Goal: Task Accomplishment & Management: Manage account settings

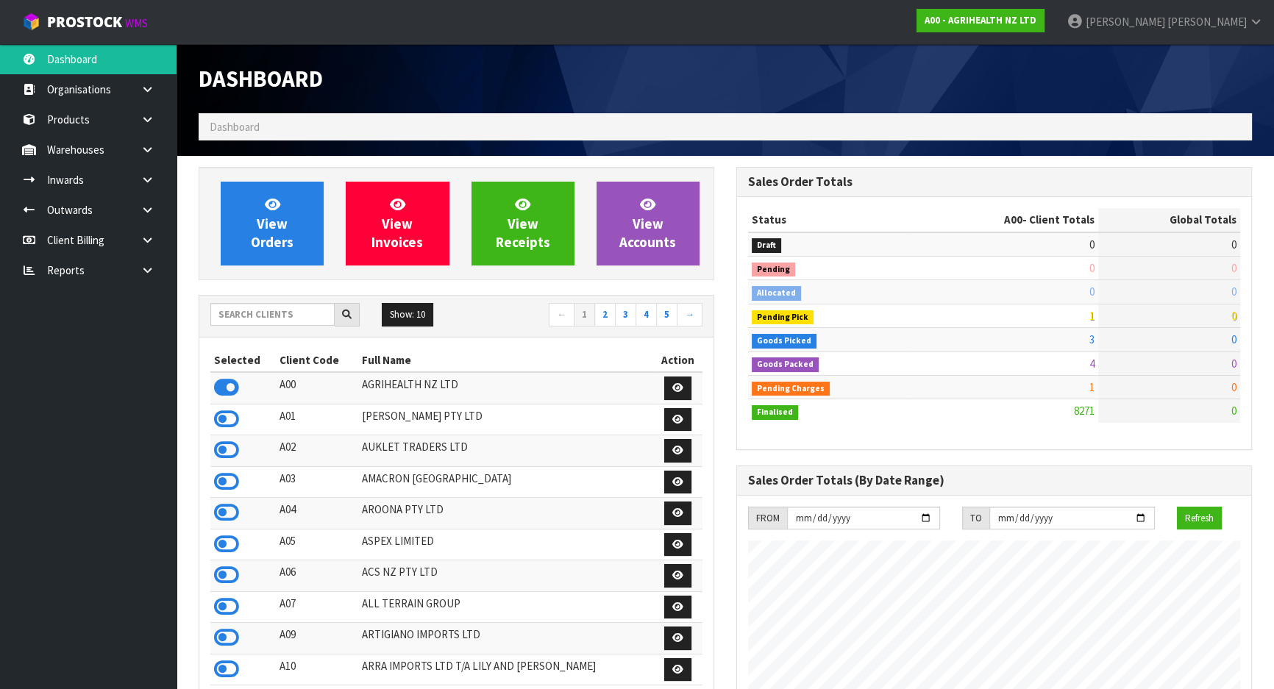
scroll to position [1113, 537]
click at [283, 322] on input "text" at bounding box center [272, 314] width 124 height 23
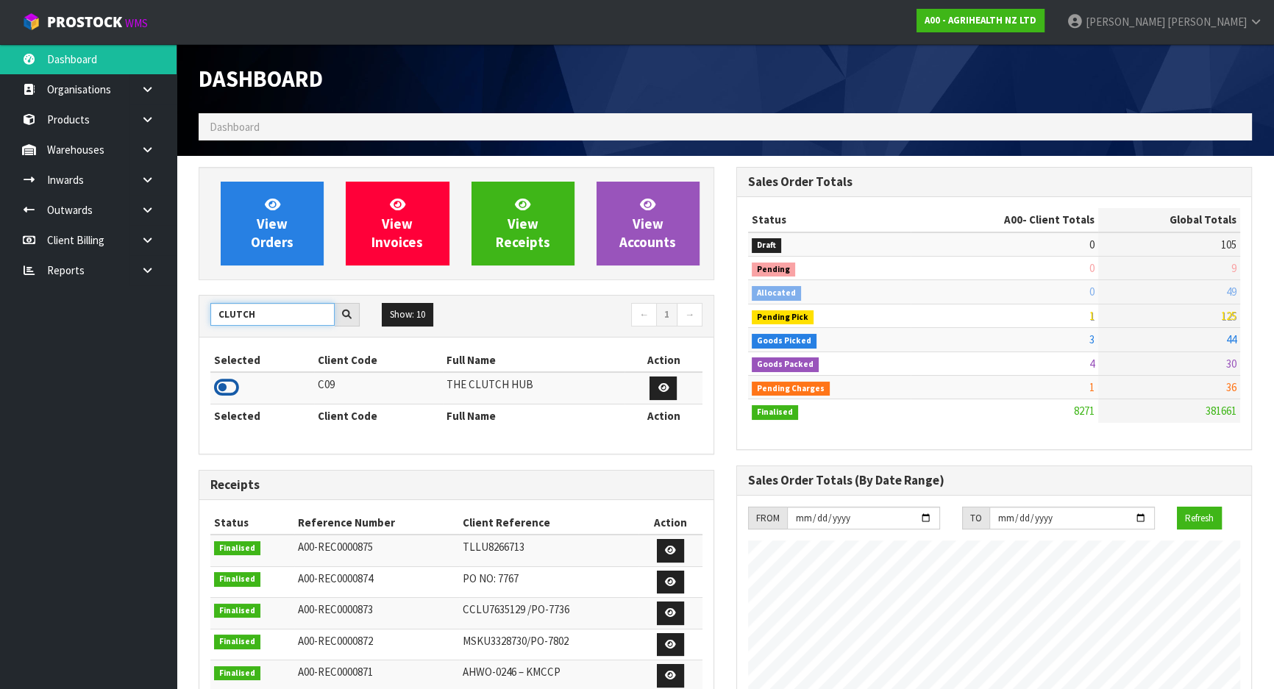
type input "CLUTCH"
click at [228, 383] on icon at bounding box center [226, 388] width 25 height 22
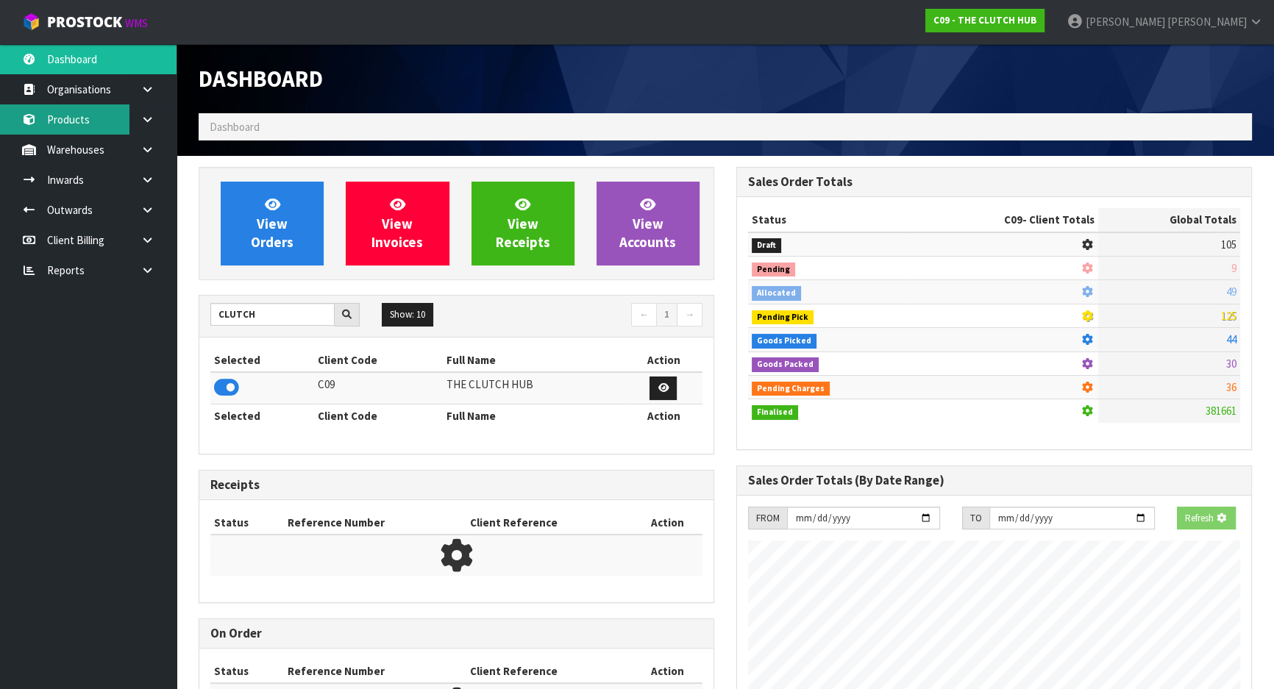
scroll to position [916, 537]
click at [81, 183] on link "Inwards" at bounding box center [88, 180] width 177 height 30
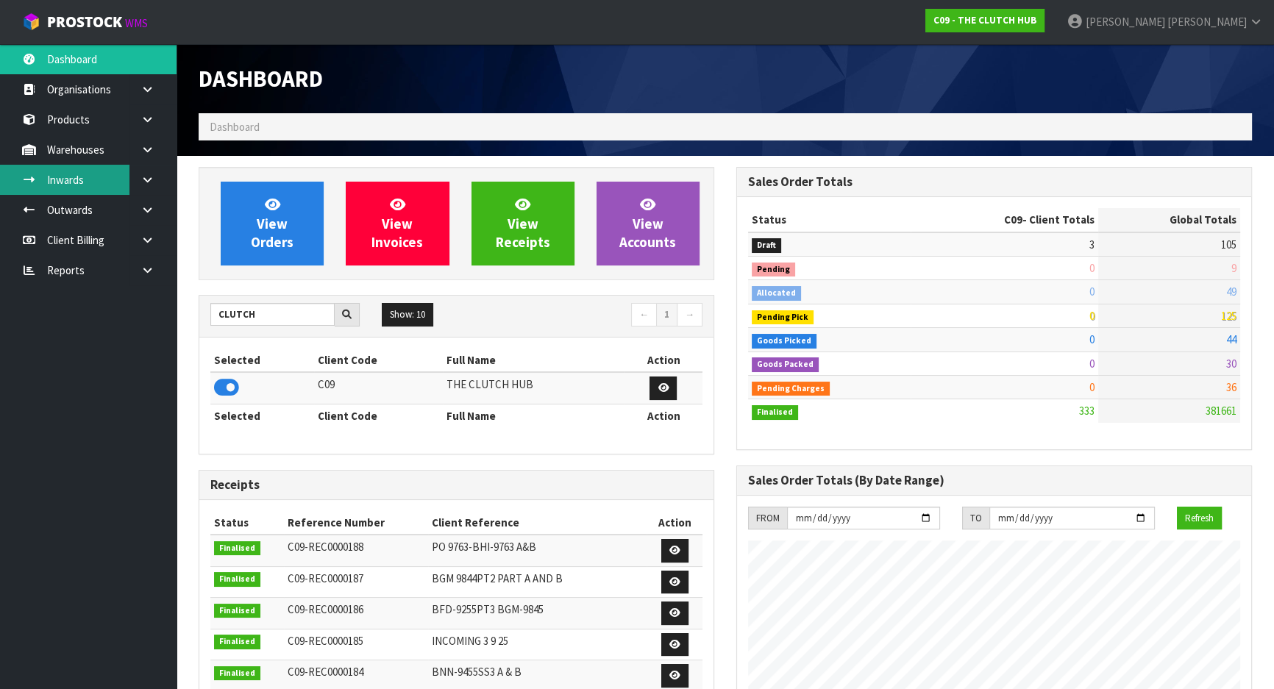
scroll to position [1175, 537]
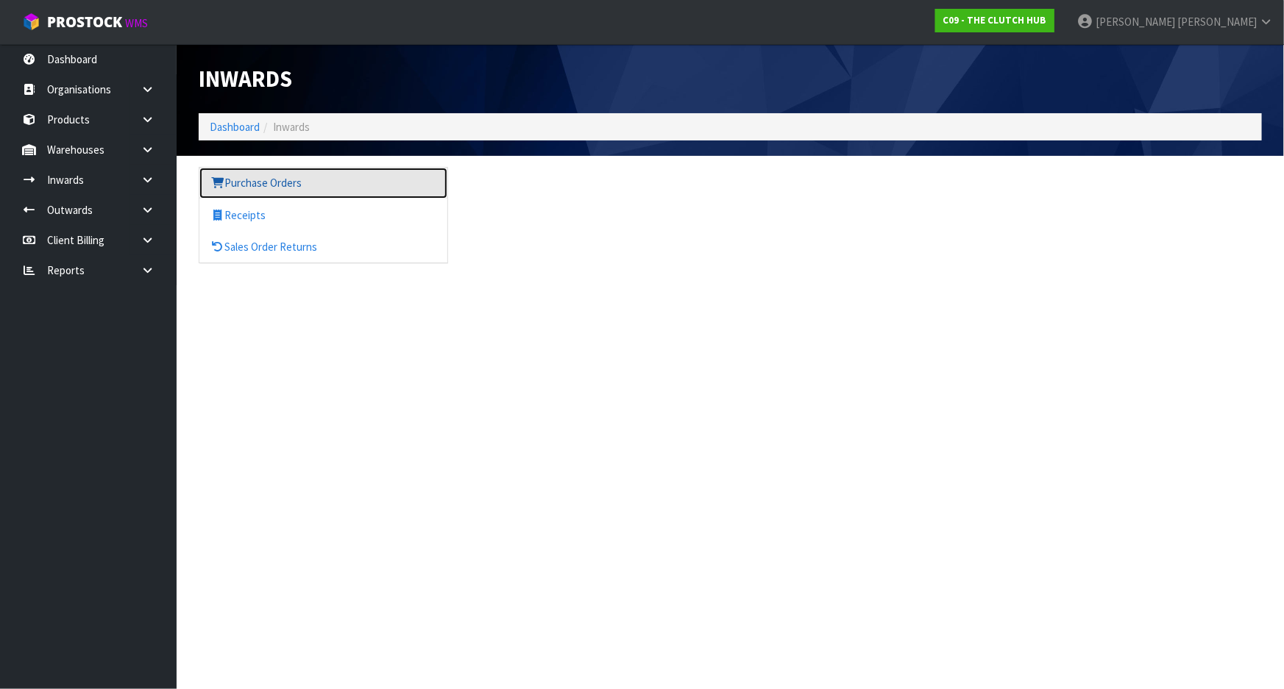
click at [281, 182] on link "Purchase Orders" at bounding box center [323, 183] width 248 height 30
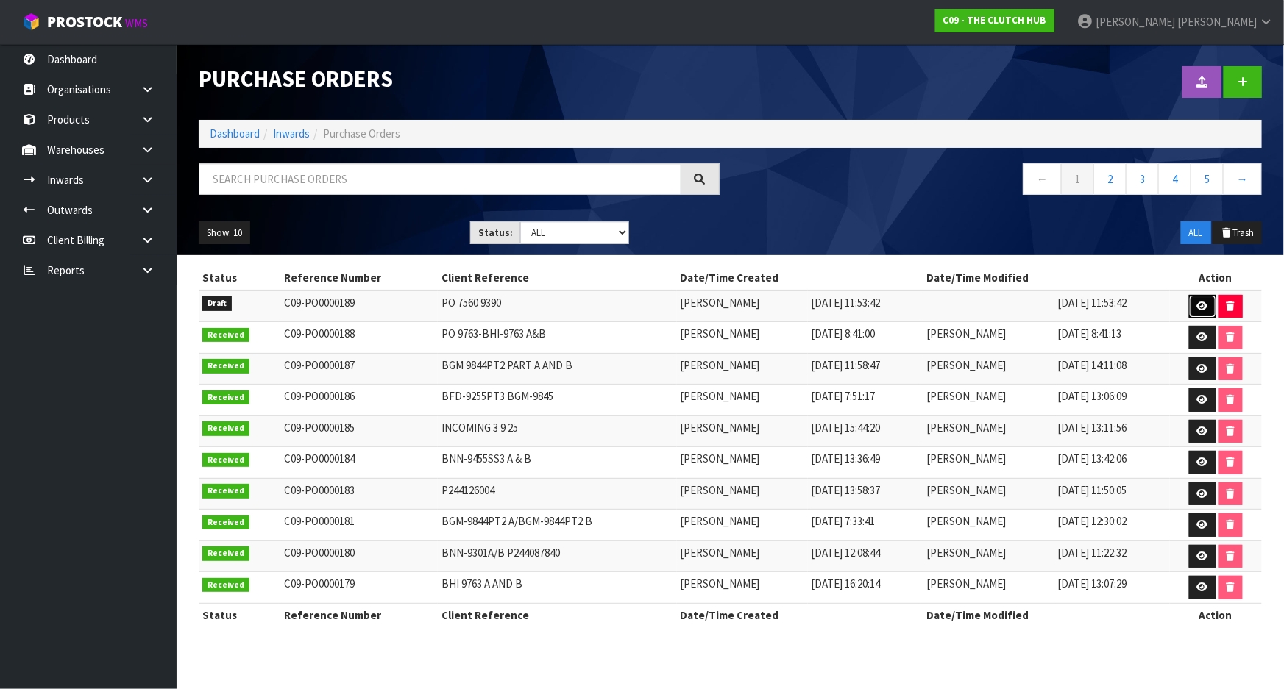
click at [1198, 311] on link at bounding box center [1202, 307] width 27 height 24
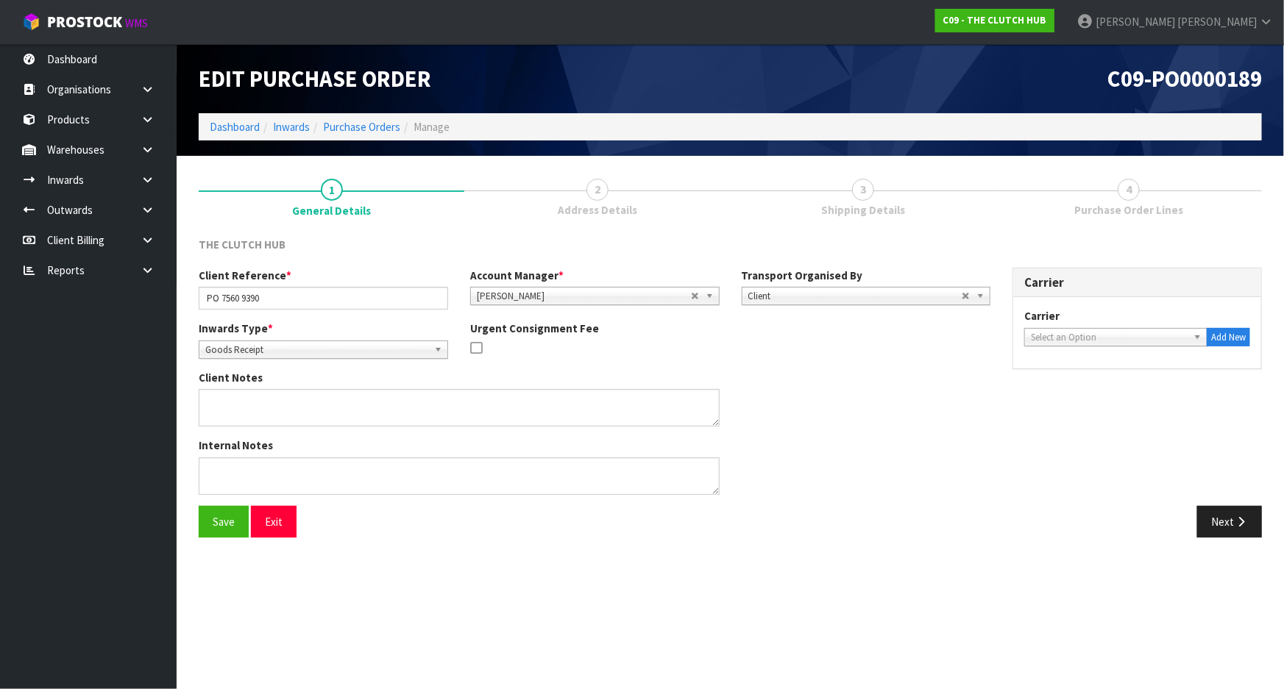
click at [854, 213] on span "Shipping Details" at bounding box center [863, 209] width 84 height 15
click at [1228, 514] on button "Next" at bounding box center [1229, 522] width 65 height 32
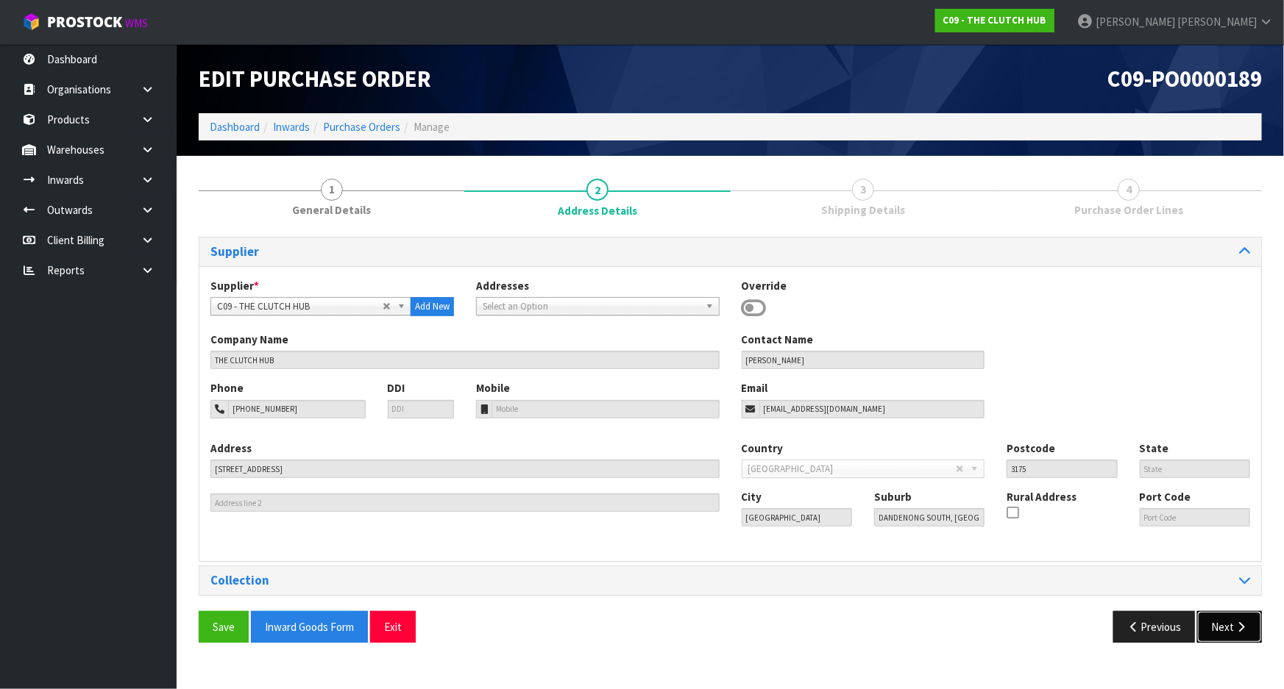
click at [1228, 639] on button "Next" at bounding box center [1229, 627] width 65 height 32
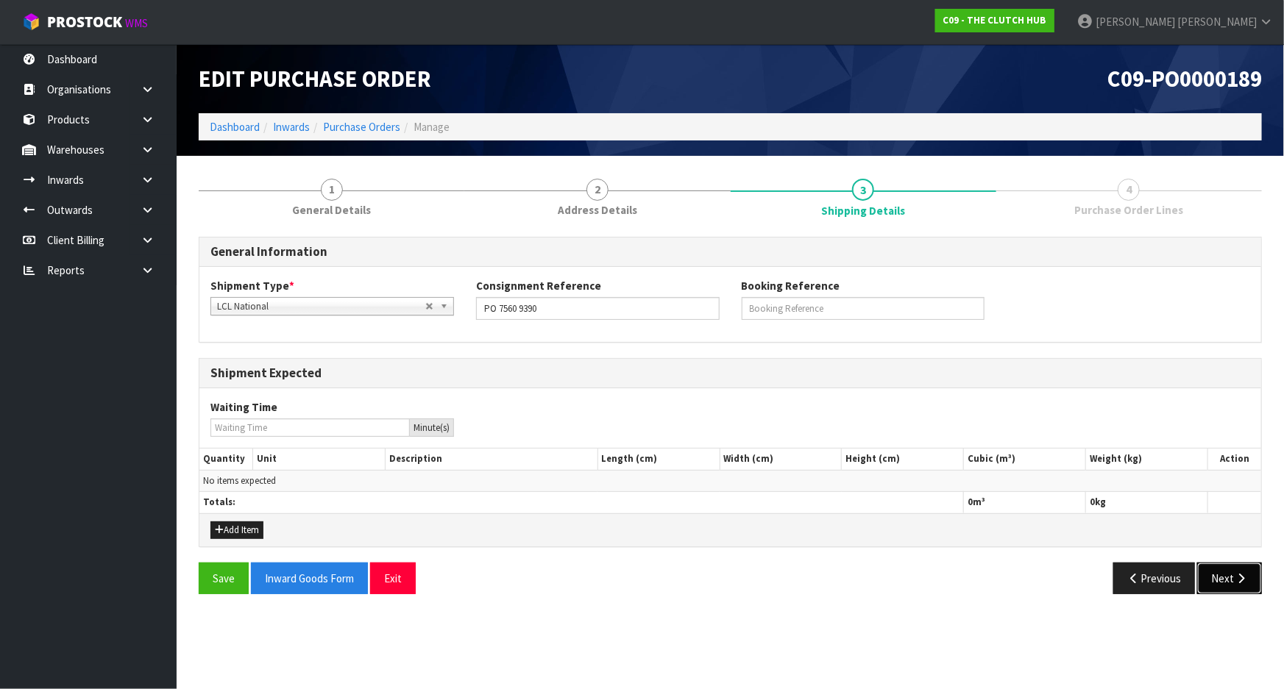
click at [1230, 582] on button "Next" at bounding box center [1229, 579] width 65 height 32
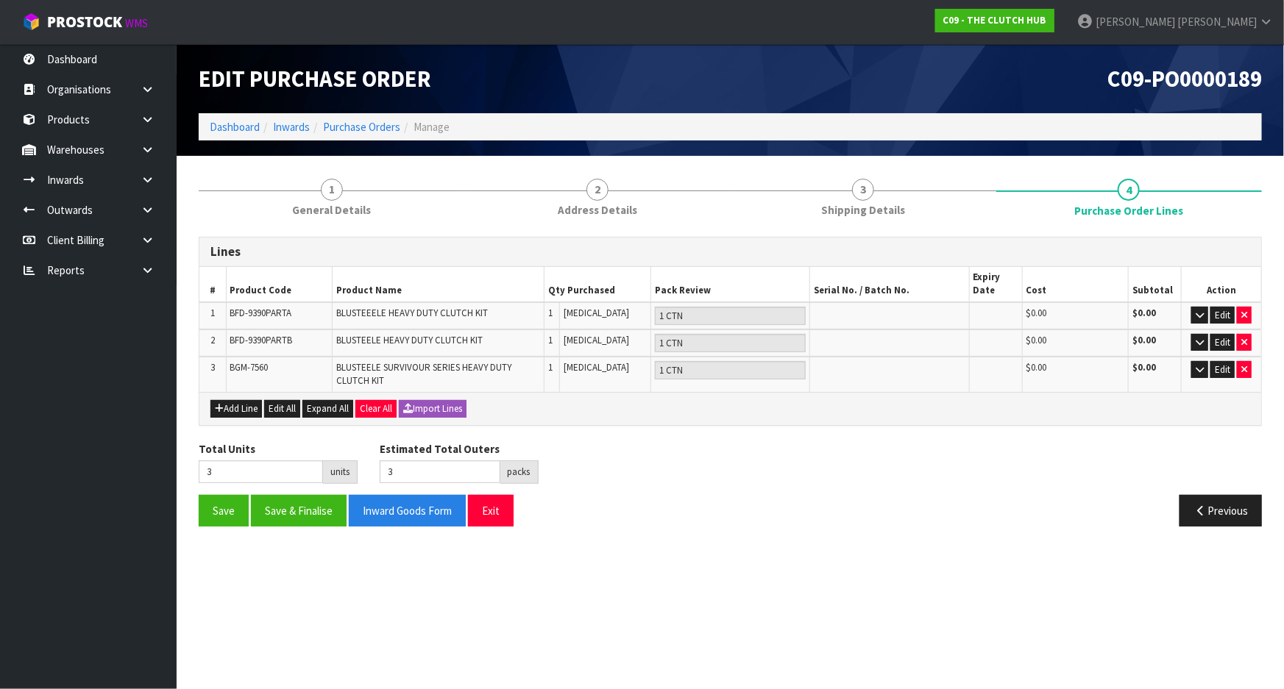
click at [843, 533] on div "Save Save & Finalise Inward Goods Form Exit Previous" at bounding box center [730, 516] width 1085 height 43
click at [1008, 597] on section "Edit Purchase Order C09-PO0000189 Dashboard Inwards Purchase Orders Manage 1 Ge…" at bounding box center [642, 344] width 1284 height 689
click at [1207, 314] on button "button" at bounding box center [1199, 316] width 17 height 18
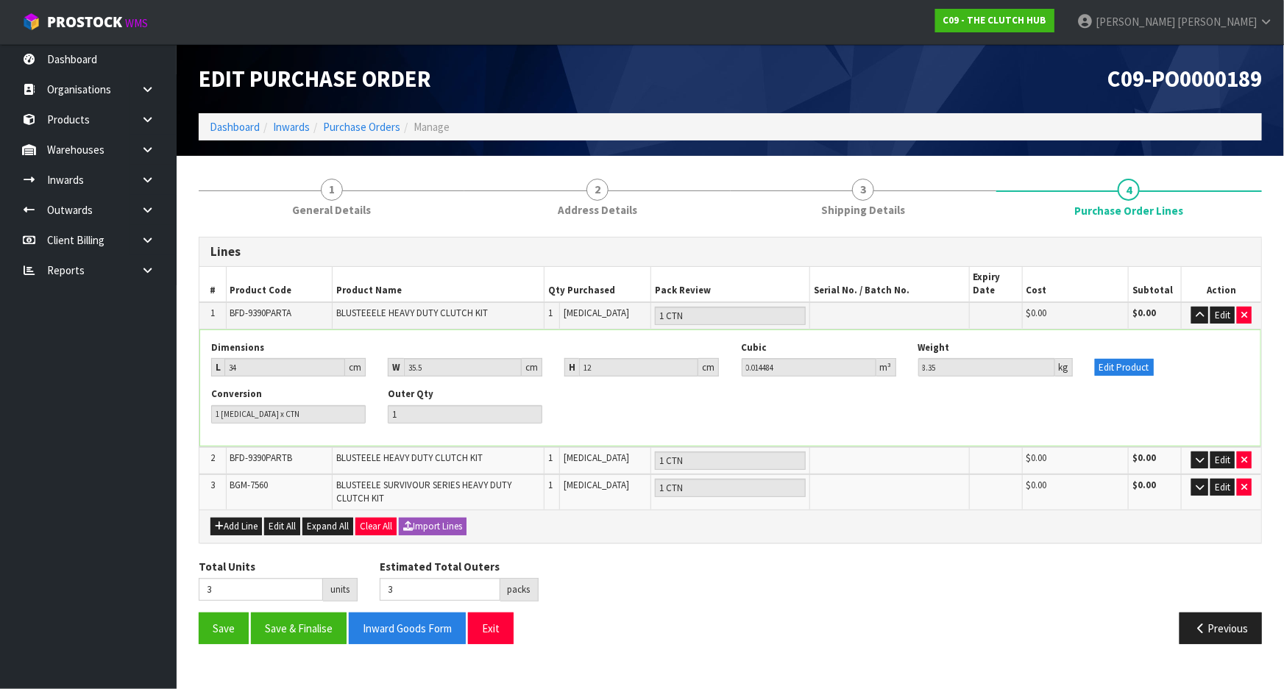
click at [1199, 449] on td "Edit" at bounding box center [1221, 460] width 79 height 27
click at [1200, 458] on icon "button" at bounding box center [1200, 460] width 8 height 10
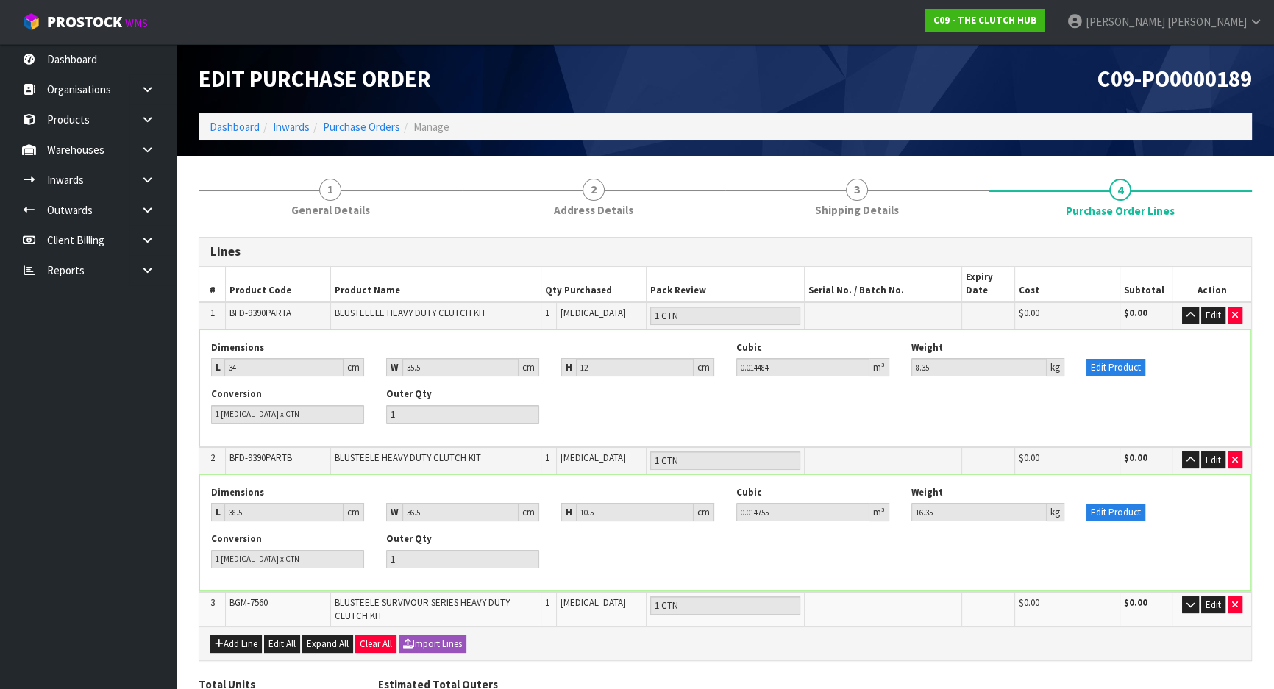
click at [1230, 354] on div "Edit Product" at bounding box center [1163, 358] width 175 height 35
click at [1195, 321] on button "button" at bounding box center [1190, 316] width 17 height 18
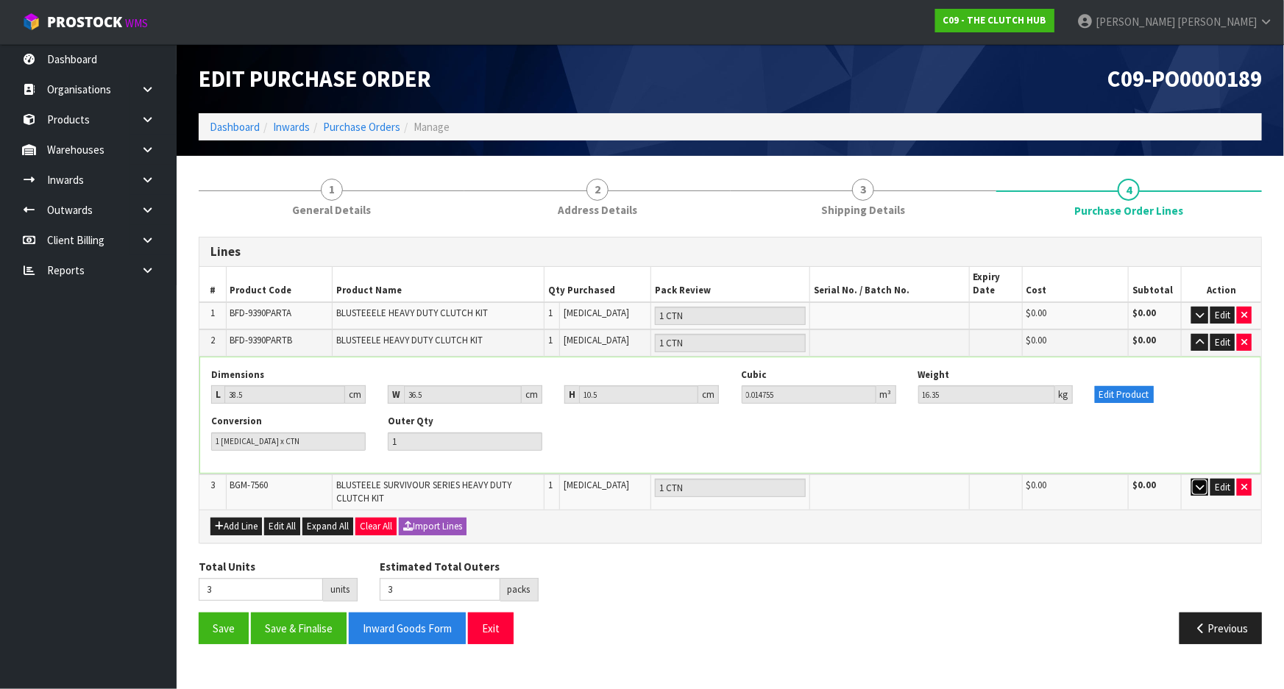
click at [1205, 486] on button "button" at bounding box center [1199, 488] width 17 height 18
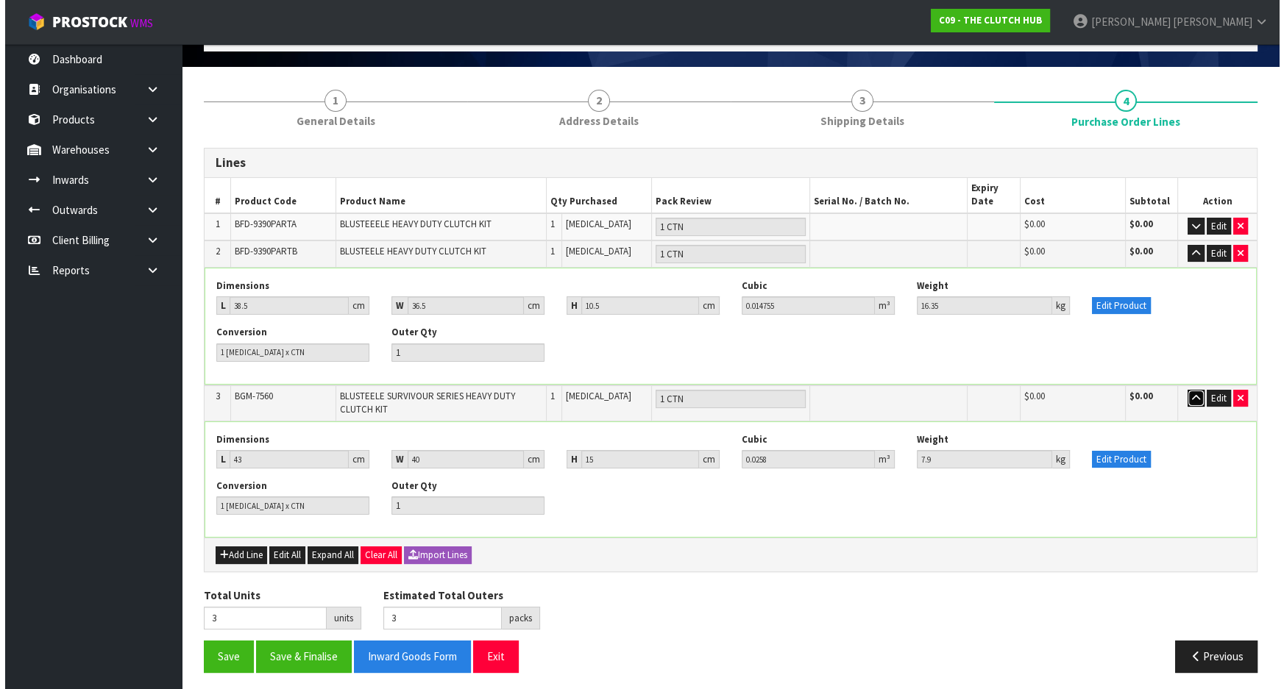
scroll to position [92, 0]
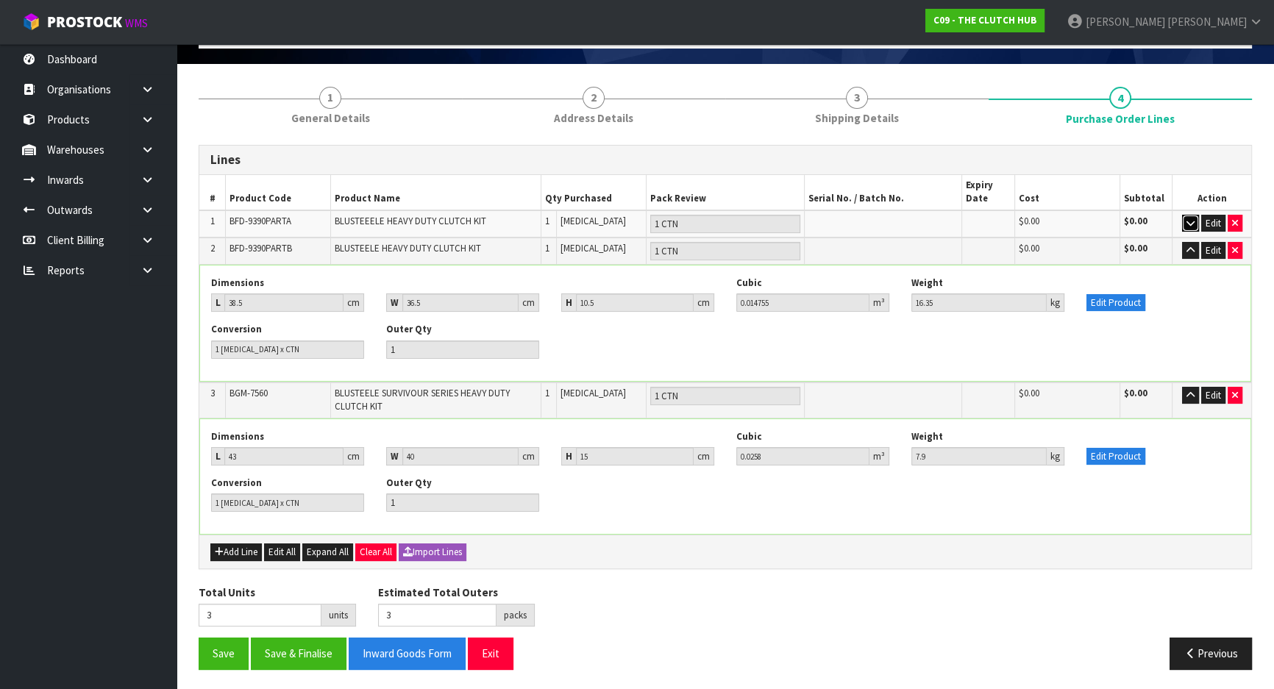
click at [1196, 224] on button "button" at bounding box center [1190, 224] width 17 height 18
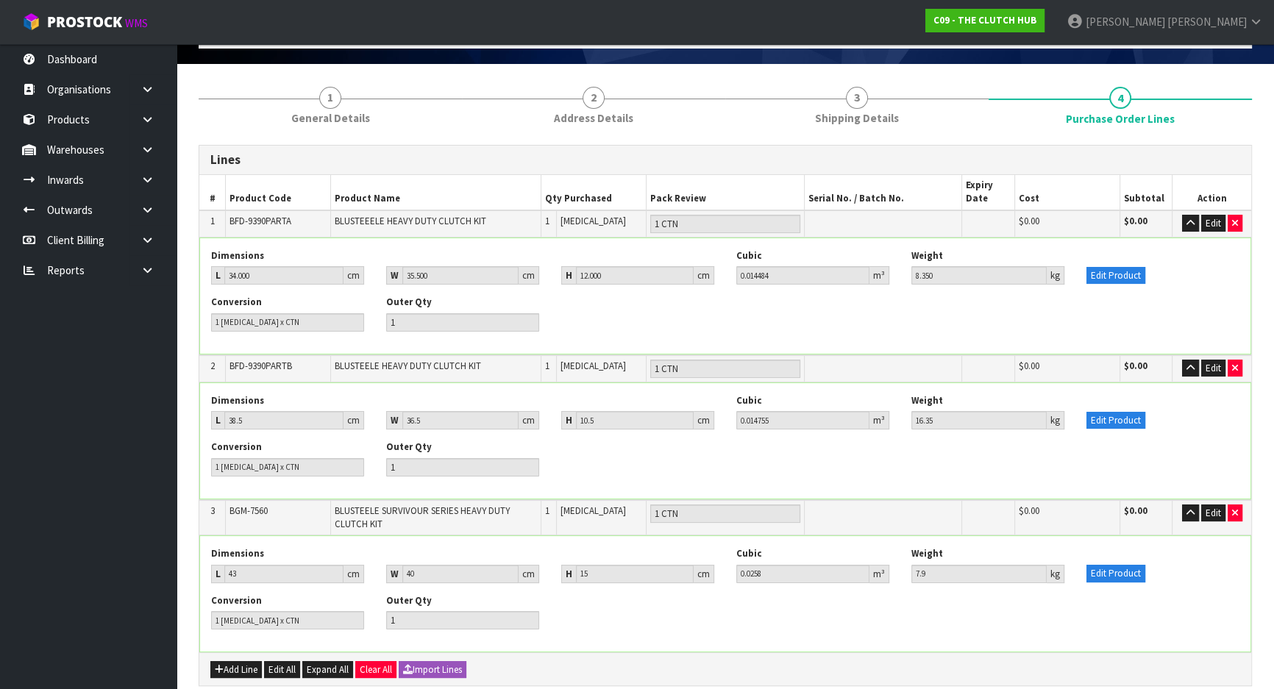
click at [1170, 283] on div "Edit Product" at bounding box center [1163, 266] width 175 height 35
click at [1118, 275] on button "Edit Product" at bounding box center [1116, 276] width 59 height 18
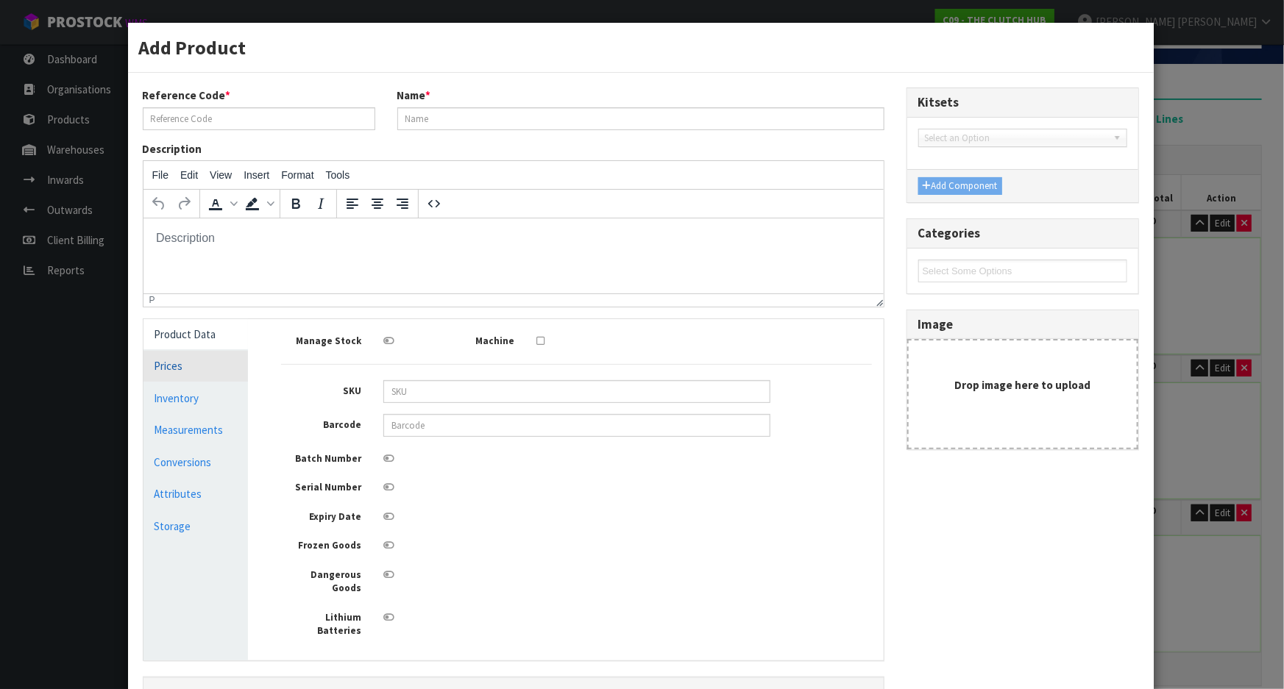
scroll to position [0, 0]
type input "BFD-9390PARTA"
type input "BLUSTEEELE HEAVY DUTY CLUTCH KIT"
type input "09358700000129"
type input "34"
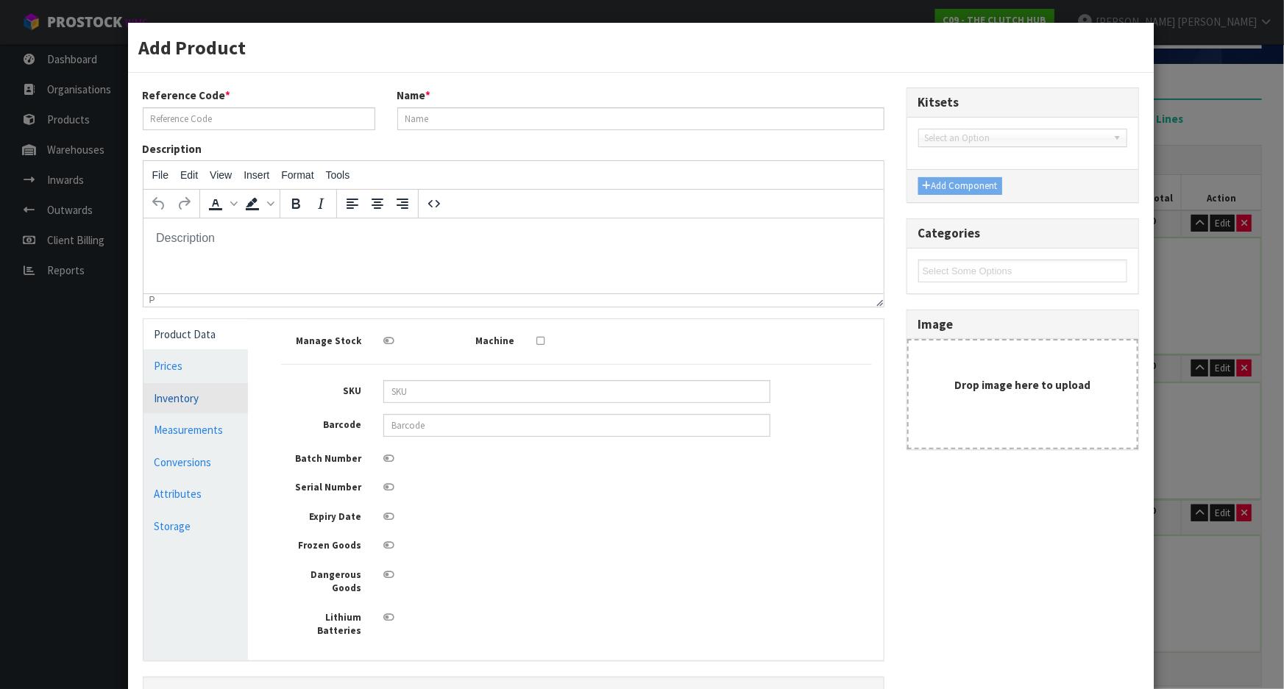
type input "35.5"
type input "12"
type input "0.014484"
type input "8.35"
click at [191, 433] on link "Measurements" at bounding box center [195, 430] width 105 height 30
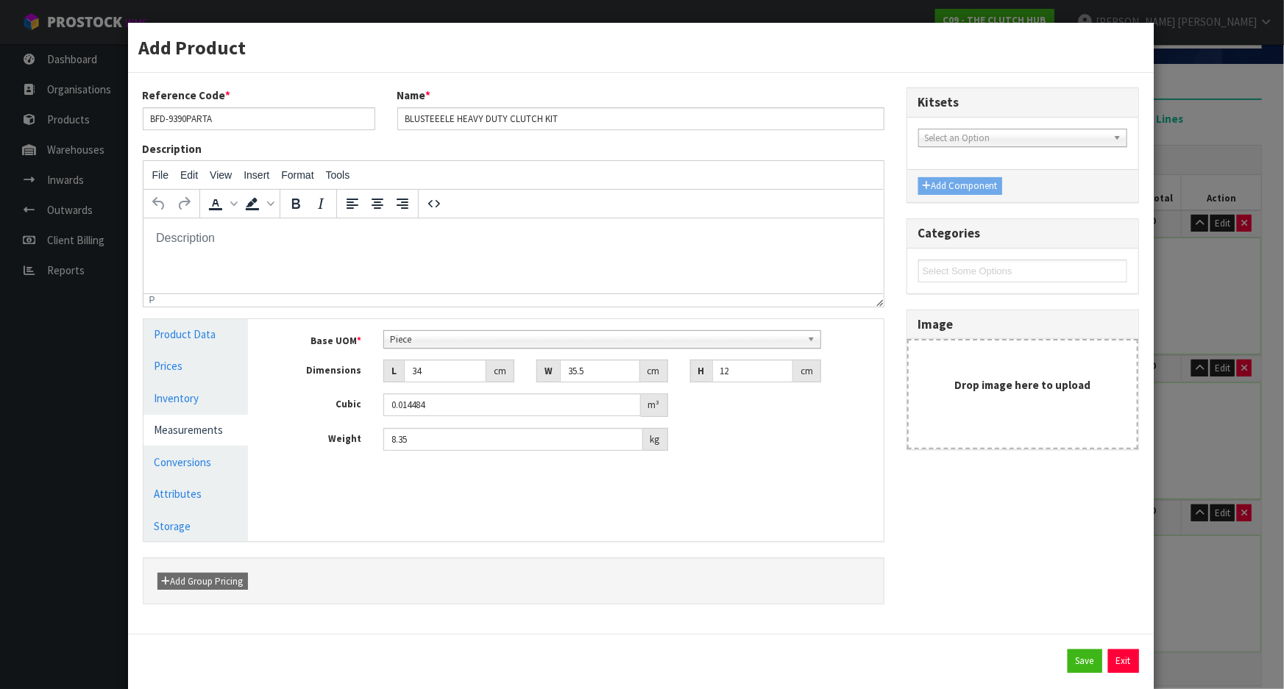
click at [561, 493] on div "Manage Stock Machine SKU Barcode 09358700000129 Batch Number Serial Number Expi…" at bounding box center [576, 430] width 635 height 222
drag, startPoint x: 439, startPoint y: 372, endPoint x: 365, endPoint y: 361, distance: 75.0
click at [365, 361] on div "Dimensions L 34 cm W 35.5 cm H 12 cm" at bounding box center [576, 372] width 613 height 24
type input "4"
type input "0.001704"
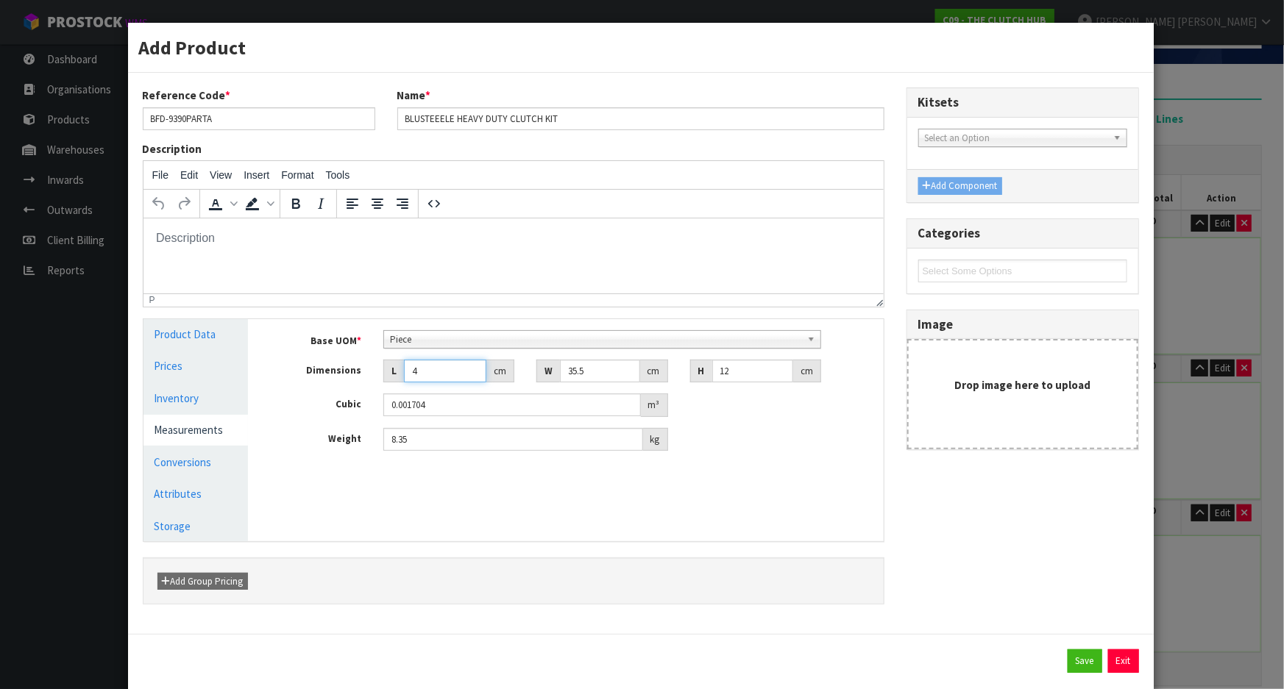
type input "40"
type input "0.01704"
type input "40"
drag, startPoint x: 587, startPoint y: 377, endPoint x: 521, endPoint y: 373, distance: 66.4
click at [525, 373] on div "W 35.5 cm" at bounding box center [601, 372] width 153 height 24
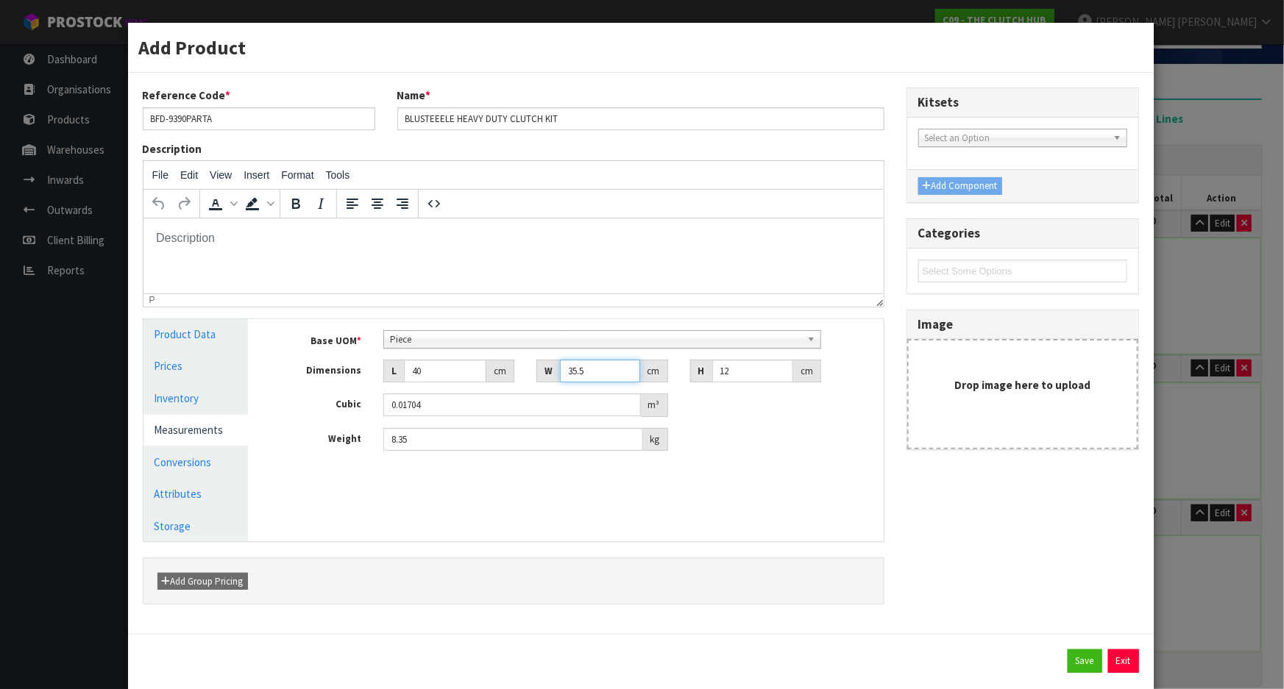
type input "3"
type input "0.00144"
type input "39"
type input "0.01872"
type input "39"
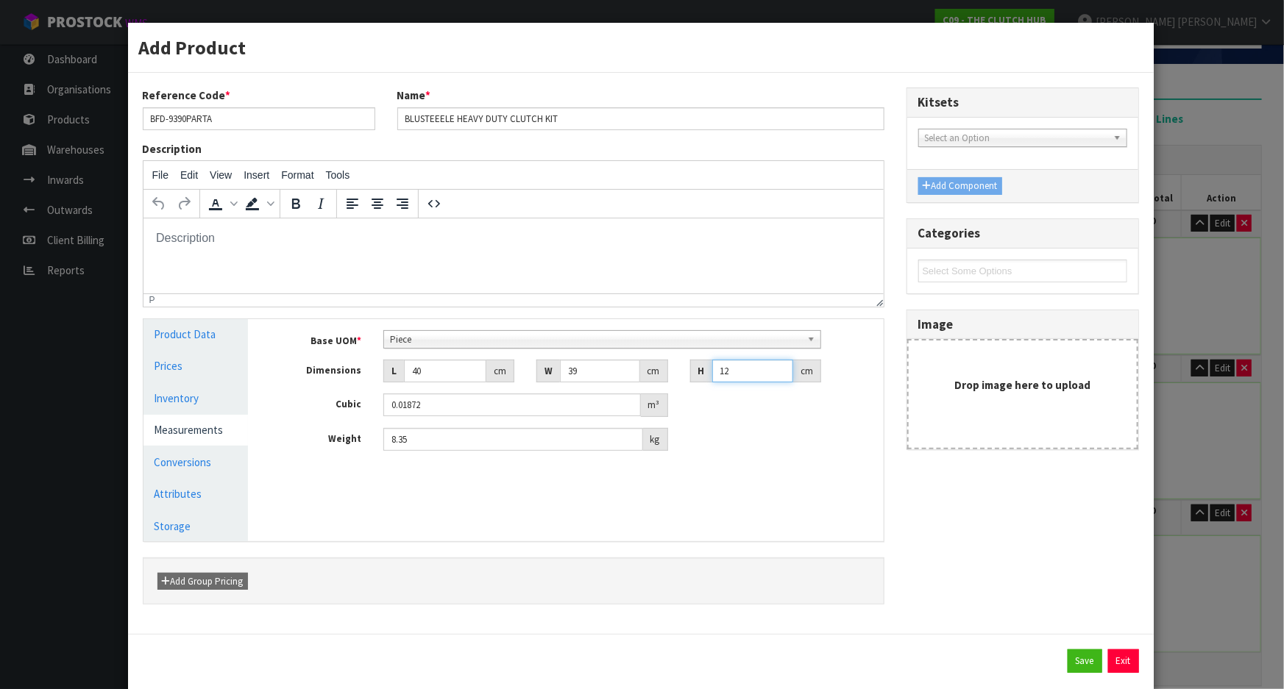
drag, startPoint x: 731, startPoint y: 373, endPoint x: 667, endPoint y: 375, distance: 64.0
click at [667, 375] on div "Dimensions L 40 cm W 39 cm H 12 cm" at bounding box center [576, 372] width 613 height 24
type input "8.70"
drag, startPoint x: 747, startPoint y: 370, endPoint x: 522, endPoint y: 361, distance: 225.4
click at [522, 368] on div "Dimensions L 40 cm W 39 cm H 12 cm" at bounding box center [576, 372] width 613 height 24
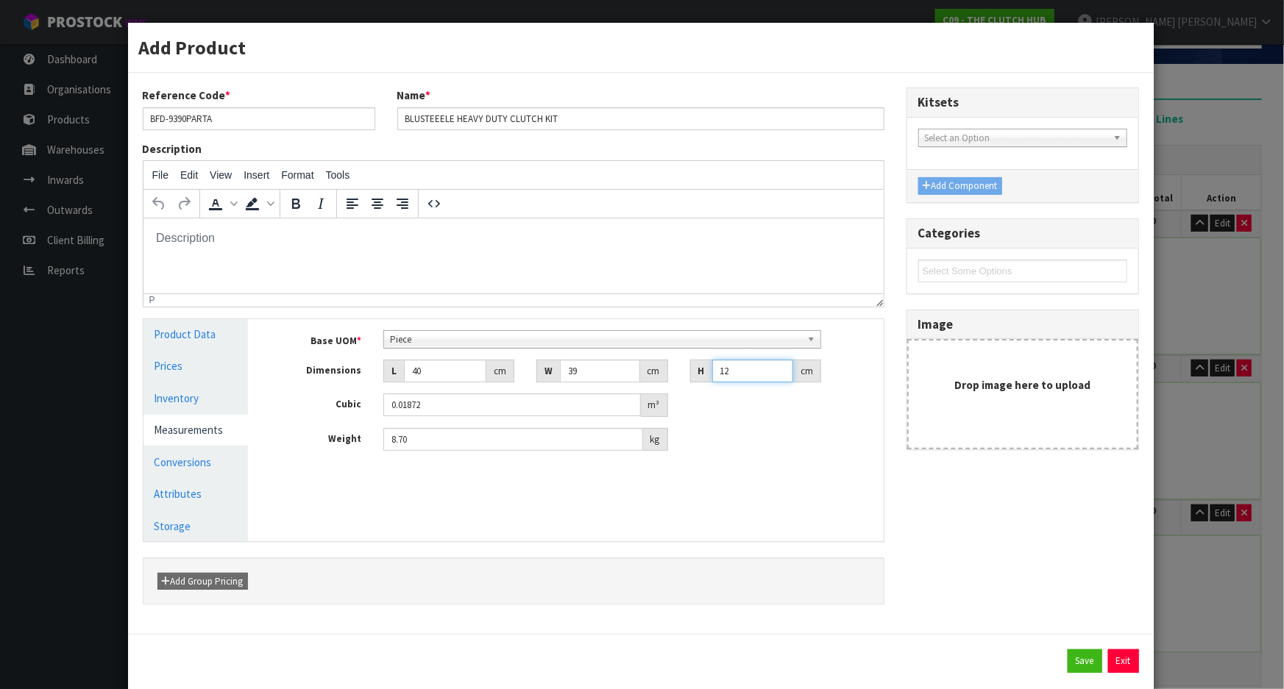
type input "1"
type input "0.00156"
type input "15"
type input "0.0234"
type input "15"
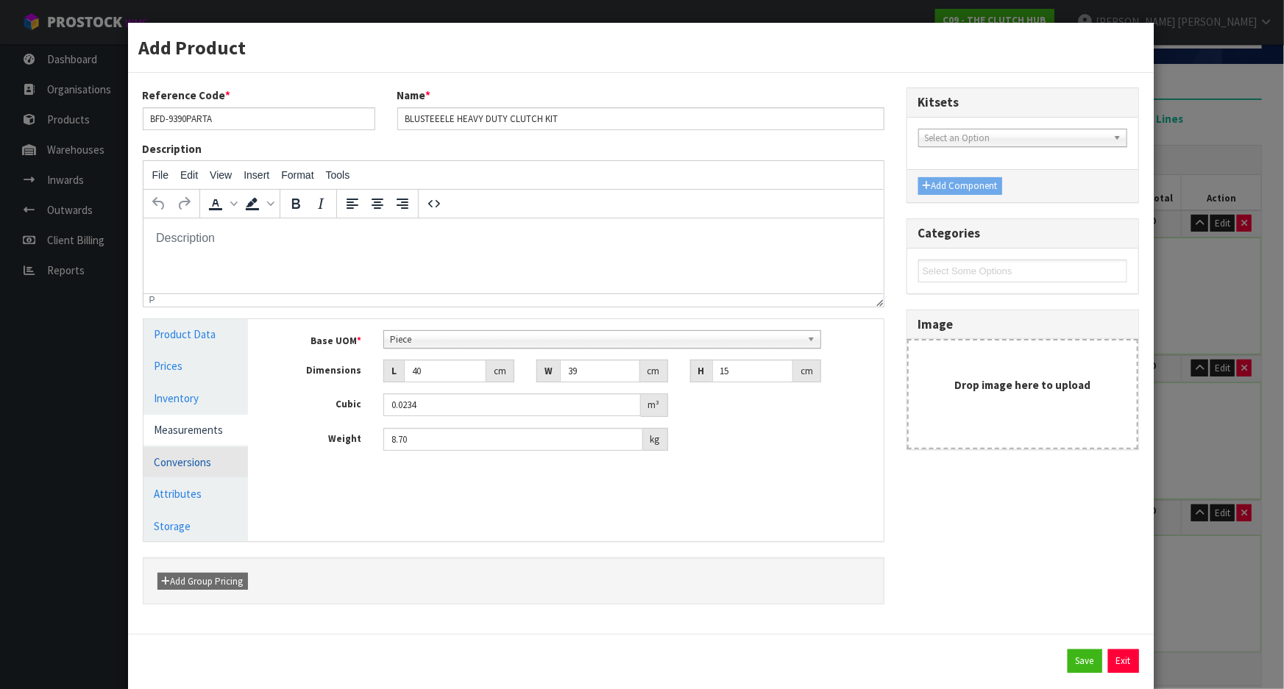
click at [196, 450] on link "Conversions" at bounding box center [195, 462] width 105 height 30
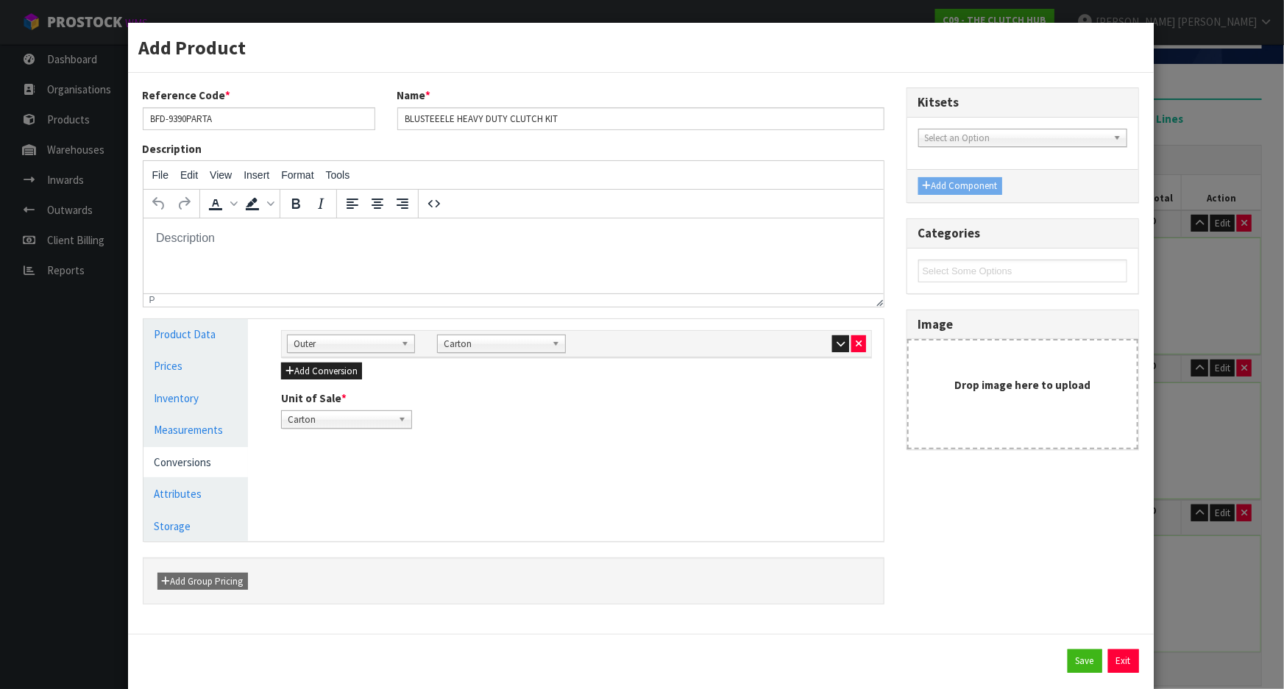
drag, startPoint x: 545, startPoint y: 375, endPoint x: 592, endPoint y: 380, distance: 47.4
click at [553, 378] on div "Add Conversion" at bounding box center [576, 371] width 591 height 18
click at [832, 343] on button "button" at bounding box center [840, 345] width 17 height 18
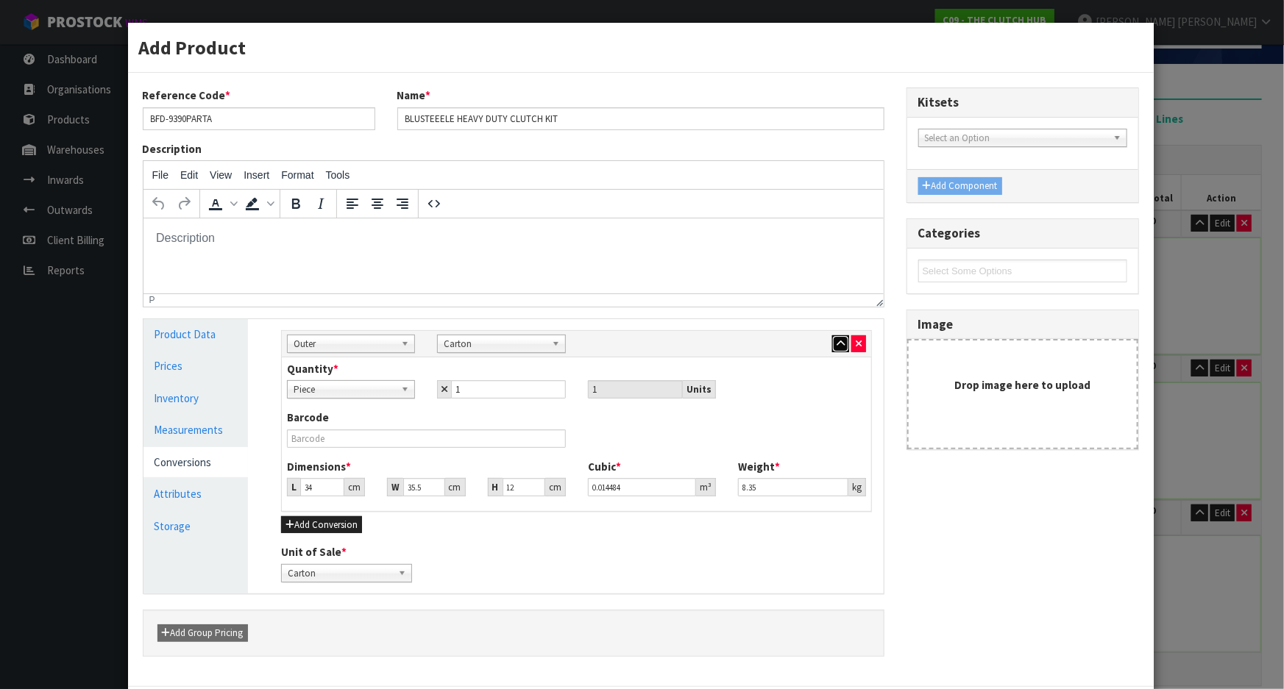
click at [832, 343] on button "button" at bounding box center [840, 345] width 17 height 18
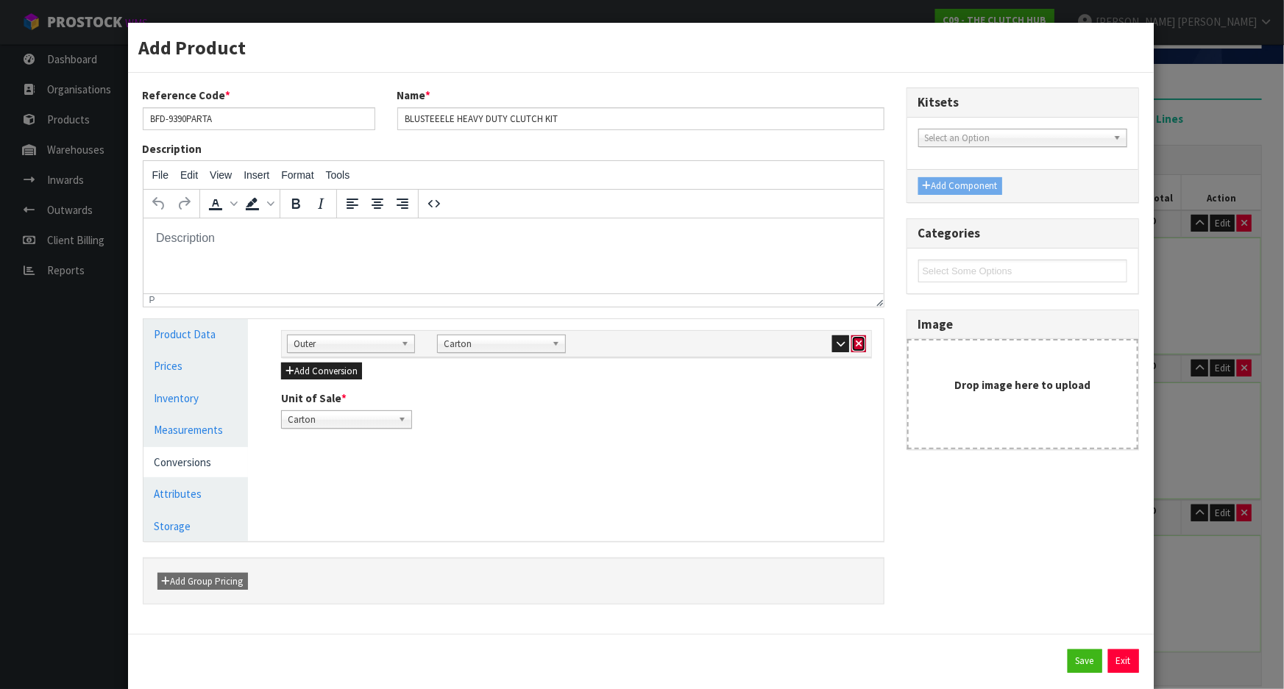
click at [856, 347] on icon "button" at bounding box center [859, 344] width 6 height 10
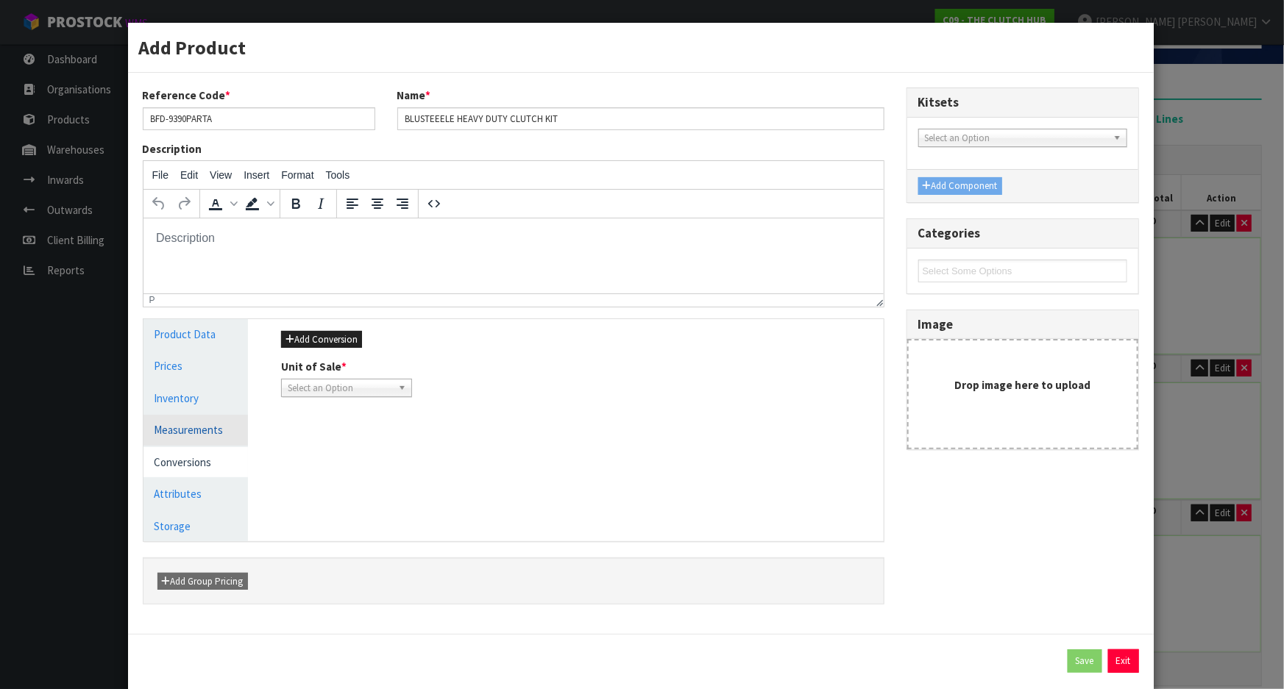
click at [224, 431] on link "Measurements" at bounding box center [195, 430] width 105 height 30
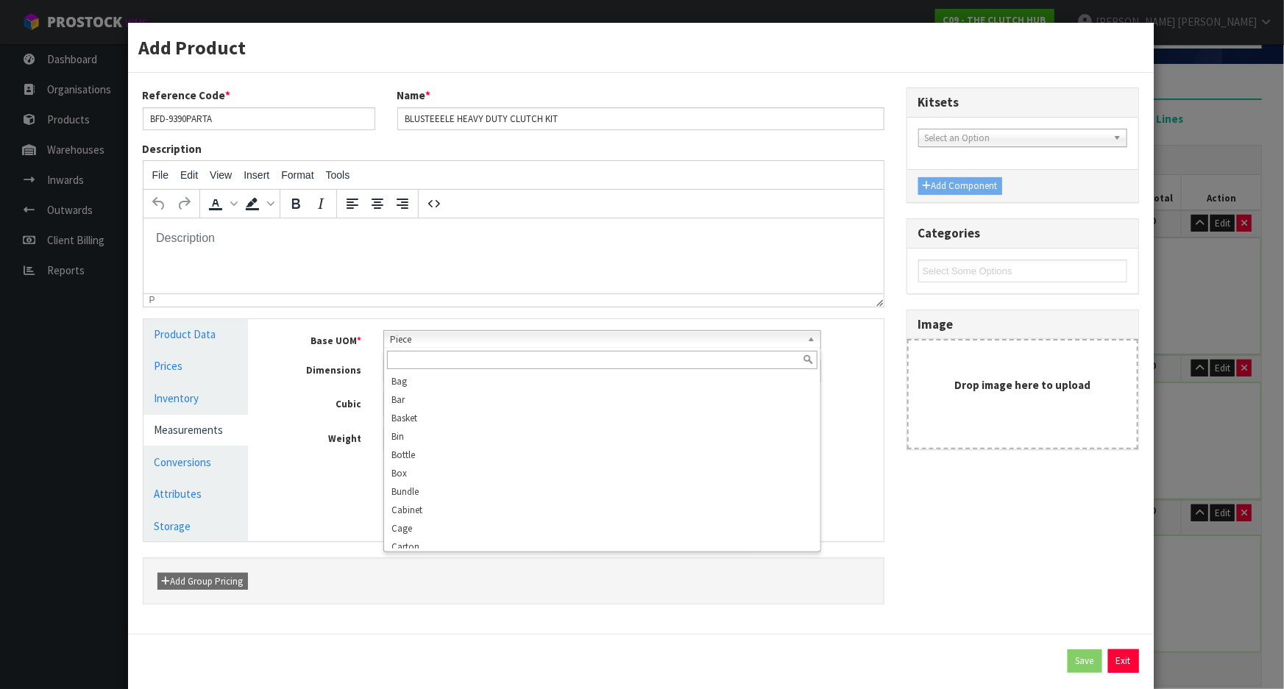
click at [451, 341] on span "Piece" at bounding box center [595, 340] width 411 height 18
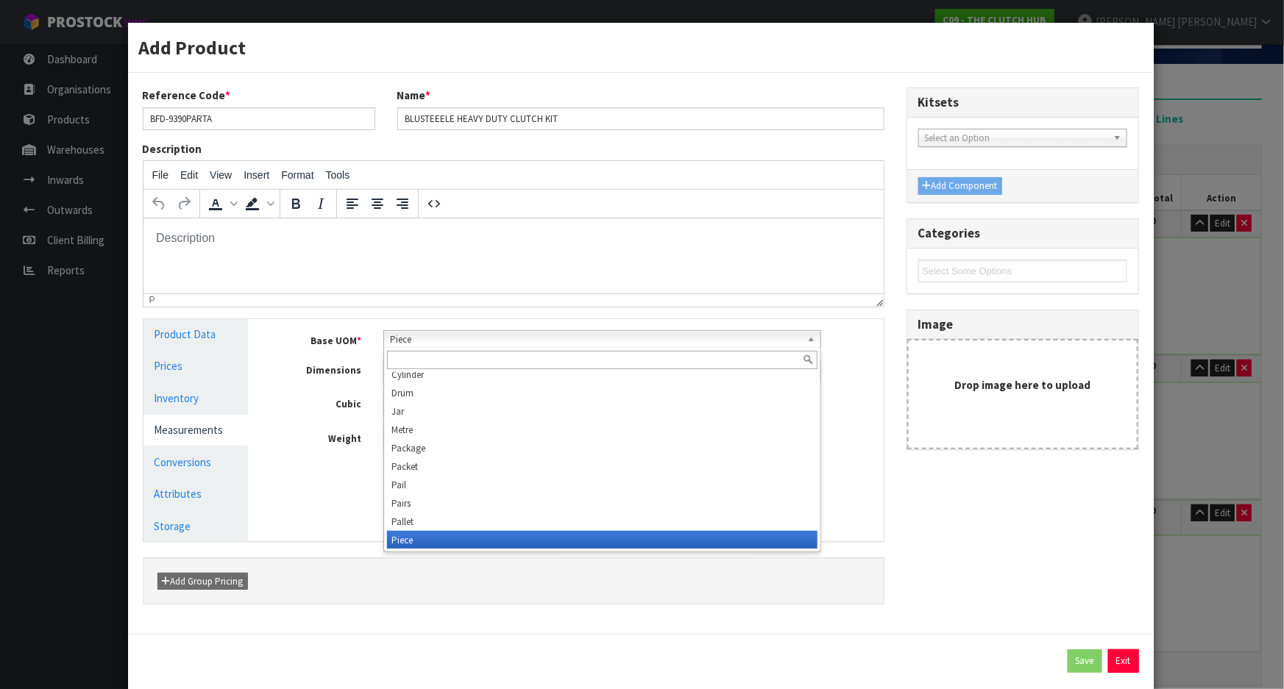
click at [451, 358] on input "text" at bounding box center [602, 360] width 430 height 18
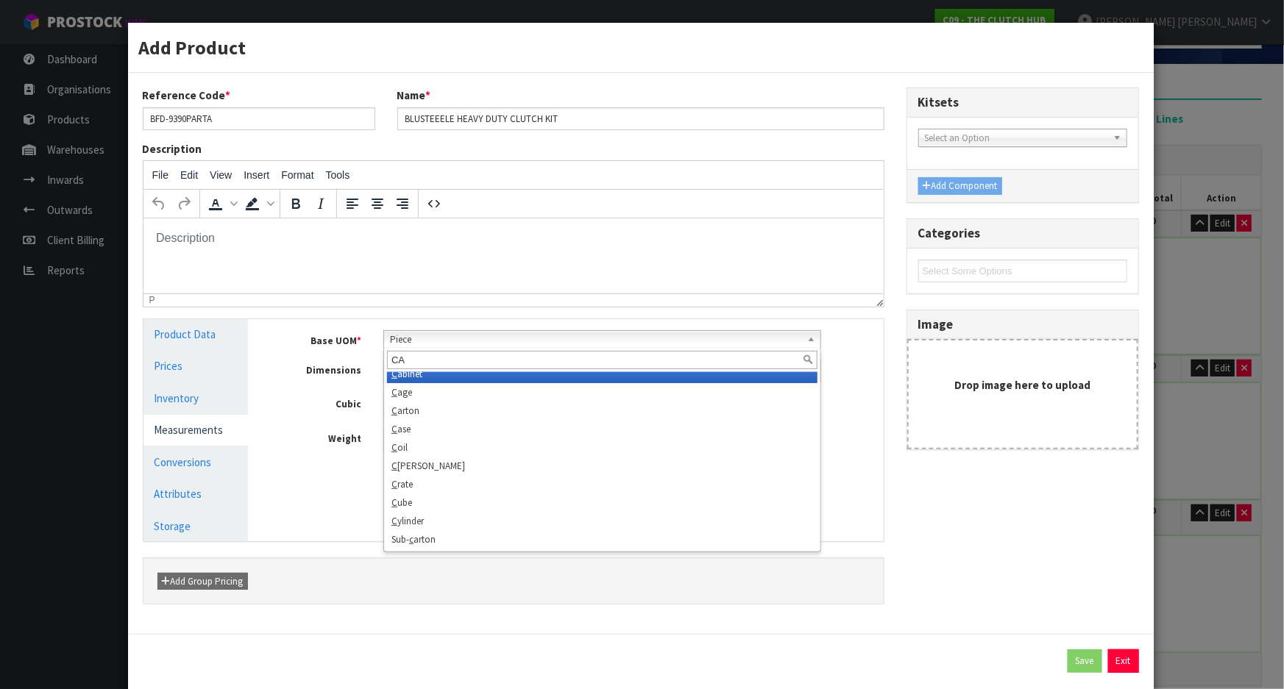
scroll to position [0, 0]
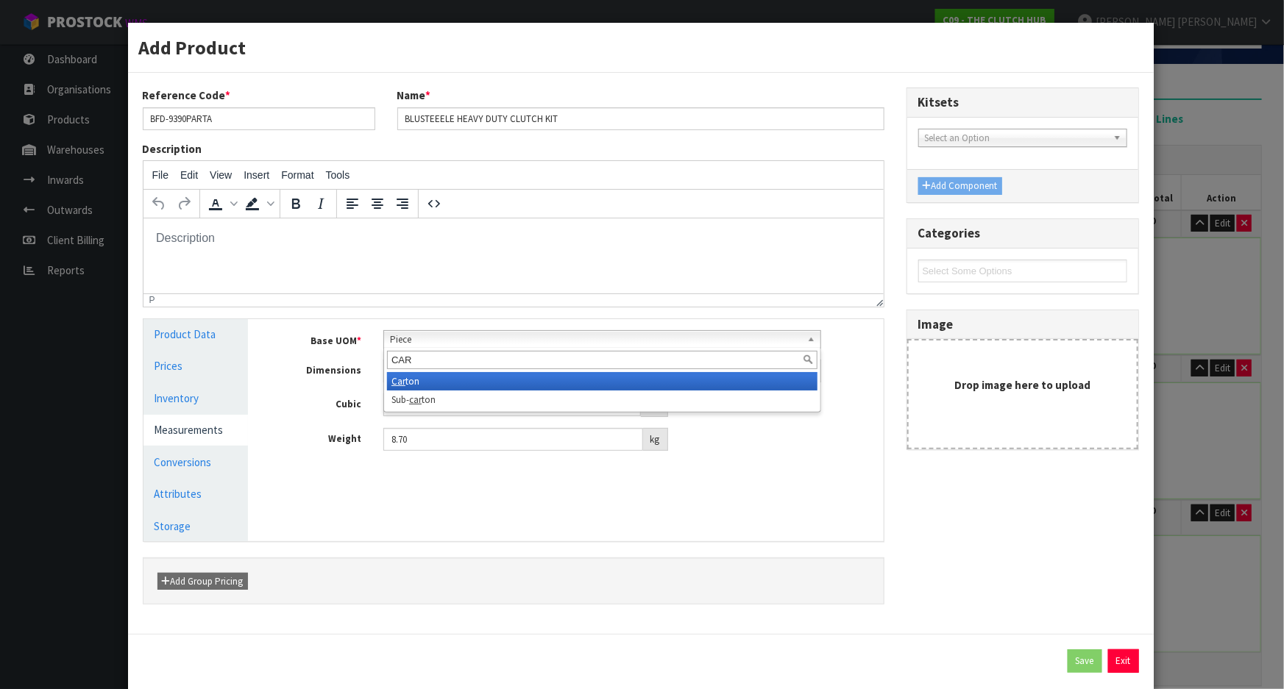
type input "CAR"
click at [439, 375] on li "Car ton" at bounding box center [602, 381] width 430 height 18
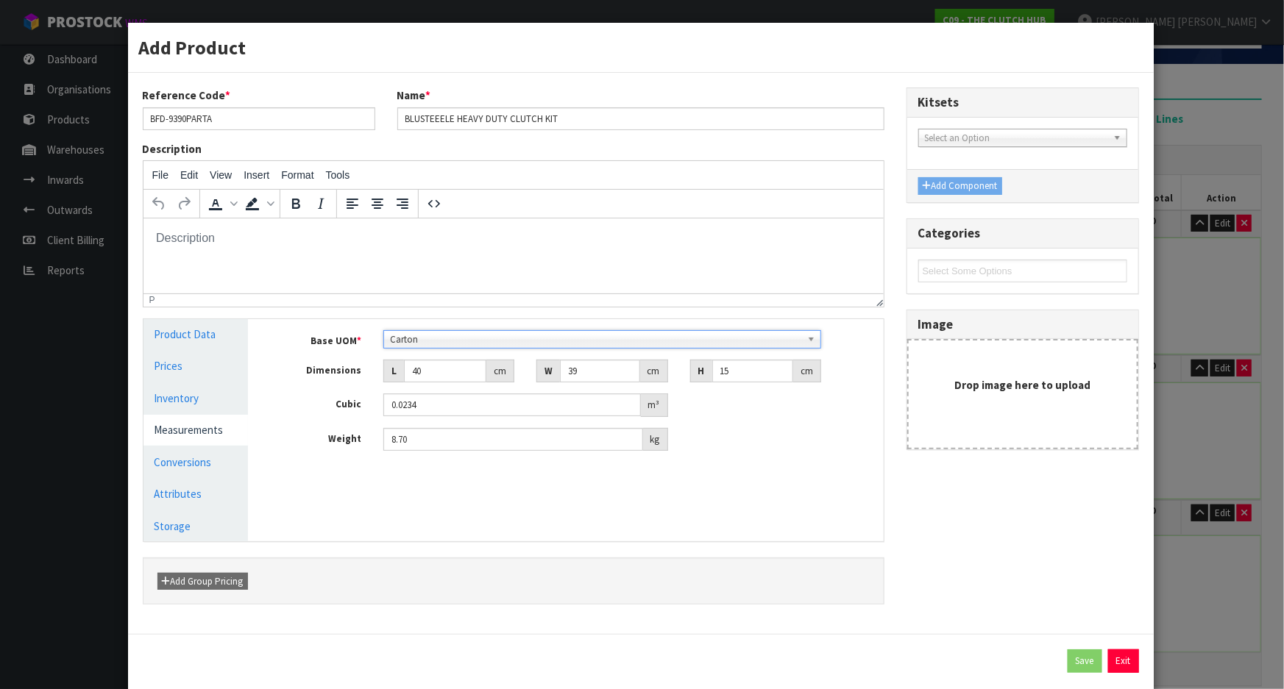
click at [723, 454] on div "Base UOM * Bag Bar Basket Bin Bottle Box Bundle Cabinet Cage Carton Case Coil C…" at bounding box center [576, 396] width 613 height 155
click at [219, 464] on link "Conversions" at bounding box center [195, 462] width 105 height 30
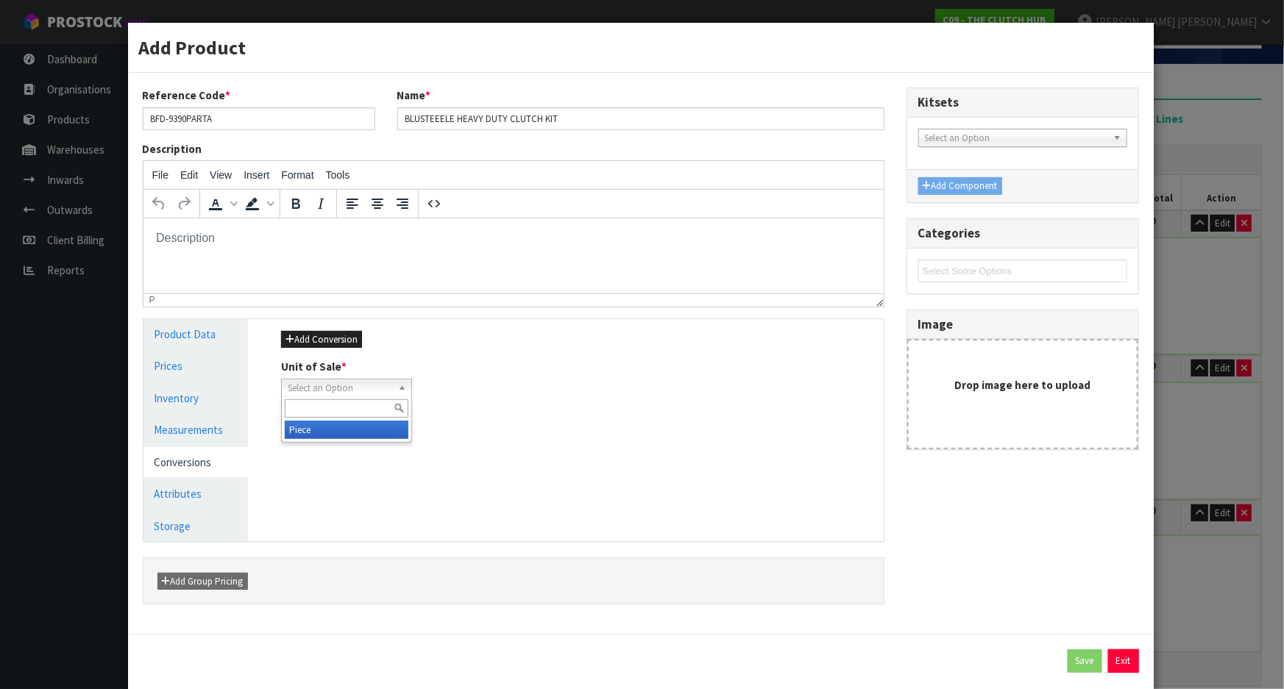
click at [385, 384] on span "Select an Option" at bounding box center [340, 389] width 104 height 18
click at [339, 425] on li "Piece" at bounding box center [347, 430] width 124 height 18
drag, startPoint x: 565, startPoint y: 419, endPoint x: 989, endPoint y: 496, distance: 430.8
click at [567, 419] on div "Manage Stock Machine SKU Barcode 09358700000129 Batch Number Serial Number Expi…" at bounding box center [576, 430] width 635 height 222
click at [356, 386] on span "Piece" at bounding box center [340, 389] width 104 height 18
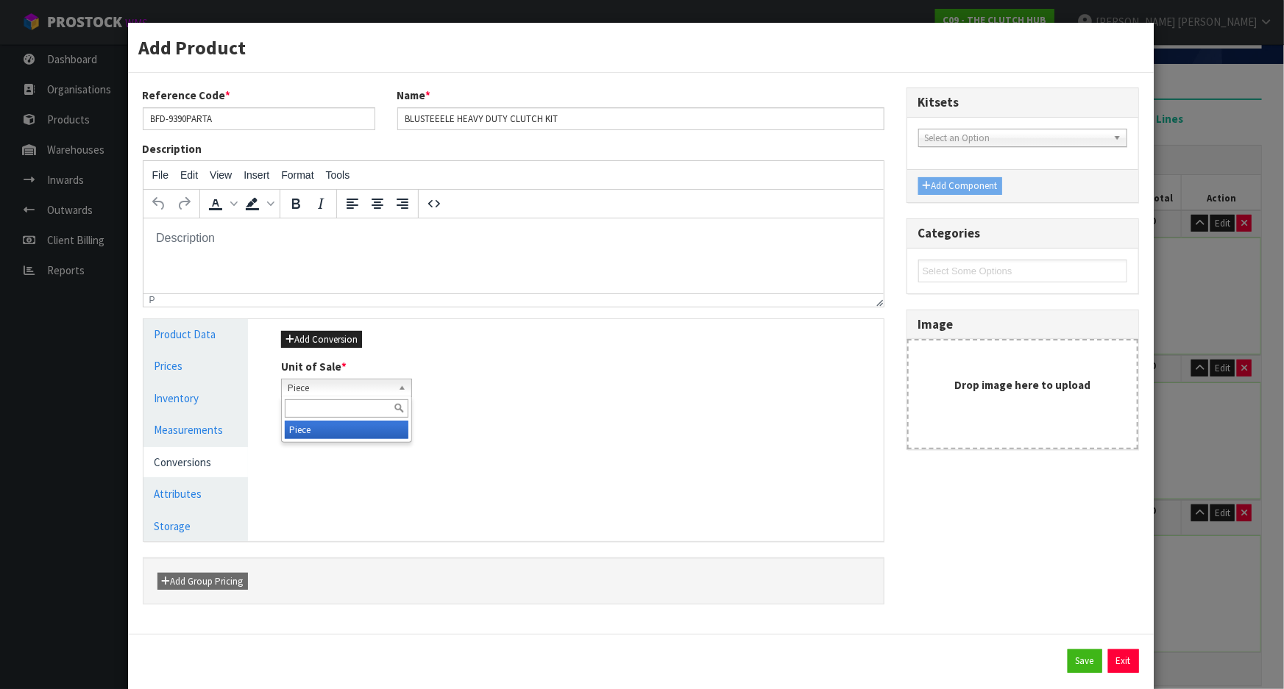
click at [354, 423] on li "Piece" at bounding box center [347, 430] width 124 height 18
click at [817, 543] on div "Reference Code * BFD-9390PARTA Name * BLUSTEEELE HEAVY DUTY CLUTCH KIT Descript…" at bounding box center [514, 354] width 764 height 532
click at [1092, 659] on div "Save Exit" at bounding box center [641, 662] width 996 height 24
click at [1091, 659] on button "Save" at bounding box center [1085, 662] width 35 height 24
type input "40"
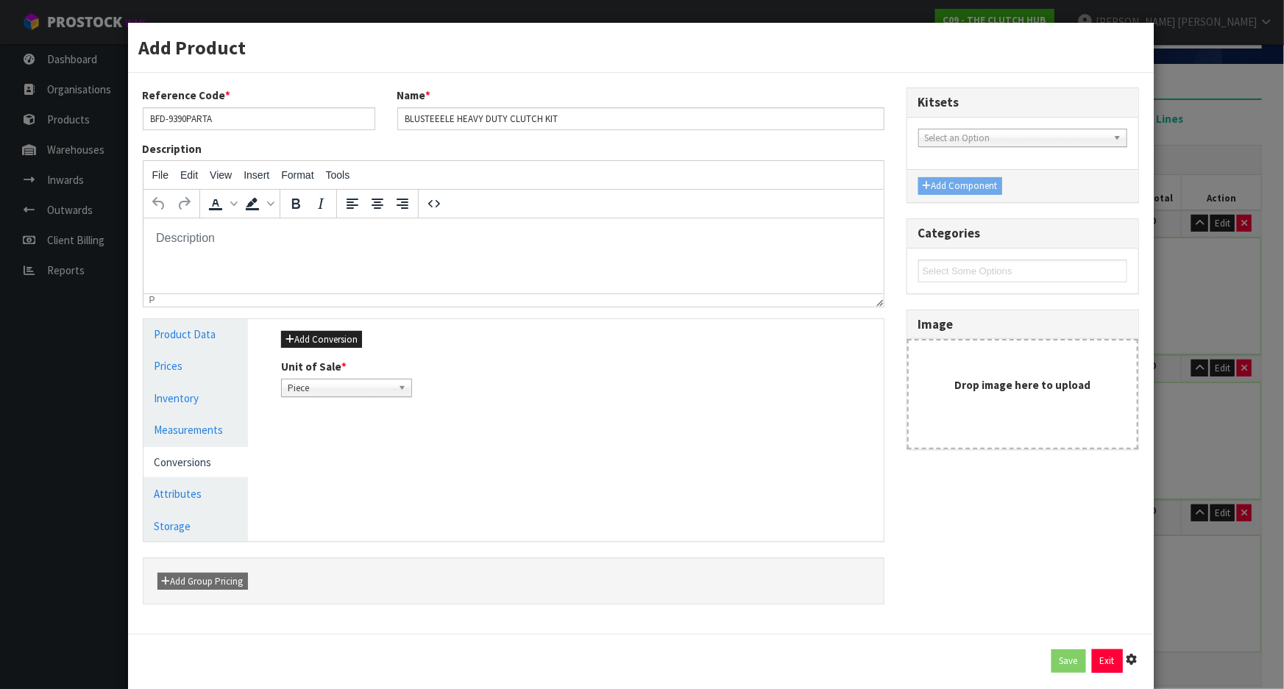
type input "39"
type input "15"
type input "0.0234"
type input "8.7"
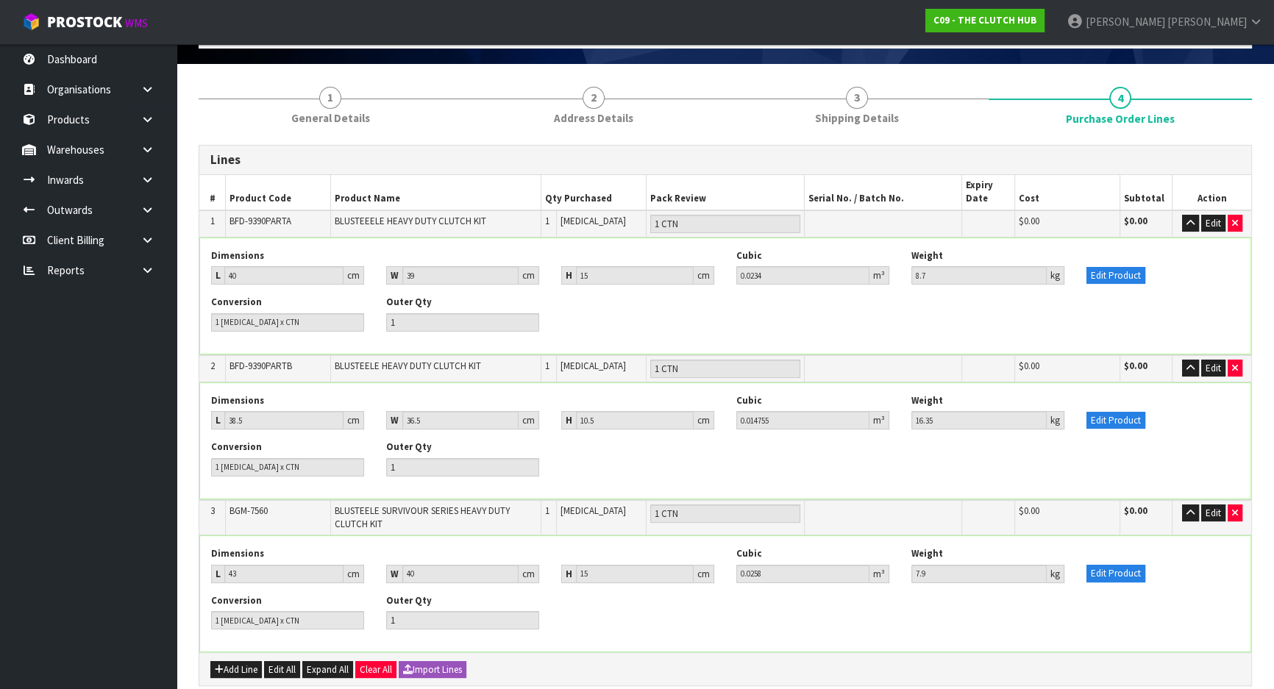
click at [1200, 280] on div "Edit Product" at bounding box center [1163, 266] width 175 height 35
click at [1132, 419] on button "Edit Product" at bounding box center [1116, 421] width 59 height 18
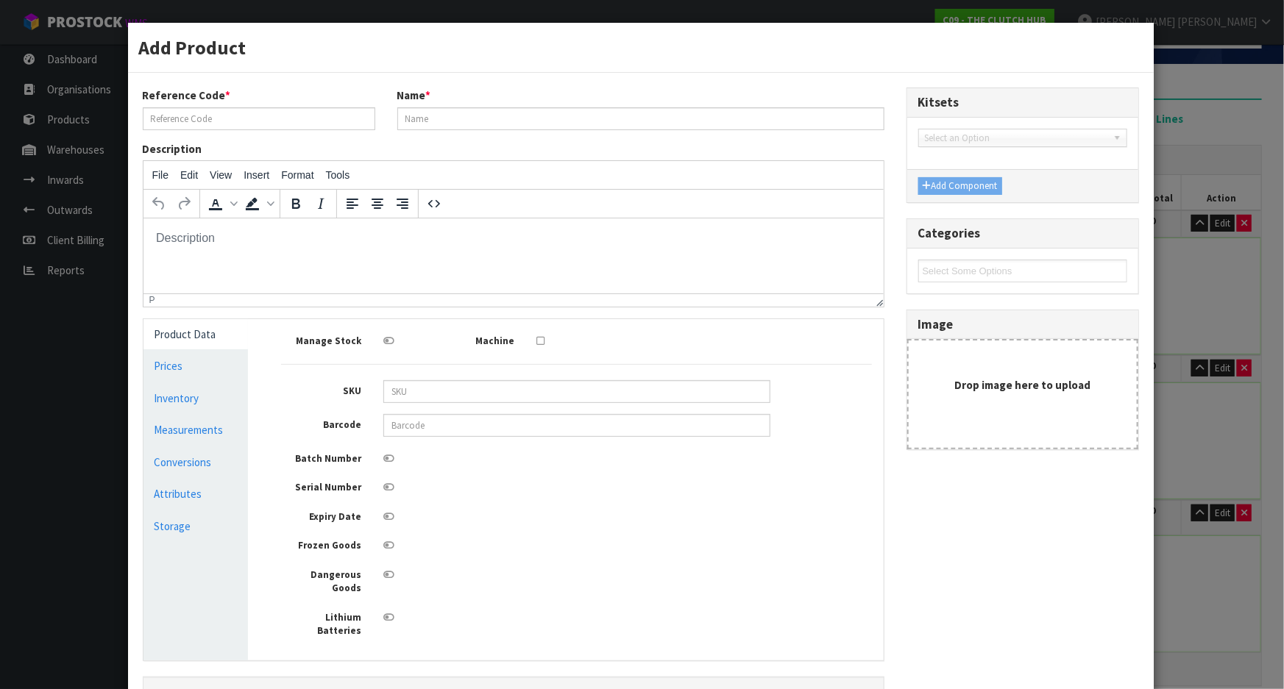
type input "BFD-9390PARTB"
type input "BLUSTEELE HEAVY DUTY CLUTCH KIT"
type input "9358700006909"
type input "38.5"
type input "36.5"
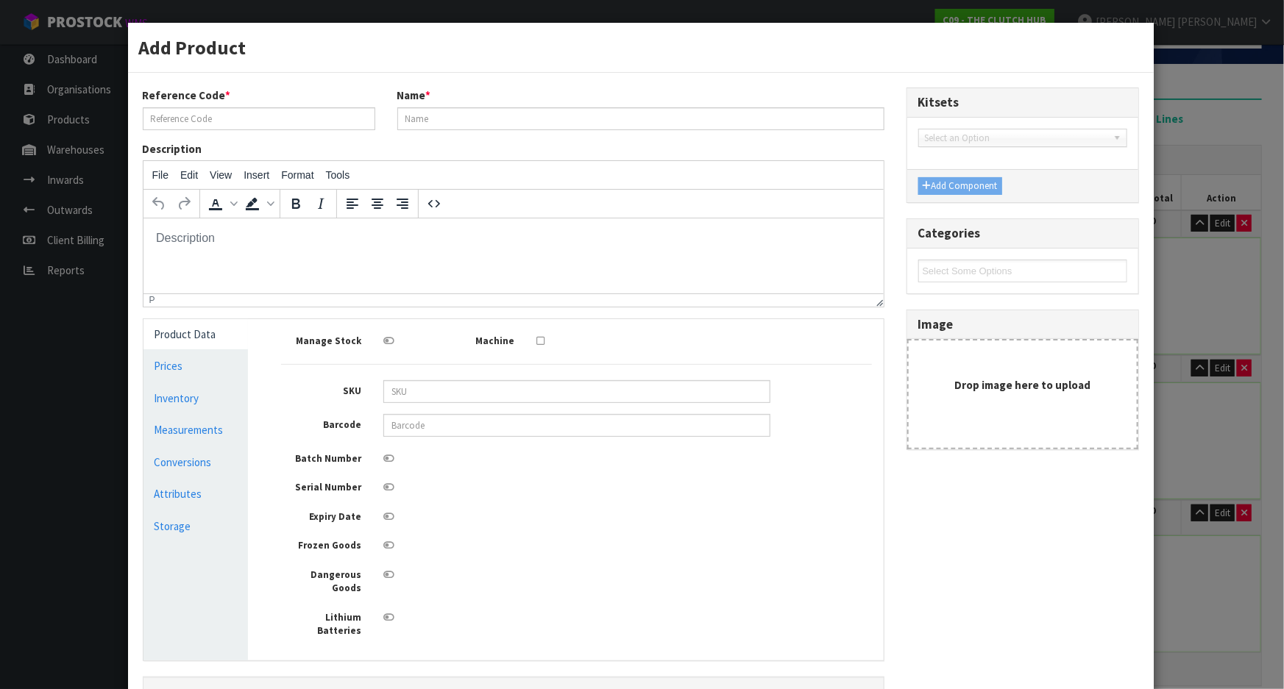
type input "10.5"
type input "0.014755"
type input "16.35"
click at [155, 426] on link "Measurements" at bounding box center [195, 430] width 105 height 30
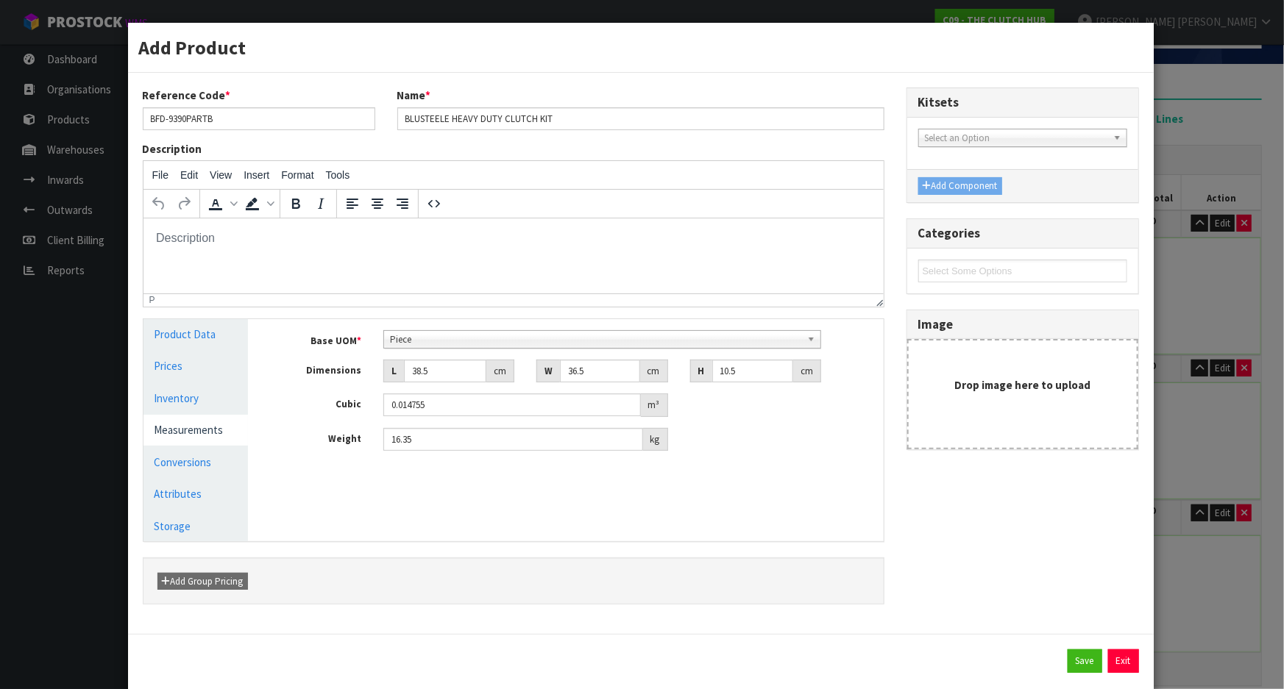
click at [712, 504] on div "Manage Stock Machine SKU Barcode 9358700006909 Batch Number Serial Number Expir…" at bounding box center [576, 430] width 635 height 222
drag, startPoint x: 445, startPoint y: 374, endPoint x: 343, endPoint y: 375, distance: 102.3
click at [343, 375] on div "Dimensions L 38.5 cm W 36.5 cm H 10.5 cm" at bounding box center [576, 372] width 613 height 24
type input "4"
type input "0.001533"
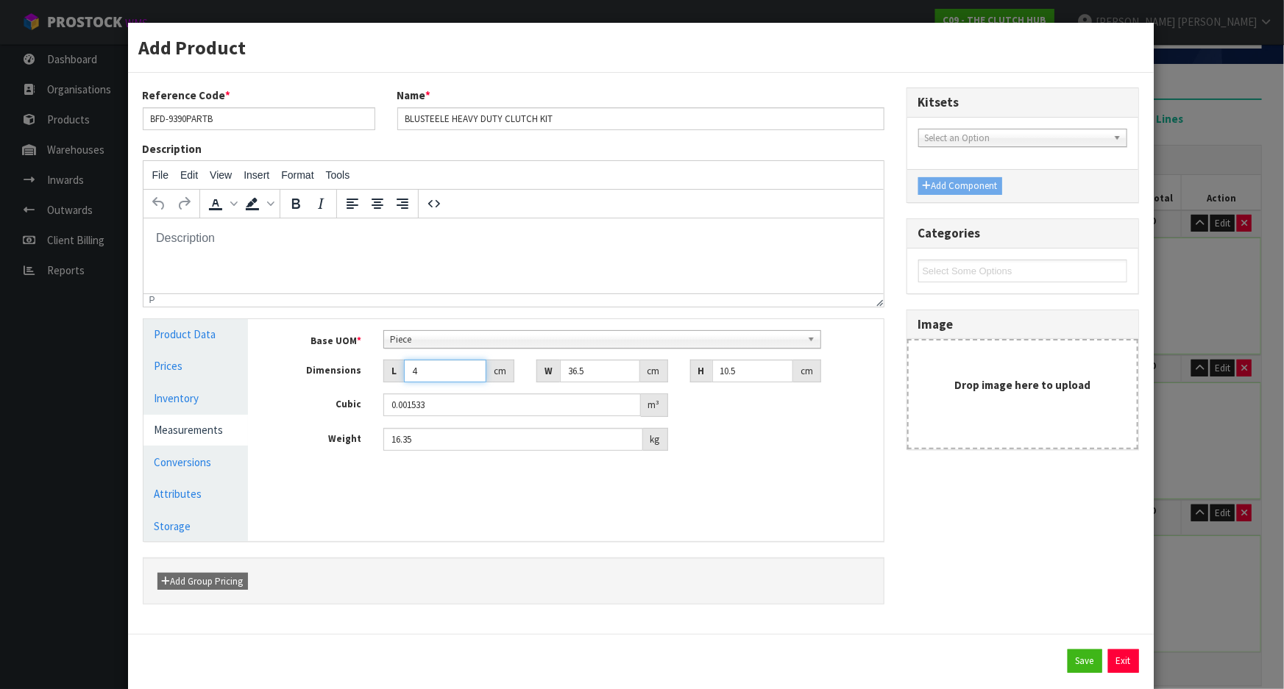
type input "40"
type input "0.01533"
type input "40"
drag, startPoint x: 595, startPoint y: 377, endPoint x: 550, endPoint y: 373, distance: 45.1
click at [550, 373] on div "W 36.5 cm" at bounding box center [601, 372] width 131 height 24
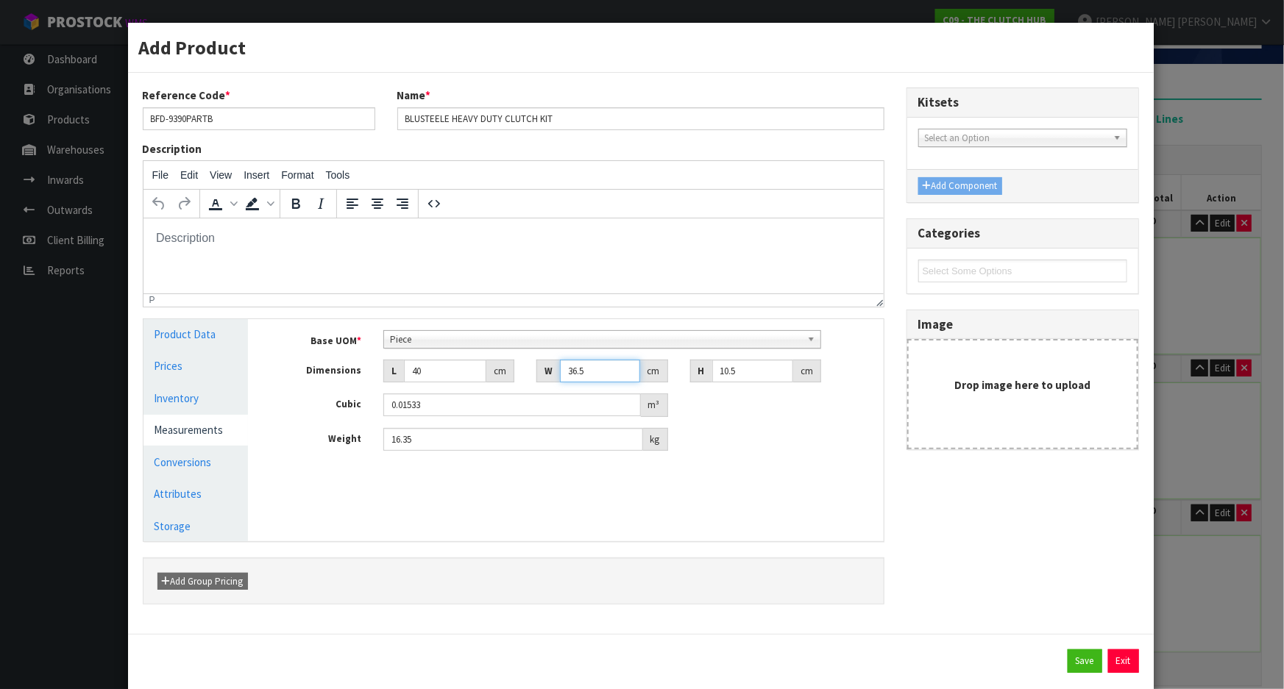
type input "4"
type input "0.00168"
type input "40"
type input "0.0168"
type input "40"
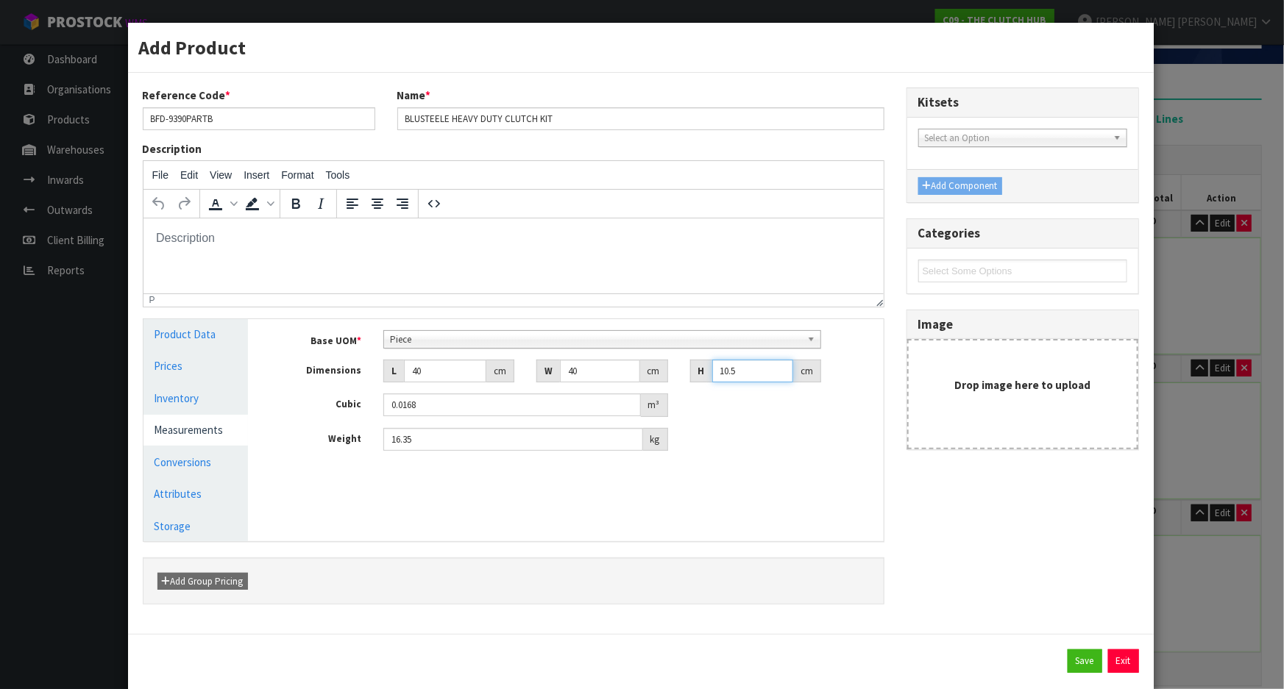
drag, startPoint x: 755, startPoint y: 377, endPoint x: 632, endPoint y: 380, distance: 122.9
click at [632, 380] on div "Dimensions L 40 cm W 40 cm H 10.5 cm" at bounding box center [576, 372] width 613 height 24
type input "1"
type input "0.0016"
type input "15"
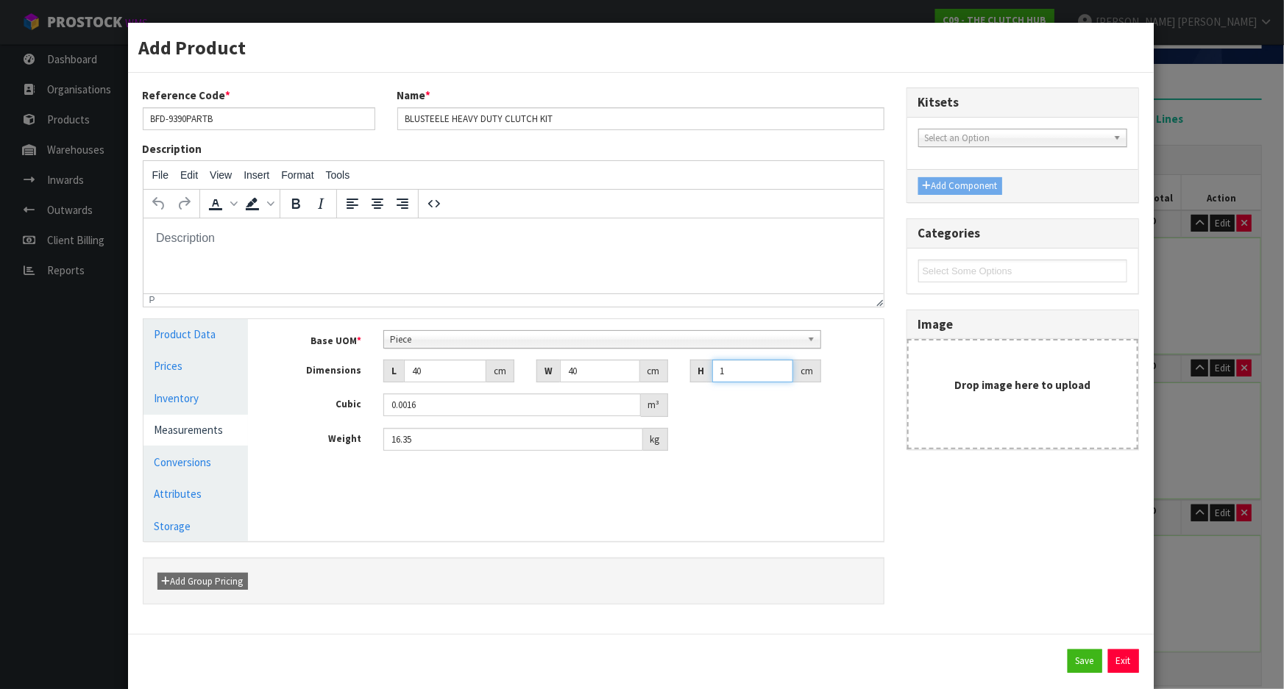
type input "0.024"
type input "15"
drag, startPoint x: 528, startPoint y: 444, endPoint x: 210, endPoint y: 458, distance: 317.5
click at [223, 455] on div "Product Data Prices Inventory Measurements Conversions Attributes Storage Manag…" at bounding box center [513, 430] width 762 height 222
type input "16.60"
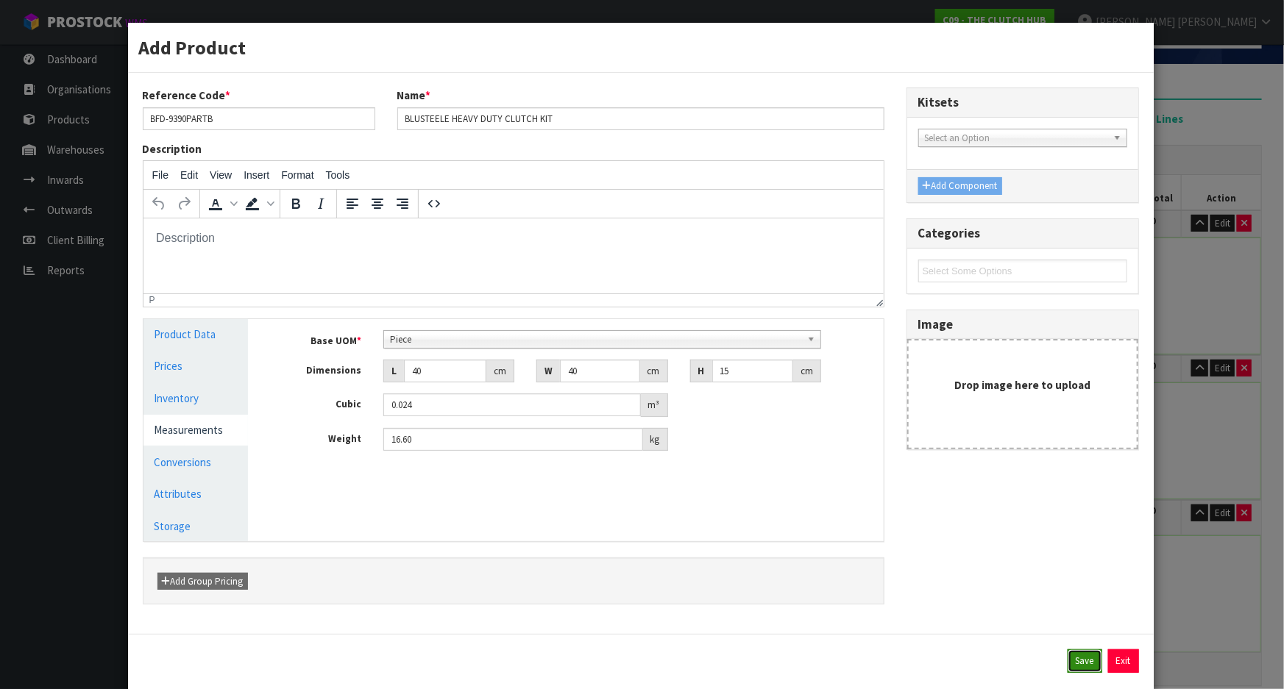
click at [1069, 655] on button "Save" at bounding box center [1085, 662] width 35 height 24
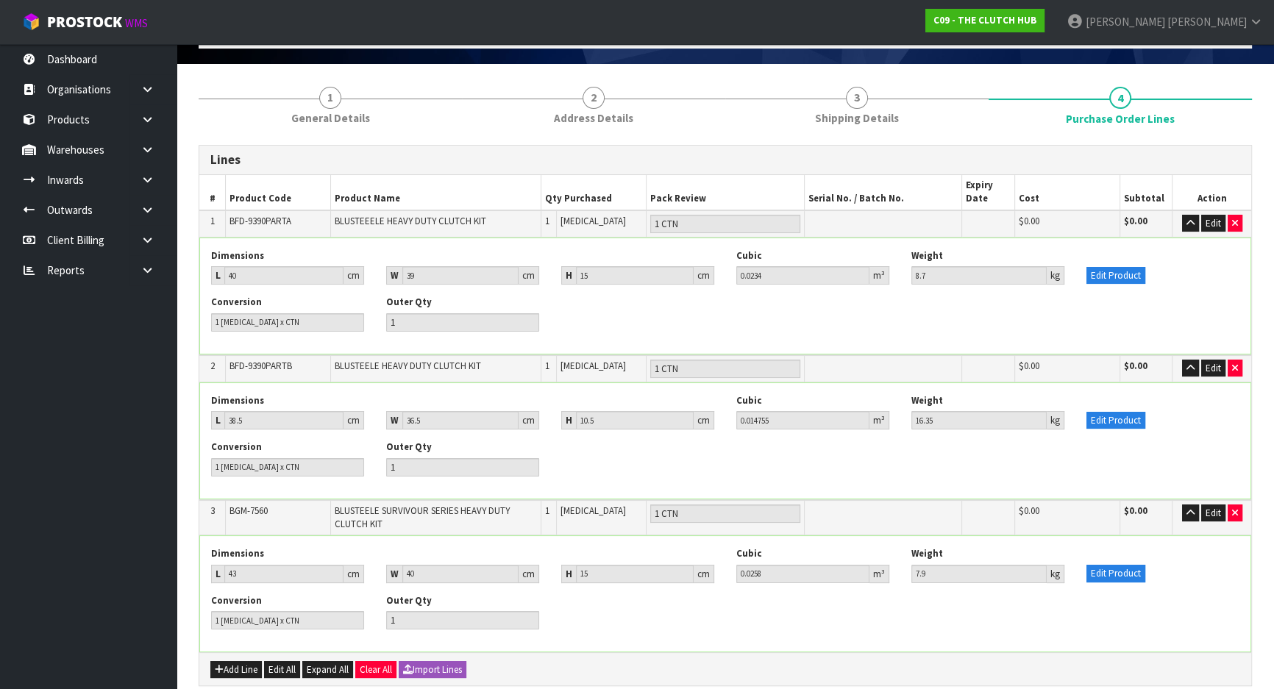
click at [1126, 430] on div "Dimensions L 38.5 cm W 36.5 cm H 10.5 cm Cubic 0.014755 m³ Weight 16.35 kg Edit…" at bounding box center [725, 417] width 1051 height 46
click at [1118, 417] on button "Edit Product" at bounding box center [1116, 421] width 59 height 18
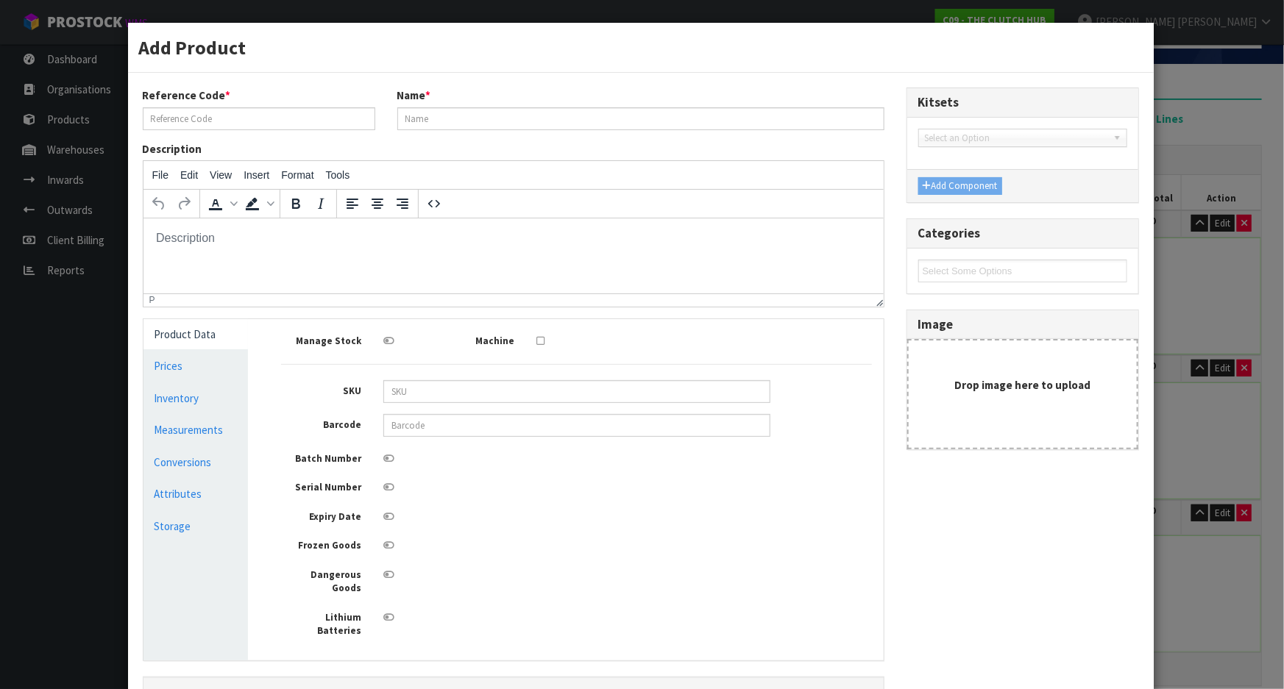
type input "BFD-9390PARTB"
type input "BLUSTEELE HEAVY DUTY CLUTCH KIT"
type input "9358700006909"
click at [201, 470] on link "Conversions" at bounding box center [195, 462] width 105 height 30
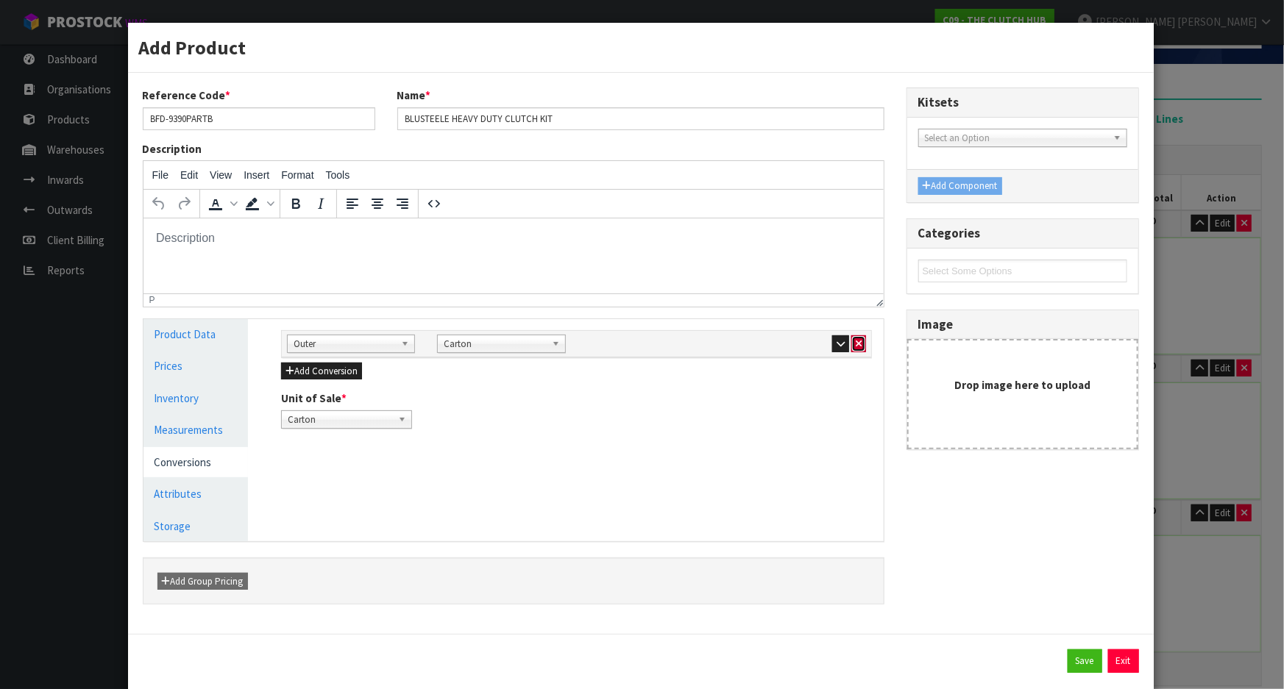
click at [856, 341] on icon "button" at bounding box center [859, 344] width 6 height 10
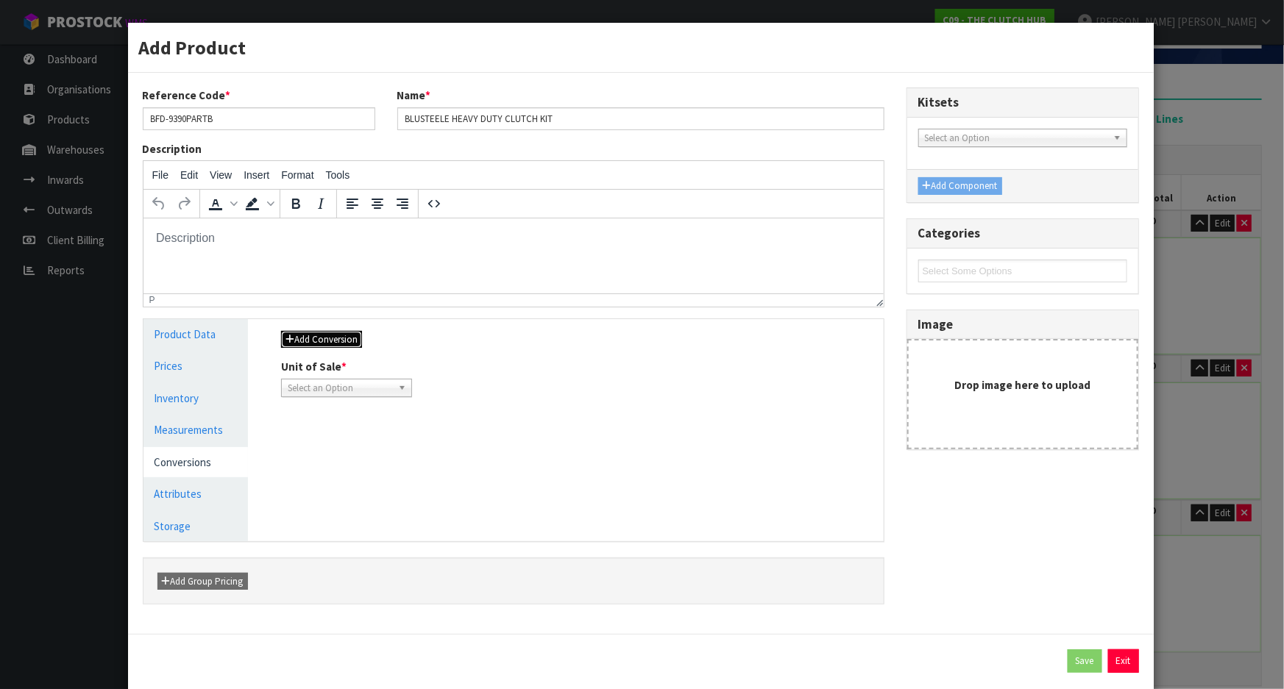
click at [350, 338] on button "Add Conversion" at bounding box center [321, 340] width 81 height 18
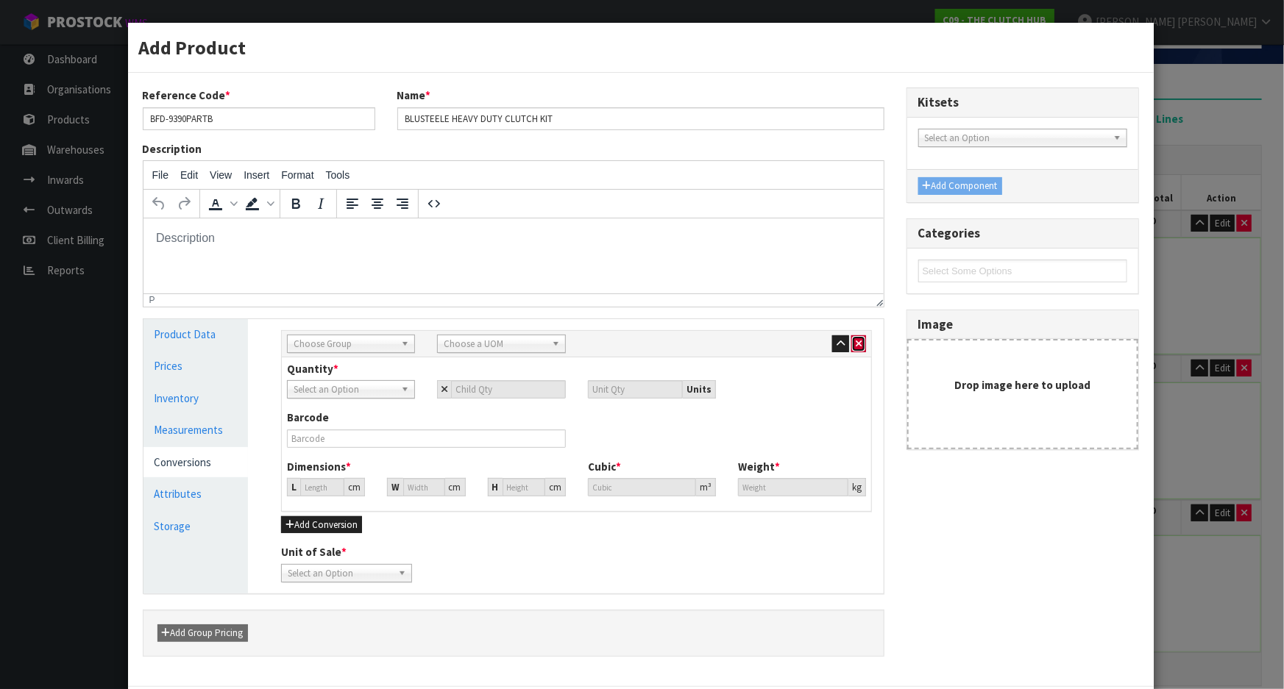
click at [856, 339] on icon "button" at bounding box center [859, 344] width 6 height 10
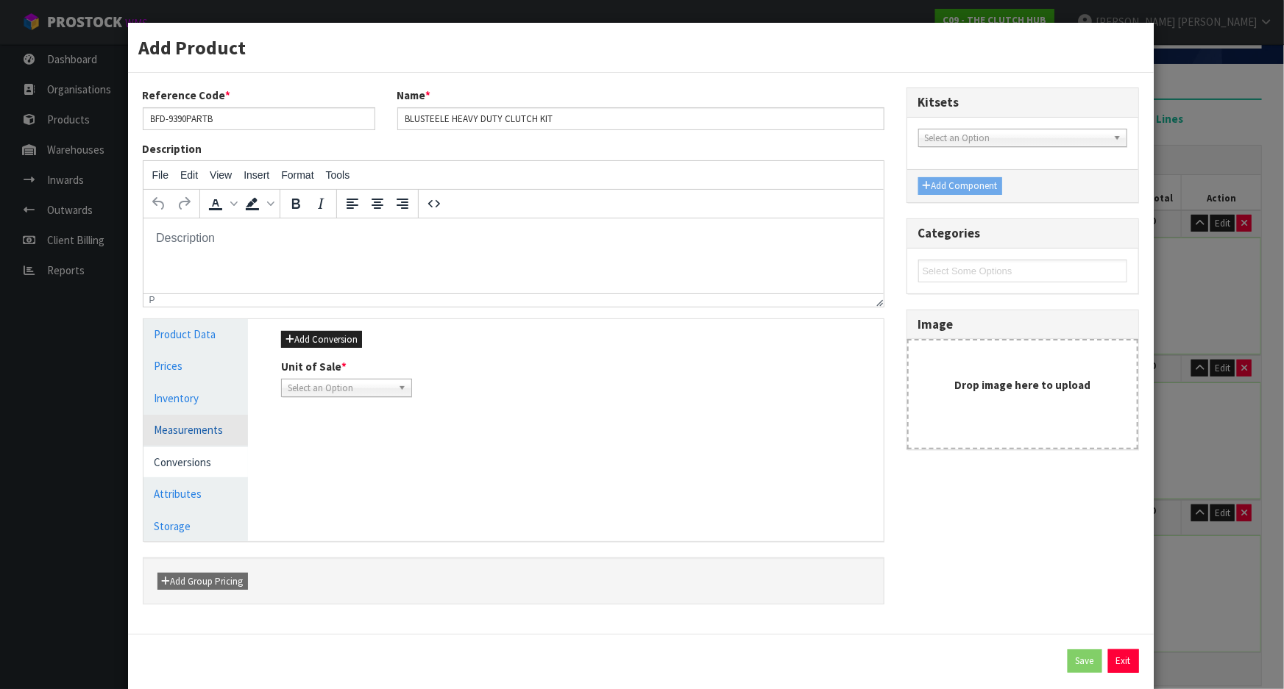
click at [205, 429] on link "Measurements" at bounding box center [195, 430] width 105 height 30
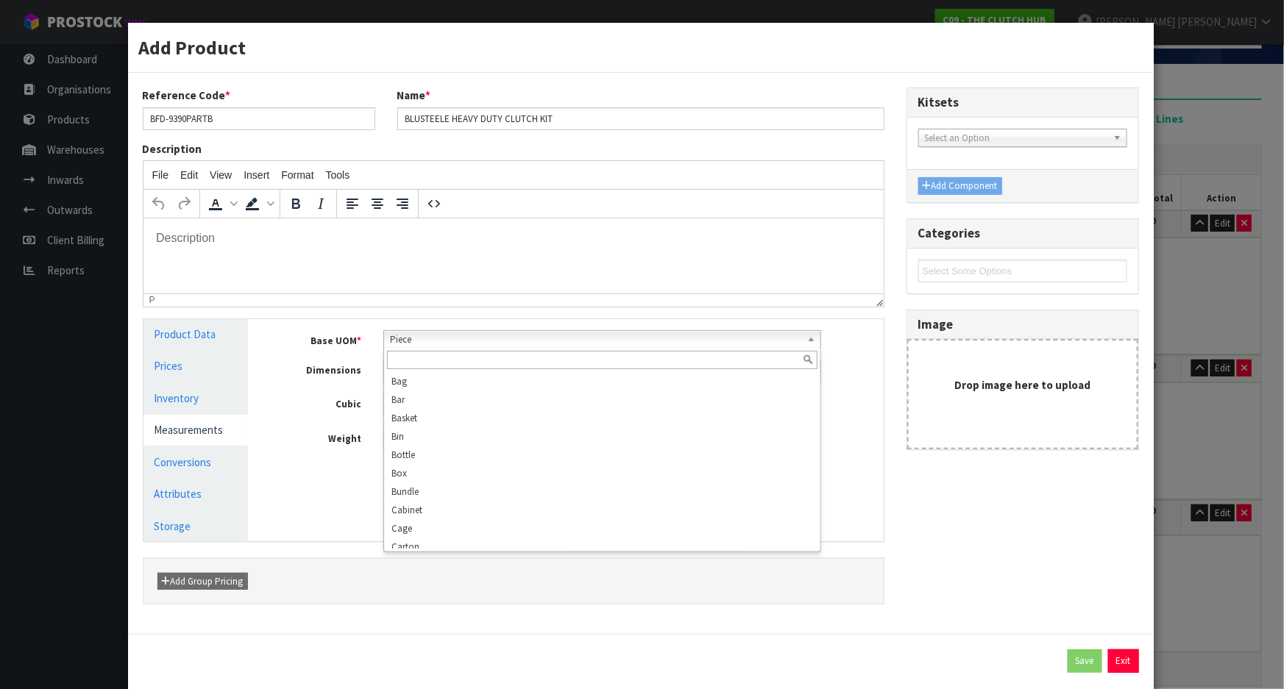
click at [464, 338] on span "Piece" at bounding box center [595, 340] width 411 height 18
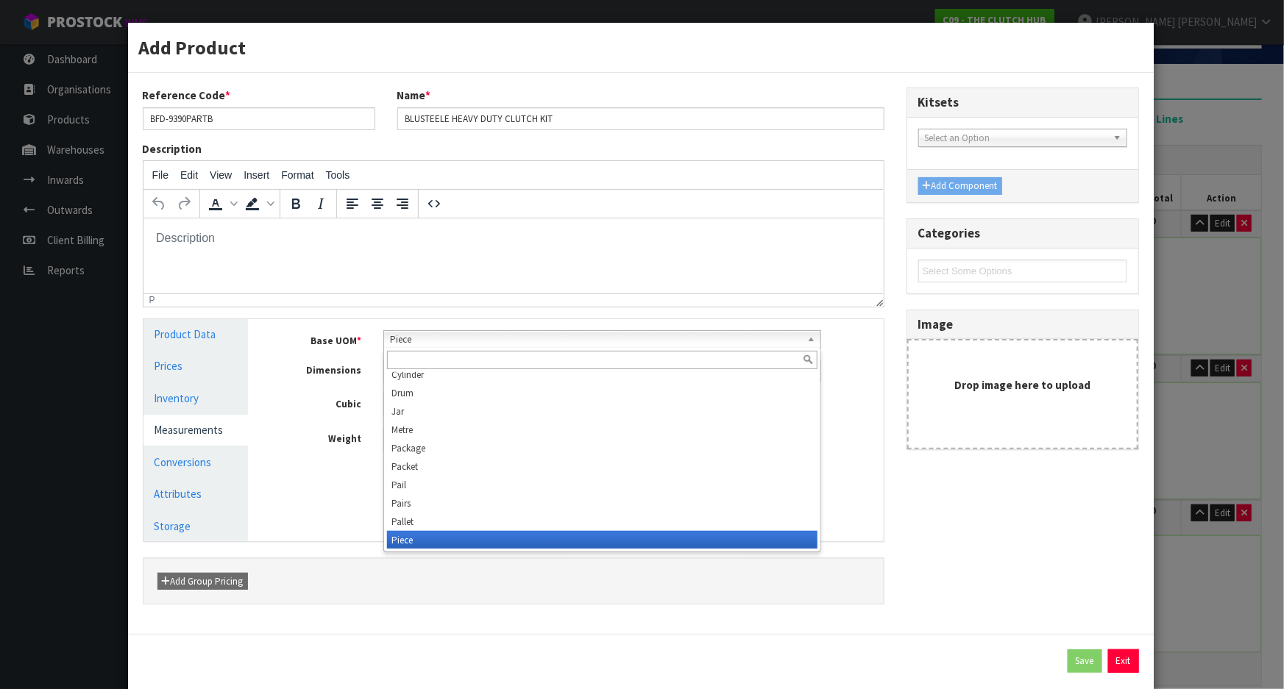
click at [427, 358] on input "text" at bounding box center [602, 360] width 430 height 18
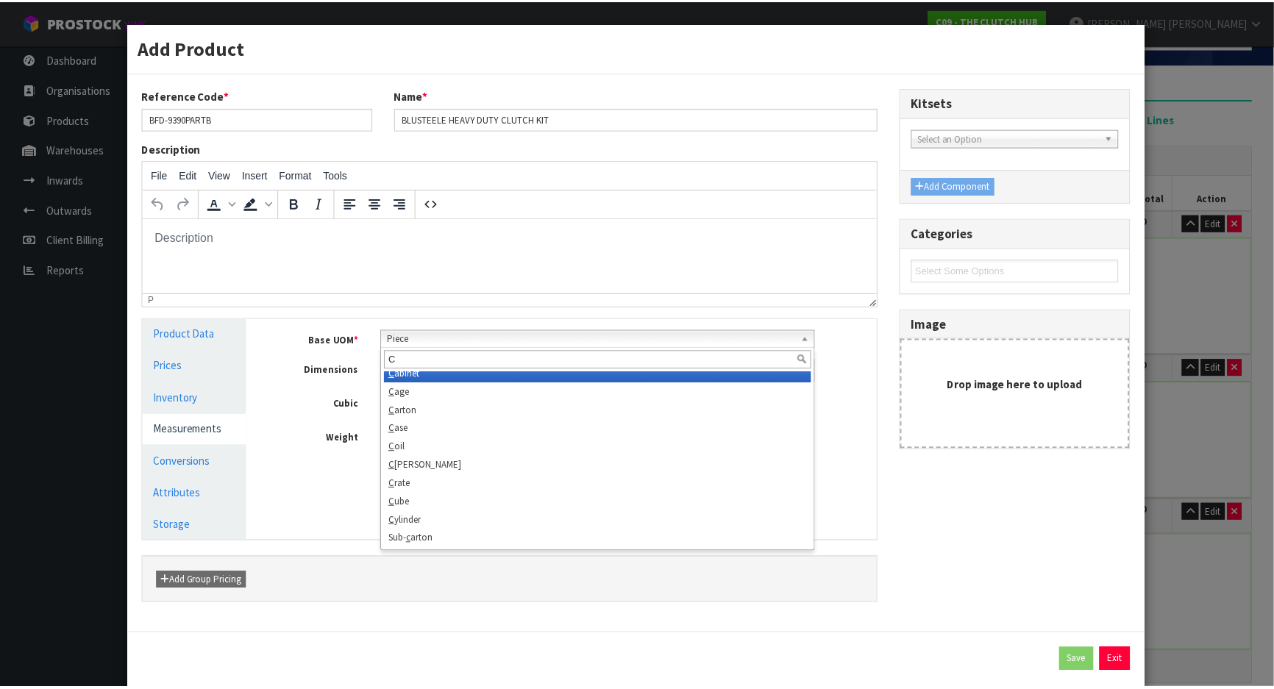
scroll to position [0, 0]
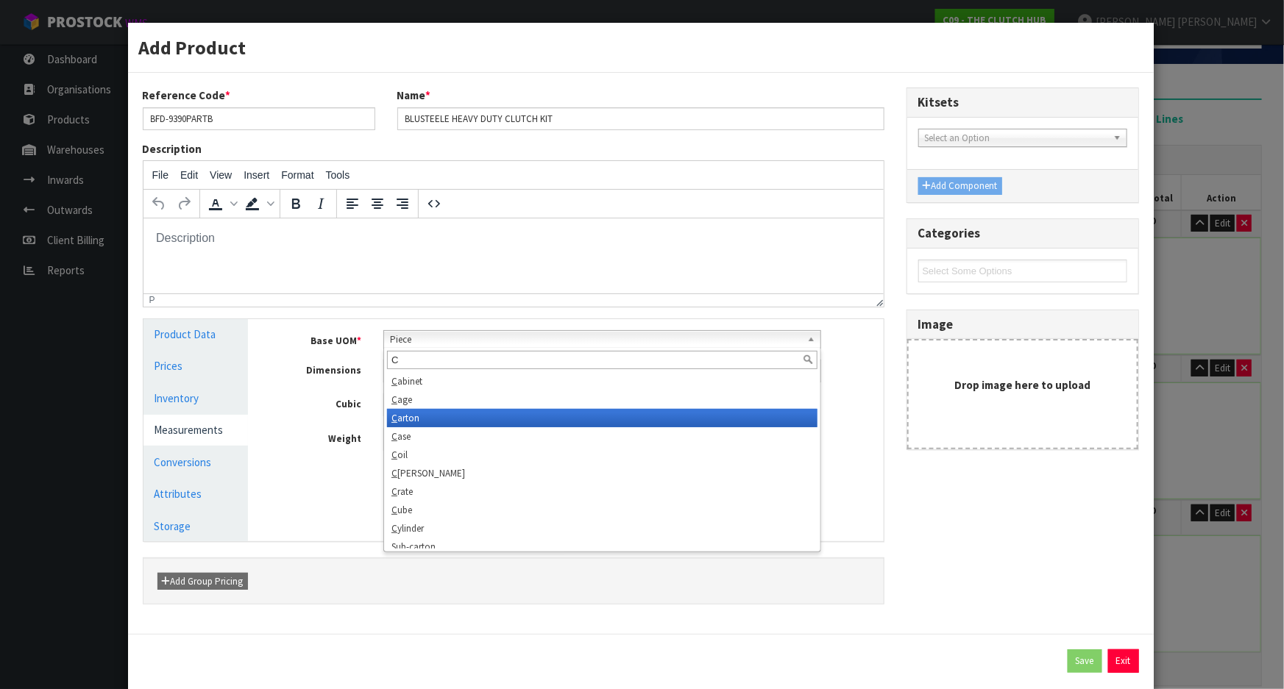
type input "C"
click at [431, 410] on li "C arton" at bounding box center [602, 418] width 430 height 18
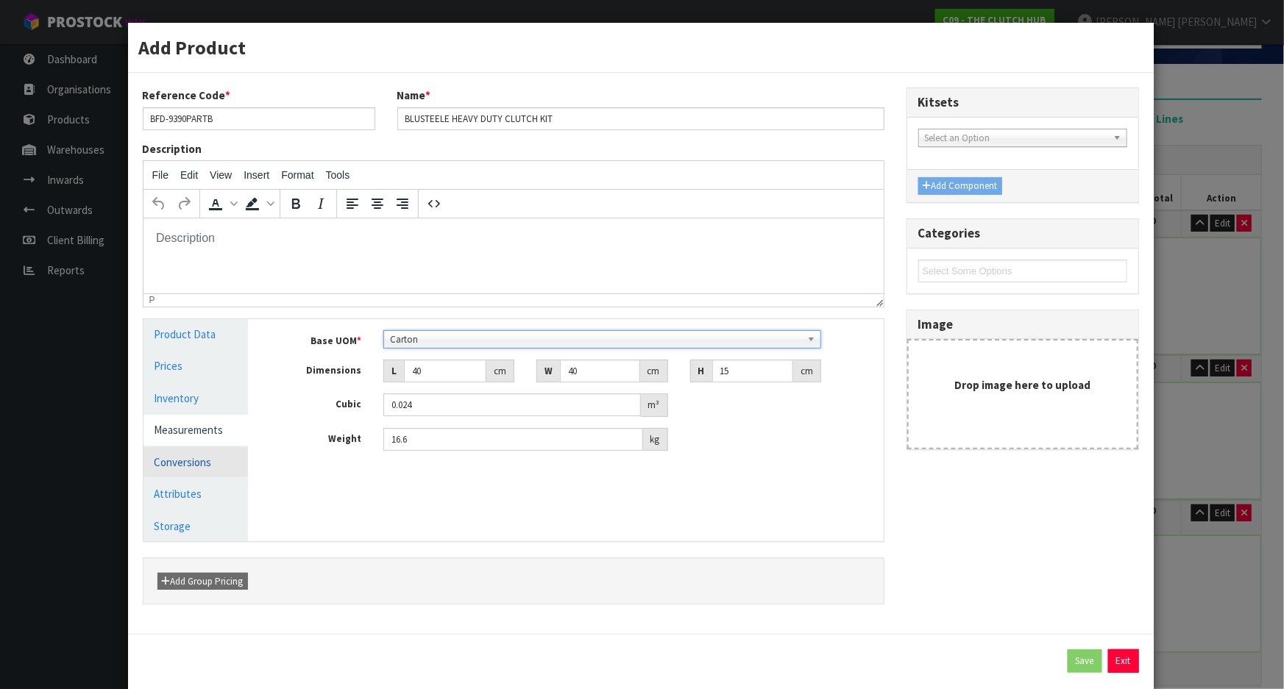
click at [198, 447] on link "Conversions" at bounding box center [195, 462] width 105 height 30
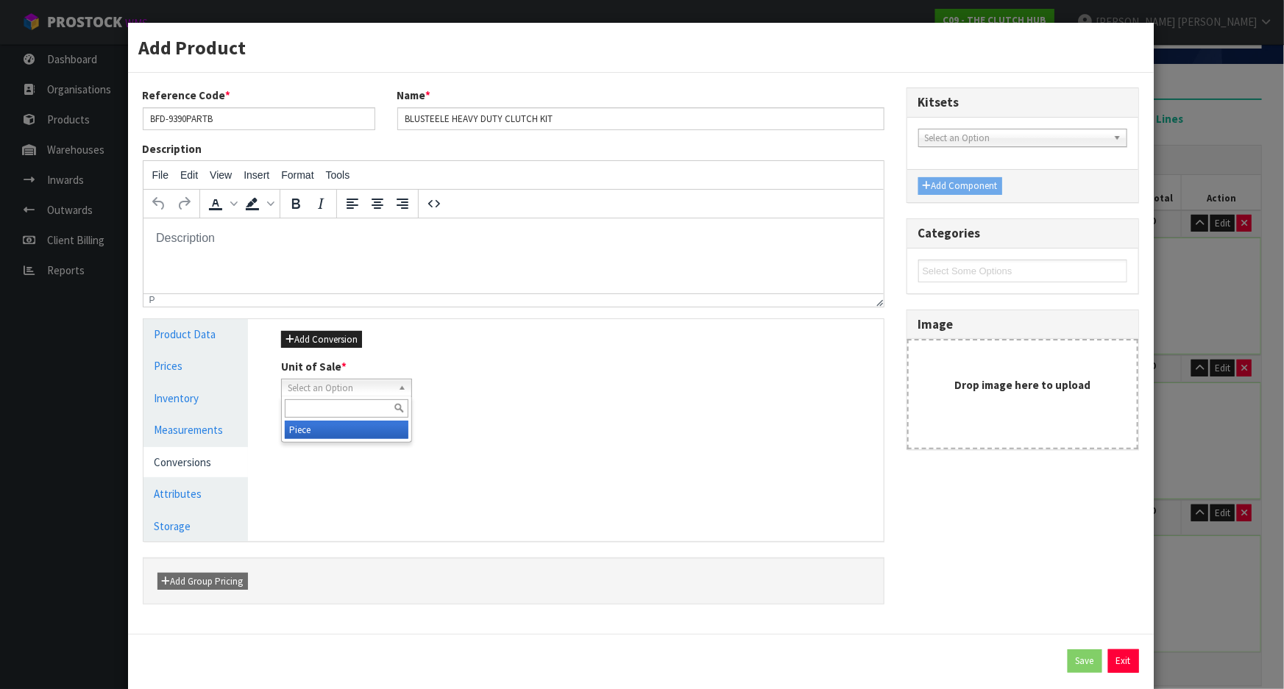
click at [358, 389] on span "Select an Option" at bounding box center [340, 389] width 104 height 18
drag, startPoint x: 348, startPoint y: 428, endPoint x: 717, endPoint y: 481, distance: 372.5
click at [349, 428] on li "Piece" at bounding box center [347, 430] width 124 height 18
click at [1074, 660] on button "Save" at bounding box center [1085, 662] width 35 height 24
type input "40"
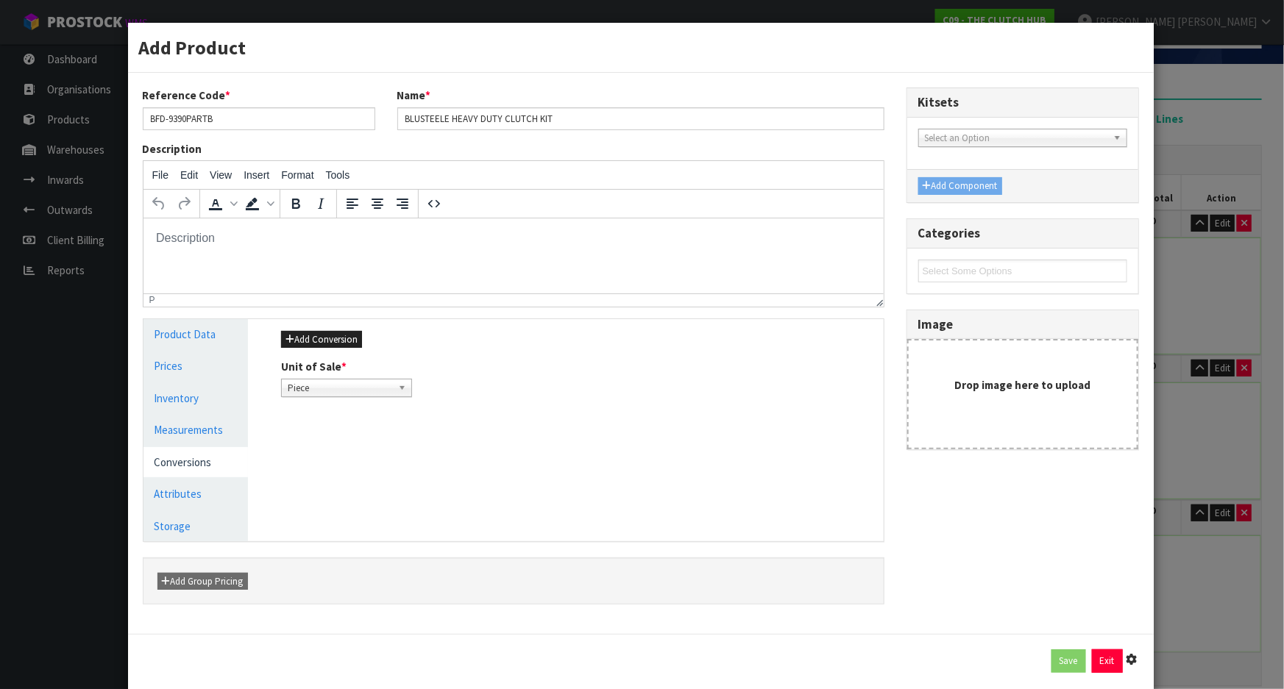
type input "40"
type input "15"
type input "0.024"
type input "16.6"
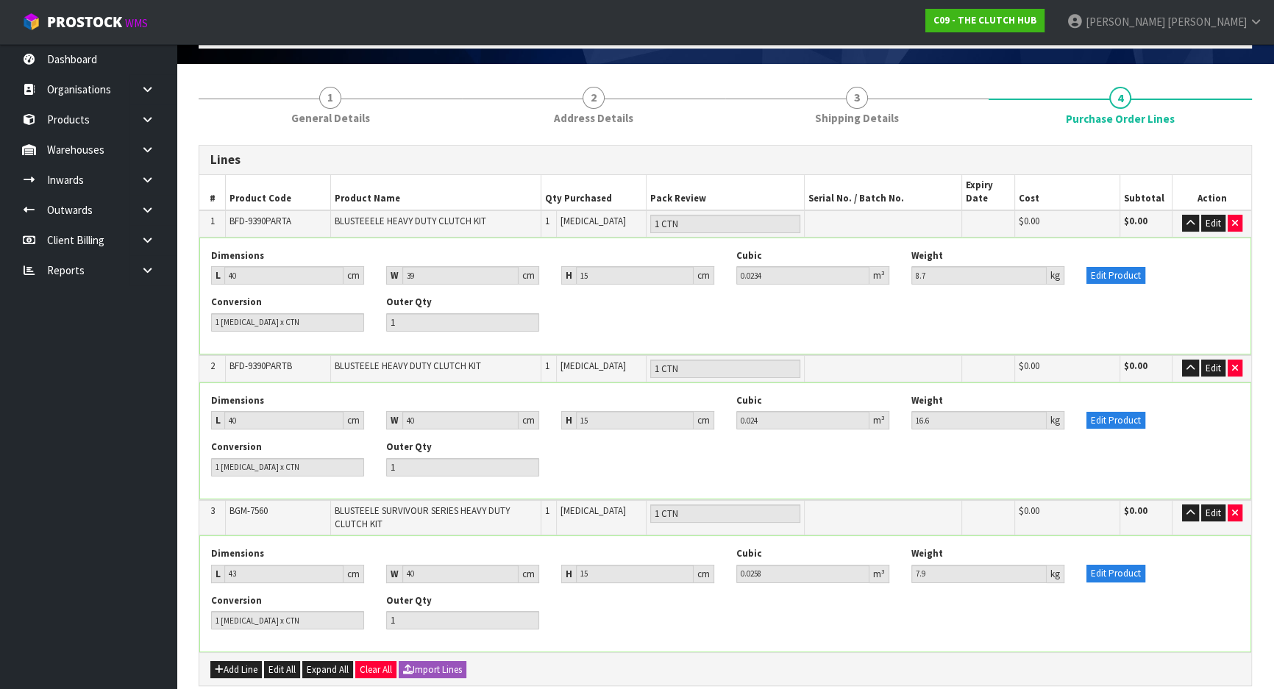
click at [1121, 463] on div "Conversion 1 [MEDICAL_DATA] x CTN Outer Qty 1" at bounding box center [725, 464] width 1051 height 46
click at [1186, 369] on button "button" at bounding box center [1190, 369] width 17 height 18
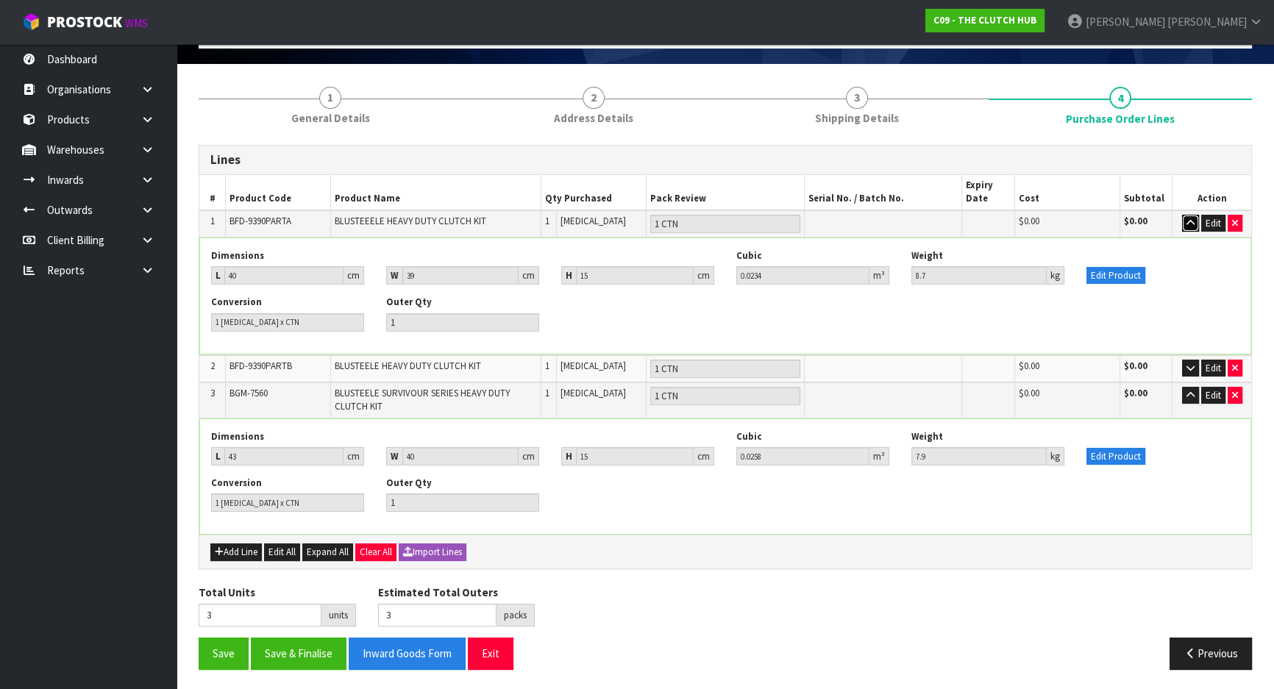
click at [1189, 223] on icon "button" at bounding box center [1191, 224] width 8 height 10
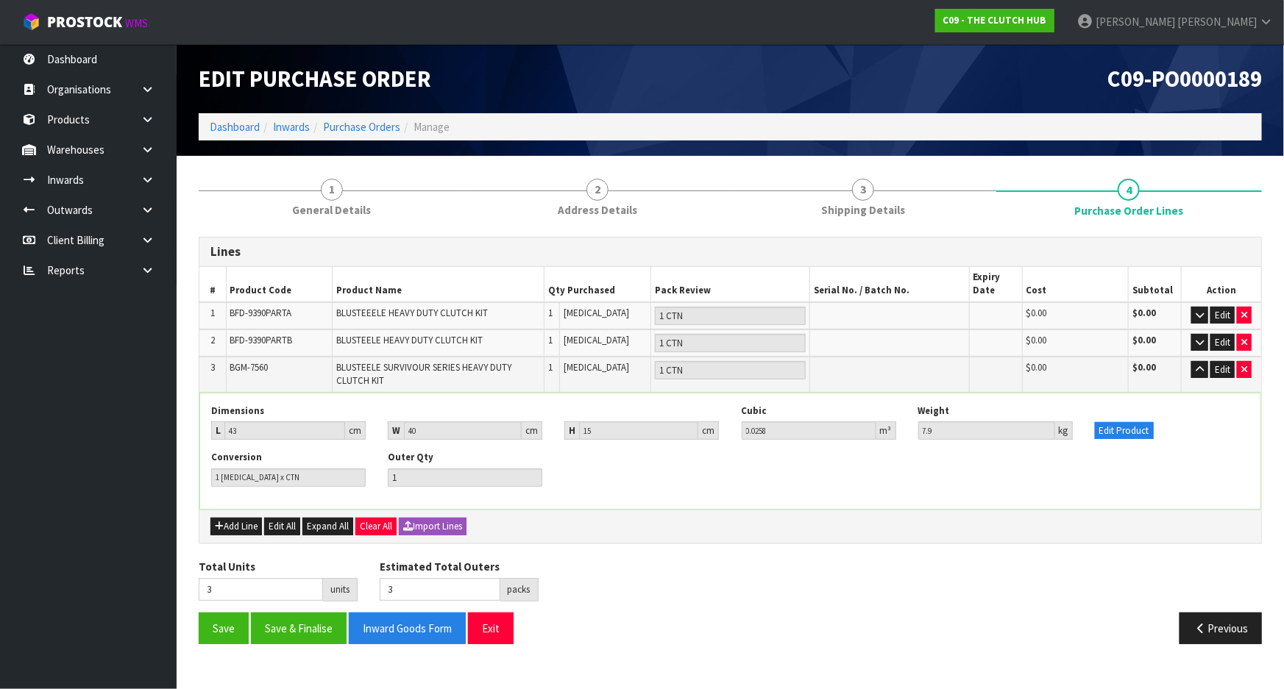
click at [1187, 418] on div "Edit Product" at bounding box center [1172, 422] width 177 height 35
click at [1169, 435] on div "Edit Product" at bounding box center [1172, 422] width 177 height 35
click at [1136, 423] on button "Edit Product" at bounding box center [1124, 431] width 59 height 18
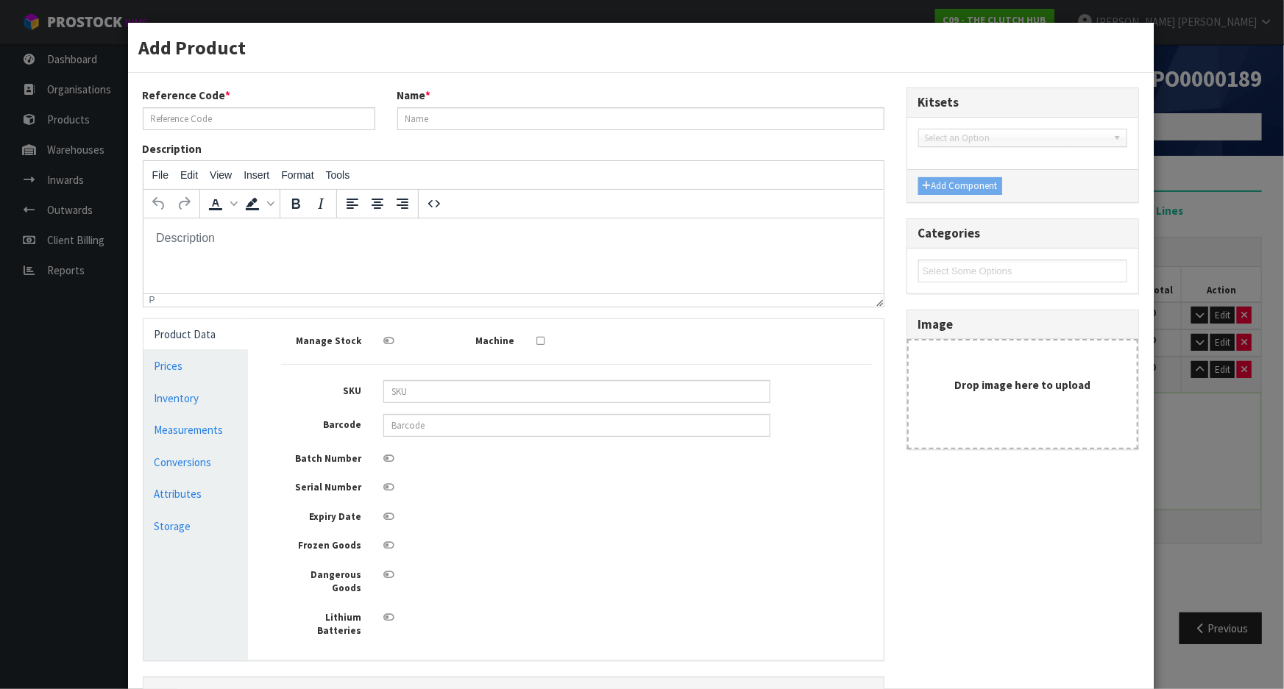
type input "BGM-7560"
type input "BLUSTEELE SURVIVOUR SERIES HEAVY DUTY CLUTCH KIT"
click at [190, 461] on link "Conversions" at bounding box center [195, 462] width 105 height 30
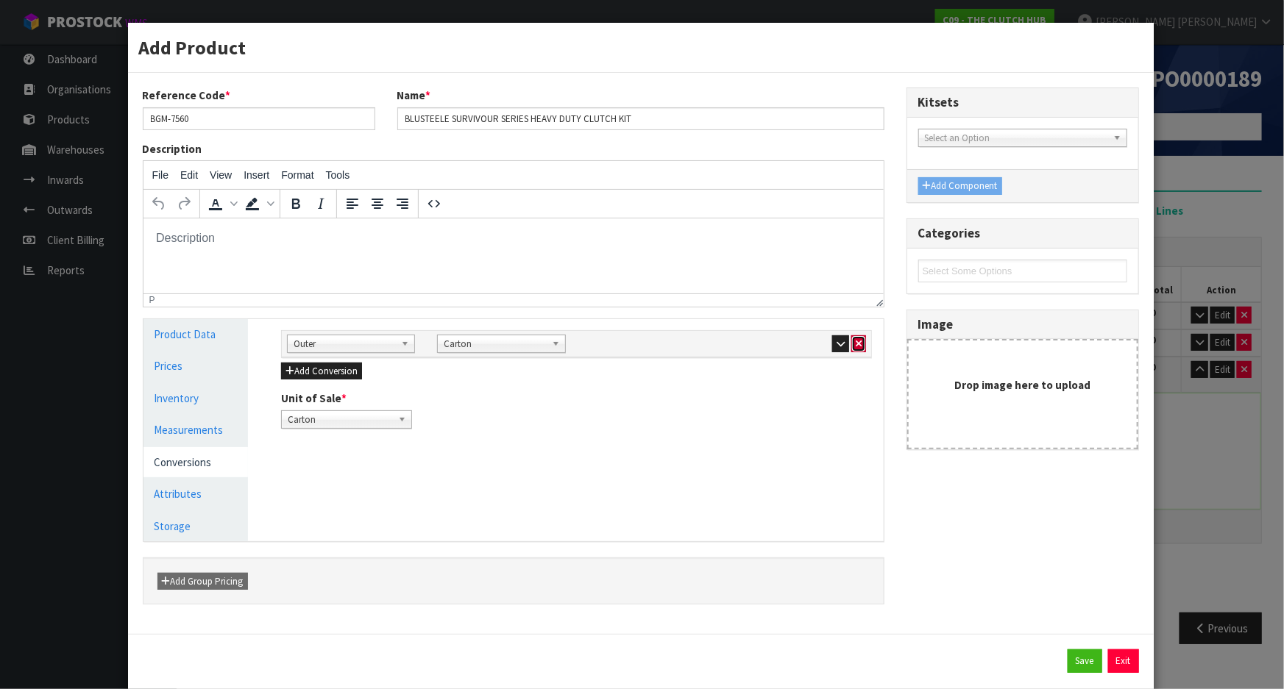
click at [856, 339] on icon "button" at bounding box center [859, 344] width 6 height 10
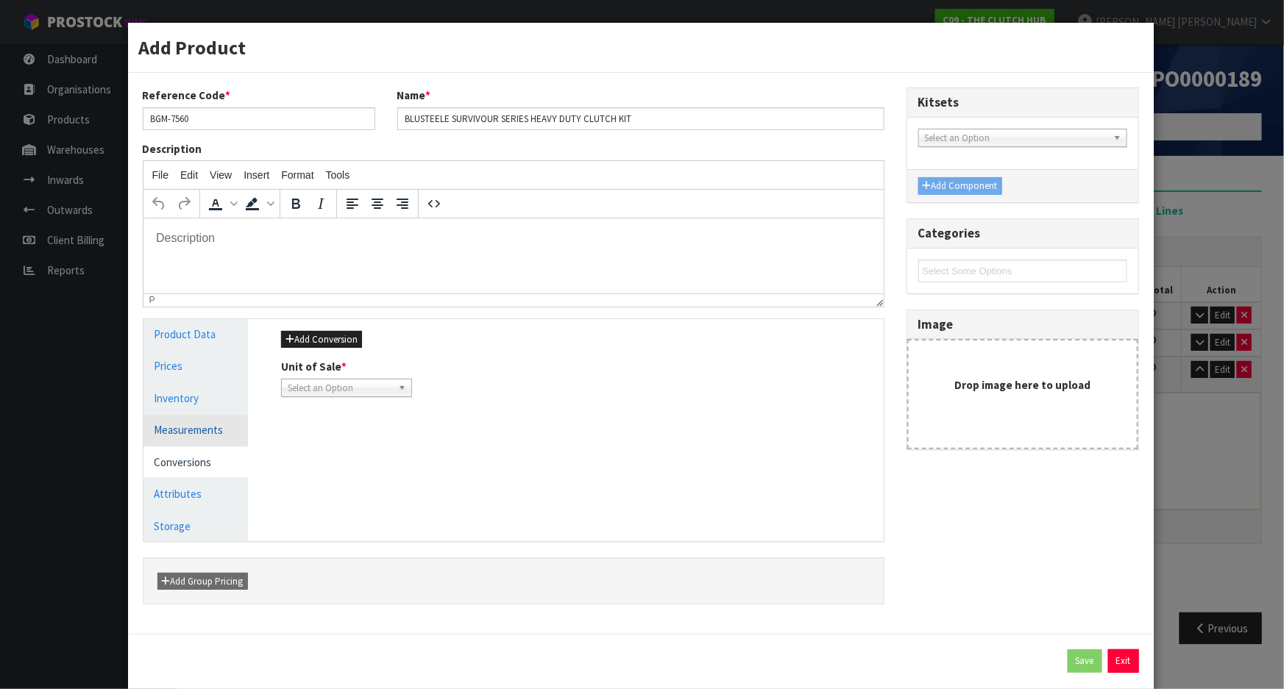
click at [228, 433] on link "Measurements" at bounding box center [195, 430] width 105 height 30
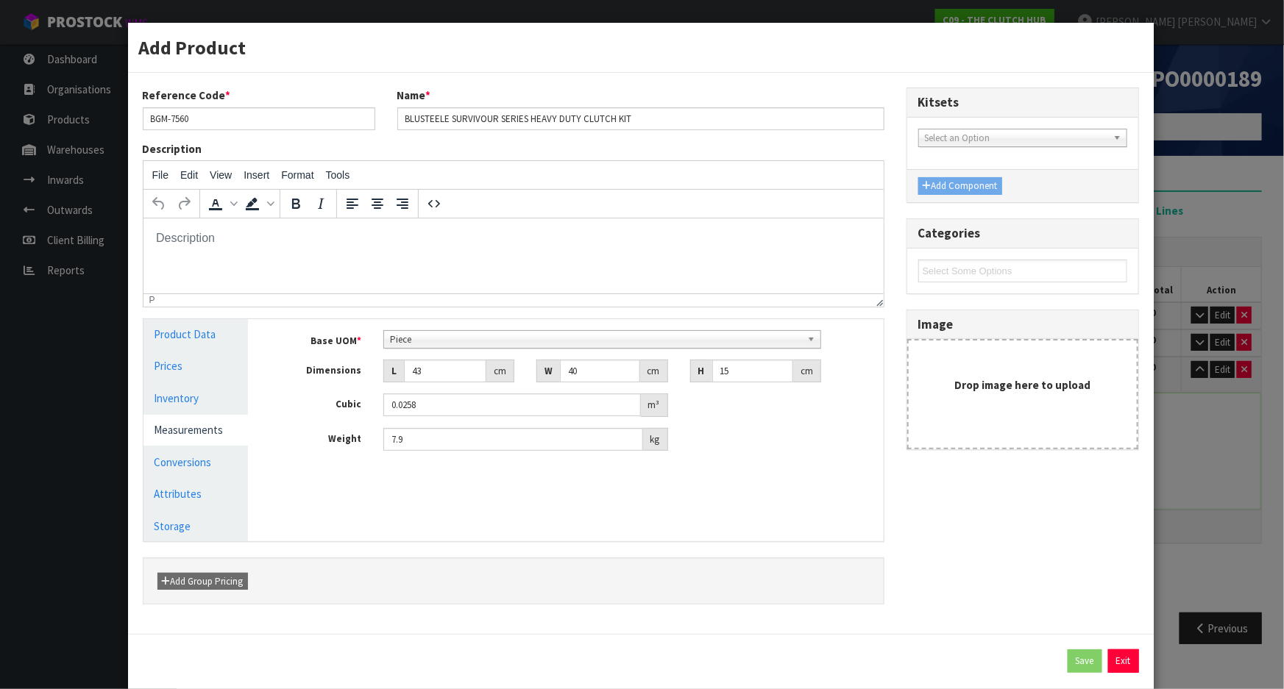
click at [467, 347] on div "Piece" at bounding box center [602, 339] width 438 height 18
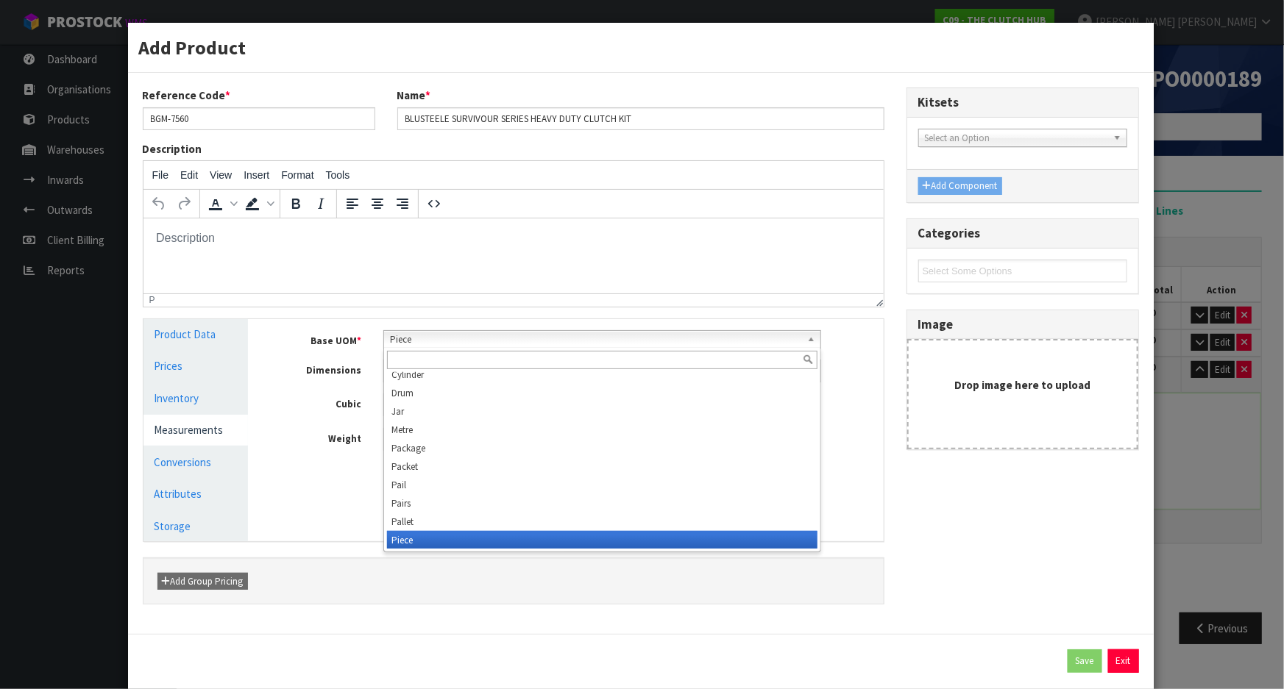
click at [444, 361] on input "text" at bounding box center [602, 360] width 430 height 18
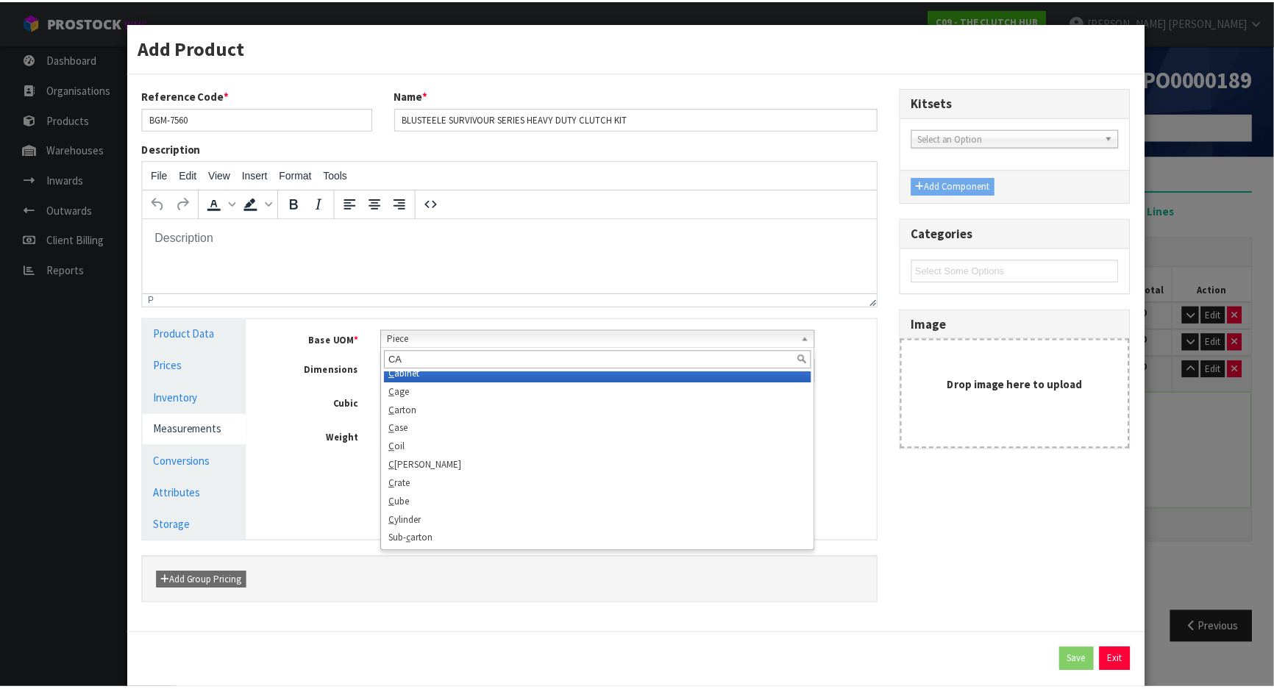
scroll to position [0, 0]
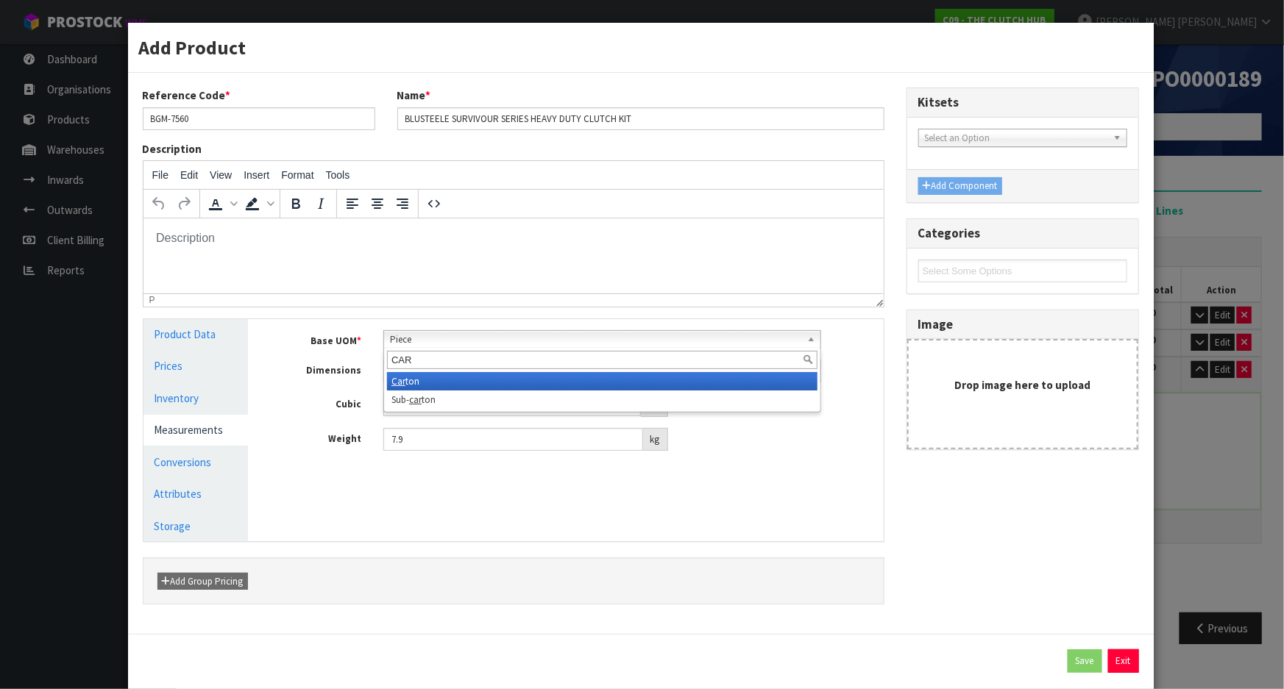
type input "CAR"
click at [434, 378] on li "Car ton" at bounding box center [602, 381] width 430 height 18
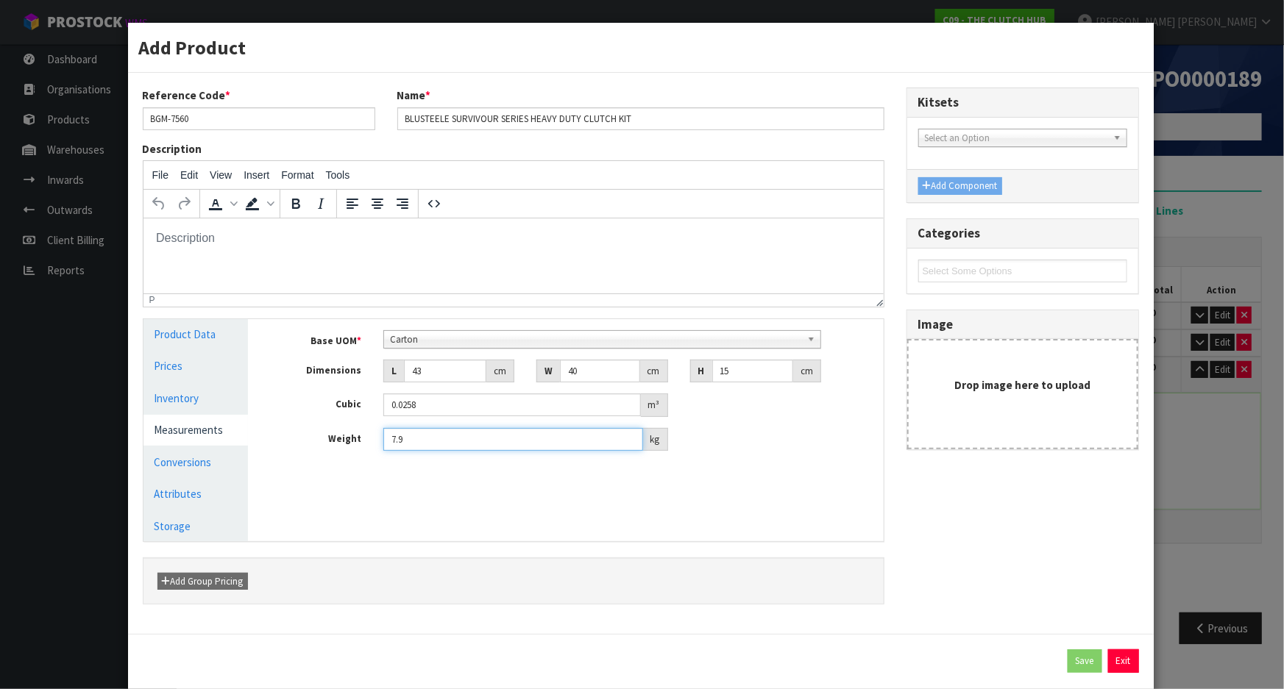
drag, startPoint x: 467, startPoint y: 446, endPoint x: 367, endPoint y: 445, distance: 100.1
click at [367, 445] on div "Weight 7.9 kg" at bounding box center [576, 440] width 613 height 24
type input "7.65"
drag, startPoint x: 732, startPoint y: 369, endPoint x: 702, endPoint y: 369, distance: 30.2
click at [703, 369] on div "H 15 cm" at bounding box center [755, 372] width 131 height 24
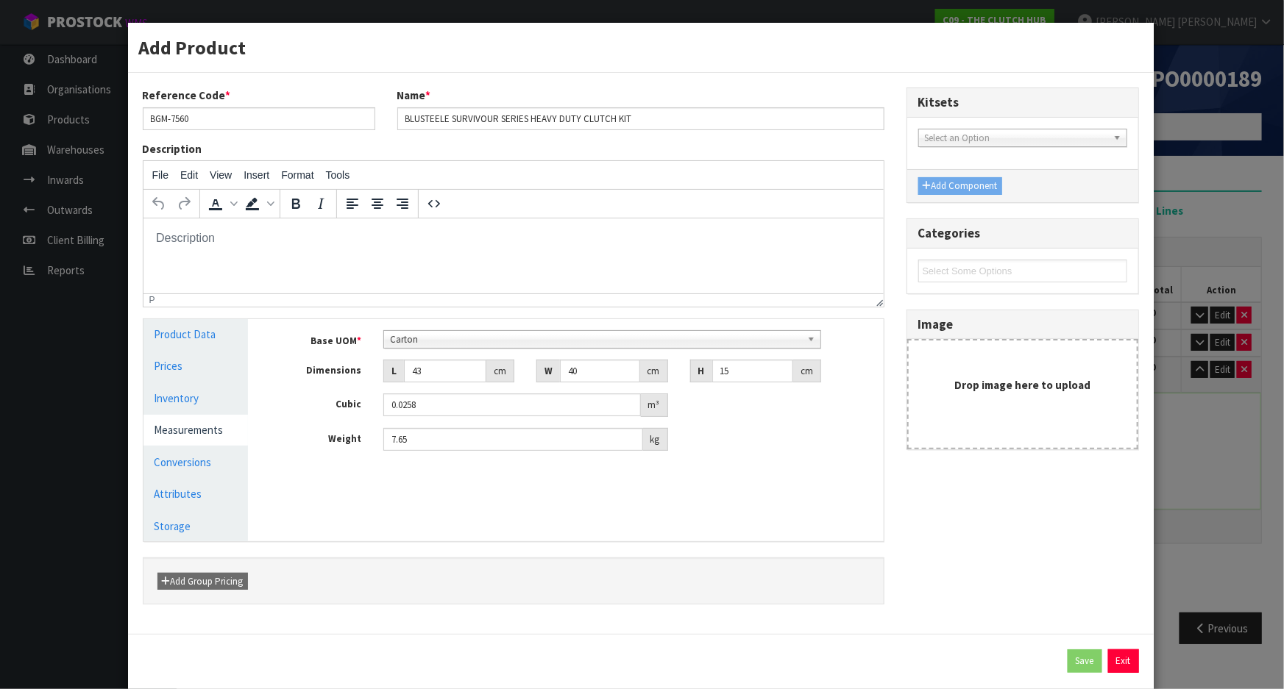
click at [783, 528] on div "Manage Stock Machine SKU Barcode Batch Number Serial Number Expiry Date Frozen …" at bounding box center [576, 430] width 635 height 222
click at [220, 459] on link "Conversions" at bounding box center [195, 462] width 105 height 30
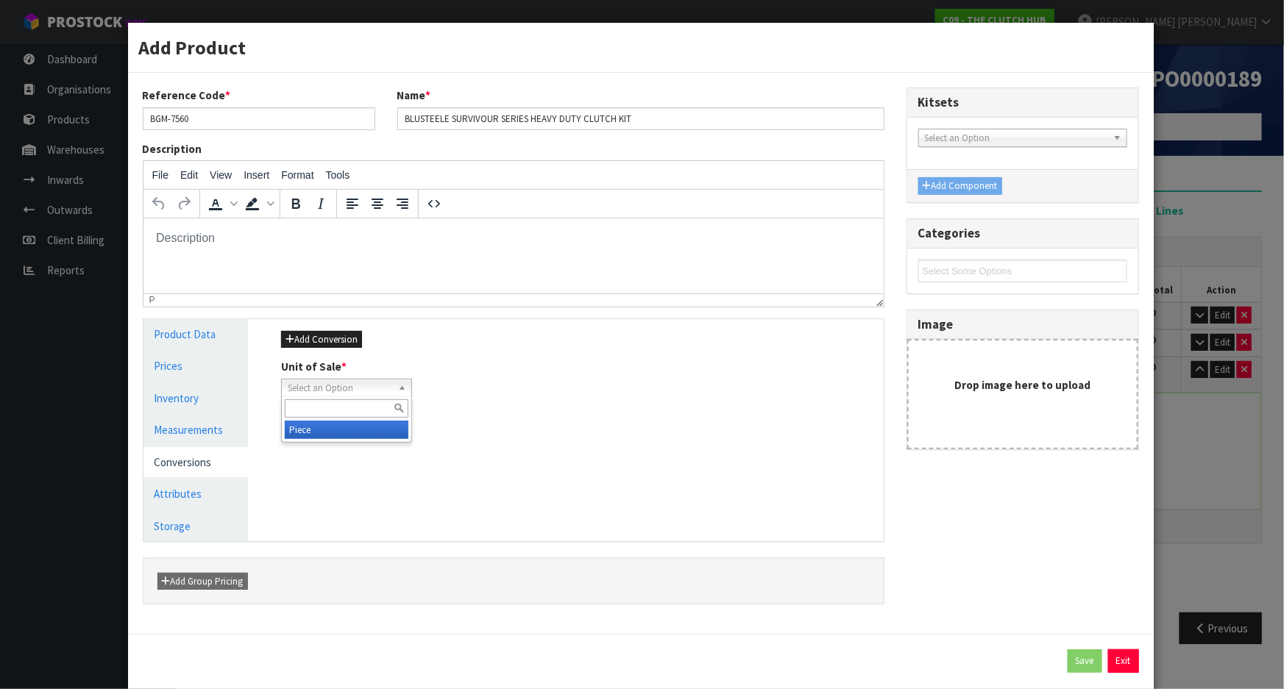
click at [389, 391] on span "Select an Option" at bounding box center [340, 389] width 104 height 18
click at [335, 431] on li "Piece" at bounding box center [347, 430] width 124 height 18
click at [1068, 653] on button "Save" at bounding box center [1085, 662] width 35 height 24
type input "7.65"
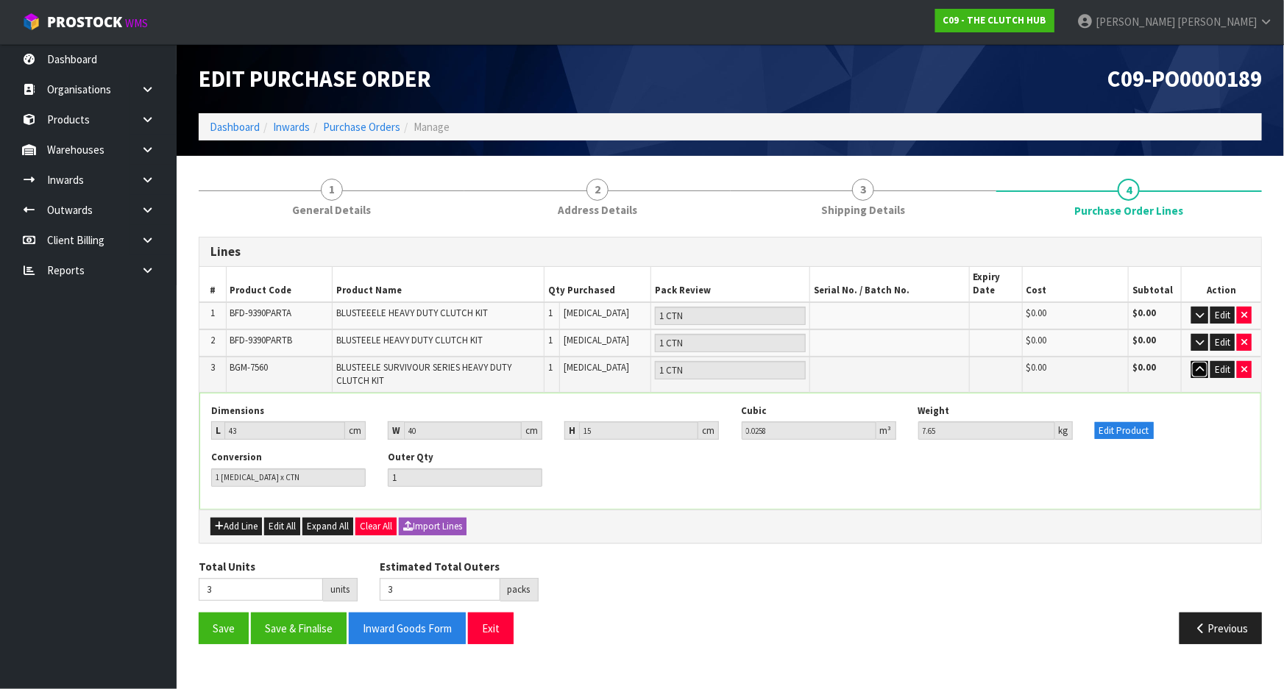
click at [1205, 368] on button "button" at bounding box center [1199, 370] width 17 height 18
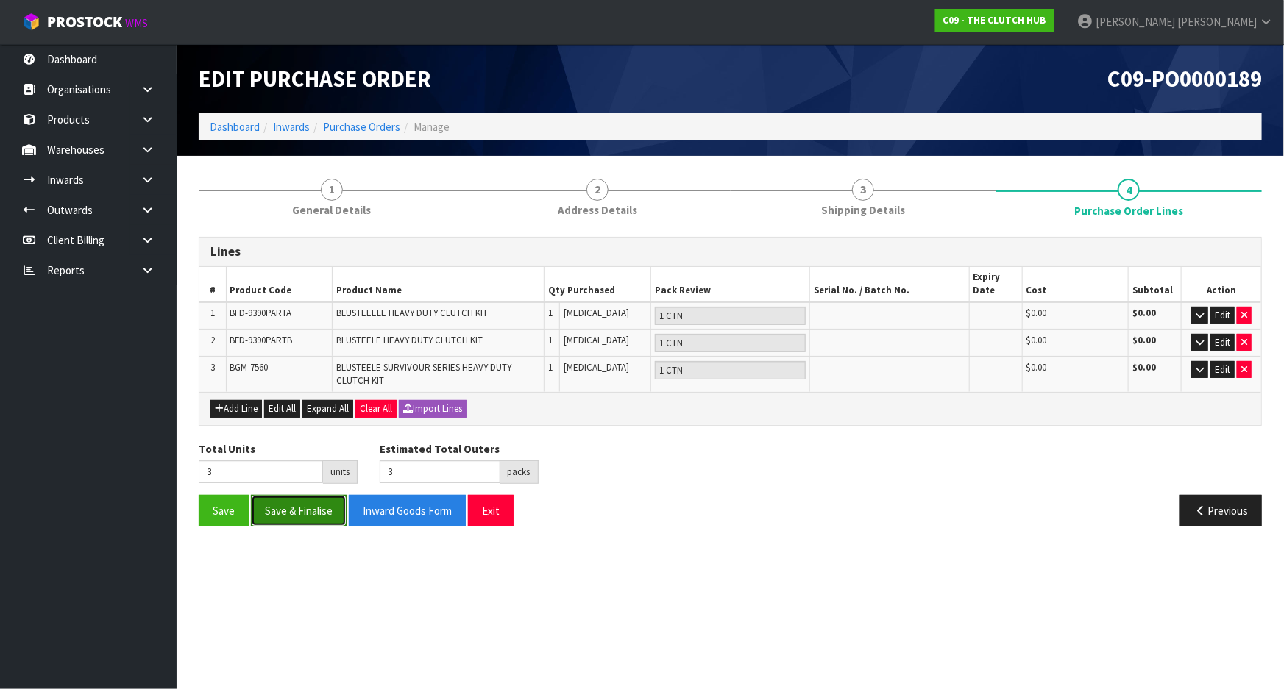
click at [287, 514] on button "Save & Finalise" at bounding box center [299, 511] width 96 height 32
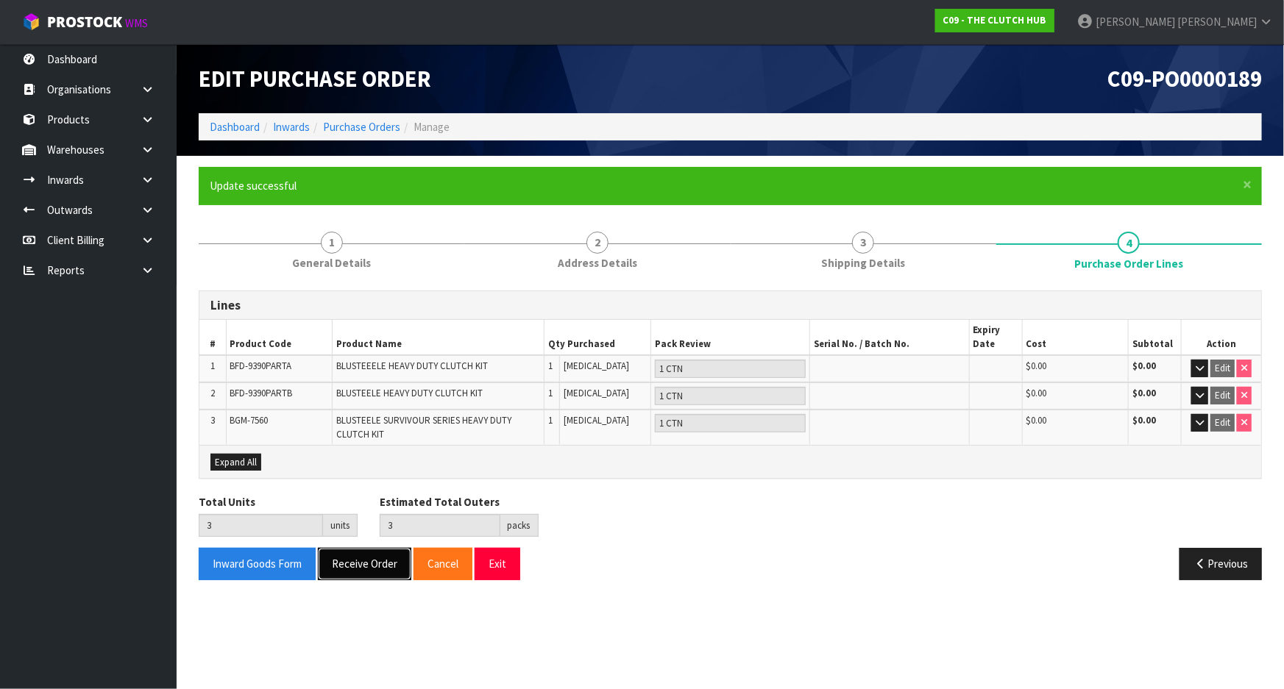
click at [358, 564] on button "Receive Order" at bounding box center [364, 564] width 93 height 32
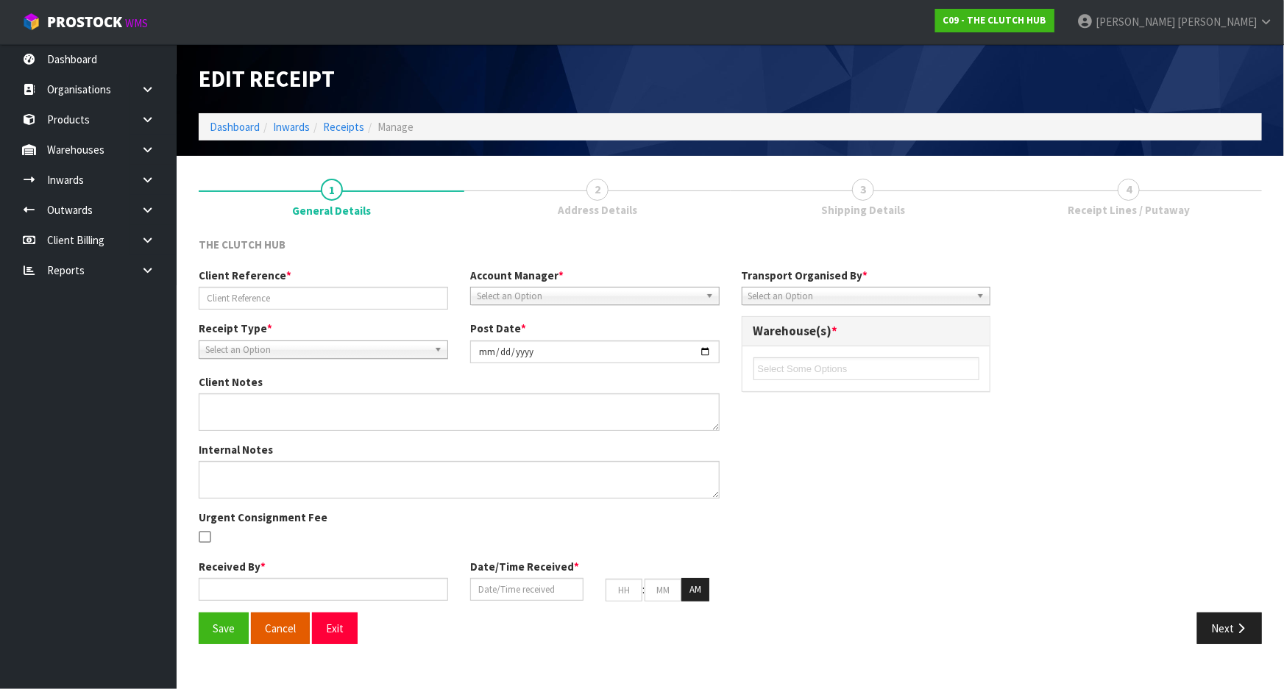
type input "PO 7560 9390"
type input "[DATE]"
type input "[PERSON_NAME]"
type input "[DATE]"
type input "03"
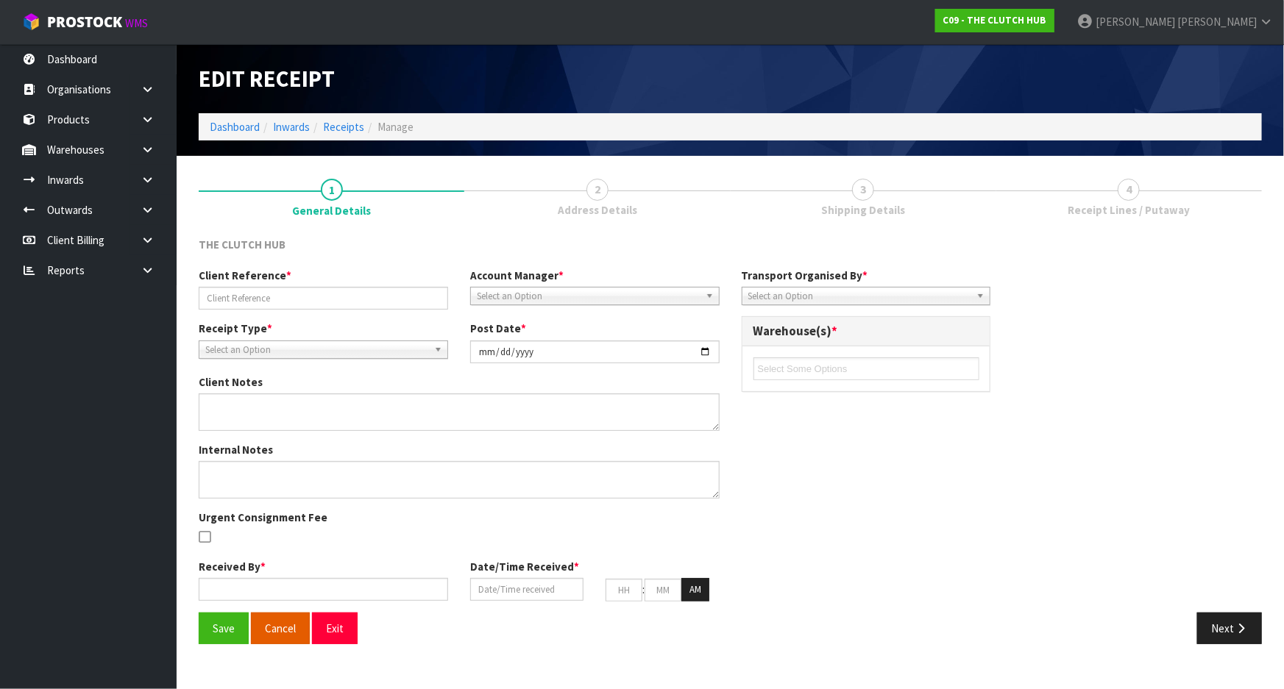
type input "16"
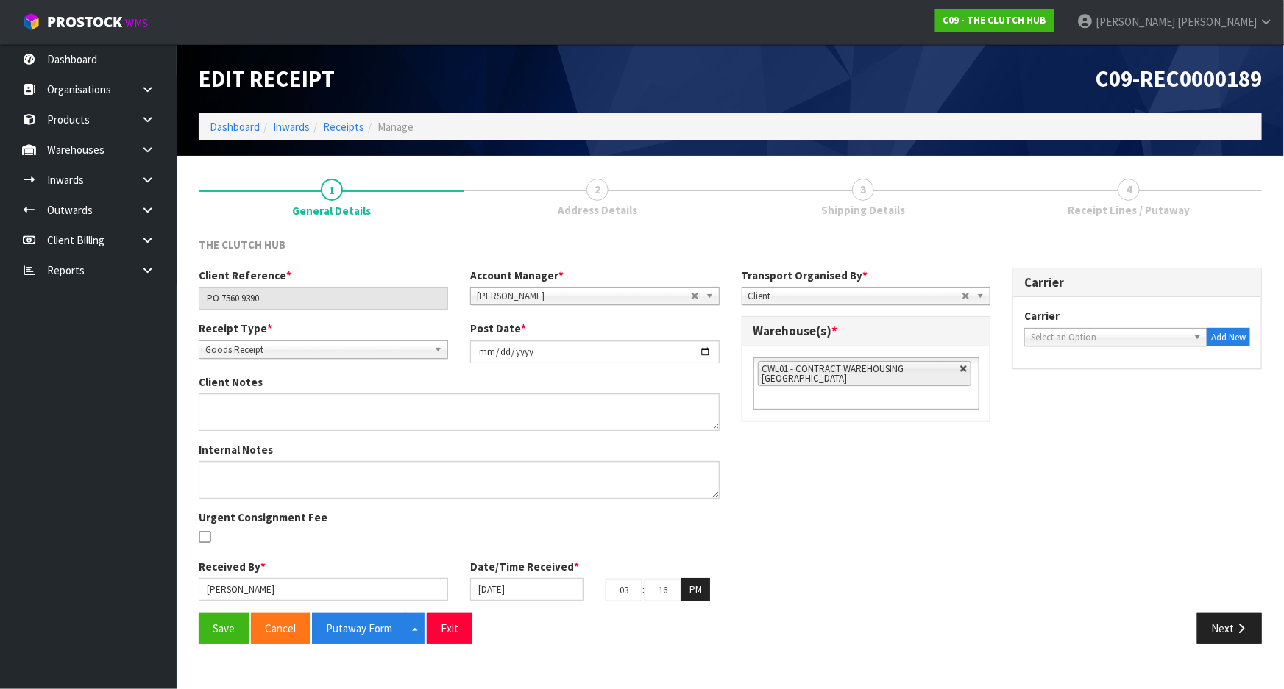
click at [964, 366] on link at bounding box center [964, 369] width 9 height 9
type input "Select Some Options"
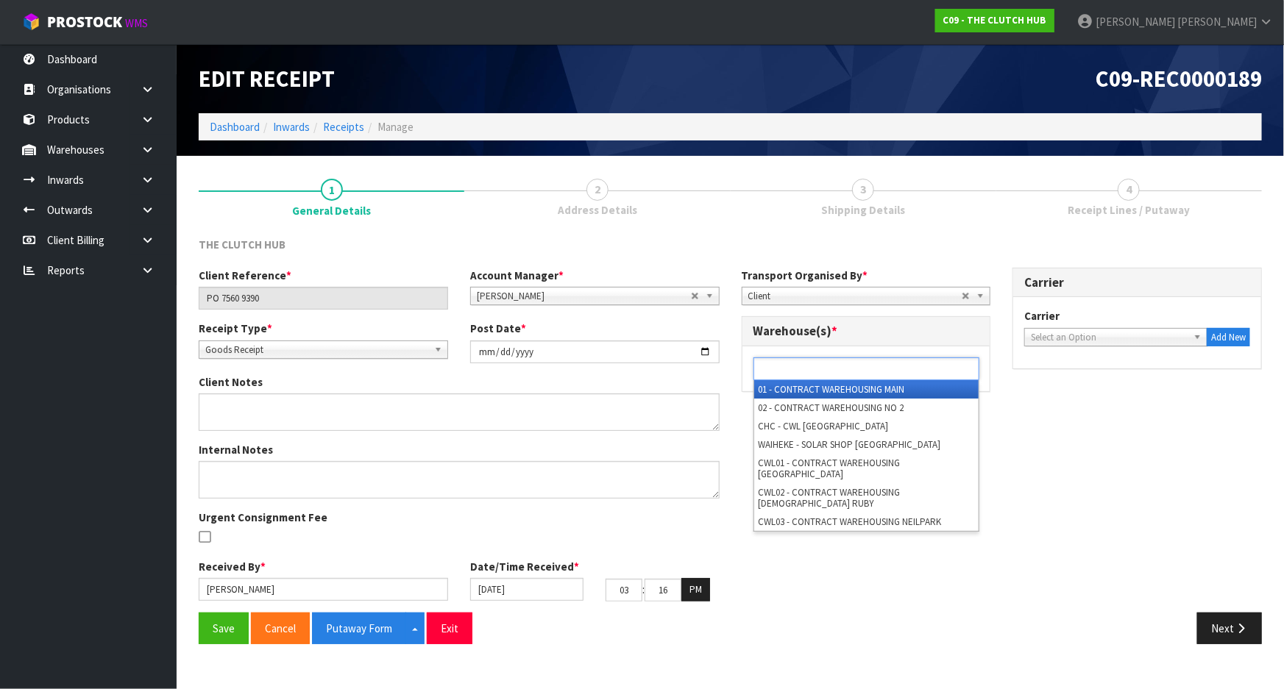
click at [955, 369] on ul at bounding box center [866, 369] width 226 height 23
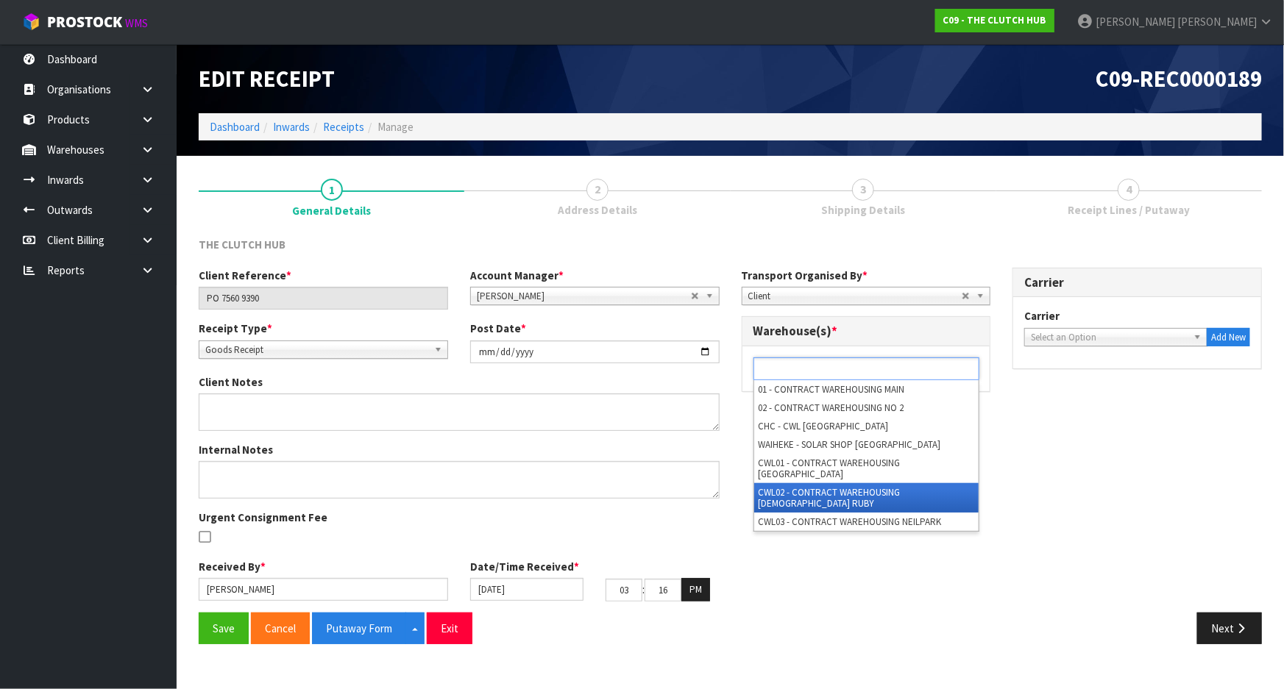
click at [864, 483] on li "CWL02 - CONTRACT WAREHOUSING [DEMOGRAPHIC_DATA] RUBY" at bounding box center [866, 497] width 224 height 29
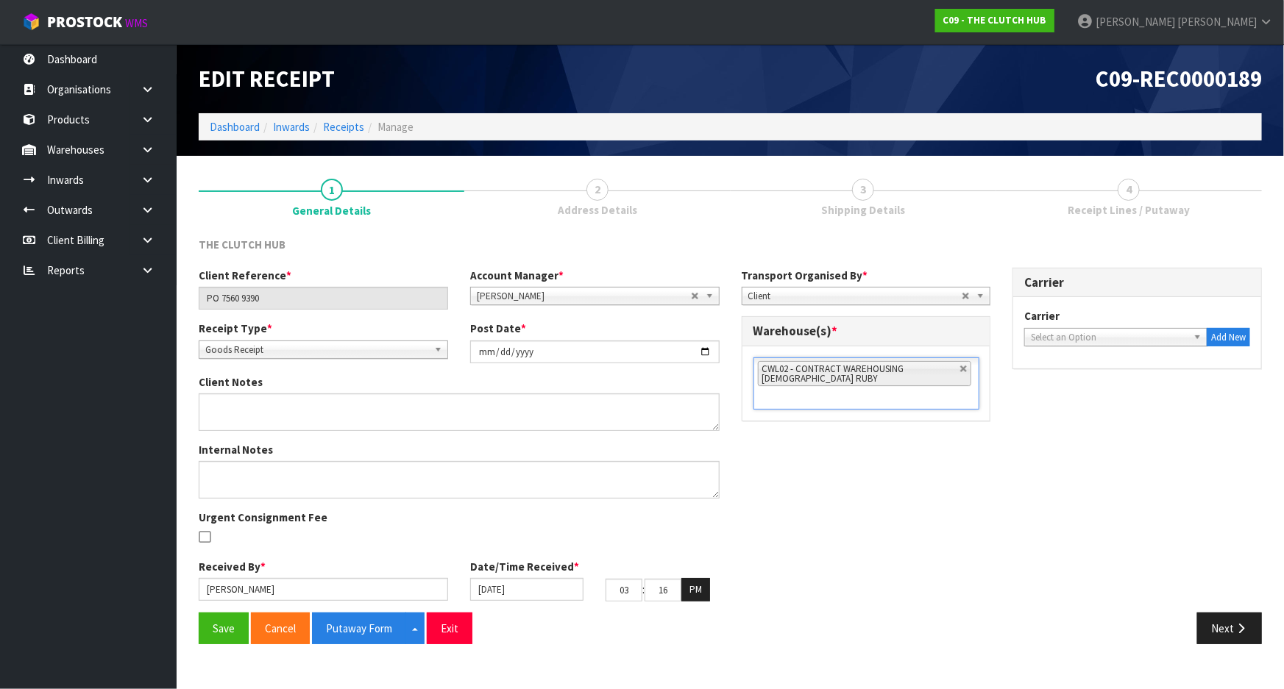
click at [825, 494] on div "Client Reference * PO 7560 9390 Account Manager * [PERSON_NAME] [PERSON_NAME] […" at bounding box center [730, 440] width 1085 height 345
drag, startPoint x: 361, startPoint y: 635, endPoint x: 258, endPoint y: 578, distance: 117.6
click at [318, 564] on div "THE CLUTCH HUB Client Reference * PO 7560 9390 Account Manager * [PERSON_NAME] …" at bounding box center [730, 446] width 1063 height 419
click at [214, 631] on button "Save" at bounding box center [224, 629] width 50 height 32
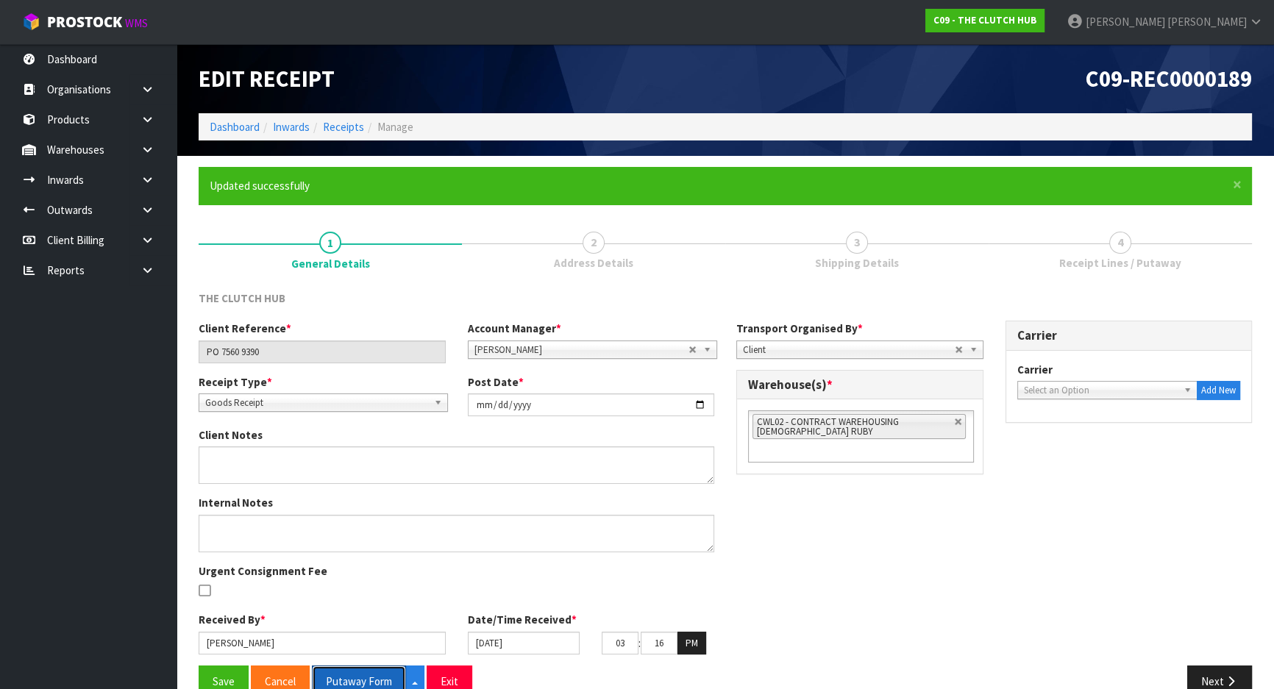
click at [370, 675] on button "Putaway Form" at bounding box center [359, 682] width 94 height 32
click at [1025, 510] on div "Client Reference * PO 7560 9390 Account Manager * [PERSON_NAME] [PERSON_NAME] […" at bounding box center [726, 493] width 1076 height 345
click at [1227, 670] on button "Next" at bounding box center [1220, 682] width 65 height 32
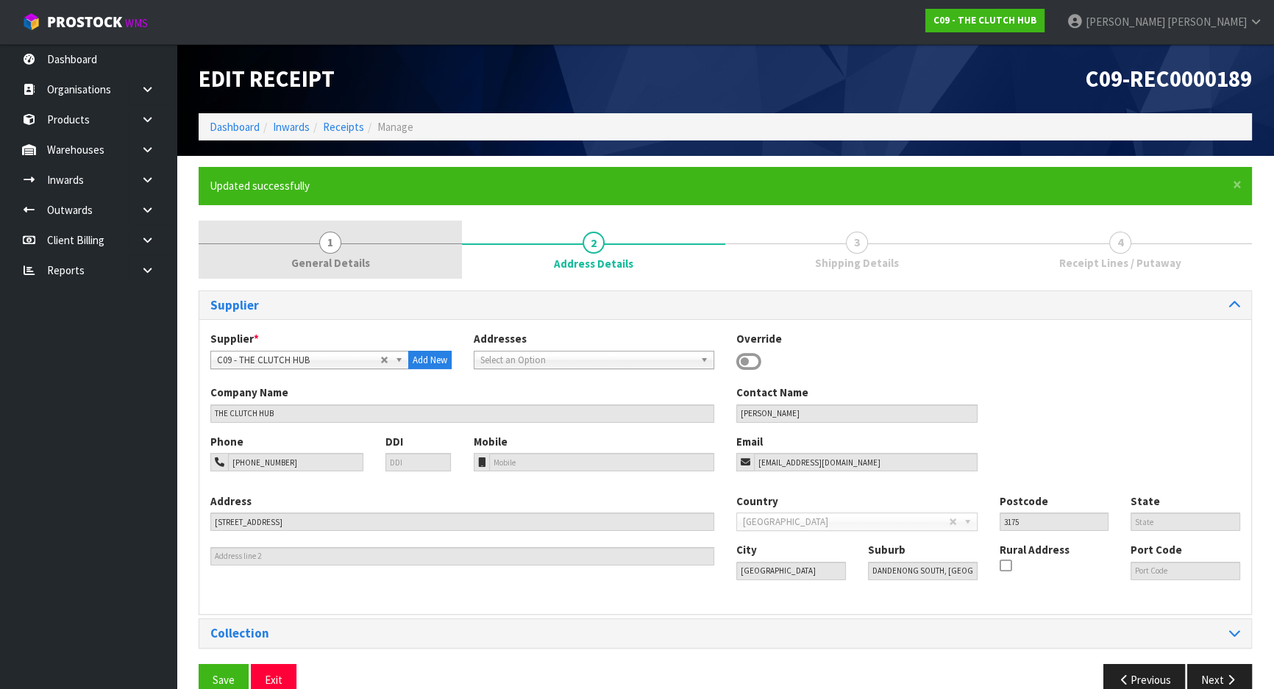
click at [403, 266] on link "1 General Details" at bounding box center [330, 250] width 263 height 58
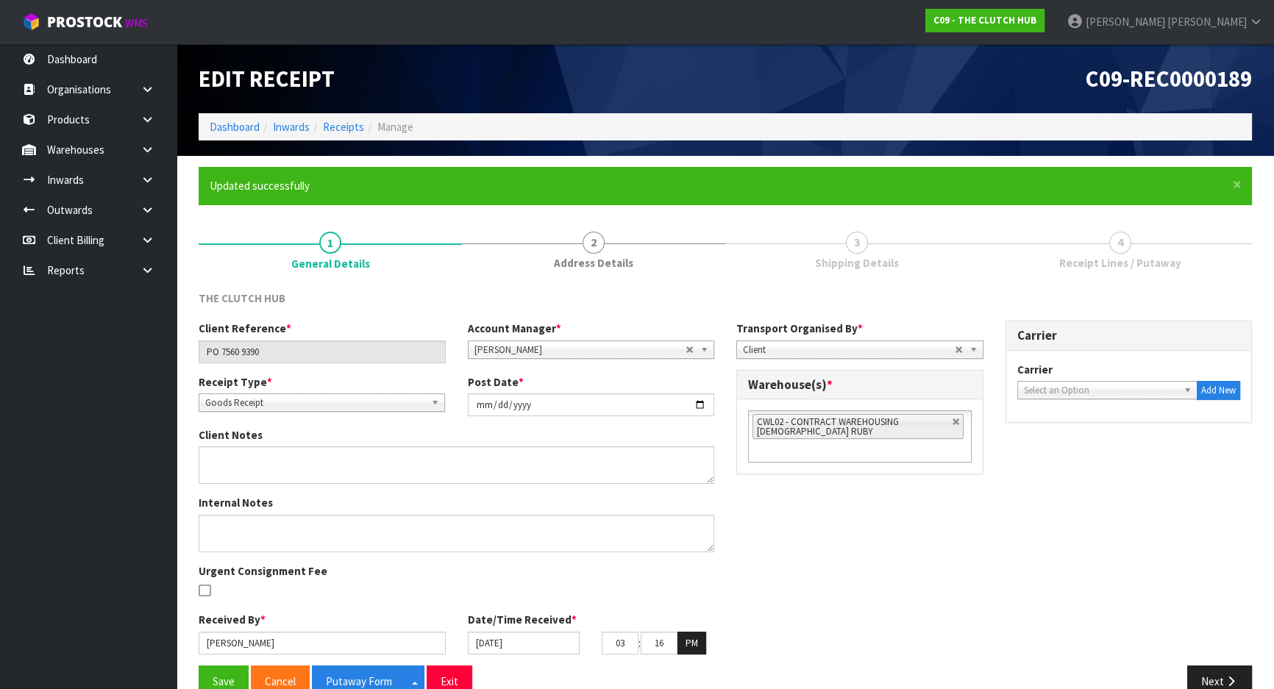
drag, startPoint x: 1076, startPoint y: 373, endPoint x: 1078, endPoint y: 390, distance: 17.1
click at [1077, 377] on div "Carrier ACFS TRANSPORT - ACFS TRANSPORT ACT TRANSPORT LTD - ACT TRANSPORT LTD A…" at bounding box center [1130, 381] width 224 height 38
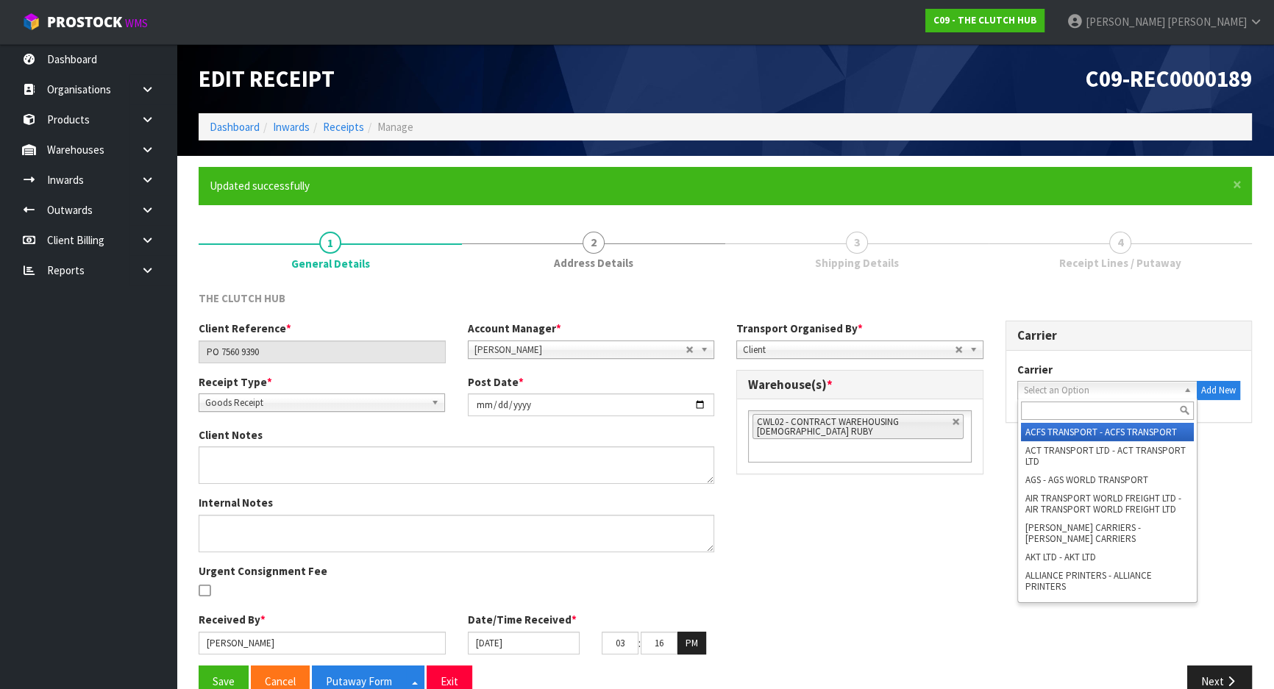
click at [1078, 390] on span "Select an Option" at bounding box center [1101, 391] width 155 height 18
click at [1081, 408] on input "text" at bounding box center [1108, 411] width 174 height 18
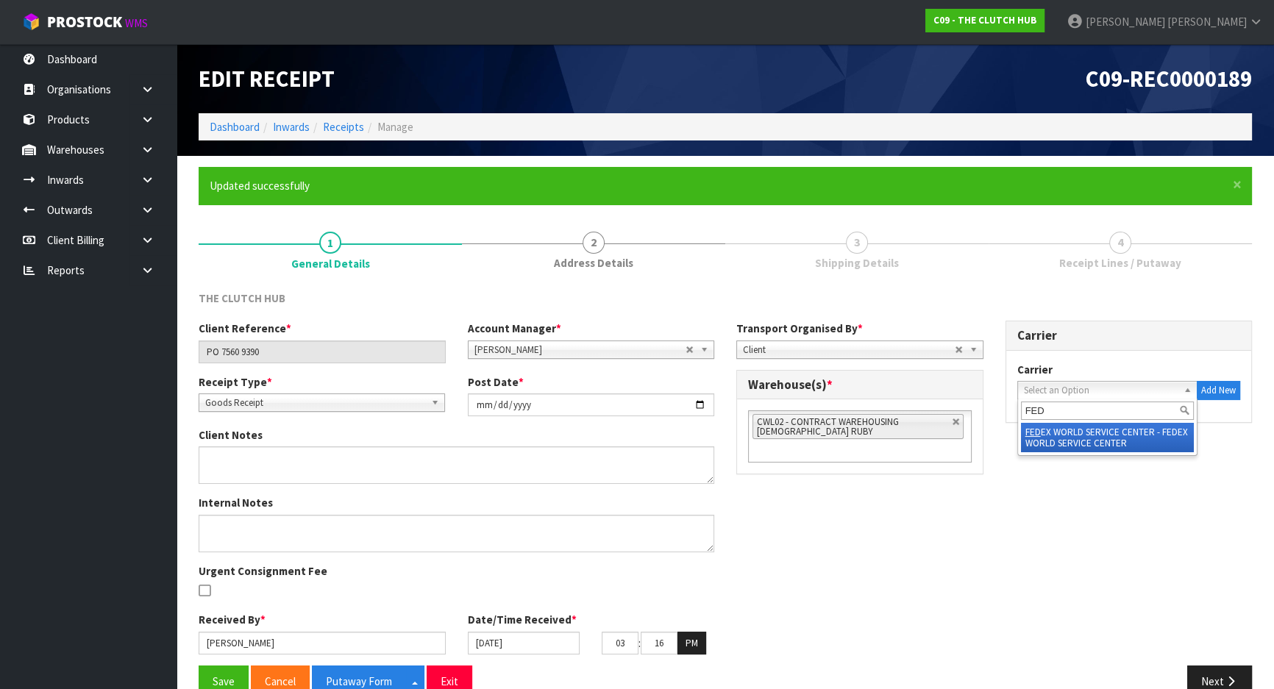
type input "FED"
click at [1060, 436] on li "FED EX WORLD SERVICE CENTER - FEDEX WORLD SERVICE CENTER" at bounding box center [1108, 437] width 174 height 29
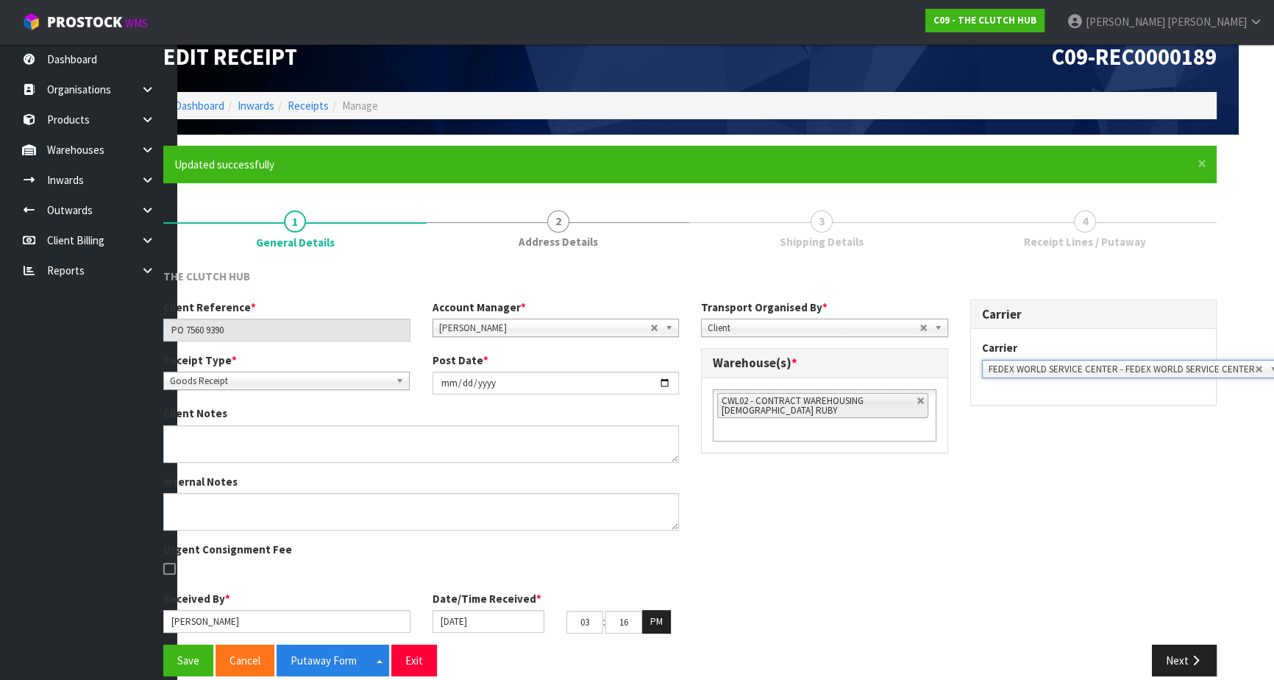
scroll to position [39, 35]
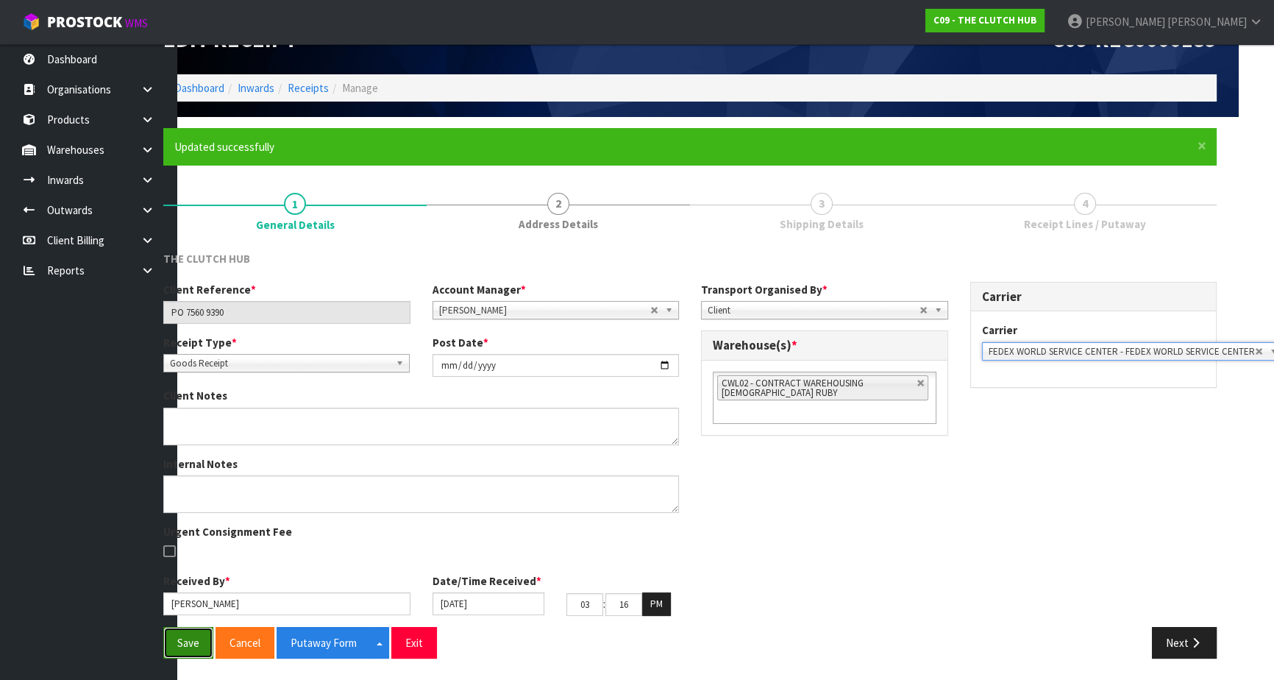
click at [169, 648] on button "Save" at bounding box center [188, 643] width 50 height 32
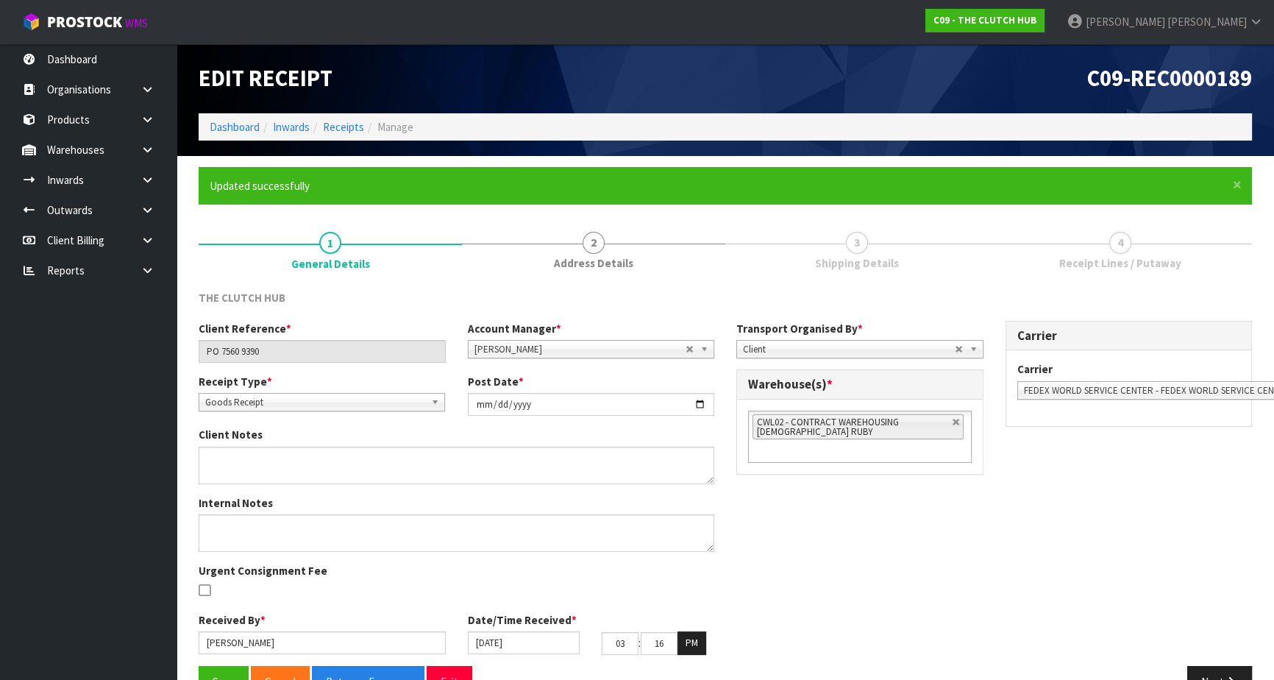
drag, startPoint x: 1026, startPoint y: 600, endPoint x: 1043, endPoint y: 600, distance: 16.9
click at [1027, 600] on div "Client Reference * PO 7560 9390 Account Manager * [PERSON_NAME] [PERSON_NAME] […" at bounding box center [726, 493] width 1076 height 345
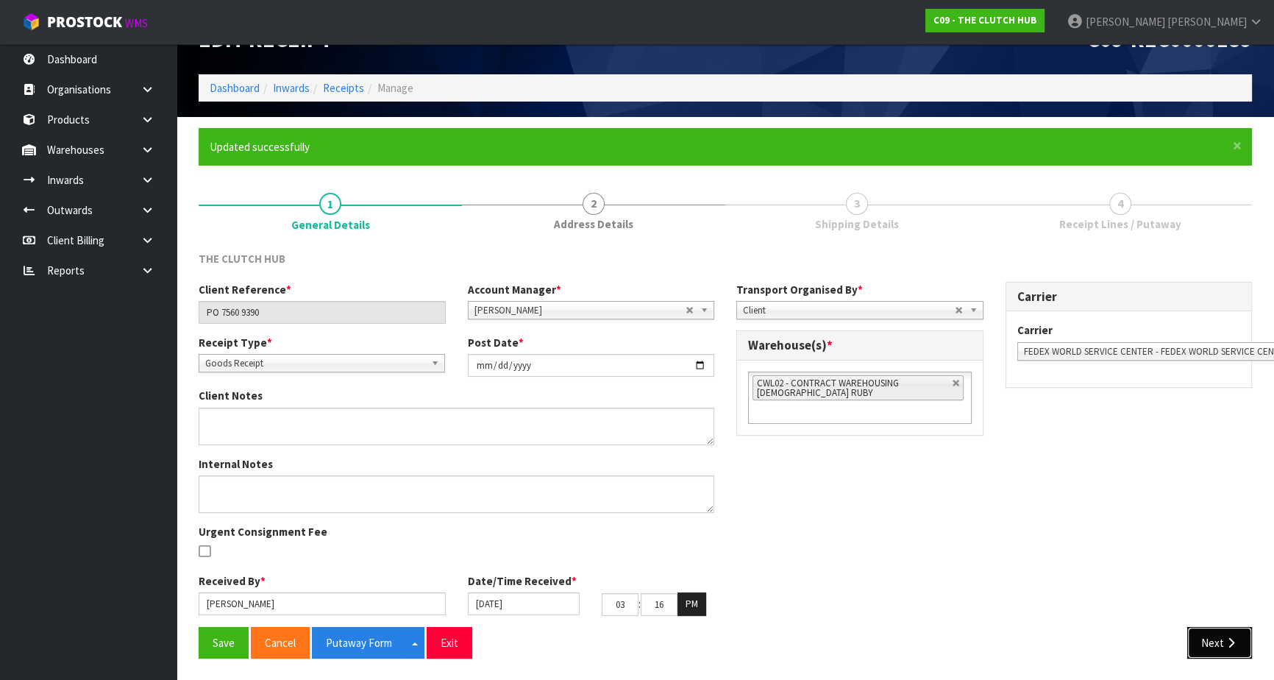
click at [1218, 647] on button "Next" at bounding box center [1220, 643] width 65 height 32
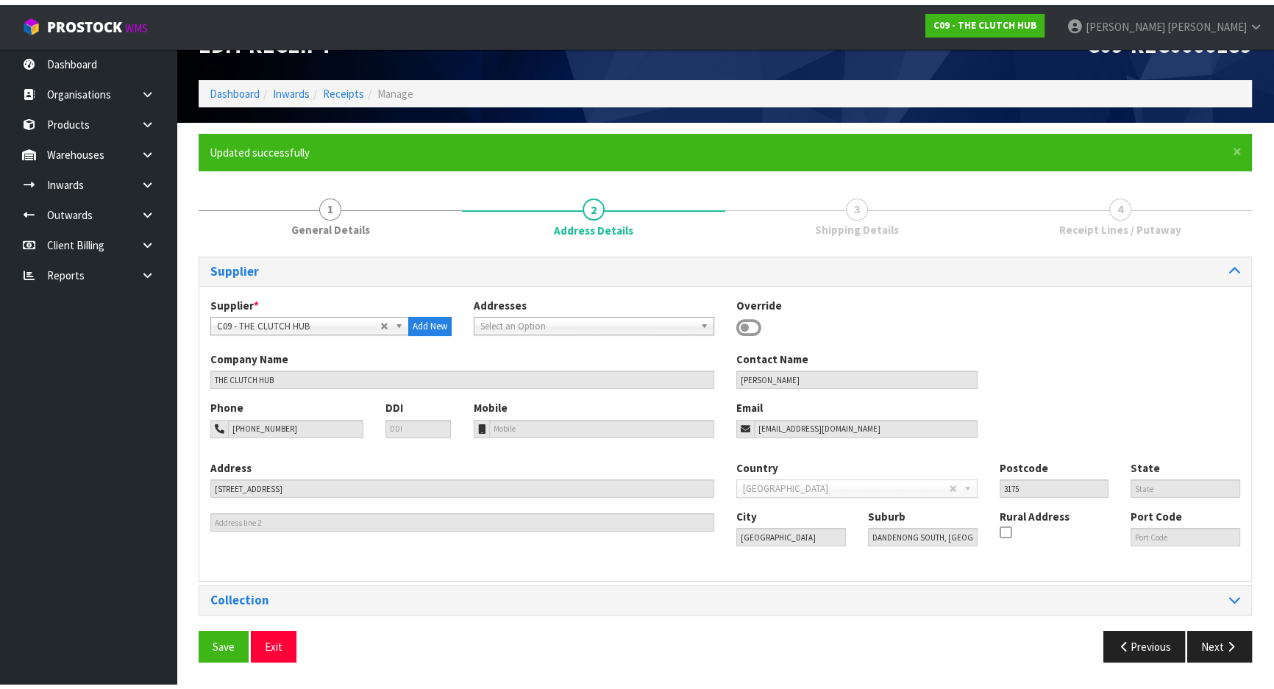
scroll to position [29, 0]
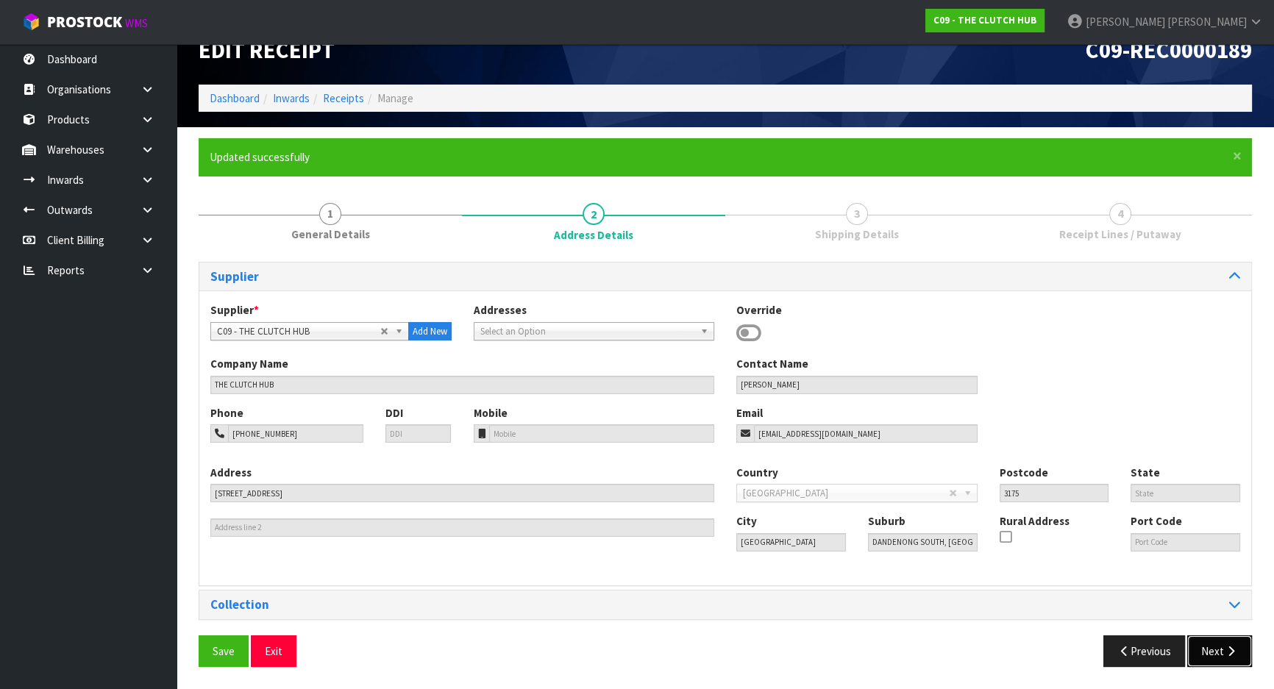
click at [1208, 646] on button "Next" at bounding box center [1220, 652] width 65 height 32
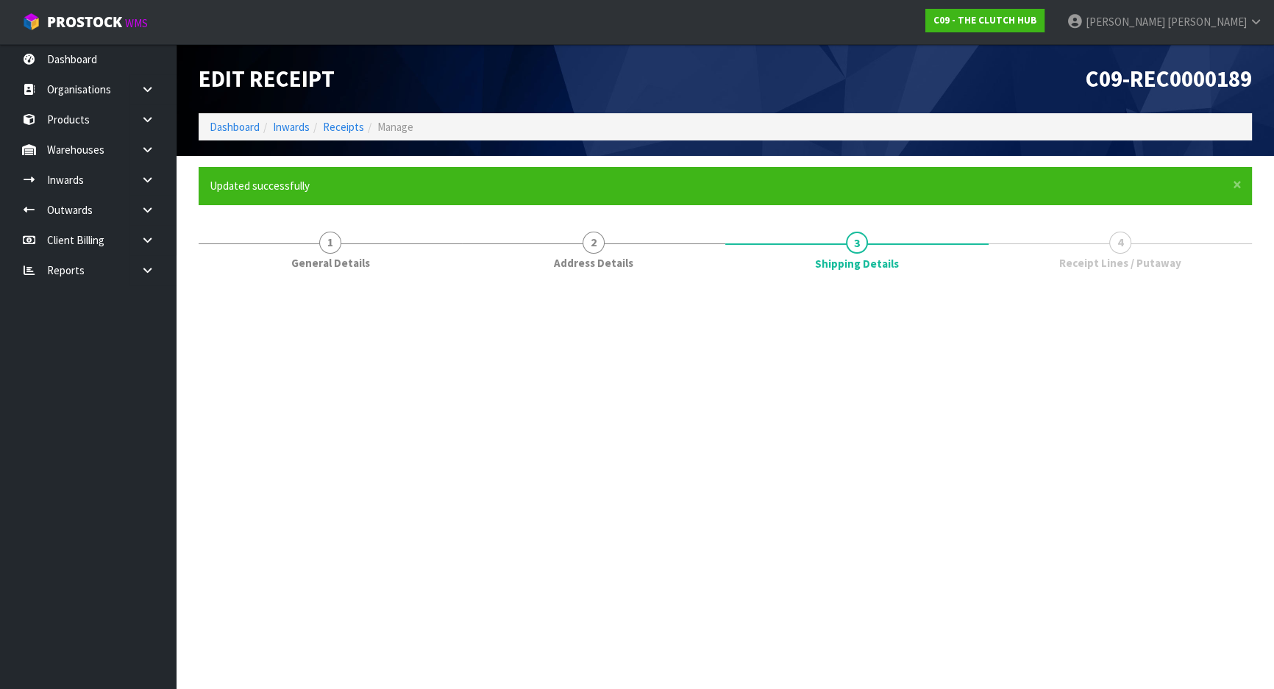
scroll to position [0, 0]
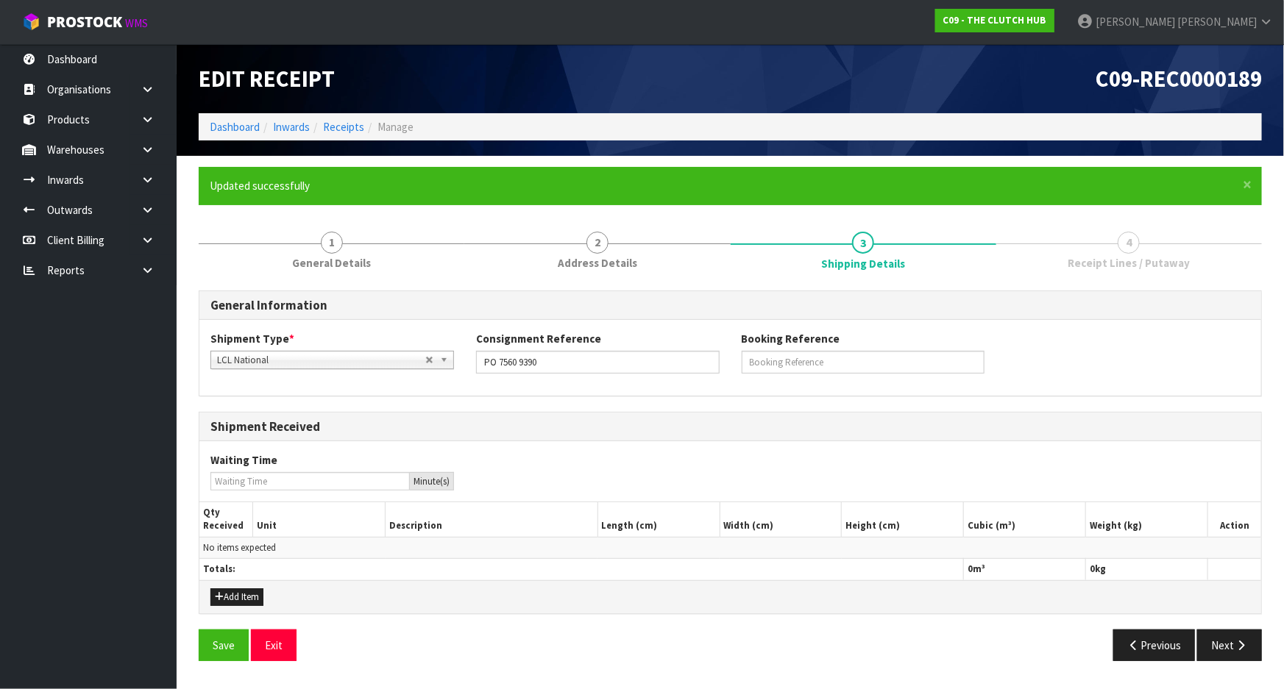
click at [266, 600] on div "Add Item" at bounding box center [332, 598] width 266 height 18
click at [260, 596] on button "Add Item" at bounding box center [236, 598] width 53 height 18
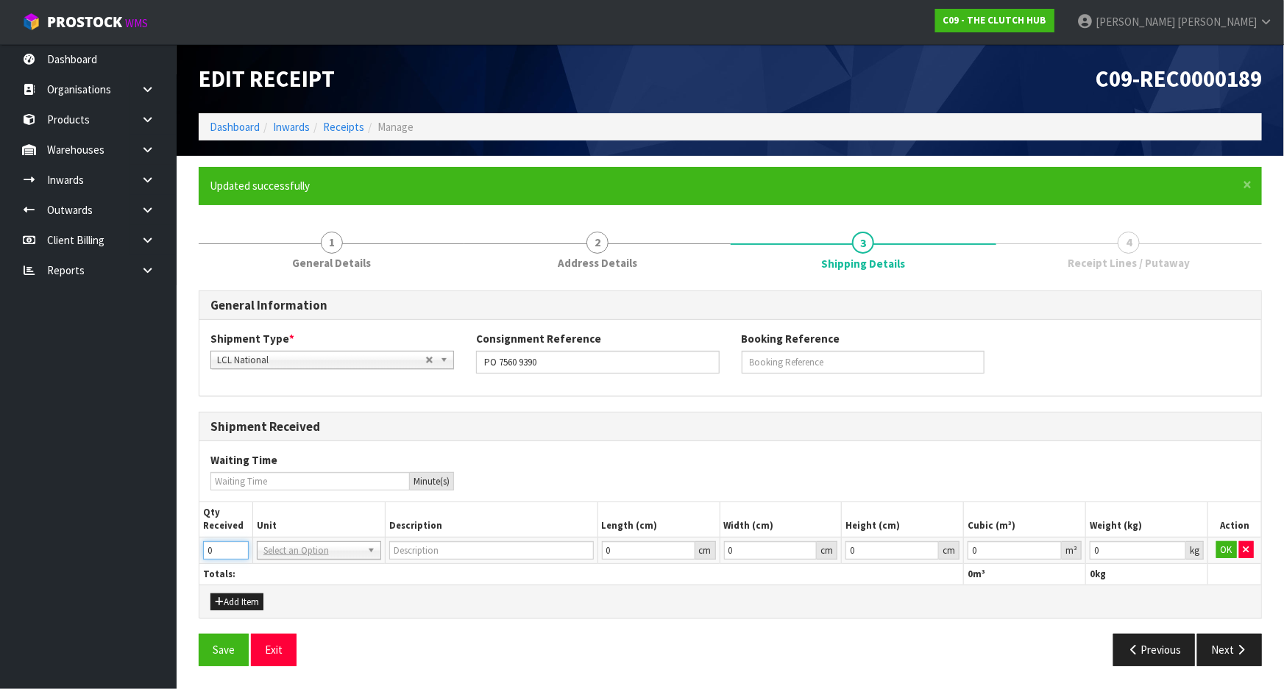
drag, startPoint x: 228, startPoint y: 554, endPoint x: 167, endPoint y: 549, distance: 61.3
click at [186, 545] on section "× Close Updated successfully 1 General Details 2 Address Details 3 Shipping Det…" at bounding box center [730, 422] width 1107 height 532
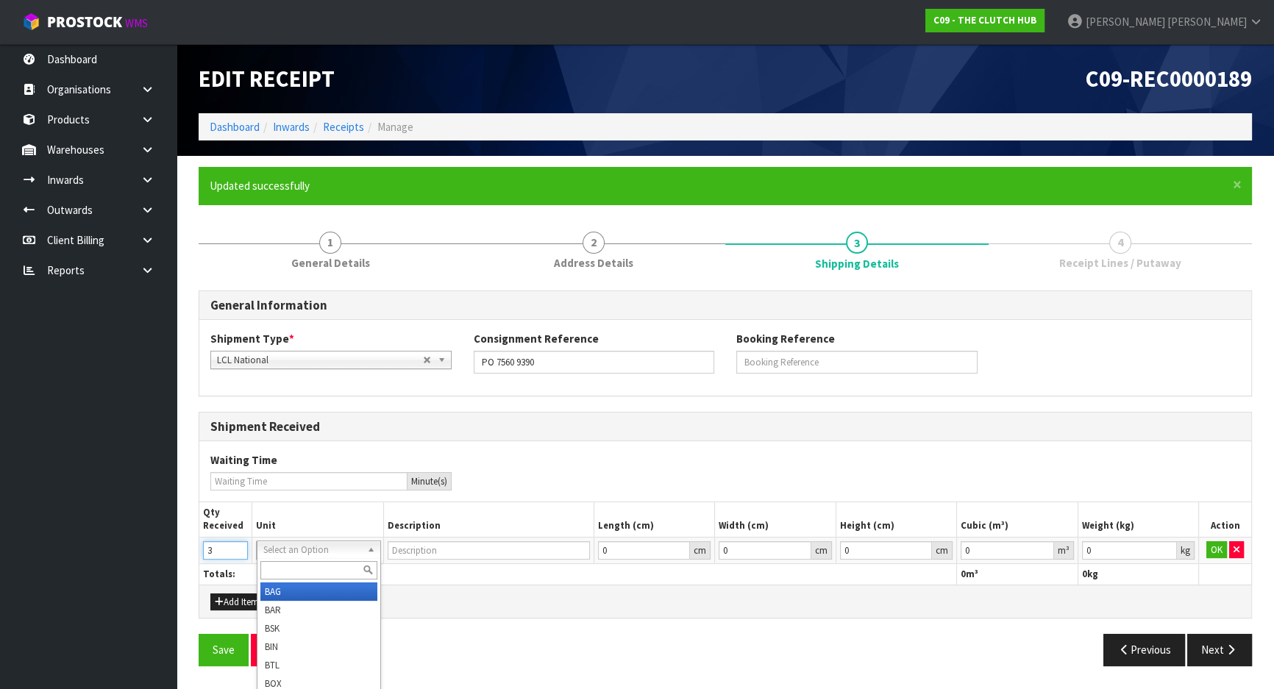
type input "3"
click at [320, 573] on input "text" at bounding box center [319, 570] width 118 height 18
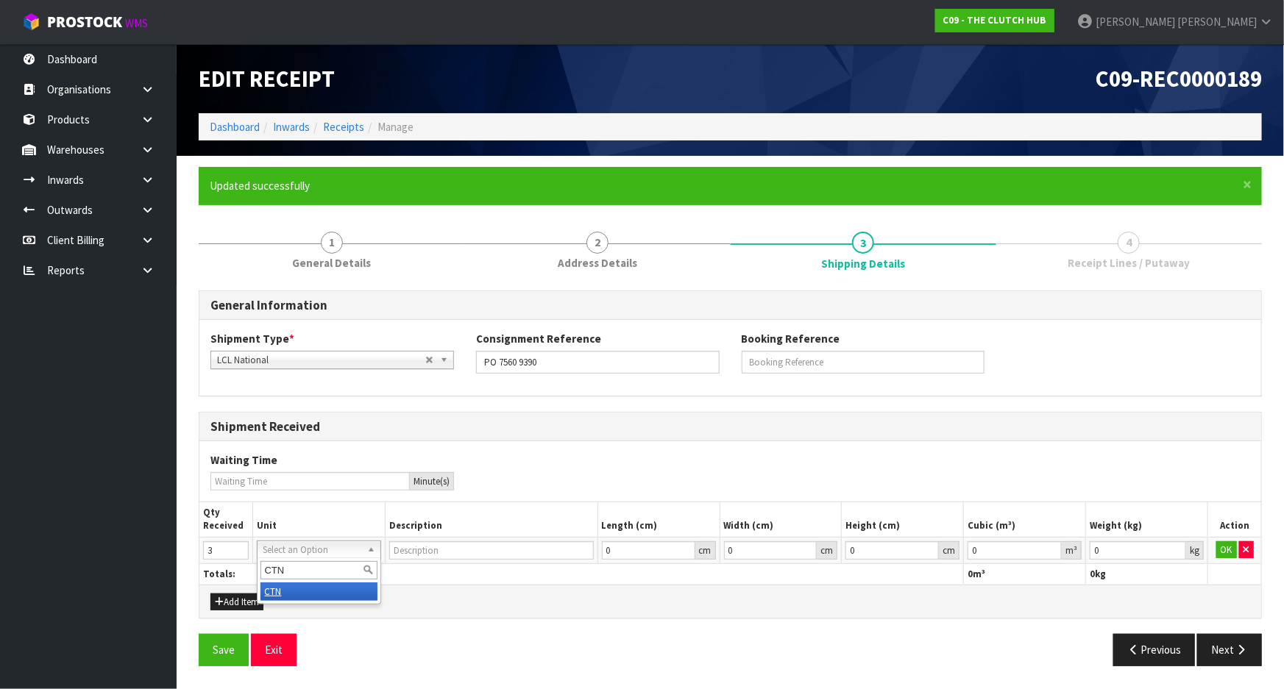
type input "CTN"
type input "CARTON"
click at [1219, 548] on button "OK" at bounding box center [1226, 551] width 21 height 18
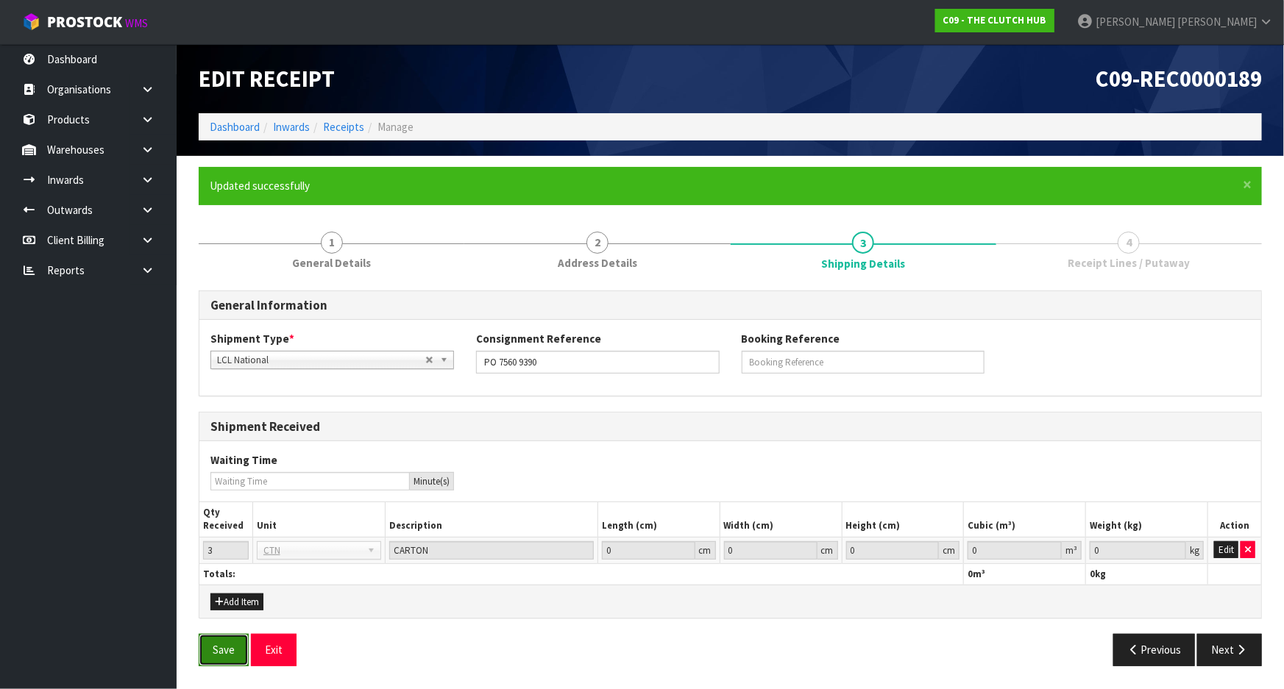
click at [241, 650] on button "Save" at bounding box center [224, 650] width 50 height 32
click at [1229, 646] on button "Next" at bounding box center [1229, 650] width 65 height 32
click at [1224, 551] on button "Edit" at bounding box center [1226, 551] width 24 height 18
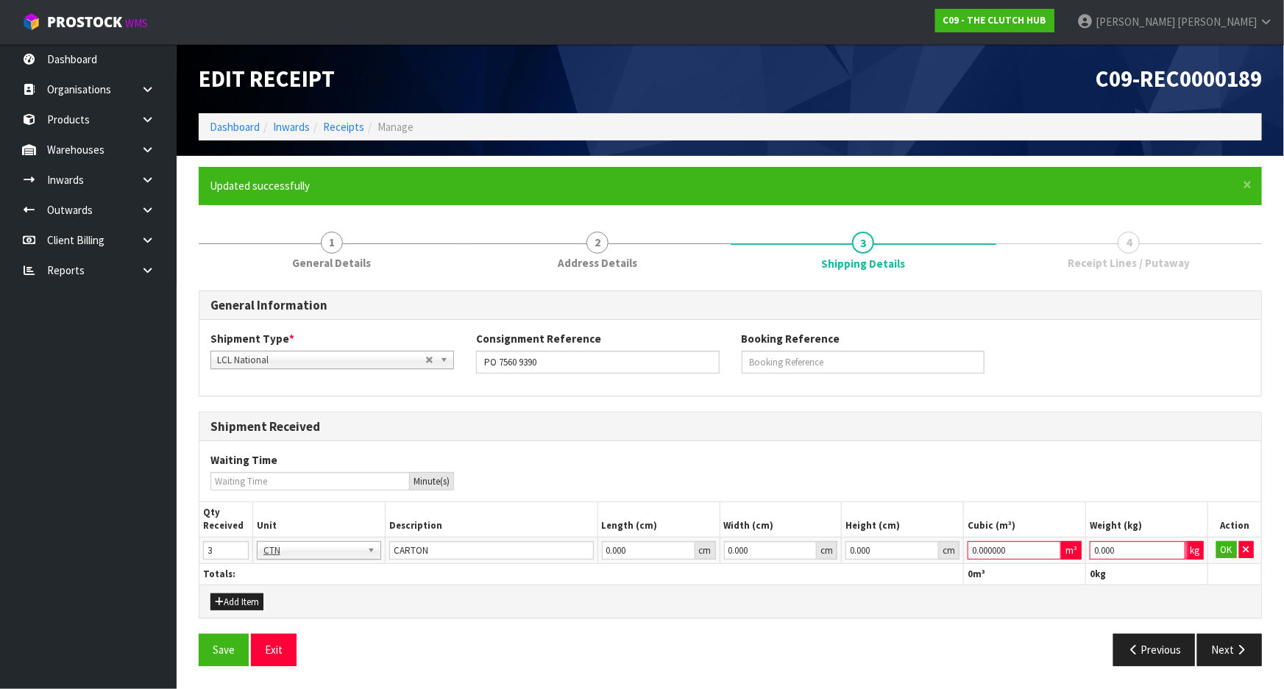
drag, startPoint x: 1135, startPoint y: 552, endPoint x: 971, endPoint y: 556, distance: 163.4
click at [1041, 552] on tr "3 BAG BAR BSK BIN BTL BOX BDL CAB CGE CTN CSE COI CRA CRT CBE CYL DRM JAR MTR P…" at bounding box center [730, 550] width 1062 height 26
type input "1"
drag, startPoint x: 954, startPoint y: 550, endPoint x: 781, endPoint y: 550, distance: 172.9
click at [786, 550] on tr "3 BAG BAR BSK BIN BTL BOX BDL CAB CGE CTN CSE COI CRA CRT CBE CYL DRM JAR MTR P…" at bounding box center [730, 550] width 1062 height 26
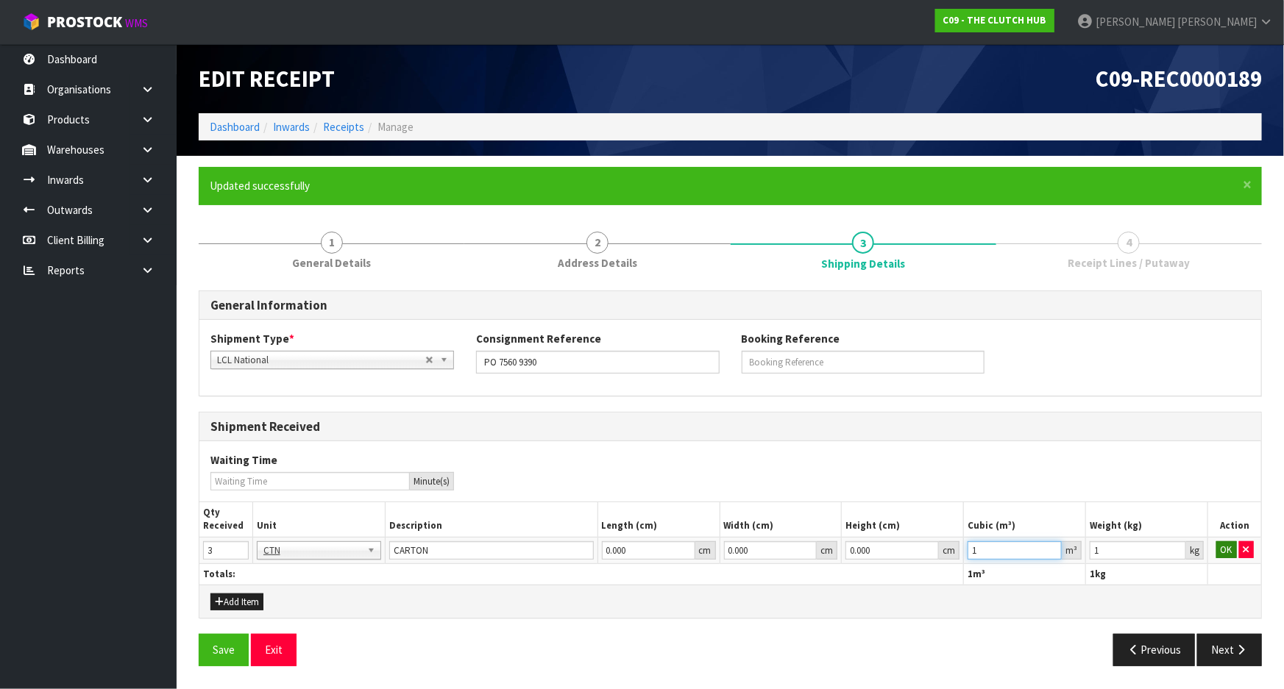
type input "1"
click at [1221, 547] on button "OK" at bounding box center [1226, 551] width 21 height 18
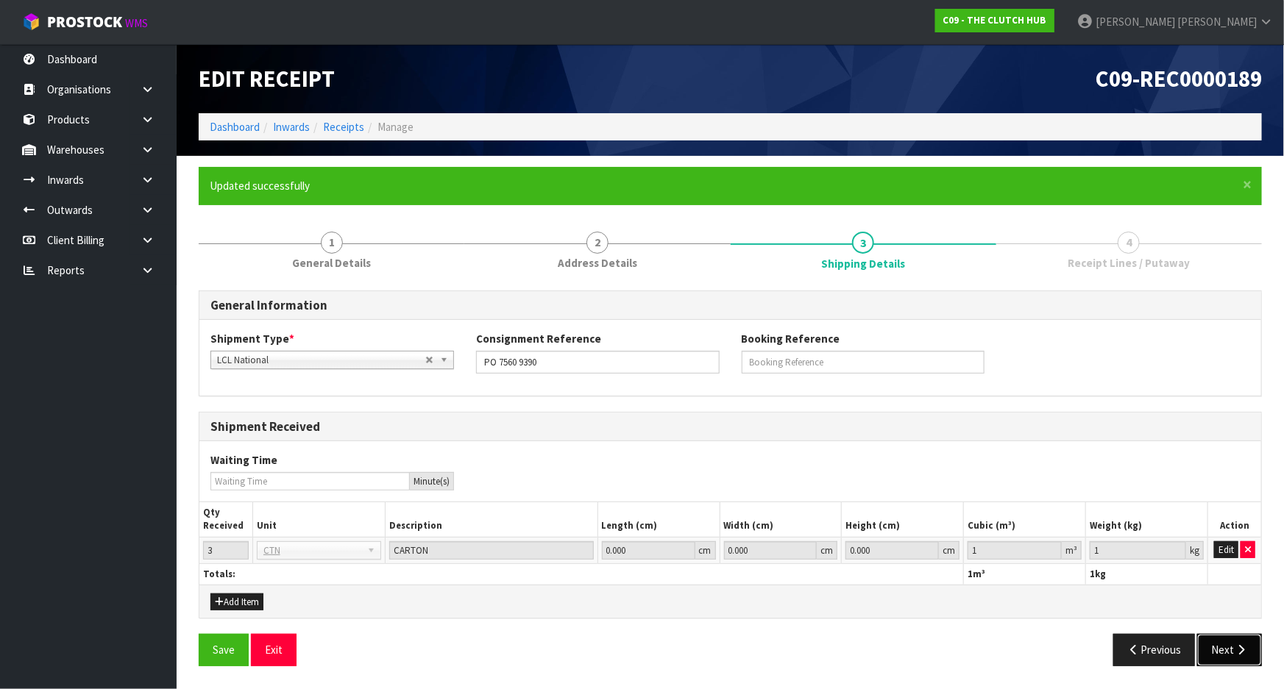
click at [1229, 650] on button "Next" at bounding box center [1229, 650] width 65 height 32
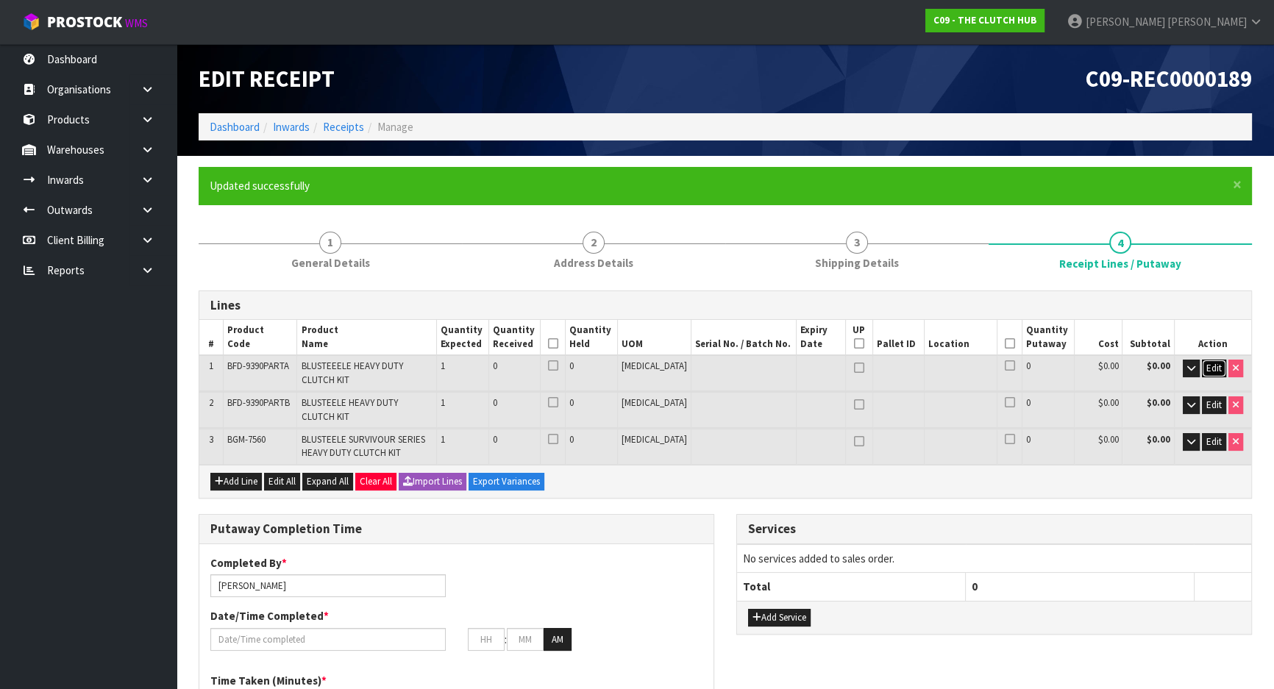
click at [1213, 367] on span "Edit" at bounding box center [1214, 368] width 15 height 13
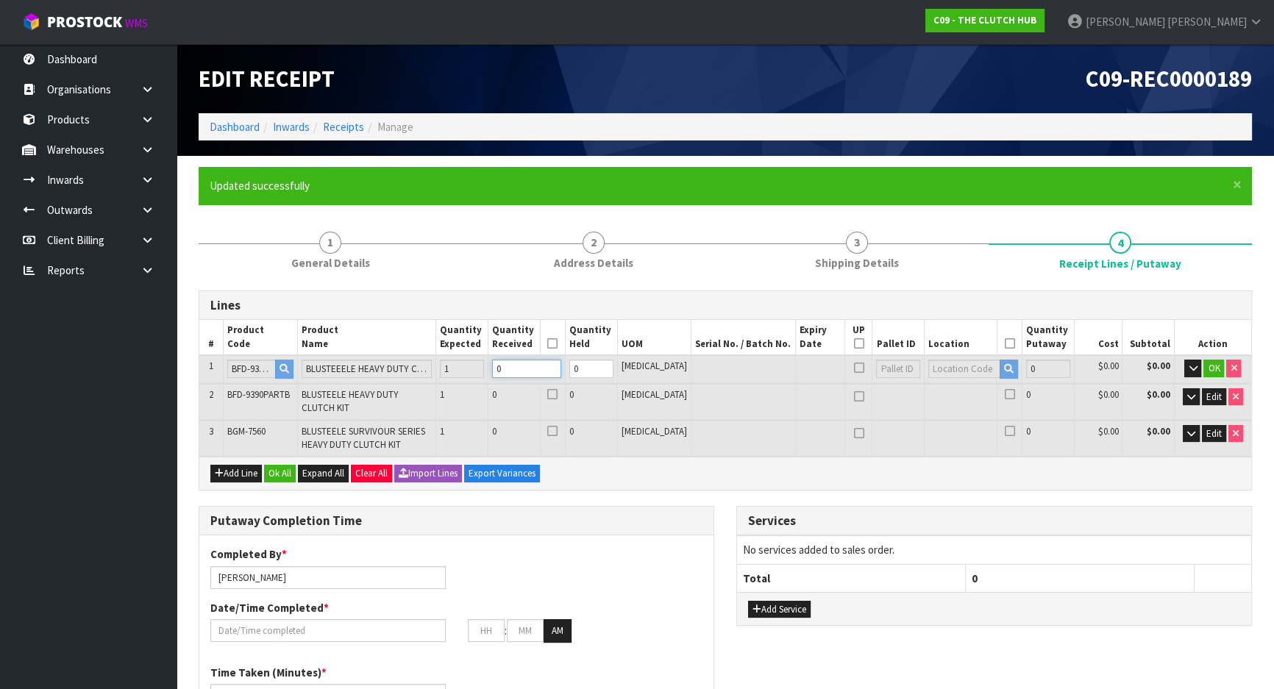
click at [508, 369] on tr "1 BFD-9390PARTA BLUSTEEELE HEAVY DUTY CLUTCH KIT 1 0 0 [MEDICAL_DATA] 0 $0.00 $…" at bounding box center [725, 368] width 1052 height 27
type input "1"
type input "0.0234"
type input "8.7"
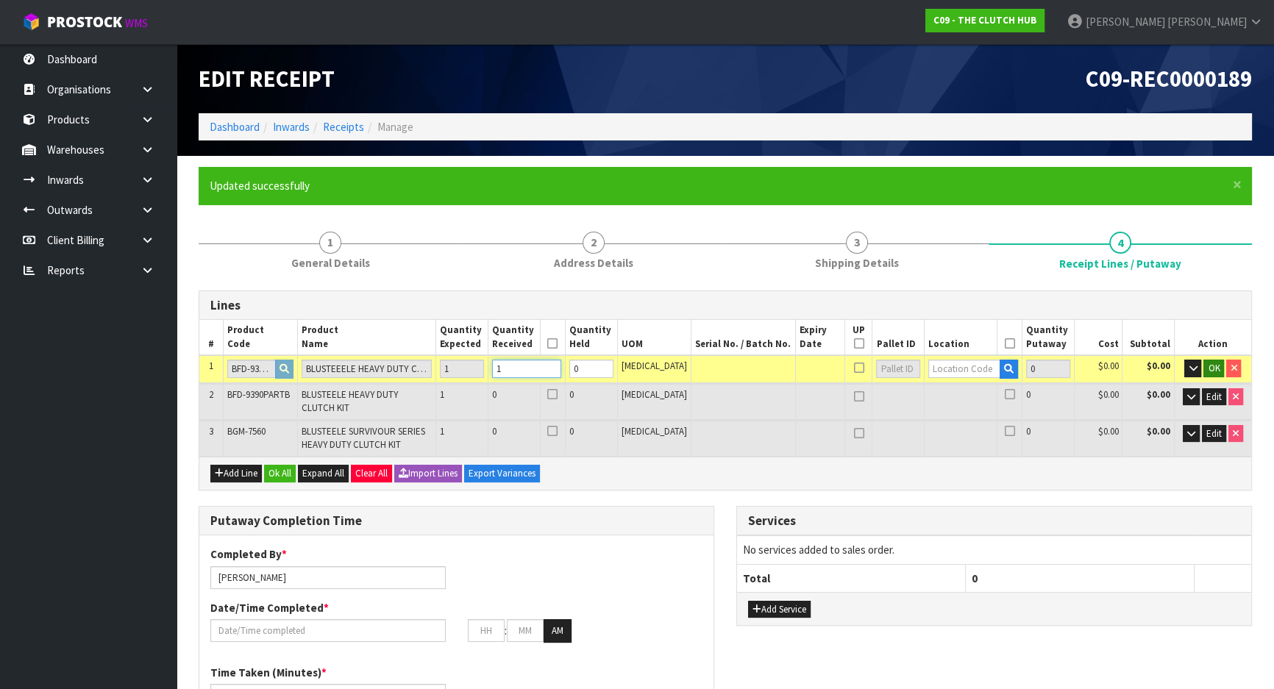
type input "1"
click at [1213, 368] on span "OK" at bounding box center [1214, 368] width 12 height 13
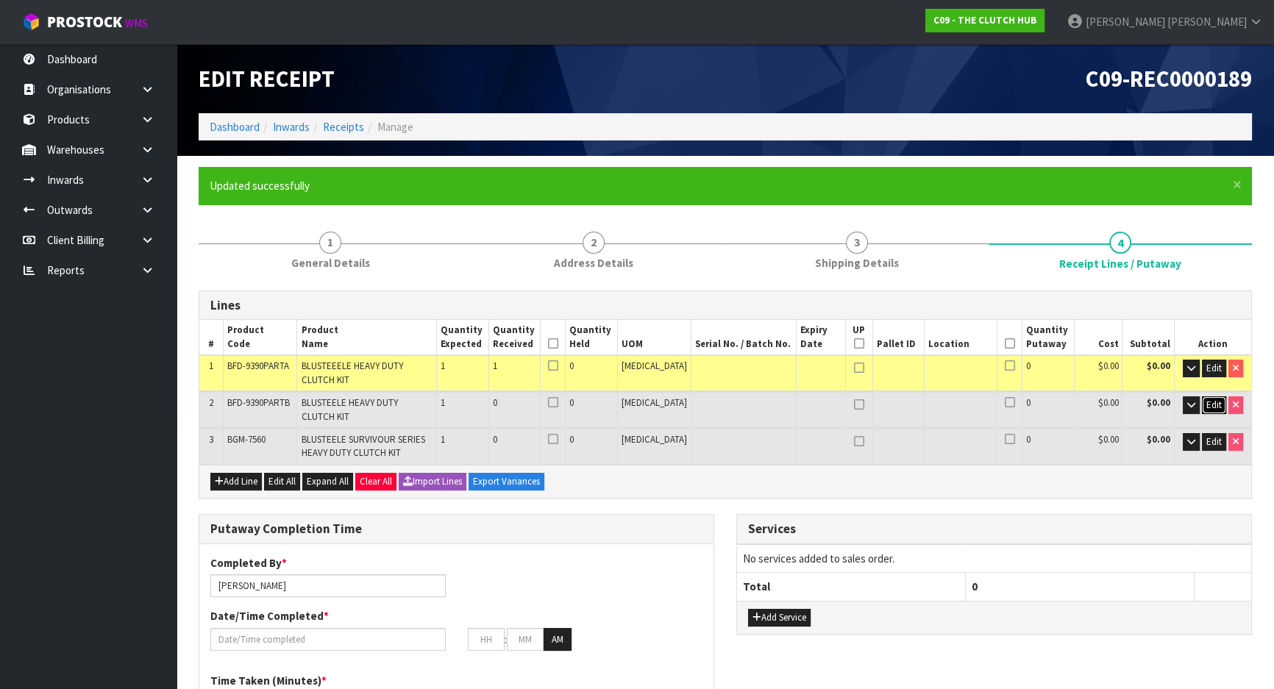
click at [1208, 402] on span "Edit" at bounding box center [1214, 405] width 15 height 13
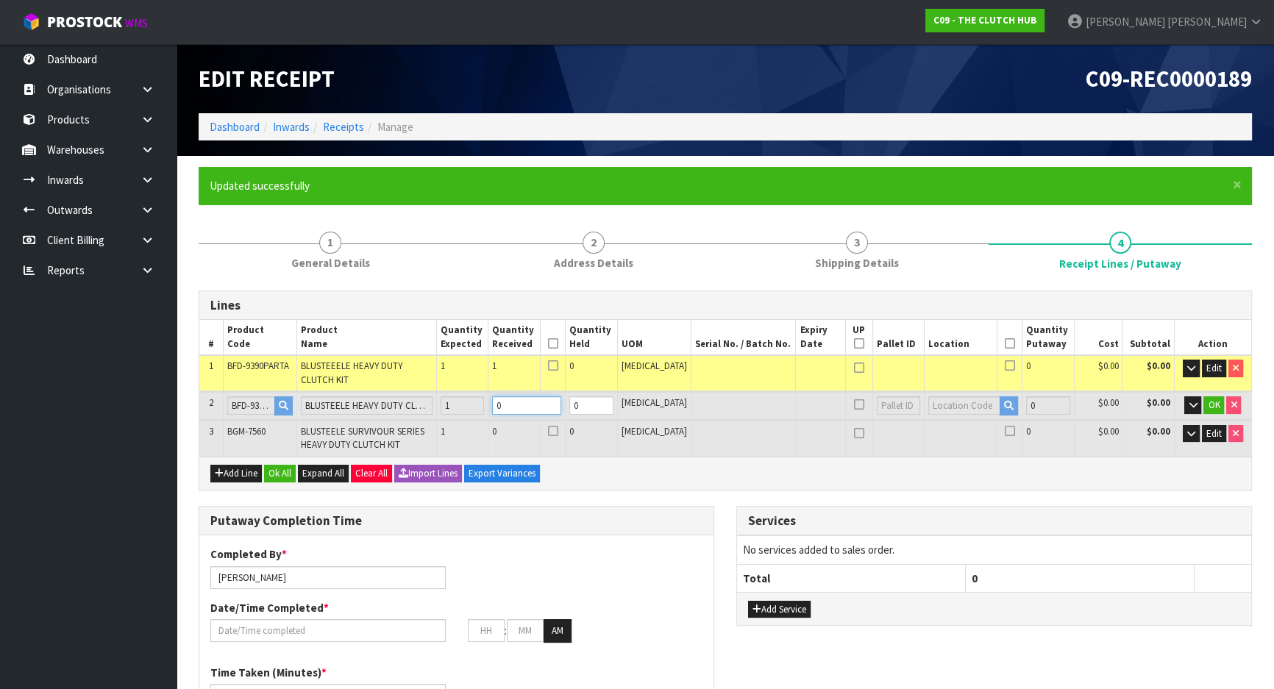
click at [498, 405] on tr "2 BFD-9390PARTB BLUSTEELE HEAVY DUTY CLUTCH KIT 1 0 0 [MEDICAL_DATA] 0 $0.00 $0…" at bounding box center [725, 405] width 1052 height 27
type input "2"
type input "0.0474"
type input "25.3"
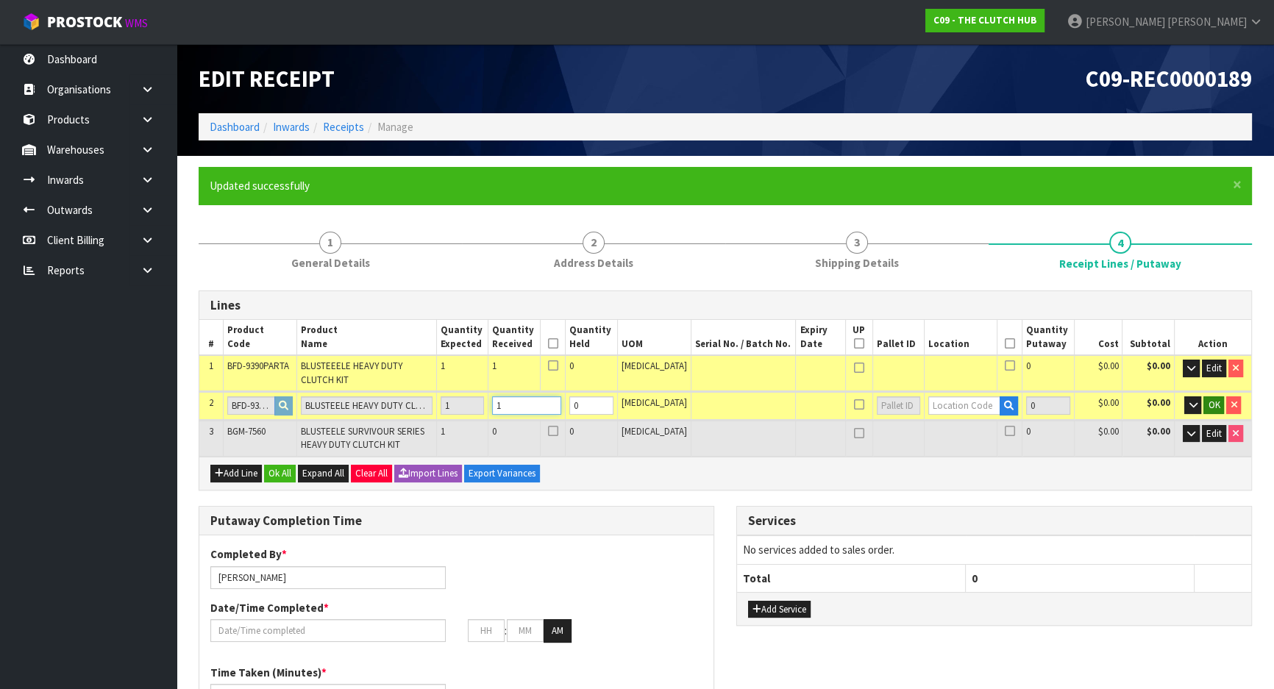
type input "1"
click at [1213, 401] on span "OK" at bounding box center [1214, 405] width 12 height 13
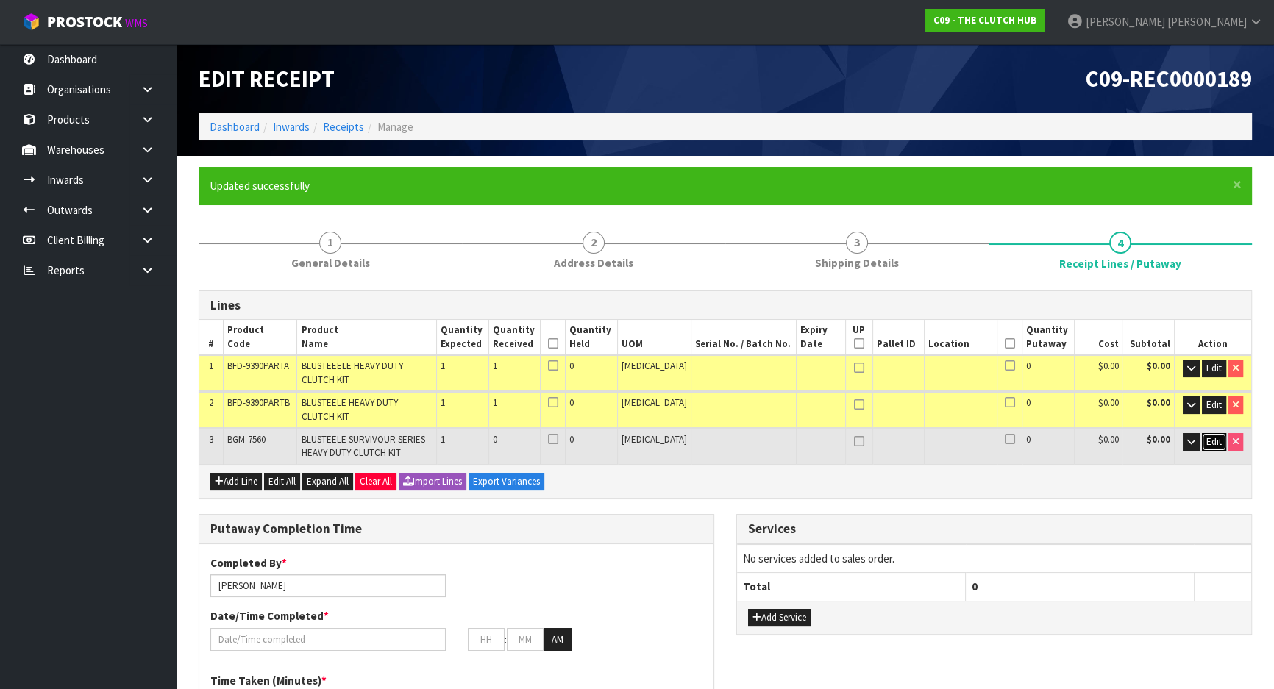
click at [1213, 436] on span "Edit" at bounding box center [1214, 442] width 15 height 13
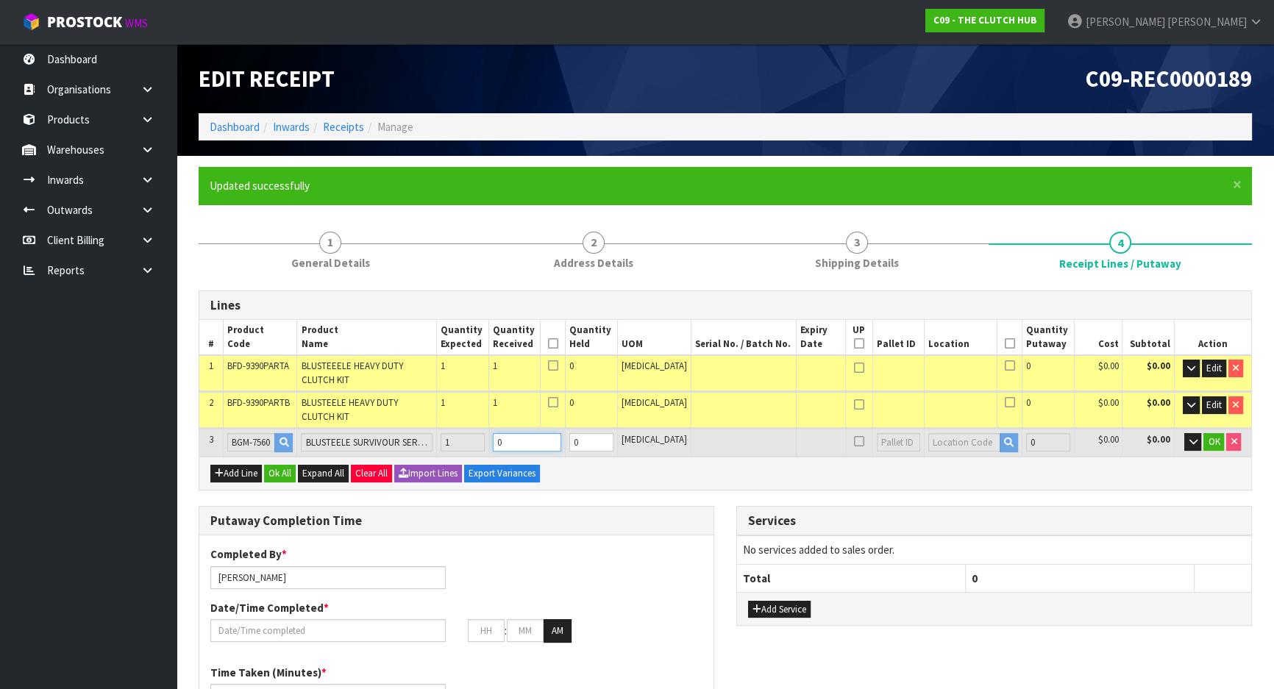
click at [485, 430] on tr "3 BGM-7560 BLUSTEELE SURVIVOUR SERIES HEAVY DUTY CLUTCH KIT 1 0 0 [MEDICAL_DATA…" at bounding box center [725, 442] width 1052 height 27
type input "3"
type input "0.0732"
type input "32.95"
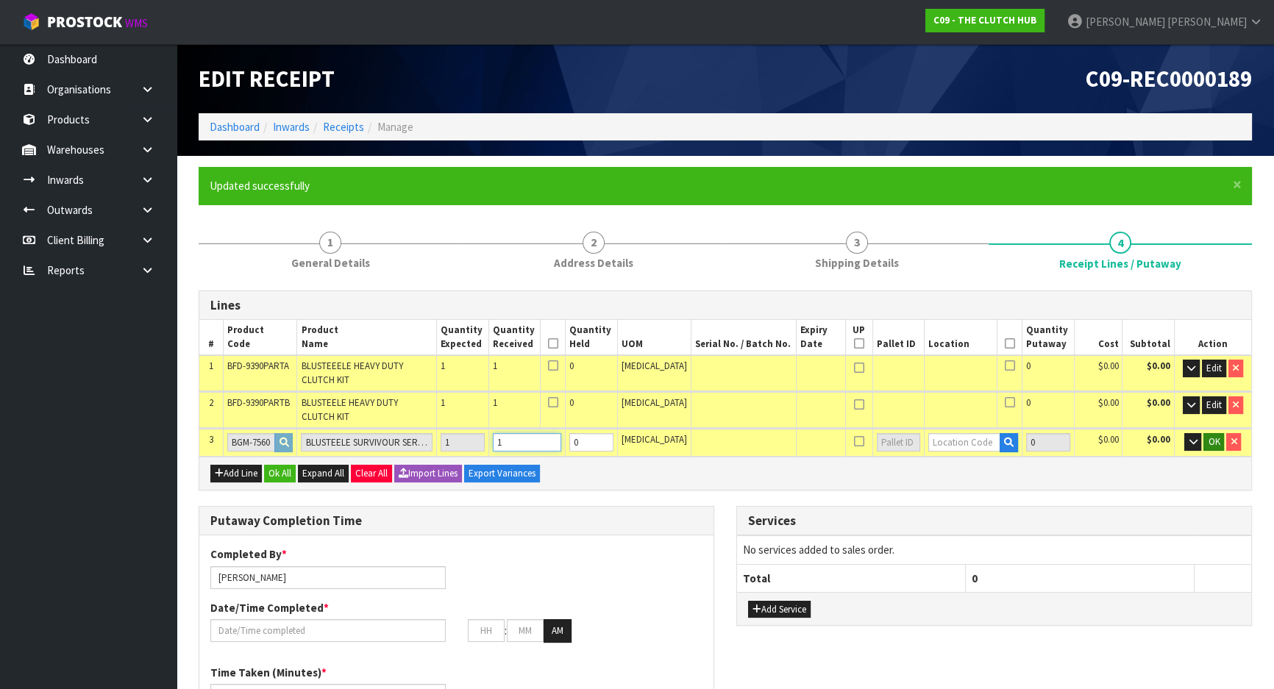
type input "1"
click at [1216, 436] on span "OK" at bounding box center [1214, 442] width 12 height 13
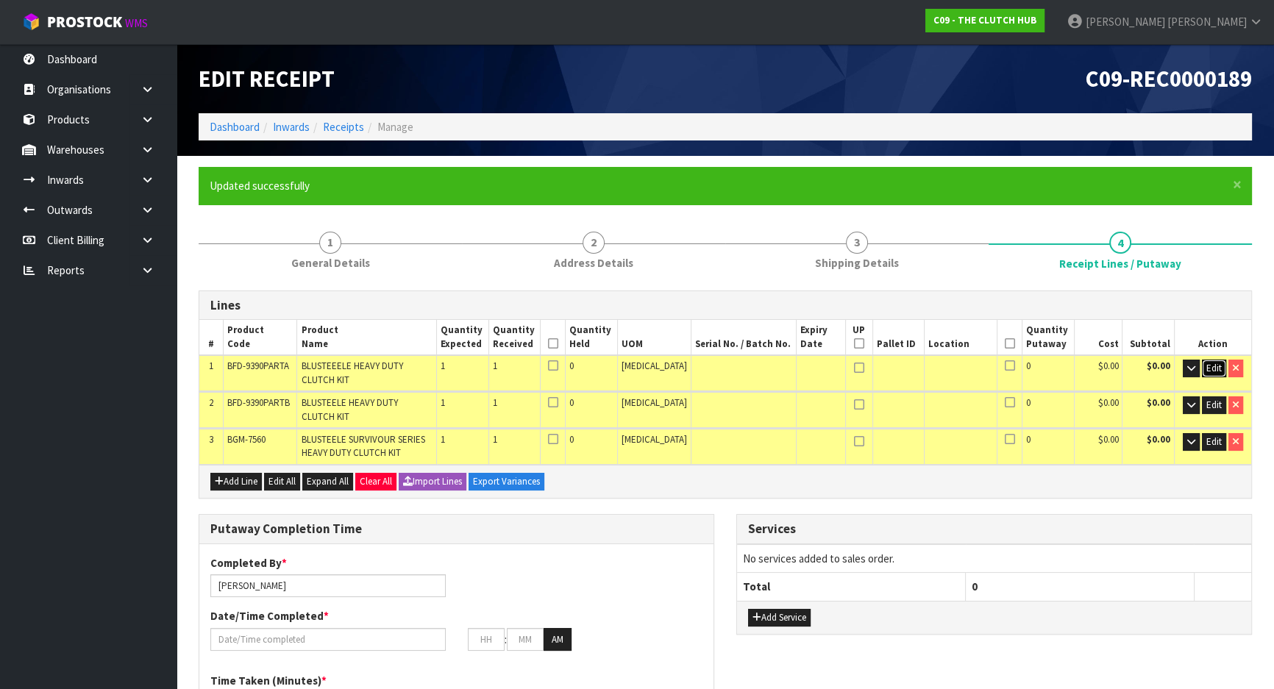
click at [1216, 366] on span "Edit" at bounding box center [1214, 368] width 15 height 13
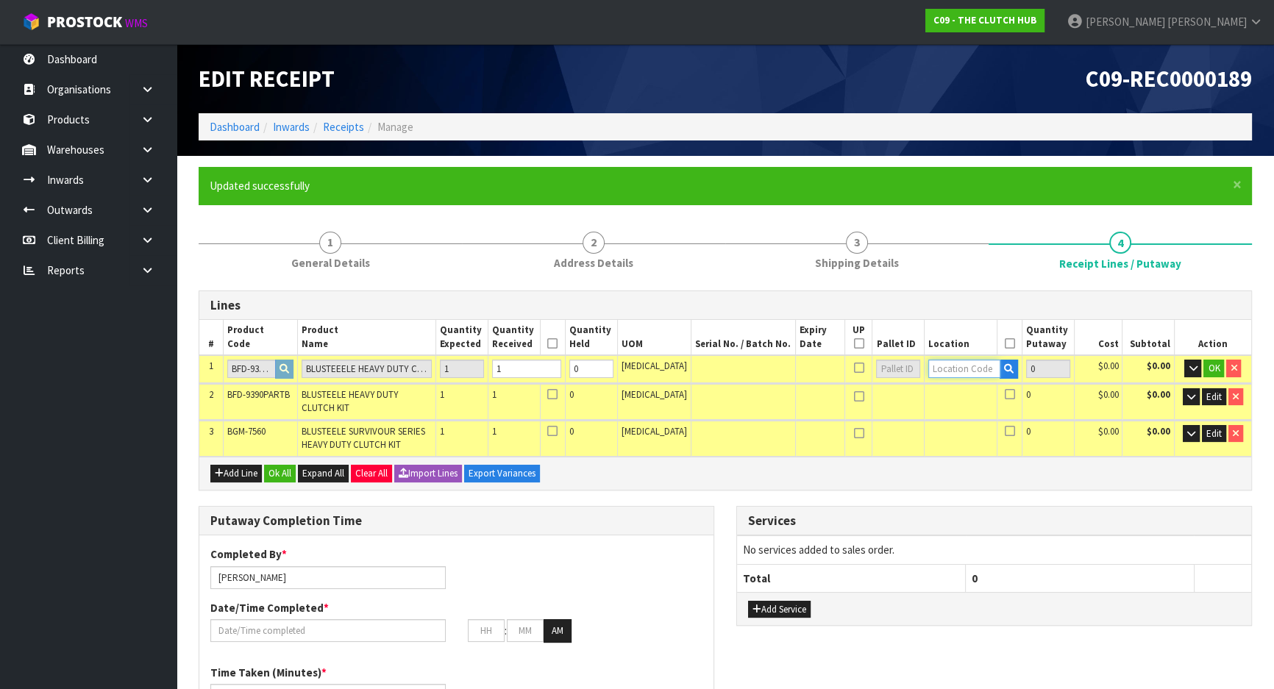
click at [957, 374] on input "text" at bounding box center [965, 369] width 73 height 18
type input "20-01-1"
click at [990, 394] on link "20-01-1 -A" at bounding box center [973, 394] width 116 height 20
type input "1"
type input "20-01-1-A"
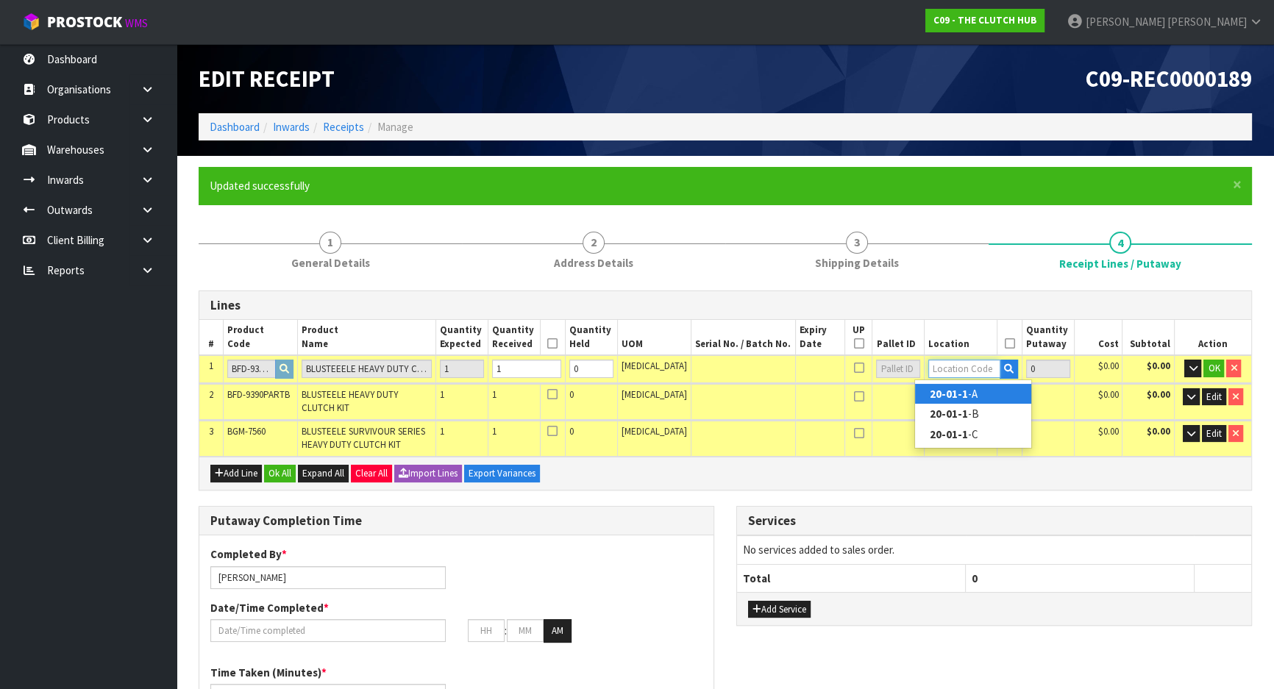
type input "1"
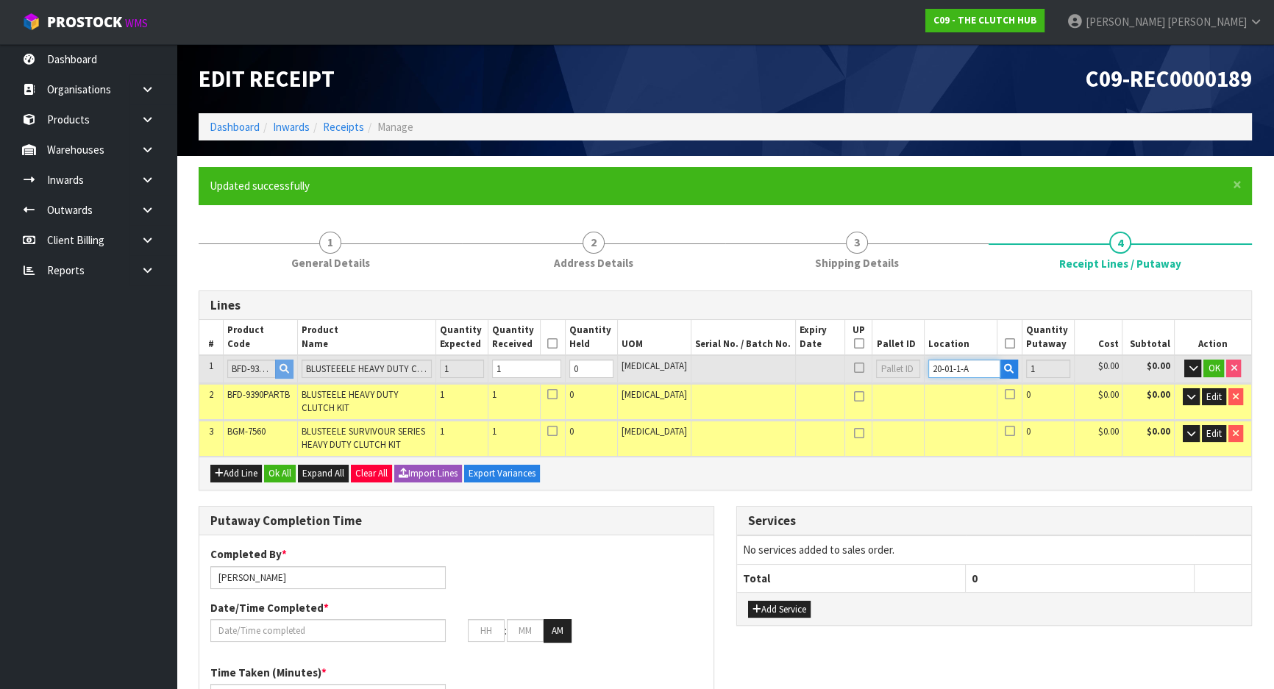
drag, startPoint x: 977, startPoint y: 368, endPoint x: 926, endPoint y: 358, distance: 52.5
click at [929, 363] on input "20-01-1-A" at bounding box center [965, 369] width 73 height 18
click at [1217, 367] on span "OK" at bounding box center [1214, 368] width 12 height 13
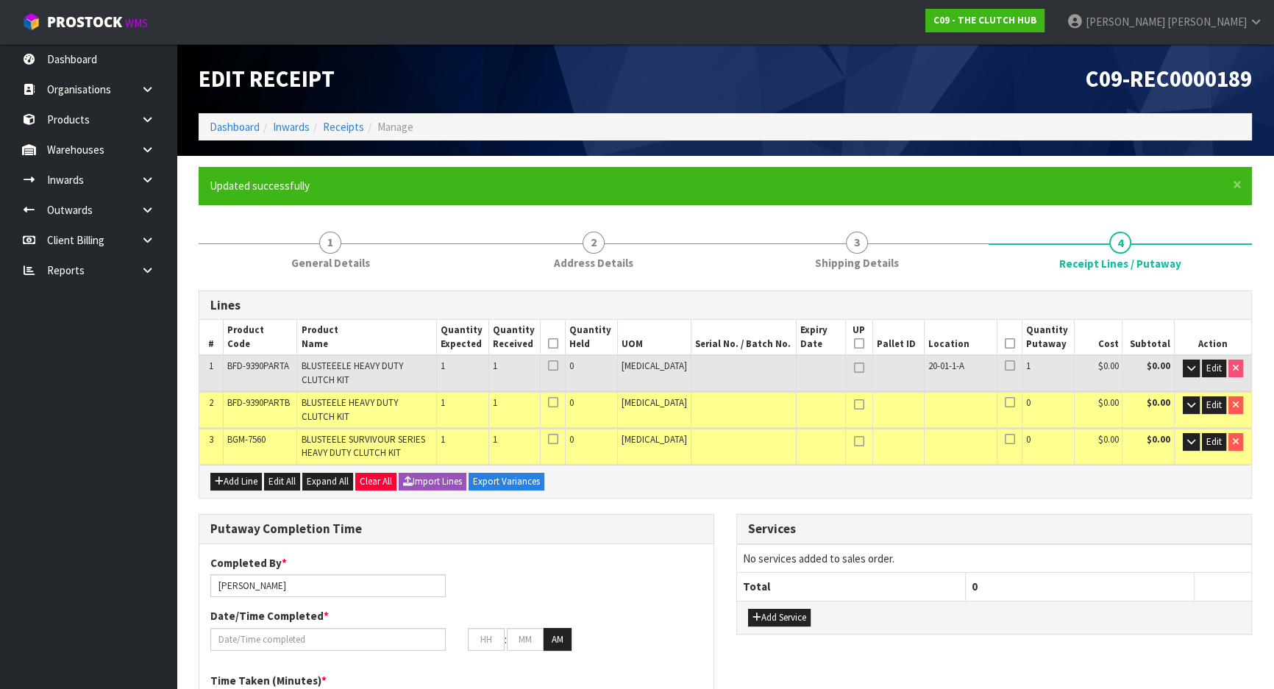
click at [1217, 393] on td "Edit" at bounding box center [1212, 409] width 77 height 35
click at [1220, 407] on span "Edit" at bounding box center [1214, 405] width 15 height 13
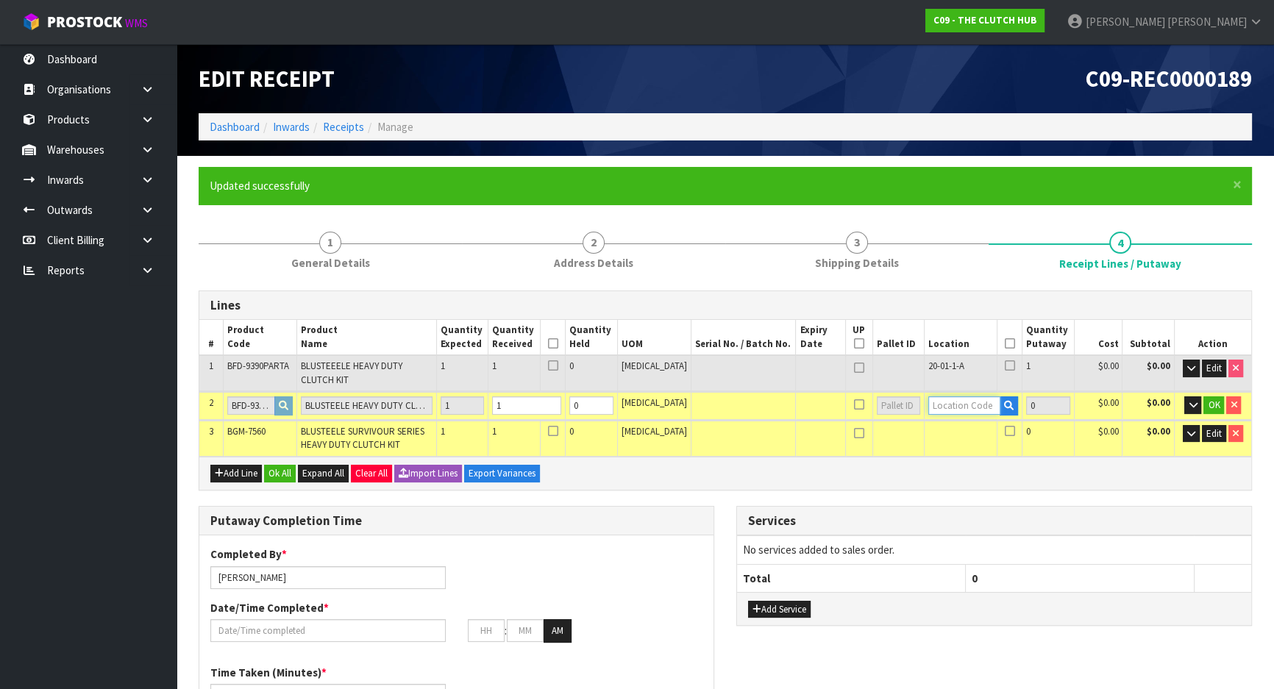
click at [970, 403] on input "text" at bounding box center [965, 406] width 72 height 18
paste input "20-01-1-A"
type input "20-01-1-A"
type input "2"
type input "1"
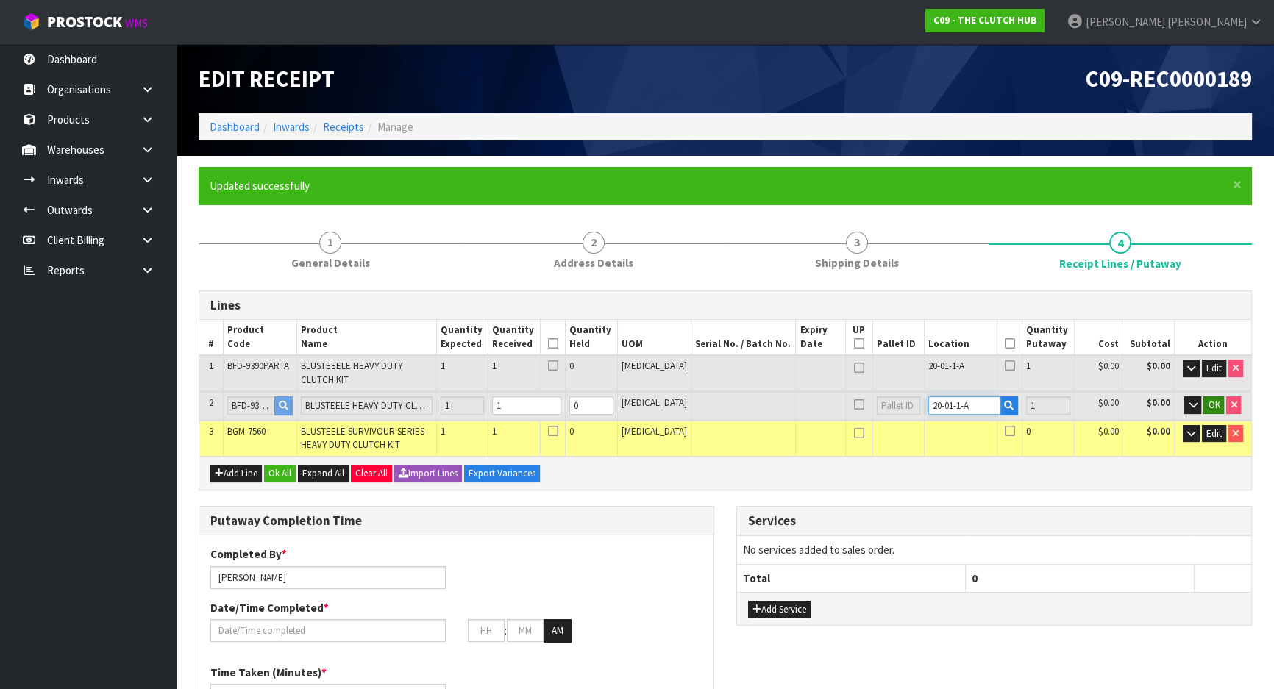
type input "20-01-1-A"
click at [1218, 409] on span "OK" at bounding box center [1214, 405] width 12 height 13
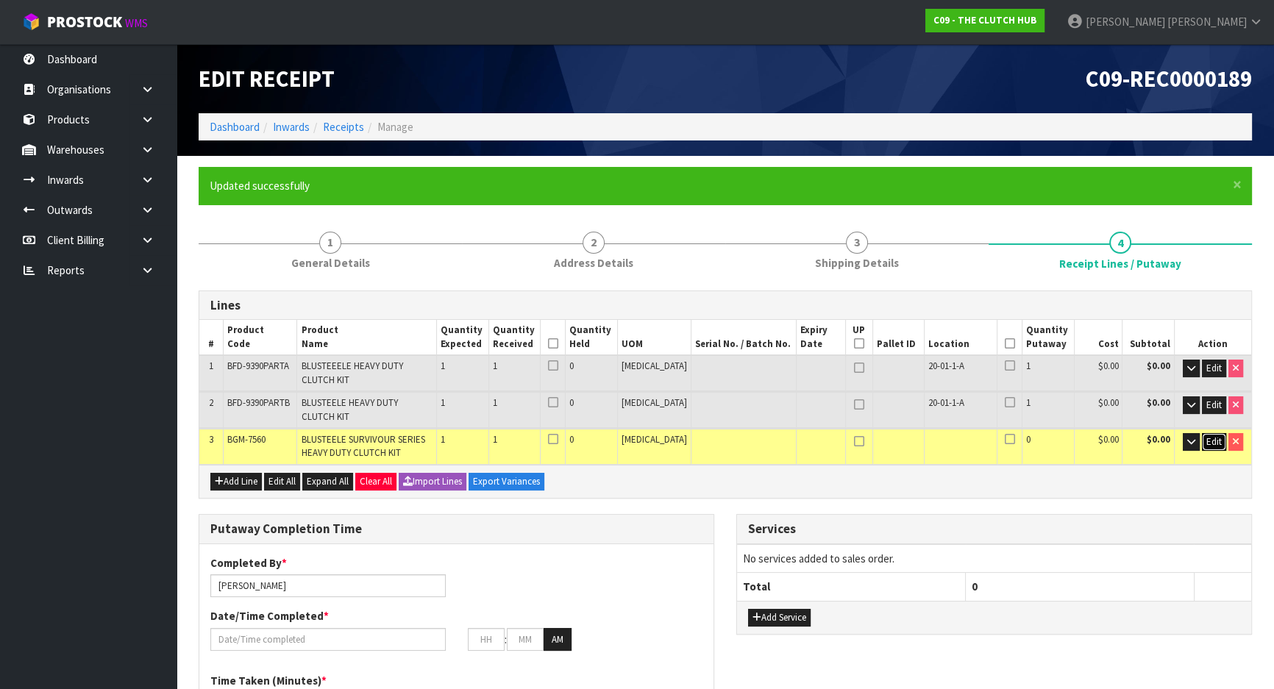
click at [1218, 436] on span "Edit" at bounding box center [1214, 442] width 15 height 13
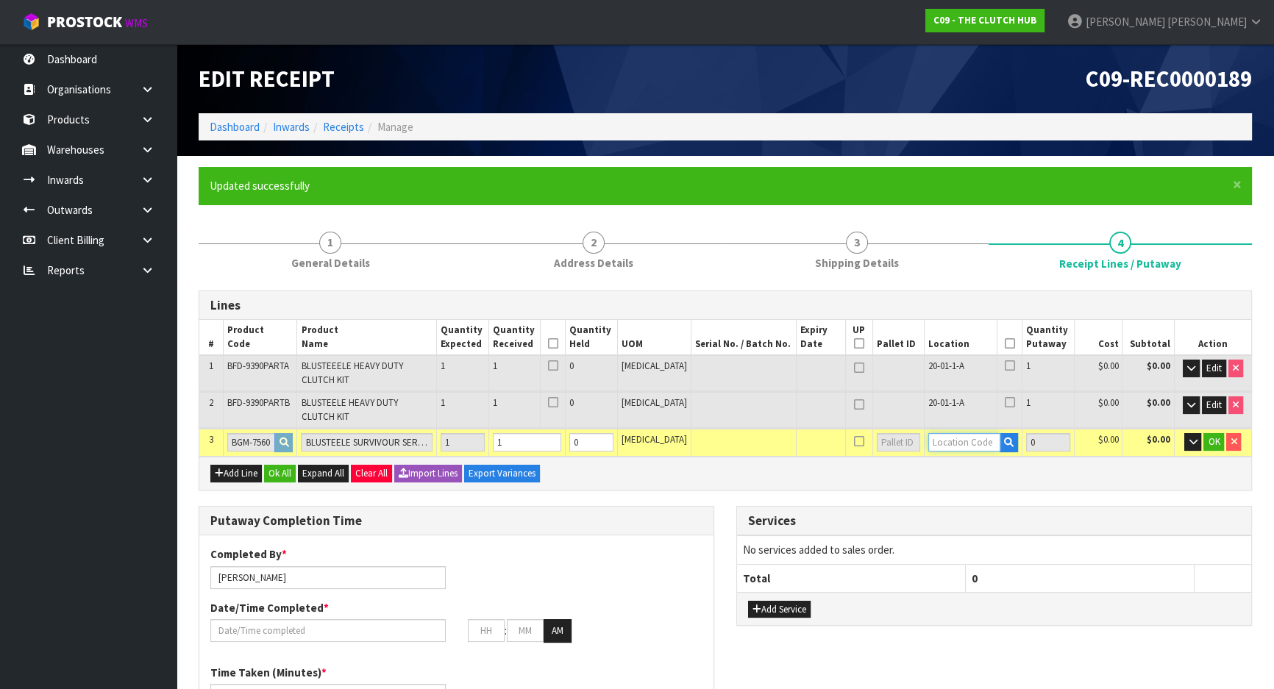
click at [955, 433] on input "text" at bounding box center [965, 442] width 72 height 18
paste input "20-01-1-A"
type input "20-01-1-A"
type input "3"
type input "1"
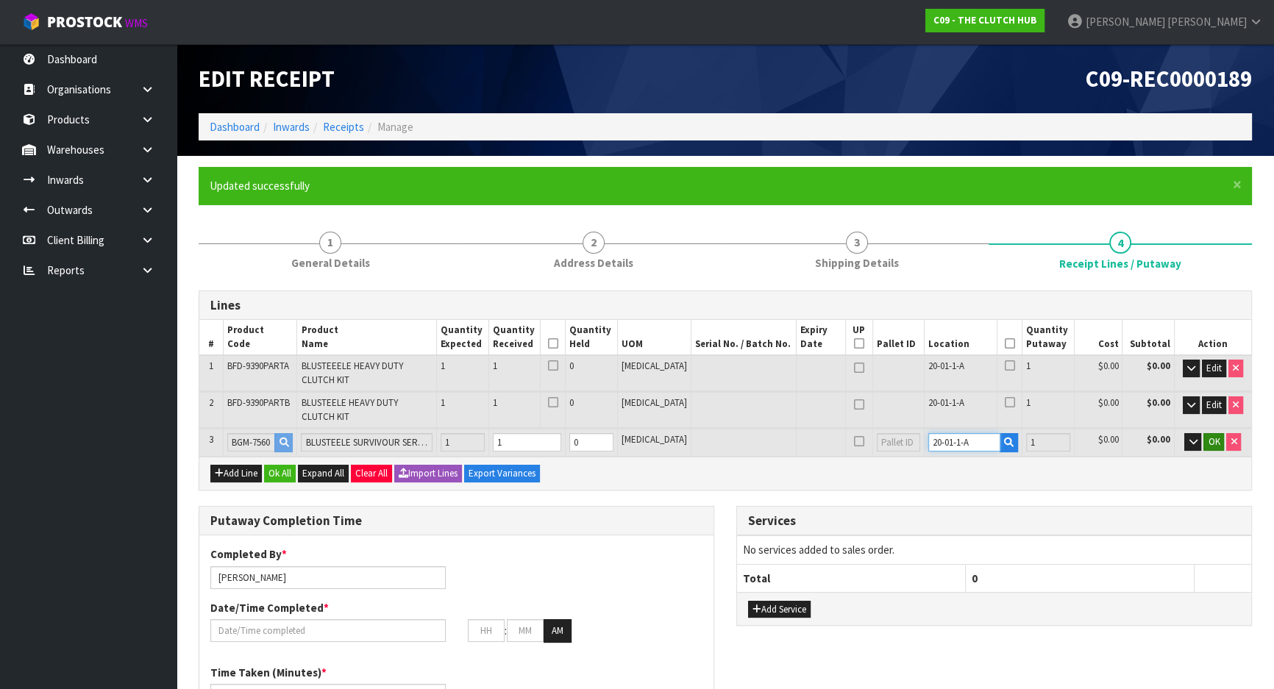
type input "20-01-1-A"
click at [1214, 436] on span "OK" at bounding box center [1214, 442] width 12 height 13
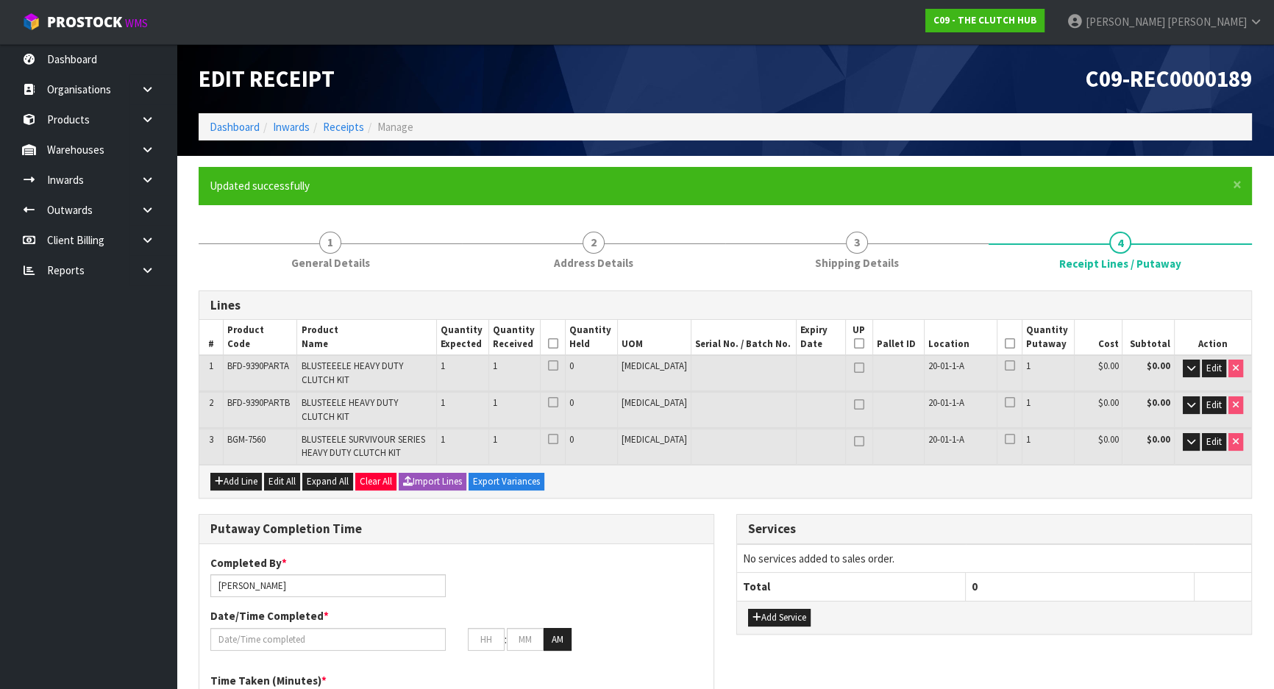
click at [765, 465] on div "Add Line Edit All Expand All Clear All Import Lines Export Variances" at bounding box center [725, 481] width 1052 height 33
click at [558, 344] on icon at bounding box center [553, 344] width 10 height 1
click at [998, 344] on th at bounding box center [1010, 337] width 25 height 35
click at [1005, 344] on icon at bounding box center [1010, 344] width 10 height 1
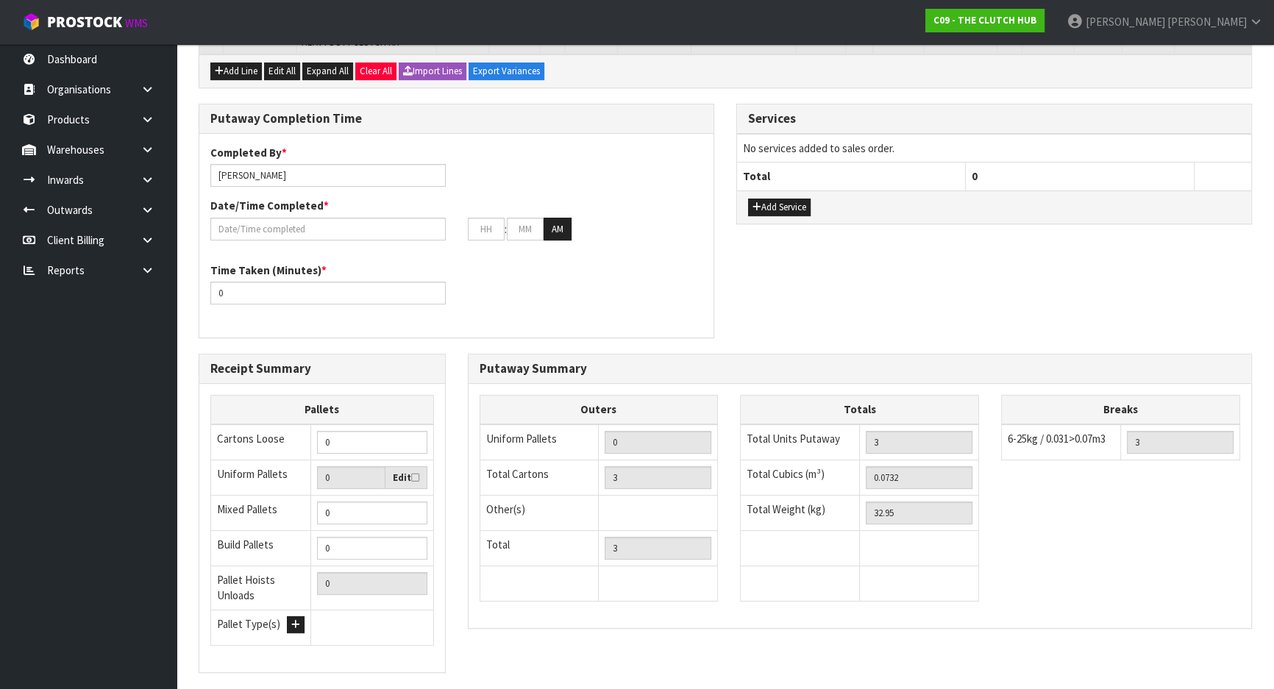
scroll to position [485, 0]
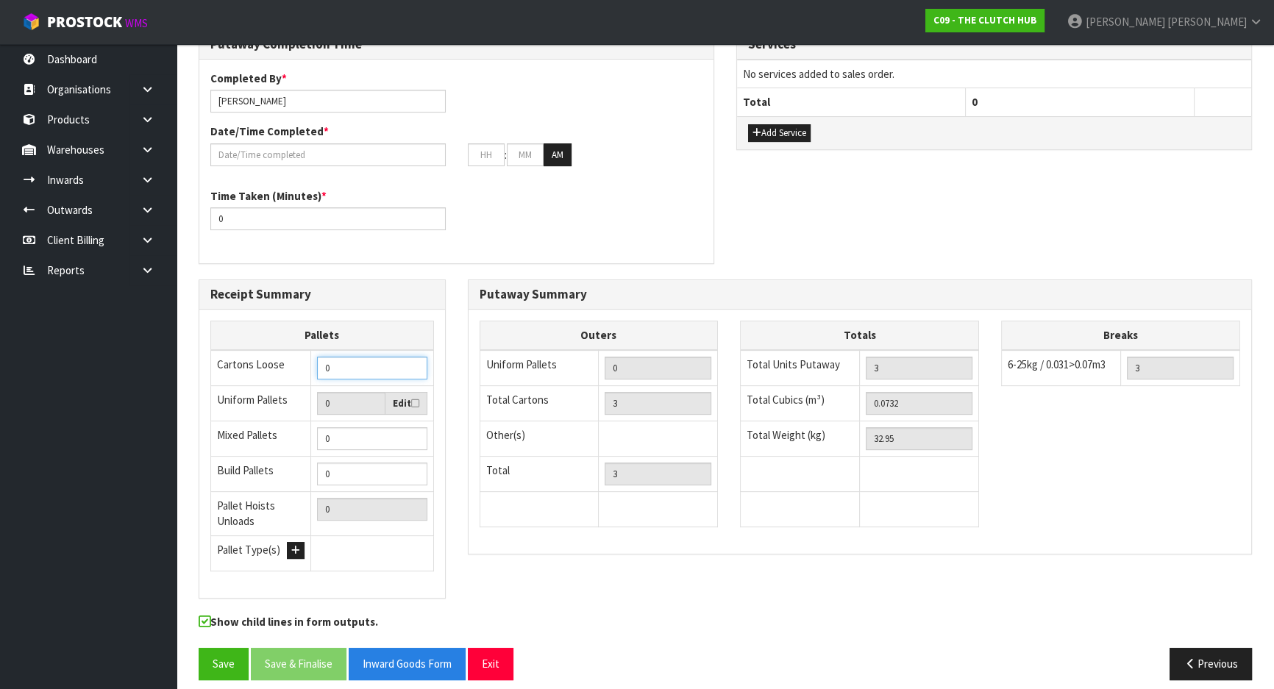
drag, startPoint x: 343, startPoint y: 362, endPoint x: 166, endPoint y: 361, distance: 176.6
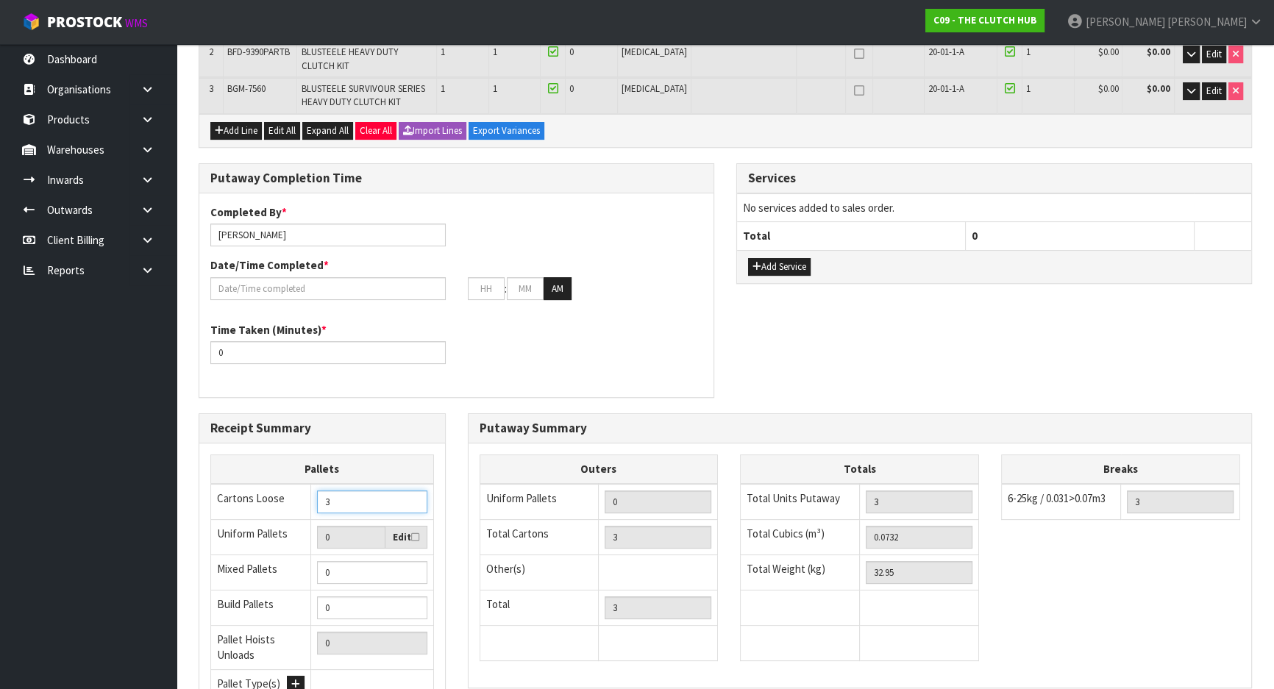
type input "3"
drag, startPoint x: 453, startPoint y: 330, endPoint x: 461, endPoint y: 345, distance: 17.2
click at [453, 331] on div "Time Taken (Minutes) * 0" at bounding box center [328, 343] width 258 height 42
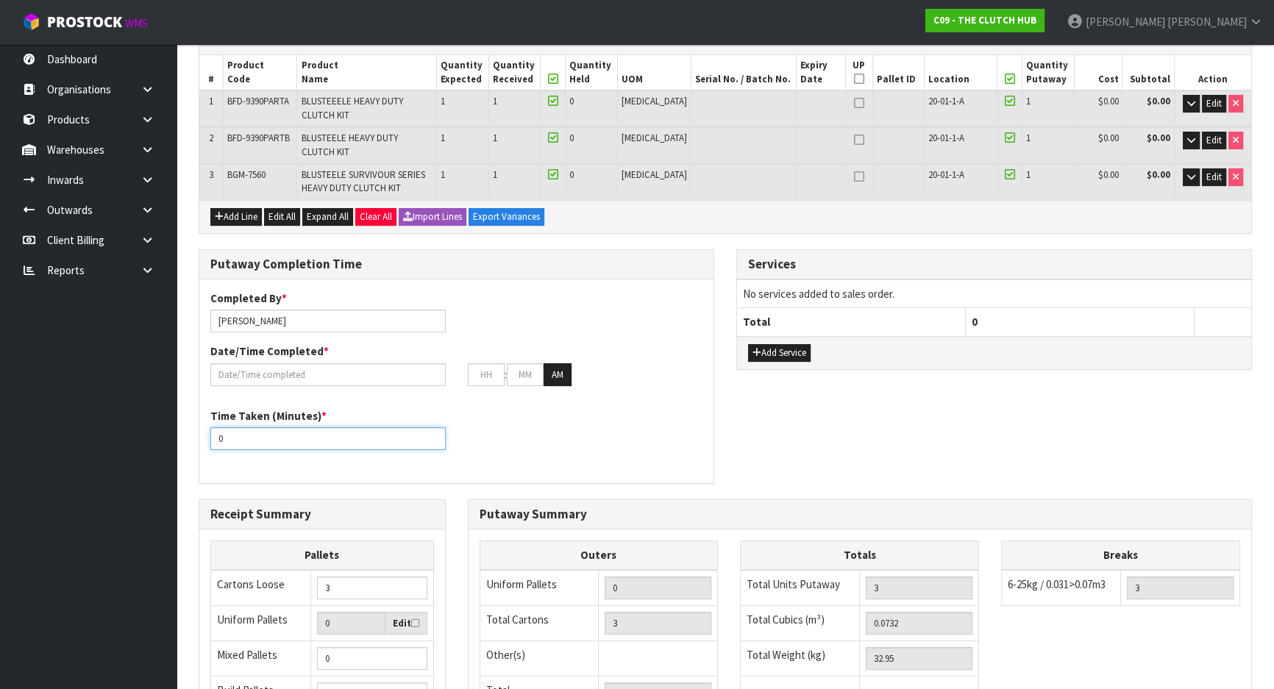
scroll to position [284, 0]
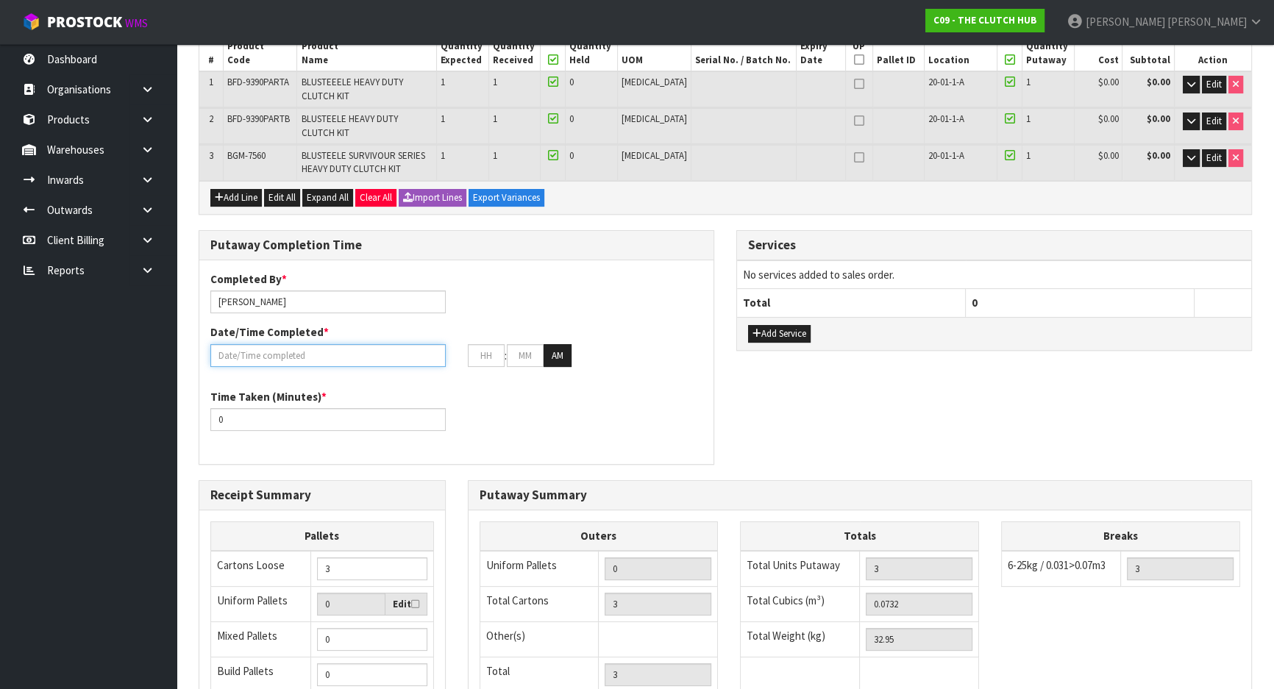
click at [313, 344] on input "text" at bounding box center [327, 355] width 235 height 23
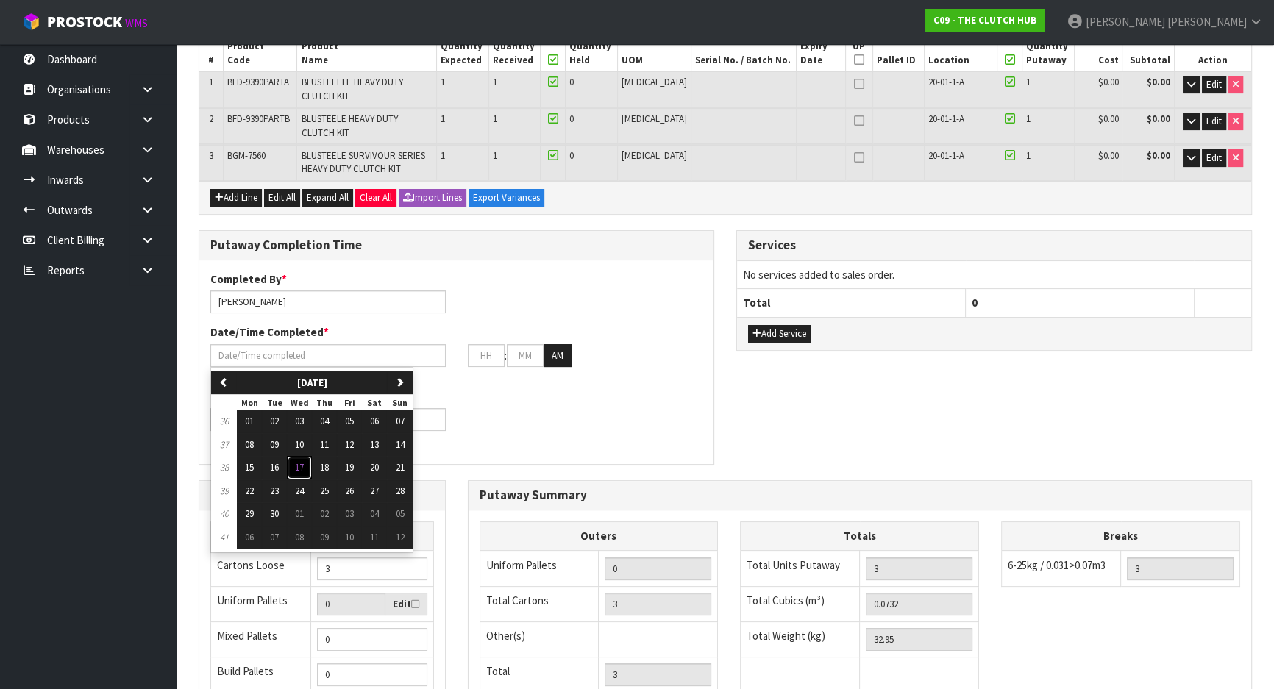
click at [304, 461] on span "17" at bounding box center [299, 467] width 9 height 13
type input "[DATE]"
type input "12"
type input "00"
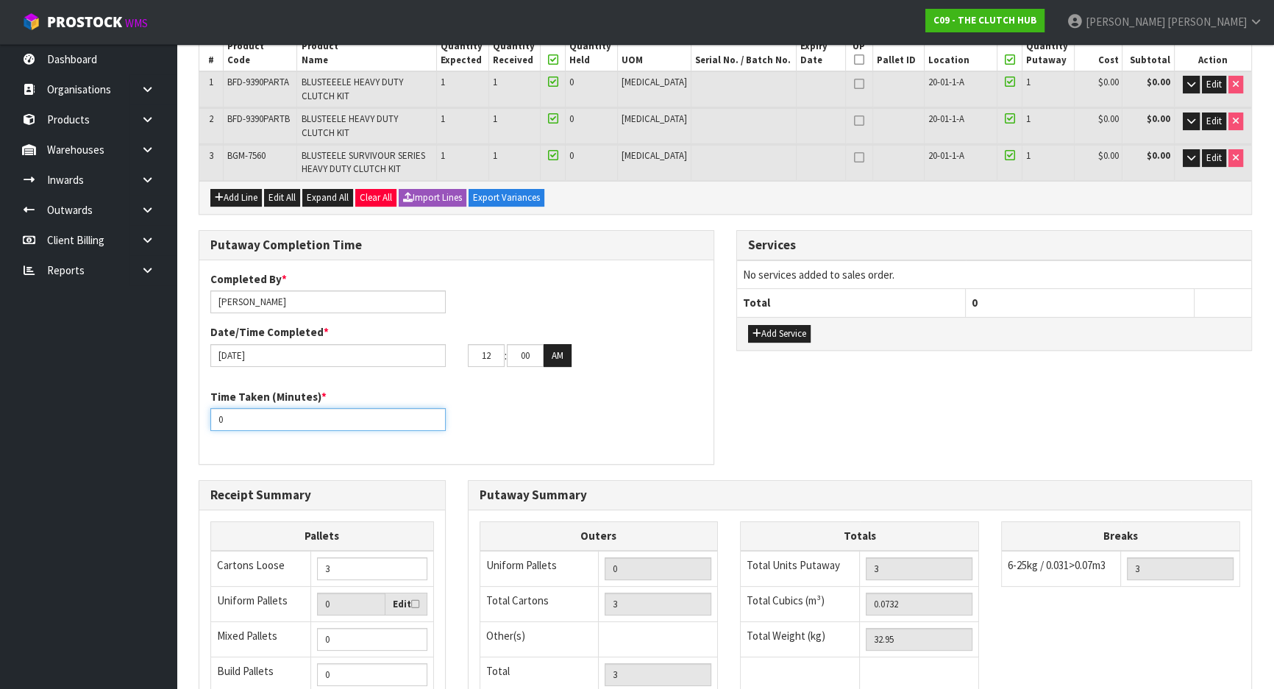
click at [298, 408] on input "0" at bounding box center [327, 419] width 235 height 23
drag, startPoint x: 298, startPoint y: 412, endPoint x: 225, endPoint y: 414, distance: 72.9
click at [240, 411] on input "0" at bounding box center [327, 419] width 235 height 23
drag, startPoint x: 221, startPoint y: 403, endPoint x: 204, endPoint y: 400, distance: 17.2
click at [204, 400] on div "Time Taken (Minutes) * 0" at bounding box center [328, 410] width 258 height 42
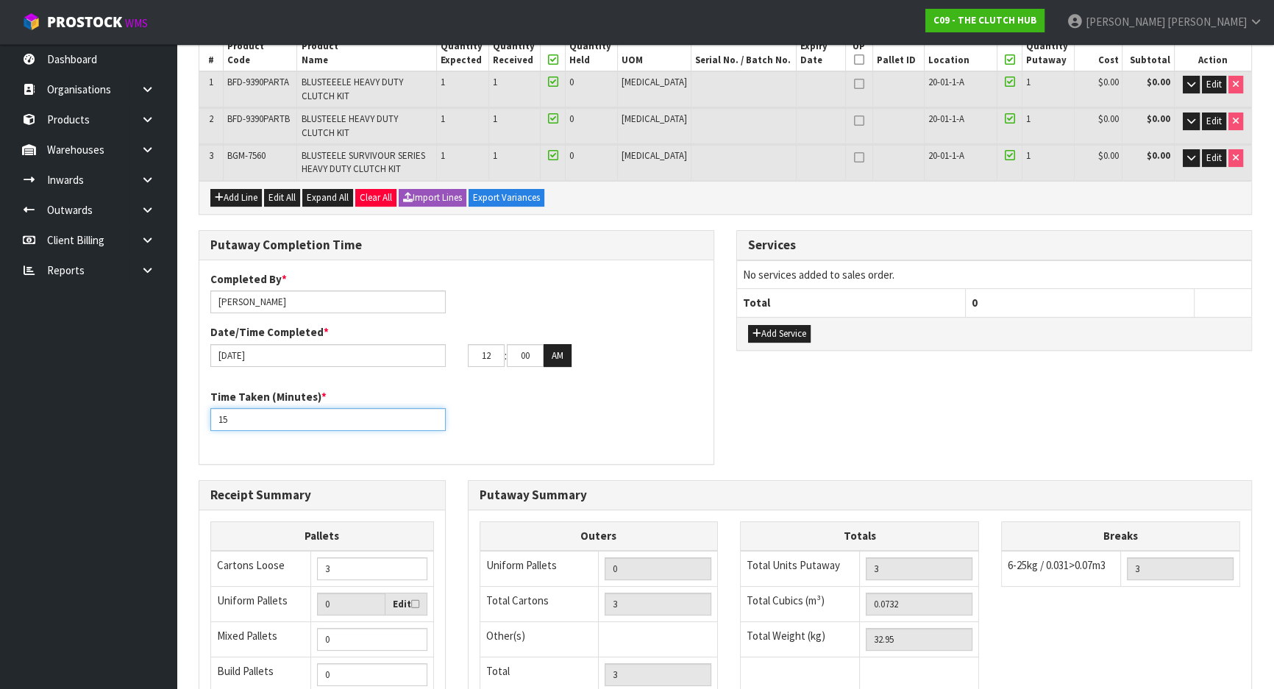
type input "15"
click at [513, 409] on div "Time Taken (Minutes) * 15" at bounding box center [456, 415] width 514 height 53
click at [547, 345] on button "AM" at bounding box center [558, 356] width 28 height 24
drag, startPoint x: 494, startPoint y: 345, endPoint x: 397, endPoint y: 328, distance: 97.9
click at [397, 328] on div "Date/Time Completed * [DATE] 12 : 00 : 00 PM" at bounding box center [456, 345] width 514 height 43
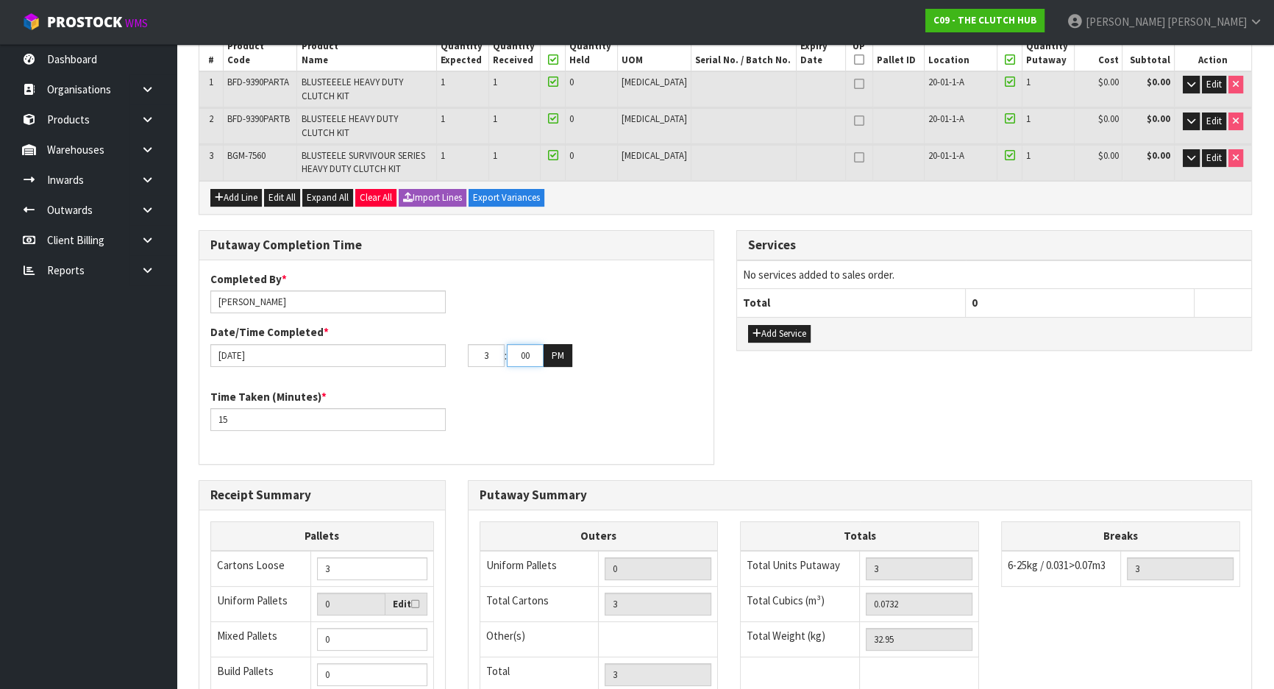
type input "03"
drag, startPoint x: 529, startPoint y: 348, endPoint x: 469, endPoint y: 348, distance: 59.6
click at [469, 348] on tr "03 : 00 : 00 PM" at bounding box center [520, 356] width 104 height 24
type input "20"
drag, startPoint x: 620, startPoint y: 369, endPoint x: 721, endPoint y: 478, distance: 149.4
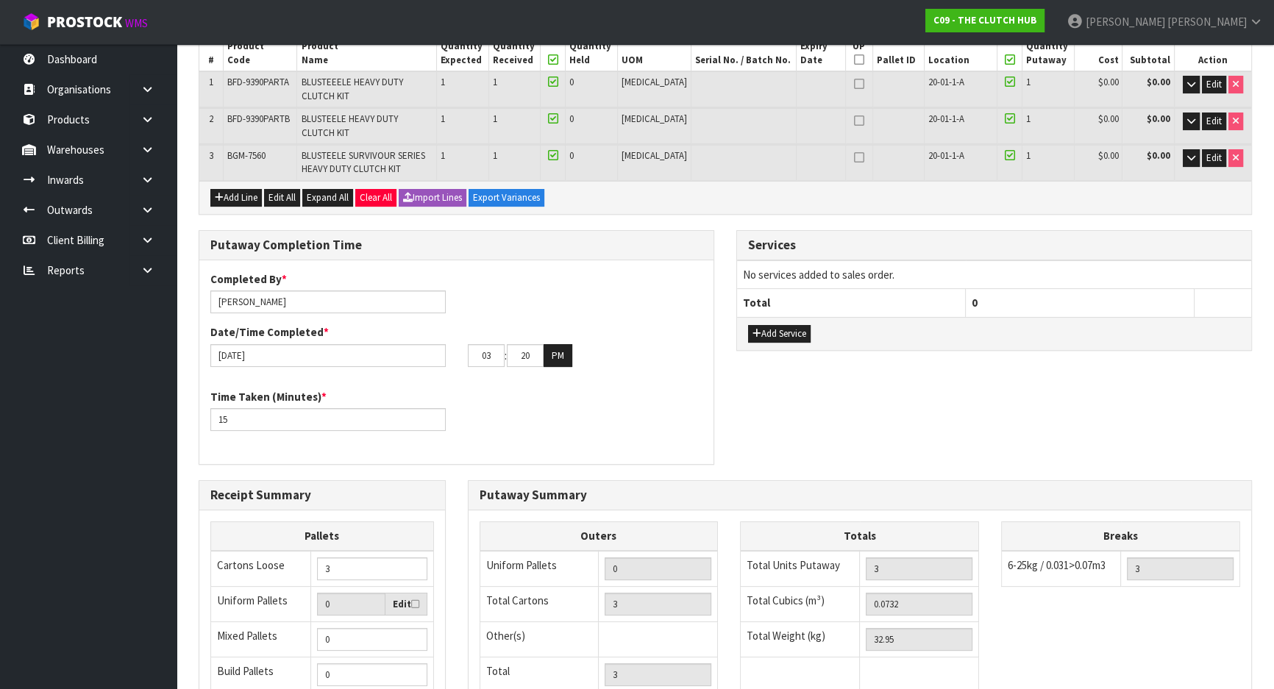
click at [626, 374] on div "Completed By * [PERSON_NAME] Date/Time Completed * [DATE] 03 : 20 : 00 PM Time …" at bounding box center [456, 363] width 514 height 182
drag, startPoint x: 929, startPoint y: 589, endPoint x: 835, endPoint y: 589, distance: 94.2
click at [822, 596] on tr "Total Cubics (m³) 0.0732" at bounding box center [860, 603] width 238 height 35
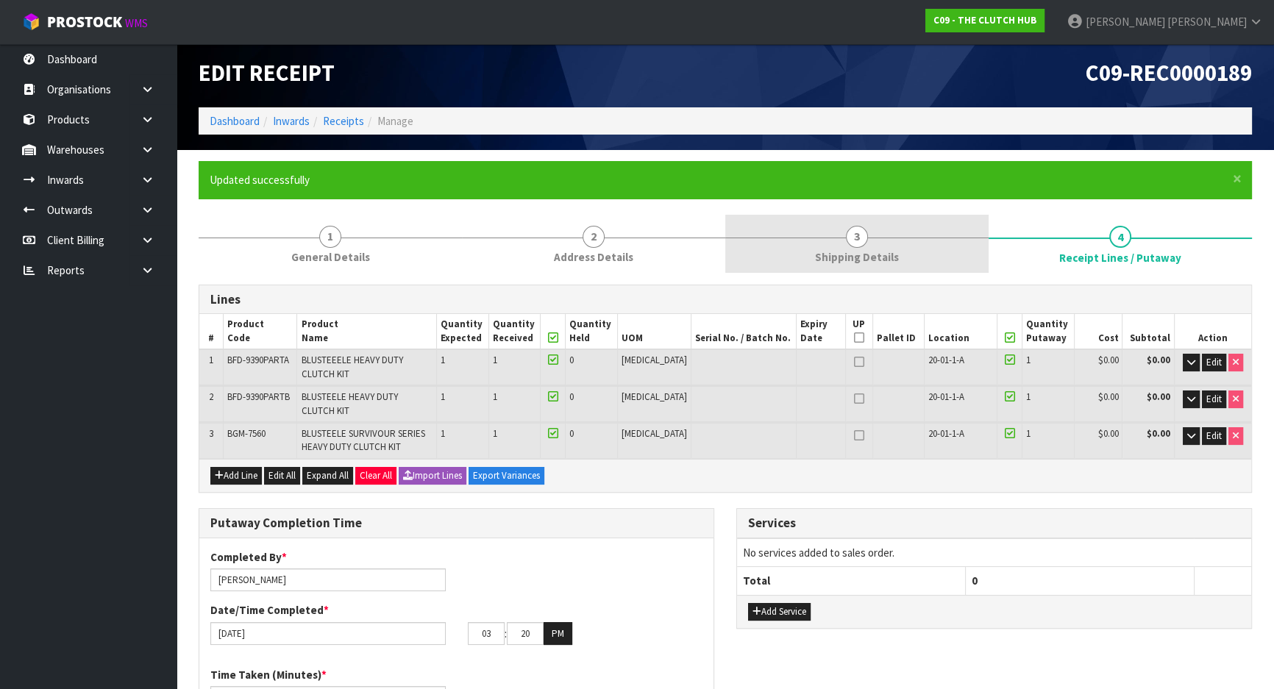
scroll to position [0, 0]
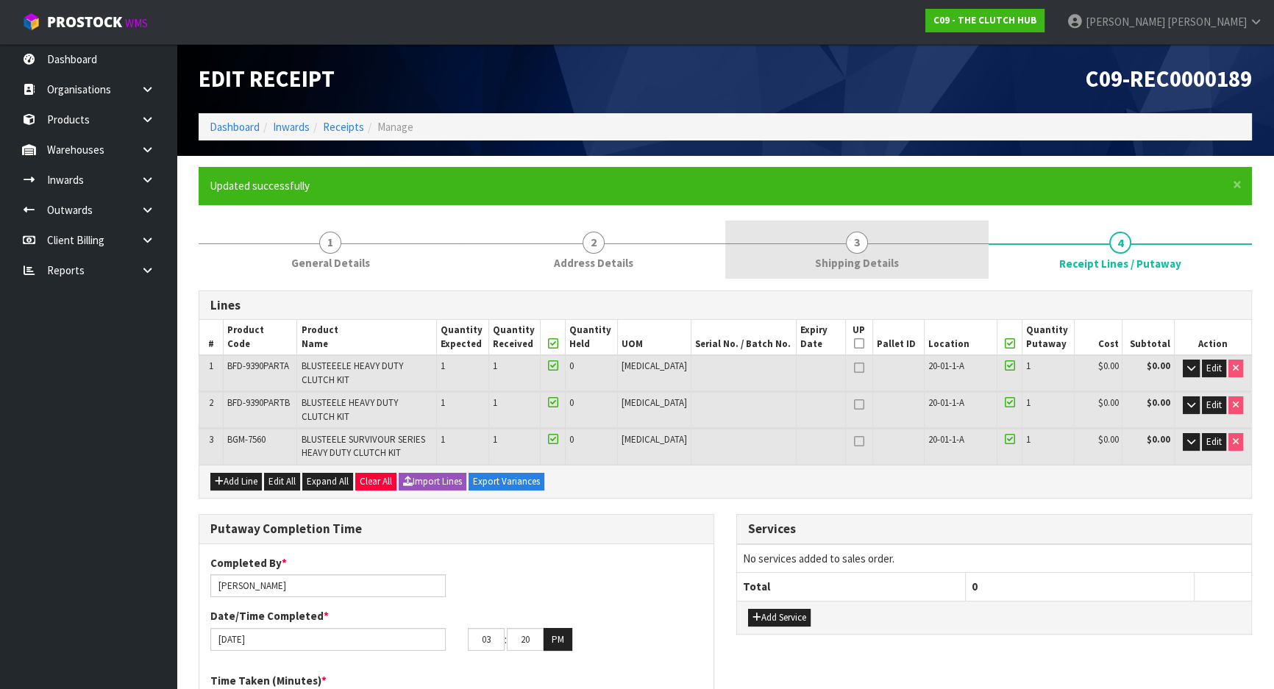
click at [860, 246] on span "3" at bounding box center [857, 243] width 22 height 22
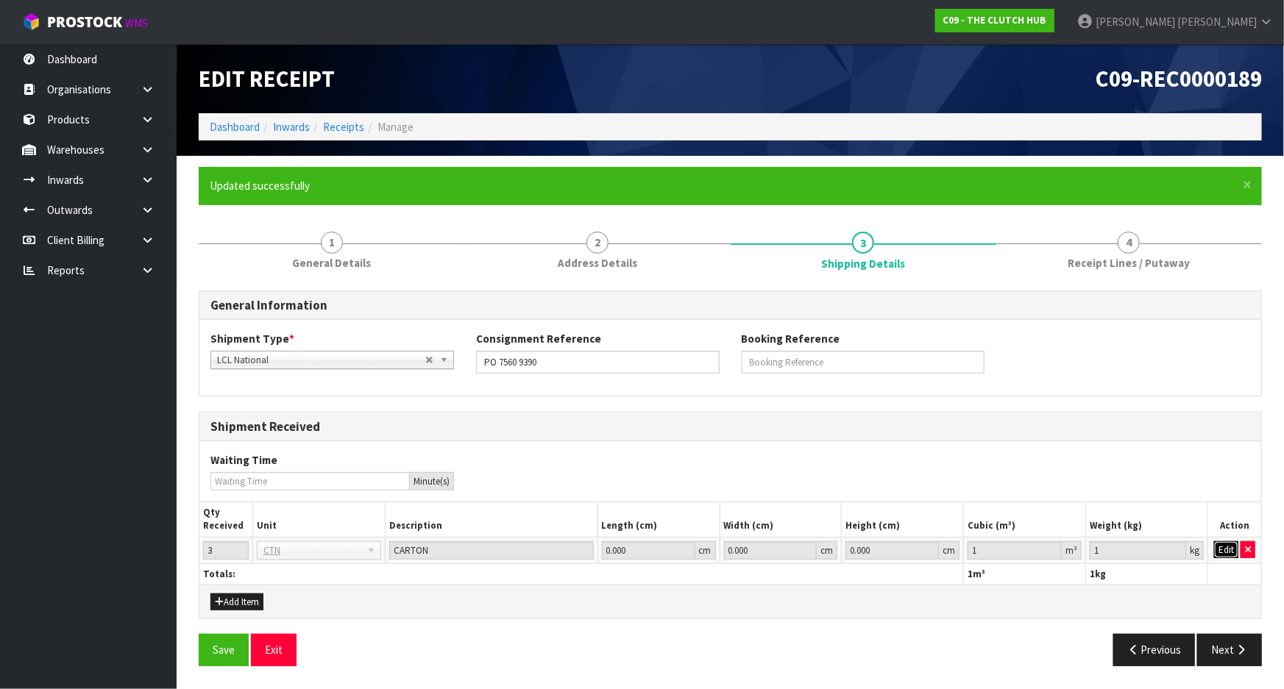
click at [1224, 542] on button "Edit" at bounding box center [1226, 551] width 24 height 18
drag, startPoint x: 1018, startPoint y: 552, endPoint x: 862, endPoint y: 553, distance: 156.0
click at [862, 553] on tr "3 BAG BAR BSK BIN BTL BOX BDL CAB CGE CTN CSE COI CRA CRT CBE CYL DRM JAR MTR P…" at bounding box center [730, 550] width 1062 height 26
paste input "0.0732"
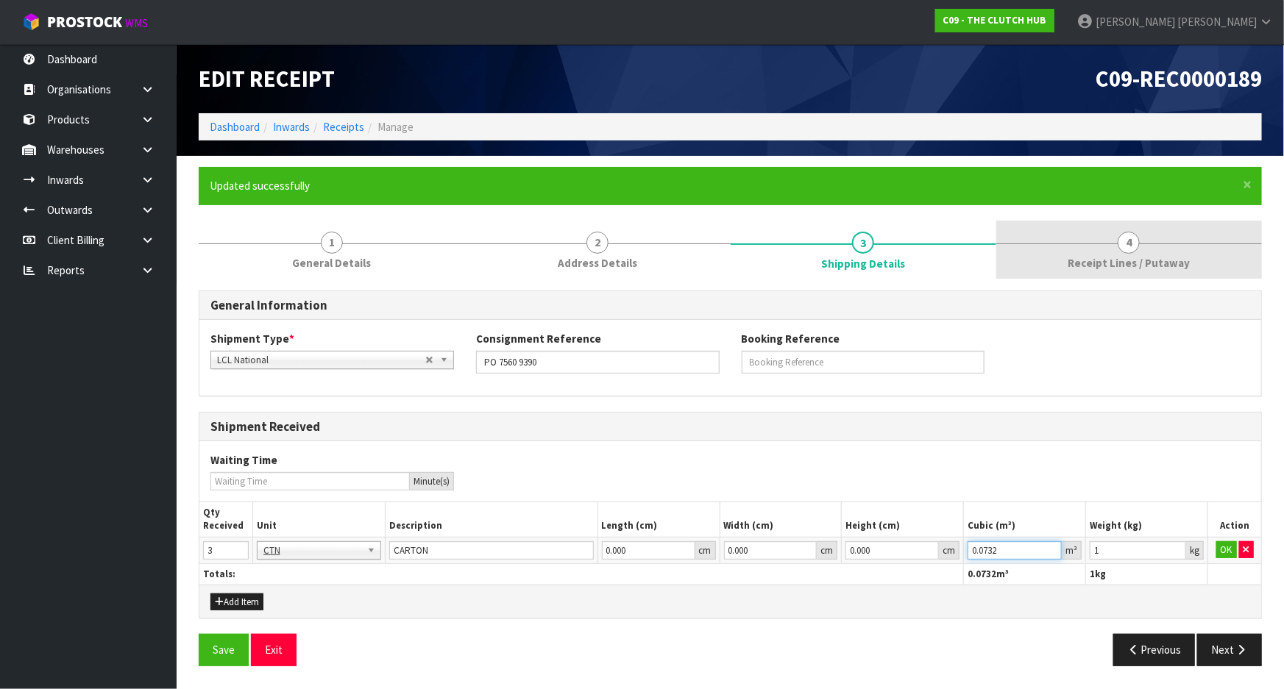
type input "0.0732"
click at [1148, 255] on span "Receipt Lines / Putaway" at bounding box center [1129, 262] width 122 height 15
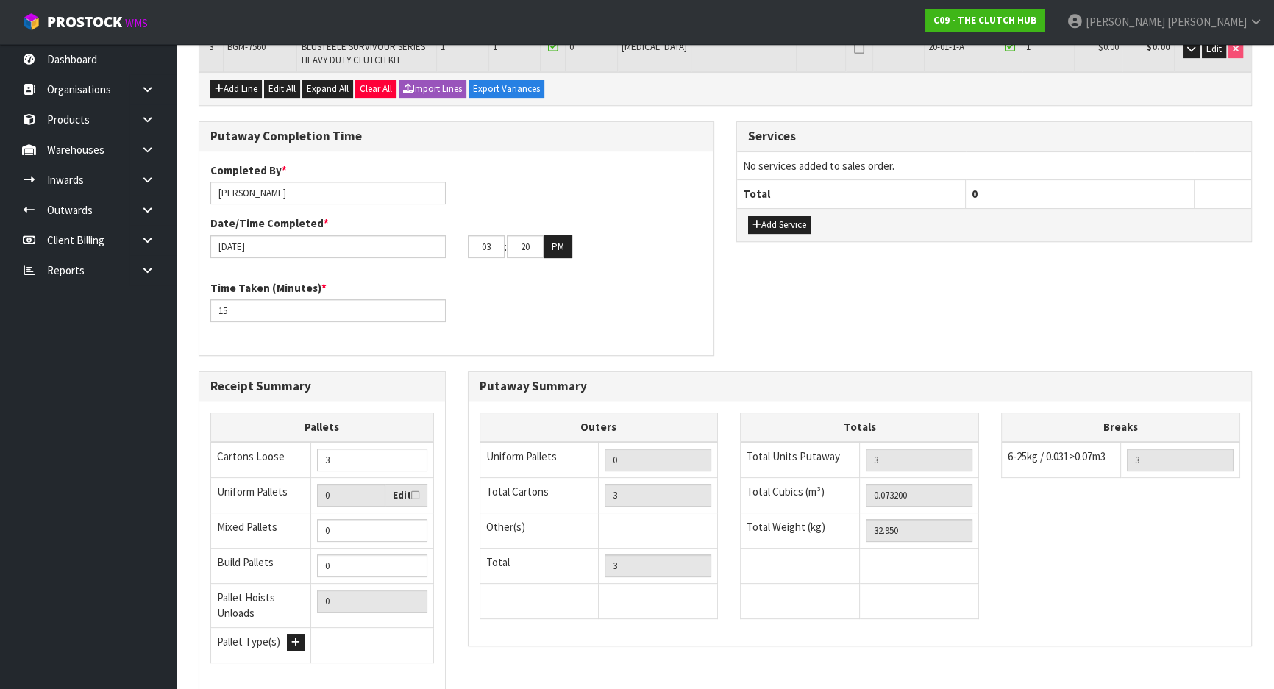
scroll to position [485, 0]
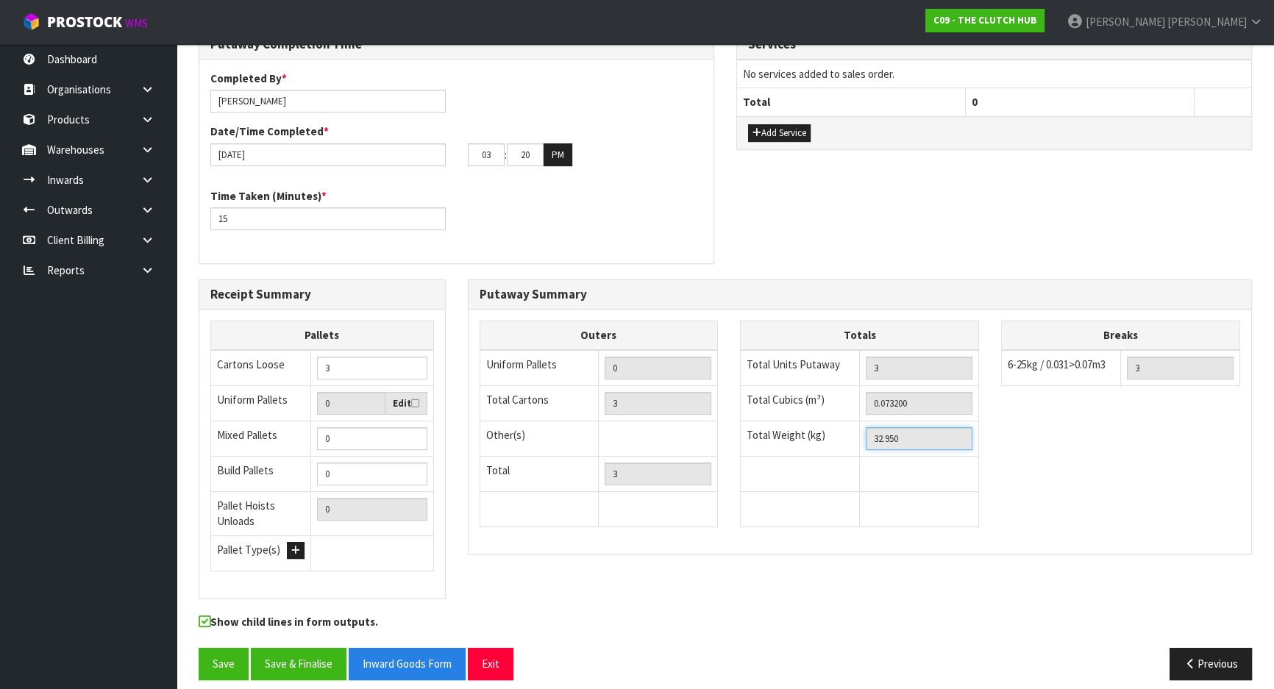
drag, startPoint x: 947, startPoint y: 428, endPoint x: 814, endPoint y: 419, distance: 133.5
click at [814, 421] on tr "Total Weight (kg) 32.950" at bounding box center [860, 438] width 238 height 35
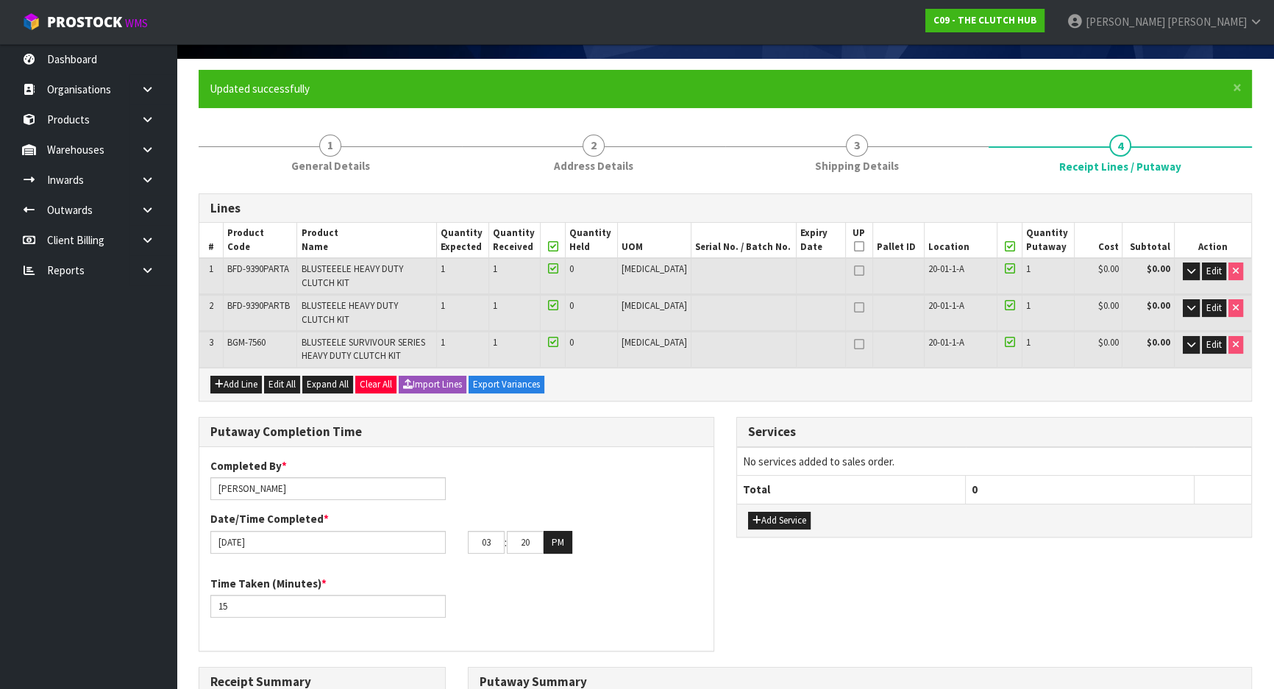
scroll to position [0, 0]
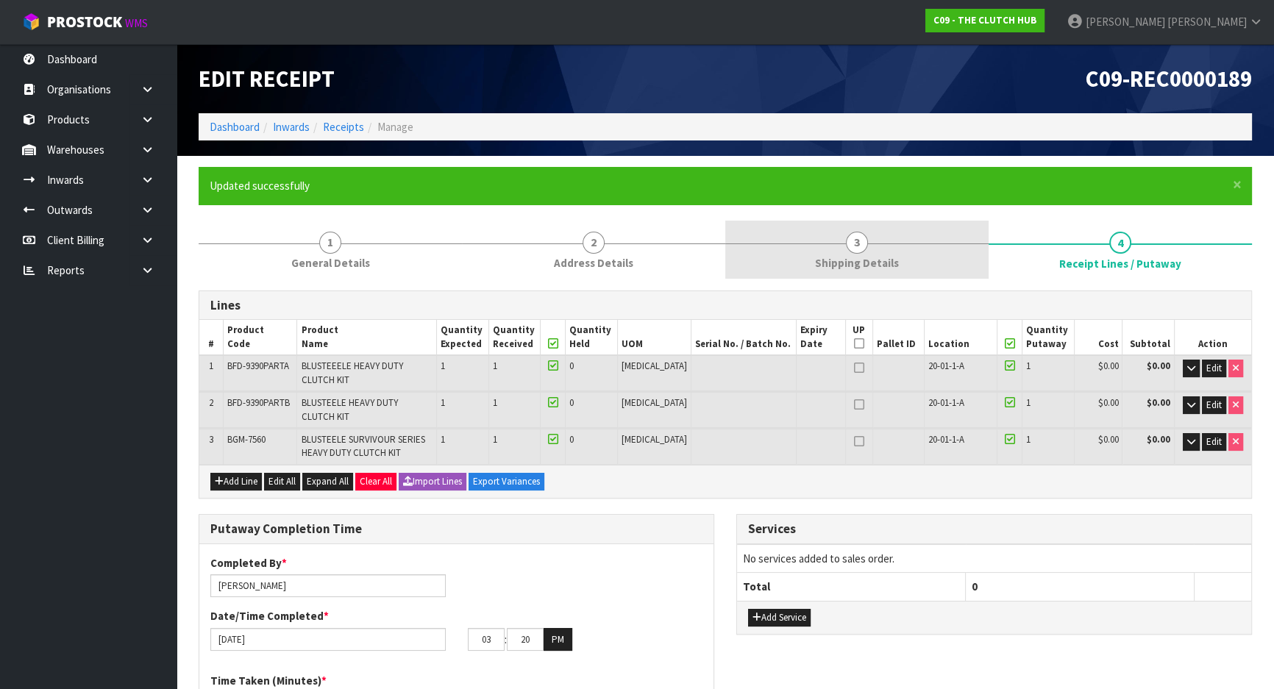
click at [883, 271] on span "Shipping Details" at bounding box center [857, 262] width 84 height 15
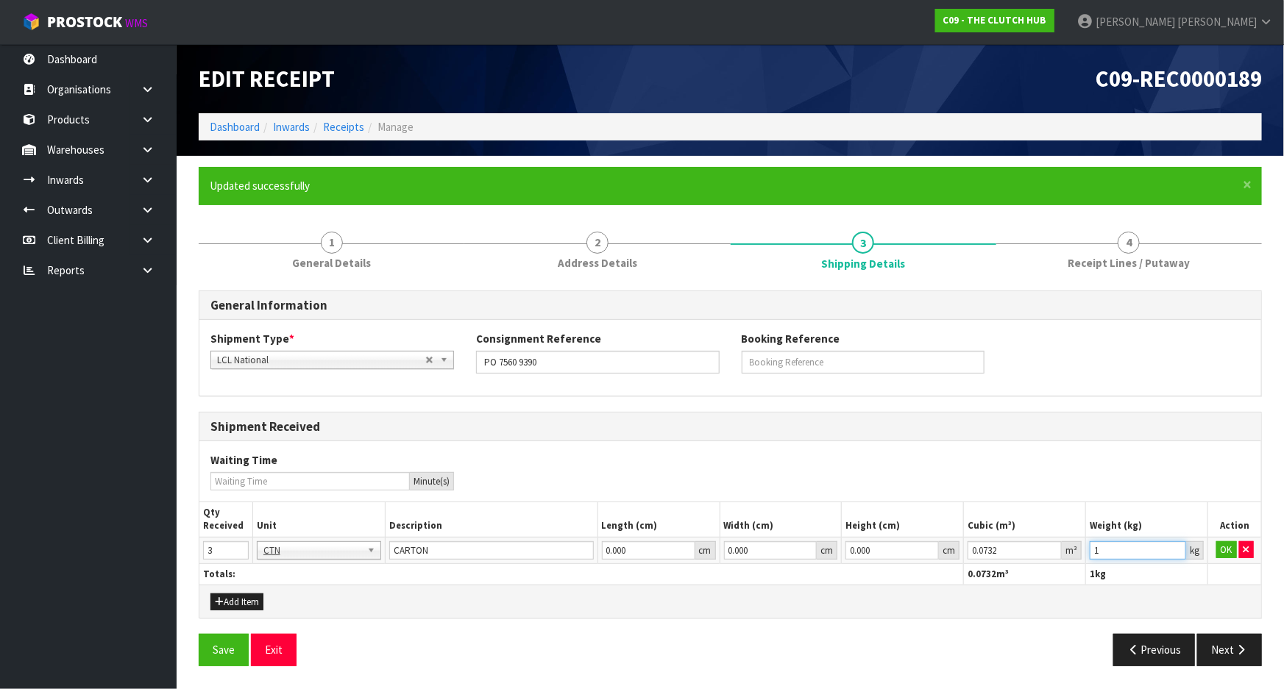
drag, startPoint x: 1137, startPoint y: 558, endPoint x: 966, endPoint y: 529, distance: 173.1
click at [931, 529] on table "Qty Received Unit Description Length (cm) Width (cm) Height (cm) Cubic (m³) Wei…" at bounding box center [730, 544] width 1062 height 82
paste input "32.95"
type input "32.95"
click at [1223, 548] on button "OK" at bounding box center [1226, 551] width 21 height 18
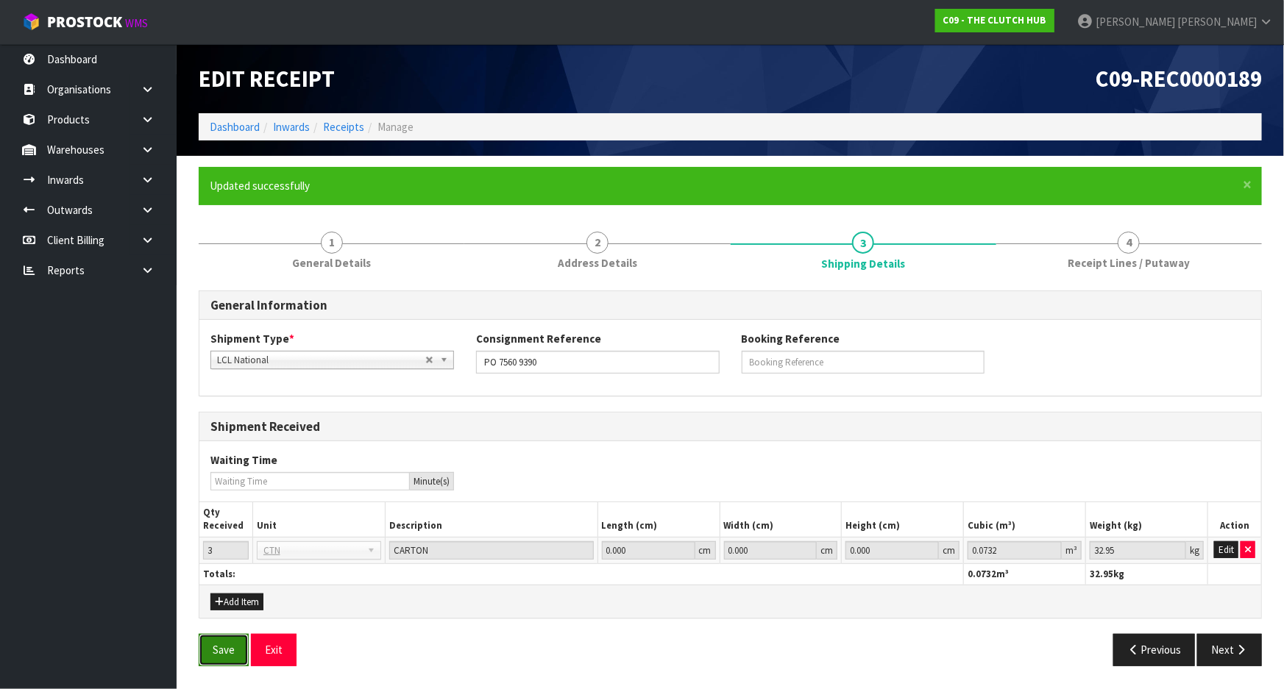
click at [214, 648] on button "Save" at bounding box center [224, 650] width 50 height 32
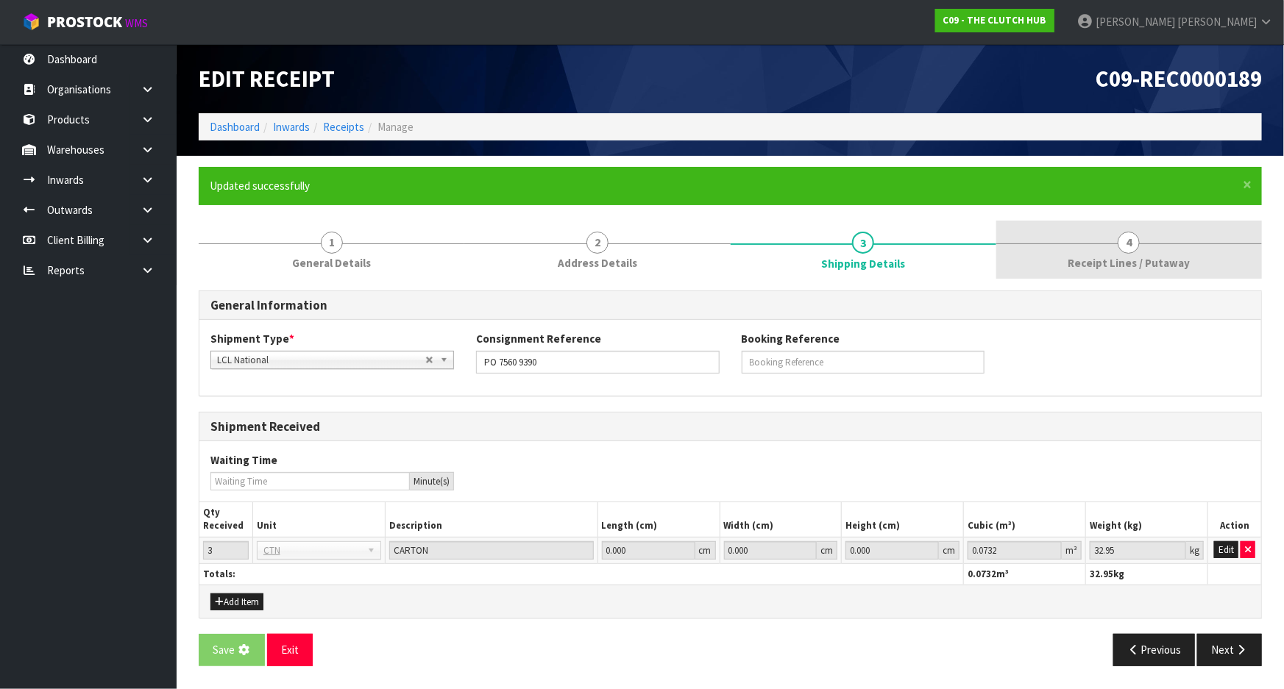
click at [1025, 258] on link "4 Receipt Lines / Putaway" at bounding box center [1129, 250] width 266 height 58
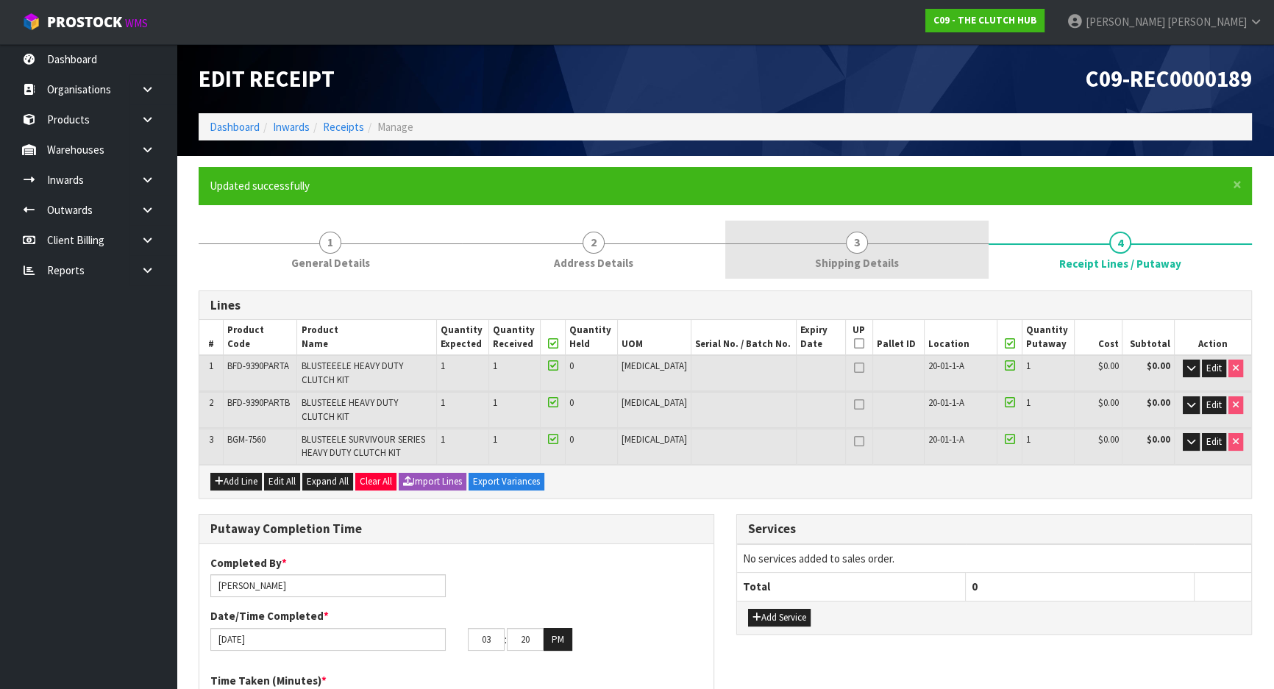
click at [910, 246] on link "3 Shipping Details" at bounding box center [857, 250] width 263 height 58
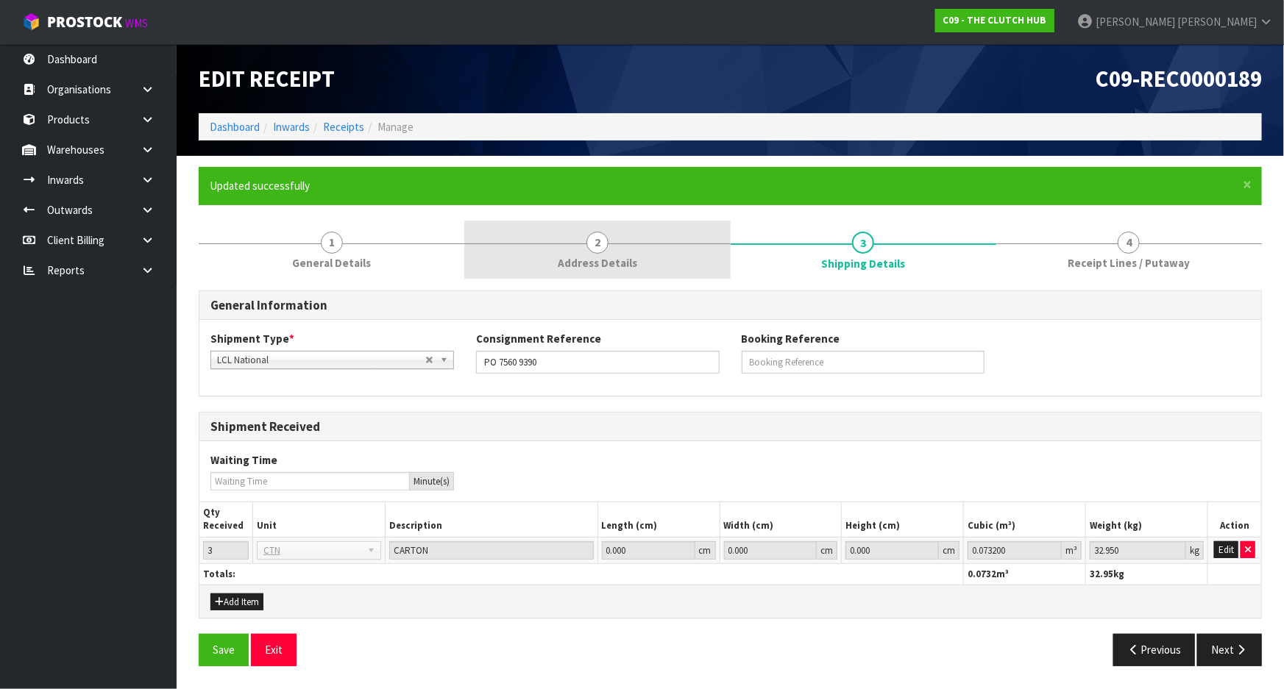
click at [606, 262] on span "Address Details" at bounding box center [597, 262] width 79 height 15
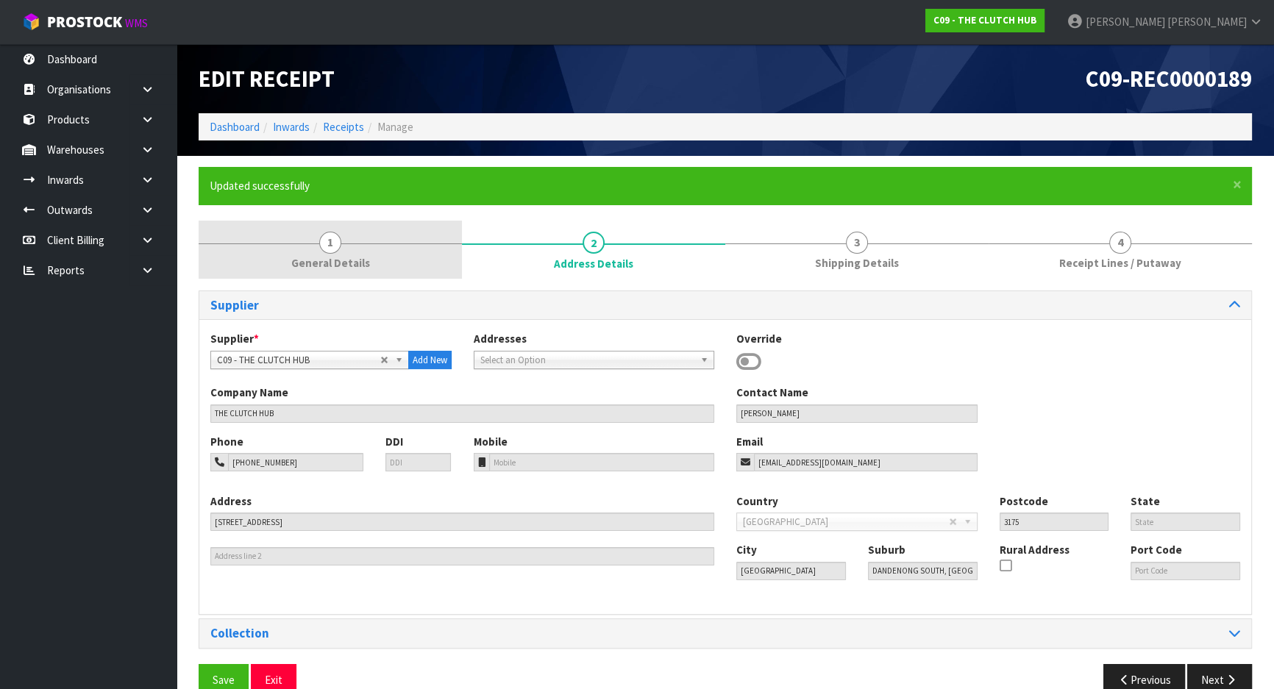
click at [397, 256] on link "1 General Details" at bounding box center [330, 250] width 263 height 58
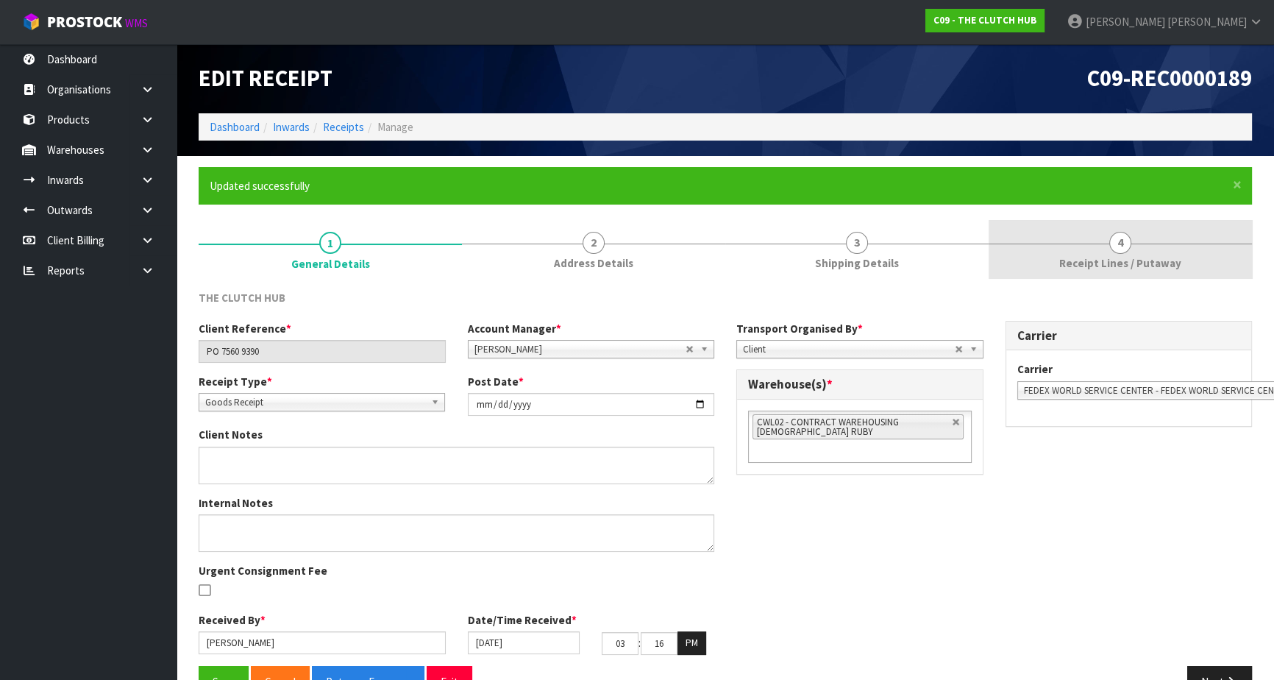
click at [1091, 255] on span "Receipt Lines / Putaway" at bounding box center [1121, 262] width 122 height 15
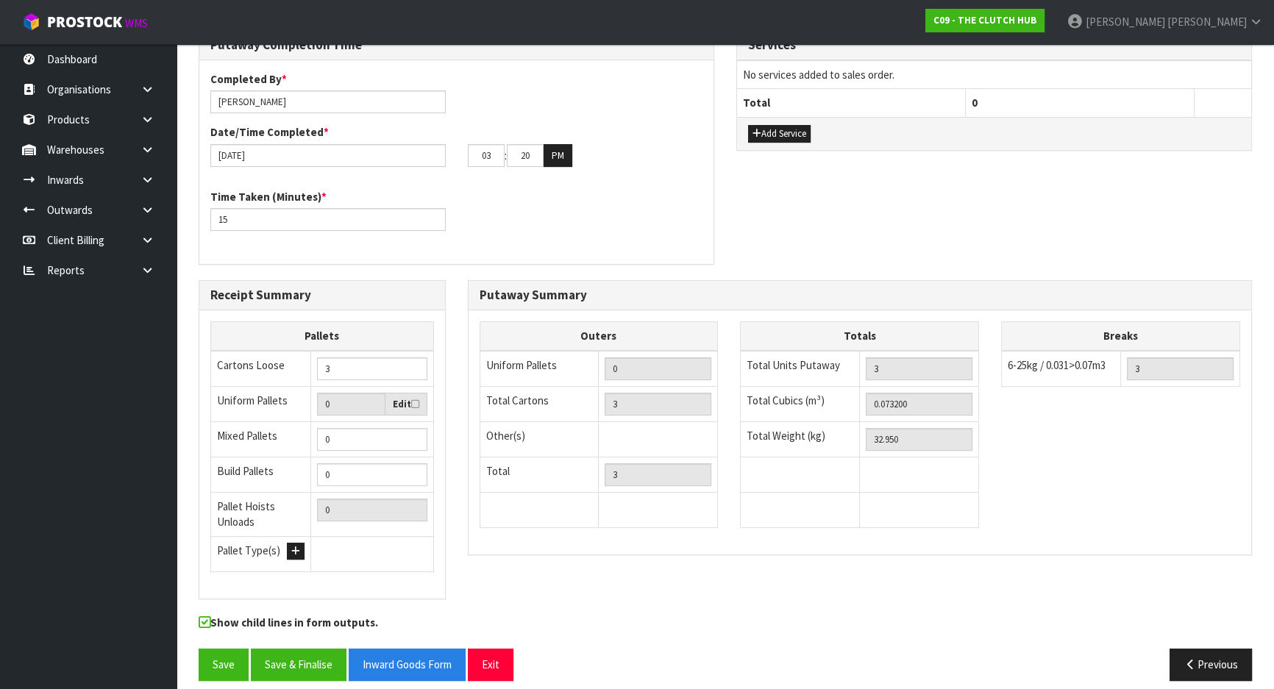
scroll to position [485, 0]
click at [297, 648] on button "Save & Finalise" at bounding box center [299, 664] width 96 height 32
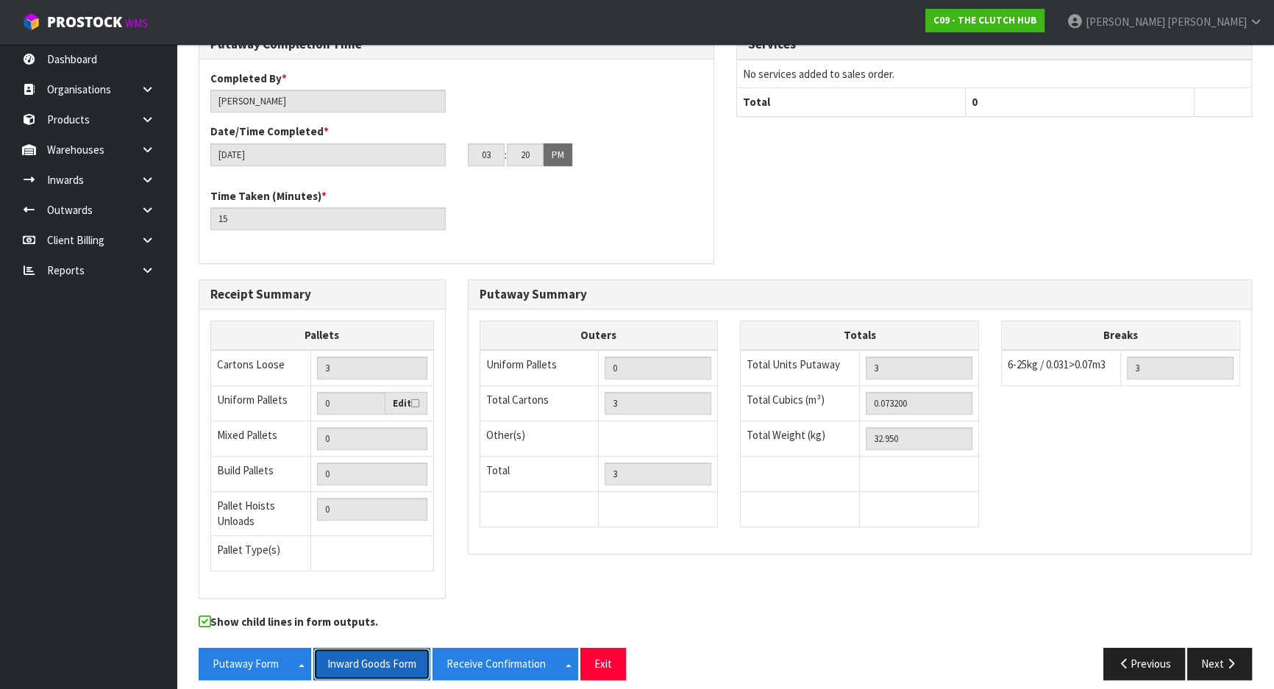
click at [395, 654] on button "Inward Goods Form" at bounding box center [371, 664] width 117 height 32
click at [790, 614] on div "Show child lines in form outputs." at bounding box center [726, 631] width 1076 height 34
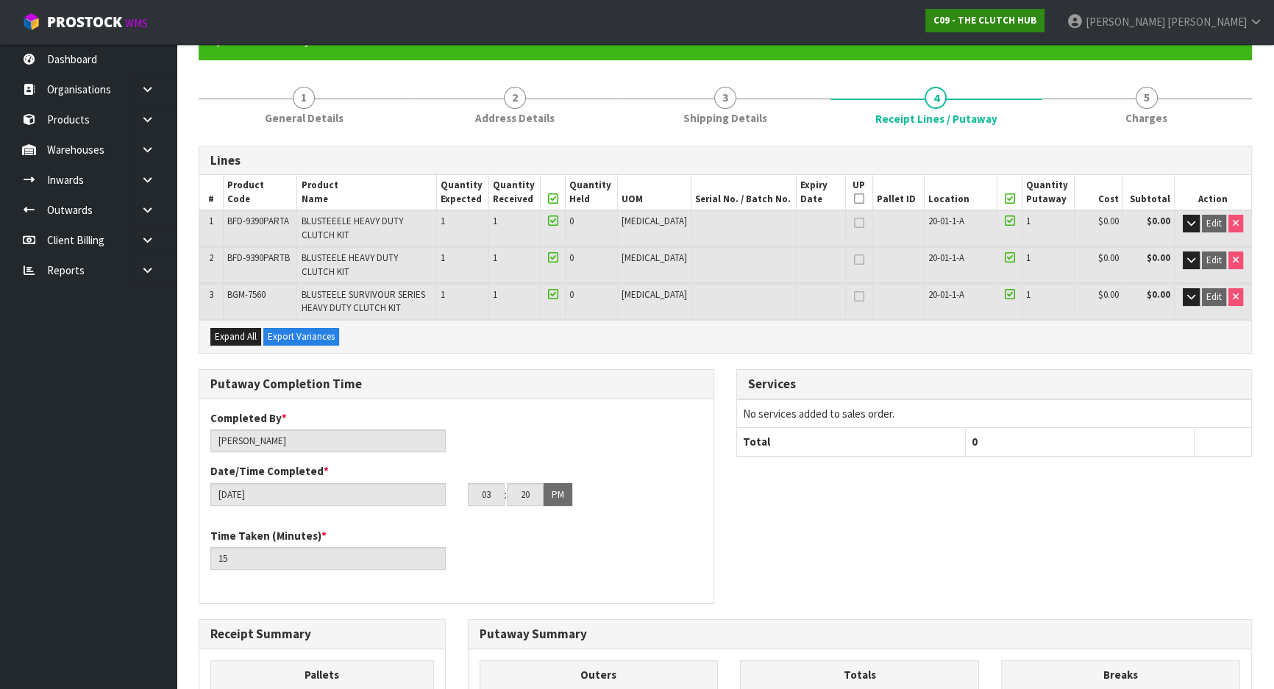
scroll to position [0, 0]
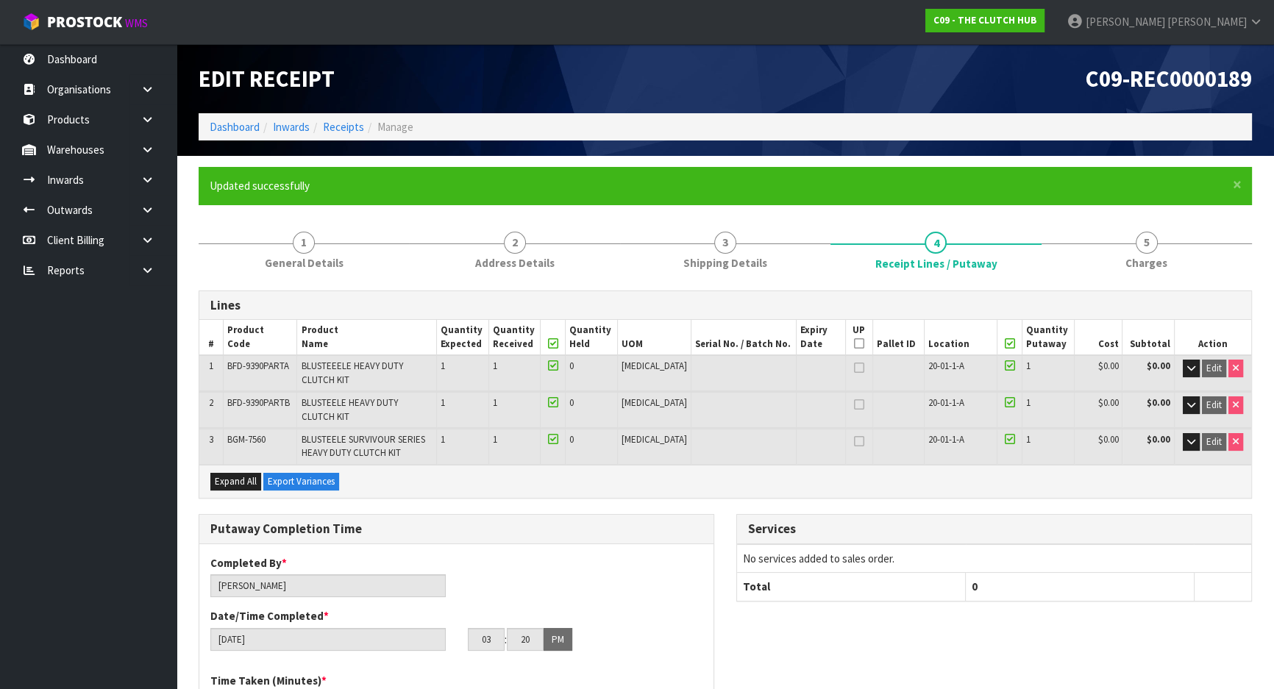
click at [729, 514] on div "Services No services added to sales order. Total 0" at bounding box center [995, 565] width 538 height 103
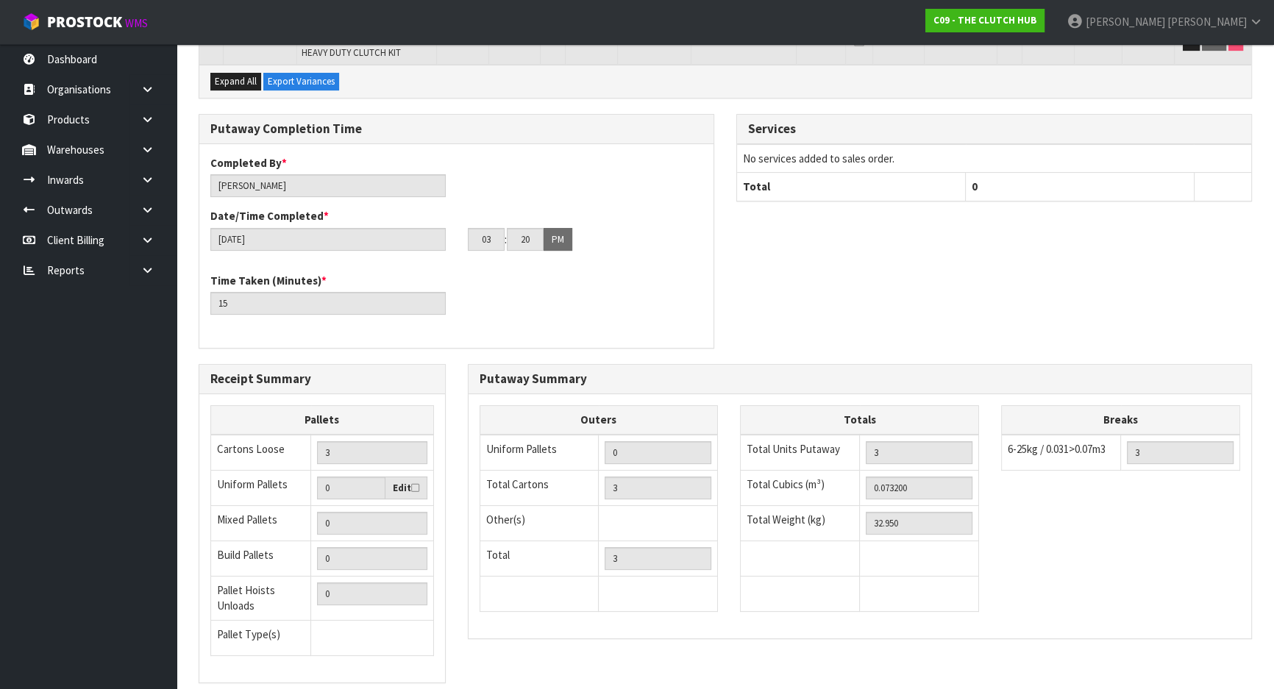
scroll to position [401, 0]
drag, startPoint x: 590, startPoint y: 333, endPoint x: 769, endPoint y: 260, distance: 193.1
click at [591, 330] on div "Completed By * [PERSON_NAME] Date/Time Completed * [DATE] 03 : 20 : 00 PM Time …" at bounding box center [456, 245] width 514 height 205
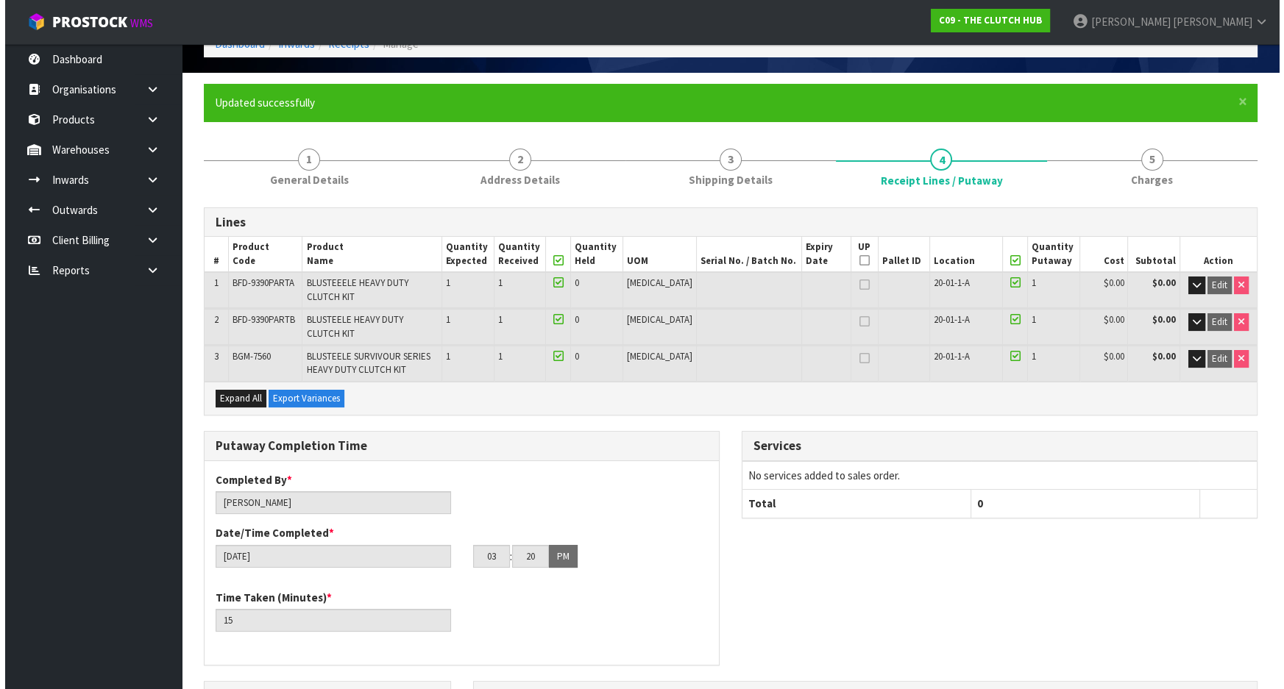
scroll to position [0, 0]
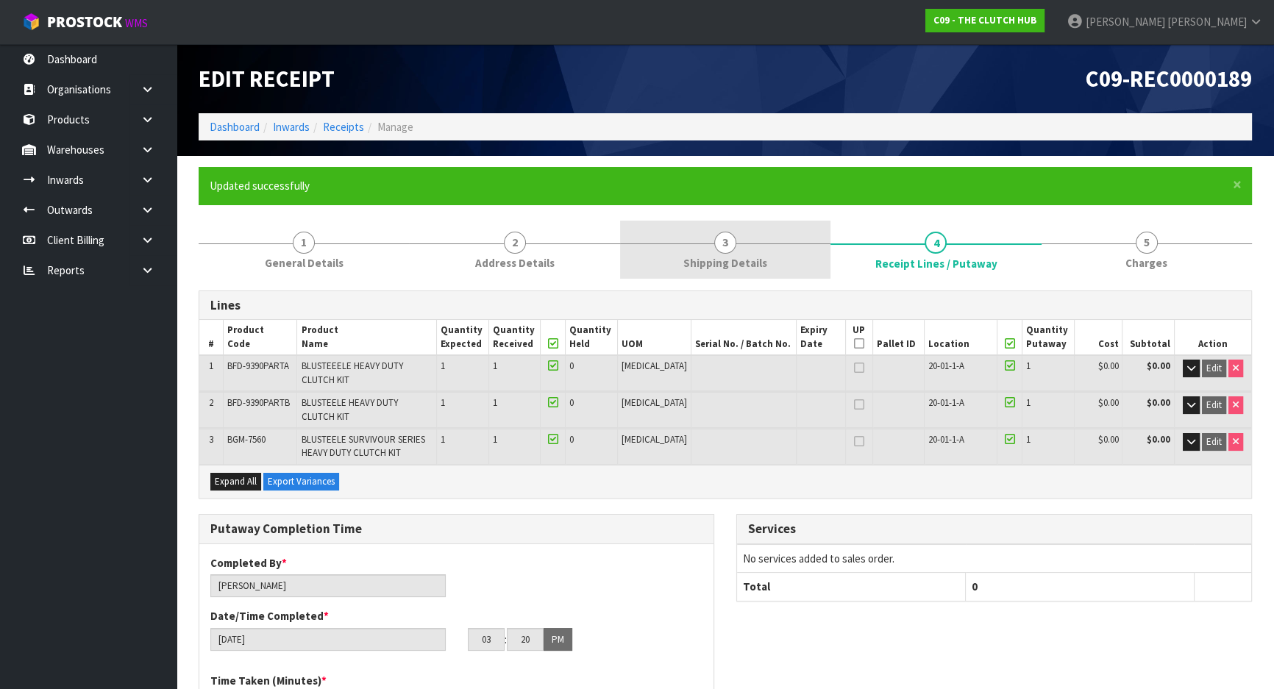
click at [747, 239] on link "3 Shipping Details" at bounding box center [725, 250] width 210 height 58
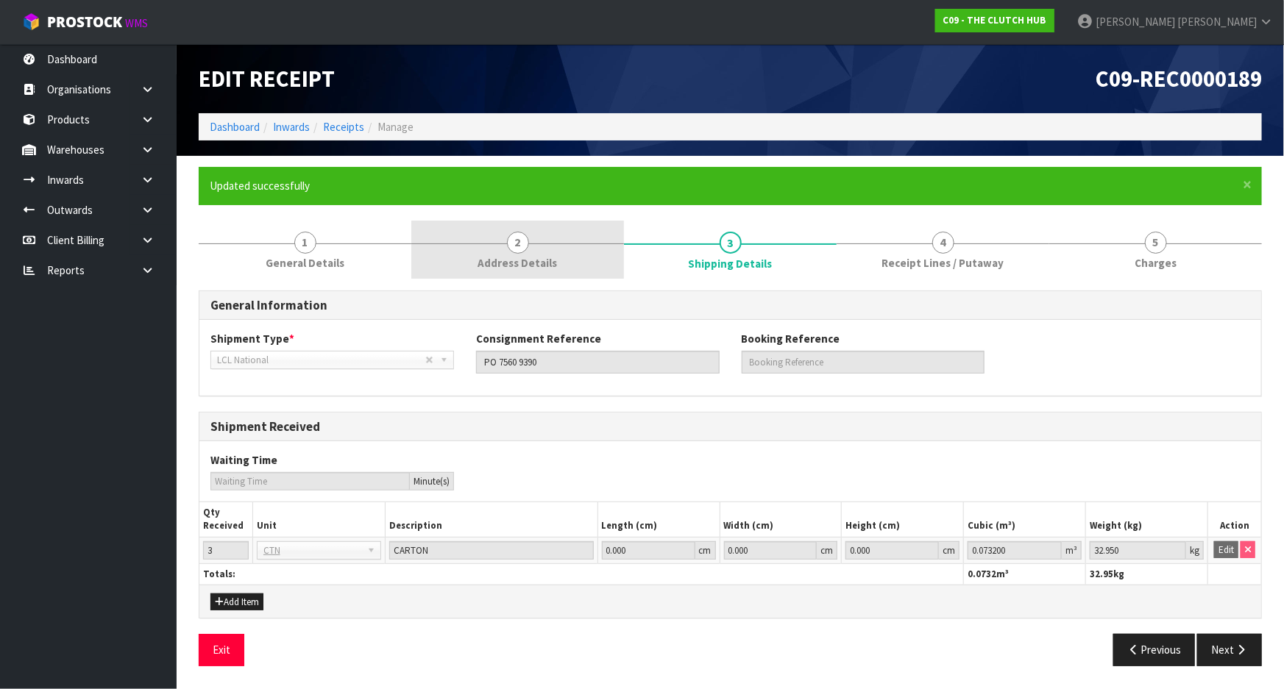
click at [566, 252] on link "2 Address Details" at bounding box center [517, 250] width 213 height 58
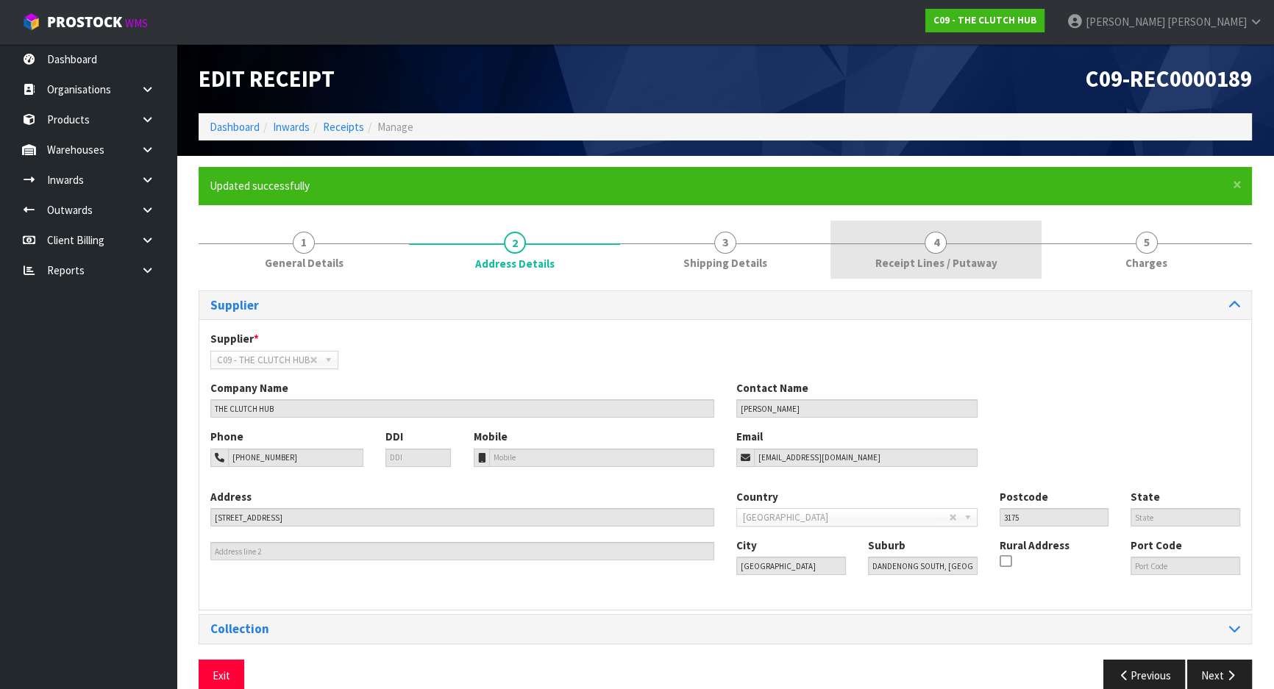
click at [881, 256] on span "Receipt Lines / Putaway" at bounding box center [936, 262] width 122 height 15
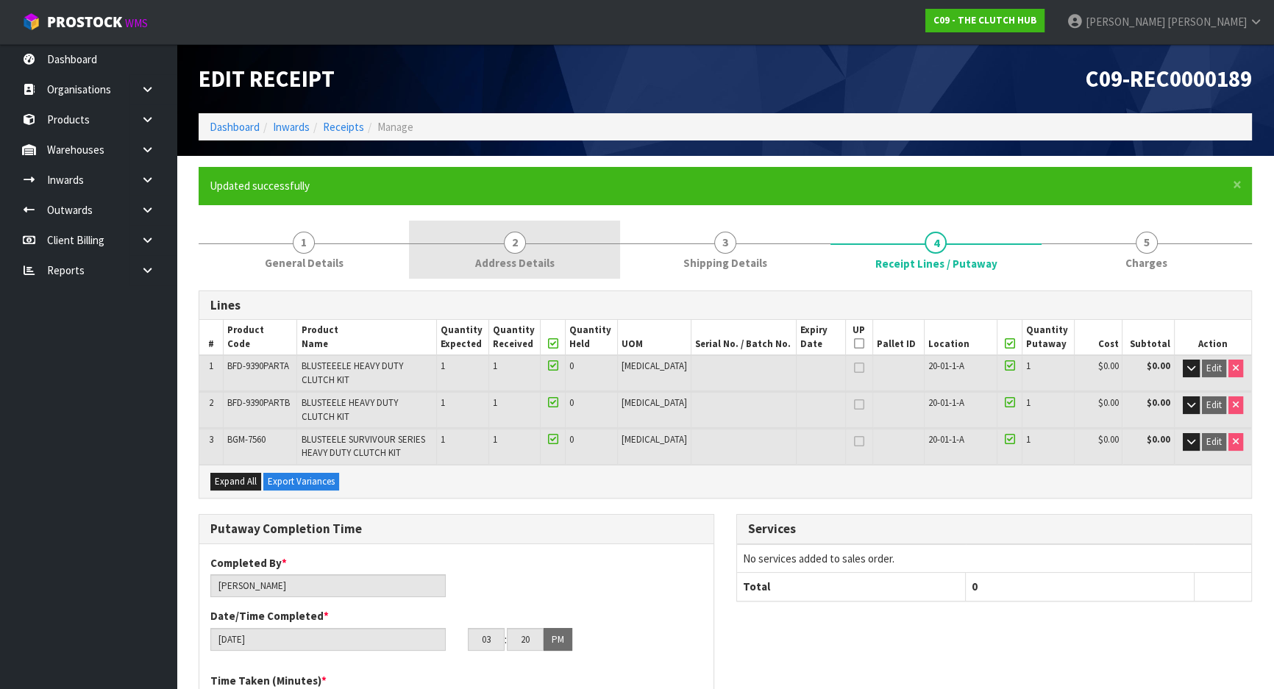
click at [531, 233] on link "2 Address Details" at bounding box center [514, 250] width 210 height 58
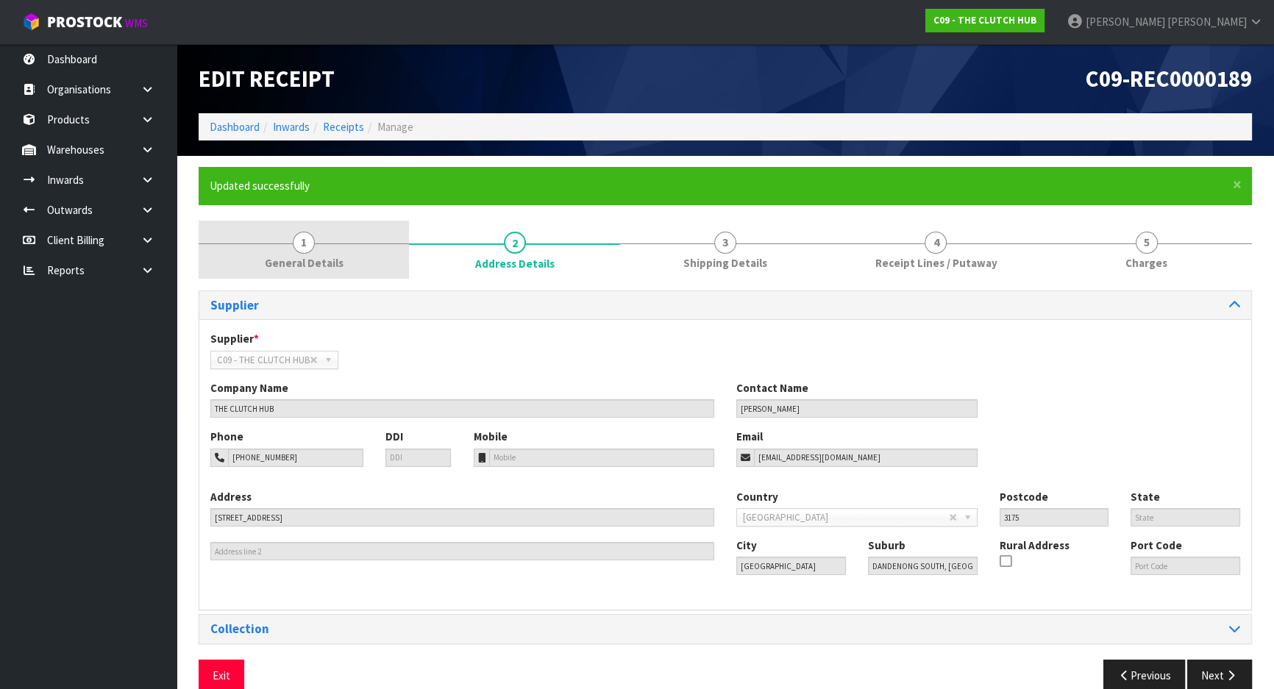
click at [349, 251] on link "1 General Details" at bounding box center [304, 250] width 210 height 58
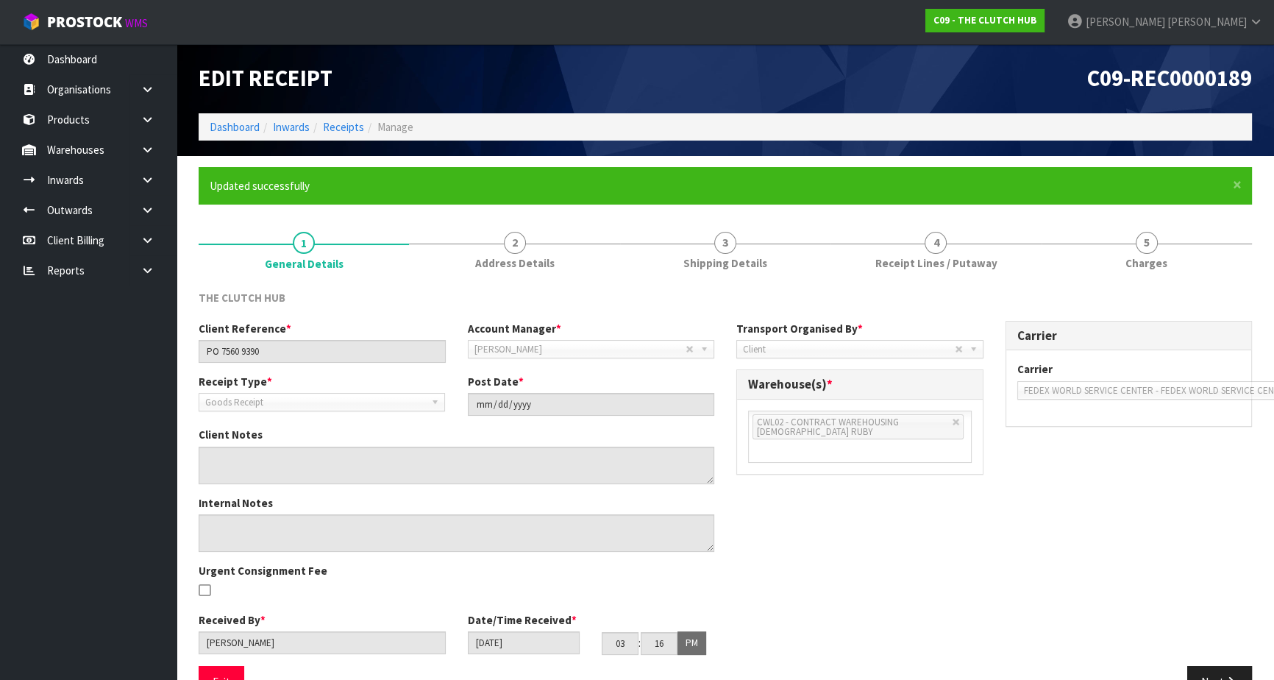
click at [462, 305] on div "THE CLUTCH HUB" at bounding box center [726, 305] width 1076 height 30
click at [456, 319] on div "THE CLUTCH HUB" at bounding box center [726, 305] width 1076 height 30
drag, startPoint x: 450, startPoint y: 313, endPoint x: 463, endPoint y: 313, distance: 12.5
click at [450, 313] on div "THE CLUTCH HUB" at bounding box center [726, 305] width 1076 height 30
click at [88, 180] on link "Inwards" at bounding box center [88, 180] width 177 height 30
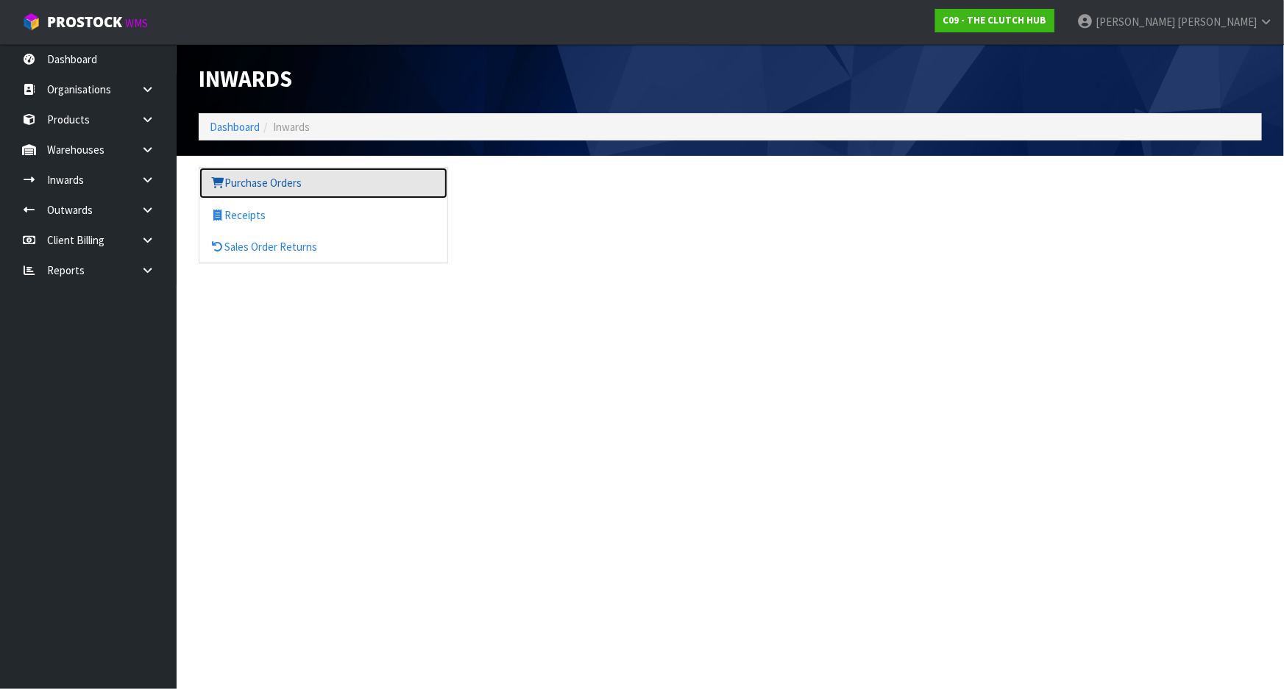
click at [293, 175] on link "Purchase Orders" at bounding box center [323, 183] width 248 height 30
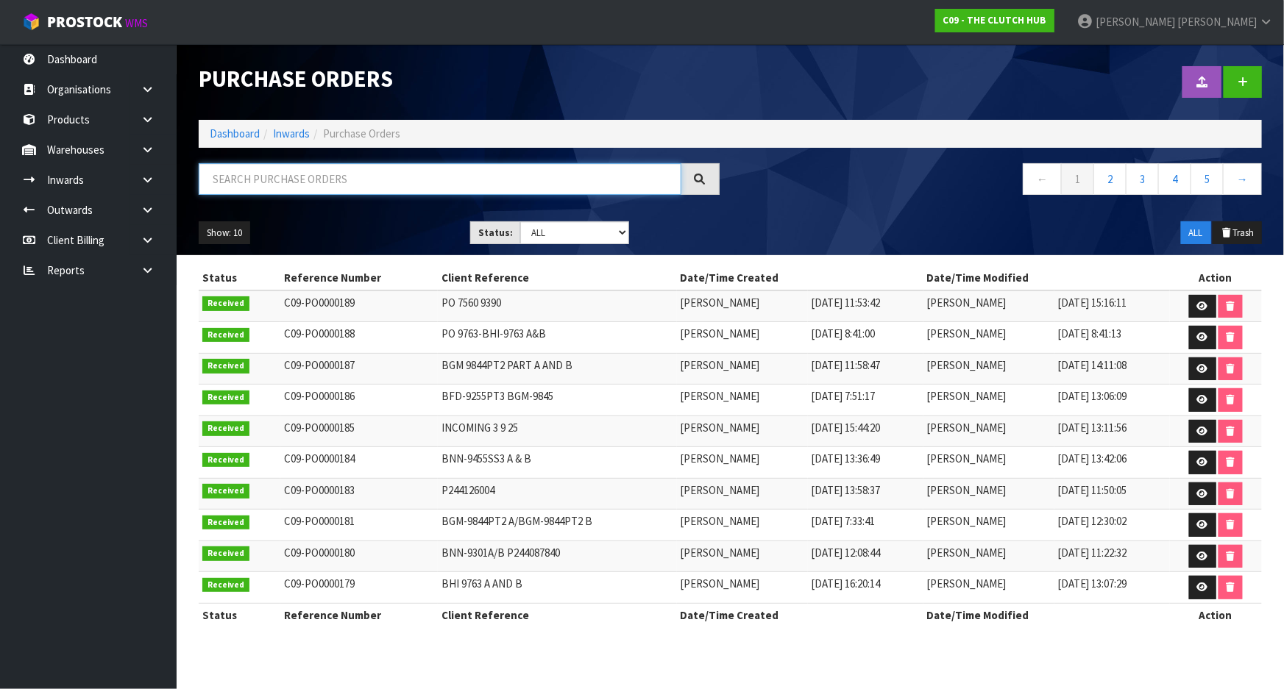
click at [419, 175] on input "text" at bounding box center [440, 179] width 483 height 32
click at [1253, 77] on link at bounding box center [1243, 82] width 38 height 32
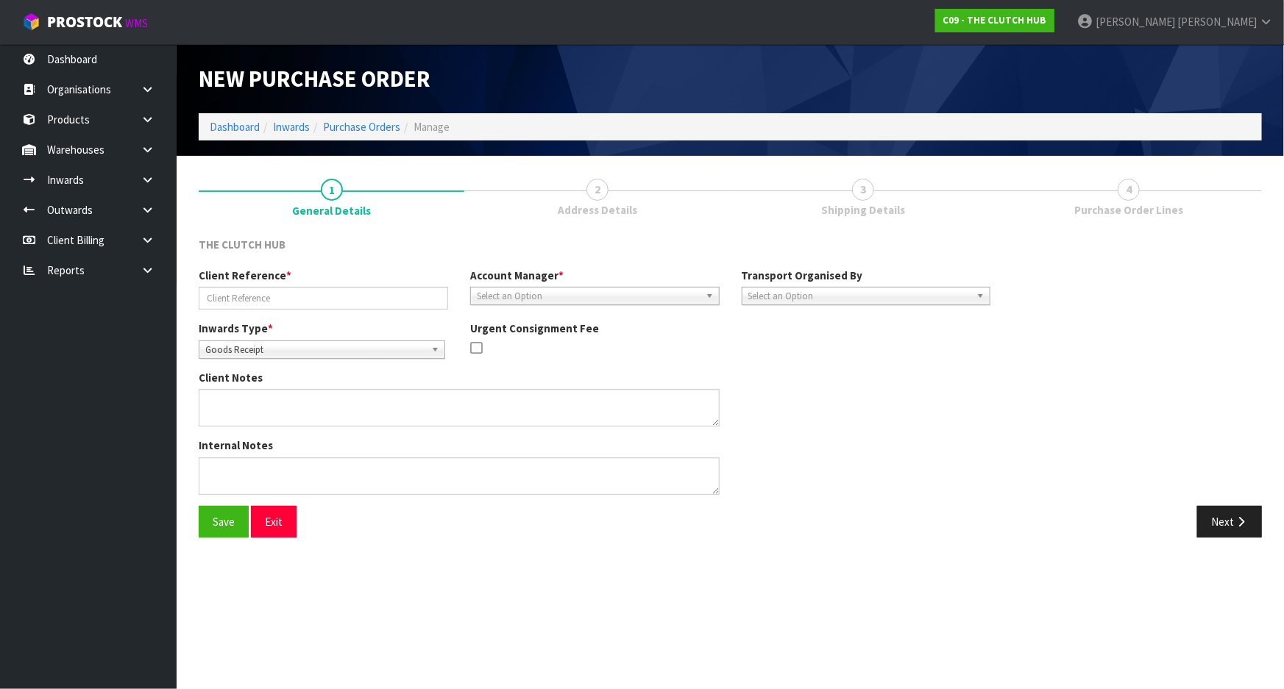
click at [299, 285] on div "Client Reference *" at bounding box center [324, 289] width 272 height 42
drag, startPoint x: 288, startPoint y: 295, endPoint x: 221, endPoint y: 296, distance: 66.2
click at [288, 295] on input "text" at bounding box center [323, 298] width 249 height 23
click at [268, 293] on input "text" at bounding box center [323, 298] width 249 height 23
paste input "BGM-9149SS PART A AND PART B"
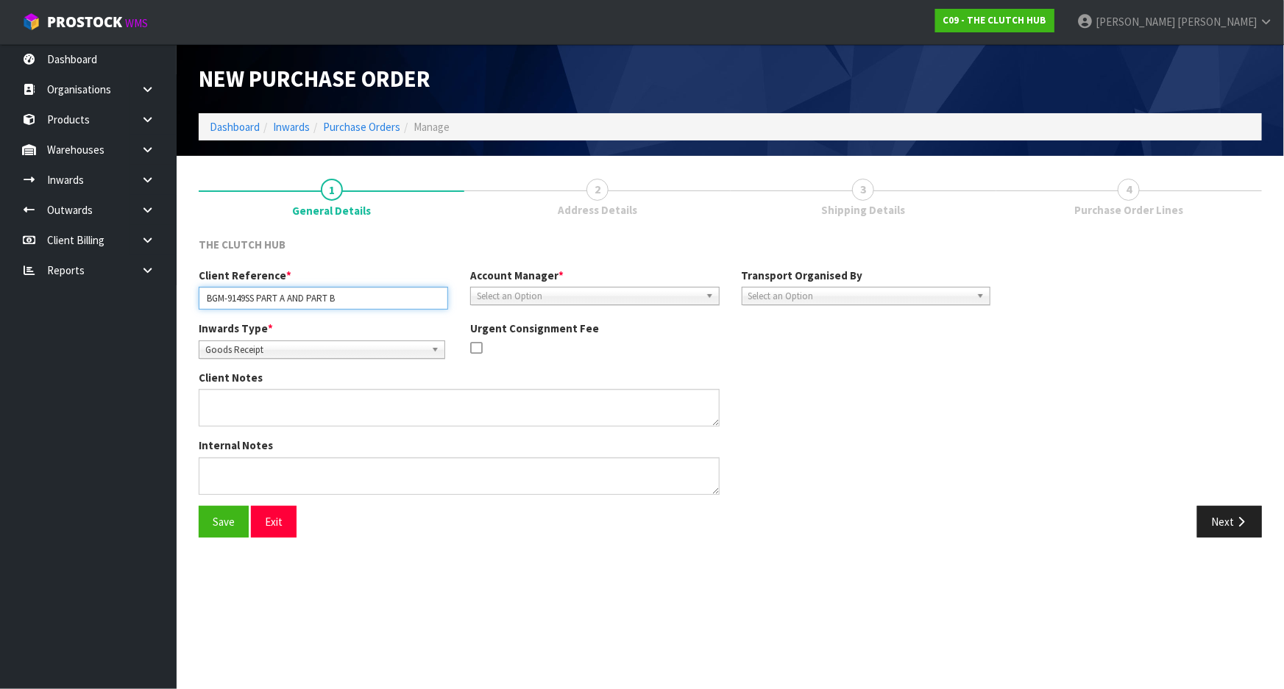
type input "BGM-9149SS PART A AND PART B"
click at [606, 181] on span "2" at bounding box center [597, 190] width 22 height 22
click at [610, 288] on span "Select an Option" at bounding box center [588, 297] width 223 height 18
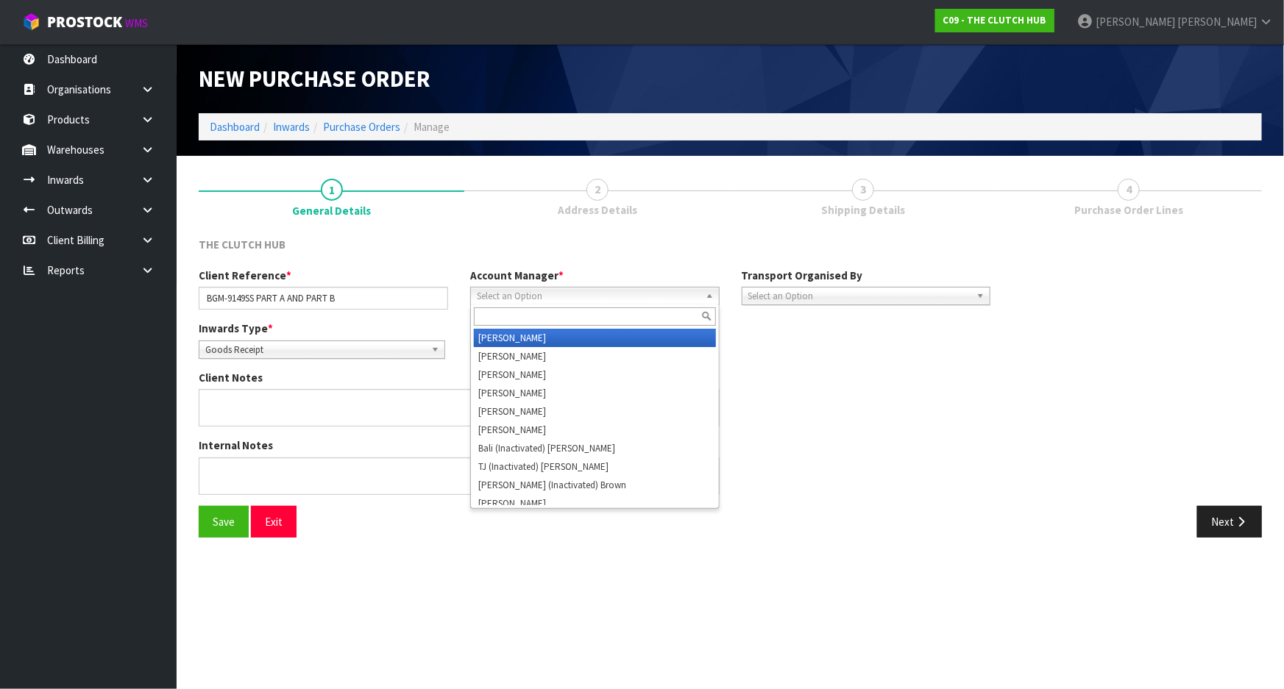
click at [600, 308] on input "text" at bounding box center [595, 317] width 242 height 18
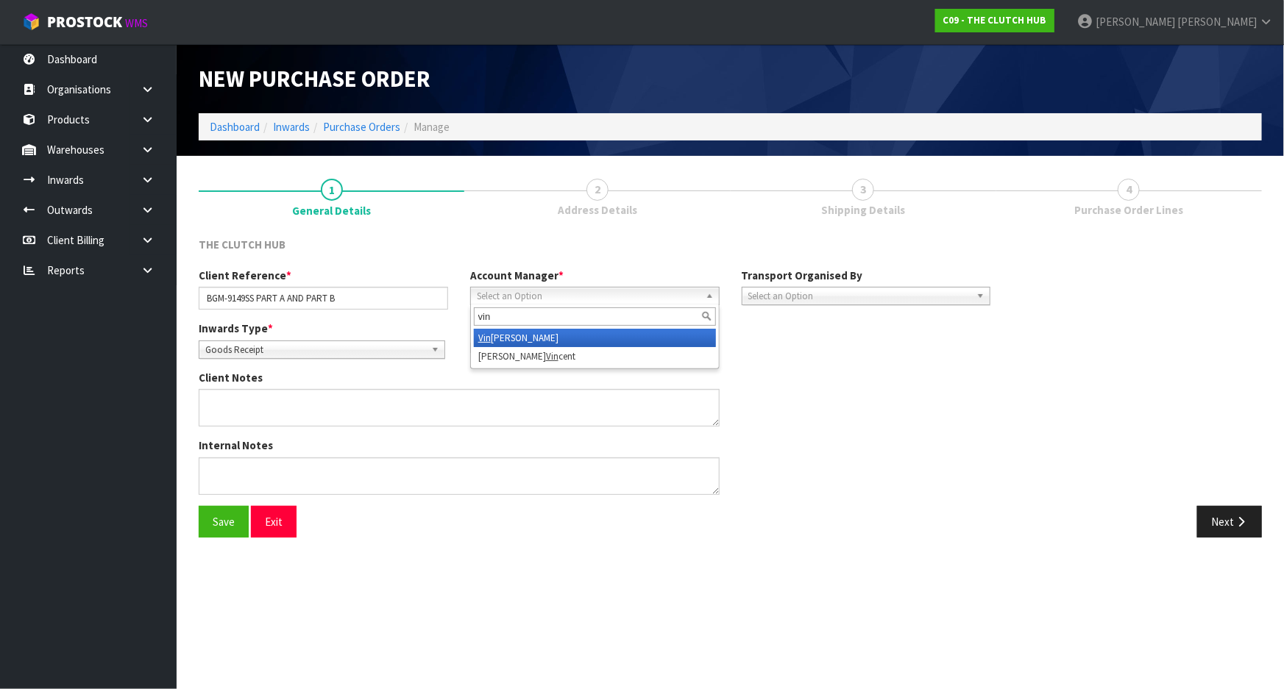
type input "vin"
click at [595, 336] on li "Vin eeta Lingam" at bounding box center [595, 338] width 242 height 18
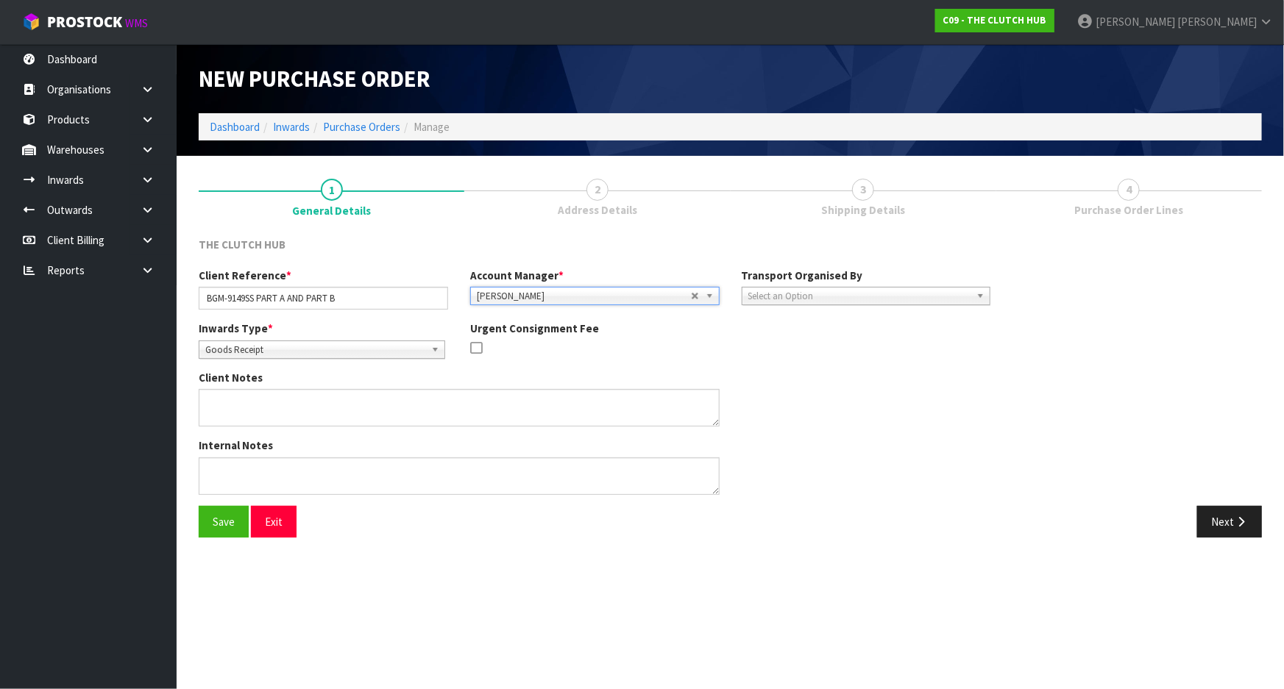
click at [890, 294] on span "Select an Option" at bounding box center [859, 297] width 223 height 18
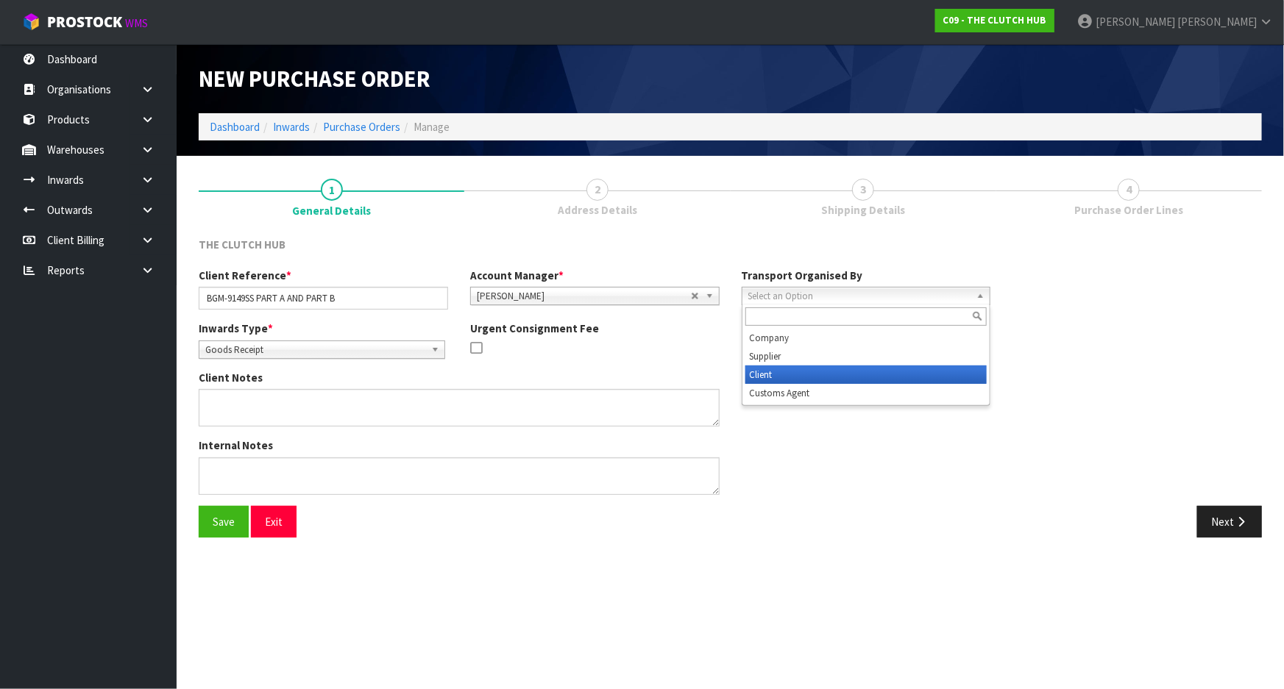
click at [807, 370] on li "Client" at bounding box center [866, 375] width 242 height 18
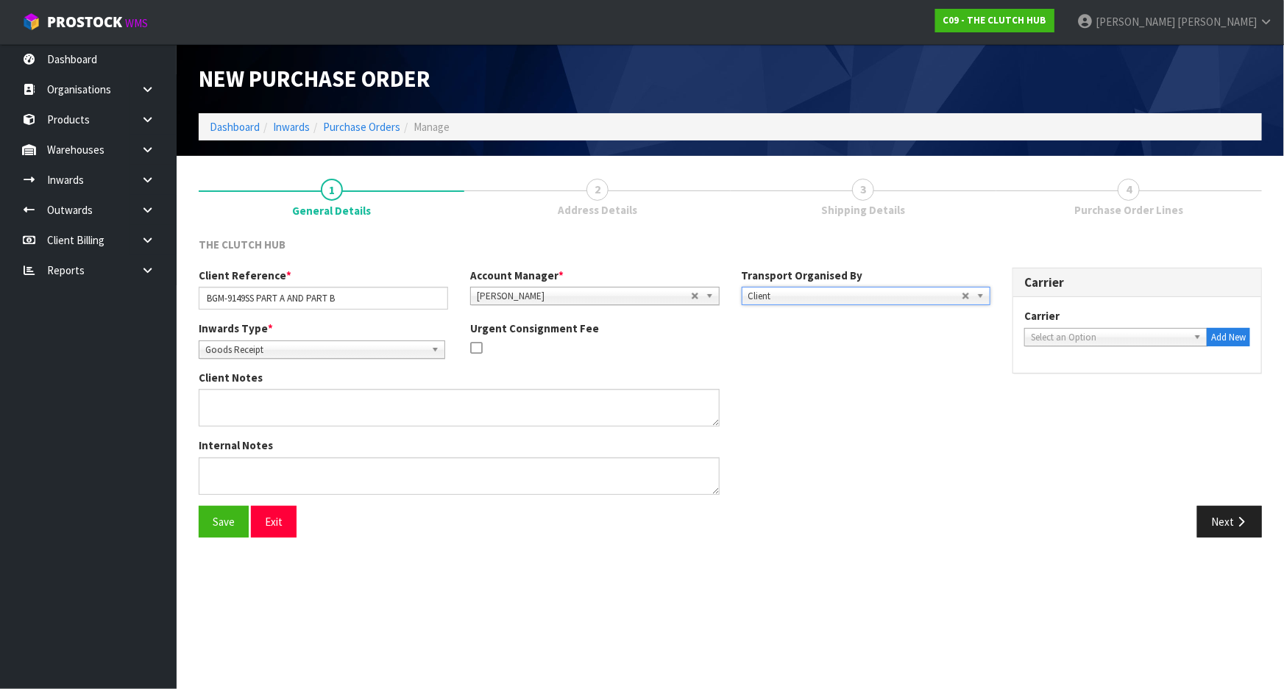
click at [1079, 352] on div "Carrier ACFS TRANSPORT - ACFS TRANSPORT ACT TRANSPORT LTD - ACT TRANSPORT LTD A…" at bounding box center [1137, 335] width 248 height 76
click at [1065, 336] on span "Select an Option" at bounding box center [1109, 338] width 157 height 18
type input "fed"
click at [1082, 381] on li "FED EX WORLD SERVICE CENTER - FEDEX WORLD SERVICE CENTER" at bounding box center [1116, 384] width 176 height 29
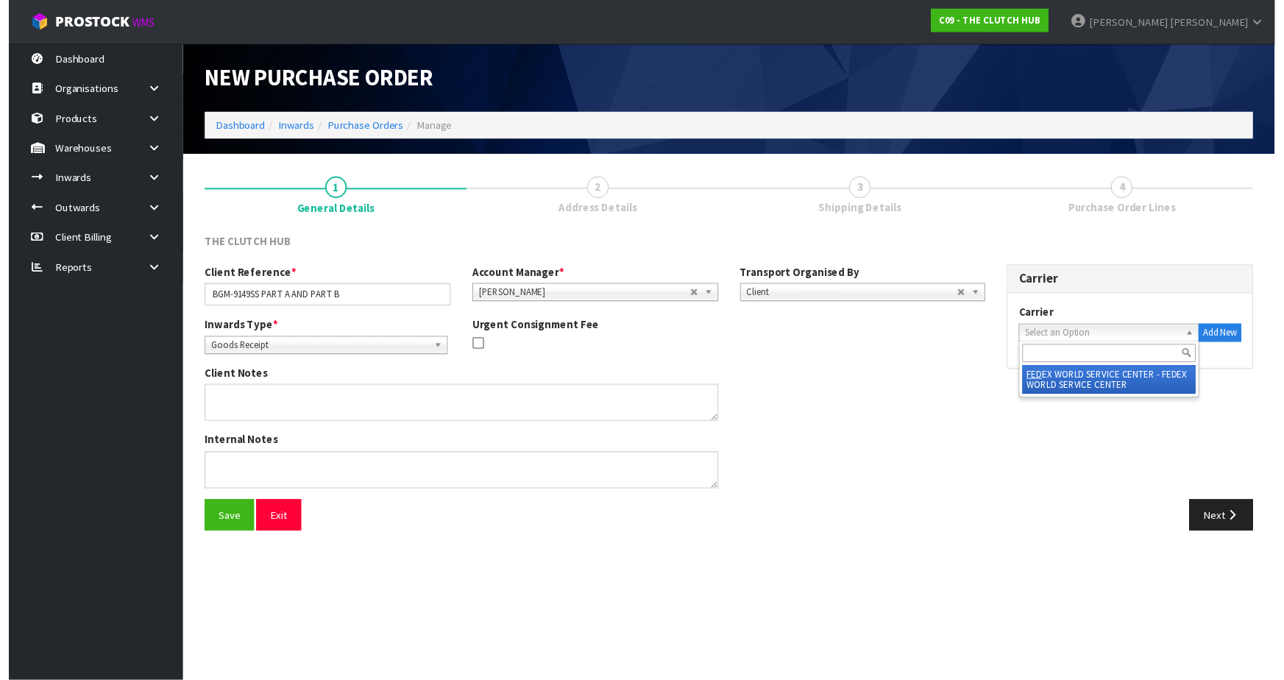
scroll to position [0, 32]
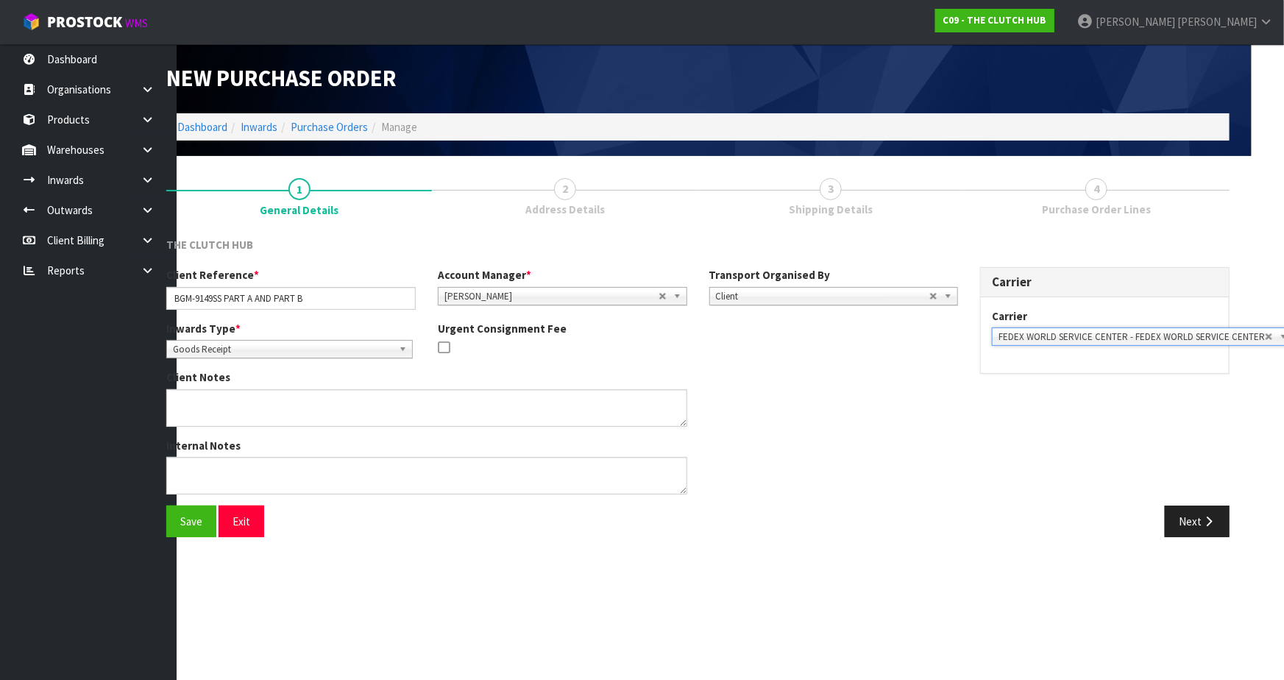
drag, startPoint x: 947, startPoint y: 445, endPoint x: 727, endPoint y: 414, distance: 222.3
click at [946, 445] on div "Internal Notes" at bounding box center [562, 472] width 814 height 68
click at [200, 521] on button "Save" at bounding box center [191, 522] width 50 height 32
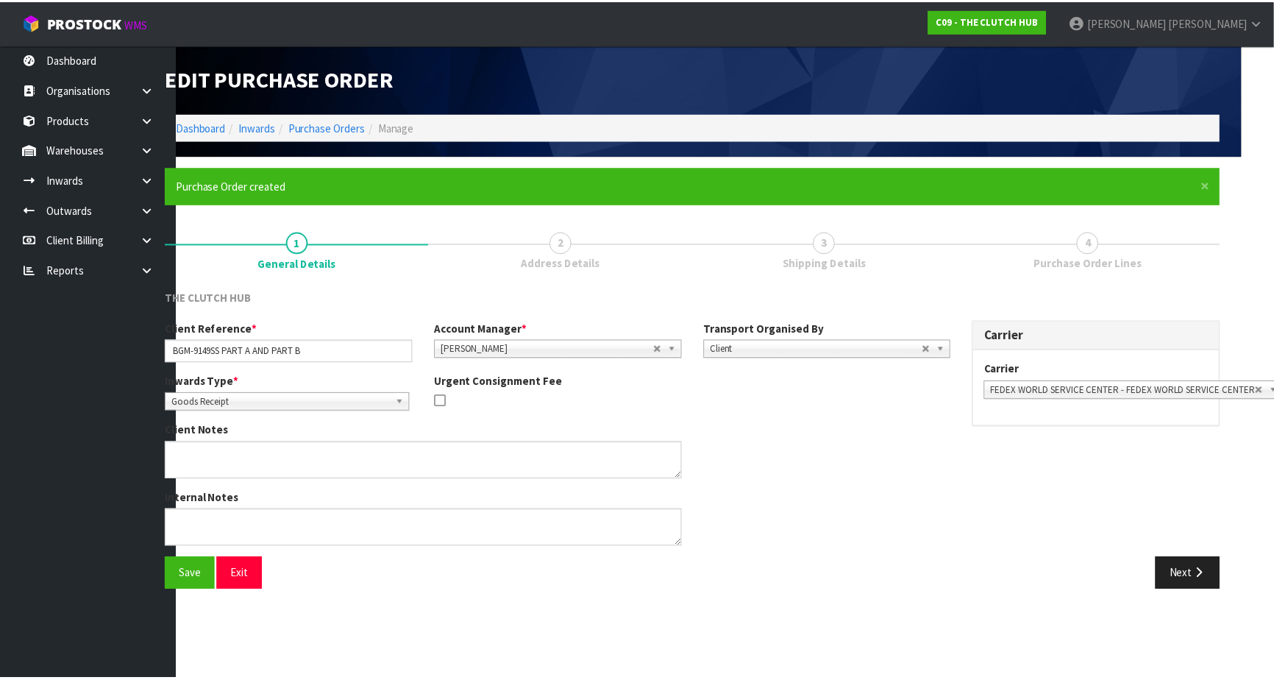
scroll to position [0, 0]
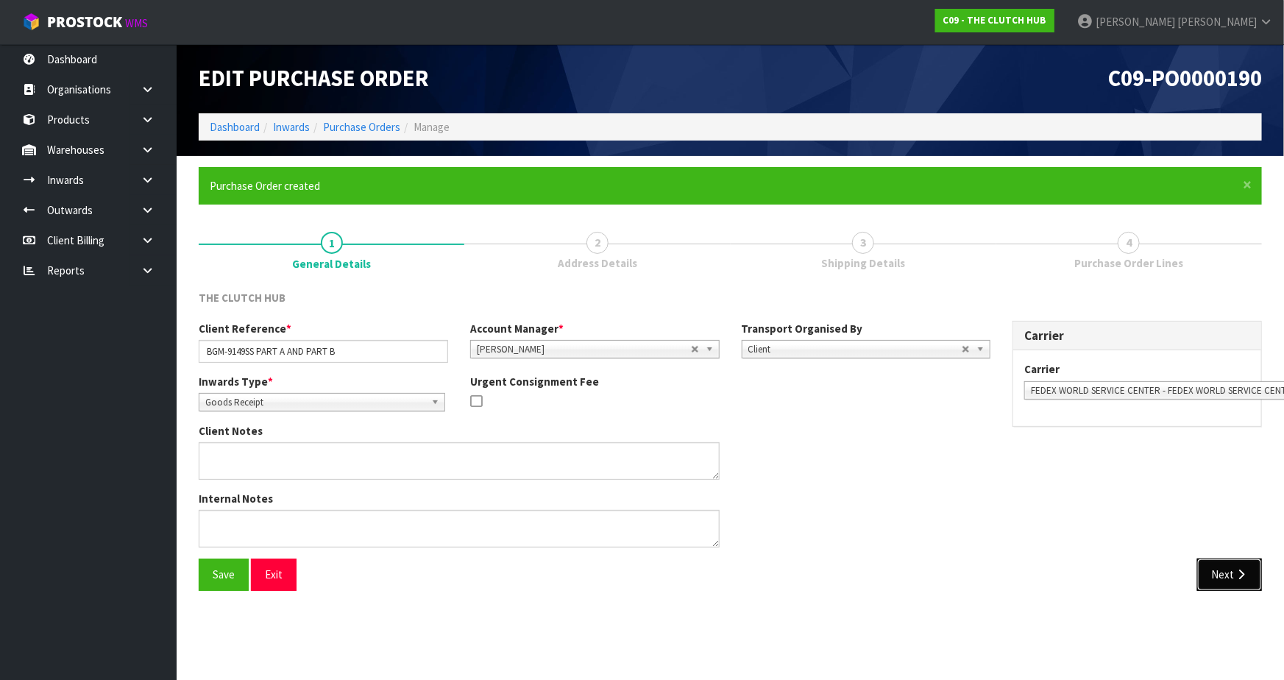
click at [1224, 572] on button "Next" at bounding box center [1229, 574] width 65 height 32
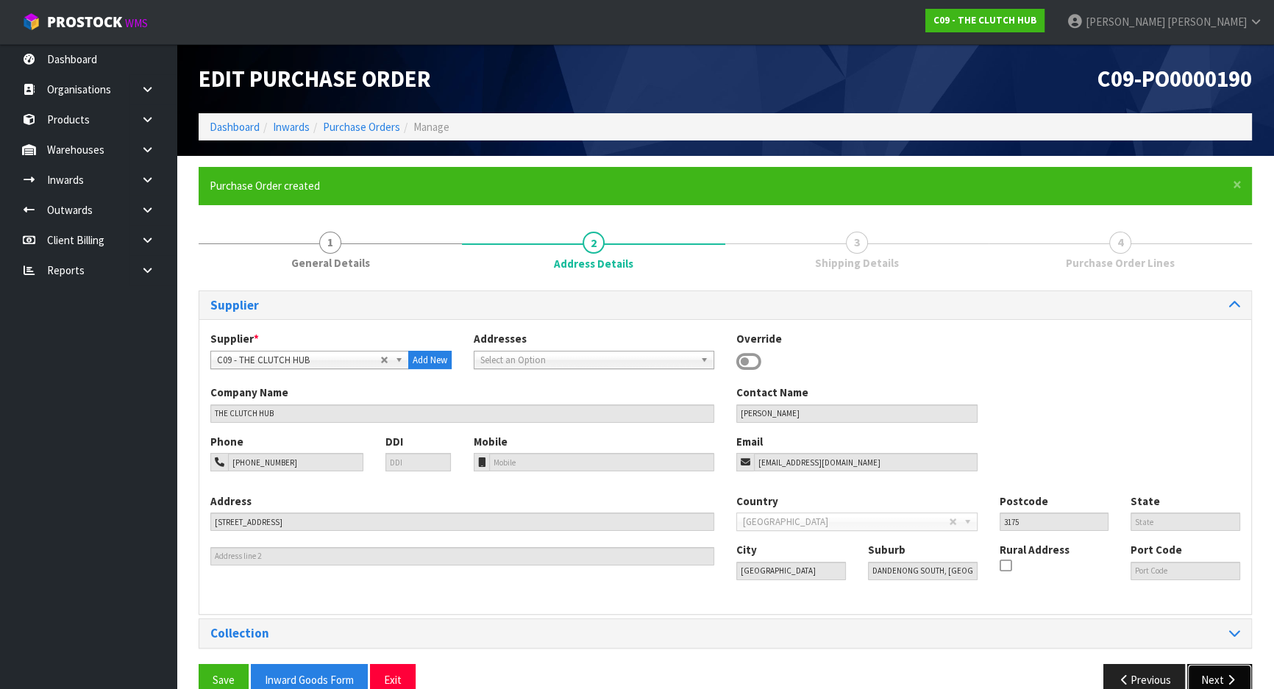
click at [1213, 673] on button "Next" at bounding box center [1220, 680] width 65 height 32
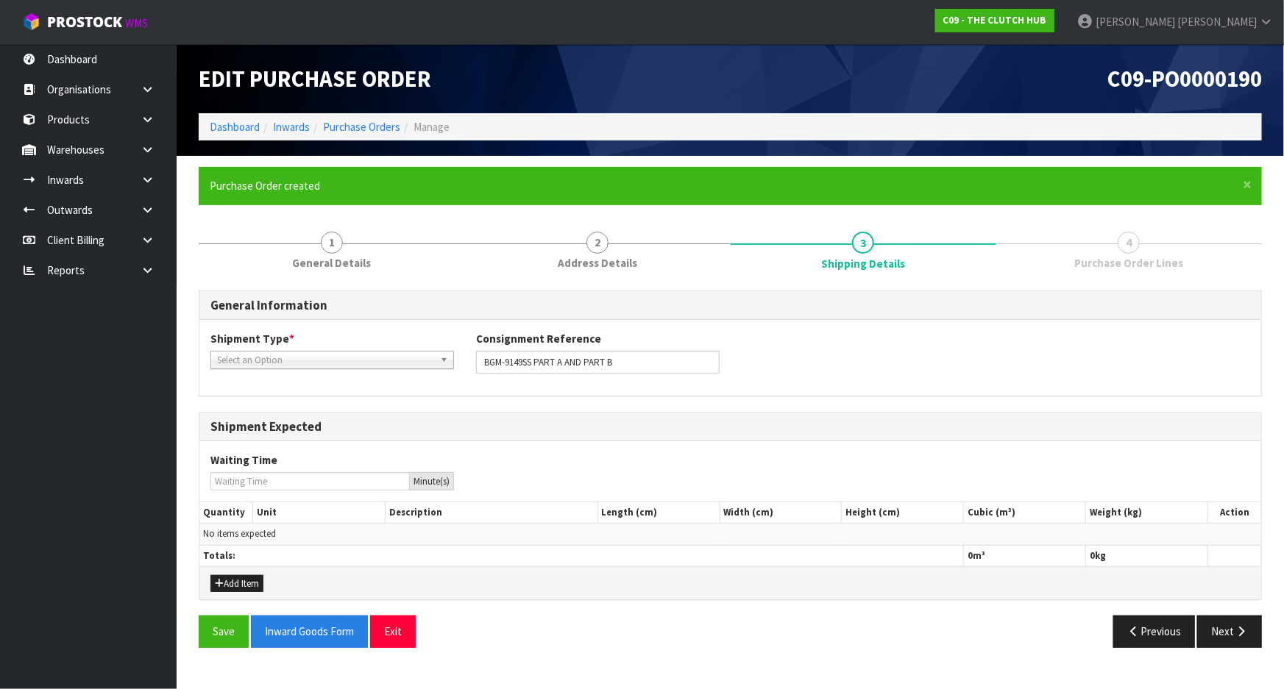
click at [249, 592] on div "Add Item" at bounding box center [730, 583] width 1062 height 33
click at [245, 583] on button "Add Item" at bounding box center [236, 584] width 53 height 18
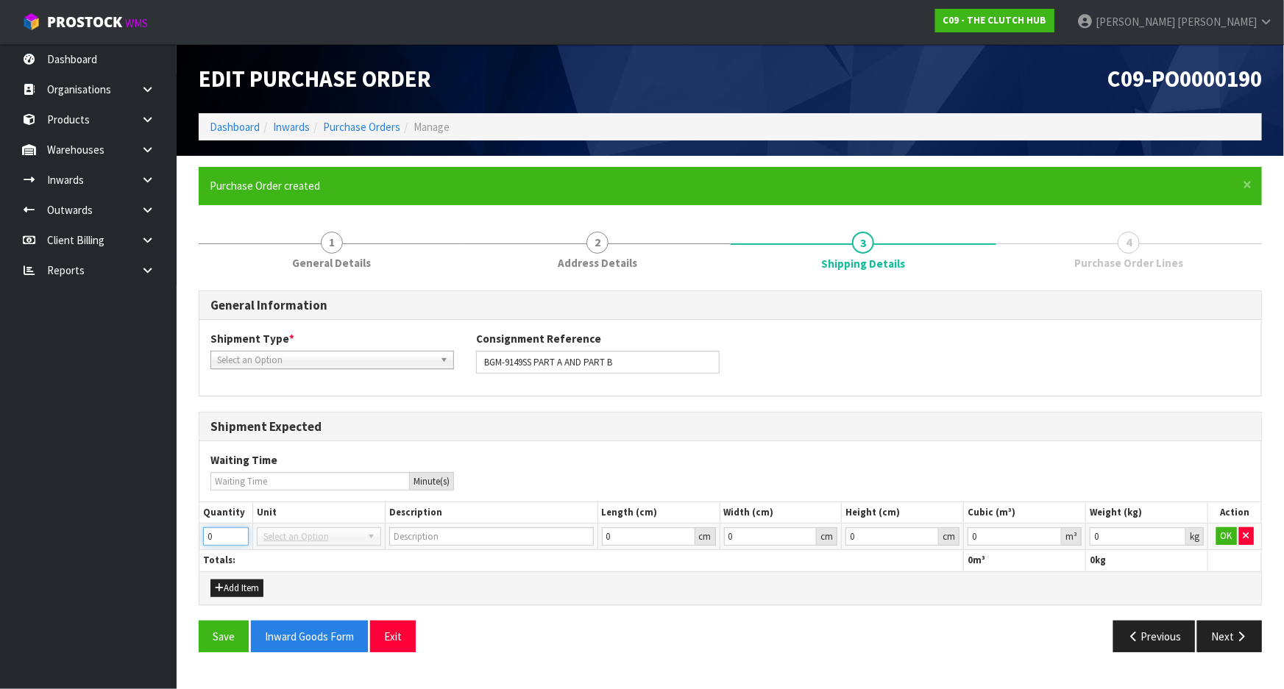
drag, startPoint x: 219, startPoint y: 535, endPoint x: 169, endPoint y: 535, distance: 50.0
click at [169, 535] on body "Toggle navigation ProStock WMS C09 - THE CLUTCH HUB [PERSON_NAME] Logout Dashbo…" at bounding box center [642, 344] width 1284 height 689
type input "2"
click at [336, 566] on th "Totals:" at bounding box center [581, 560] width 765 height 21
click at [383, 360] on span "Select an Option" at bounding box center [325, 361] width 217 height 18
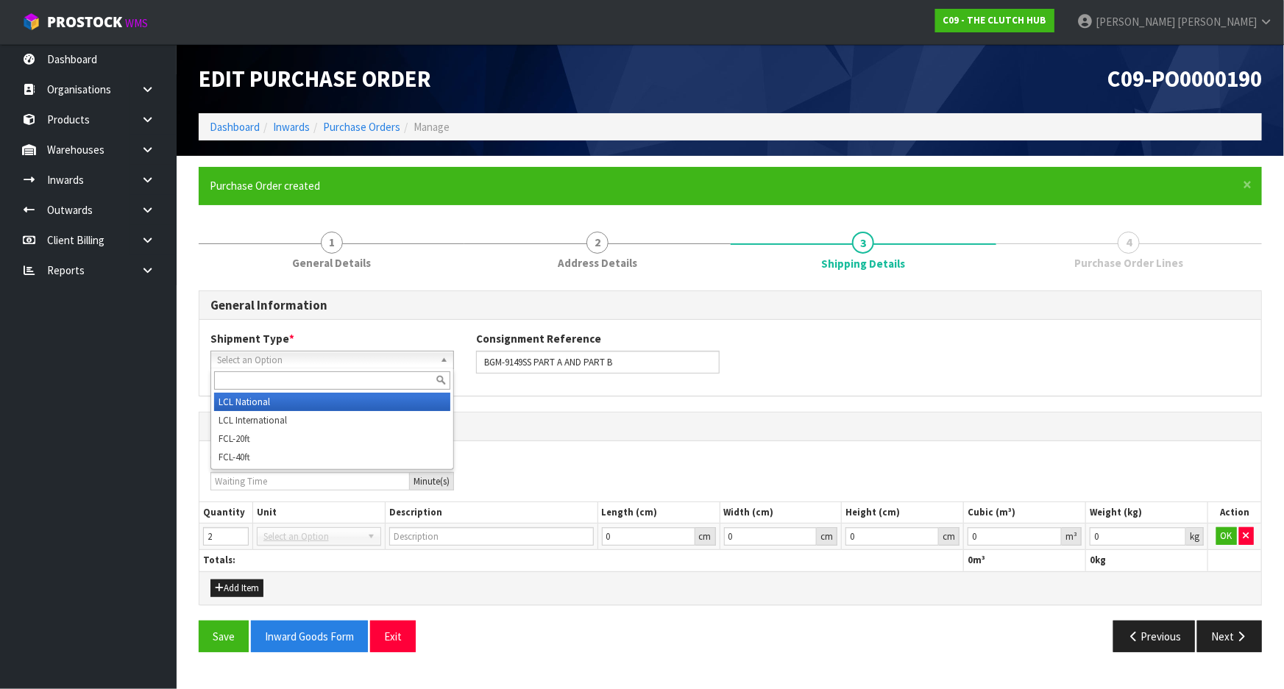
click at [347, 403] on li "LCL National" at bounding box center [332, 402] width 236 height 18
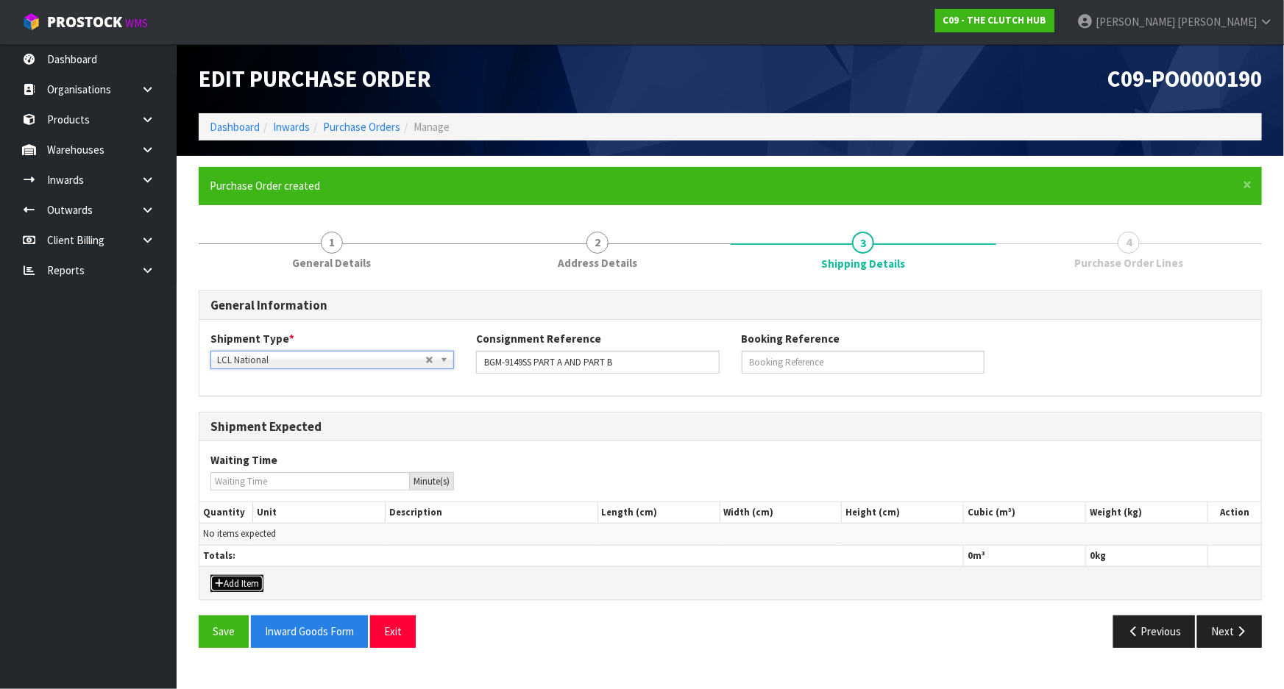
drag, startPoint x: 241, startPoint y: 589, endPoint x: 217, endPoint y: 558, distance: 39.3
click at [241, 589] on button "Add Item" at bounding box center [236, 584] width 53 height 18
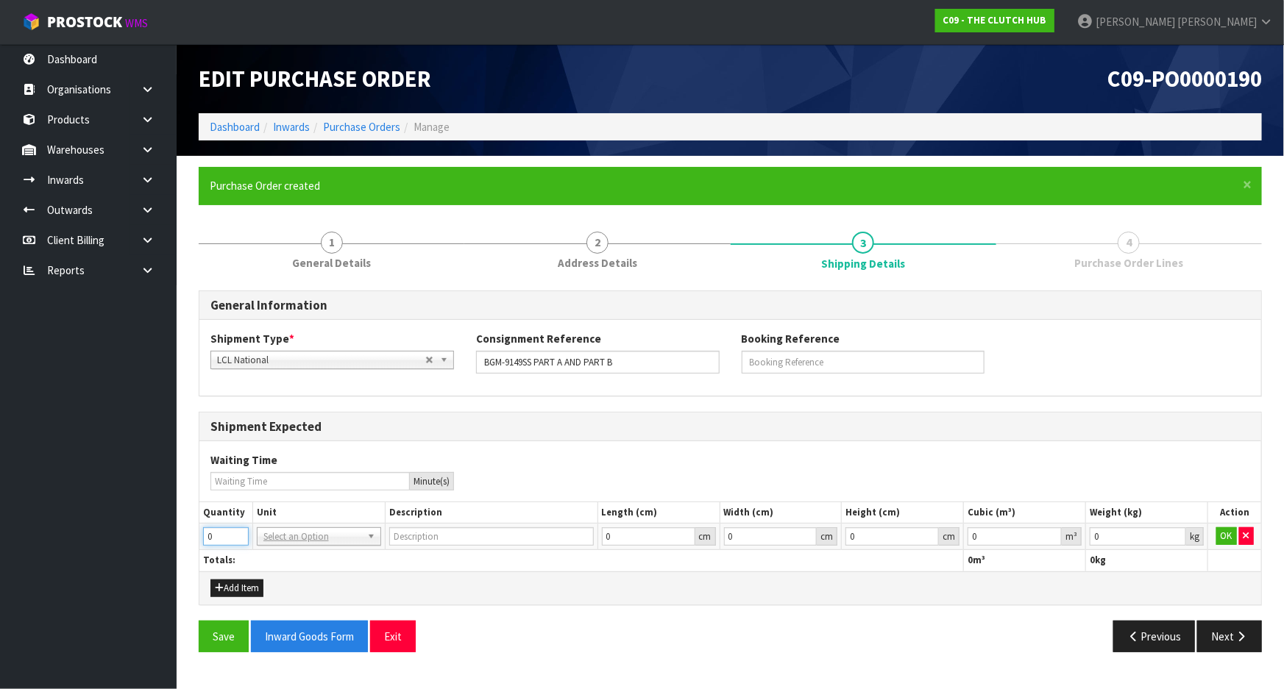
drag, startPoint x: 221, startPoint y: 540, endPoint x: 196, endPoint y: 540, distance: 24.3
click at [196, 540] on div "× Close Purchase Order created 1 General Details 2 Address Details 3 Shipping D…" at bounding box center [730, 415] width 1085 height 497
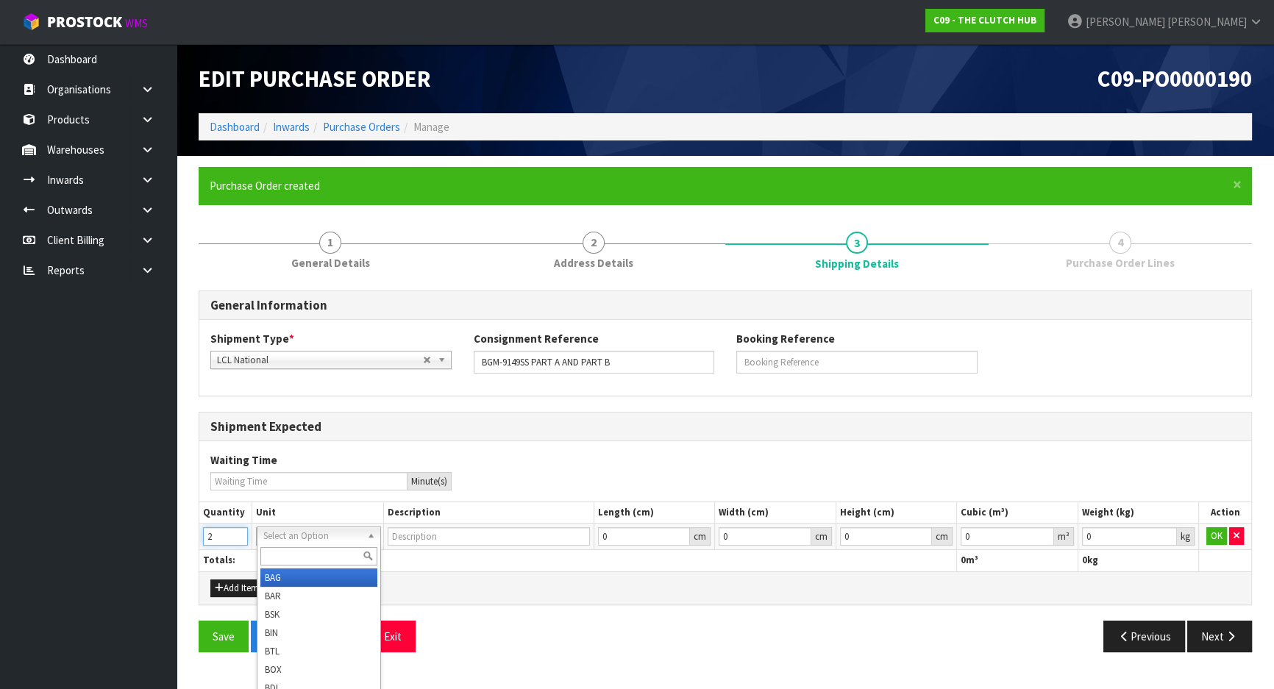
type input "2"
click at [308, 564] on input "text" at bounding box center [319, 556] width 118 height 18
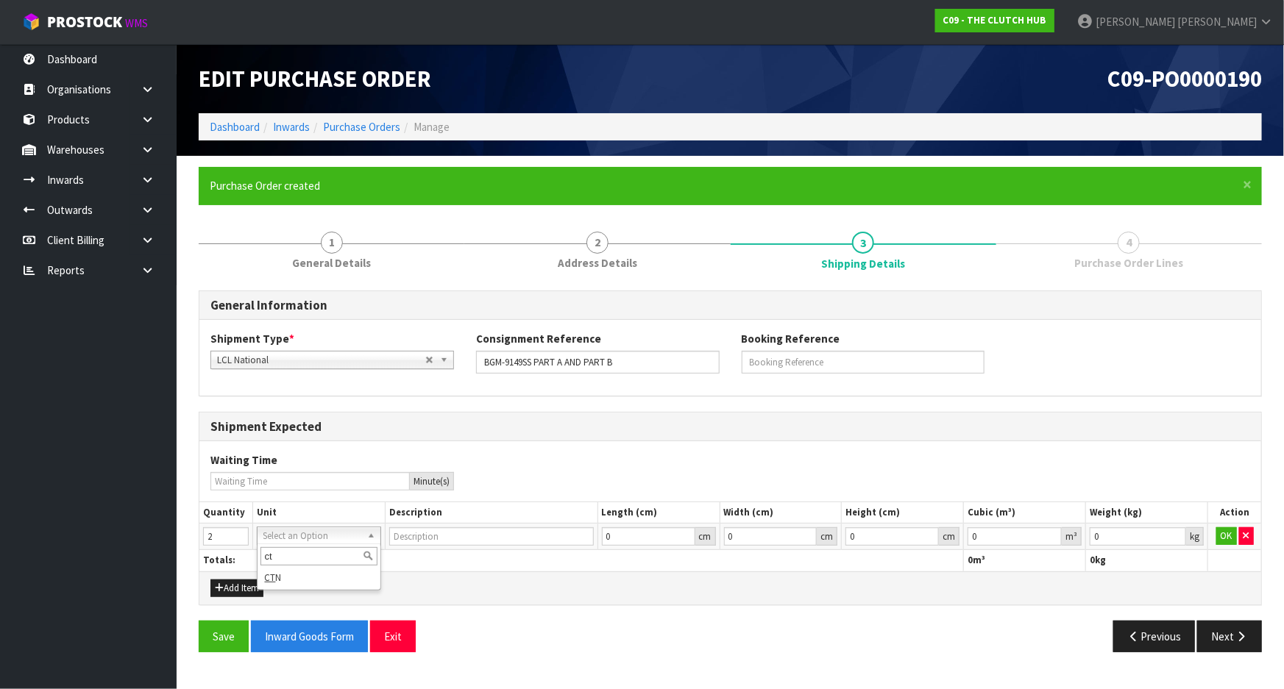
type input "ct"
type input "CARTON"
drag, startPoint x: 724, startPoint y: 570, endPoint x: 809, endPoint y: 565, distance: 85.5
click at [728, 572] on div "Add Item" at bounding box center [730, 588] width 1062 height 33
drag, startPoint x: 1217, startPoint y: 531, endPoint x: 1206, endPoint y: 543, distance: 16.7
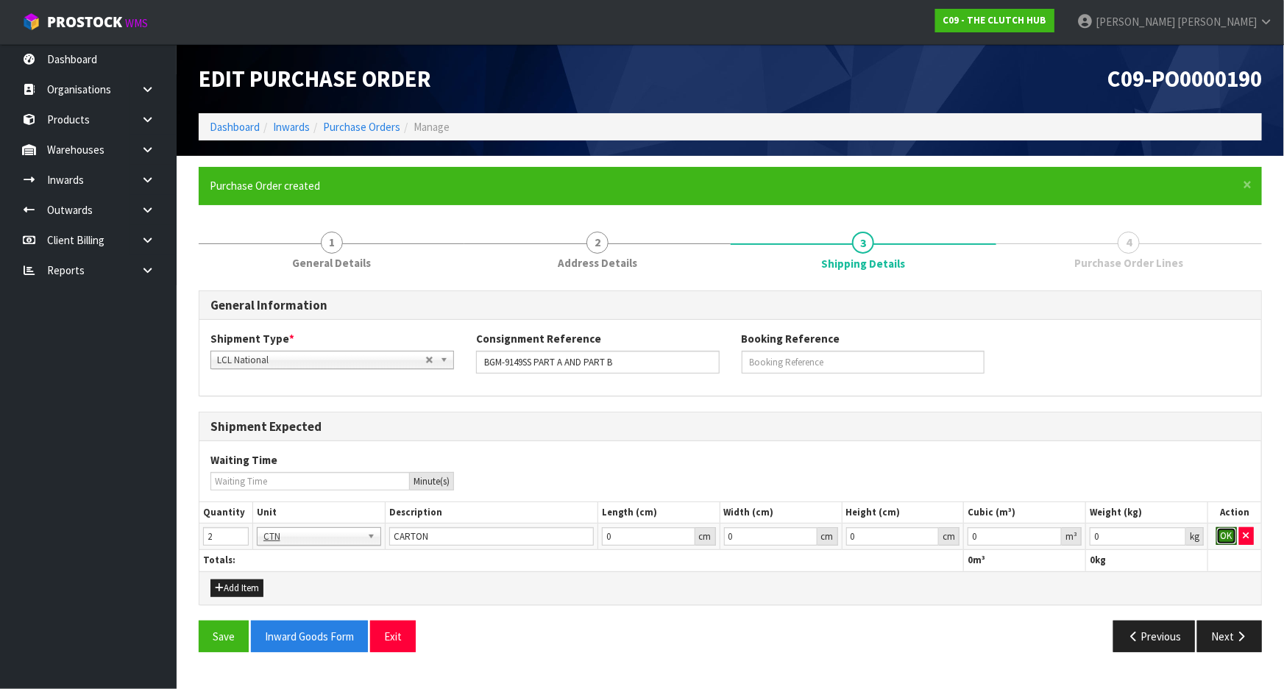
click at [1217, 531] on button "OK" at bounding box center [1226, 537] width 21 height 18
click at [1230, 625] on button "Next" at bounding box center [1229, 637] width 65 height 32
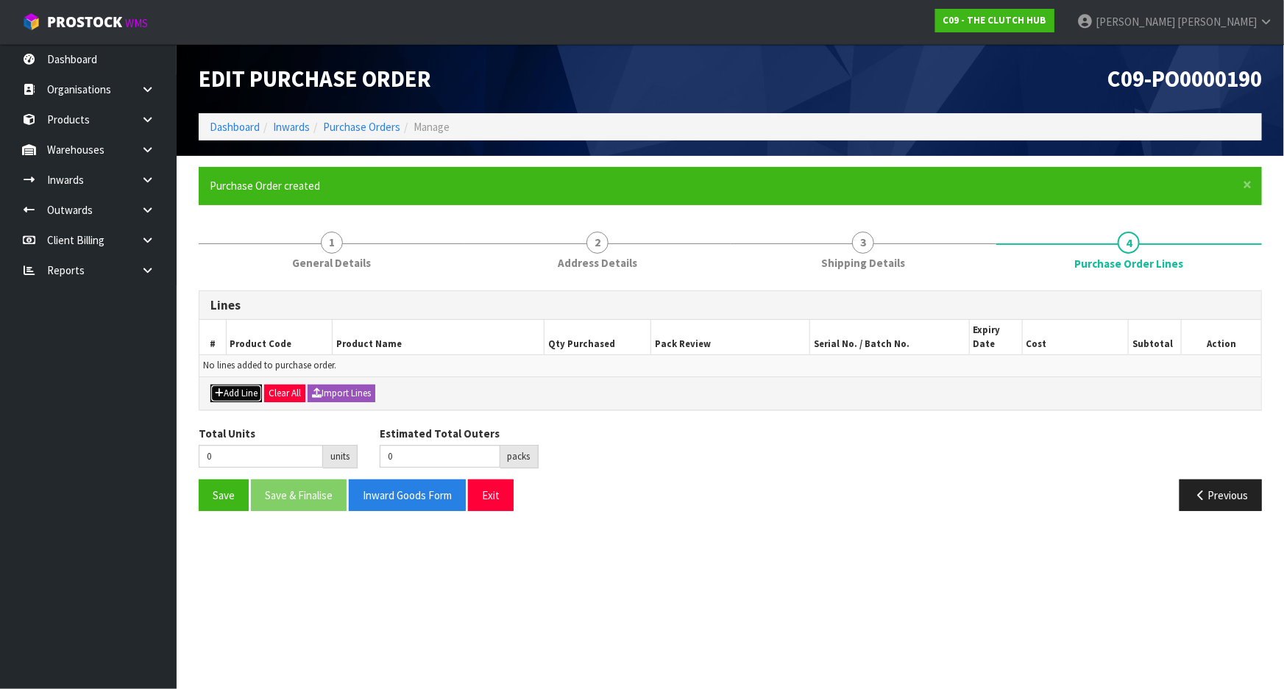
click at [228, 388] on button "Add Line" at bounding box center [236, 394] width 52 height 18
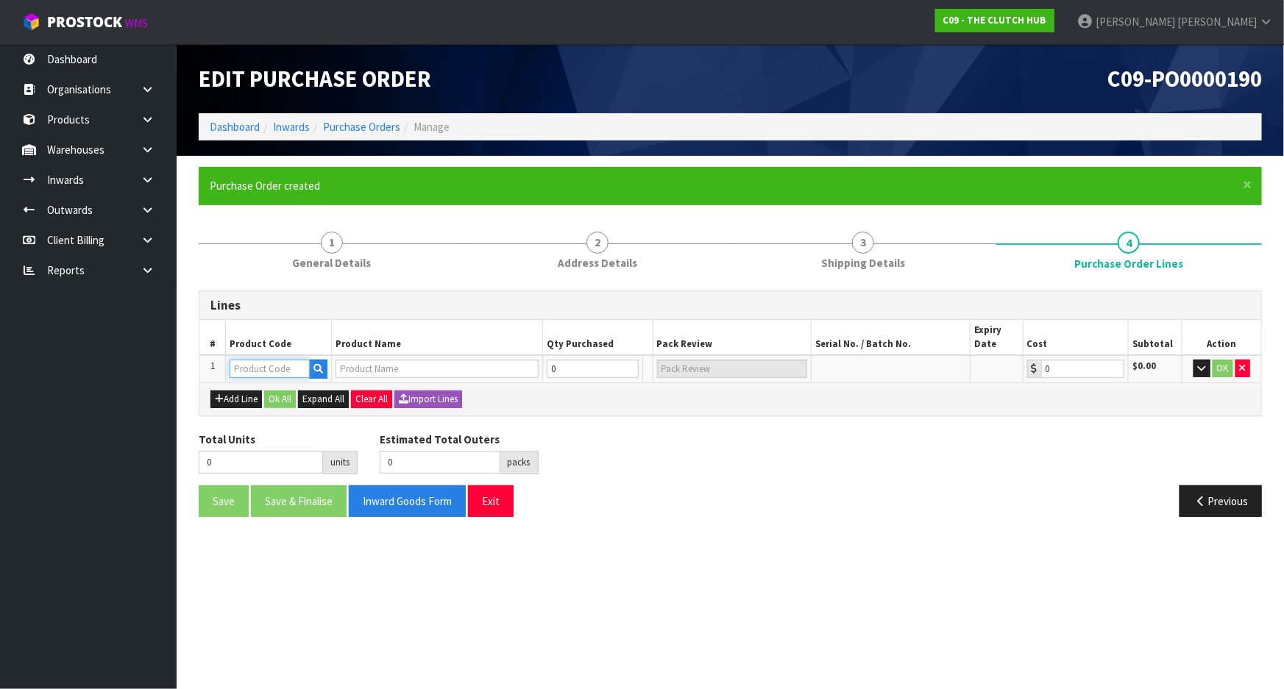
click at [261, 370] on input "text" at bounding box center [270, 369] width 80 height 18
click at [246, 367] on input "text" at bounding box center [270, 369] width 80 height 18
paste input "BGM-9149SS"
type input "BGM-9149SS"
click at [327, 408] on link "BGM-9149SS PARTA" at bounding box center [292, 414] width 125 height 20
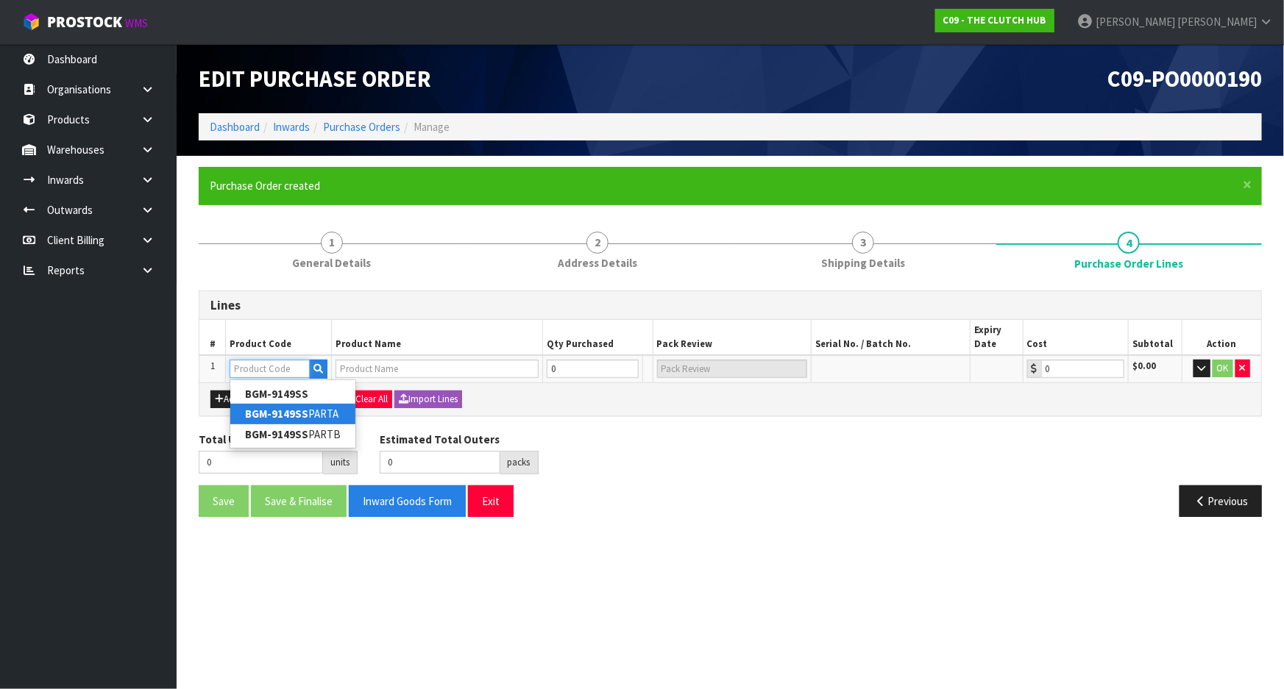
type input "BGM-9149SSPARTA"
type input "BLUSTEELE POWER TORQUER CLUTCH KIT S/2 - PART A"
type input "0.00"
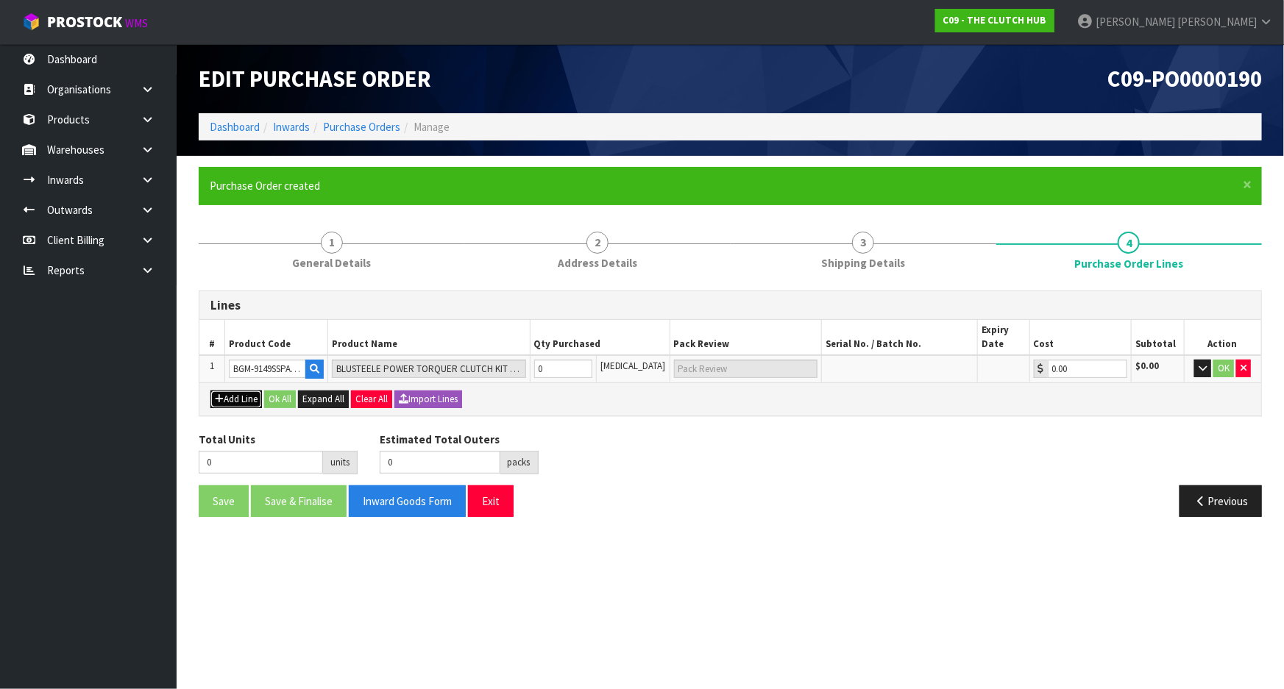
click at [235, 402] on button "Add Line" at bounding box center [236, 400] width 52 height 18
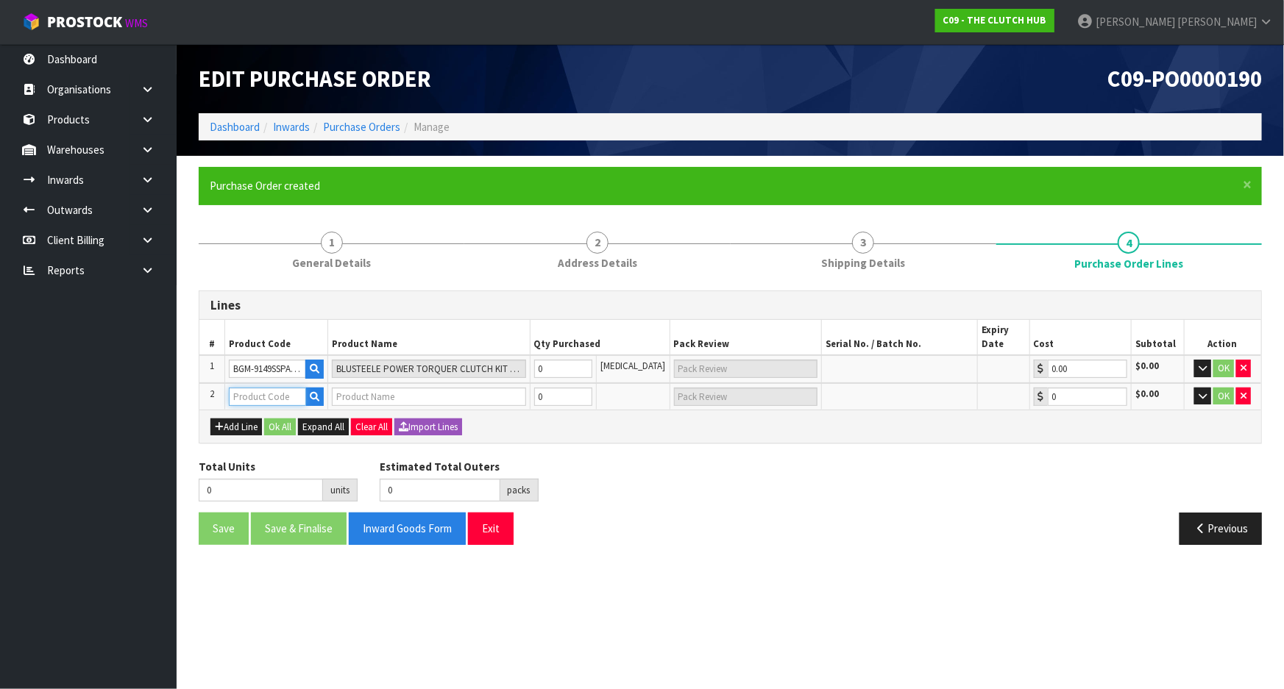
click at [265, 393] on input "text" at bounding box center [267, 397] width 77 height 18
click at [261, 396] on input "text" at bounding box center [267, 397] width 77 height 18
paste input "BGM-9149SS"
type input "BGM-9149SS"
click at [305, 452] on link "BGM-9149SS PARTB" at bounding box center [292, 462] width 125 height 20
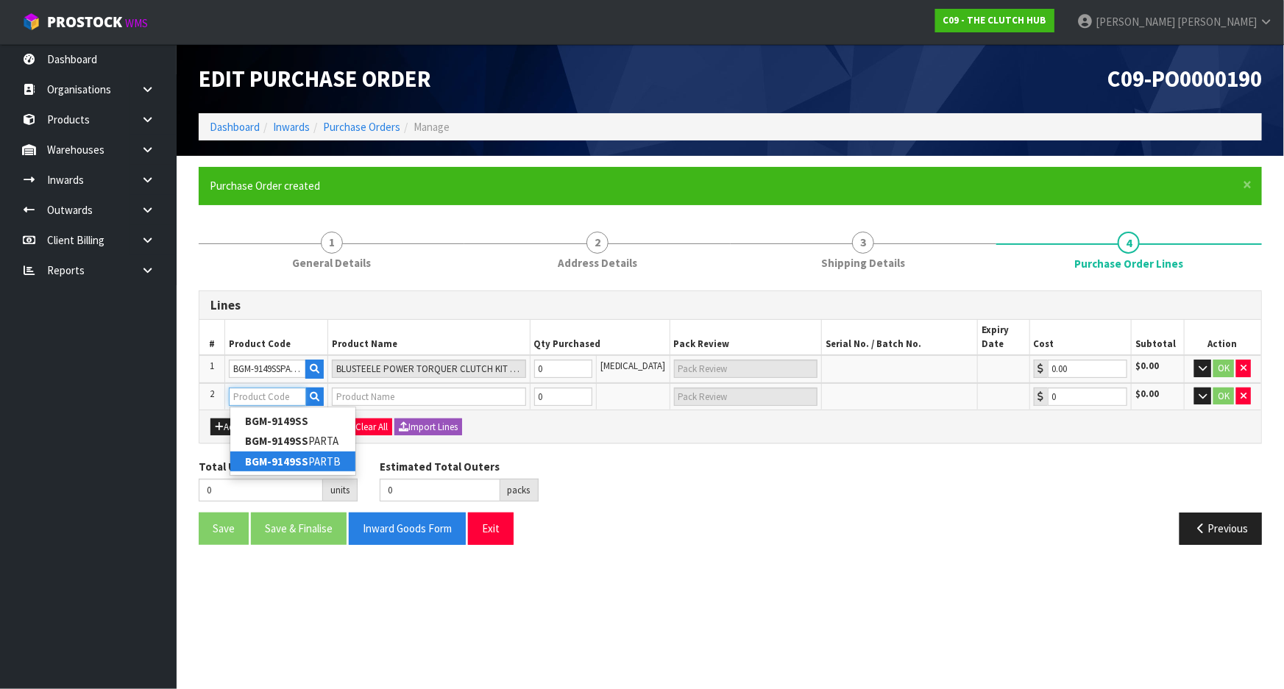
type input "BGM-9149SSPARTB"
type input "BLUSTEELE POWER TORQUER CLUTCH KIT S/2 - PART B"
type input "0.00"
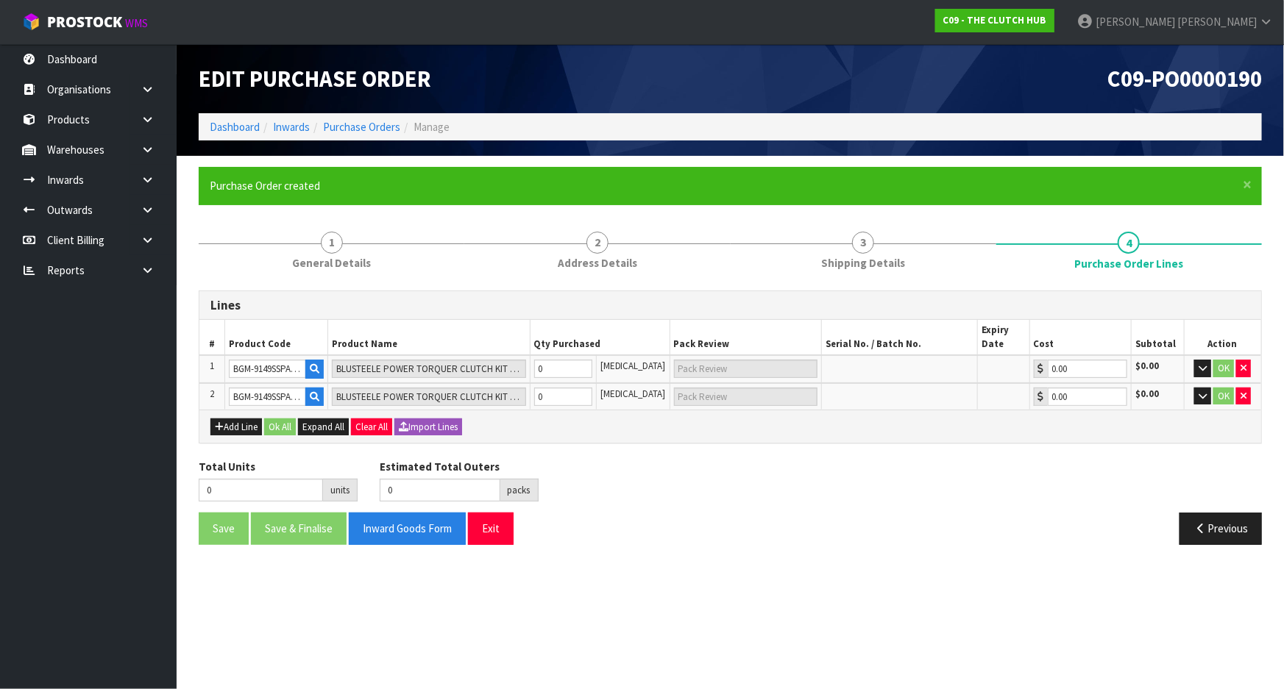
click at [634, 464] on div "Total Units 0 units Estimated Total Outers 0 packs Estimated Total Pallets 0 pa…" at bounding box center [730, 486] width 1085 height 54
drag, startPoint x: 564, startPoint y: 374, endPoint x: 444, endPoint y: 352, distance: 121.8
click at [445, 352] on table "# Product Code Product Name Qty Purchased Pack Review Serial No. / Batch No. Ex…" at bounding box center [730, 365] width 1062 height 90
type input "1"
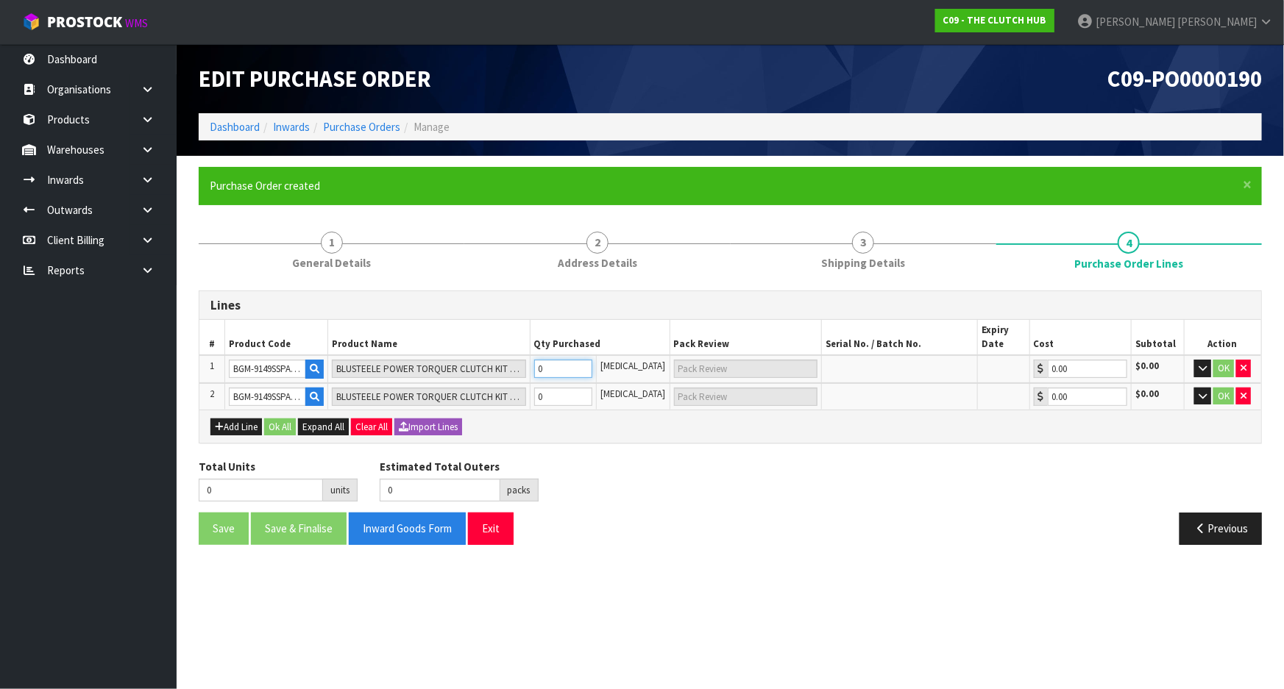
type input "1"
type input "1 CTN"
type input "1"
drag, startPoint x: 583, startPoint y: 390, endPoint x: 458, endPoint y: 383, distance: 124.5
click at [458, 383] on tr "2 BGM-9149SSPARTB BLUSTEELE POWER TORQUER CLUTCH KIT S/2 - PART B 0 [MEDICAL_DA…" at bounding box center [730, 396] width 1062 height 27
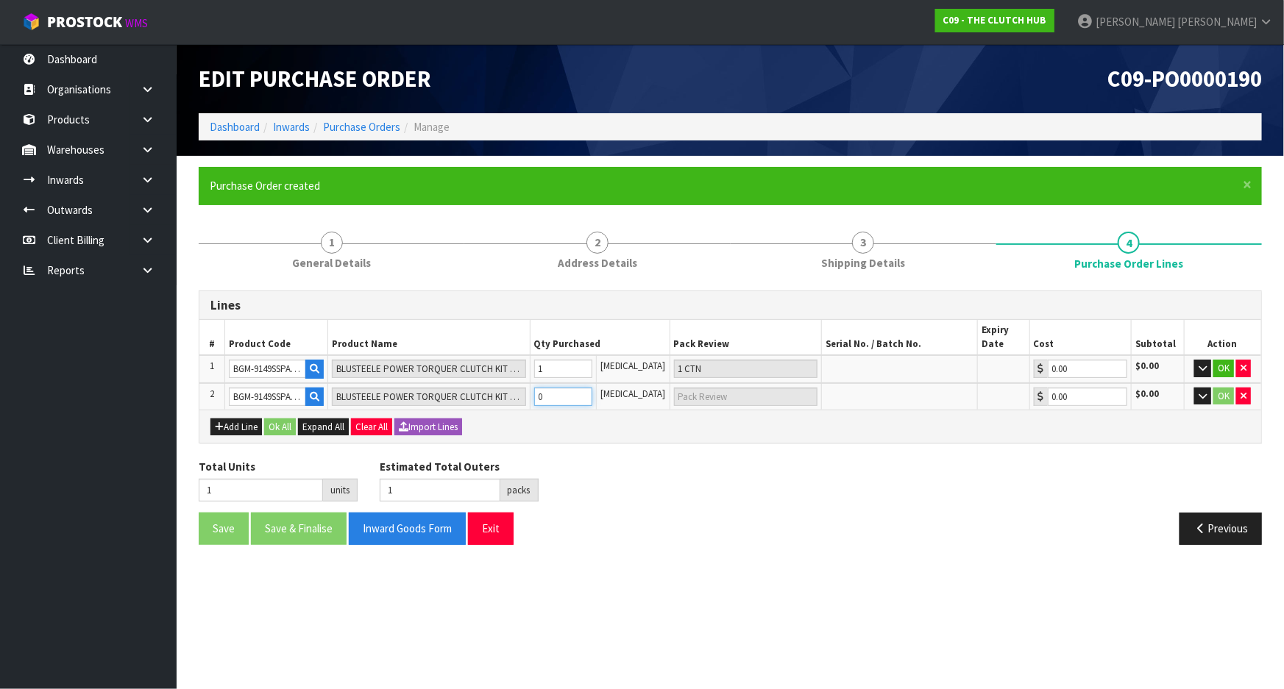
type input "2"
type input "1"
type input "1 CTN"
type input "1"
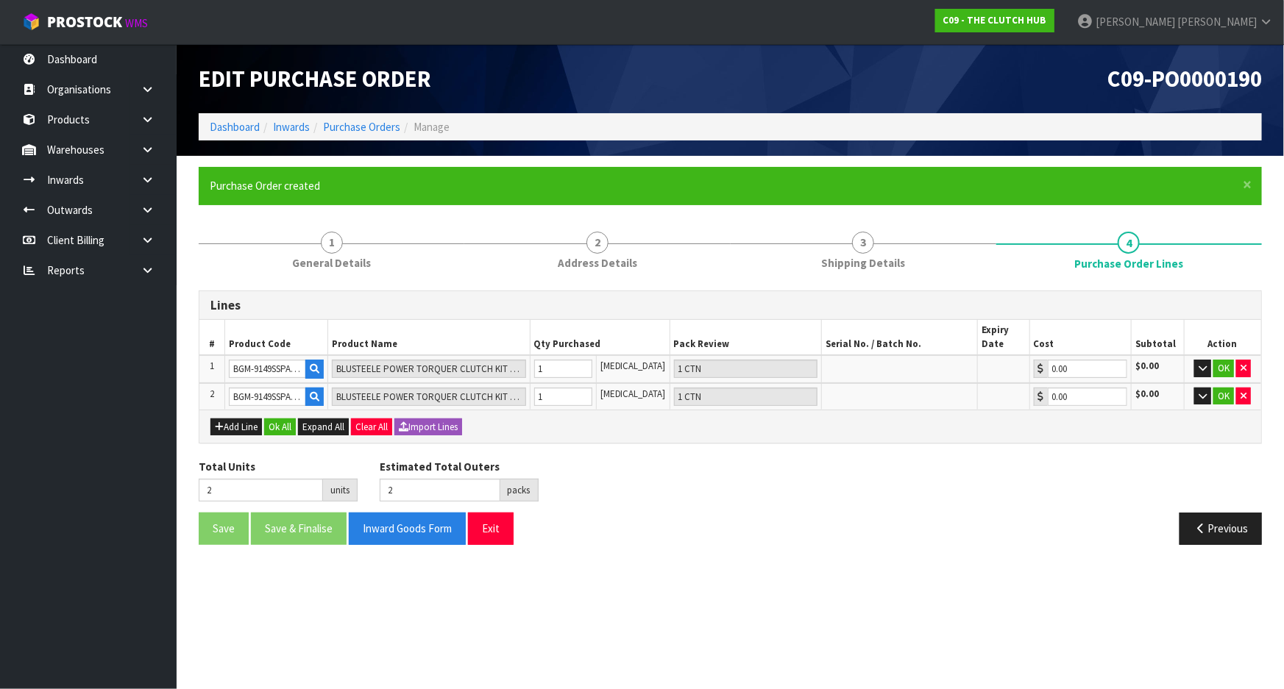
drag, startPoint x: 783, startPoint y: 464, endPoint x: 957, endPoint y: 425, distance: 178.0
click at [784, 464] on div "Total Units 2 units Estimated Total Outers 2 packs Estimated Total Pallets 0 pa…" at bounding box center [730, 486] width 1085 height 54
click at [1221, 366] on button "OK" at bounding box center [1223, 369] width 21 height 18
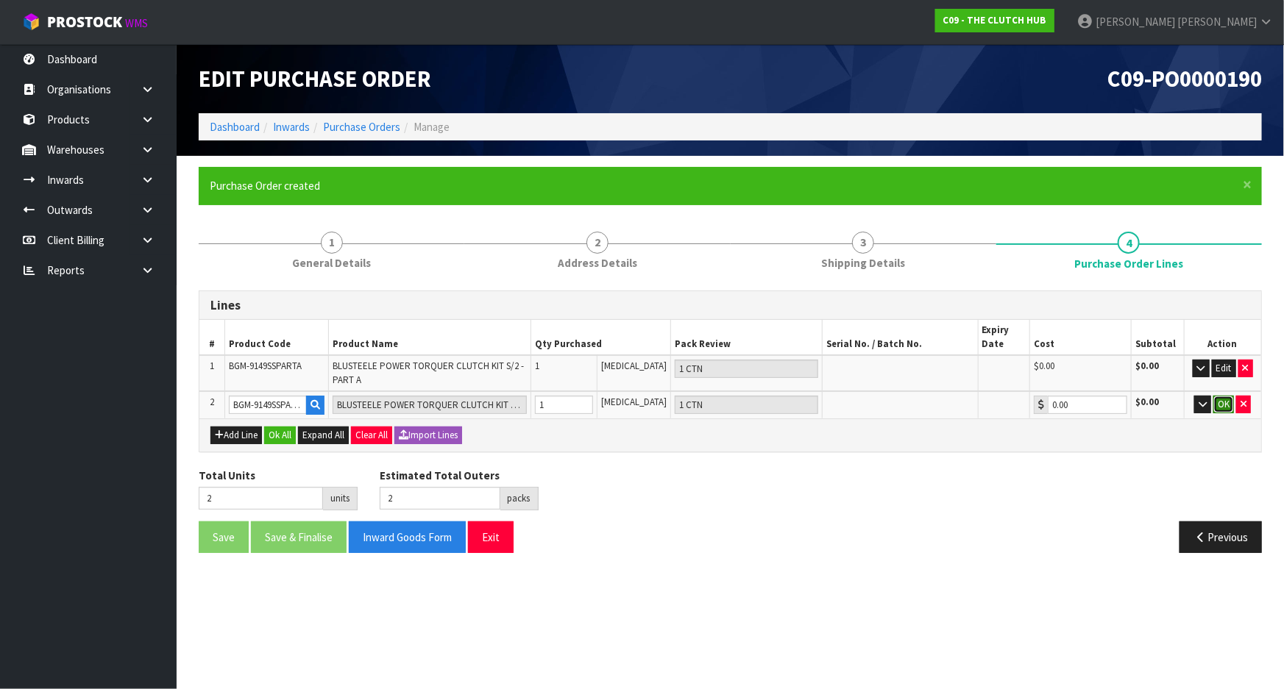
click at [1223, 402] on button "OK" at bounding box center [1223, 405] width 21 height 18
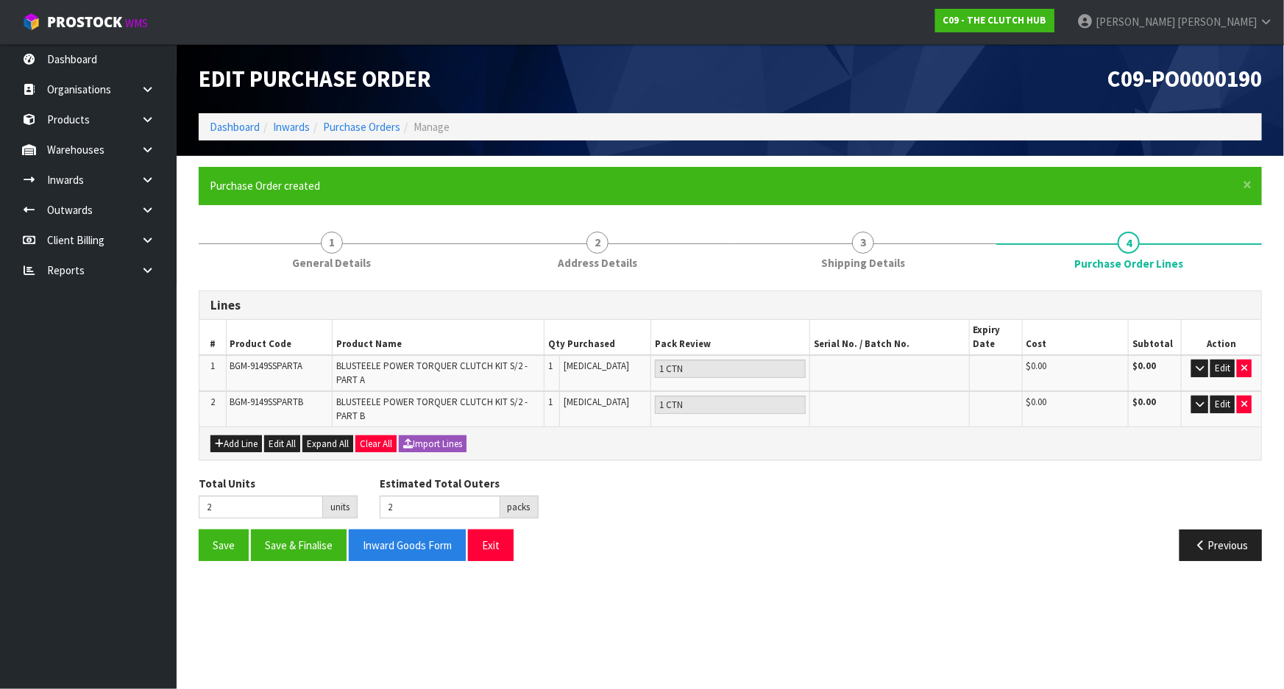
click at [817, 511] on div "Total Units 2 units Estimated Total Outers 2 packs Estimated Total Pallets 0 pa…" at bounding box center [730, 503] width 1085 height 54
click at [283, 537] on button "Save & Finalise" at bounding box center [299, 546] width 96 height 32
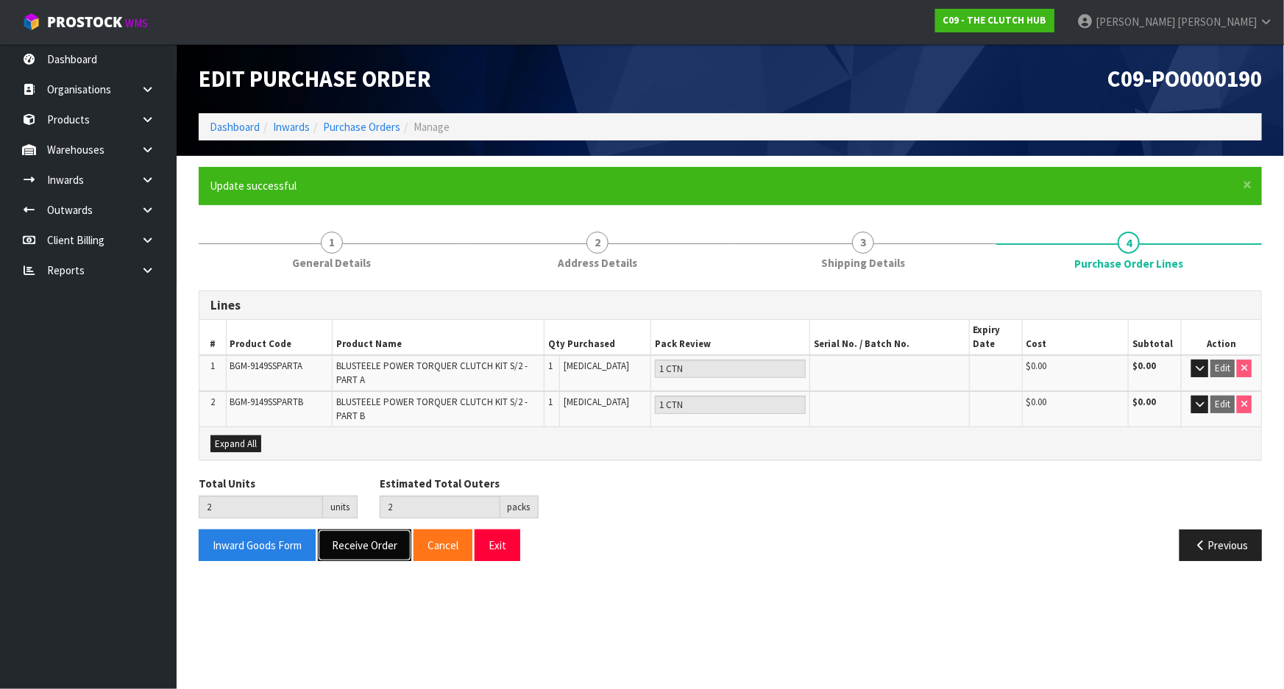
click at [345, 543] on button "Receive Order" at bounding box center [364, 546] width 93 height 32
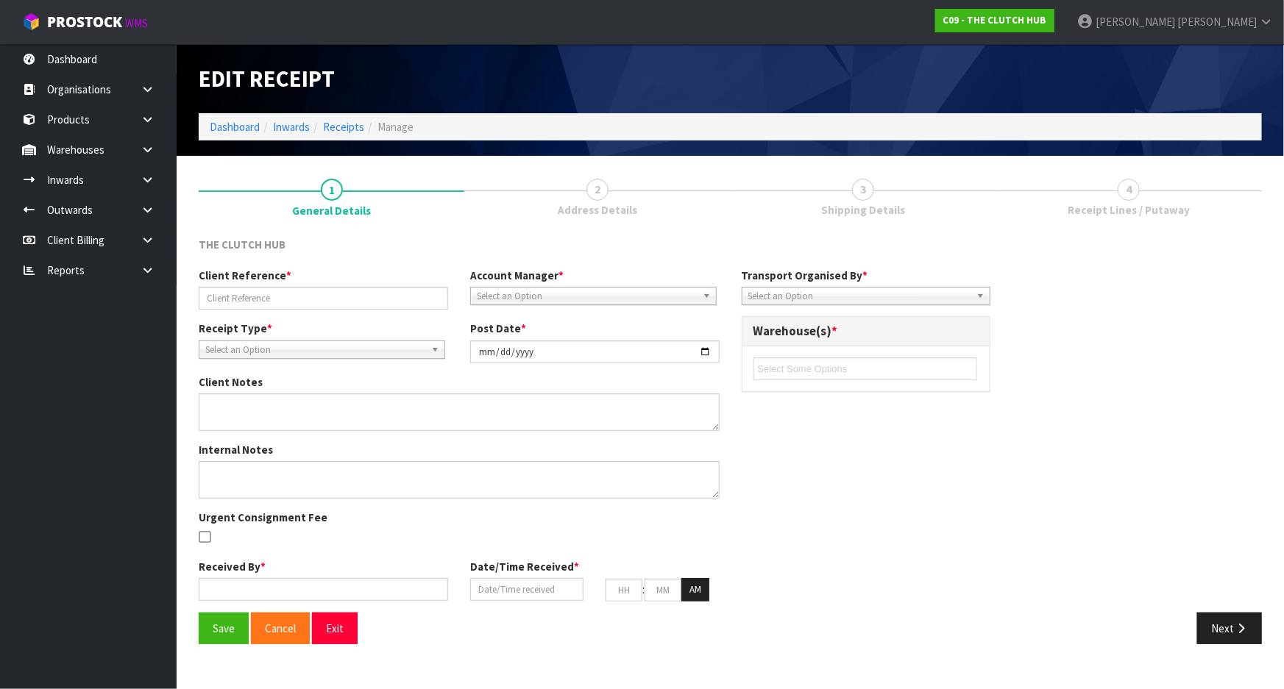
type input "BGM-9149SS PART A AND PART B"
type input "[DATE]"
type input "[PERSON_NAME]"
type input "[DATE]"
type input "03"
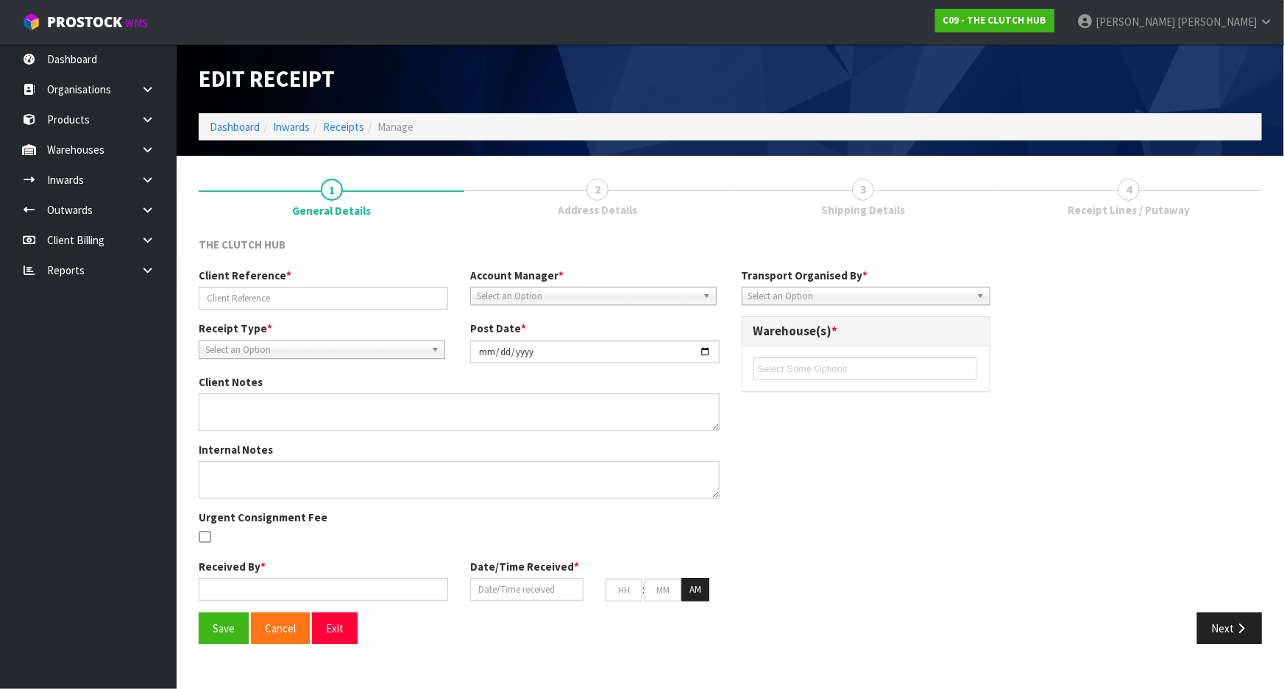
type input "28"
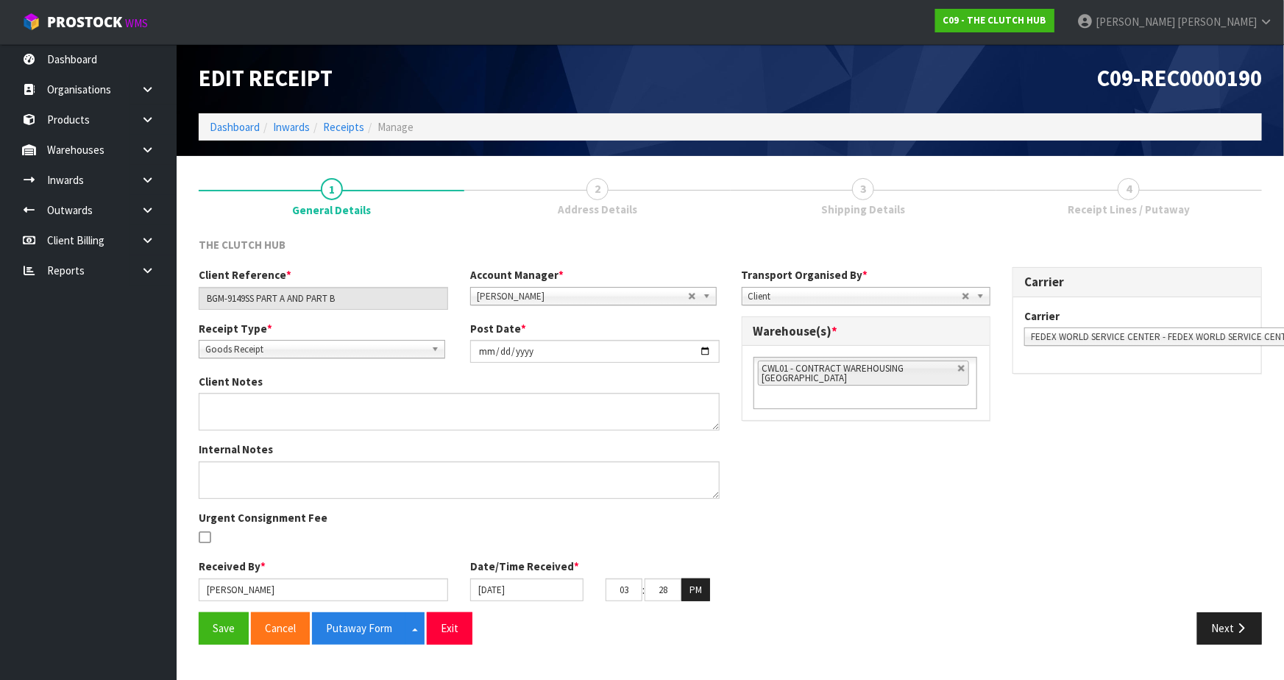
drag, startPoint x: 965, startPoint y: 366, endPoint x: 942, endPoint y: 375, distance: 24.5
click at [964, 366] on link at bounding box center [961, 368] width 9 height 9
type input "Select Some Options"
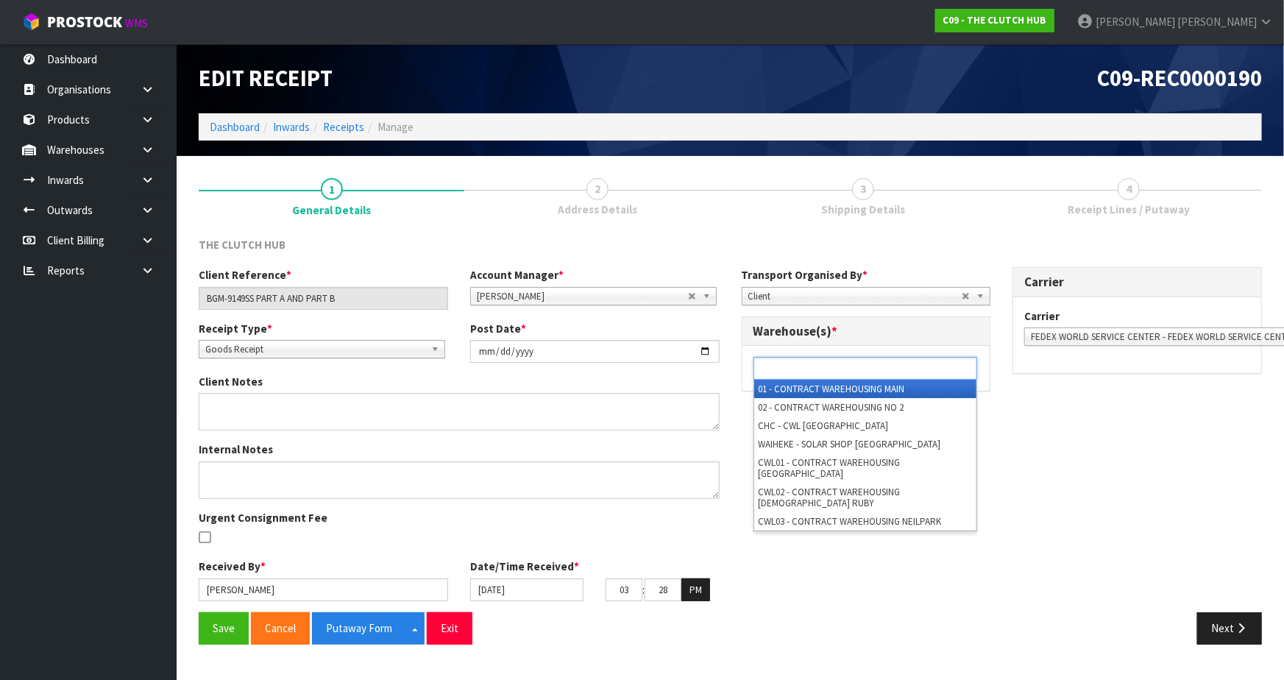
click at [898, 377] on ul at bounding box center [865, 368] width 224 height 23
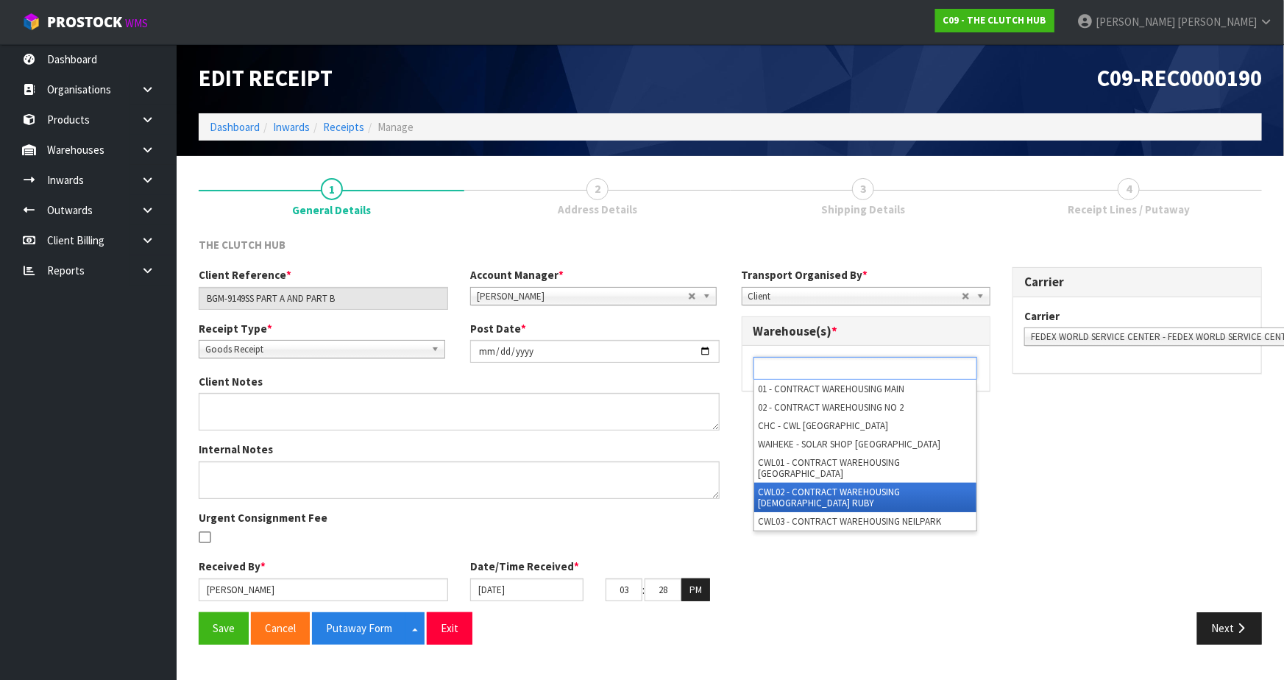
click at [857, 486] on li "CWL02 - CONTRACT WAREHOUSING [DEMOGRAPHIC_DATA] RUBY" at bounding box center [865, 497] width 222 height 29
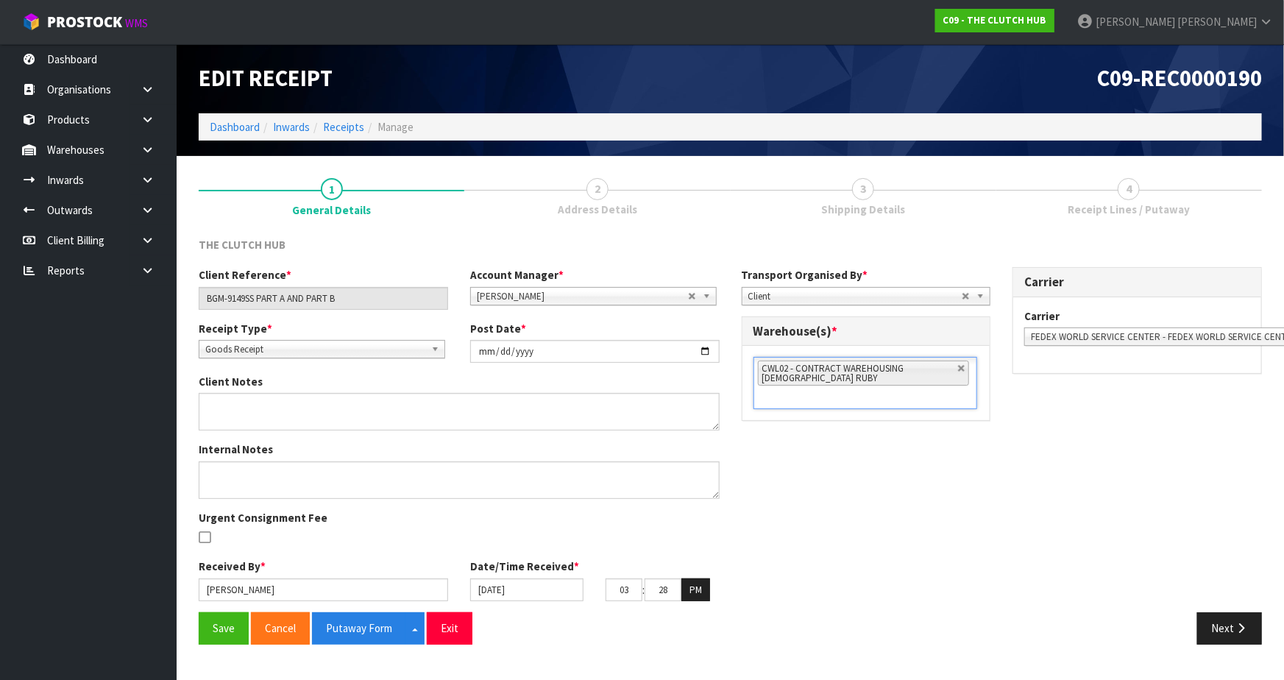
click at [814, 504] on div "Client Reference * BGM-9149SS PART A AND PART B Account Manager * [PERSON_NAME]…" at bounding box center [730, 439] width 1085 height 345
click at [229, 627] on button "Save" at bounding box center [224, 628] width 50 height 32
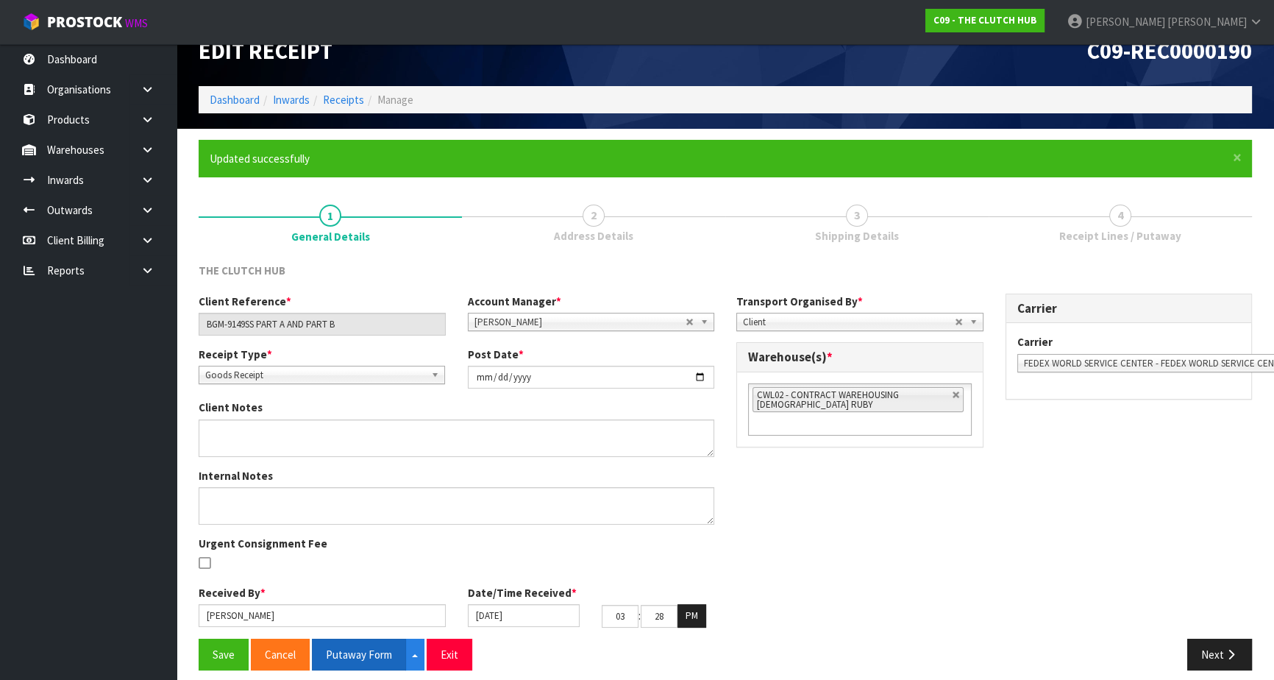
scroll to position [39, 0]
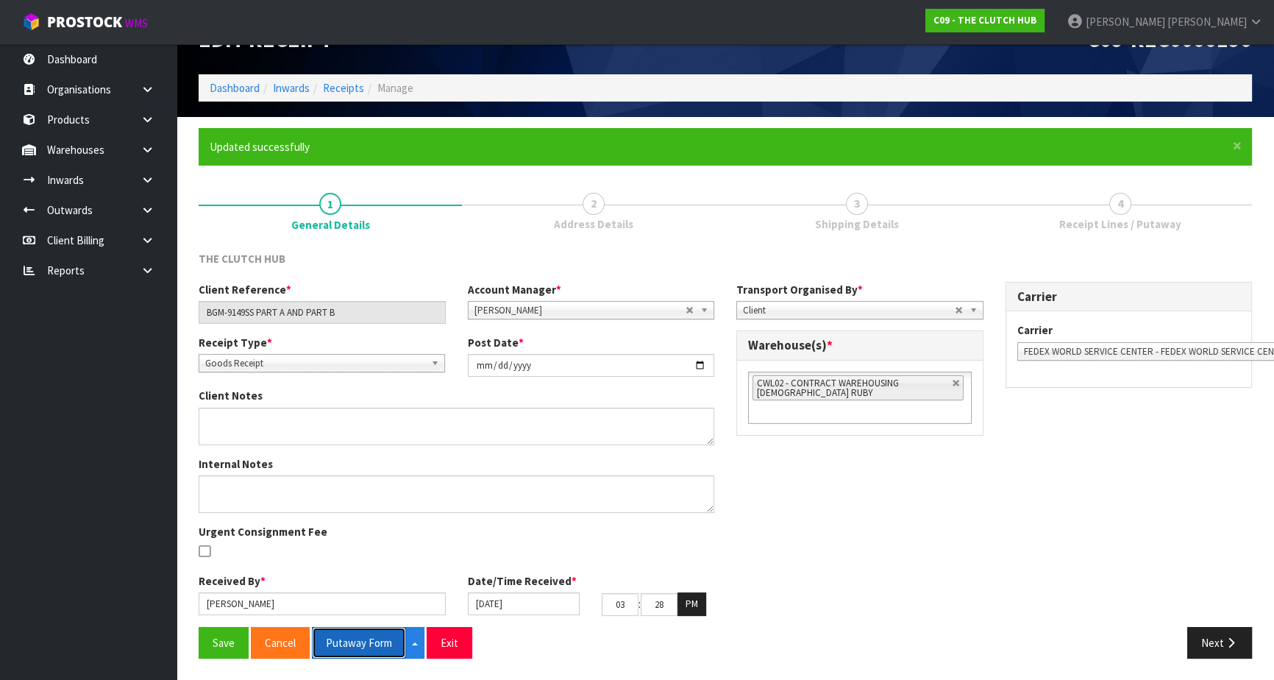
click at [356, 648] on button "Putaway Form" at bounding box center [359, 643] width 94 height 32
click at [1234, 645] on icon "button" at bounding box center [1231, 642] width 14 height 11
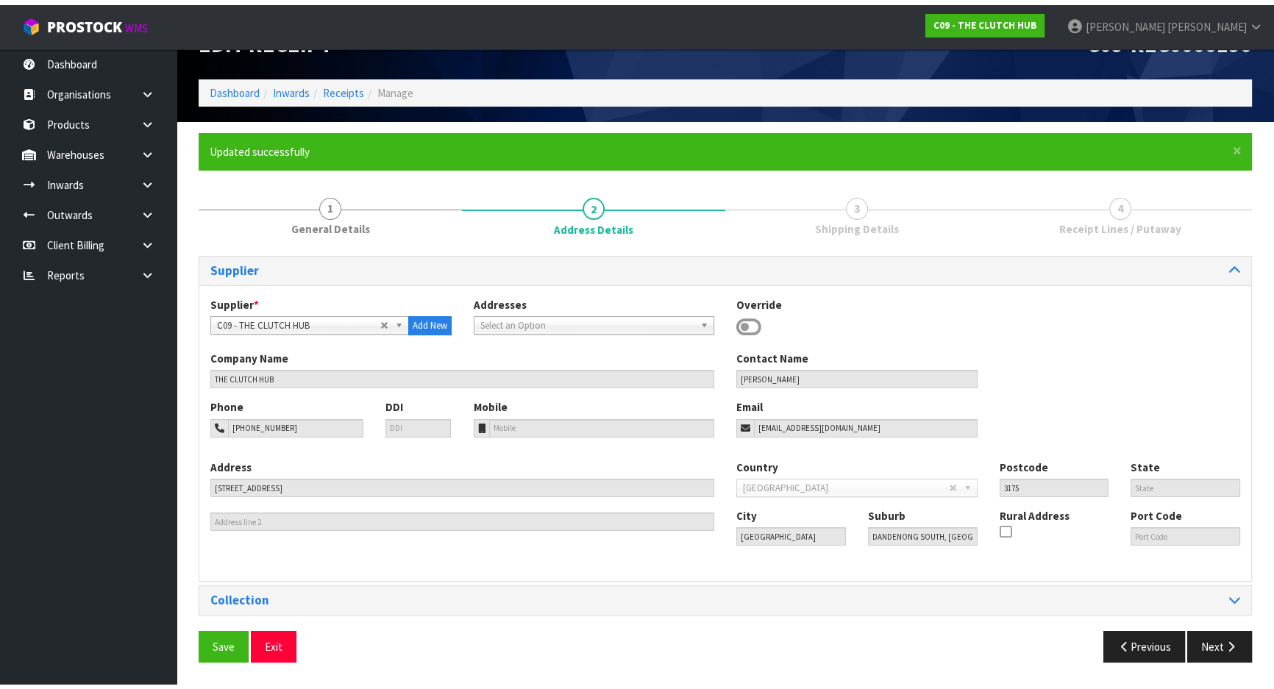
scroll to position [0, 0]
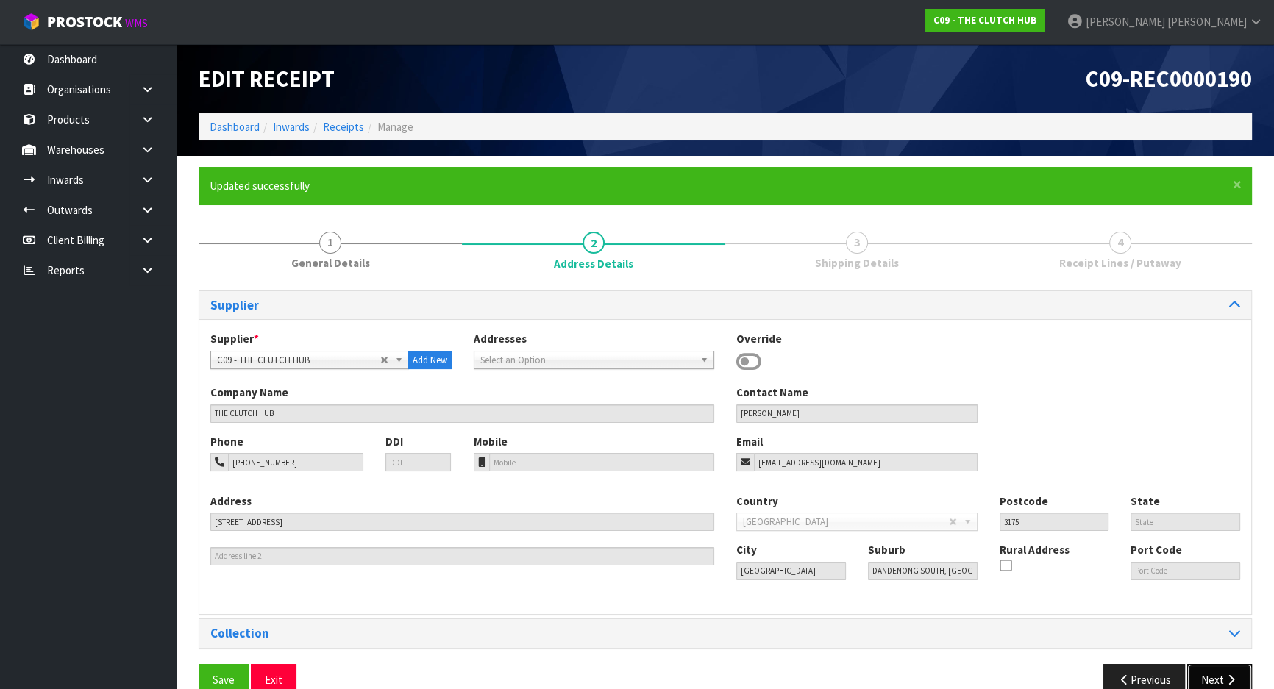
click at [1224, 675] on icon "button" at bounding box center [1231, 680] width 14 height 11
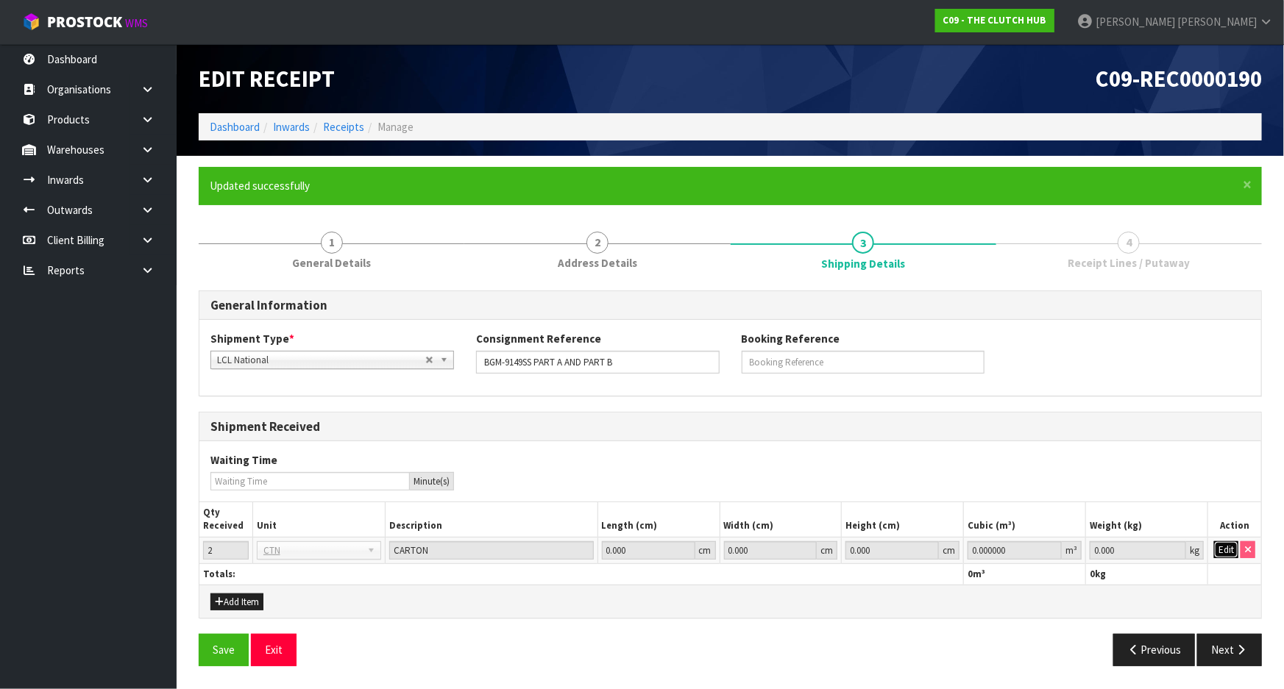
click at [1221, 545] on button "Edit" at bounding box center [1226, 551] width 24 height 18
drag, startPoint x: 1127, startPoint y: 552, endPoint x: 854, endPoint y: 550, distance: 273.0
click at [849, 550] on tr "2 BAG BAR BSK BIN BTL BOX BDL CAB CGE CTN CSE COI CRA CRT CBE CYL DRM JAR MTR P…" at bounding box center [730, 550] width 1062 height 26
type input "1"
drag, startPoint x: 1016, startPoint y: 551, endPoint x: 868, endPoint y: 546, distance: 148.0
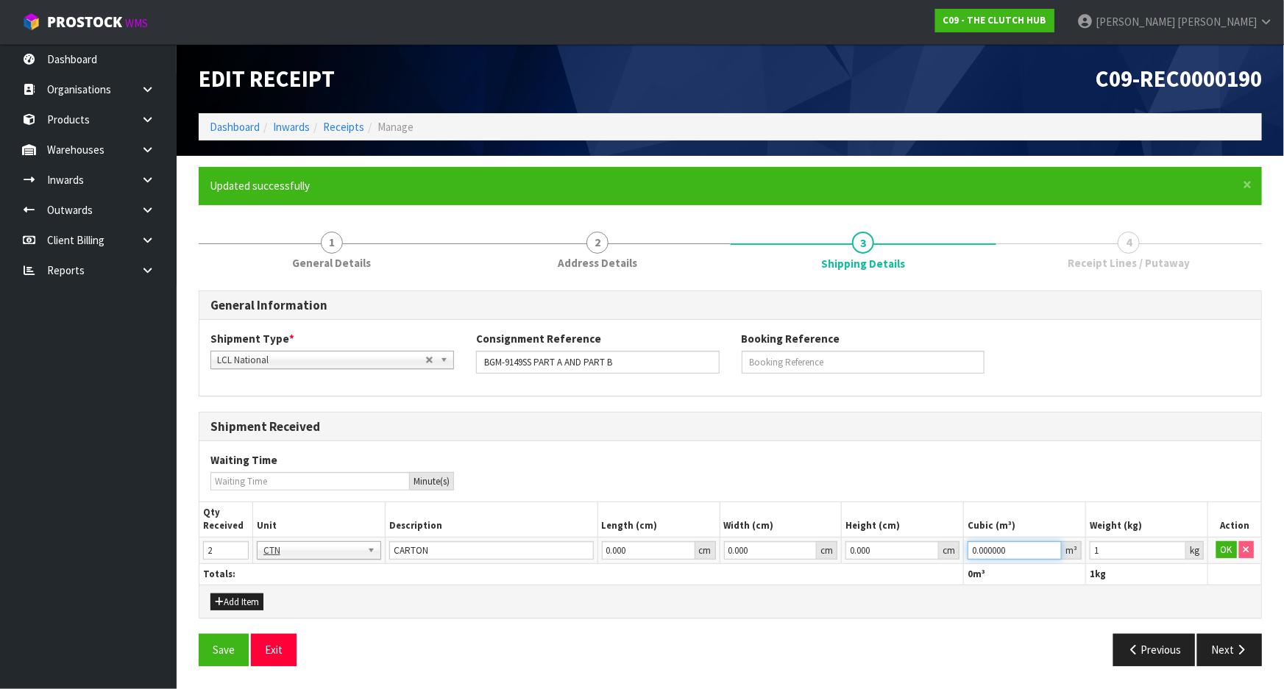
click at [872, 546] on tr "2 BAG BAR BSK BIN BTL BOX BDL CAB CGE CTN CSE COI CRA CRT CBE CYL DRM JAR MTR P…" at bounding box center [730, 550] width 1062 height 26
type input "1"
click at [1224, 552] on button "OK" at bounding box center [1226, 551] width 21 height 18
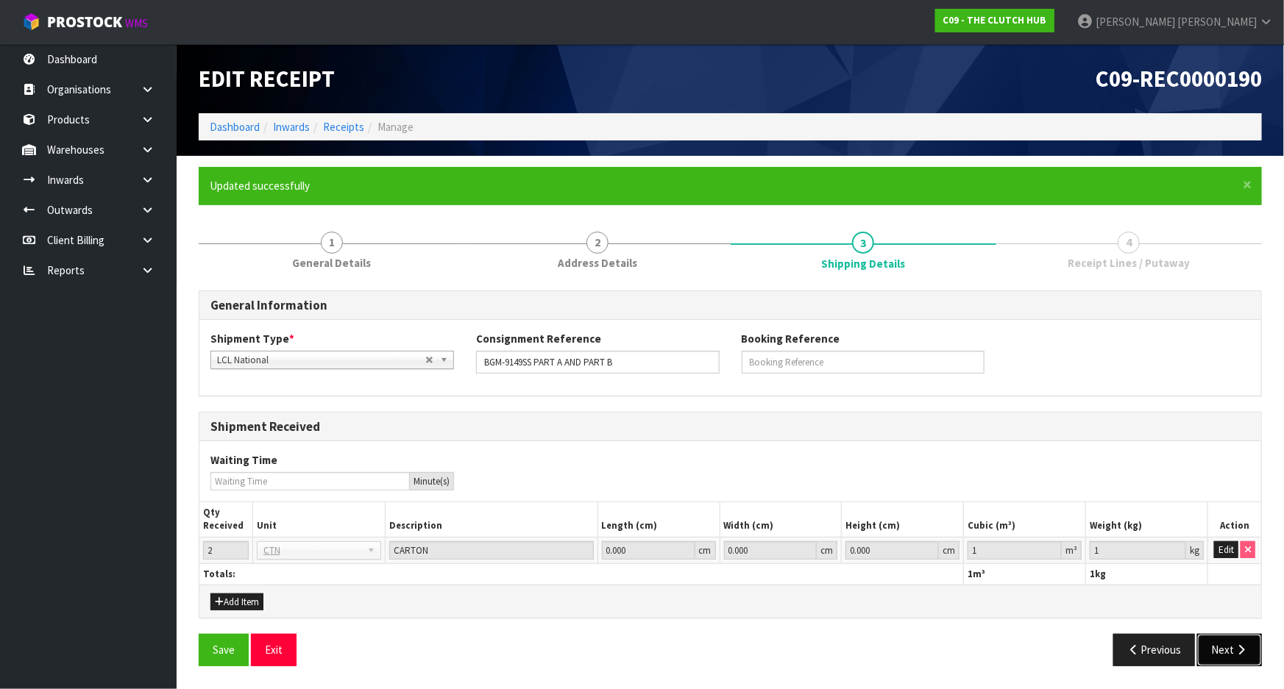
click at [1207, 655] on button "Next" at bounding box center [1229, 650] width 65 height 32
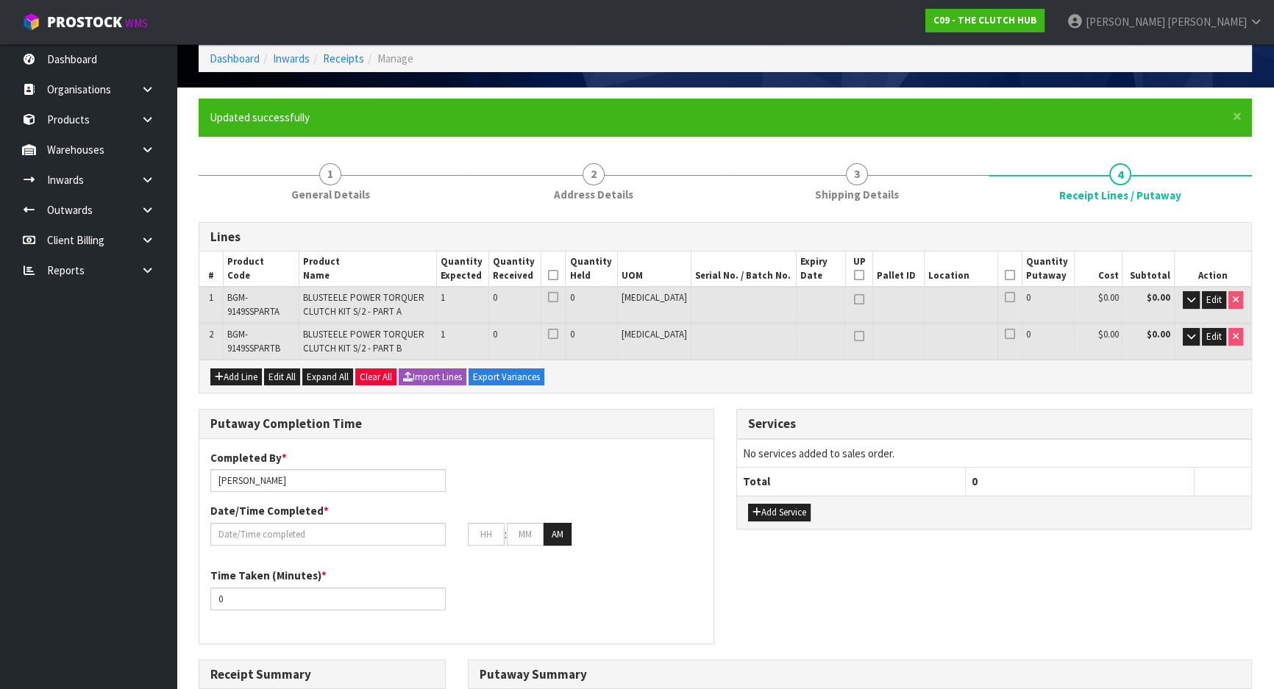
scroll to position [267, 0]
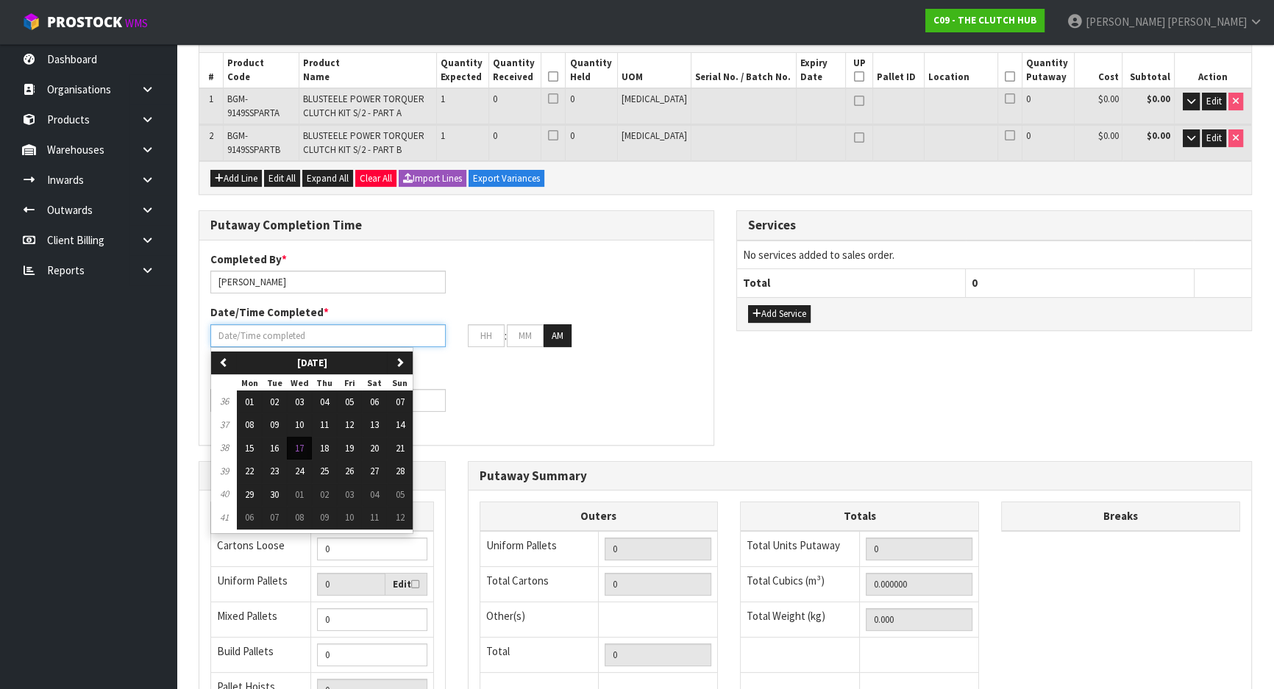
click at [330, 334] on input "text" at bounding box center [327, 335] width 235 height 23
click at [302, 446] on span "17" at bounding box center [299, 448] width 9 height 13
type input "[DATE]"
type input "12"
type input "00"
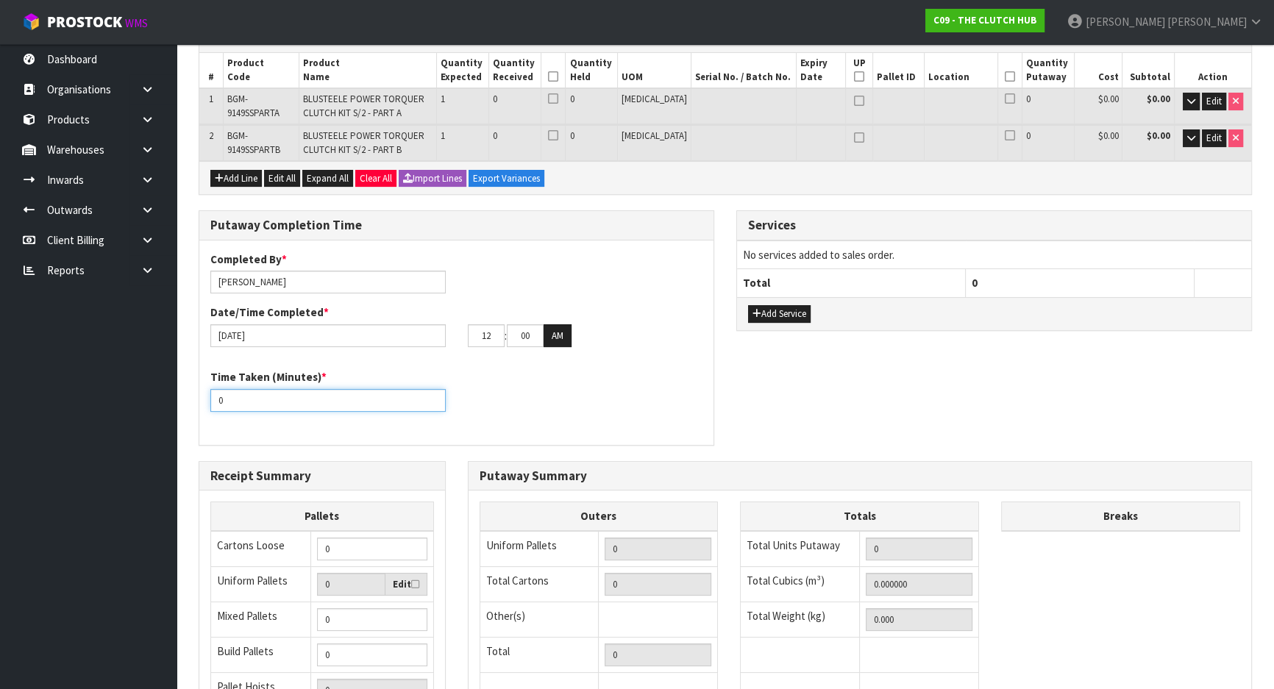
drag, startPoint x: 279, startPoint y: 404, endPoint x: 144, endPoint y: 391, distance: 135.2
click at [144, 391] on body "Toggle navigation ProStock WMS C09 - THE CLUTCH HUB [PERSON_NAME] Logout Dashbo…" at bounding box center [637, 77] width 1274 height 689
type input "15"
click at [536, 397] on div "Time Taken (Minutes) * 15" at bounding box center [456, 395] width 514 height 53
drag, startPoint x: 497, startPoint y: 337, endPoint x: 341, endPoint y: 338, distance: 155.3
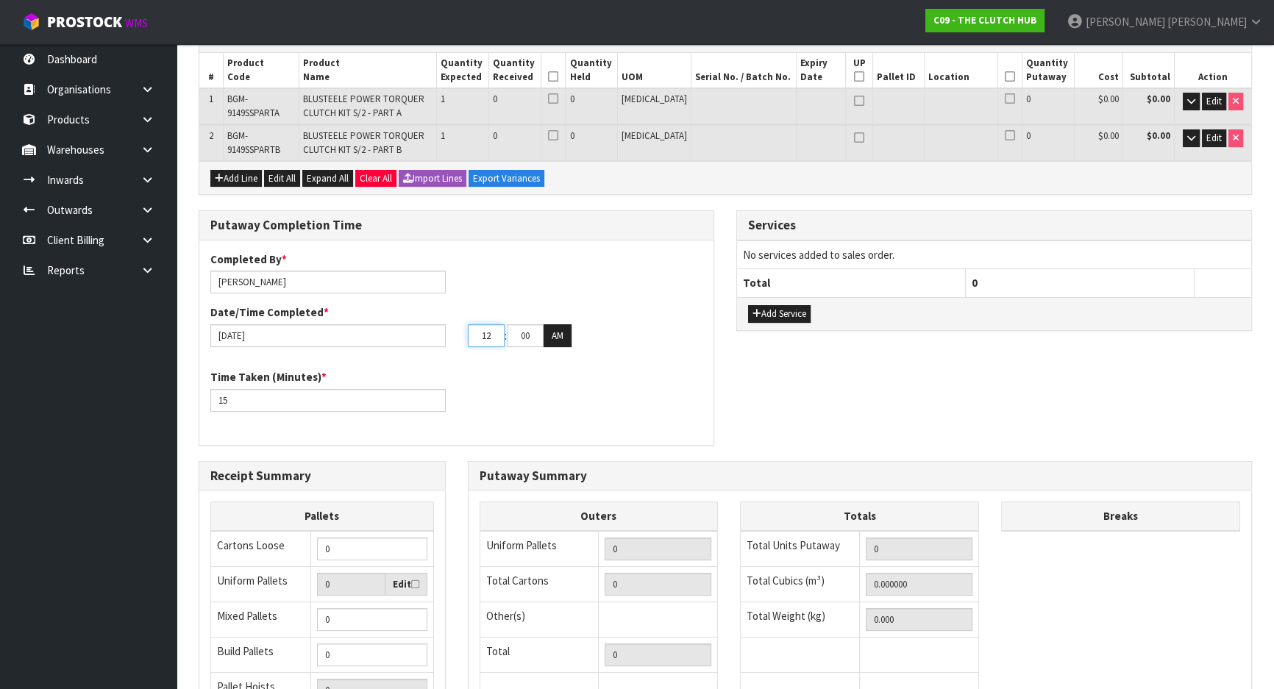
click at [341, 338] on div "[DATE] 12 : 00 : 00 AM" at bounding box center [456, 336] width 514 height 24
type input "03"
drag, startPoint x: 530, startPoint y: 336, endPoint x: 482, endPoint y: 336, distance: 47.8
click at [482, 336] on tr "03 : 00 : 00 AM" at bounding box center [520, 336] width 104 height 24
type input "30"
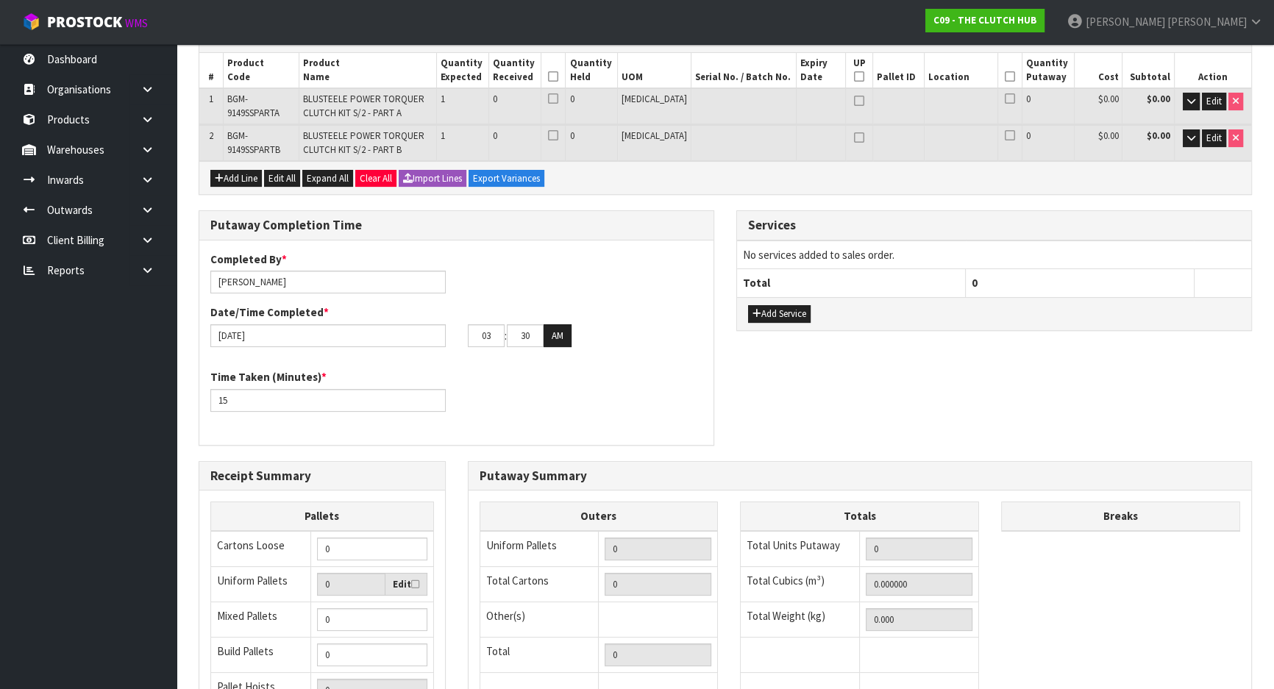
drag, startPoint x: 544, startPoint y: 383, endPoint x: 455, endPoint y: 390, distance: 88.6
click at [539, 383] on div "Time Taken (Minutes) * 15" at bounding box center [456, 395] width 514 height 53
drag, startPoint x: 302, startPoint y: 395, endPoint x: 5, endPoint y: 410, distance: 297.6
click at [5, 410] on body "Toggle navigation ProStock WMS C09 - THE CLUTCH HUB [PERSON_NAME] Logout Dashbo…" at bounding box center [637, 77] width 1274 height 689
drag, startPoint x: 228, startPoint y: 394, endPoint x: 81, endPoint y: 391, distance: 147.2
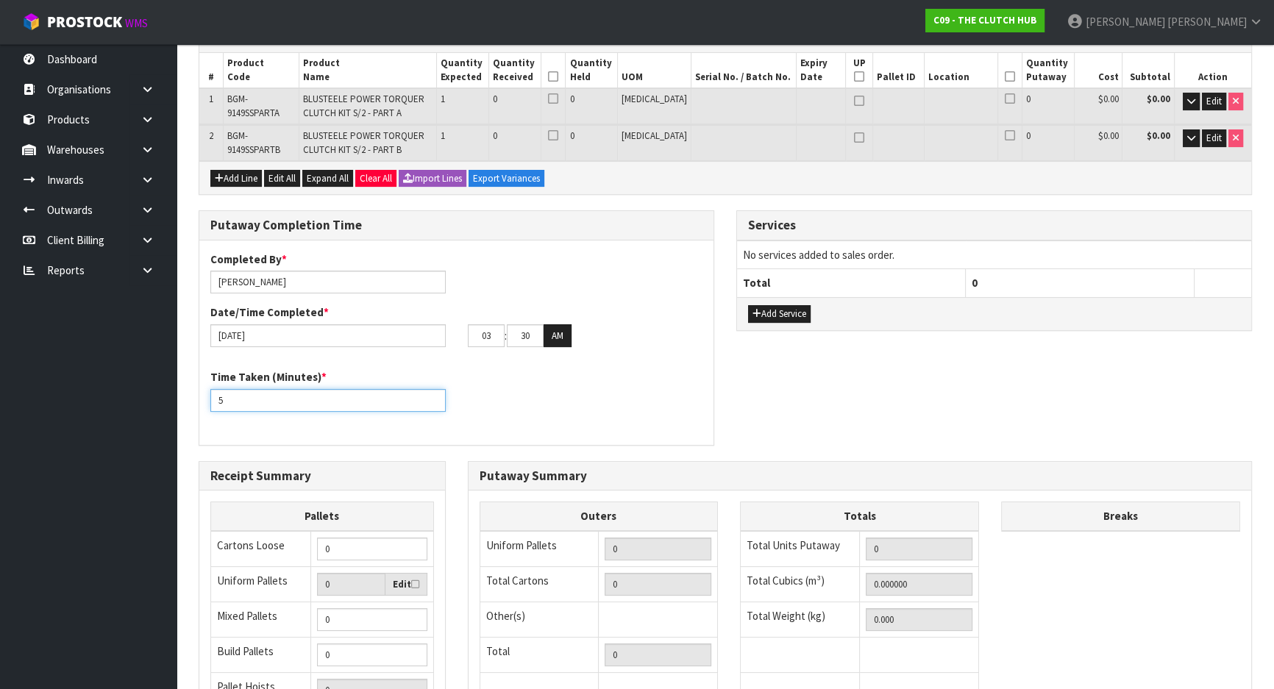
click at [81, 391] on body "Toggle navigation ProStock WMS C09 - THE CLUTCH HUB [PERSON_NAME] Logout Dashbo…" at bounding box center [637, 77] width 1274 height 689
type input "10"
drag, startPoint x: 499, startPoint y: 397, endPoint x: 606, endPoint y: 372, distance: 110.1
click at [508, 394] on div "Time Taken (Minutes) * 10" at bounding box center [456, 395] width 514 height 53
click at [564, 330] on button "AM" at bounding box center [558, 336] width 28 height 24
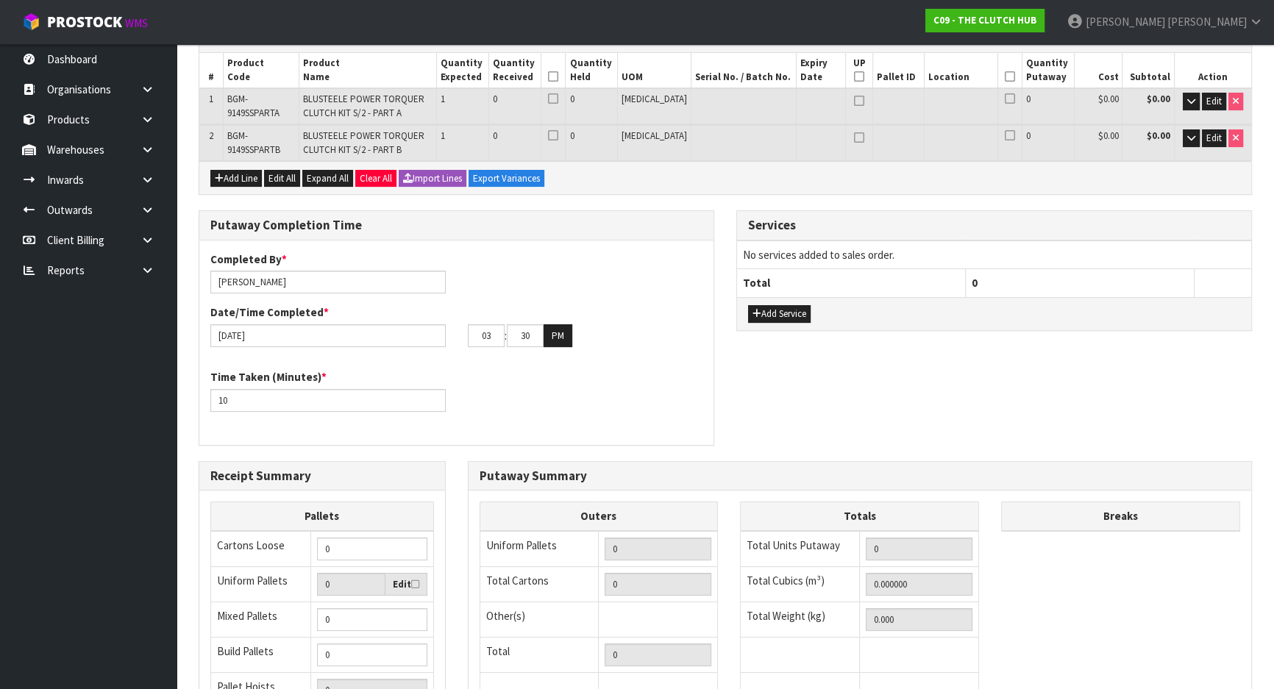
click at [523, 439] on div "Completed By * [PERSON_NAME] Date/Time Completed * [DATE] 03 : 30 : 00 PM Time …" at bounding box center [456, 343] width 514 height 205
click at [500, 383] on div "Time Taken (Minutes) * 10" at bounding box center [456, 395] width 514 height 53
click at [272, 399] on input "10" at bounding box center [327, 400] width 235 height 23
click at [453, 362] on div "Completed By * [PERSON_NAME] Date/Time Completed * [DATE] 03 : 30 : 00 PM Time …" at bounding box center [456, 343] width 514 height 182
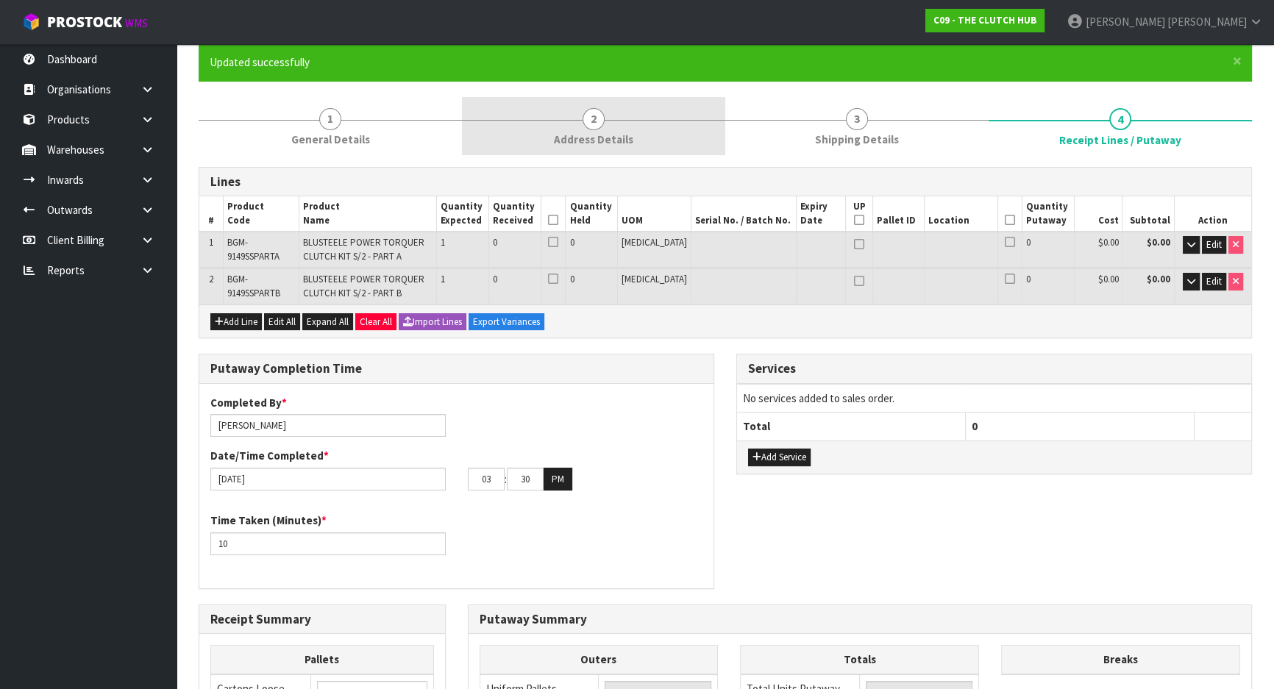
click at [297, 120] on link "1 General Details" at bounding box center [330, 126] width 263 height 58
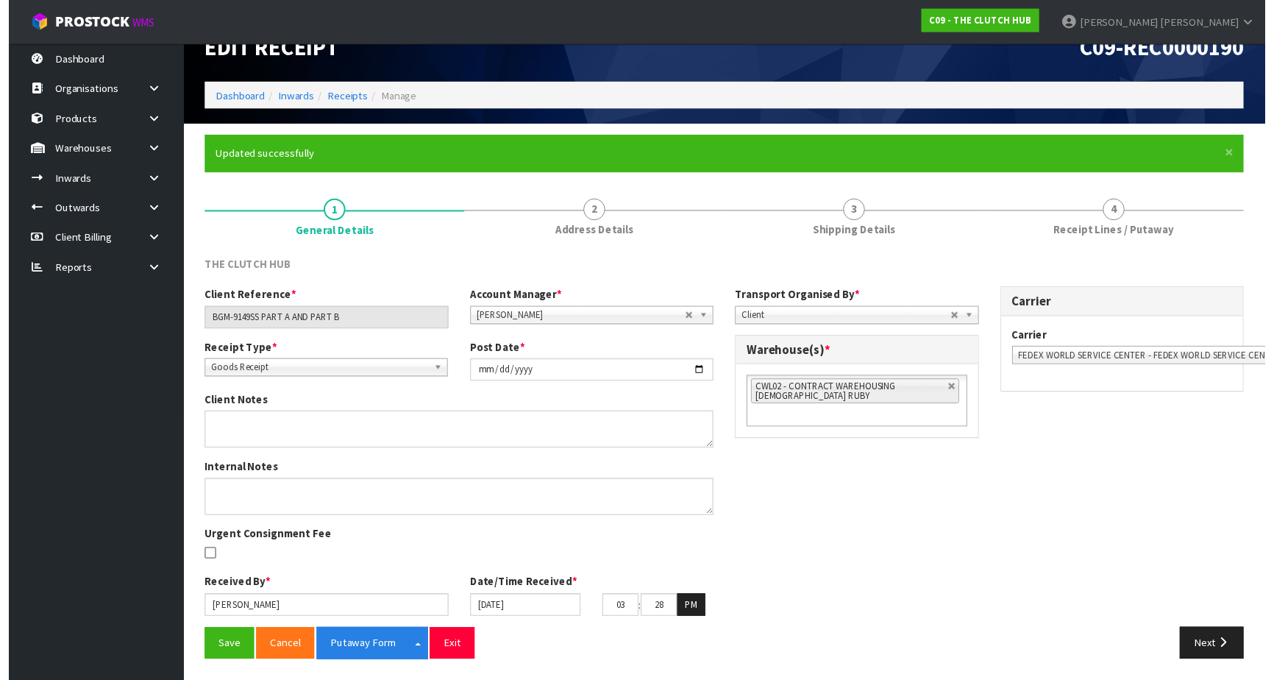
scroll to position [39, 0]
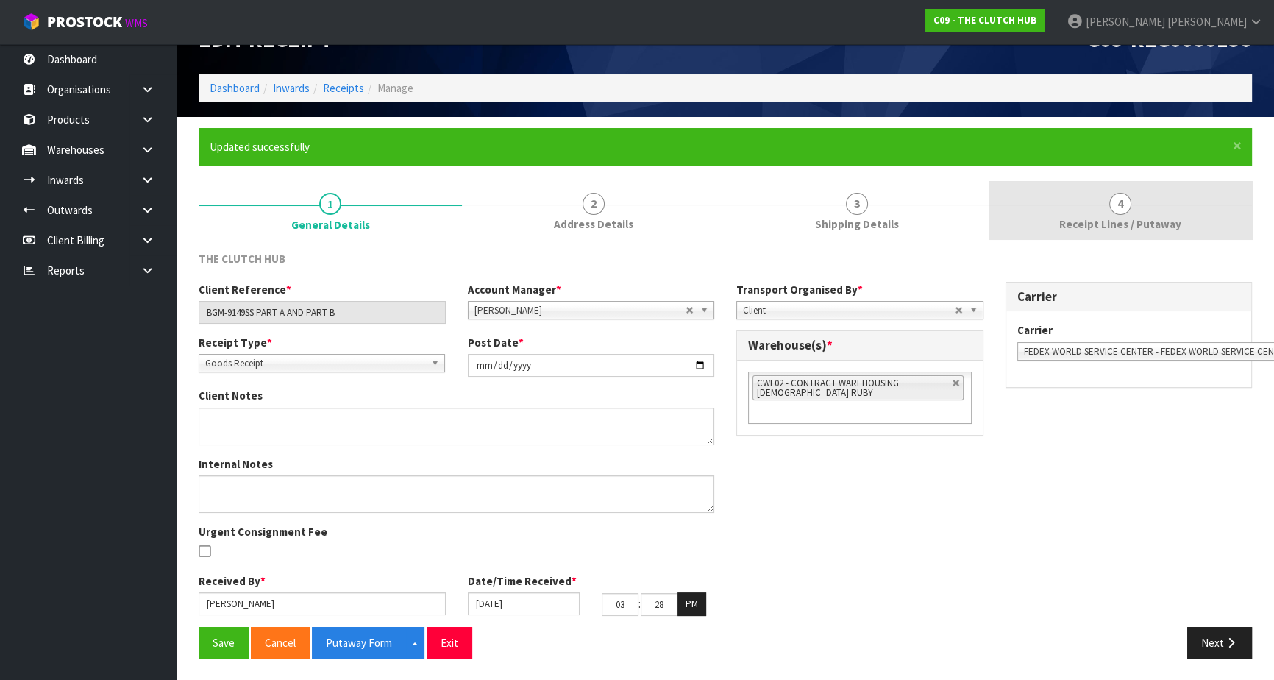
click at [1096, 210] on link "4 Receipt Lines / Putaway" at bounding box center [1120, 210] width 263 height 58
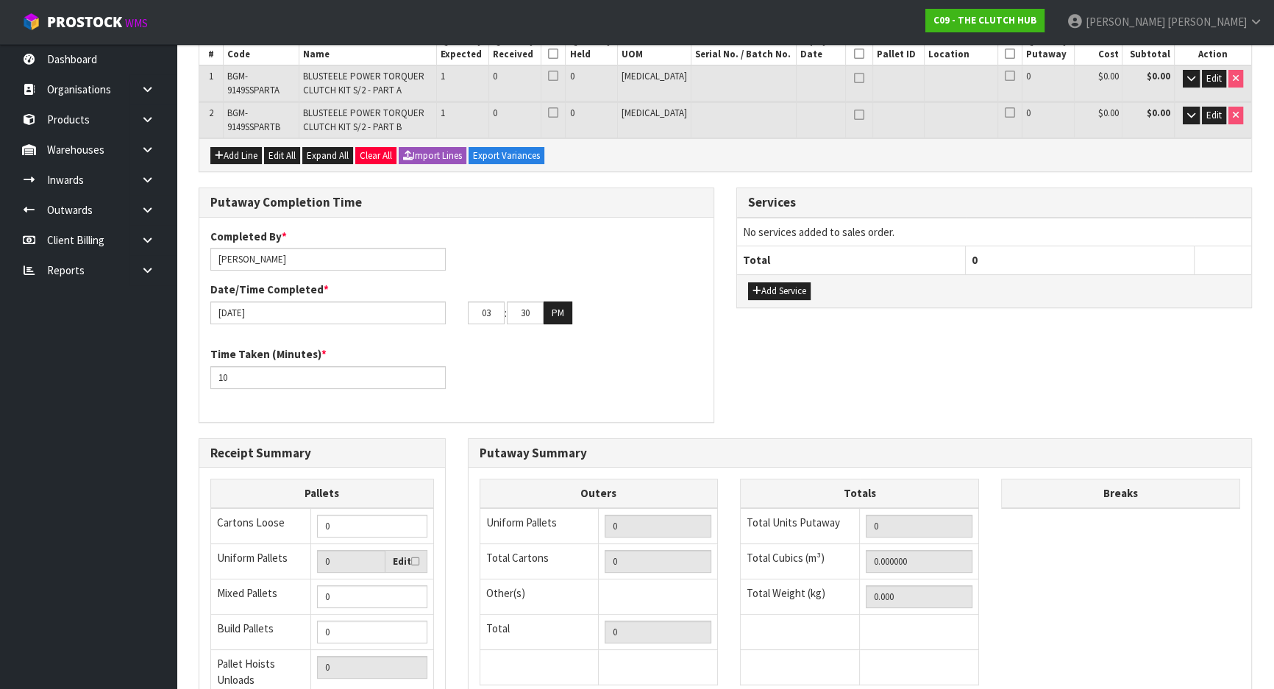
scroll to position [324, 0]
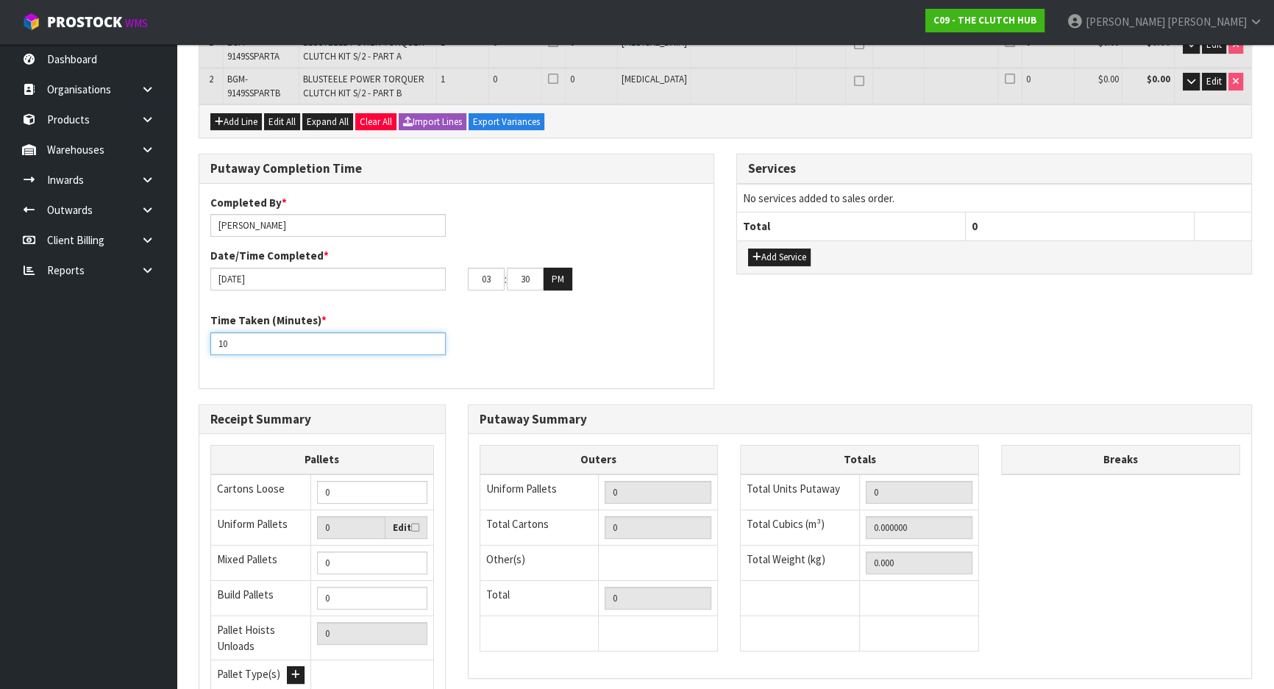
drag, startPoint x: 243, startPoint y: 338, endPoint x: 154, endPoint y: 339, distance: 89.0
click at [154, 339] on body "Toggle navigation ProStock WMS C09 - THE CLUTCH HUB [PERSON_NAME] Logout Dashbo…" at bounding box center [637, 20] width 1274 height 689
type input "5"
click at [469, 383] on div "Completed By * [PERSON_NAME] Date/Time Completed * [DATE] 03 : 30 : 00 PM Time …" at bounding box center [456, 286] width 514 height 205
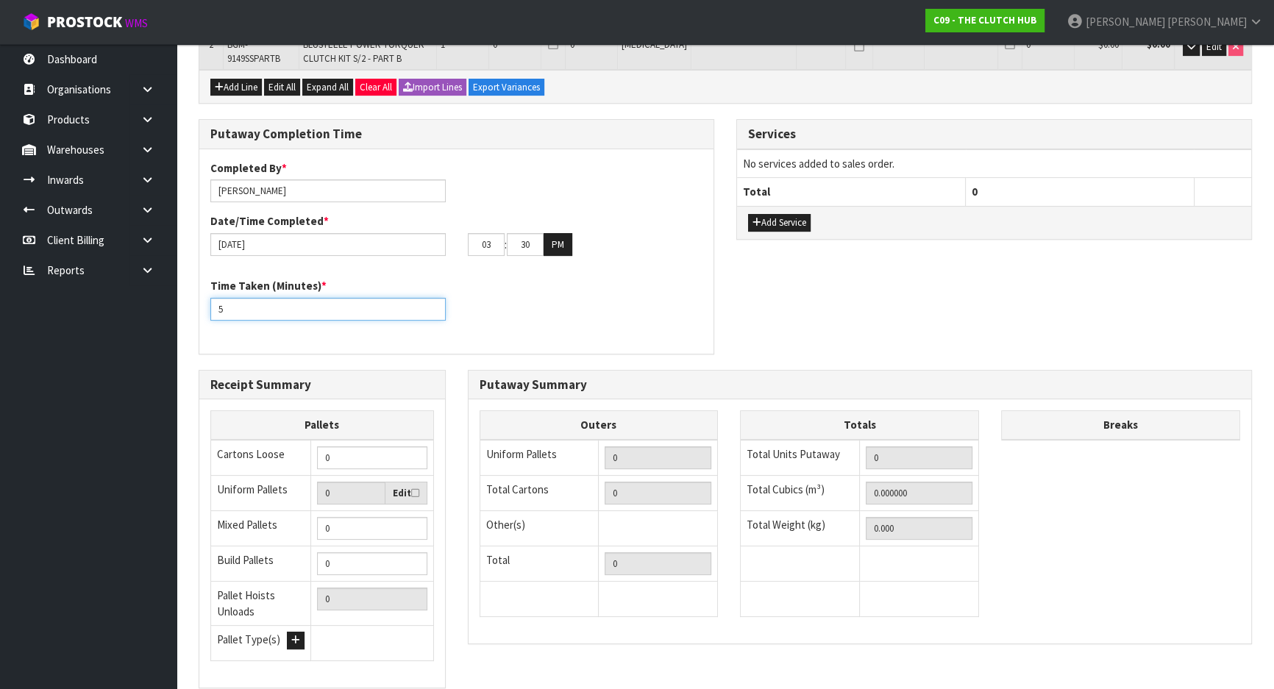
scroll to position [458, 0]
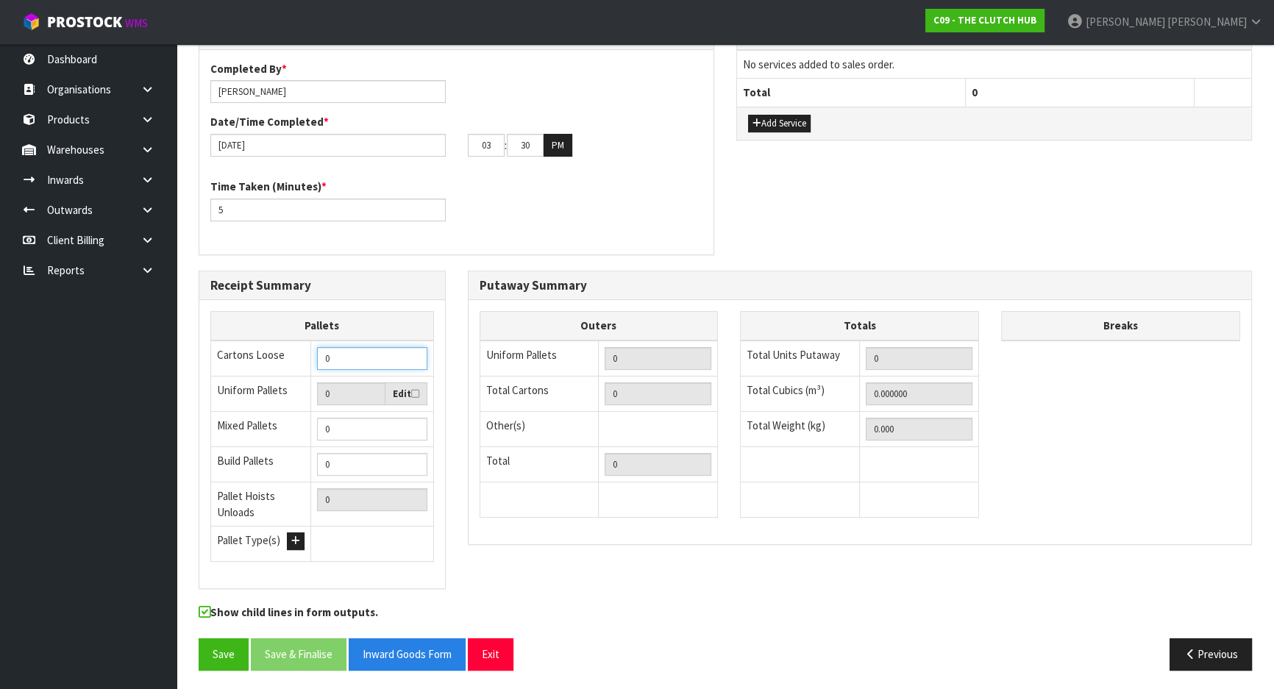
drag, startPoint x: 374, startPoint y: 368, endPoint x: 301, endPoint y: 355, distance: 74.0
click at [283, 360] on tr "Cartons Loose 0" at bounding box center [322, 359] width 223 height 36
type input "2"
drag, startPoint x: 475, startPoint y: 299, endPoint x: 461, endPoint y: 315, distance: 20.8
click at [475, 300] on div "Outers Uniform Pallets 0 Total Cartons 0 Other(s) Bag x 0 Bar x 0 Basket x 0 Bi…" at bounding box center [861, 422] width 784 height 244
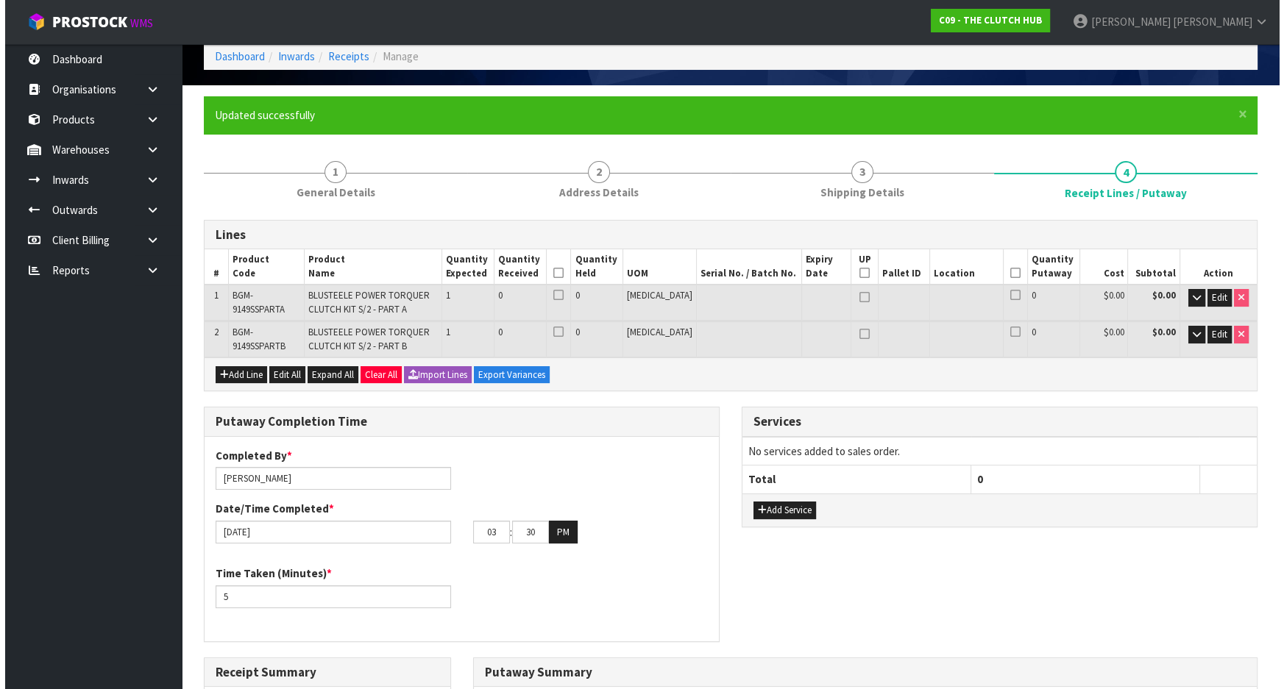
scroll to position [0, 0]
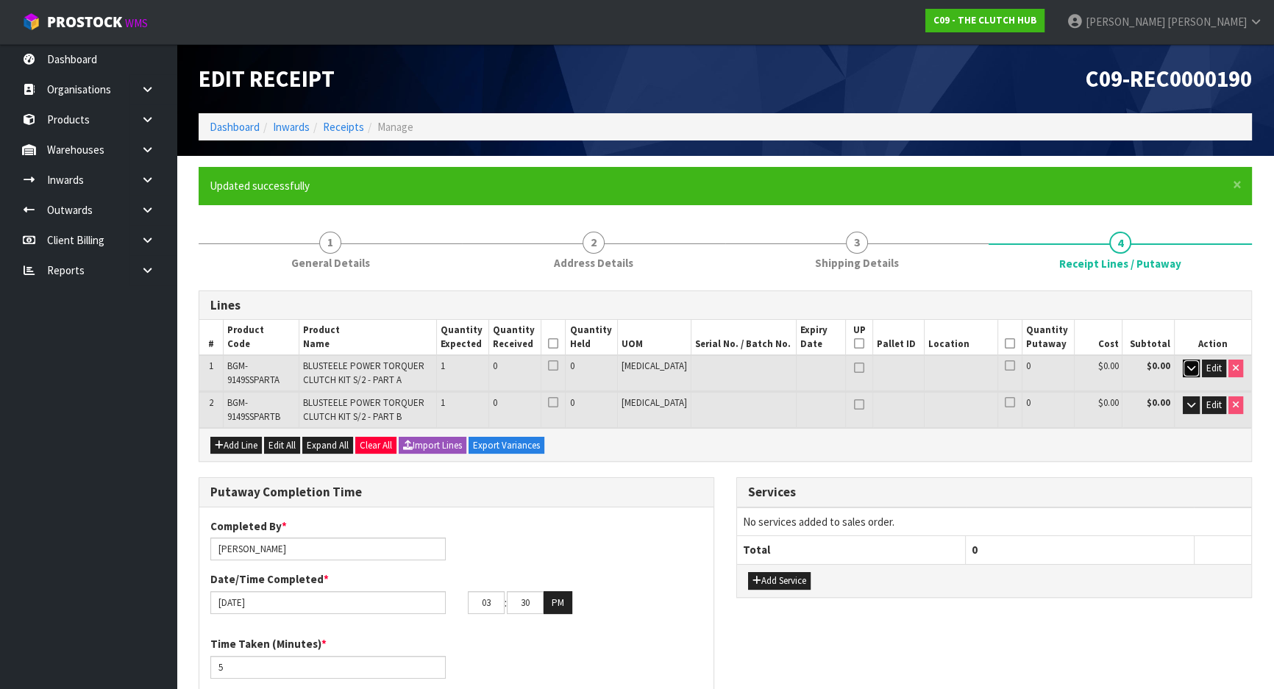
click at [1191, 368] on icon "button" at bounding box center [1192, 368] width 8 height 10
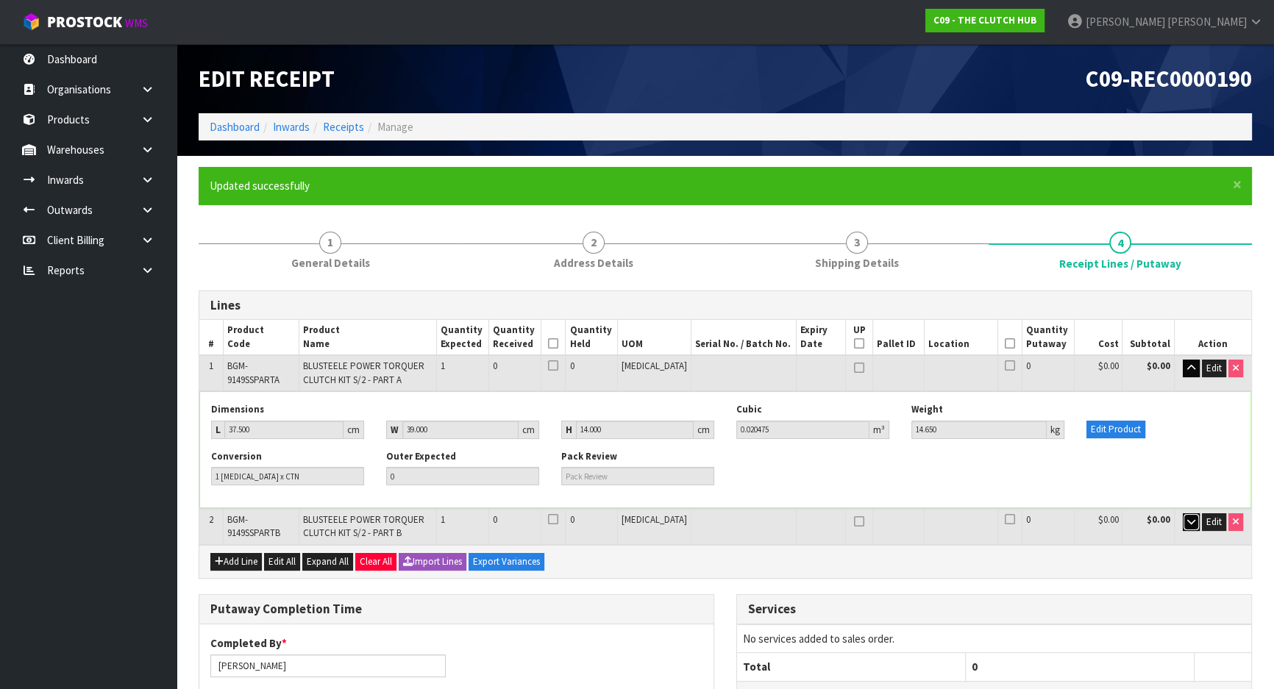
click at [1188, 523] on icon "button" at bounding box center [1192, 522] width 8 height 10
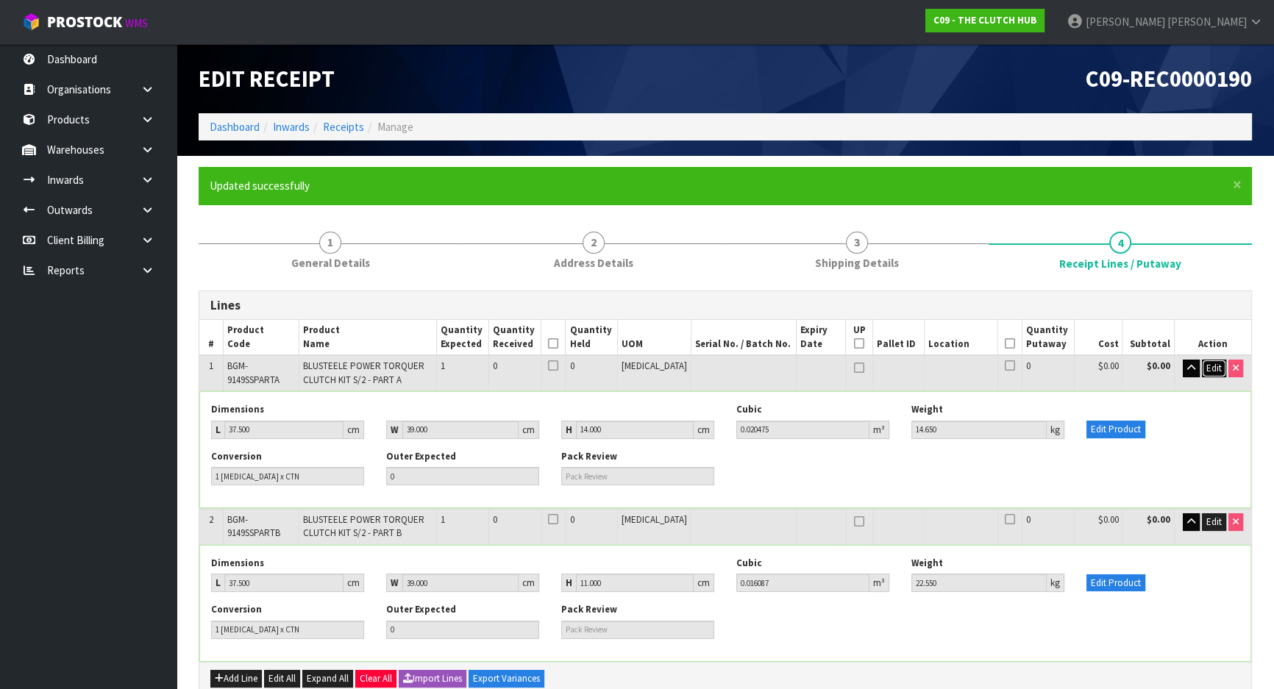
click at [1216, 366] on span "Edit" at bounding box center [1214, 368] width 15 height 13
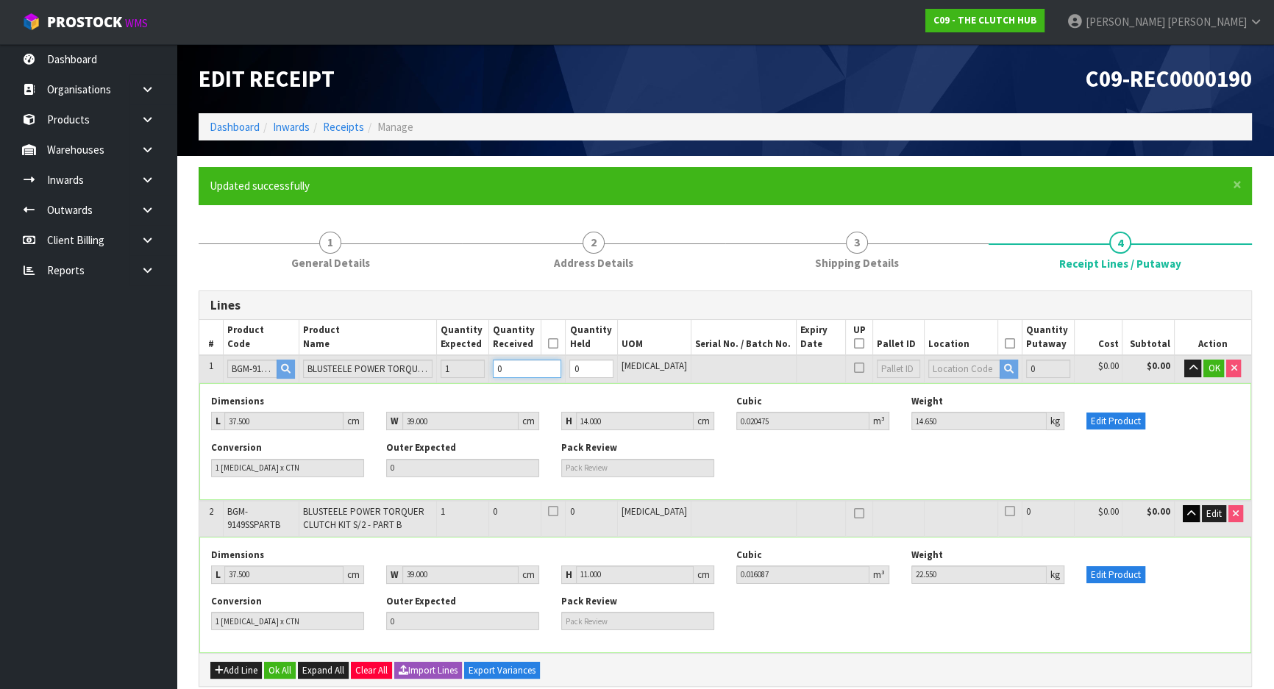
click at [414, 363] on tr "1 BGM-9149SSPARTA BLUSTEELE POWER TORQUER CLUTCH KIT S/2 - PART A 1 0 0 [MEDICA…" at bounding box center [725, 368] width 1052 height 27
type input "1"
type input "0.020475"
type input "14.65"
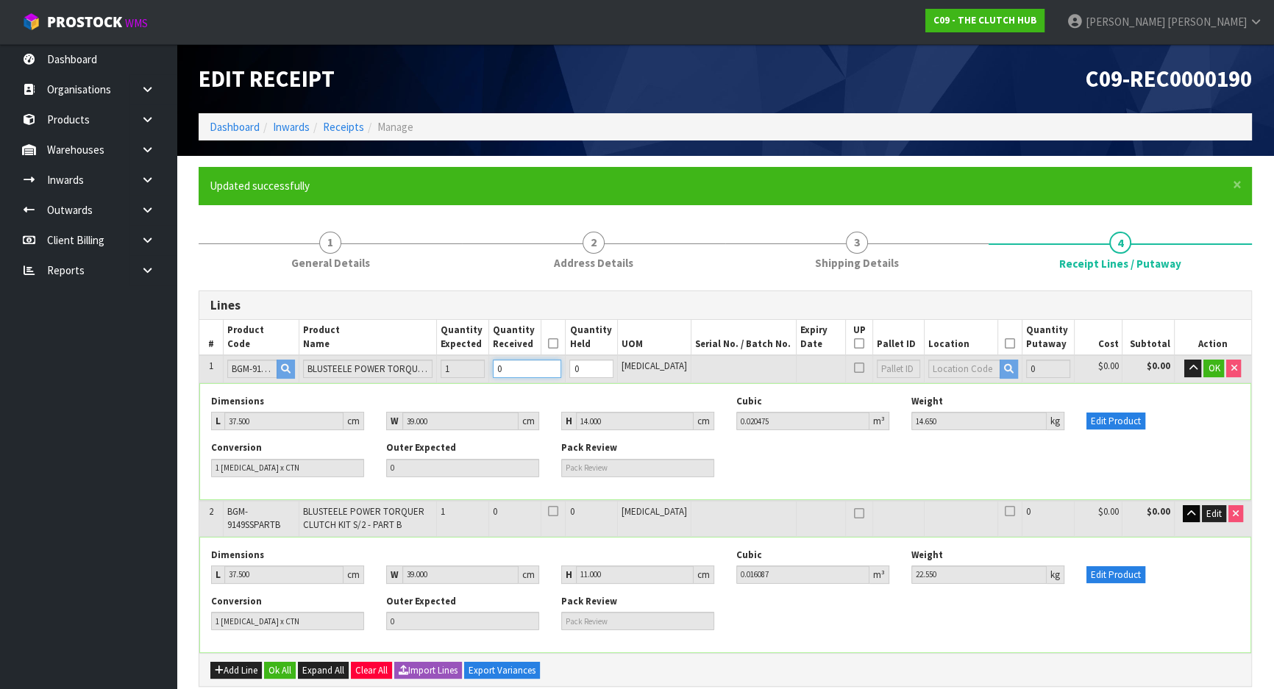
type input "1"
type input "1 CTN"
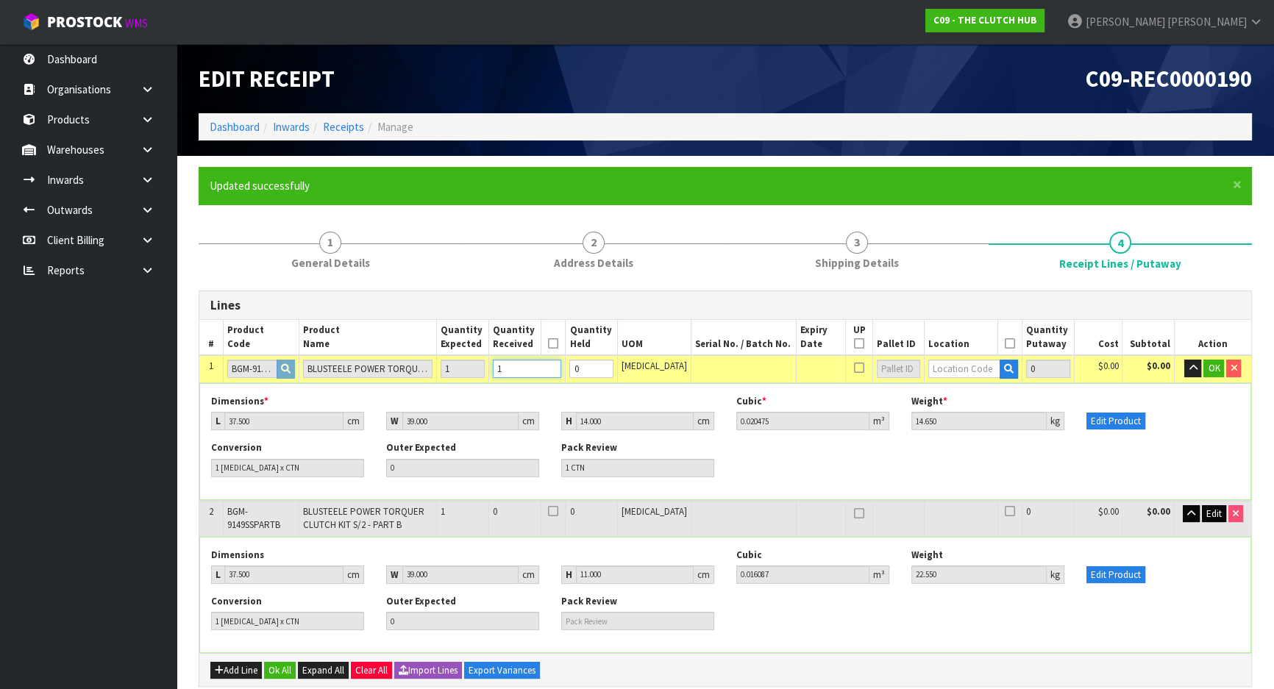
type input "1"
click at [1209, 511] on span "Edit" at bounding box center [1214, 514] width 15 height 13
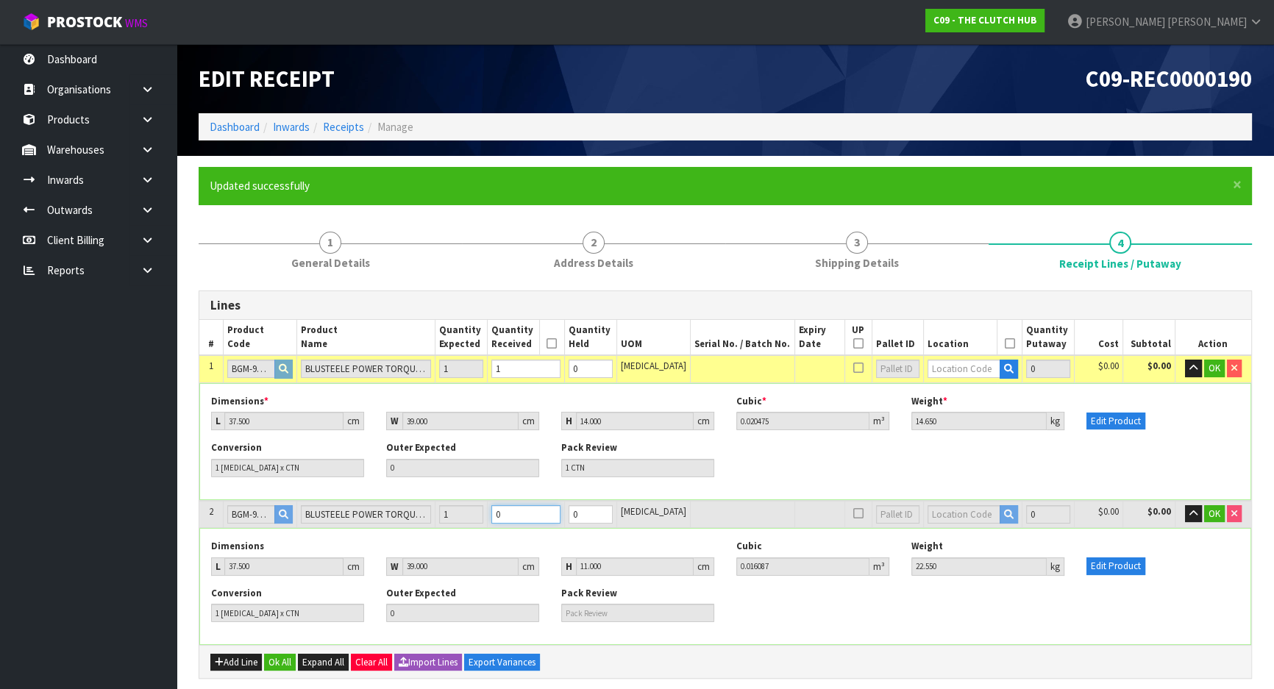
click at [427, 515] on tr "2 BGM-9149SSPARTB BLUSTEELE POWER TORQUER CLUTCH KIT S/2 - PART B 1 0 0 [MEDICA…" at bounding box center [725, 514] width 1052 height 27
type input "2"
type input "0.036562"
type input "37.2"
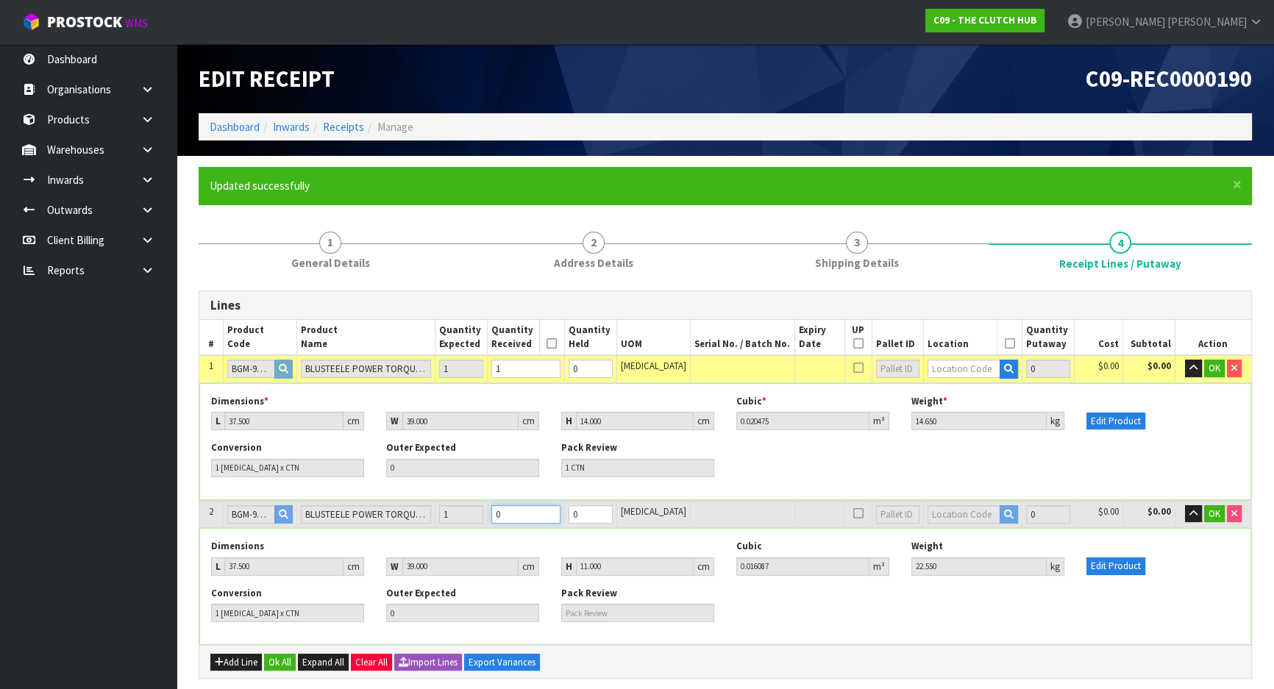
type input "1"
type input "1 CTN"
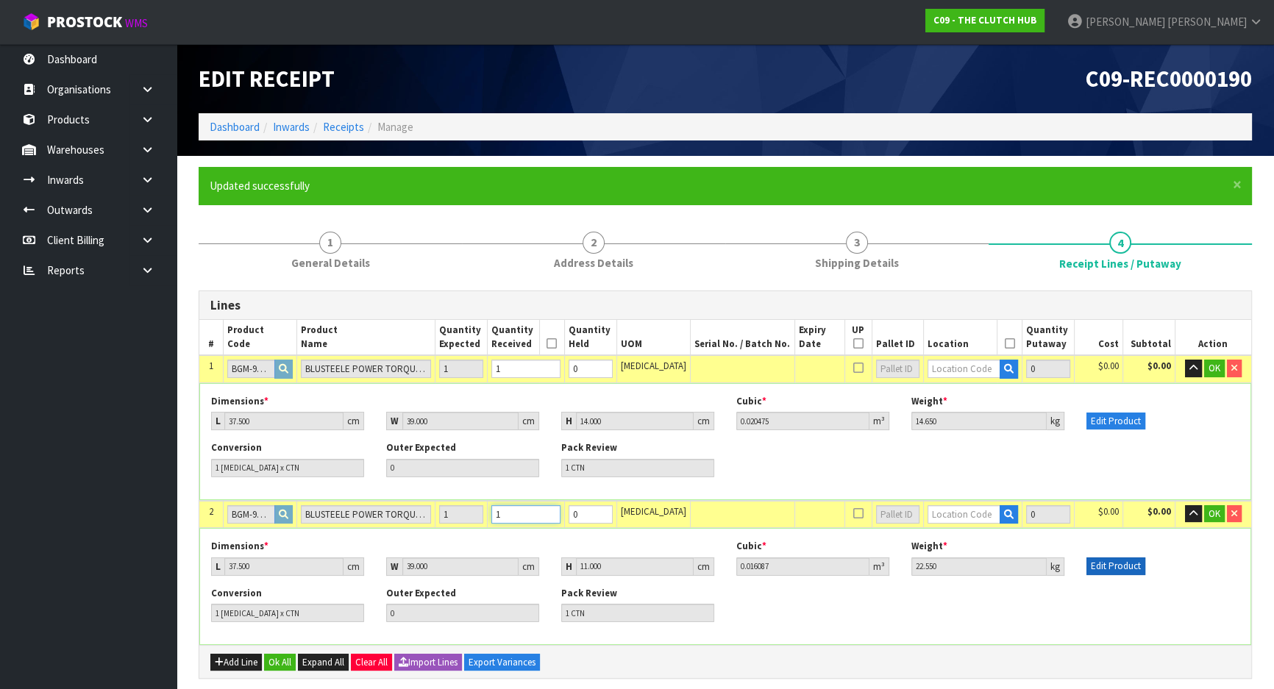
type input "1"
click at [1136, 567] on button "Edit Product" at bounding box center [1116, 567] width 59 height 18
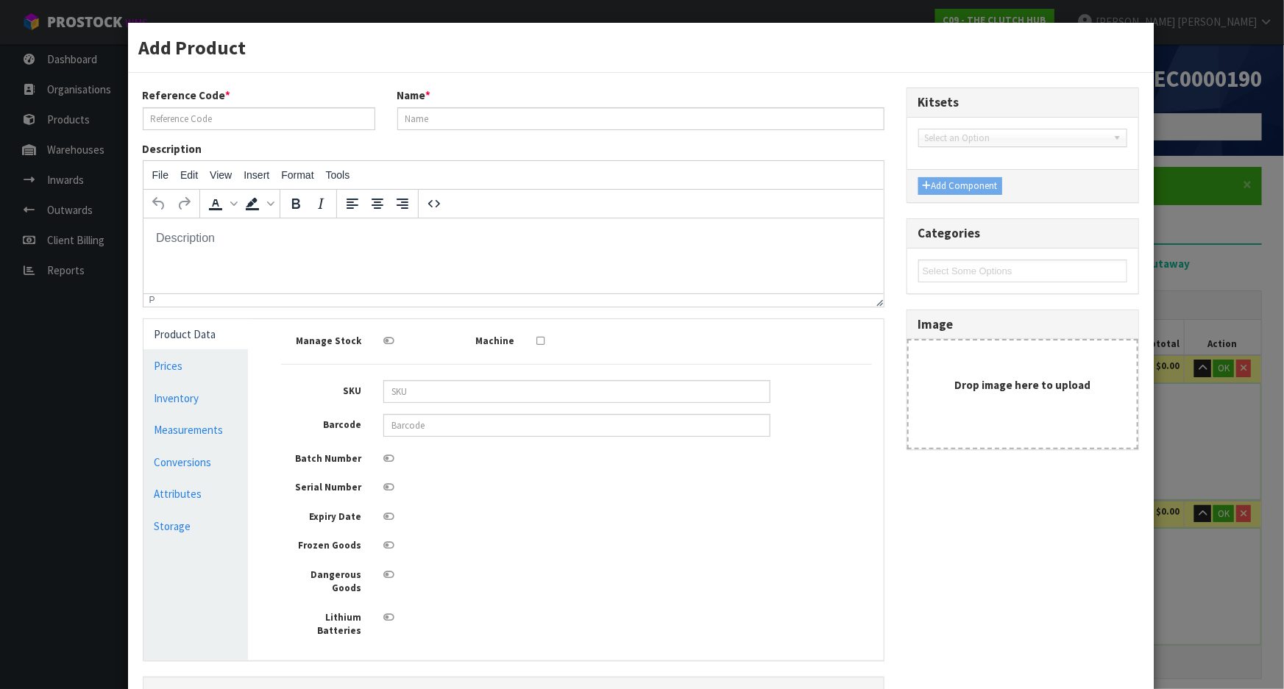
type input "BGM-9149SSPARTB"
type input "BLUSTEELE POWER TORQUER CLUTCH KIT S/2 - PART B"
type input "09358700006541"
click at [161, 436] on link "Measurements" at bounding box center [195, 430] width 105 height 30
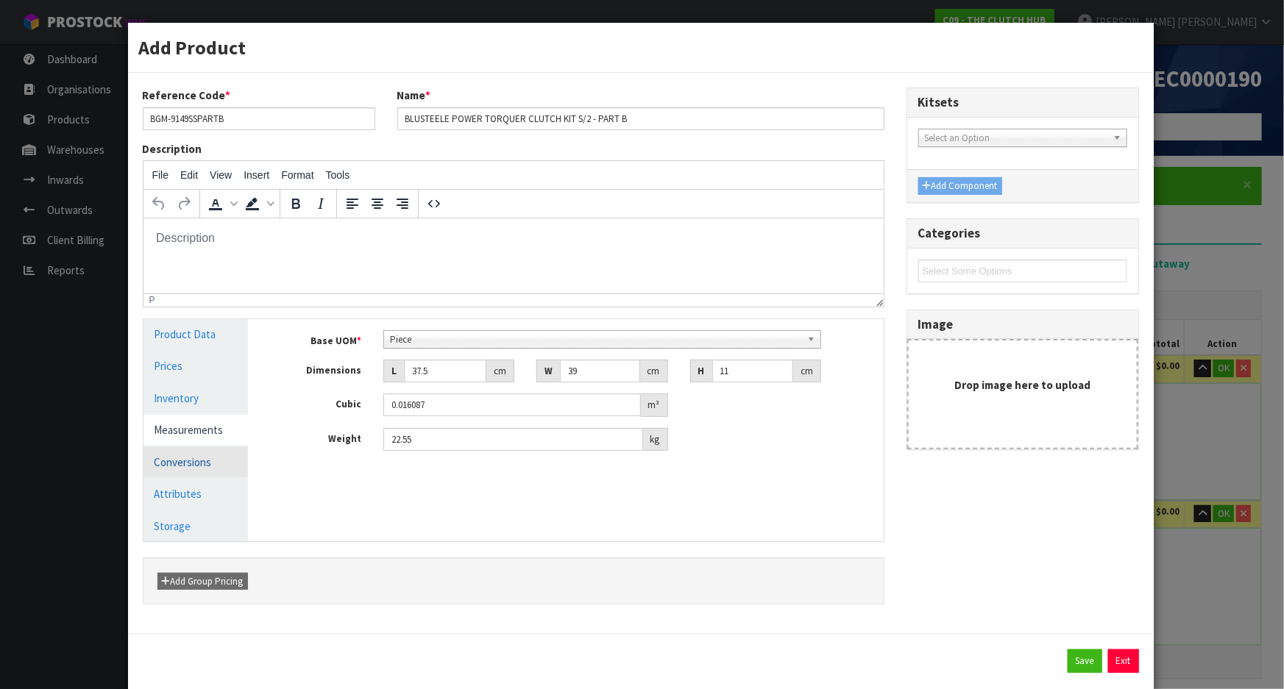
click at [182, 461] on link "Conversions" at bounding box center [195, 462] width 105 height 30
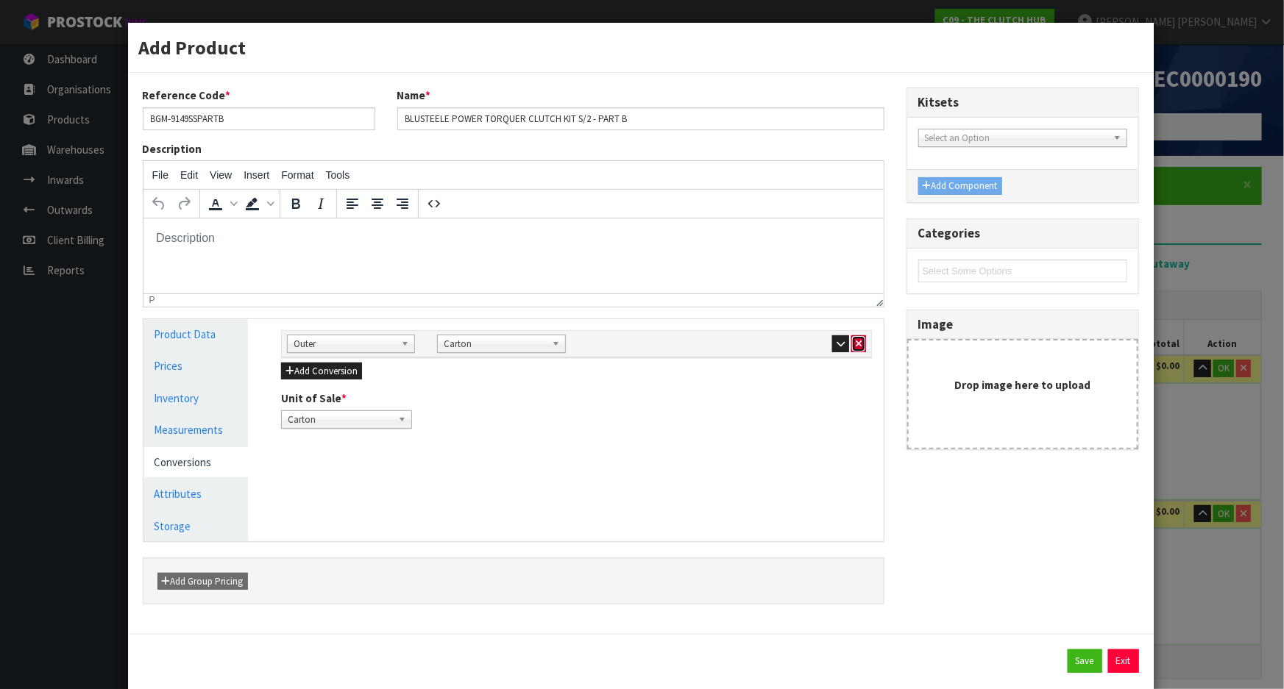
click at [856, 344] on icon "button" at bounding box center [859, 344] width 6 height 10
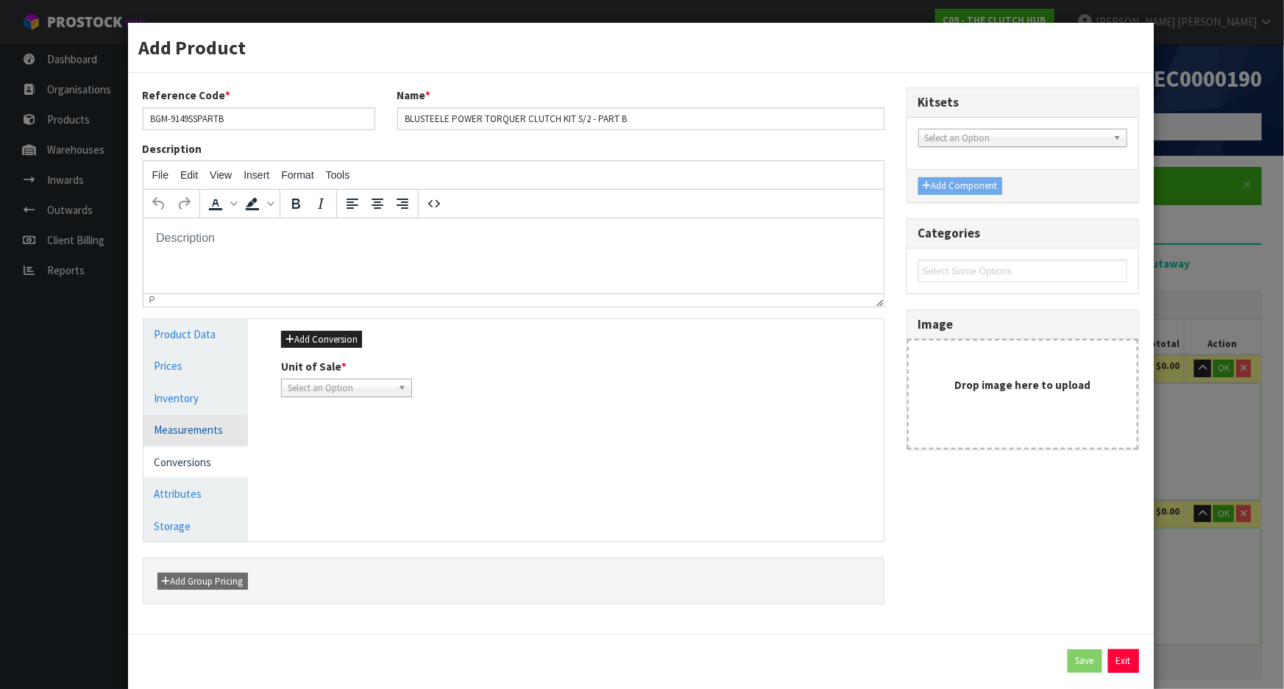
drag, startPoint x: 189, startPoint y: 431, endPoint x: 269, endPoint y: 423, distance: 79.9
click at [191, 431] on link "Measurements" at bounding box center [195, 430] width 105 height 30
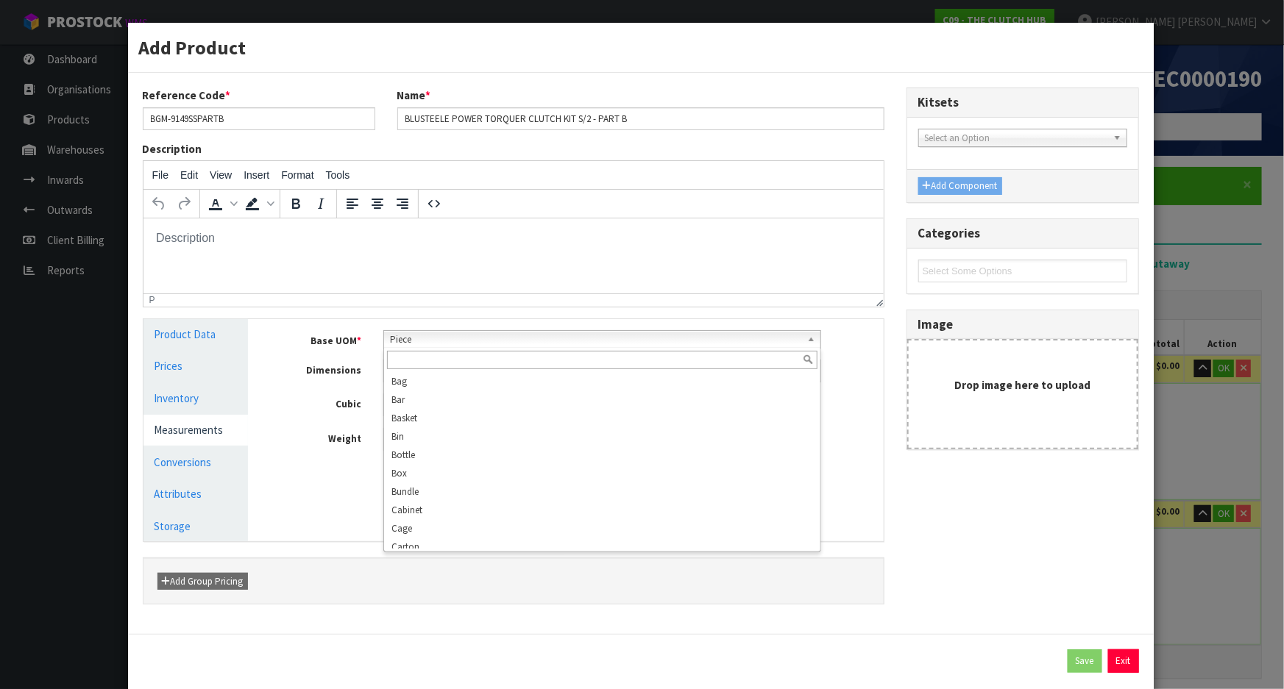
click at [411, 342] on span "Piece" at bounding box center [595, 340] width 411 height 18
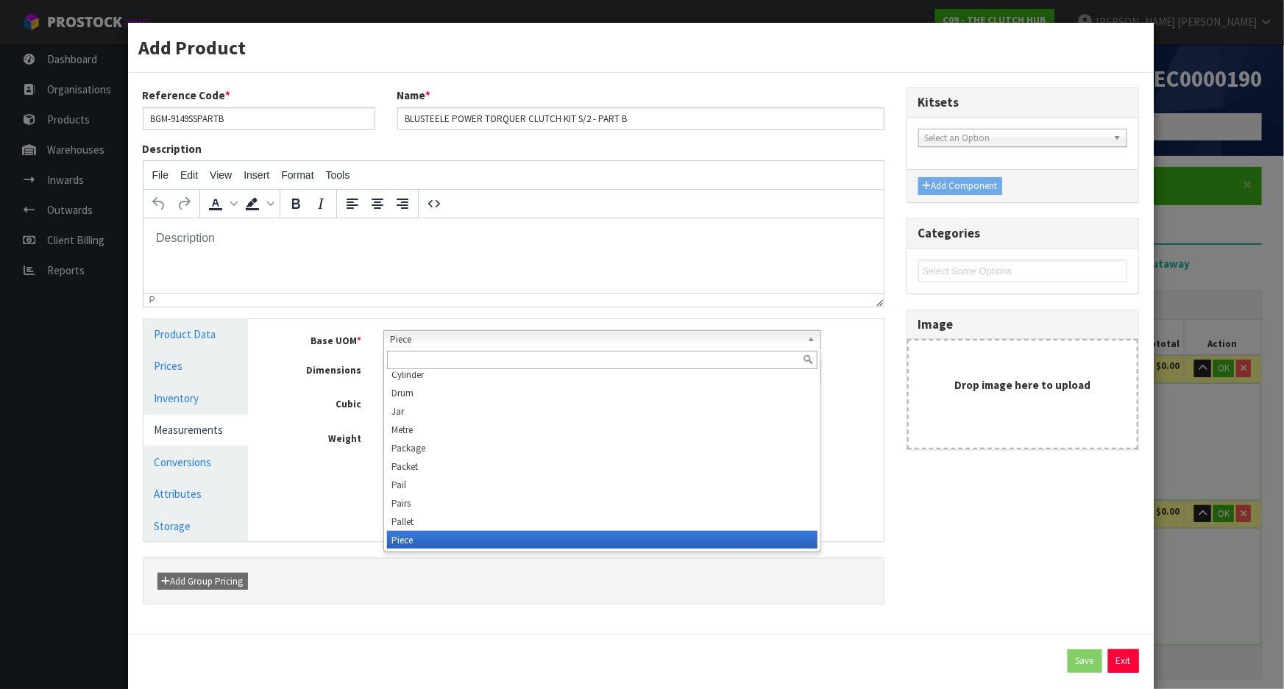
click at [422, 362] on input "text" at bounding box center [602, 360] width 430 height 18
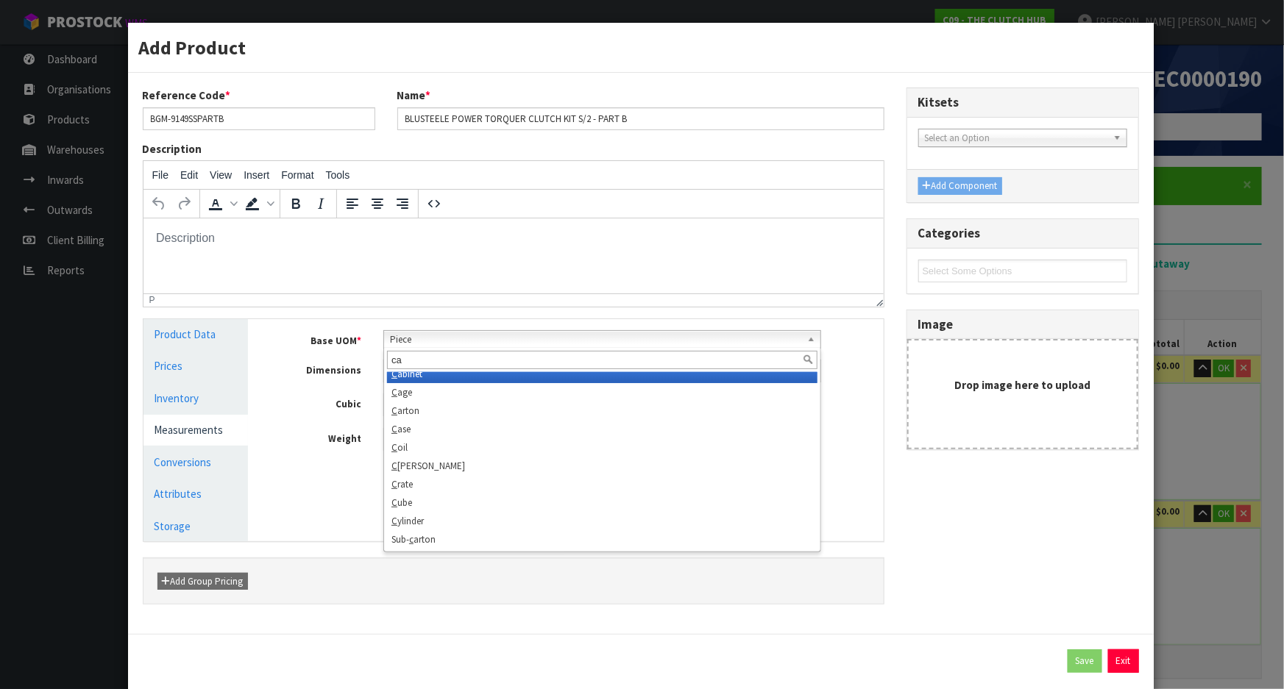
scroll to position [0, 0]
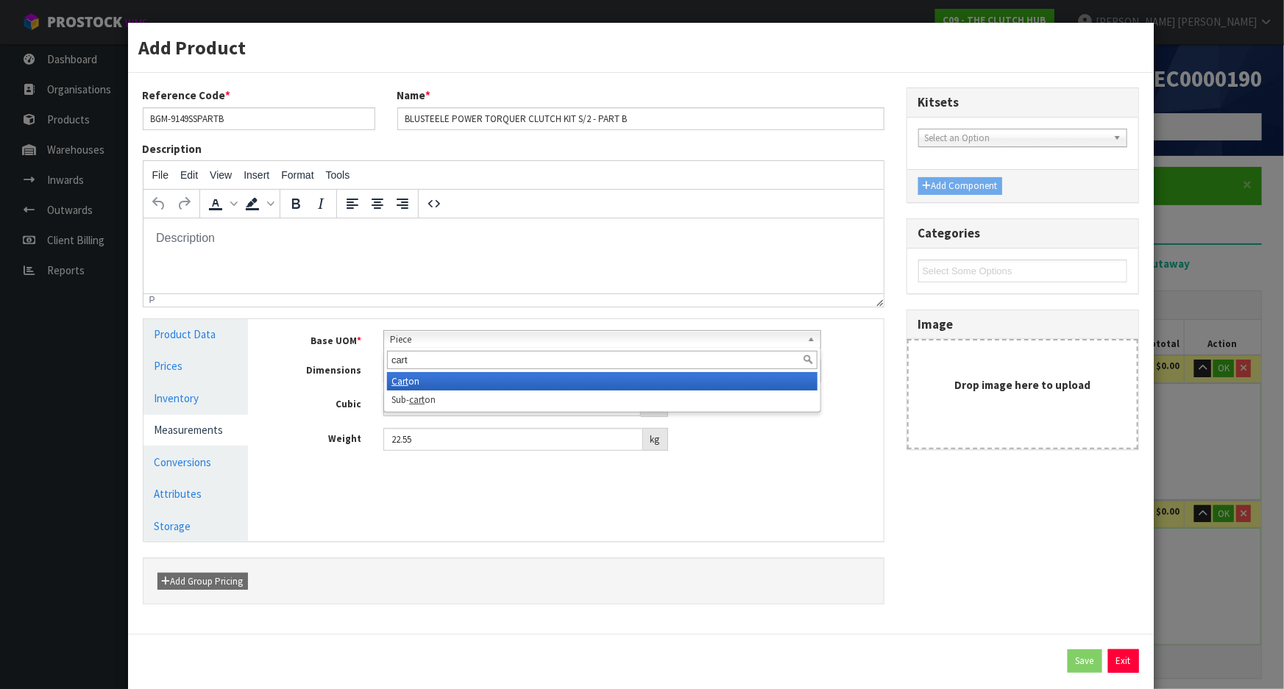
type input "cart"
click at [412, 376] on li "Cart on" at bounding box center [602, 381] width 430 height 18
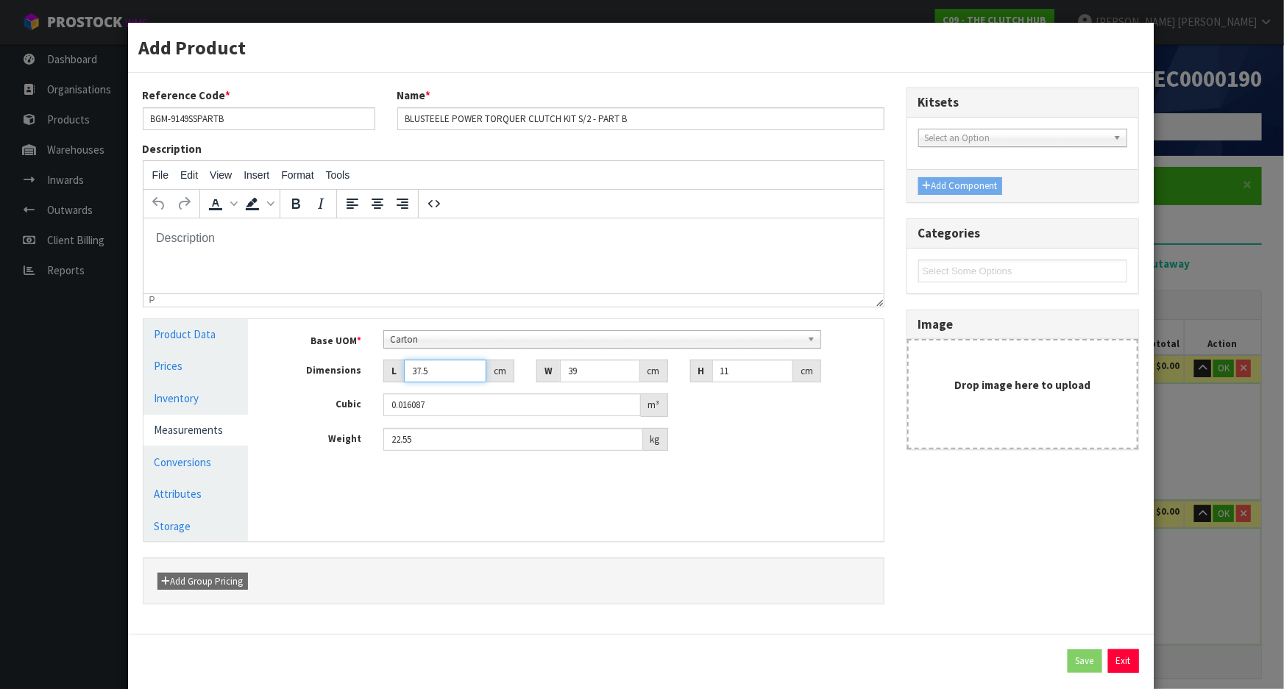
drag, startPoint x: 400, startPoint y: 375, endPoint x: 346, endPoint y: 375, distance: 53.7
click at [346, 375] on div "Dimensions L 37.5 cm W 39 cm H 11 cm" at bounding box center [576, 372] width 613 height 24
type input "4"
type input "0.001716"
type input "40"
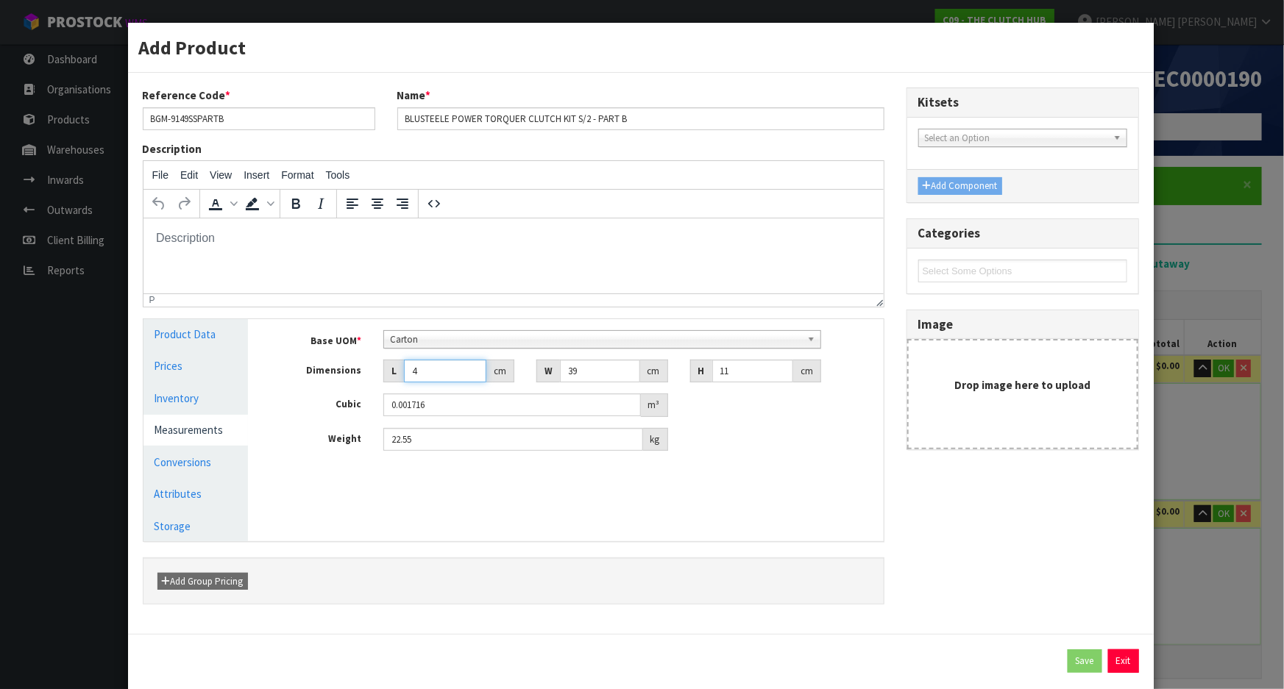
type input "0.01716"
type input "40"
drag, startPoint x: 574, startPoint y: 368, endPoint x: 497, endPoint y: 373, distance: 76.7
click at [494, 373] on div "Dimensions L 40 cm W 39 cm H 11 cm" at bounding box center [576, 372] width 613 height 24
drag, startPoint x: 739, startPoint y: 375, endPoint x: 671, endPoint y: 372, distance: 67.8
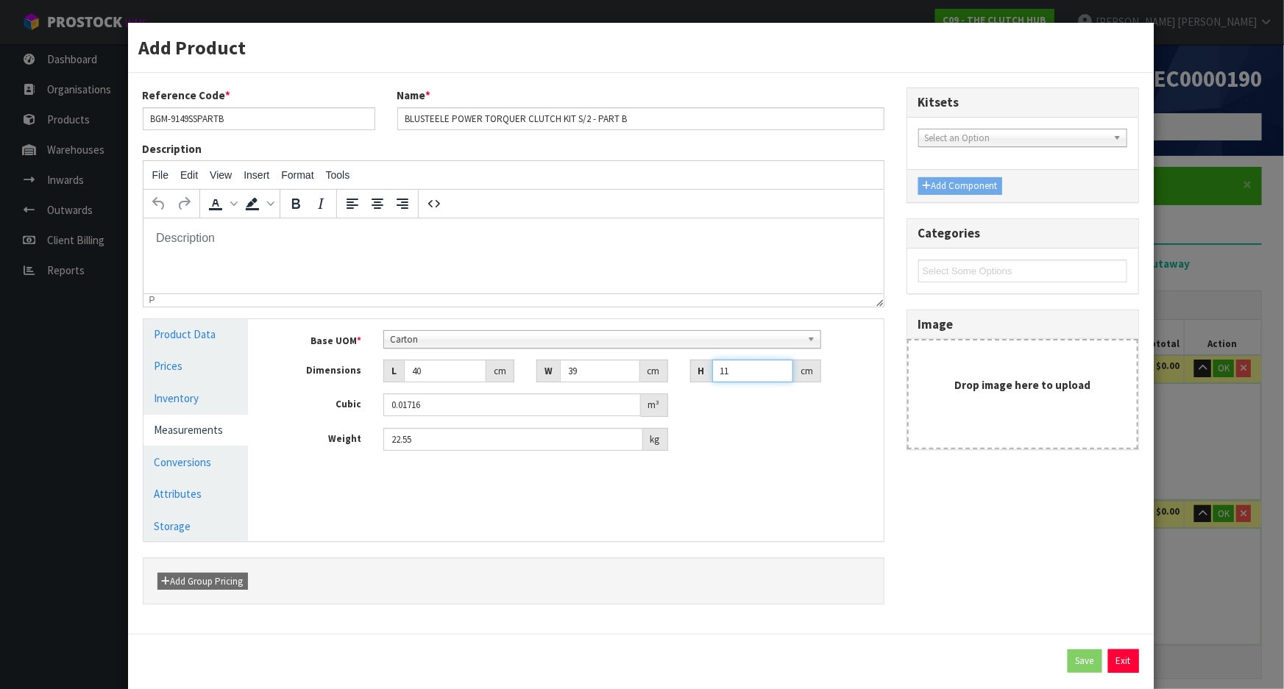
click at [671, 372] on div "Dimensions L 40 cm W 39 cm H 11 cm" at bounding box center [576, 372] width 613 height 24
type input "1"
type input "0.00156"
type input "15"
type input "0.0234"
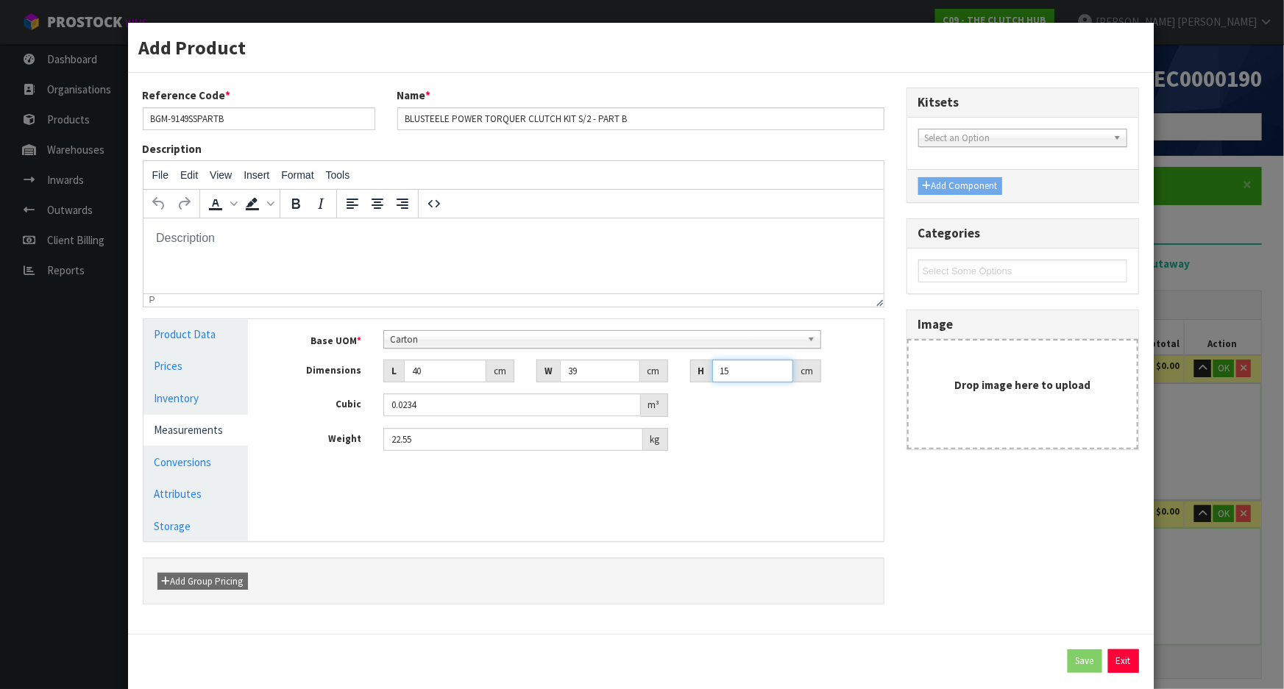
type input "15"
drag, startPoint x: 467, startPoint y: 446, endPoint x: 244, endPoint y: 441, distance: 223.0
click at [252, 441] on div "Product Data Prices Inventory Measurements Conversions Attributes Storage Manag…" at bounding box center [513, 430] width 762 height 222
type input "23"
click at [645, 505] on div "Manage Stock Machine SKU Barcode 09358700006541 Batch Number Serial Number Expi…" at bounding box center [576, 430] width 635 height 222
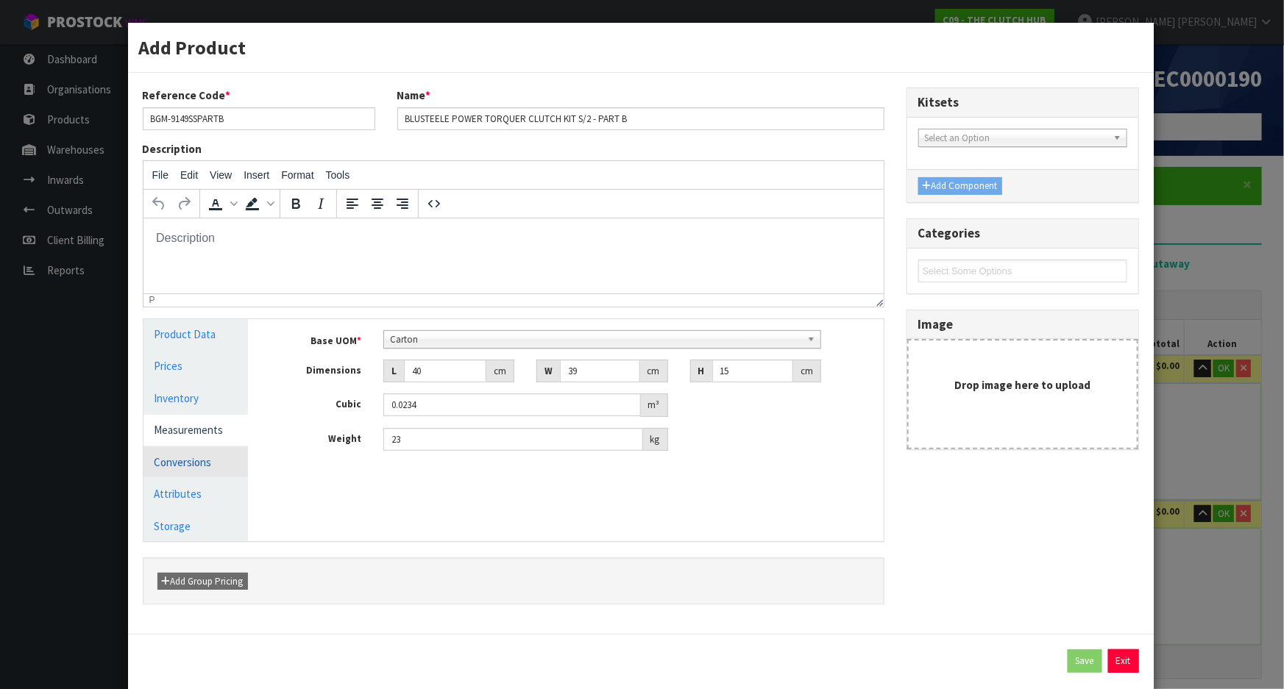
click at [178, 459] on link "Conversions" at bounding box center [195, 462] width 105 height 30
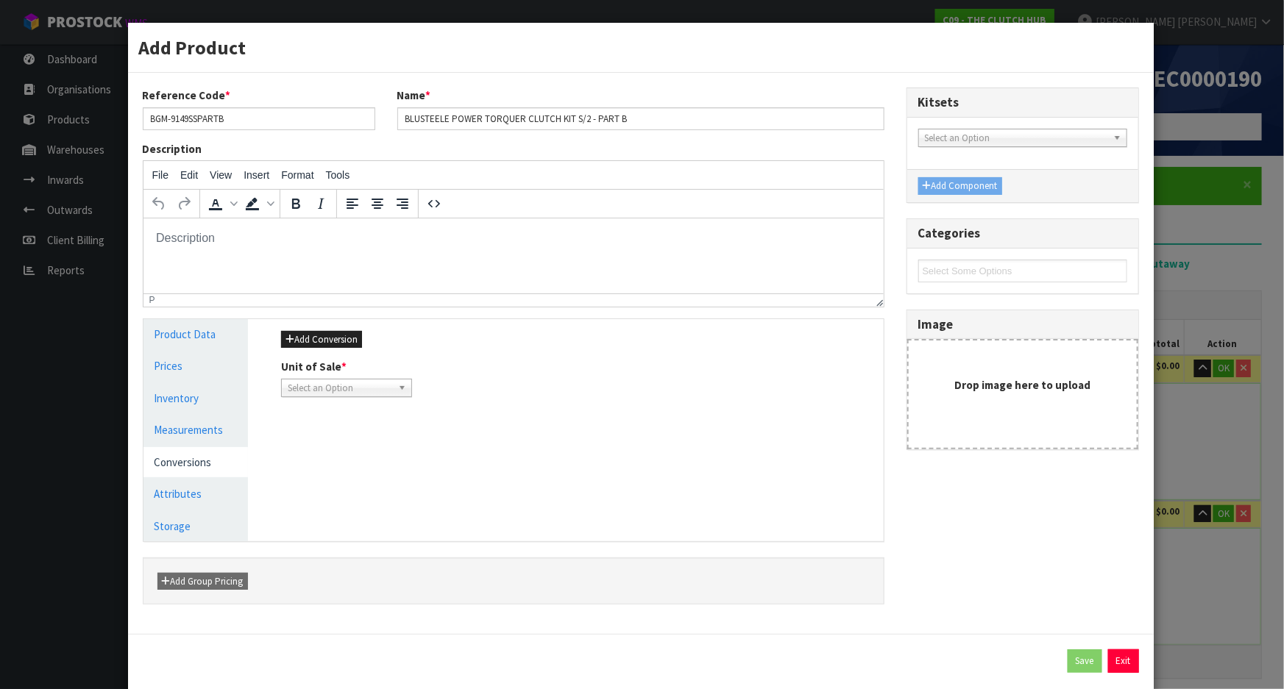
click at [353, 391] on span "Select an Option" at bounding box center [340, 389] width 104 height 18
click at [339, 428] on li "Piece" at bounding box center [347, 430] width 124 height 18
click at [1074, 654] on button "Save" at bounding box center [1085, 662] width 35 height 24
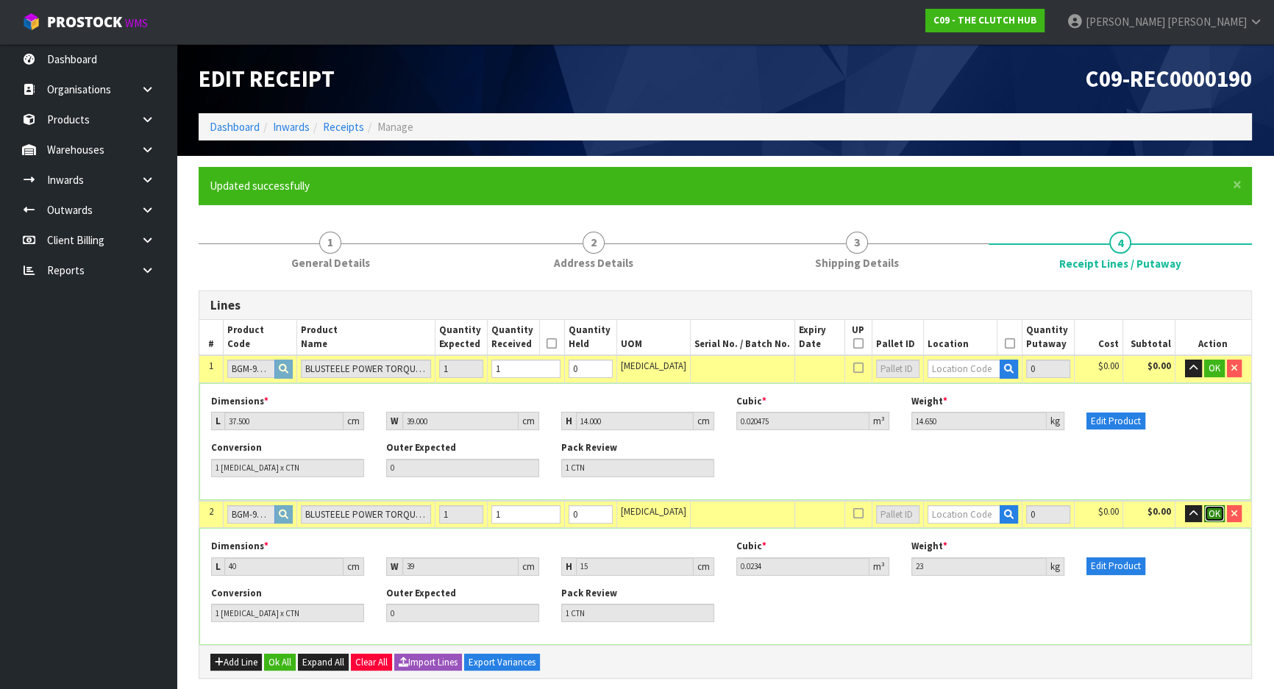
click at [1216, 512] on span "OK" at bounding box center [1215, 514] width 12 height 13
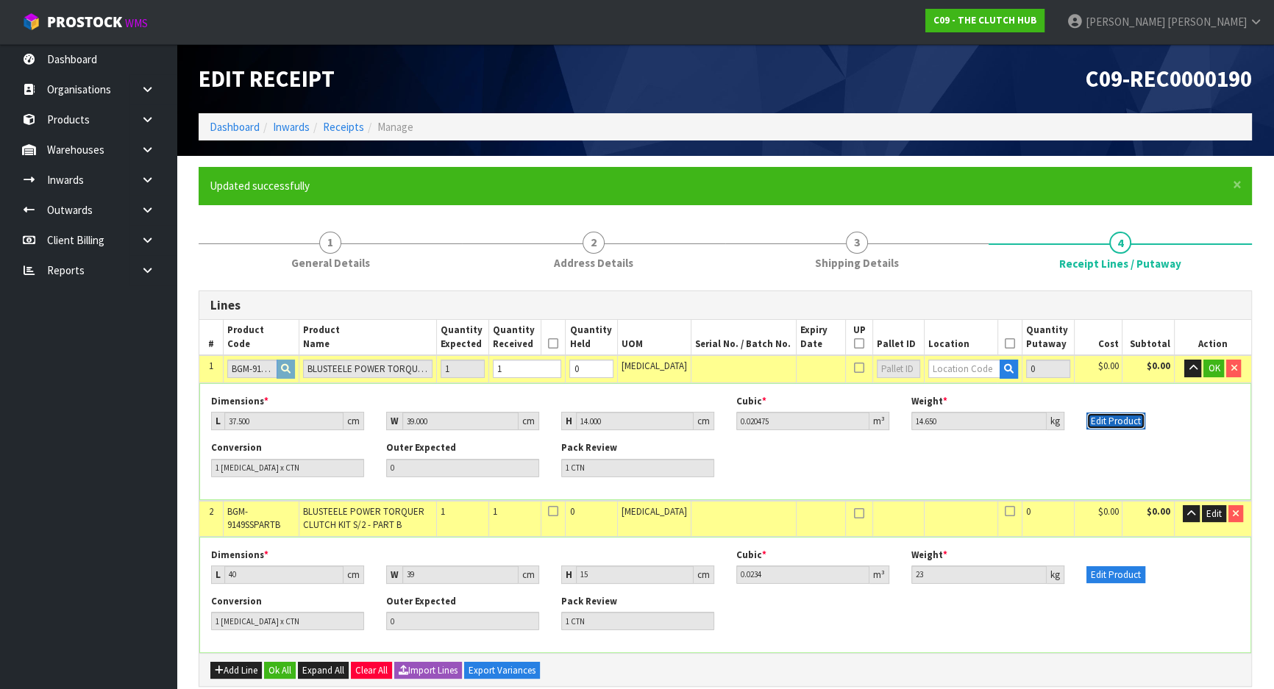
click at [1114, 420] on button "Edit Product" at bounding box center [1116, 422] width 59 height 18
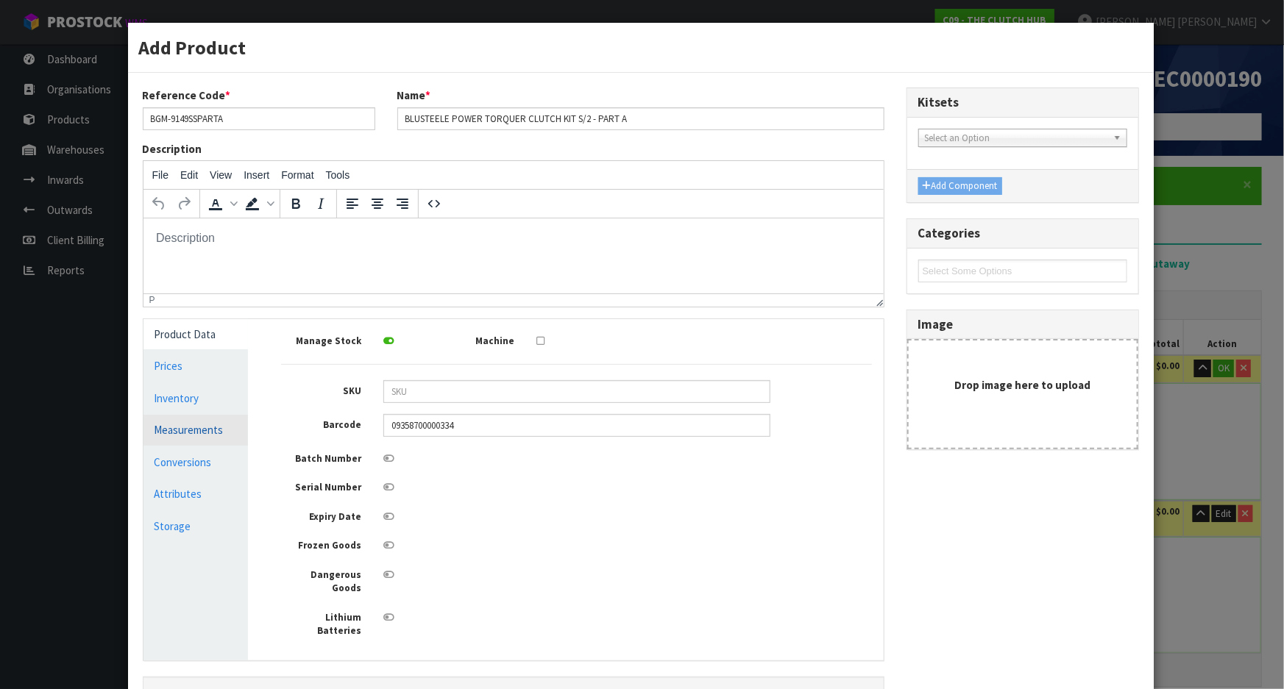
click at [197, 438] on link "Measurements" at bounding box center [195, 430] width 105 height 30
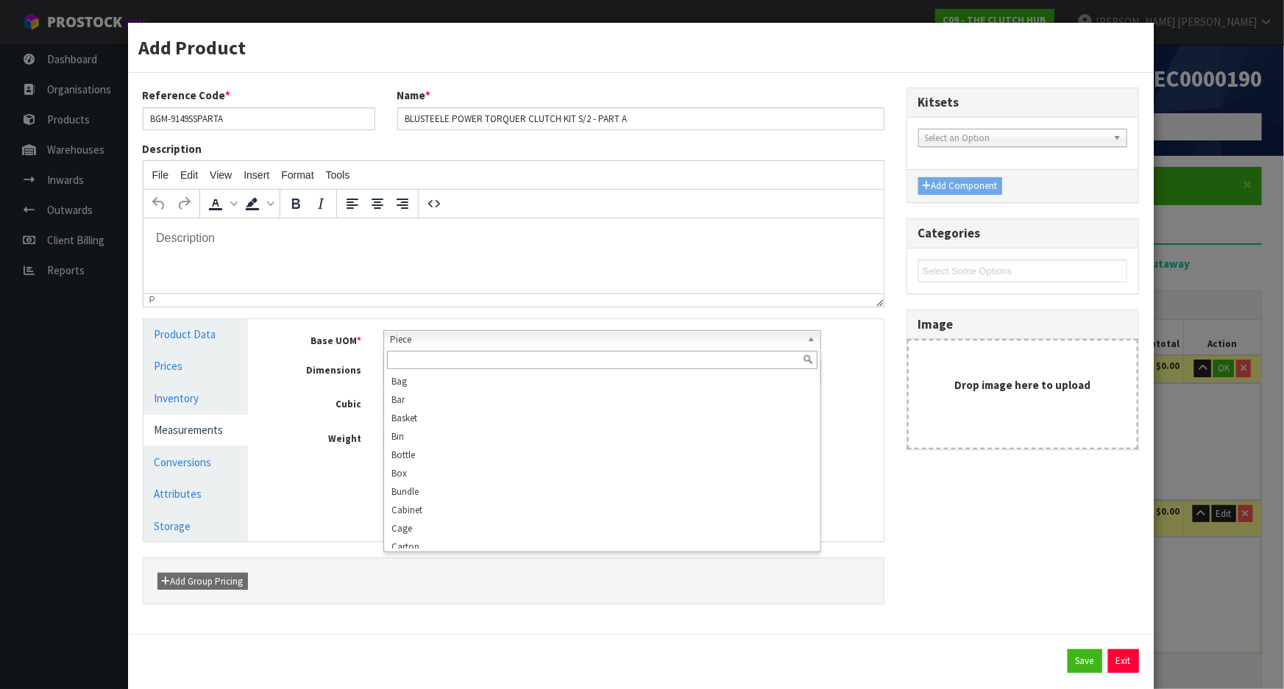
scroll to position [283, 0]
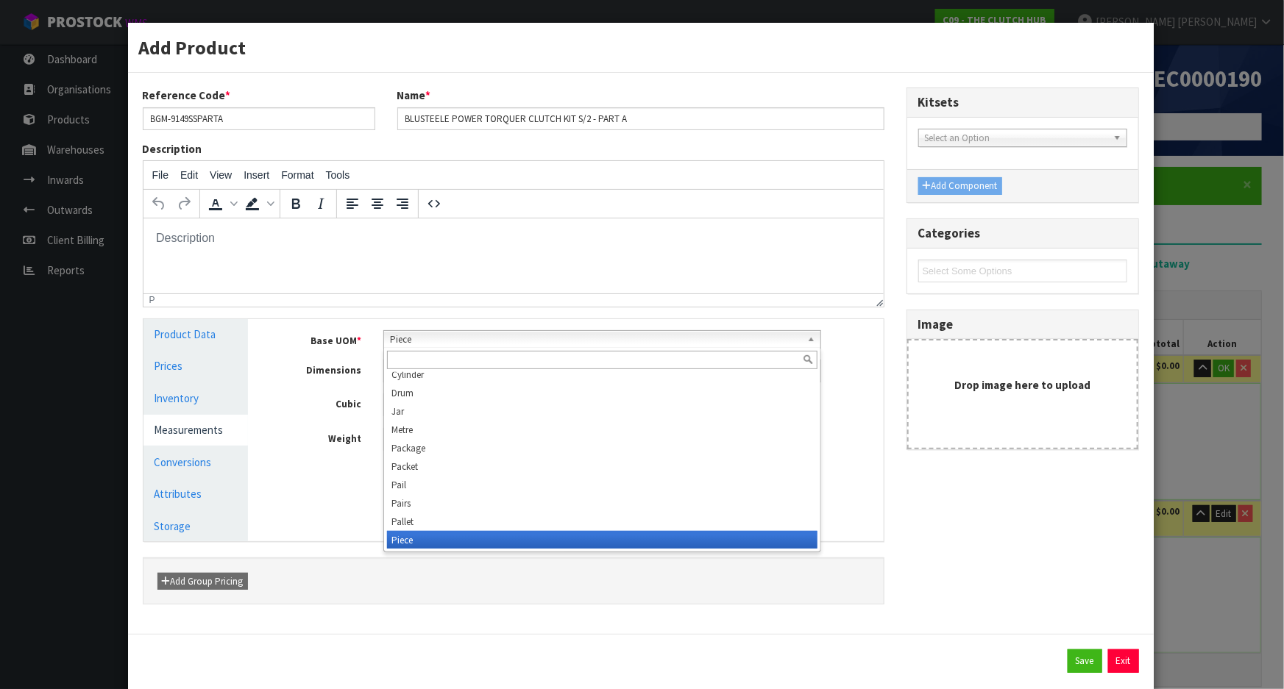
click at [459, 341] on span "Piece" at bounding box center [595, 340] width 411 height 18
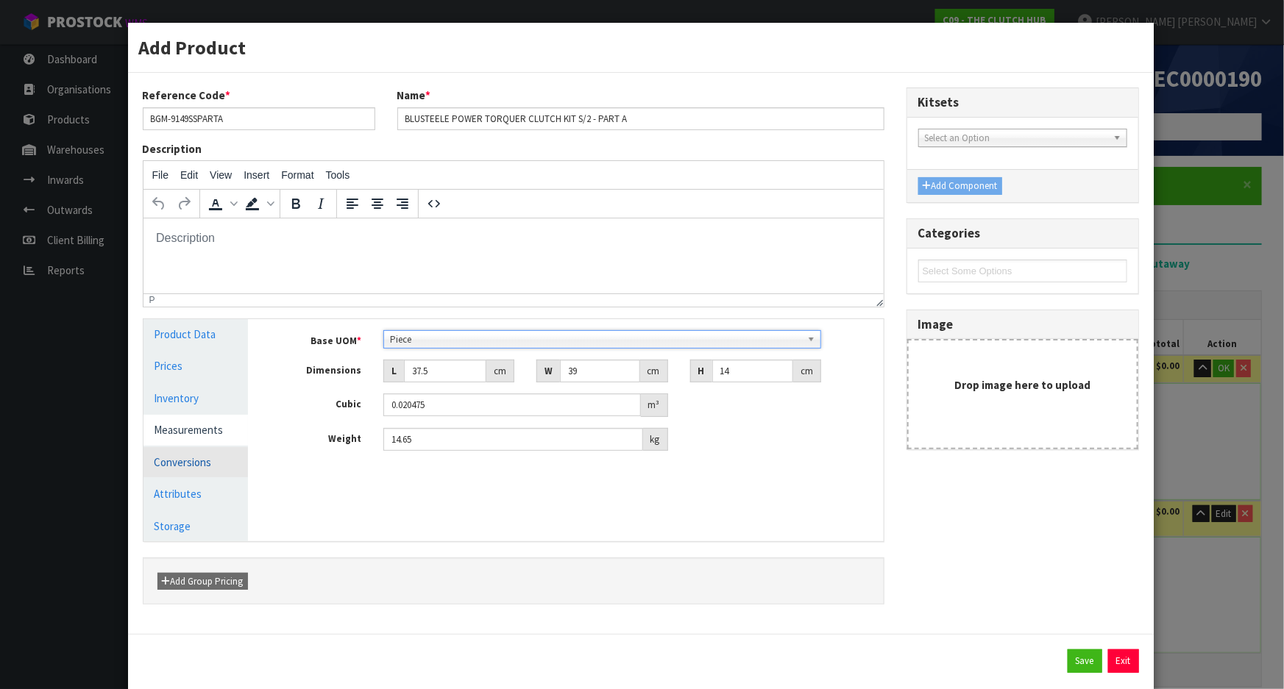
click at [208, 466] on link "Conversions" at bounding box center [195, 462] width 105 height 30
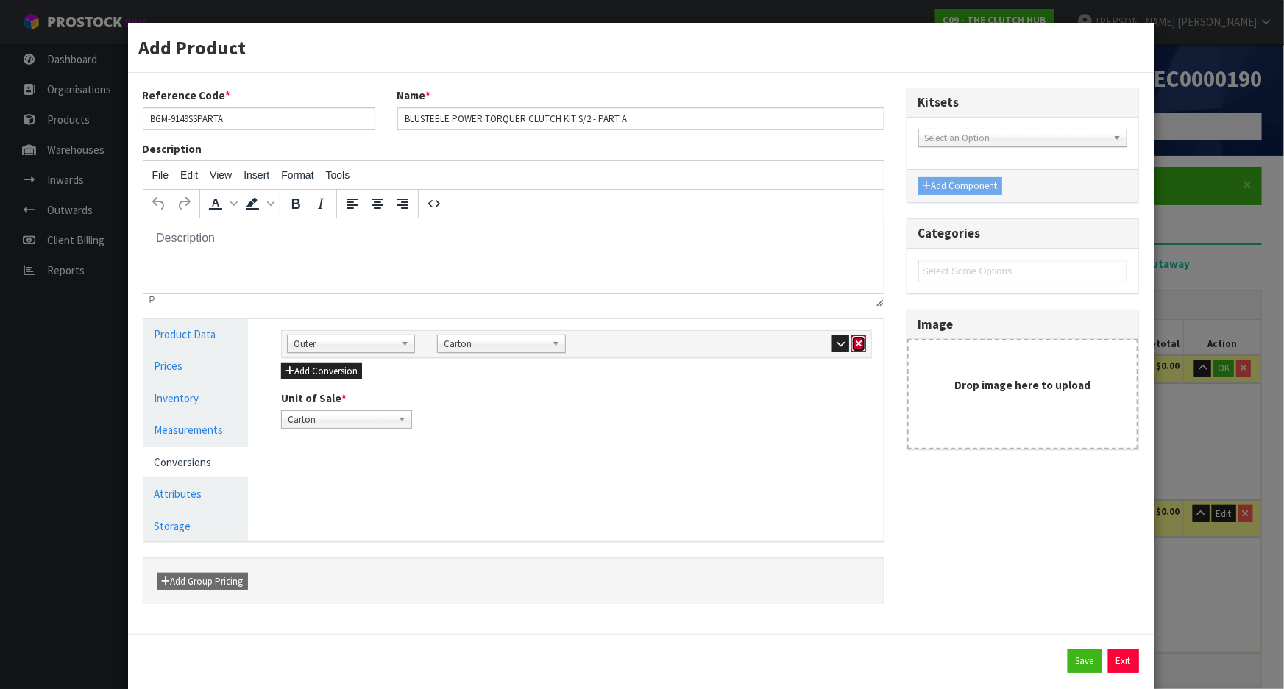
drag, startPoint x: 855, startPoint y: 336, endPoint x: 846, endPoint y: 341, distance: 10.2
click at [855, 336] on button "button" at bounding box center [858, 345] width 15 height 18
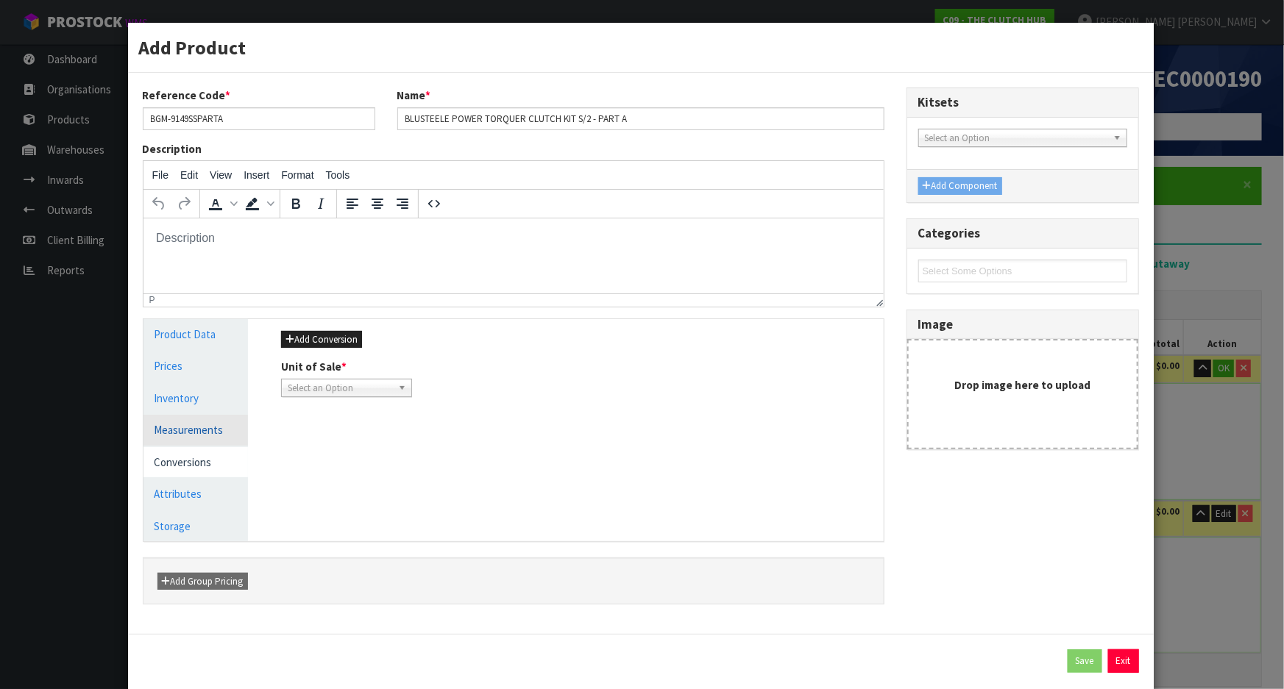
click at [208, 431] on link "Measurements" at bounding box center [195, 430] width 105 height 30
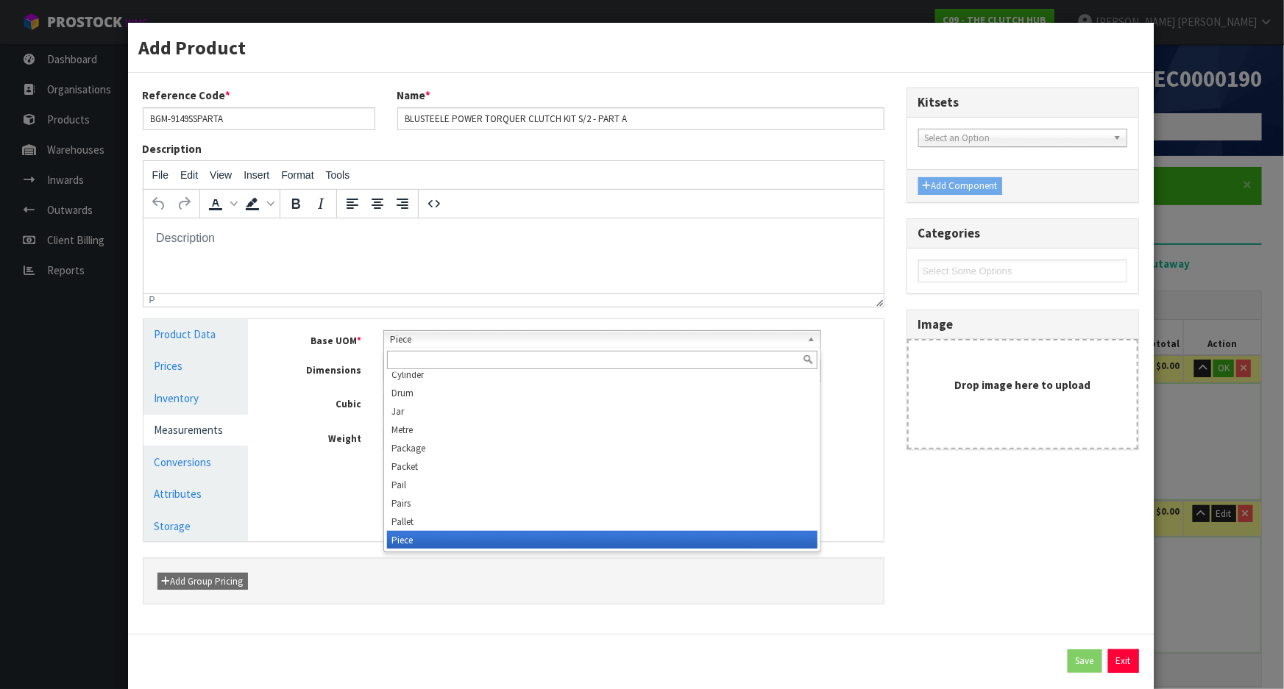
click at [503, 339] on span "Piece" at bounding box center [595, 340] width 411 height 18
click at [475, 357] on input "text" at bounding box center [602, 360] width 430 height 18
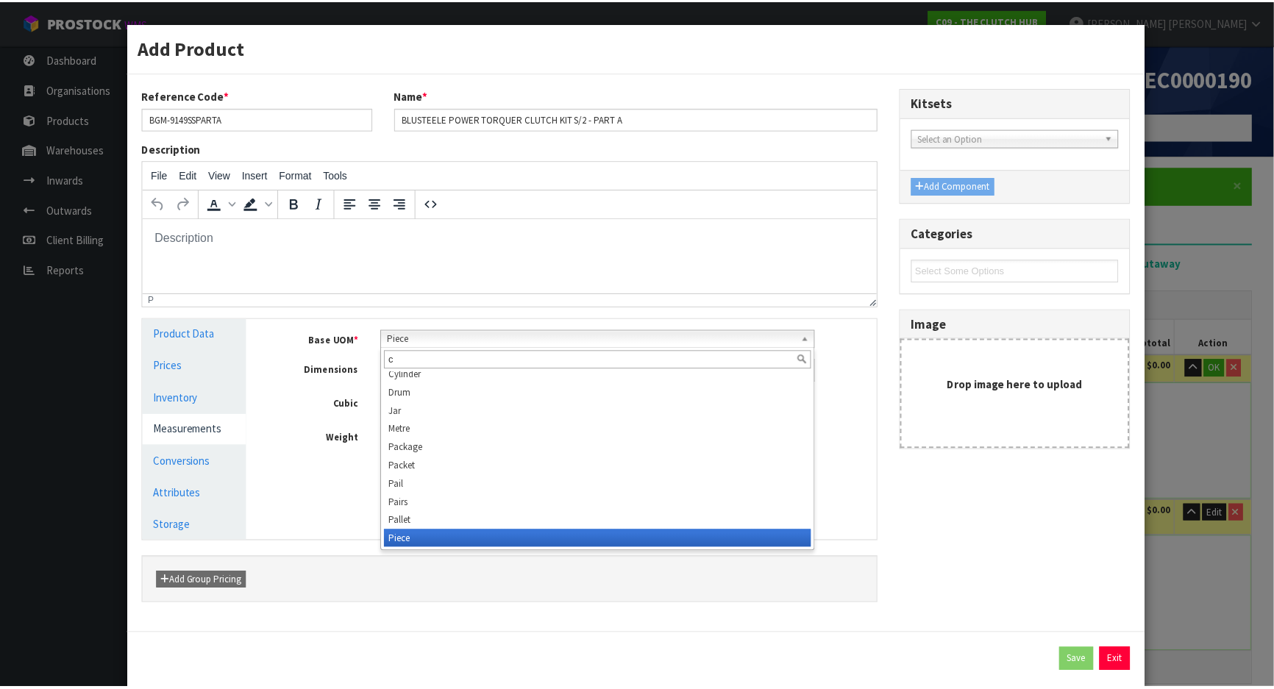
scroll to position [0, 0]
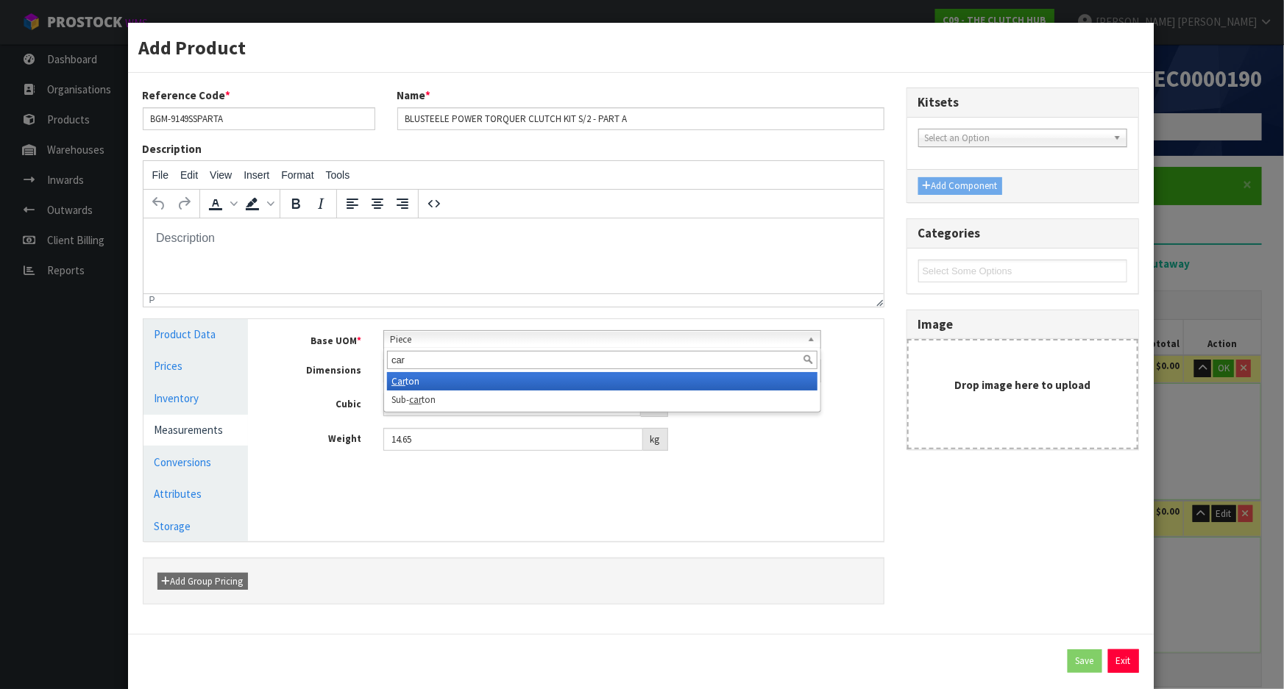
click at [443, 383] on li "Car ton" at bounding box center [602, 381] width 430 height 18
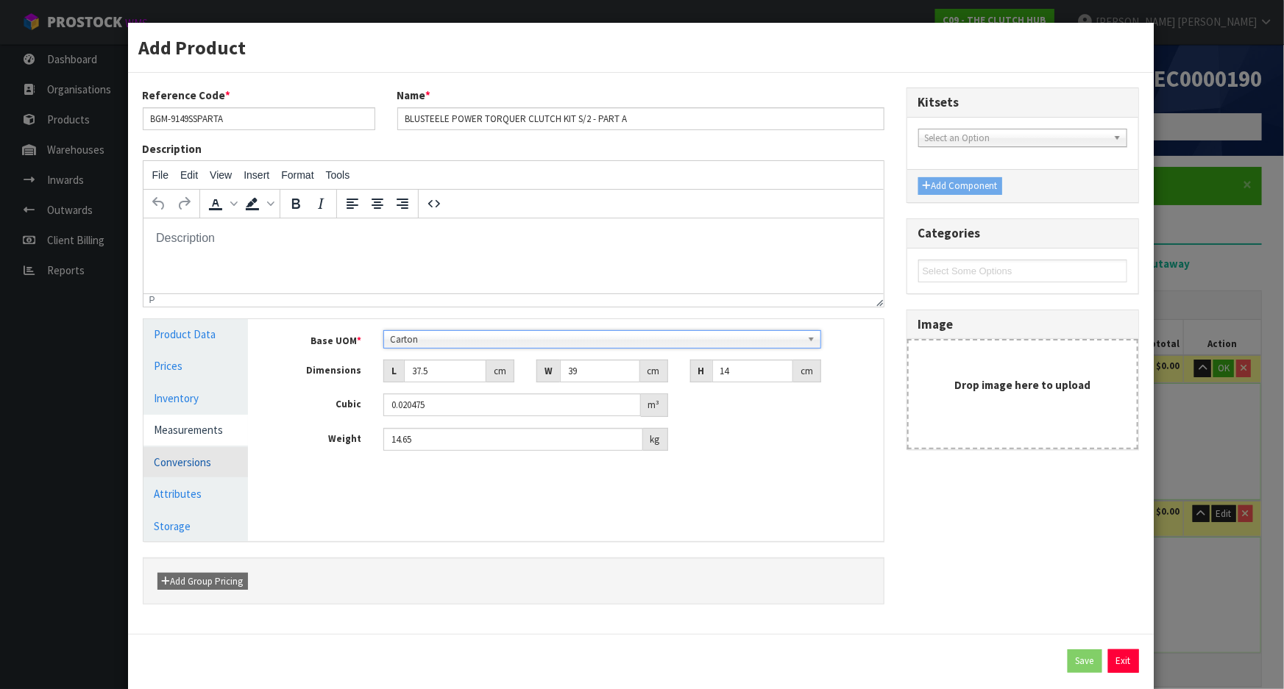
click at [211, 472] on link "Conversions" at bounding box center [195, 462] width 105 height 30
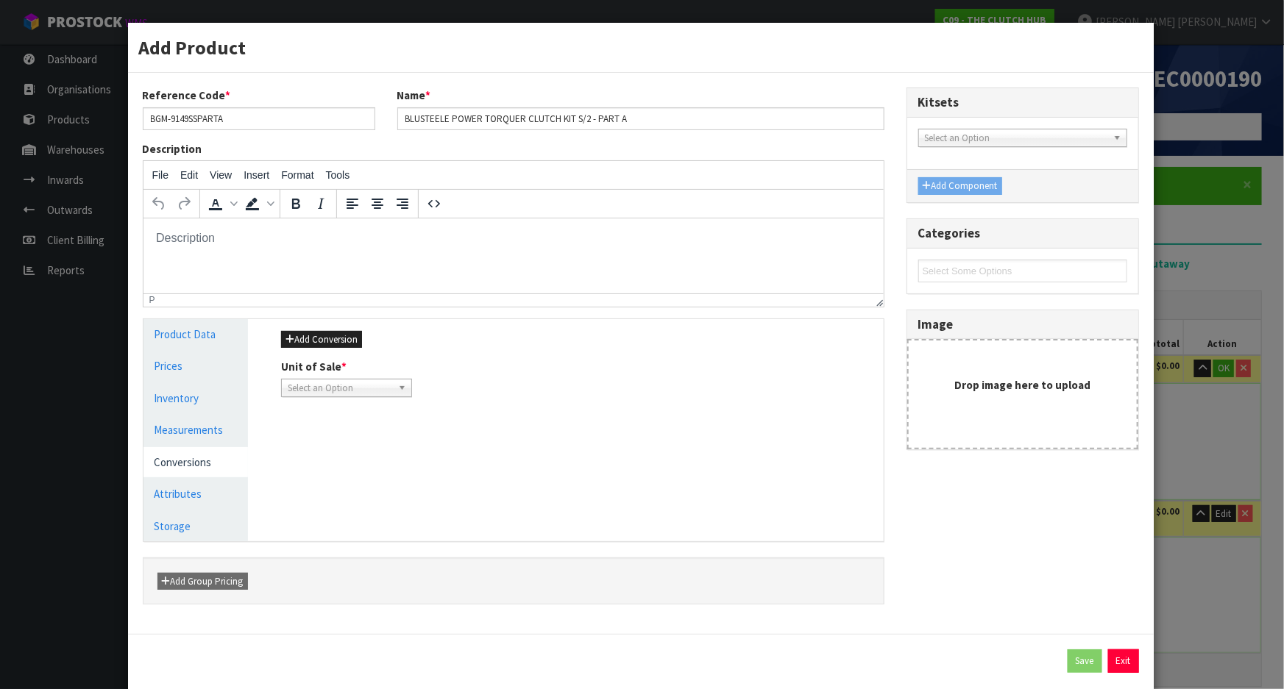
drag, startPoint x: 419, startPoint y: 384, endPoint x: 387, endPoint y: 386, distance: 32.5
click at [419, 384] on div "Unit of Sale * Carton Select an Option" at bounding box center [346, 378] width 153 height 38
click at [387, 386] on span "Select an Option" at bounding box center [340, 389] width 104 height 18
drag, startPoint x: 361, startPoint y: 420, endPoint x: 295, endPoint y: 417, distance: 66.3
click at [361, 422] on li "Piece" at bounding box center [347, 430] width 124 height 18
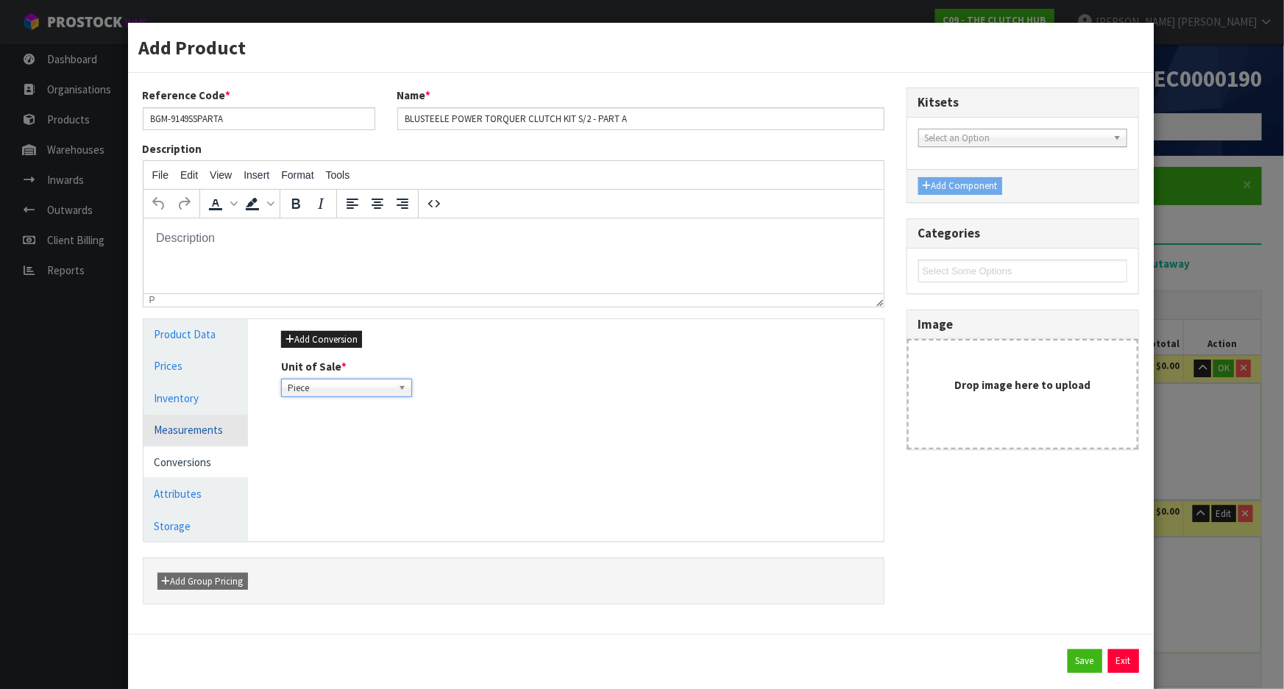
click at [212, 424] on link "Measurements" at bounding box center [195, 430] width 105 height 30
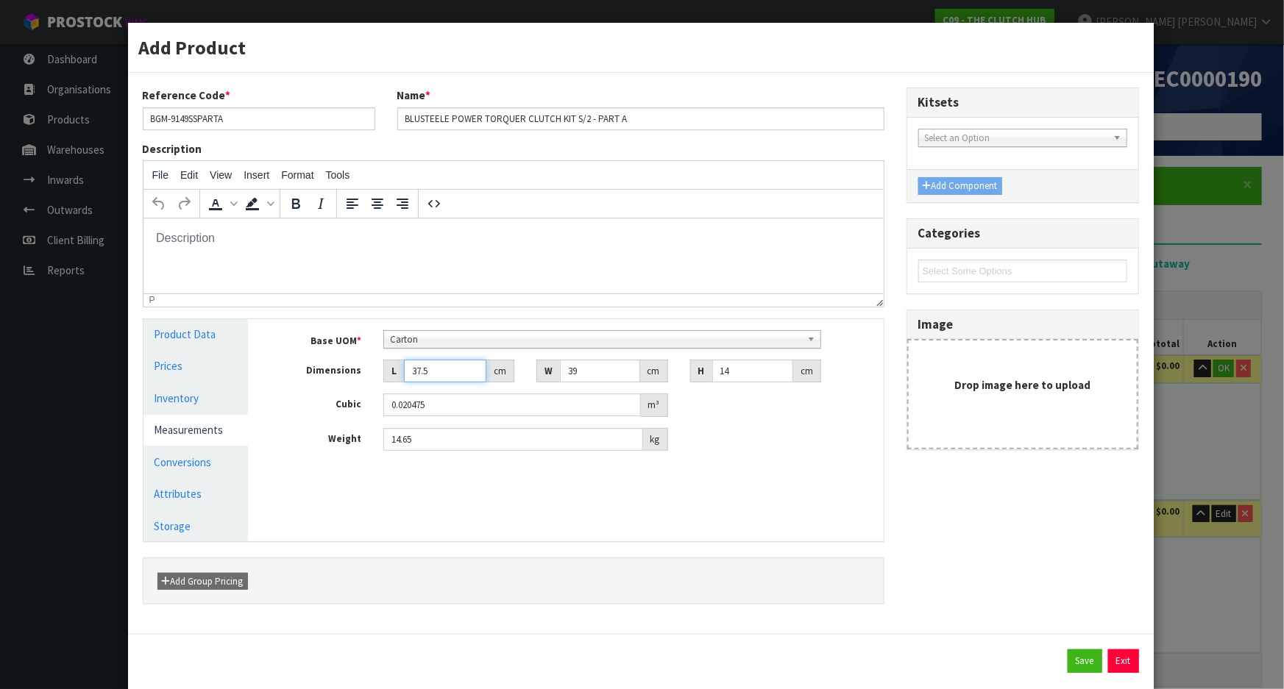
drag, startPoint x: 433, startPoint y: 372, endPoint x: 382, endPoint y: 358, distance: 53.4
click at [384, 365] on div "L 37.5 cm" at bounding box center [448, 372] width 131 height 24
click at [1068, 653] on button "Save" at bounding box center [1085, 662] width 35 height 24
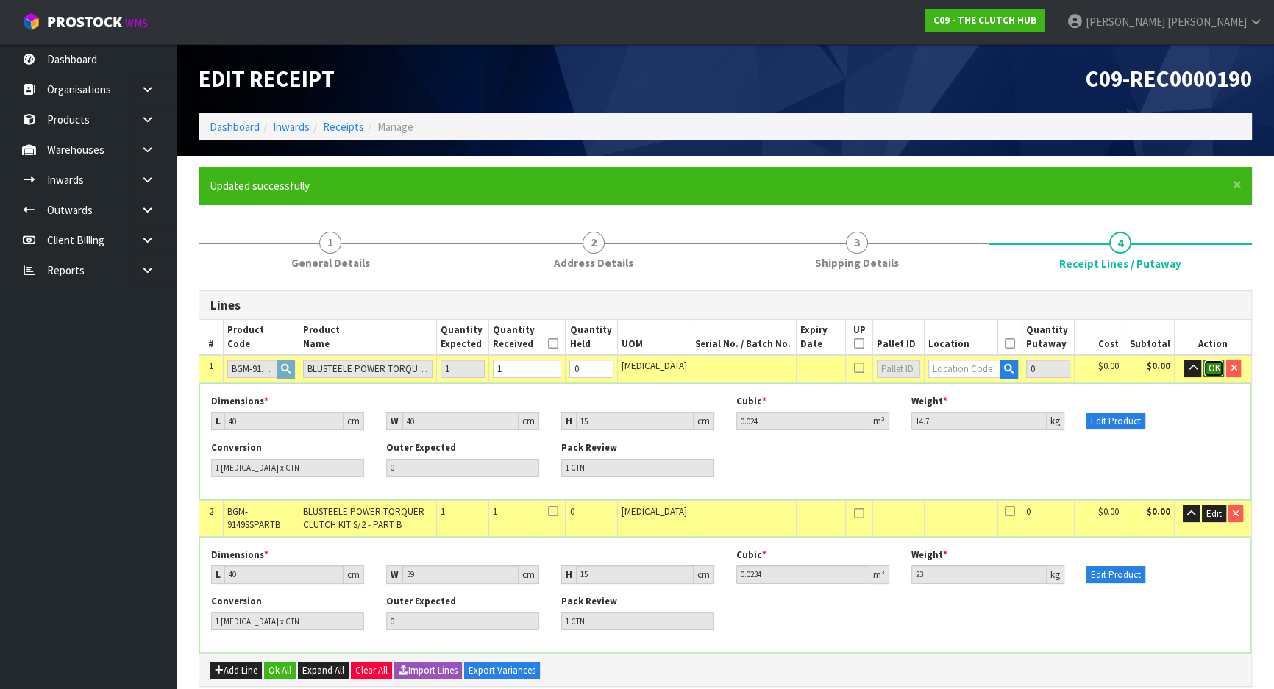
click at [1215, 363] on span "OK" at bounding box center [1214, 368] width 12 height 13
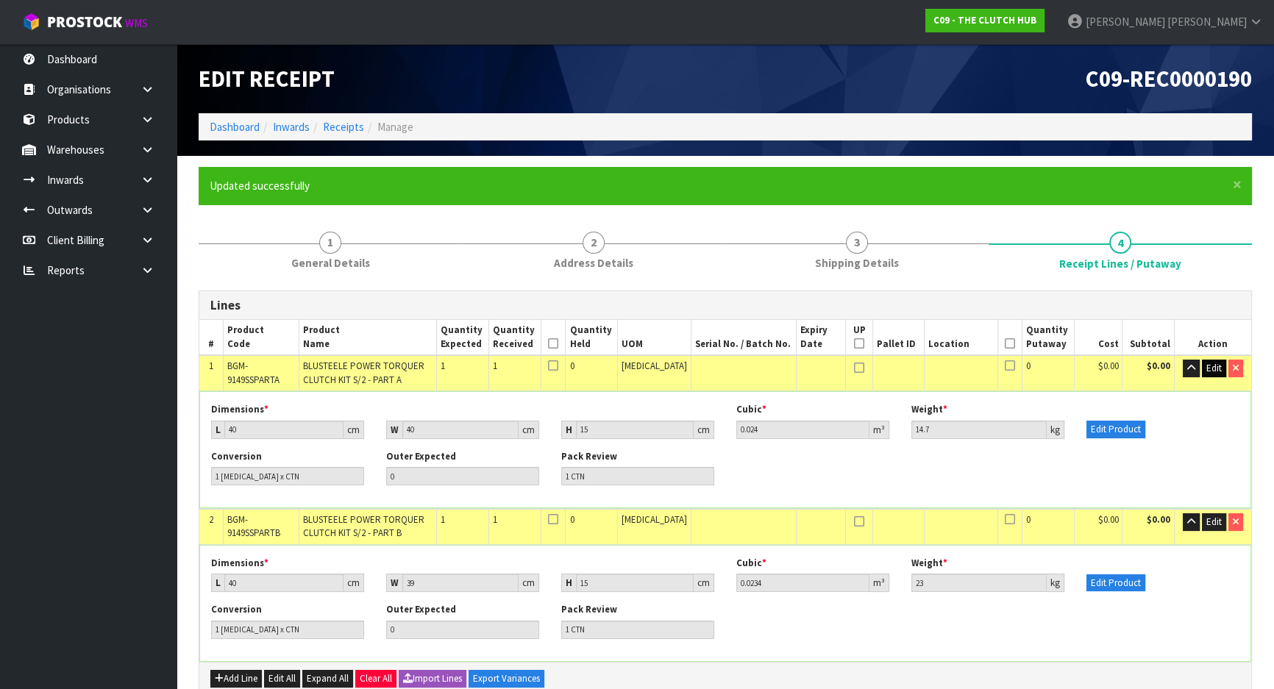
drag, startPoint x: 1213, startPoint y: 447, endPoint x: 1214, endPoint y: 360, distance: 87.6
click at [1215, 435] on div "Dimensions * L 40 cm W 40 cm H 15 cm Cubic * 0.024 m³ Weight * 14.7 kg Edit Pro…" at bounding box center [725, 426] width 1051 height 46
click at [1216, 368] on span "Edit" at bounding box center [1214, 368] width 15 height 13
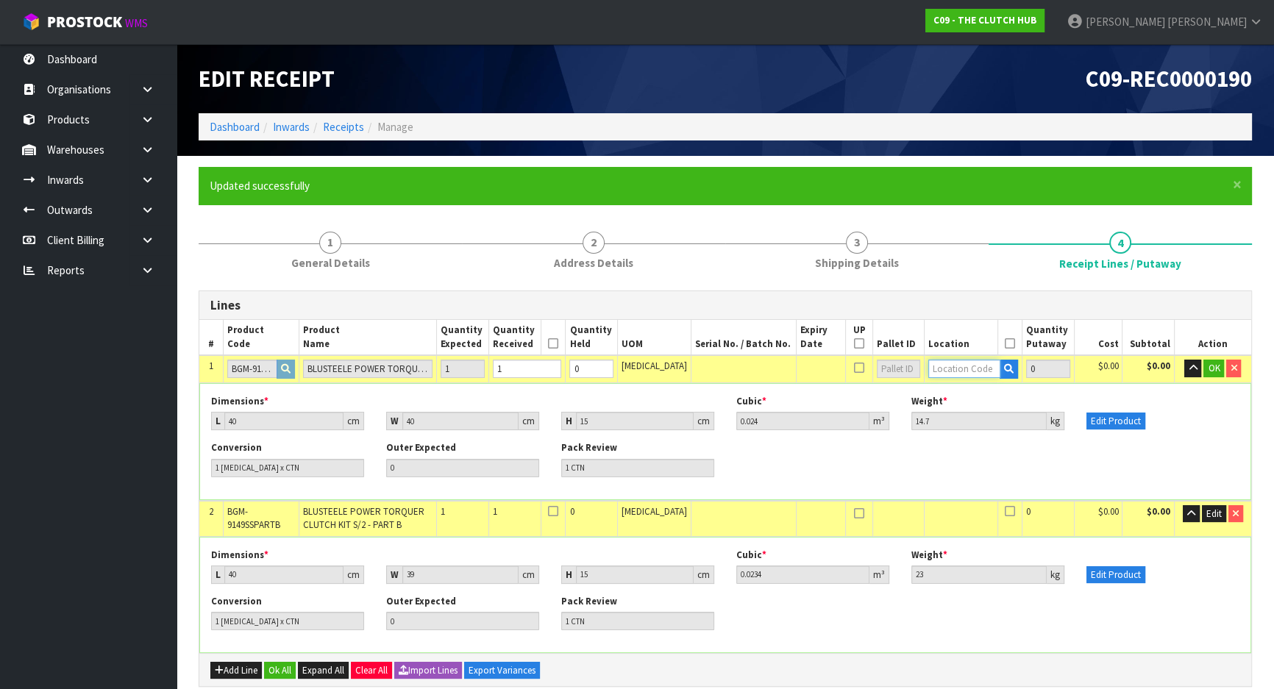
drag, startPoint x: 955, startPoint y: 375, endPoint x: 914, endPoint y: 367, distance: 41.9
click at [929, 367] on input "text" at bounding box center [965, 369] width 72 height 18
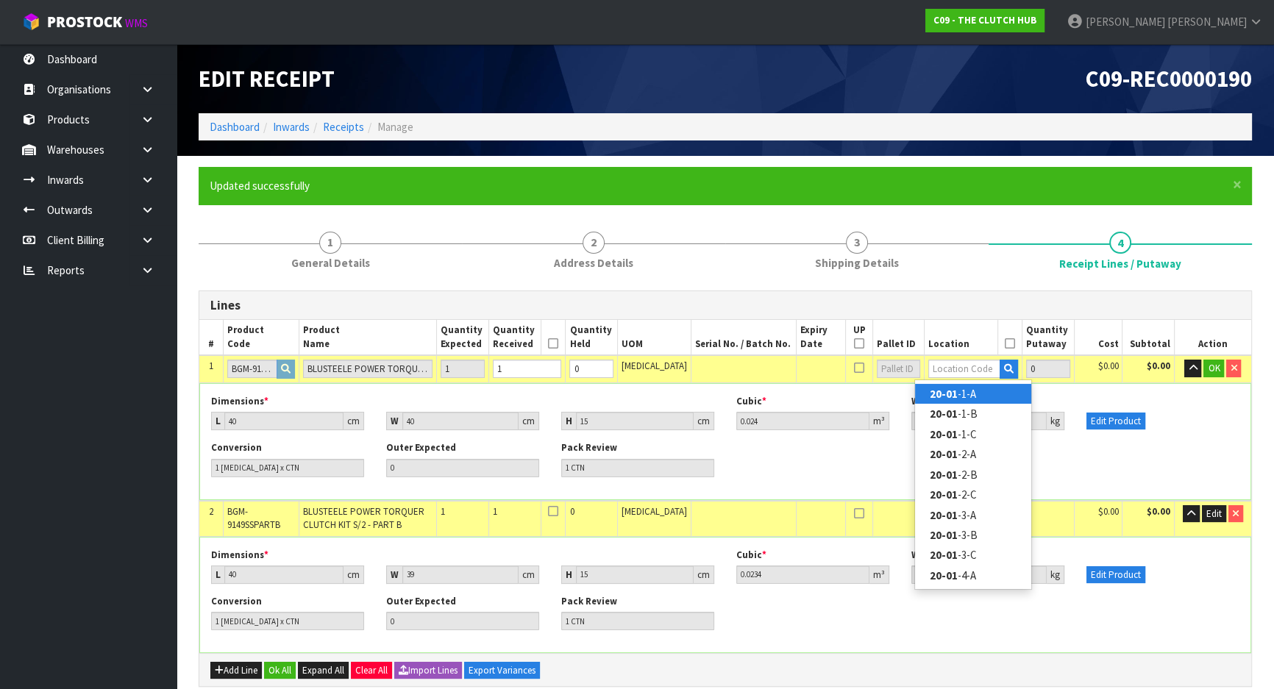
drag, startPoint x: 958, startPoint y: 388, endPoint x: 973, endPoint y: 386, distance: 14.9
click at [960, 388] on link "20-01 -1-A" at bounding box center [973, 394] width 116 height 20
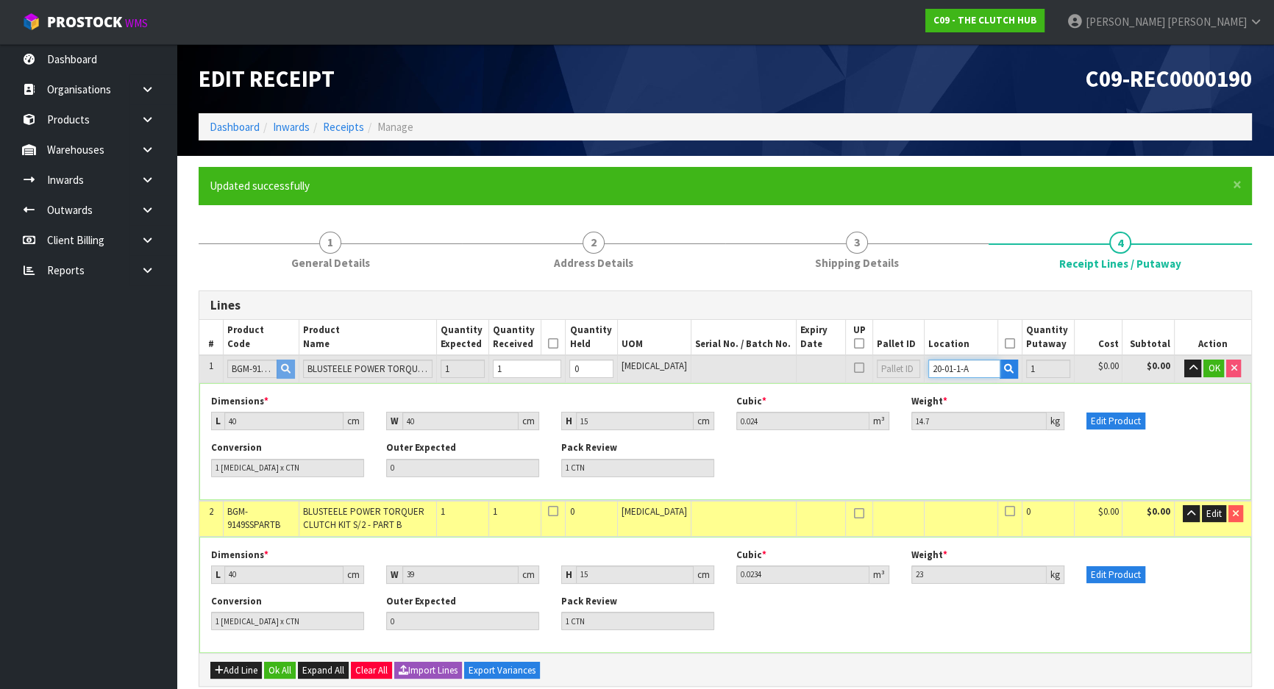
drag, startPoint x: 962, startPoint y: 369, endPoint x: 850, endPoint y: 372, distance: 111.9
click at [857, 372] on tr "1 BGM-9149SSPARTA BLUSTEELE POWER TORQUER CLUTCH KIT S/2 - PART A 1 1 0 [MEDICA…" at bounding box center [725, 368] width 1052 height 27
click at [1214, 371] on span "OK" at bounding box center [1214, 368] width 12 height 13
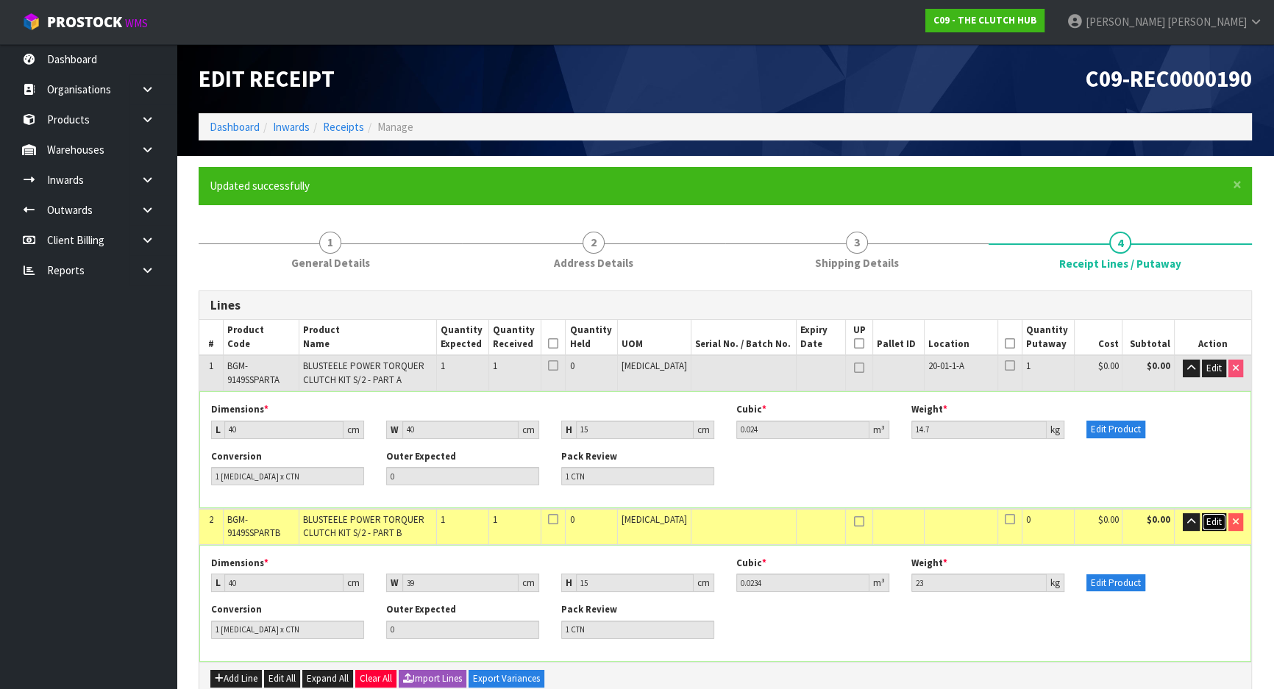
click at [1207, 522] on span "Edit" at bounding box center [1214, 522] width 15 height 13
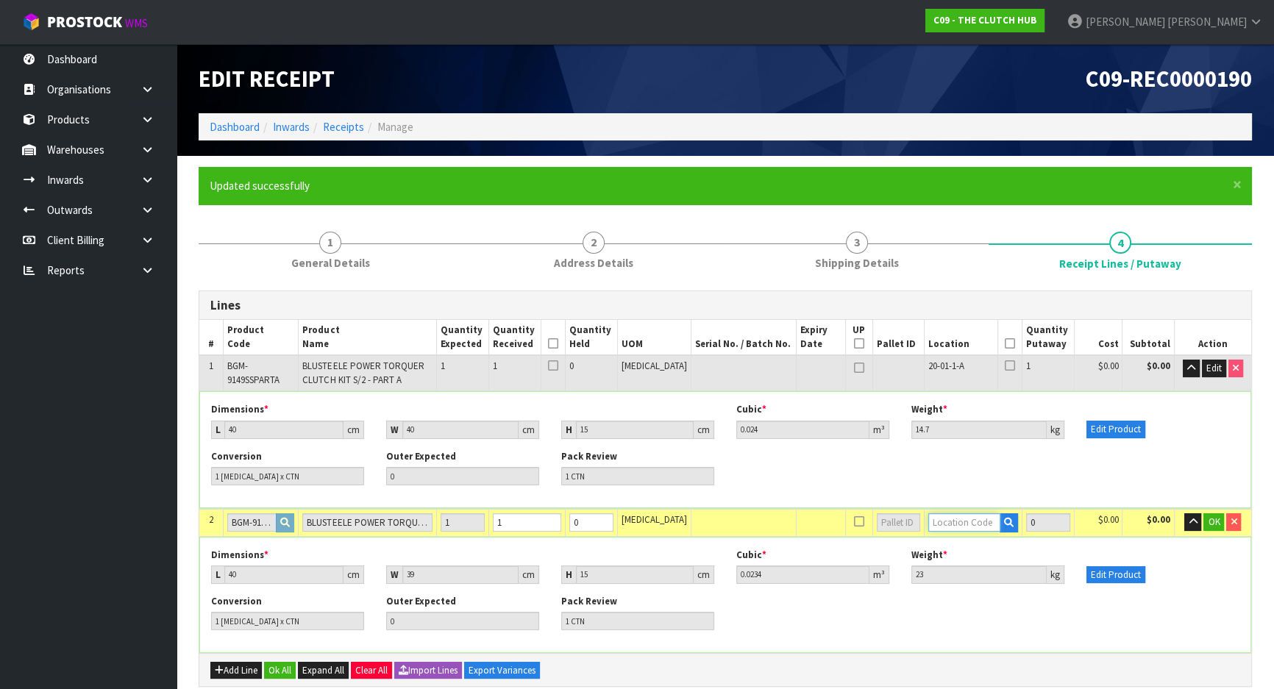
click at [958, 525] on input "text" at bounding box center [965, 523] width 72 height 18
paste input "20-01-1-A"
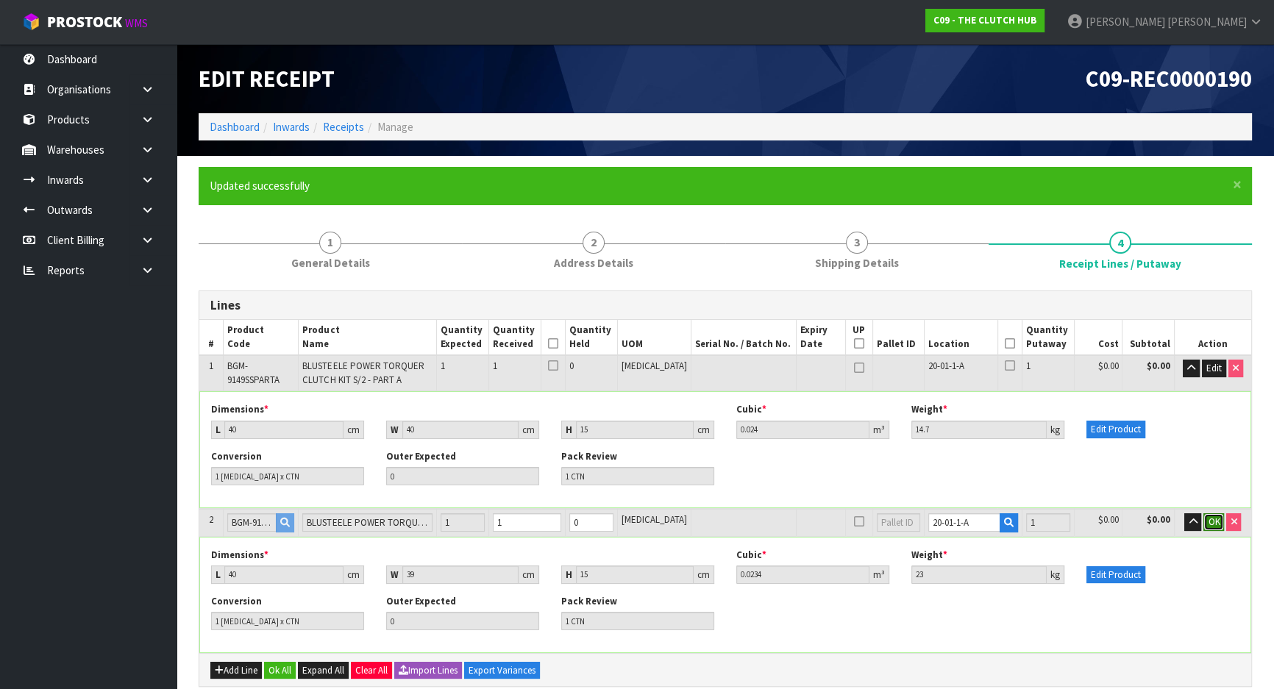
click at [1216, 522] on span "OK" at bounding box center [1214, 522] width 12 height 13
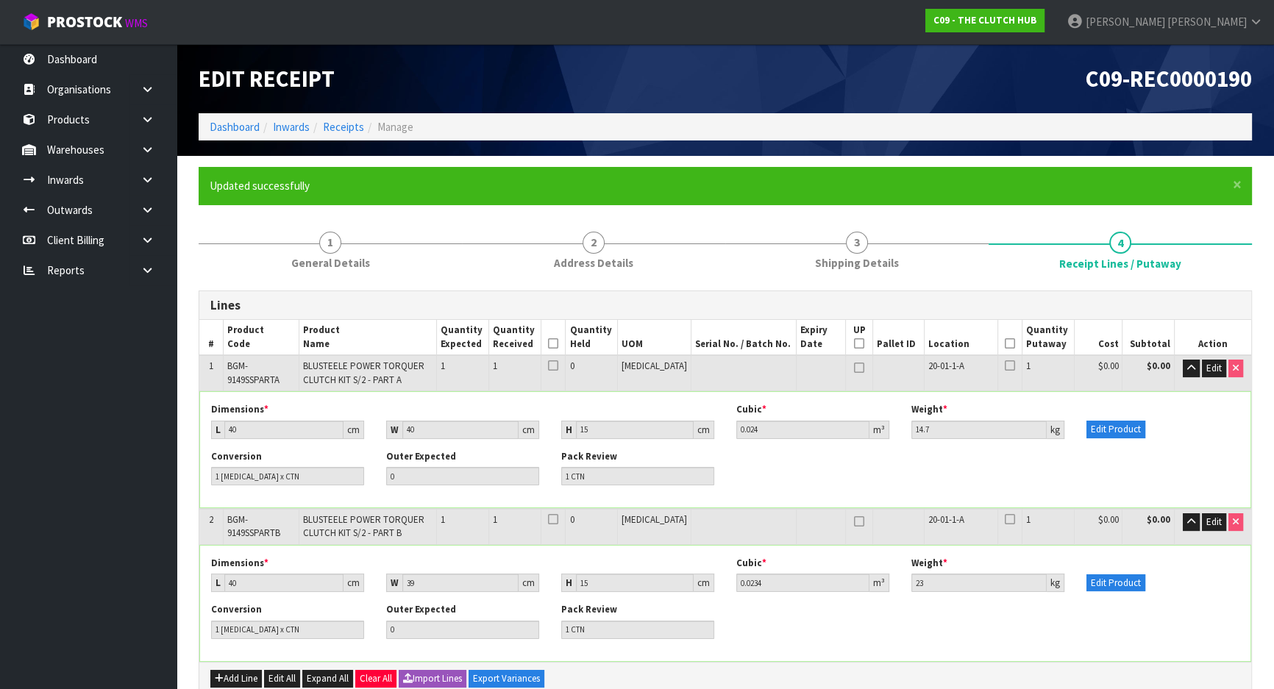
drag, startPoint x: 1158, startPoint y: 447, endPoint x: 1132, endPoint y: 478, distance: 40.7
click at [1159, 447] on div "Dimensions * L 40 cm W 40 cm H 15 cm Cubic * 0.024 m³ Weight * 14.7 kg Edit Pro…" at bounding box center [725, 426] width 1051 height 46
click at [1185, 376] on button "button" at bounding box center [1191, 369] width 17 height 18
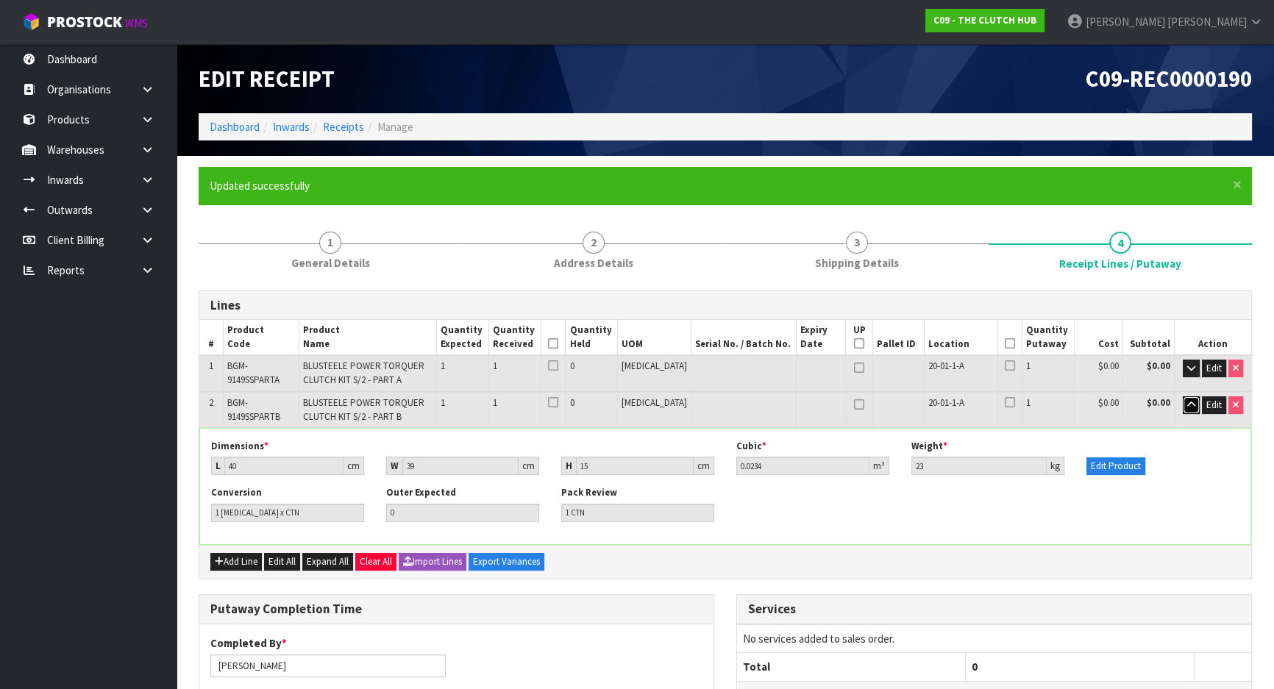
click at [1191, 409] on button "button" at bounding box center [1191, 406] width 17 height 18
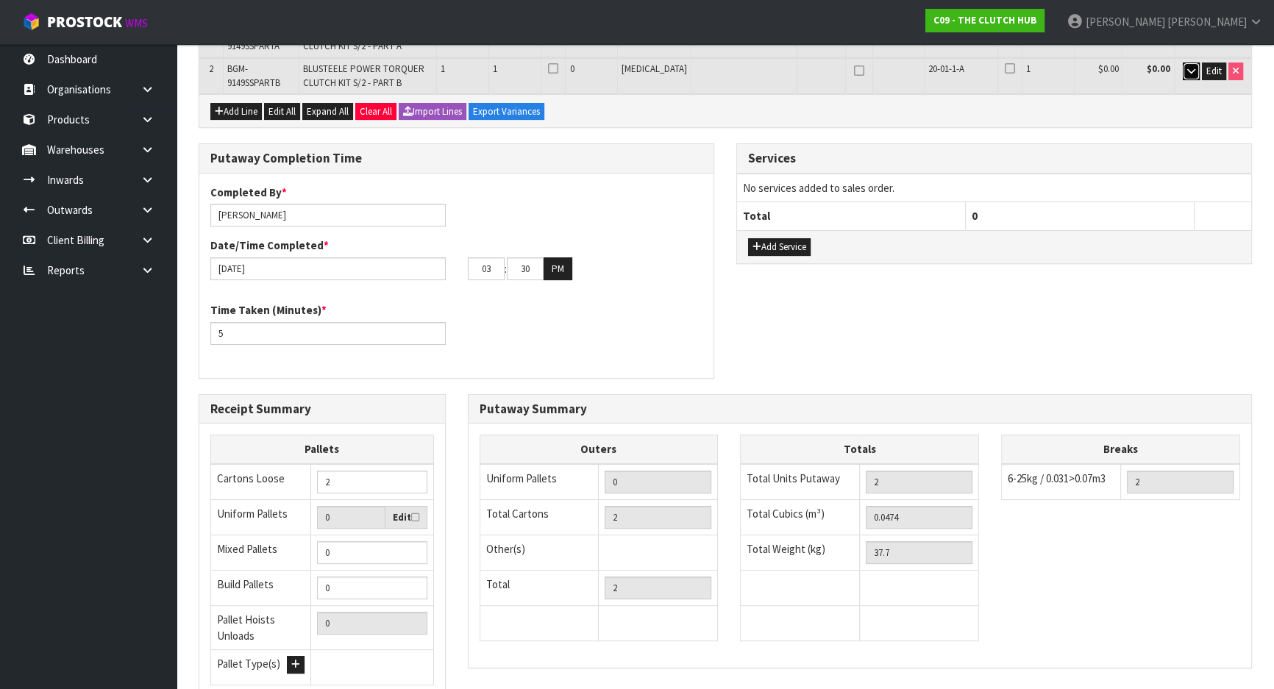
scroll to position [200, 0]
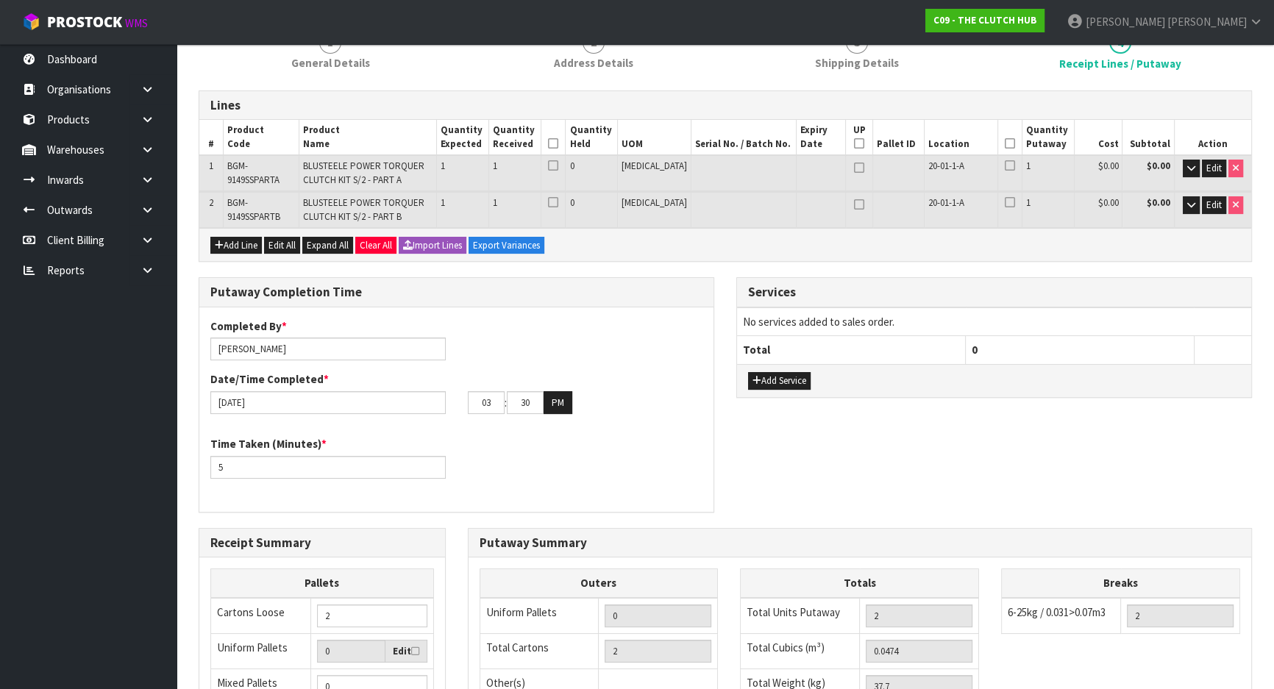
click at [503, 456] on div "Time Taken (Minutes) * 5" at bounding box center [456, 462] width 514 height 53
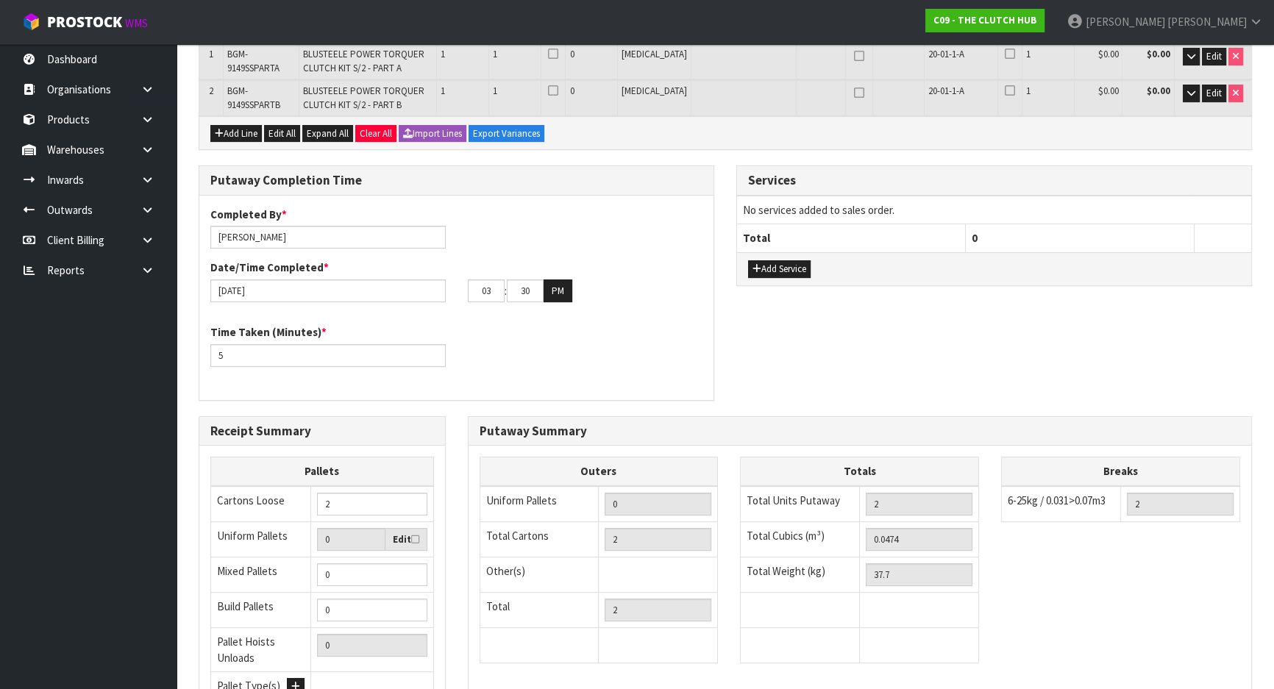
scroll to position [458, 0]
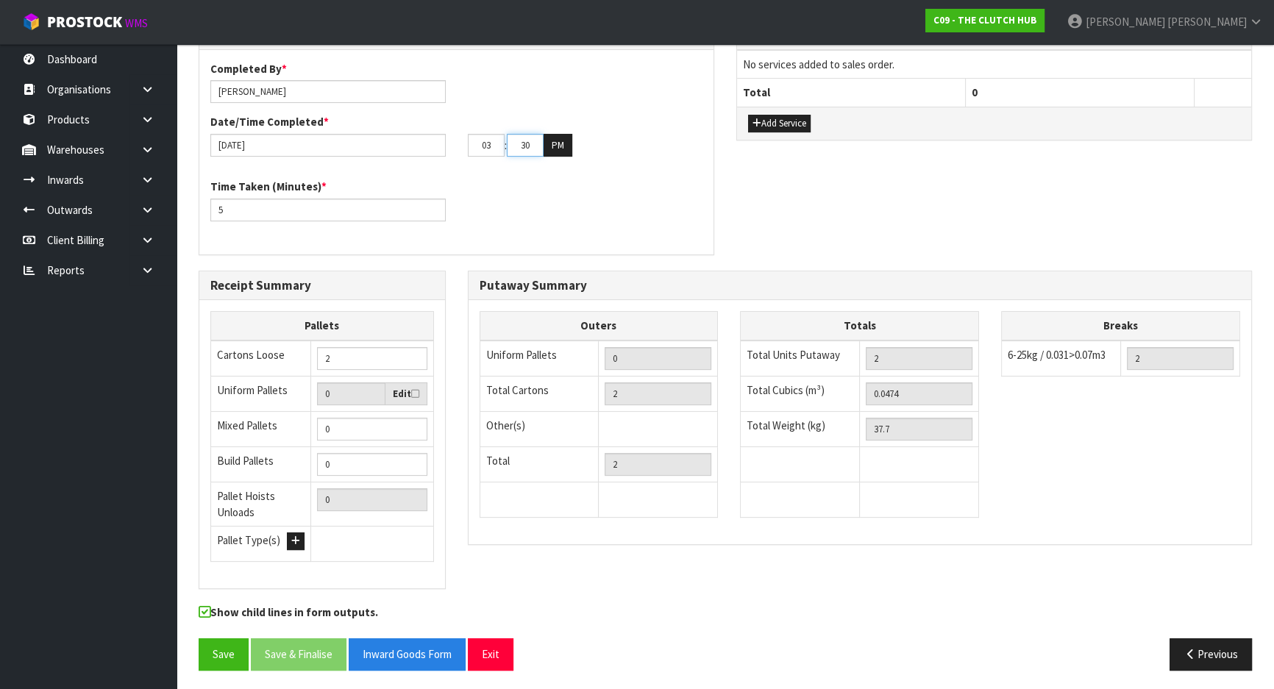
drag, startPoint x: 530, startPoint y: 147, endPoint x: 521, endPoint y: 148, distance: 8.9
click at [521, 148] on input "30" at bounding box center [525, 145] width 37 height 23
click at [550, 181] on div "Time Taken (Minutes) * 5" at bounding box center [456, 205] width 514 height 53
drag, startPoint x: 340, startPoint y: 213, endPoint x: 174, endPoint y: 213, distance: 165.6
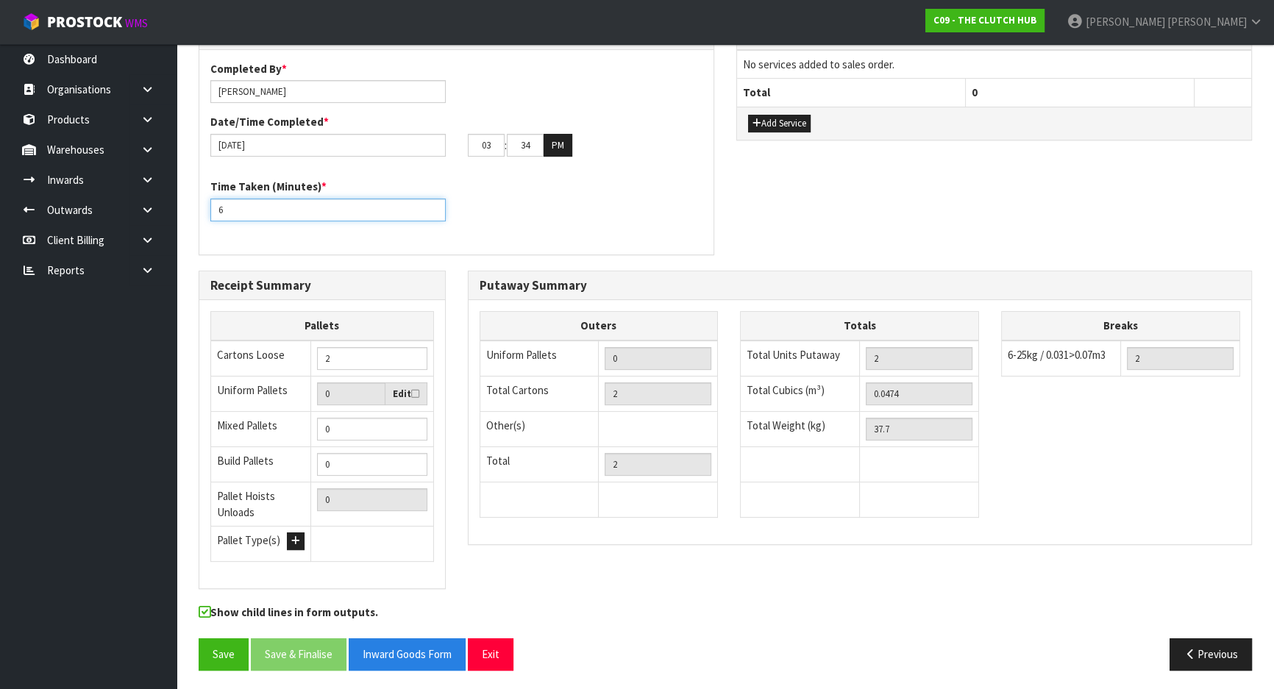
click at [486, 224] on div "Time Taken (Minutes) * 6" at bounding box center [456, 205] width 514 height 53
click at [210, 653] on button "Save" at bounding box center [224, 655] width 50 height 32
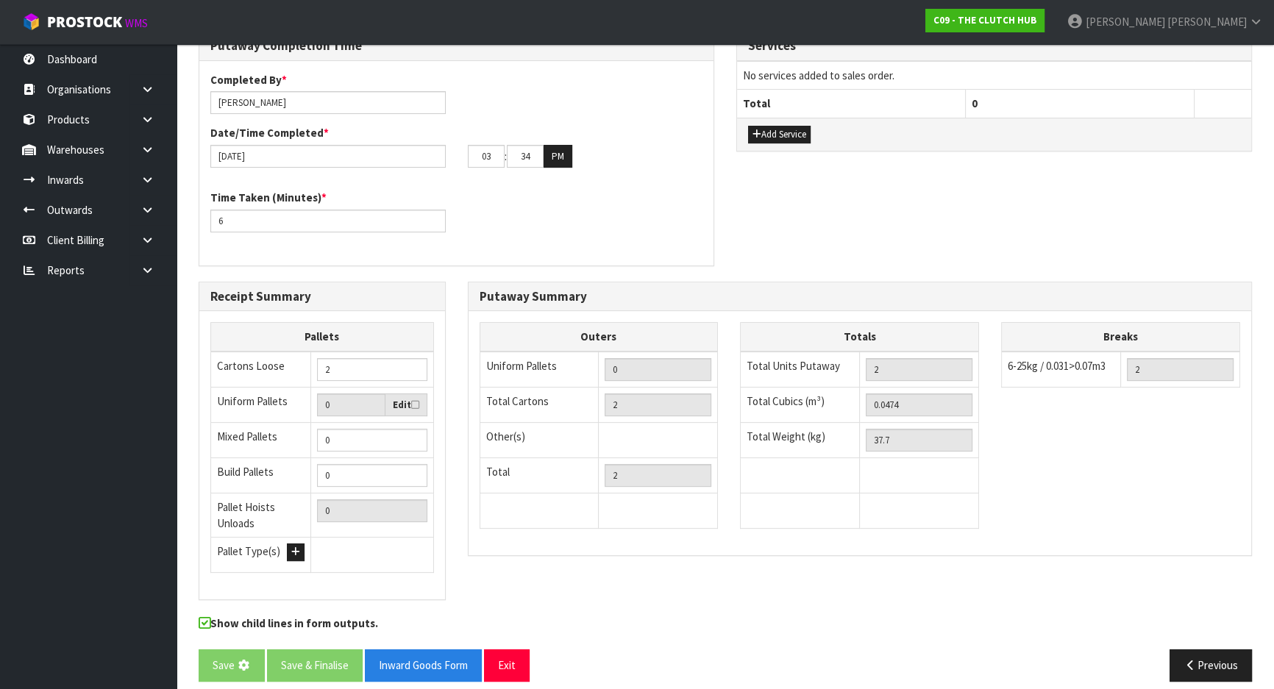
scroll to position [0, 0]
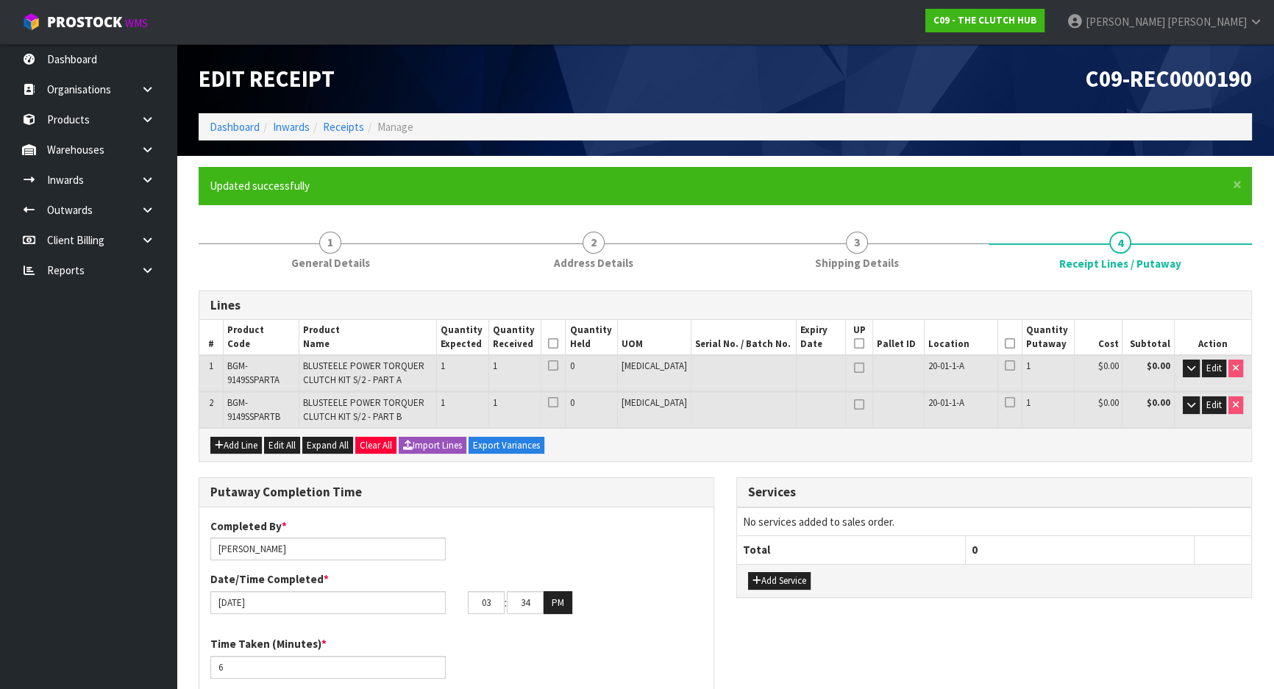
click at [558, 344] on icon at bounding box center [553, 344] width 10 height 1
click at [1005, 344] on icon at bounding box center [1010, 344] width 10 height 1
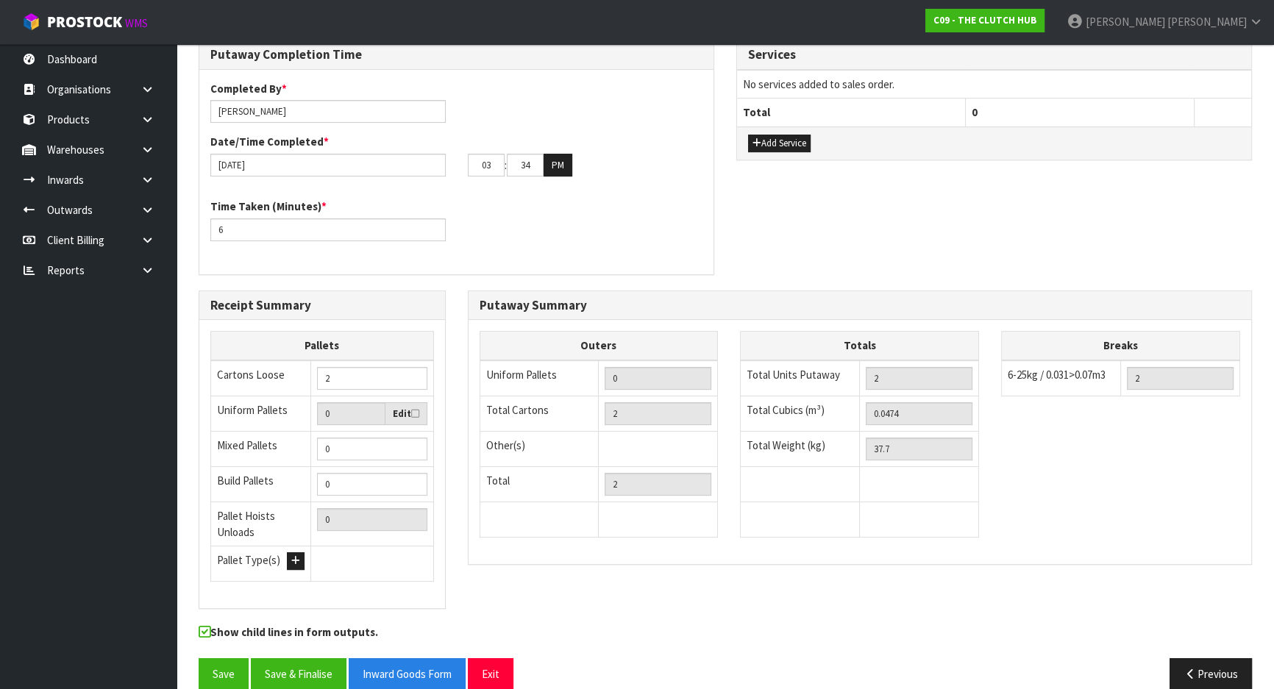
scroll to position [458, 0]
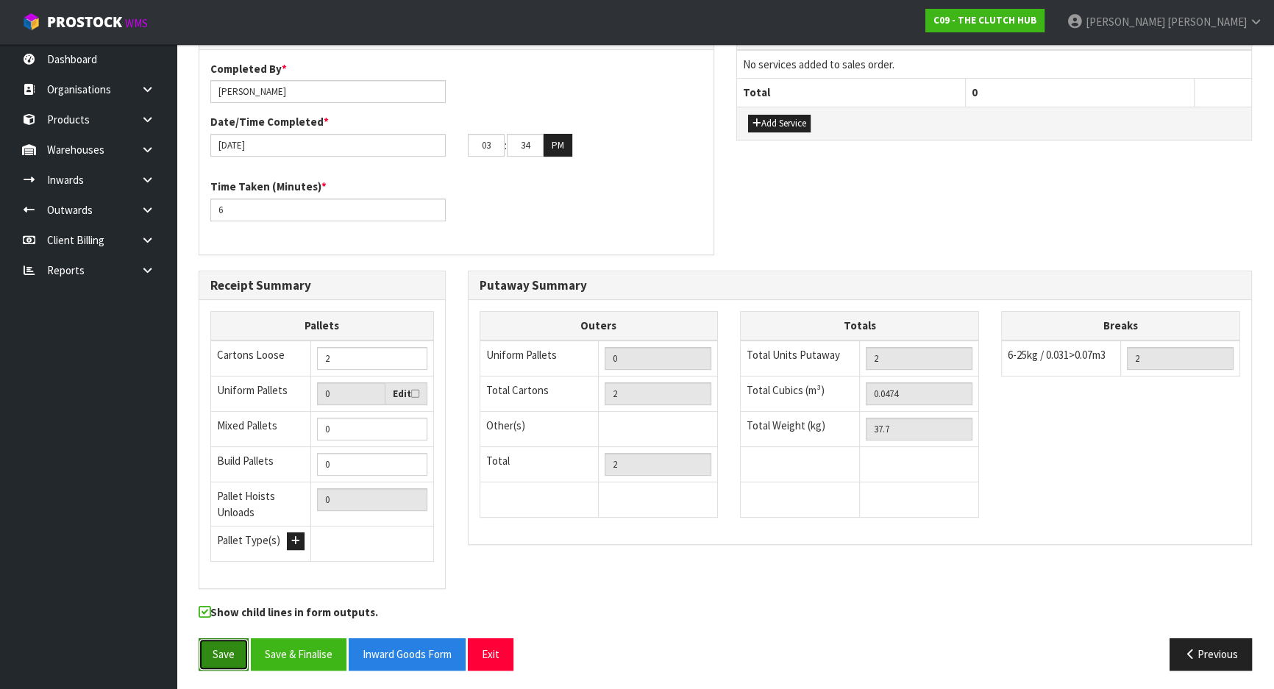
click at [217, 639] on button "Save" at bounding box center [224, 655] width 50 height 32
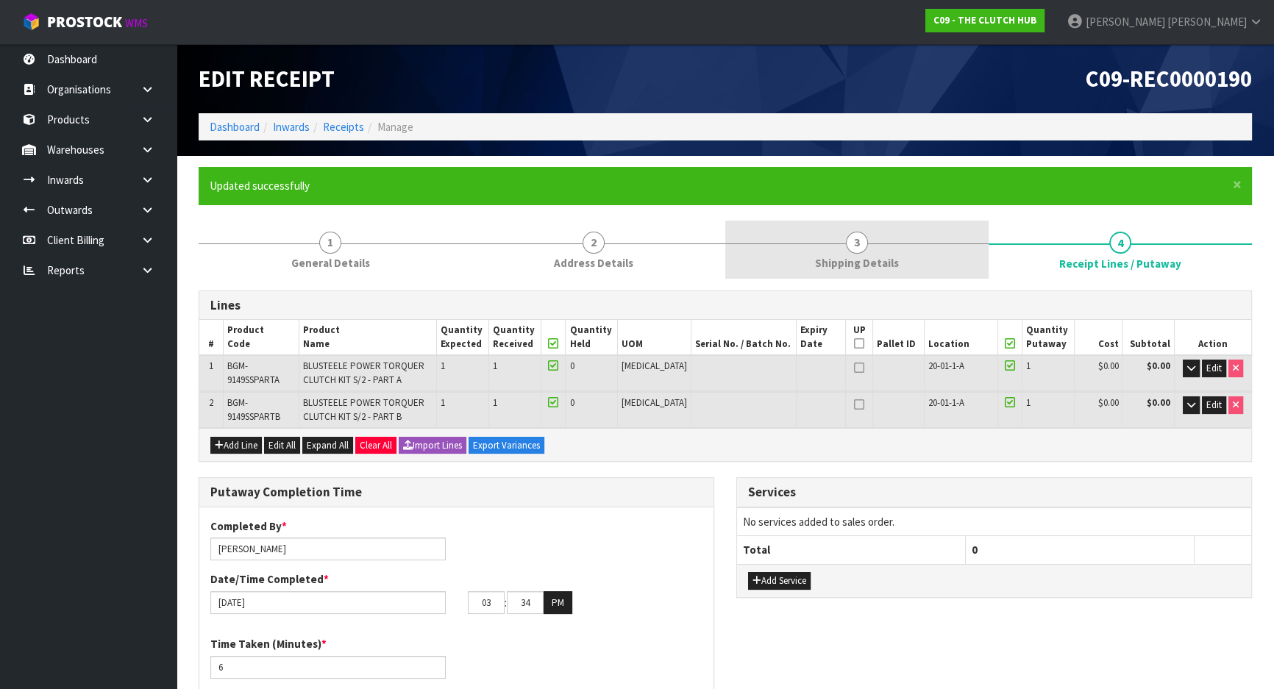
click at [830, 246] on link "3 Shipping Details" at bounding box center [857, 250] width 263 height 58
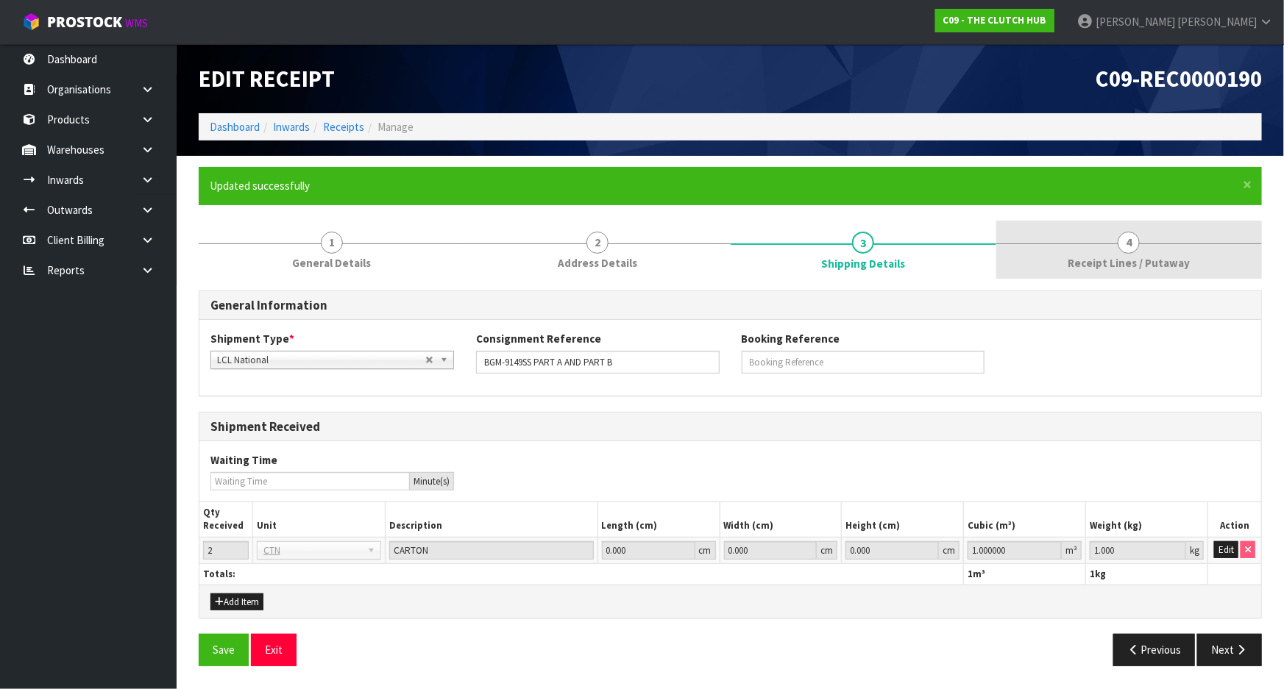
click at [1081, 246] on link "4 Receipt Lines / Putaway" at bounding box center [1129, 250] width 266 height 58
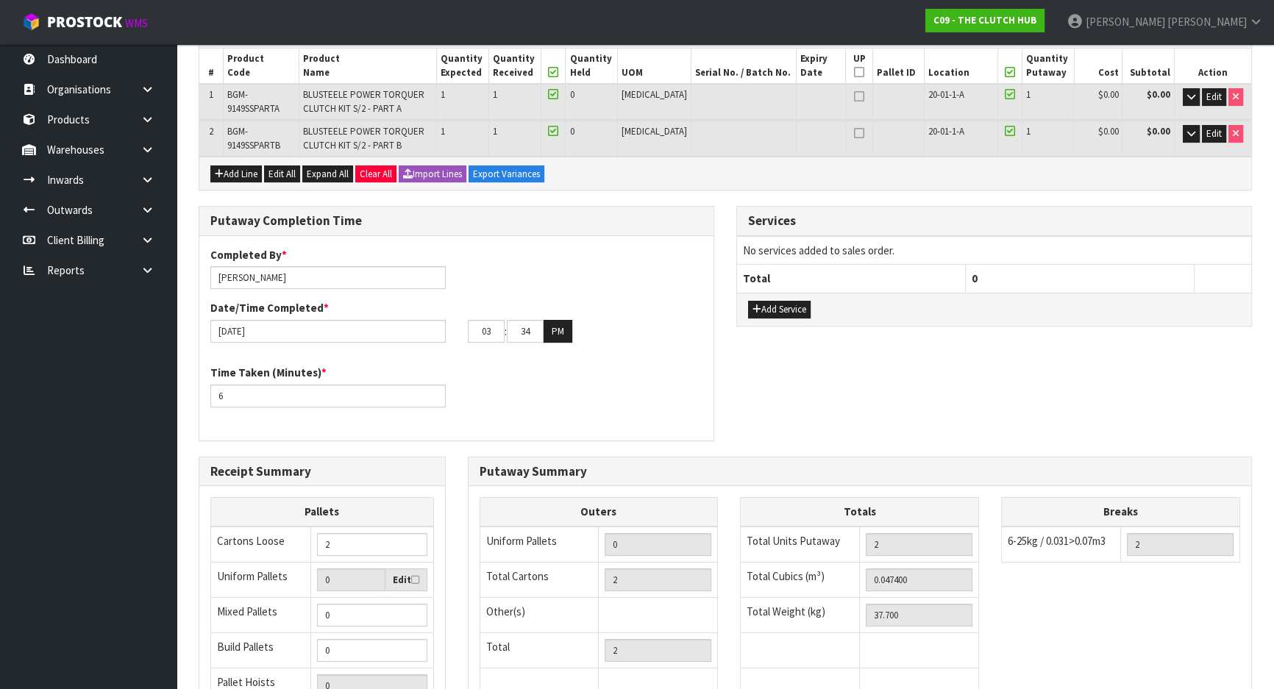
scroll to position [334, 0]
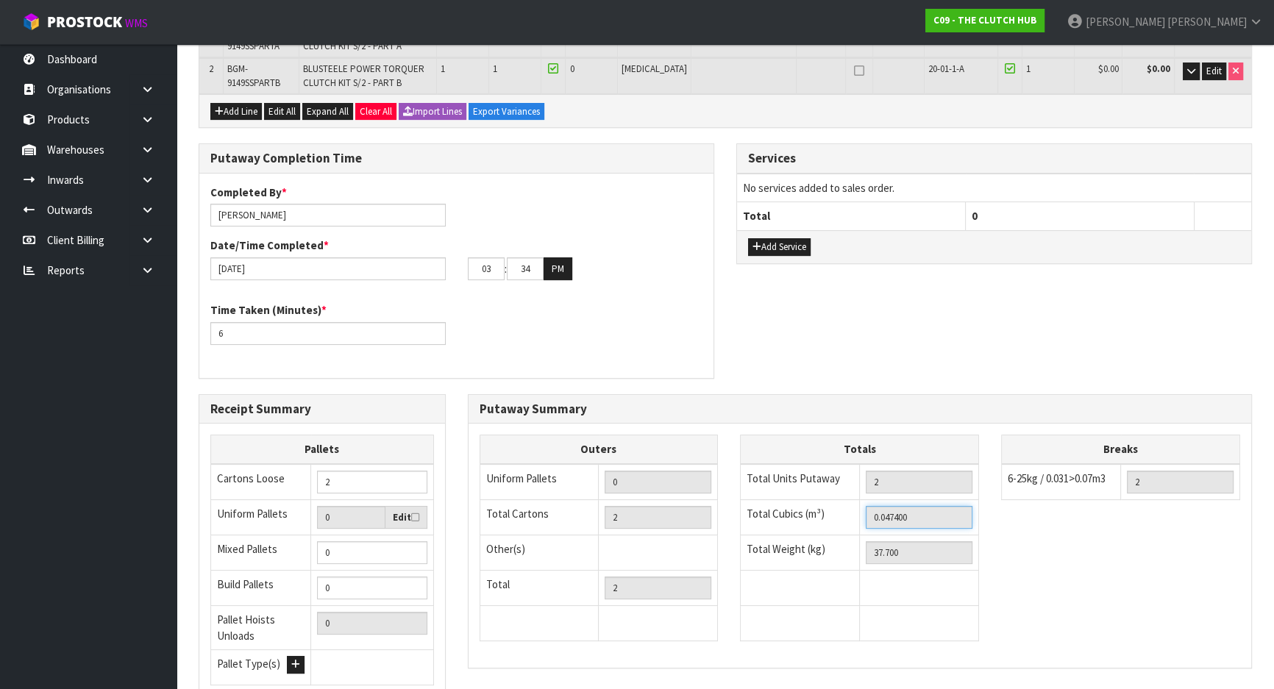
drag, startPoint x: 941, startPoint y: 514, endPoint x: 694, endPoint y: 507, distance: 247.3
click at [656, 516] on div "Outers Uniform Pallets 0 Total Cartons 2 Other(s) Bag x 0 Bar x 0 Basket x 0 Bi…" at bounding box center [861, 545] width 784 height 221
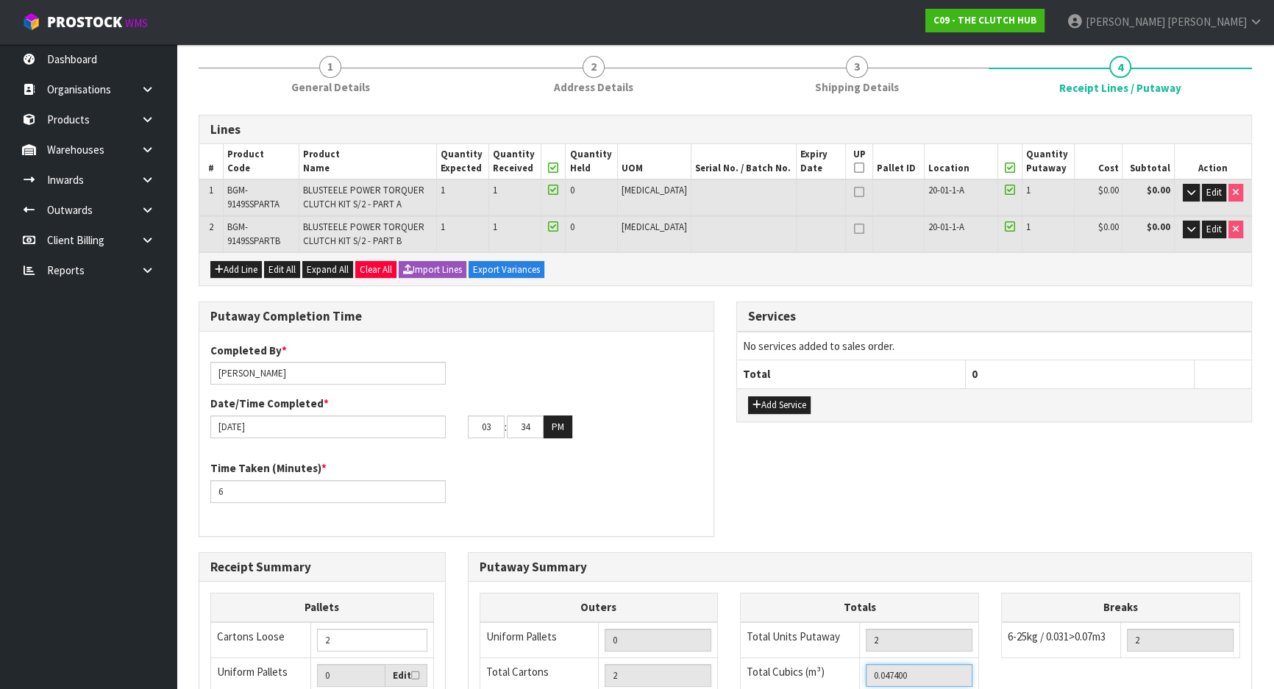
scroll to position [0, 0]
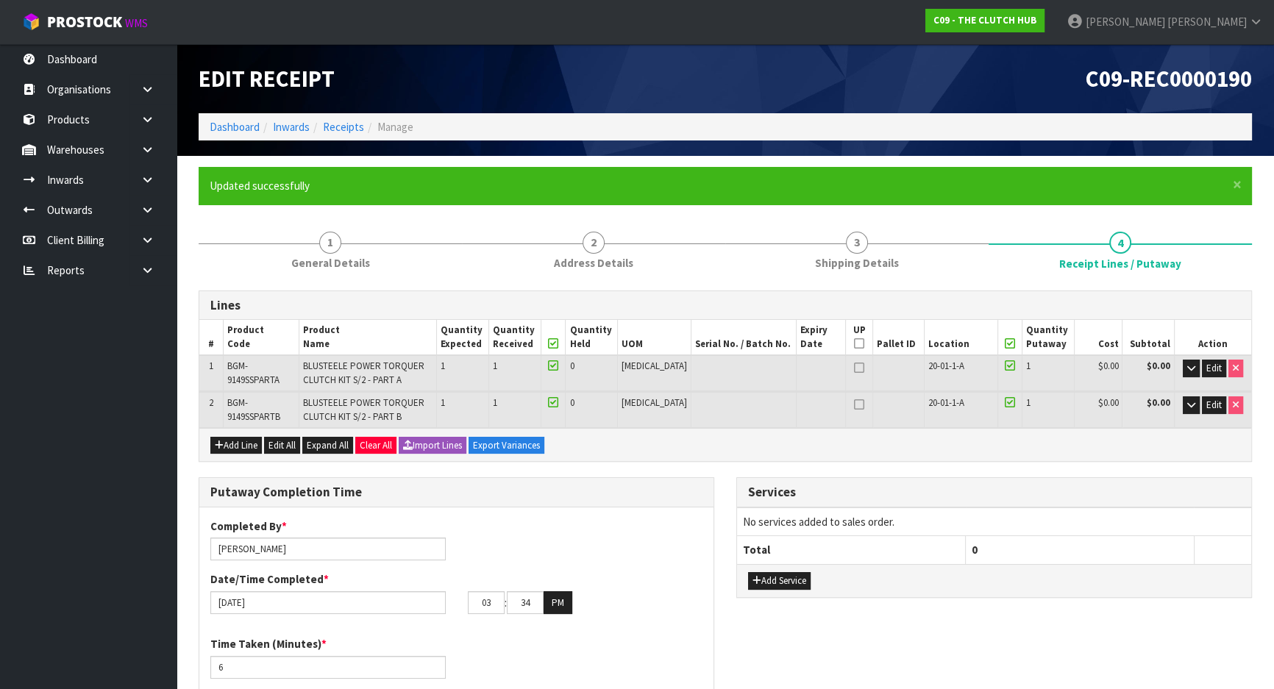
click at [885, 208] on form "× Close Updated successfully 1 General Details 2 Address Details 3 Shipping Det…" at bounding box center [726, 653] width 1054 height 972
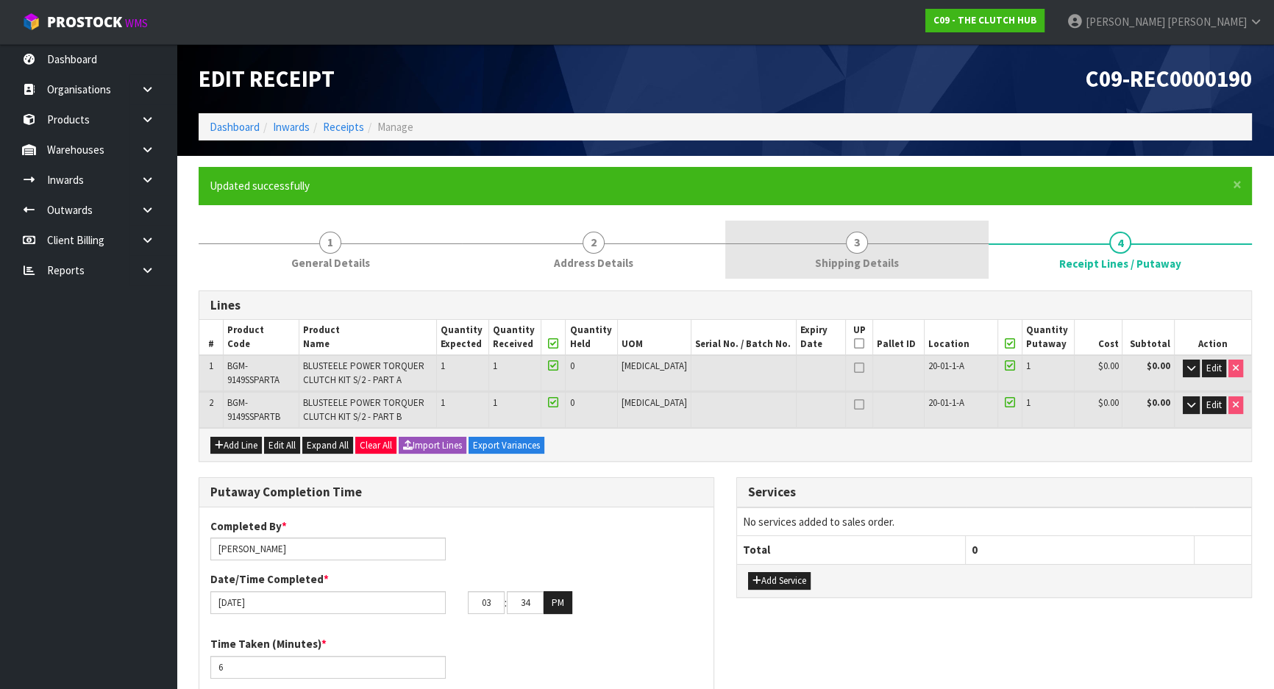
click at [892, 241] on link "3 Shipping Details" at bounding box center [857, 250] width 263 height 58
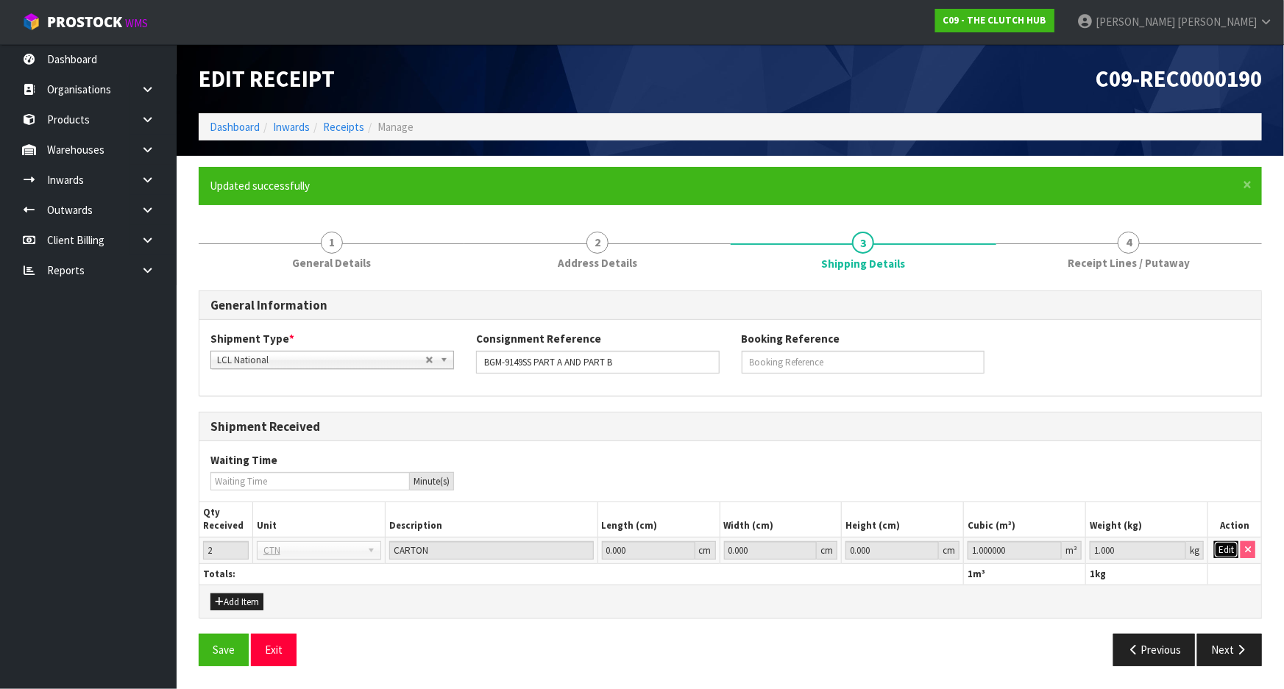
click at [1230, 553] on button "Edit" at bounding box center [1226, 551] width 24 height 18
drag, startPoint x: 1026, startPoint y: 546, endPoint x: 817, endPoint y: 519, distance: 210.6
click at [802, 547] on tr "2 BAG BAR BSK BIN BTL BOX BDL CAB CGE CTN CSE COI CRA CRT CBE CYL DRM JAR MTR P…" at bounding box center [730, 550] width 1062 height 26
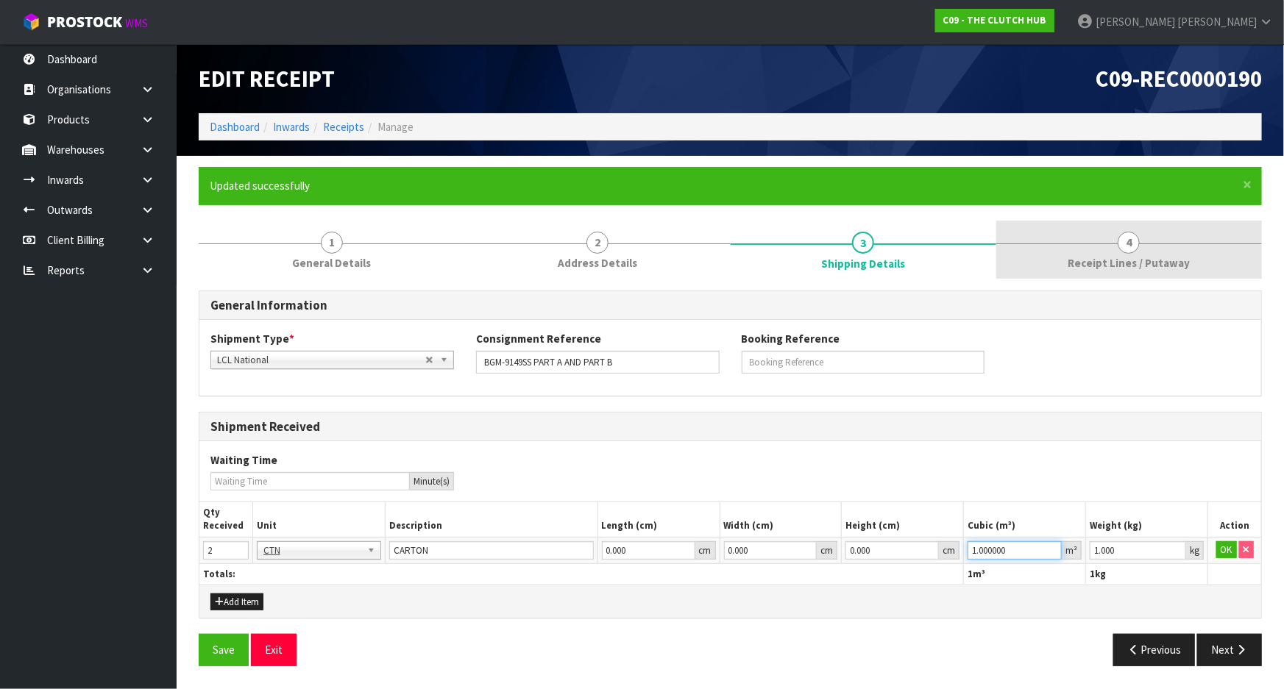
paste input "0.0474"
click at [1099, 252] on link "4 Receipt Lines / Putaway" at bounding box center [1129, 250] width 266 height 58
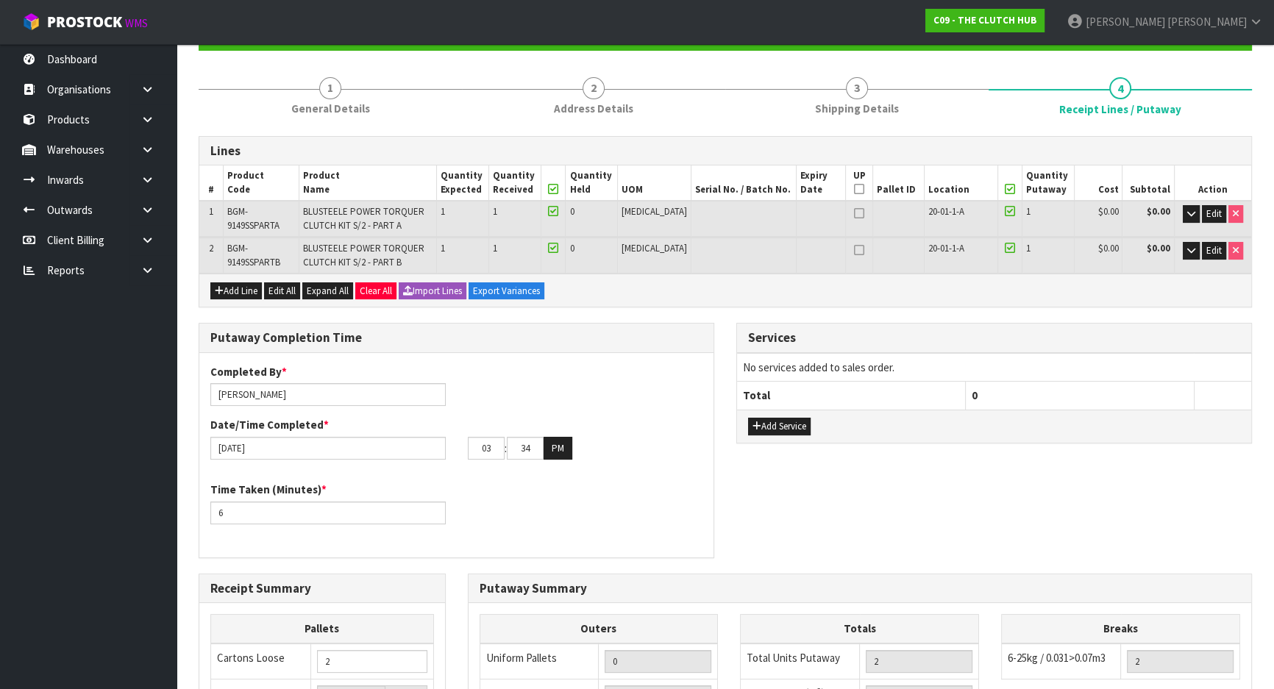
scroll to position [334, 0]
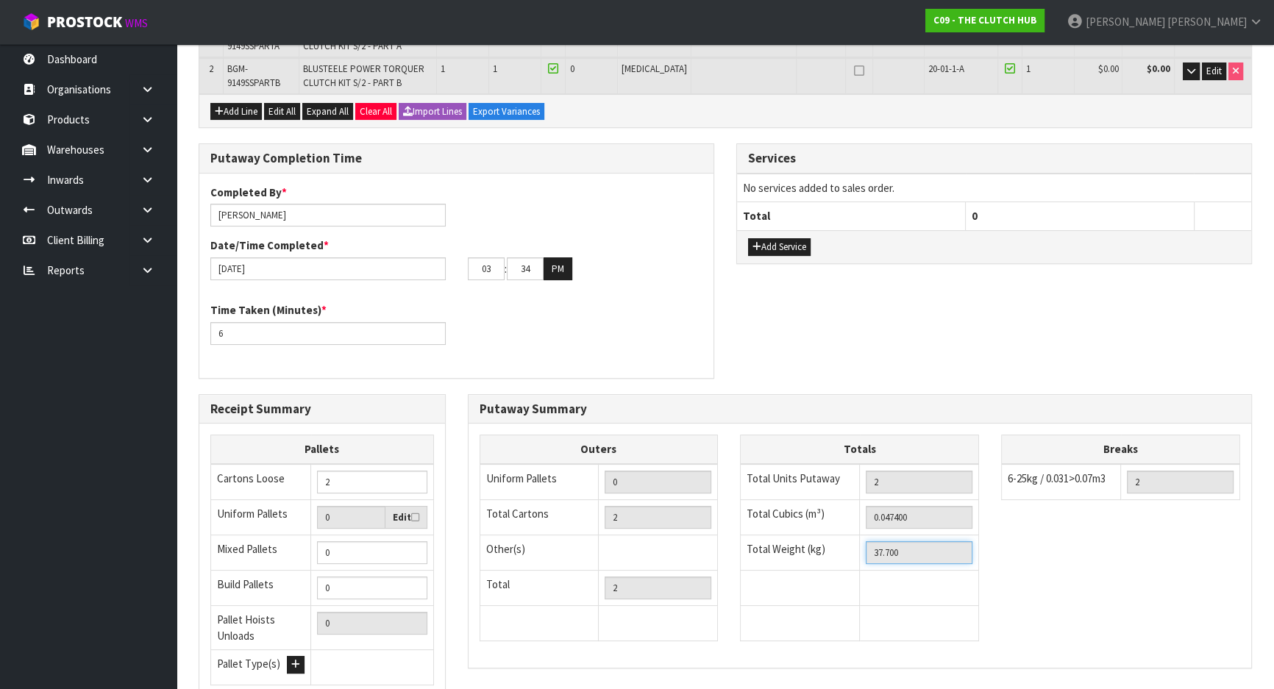
drag, startPoint x: 932, startPoint y: 548, endPoint x: 809, endPoint y: 546, distance: 122.9
click at [768, 549] on tr "Total Weight (kg) 37.700" at bounding box center [860, 552] width 238 height 35
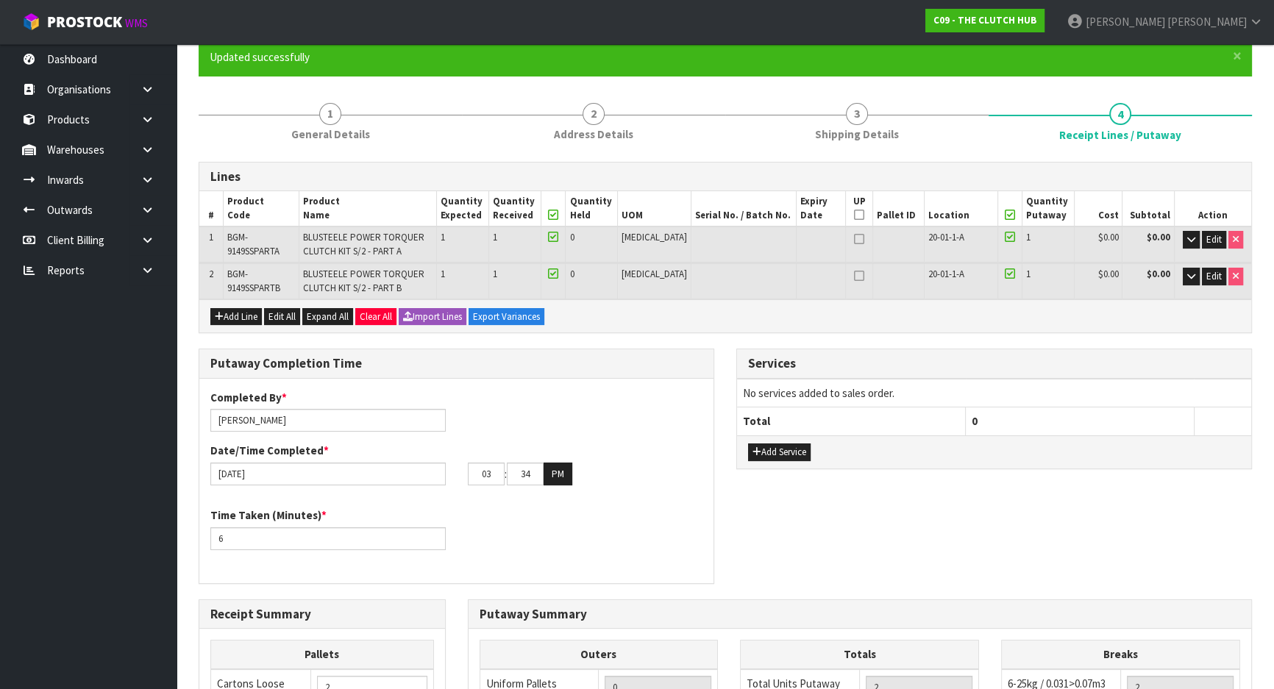
scroll to position [0, 0]
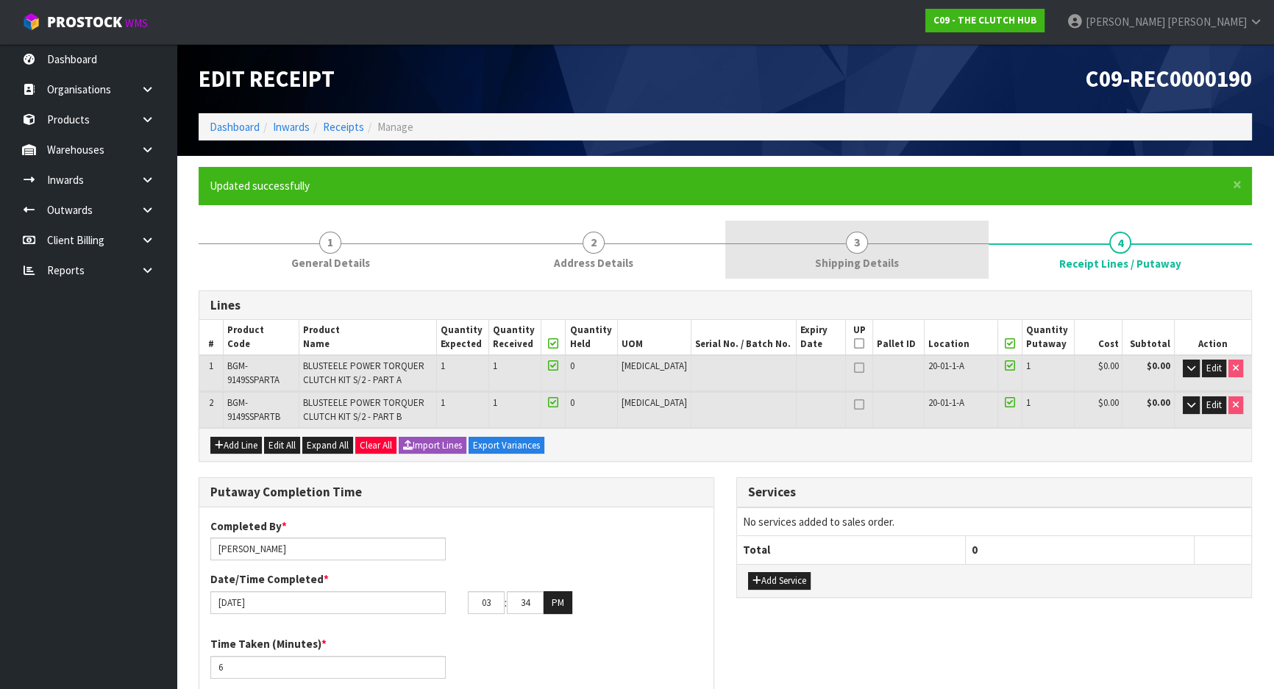
click at [898, 266] on link "3 Shipping Details" at bounding box center [857, 250] width 263 height 58
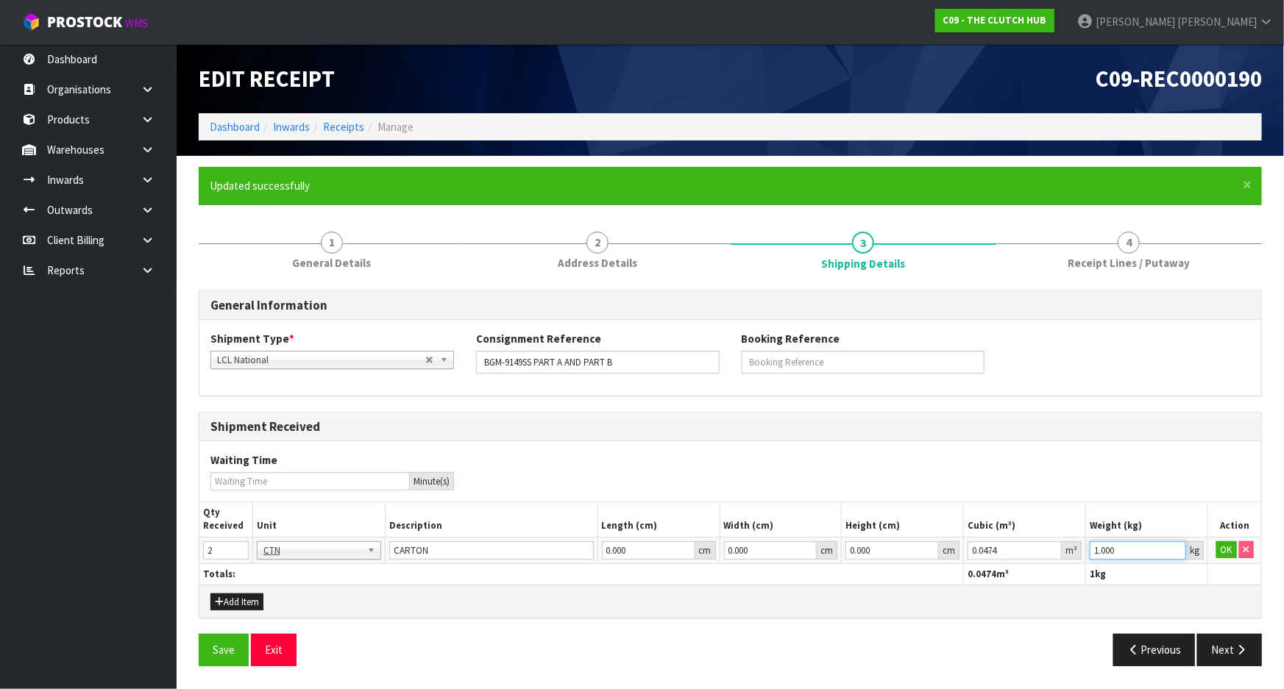
drag, startPoint x: 1141, startPoint y: 546, endPoint x: 1075, endPoint y: 508, distance: 75.8
click at [990, 532] on table "Qty Received Unit Description Length (cm) Width (cm) Height (cm) Cubic (m³) Wei…" at bounding box center [730, 544] width 1062 height 82
paste input "37.7"
click at [1226, 550] on button "OK" at bounding box center [1226, 551] width 21 height 18
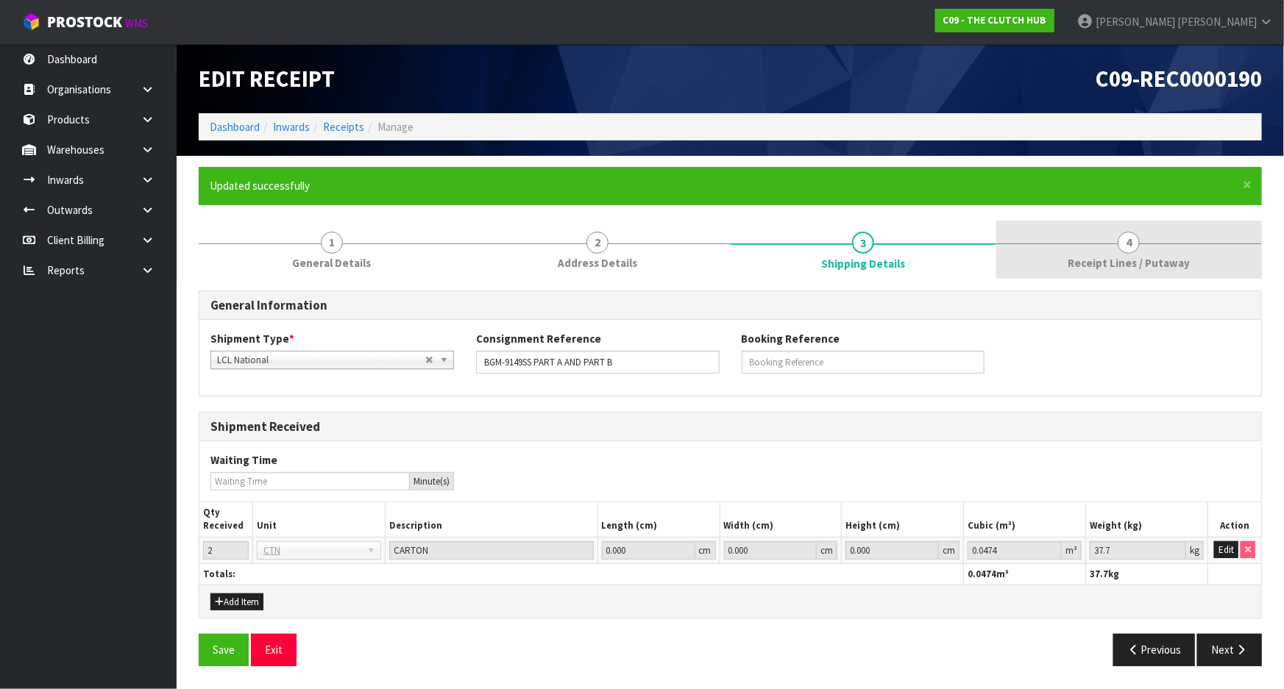
click at [1099, 261] on span "Receipt Lines / Putaway" at bounding box center [1129, 262] width 122 height 15
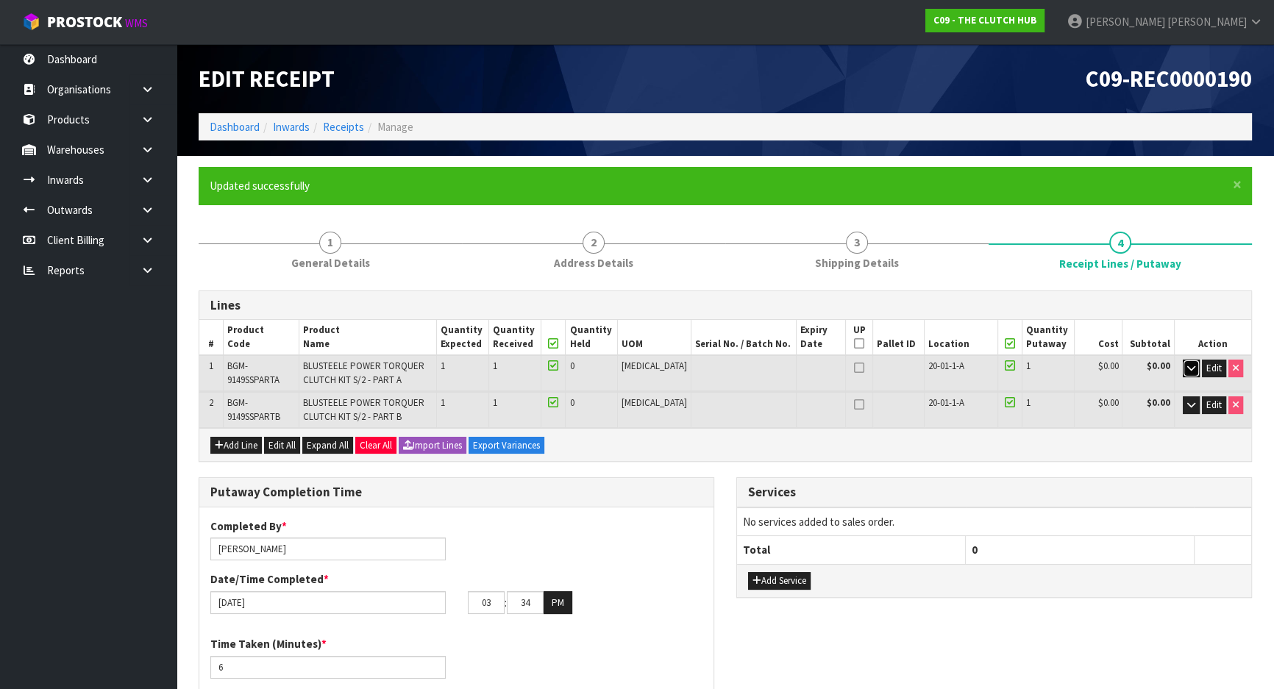
click at [1196, 371] on button "button" at bounding box center [1191, 369] width 17 height 18
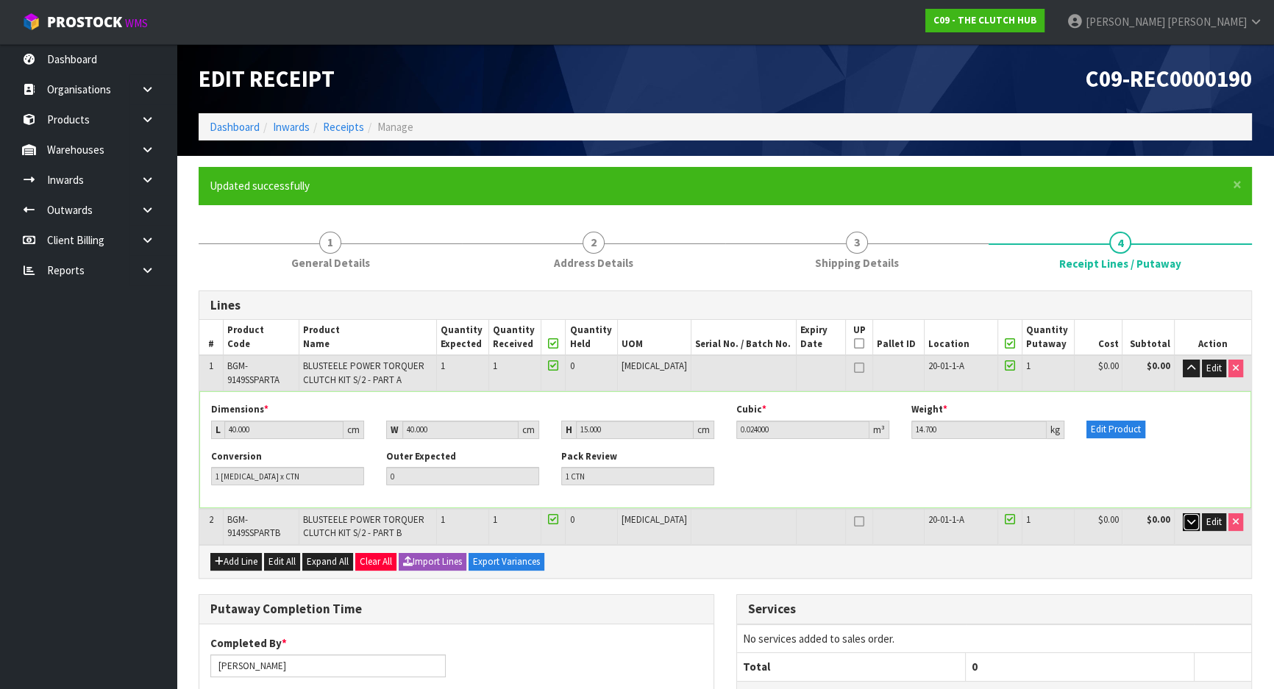
click at [1188, 519] on icon "button" at bounding box center [1192, 522] width 8 height 10
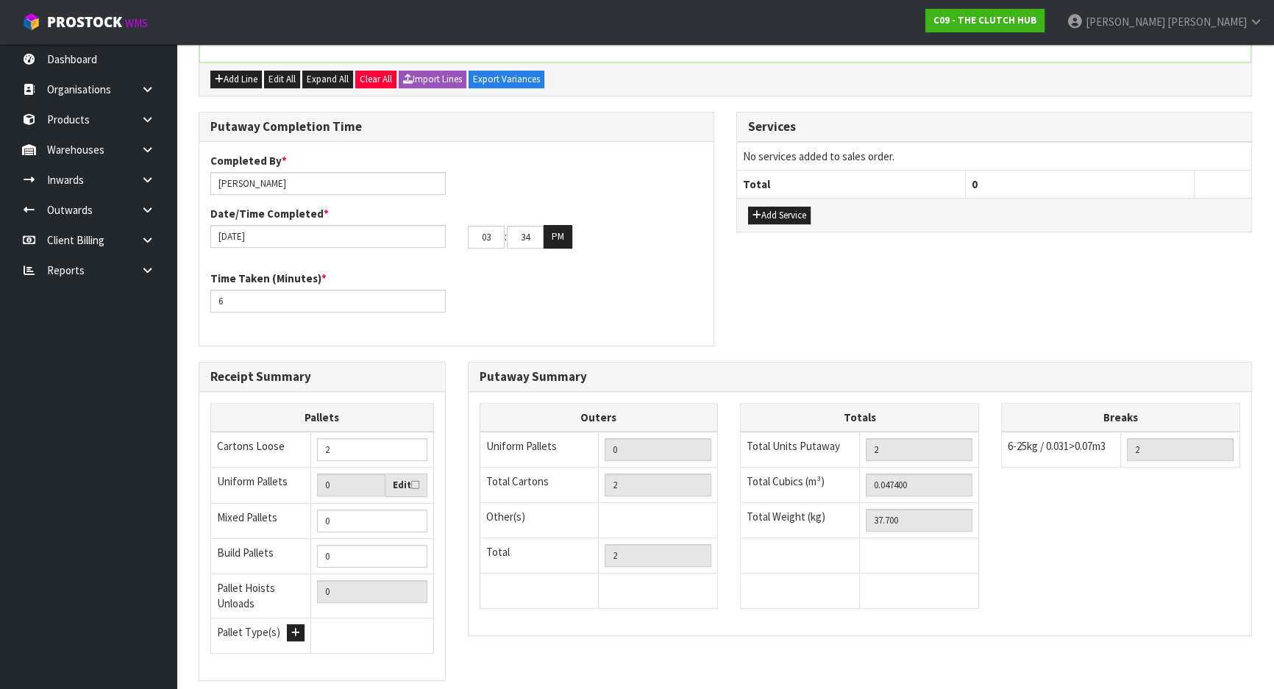
scroll to position [692, 0]
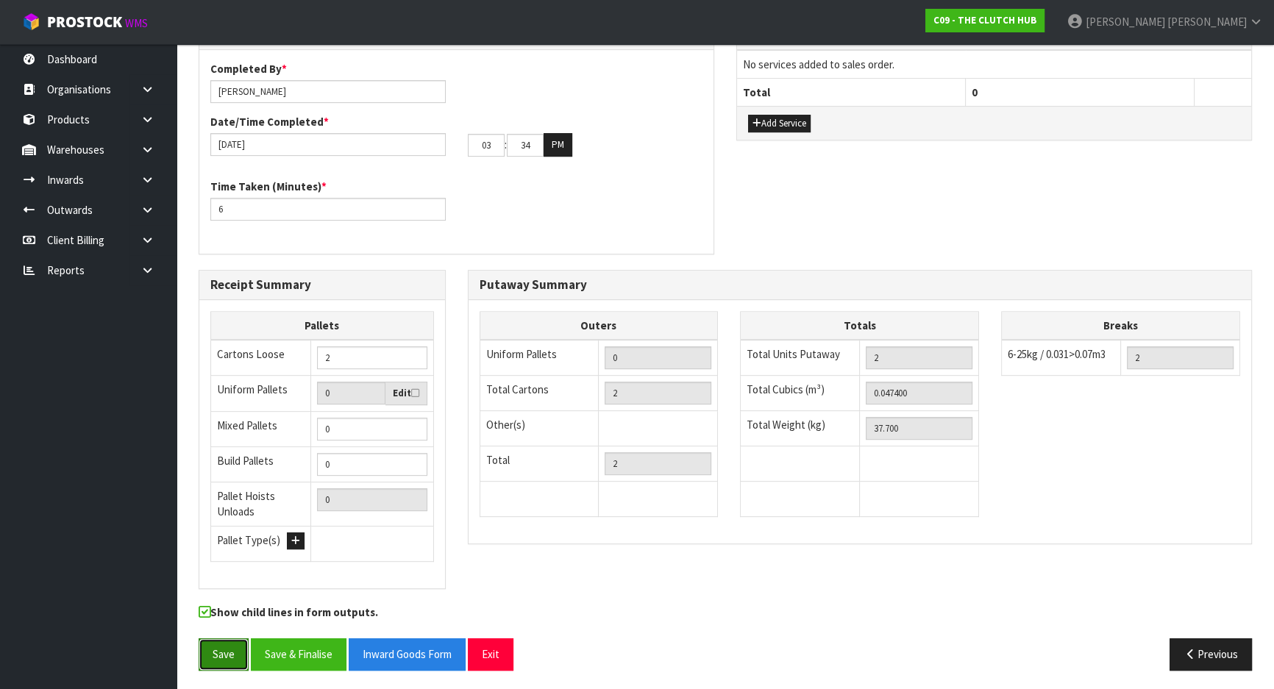
click at [220, 648] on button "Save" at bounding box center [224, 655] width 50 height 32
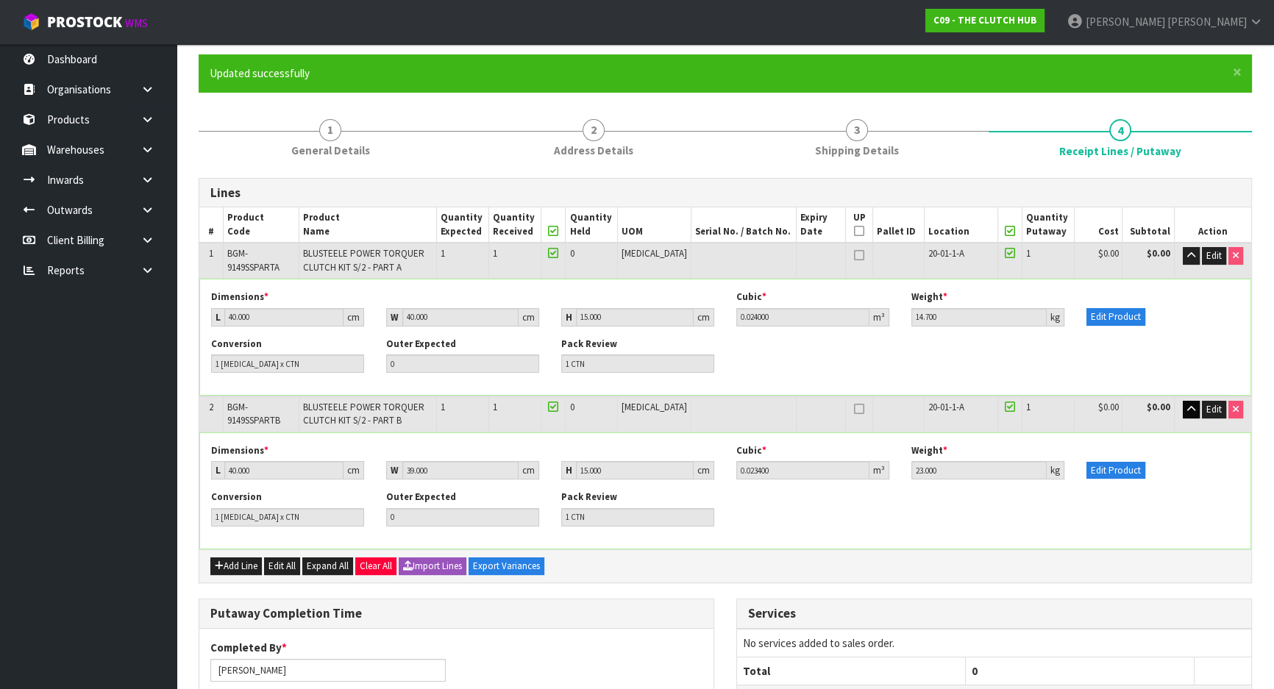
scroll to position [0, 0]
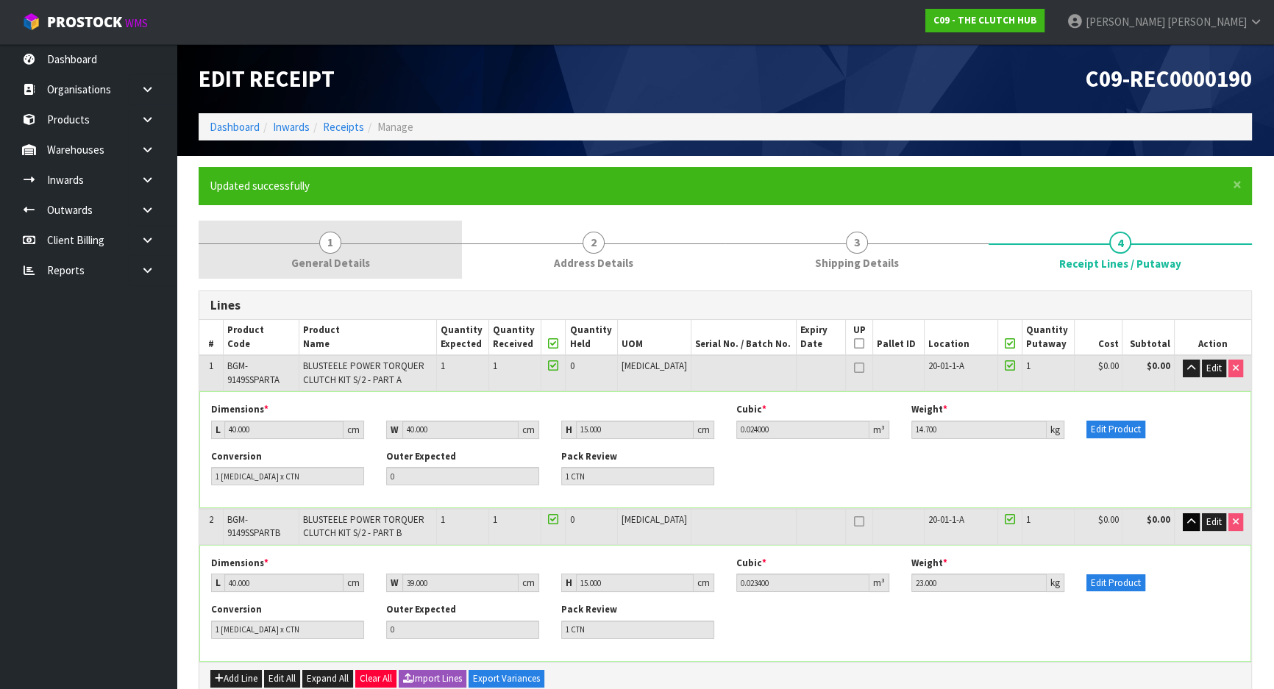
click at [370, 267] on link "1 General Details" at bounding box center [330, 250] width 263 height 58
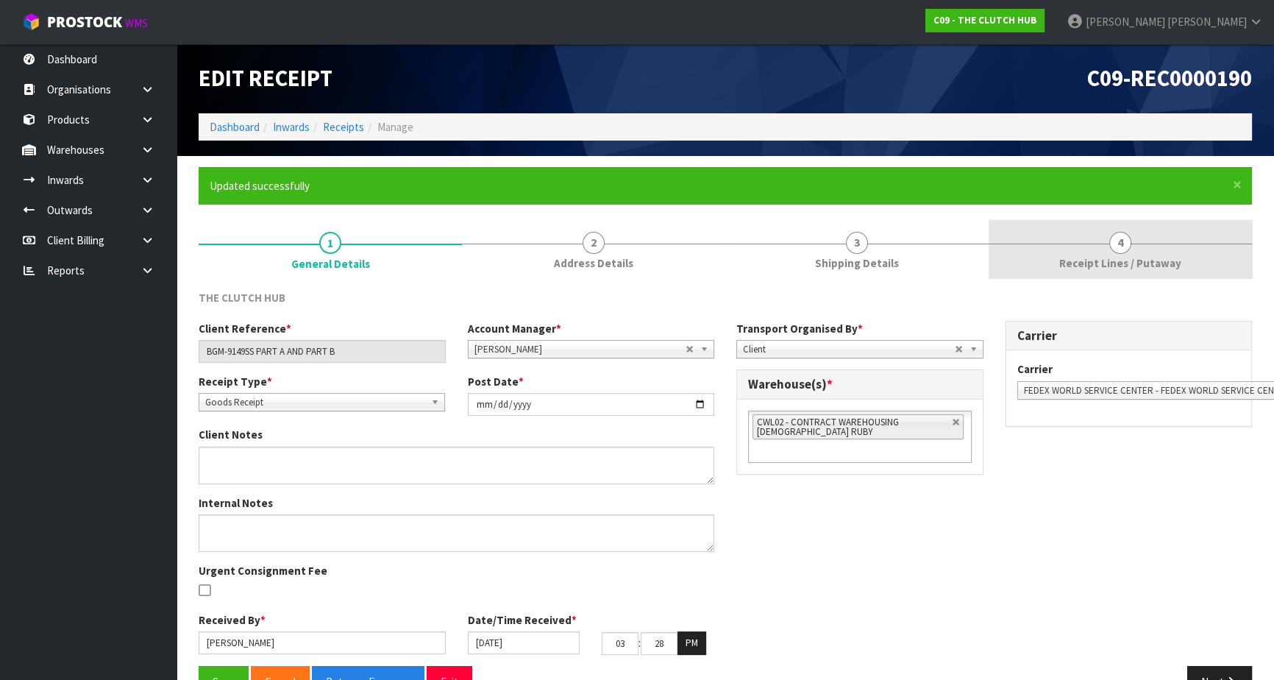
click at [1069, 258] on span "Receipt Lines / Putaway" at bounding box center [1121, 262] width 122 height 15
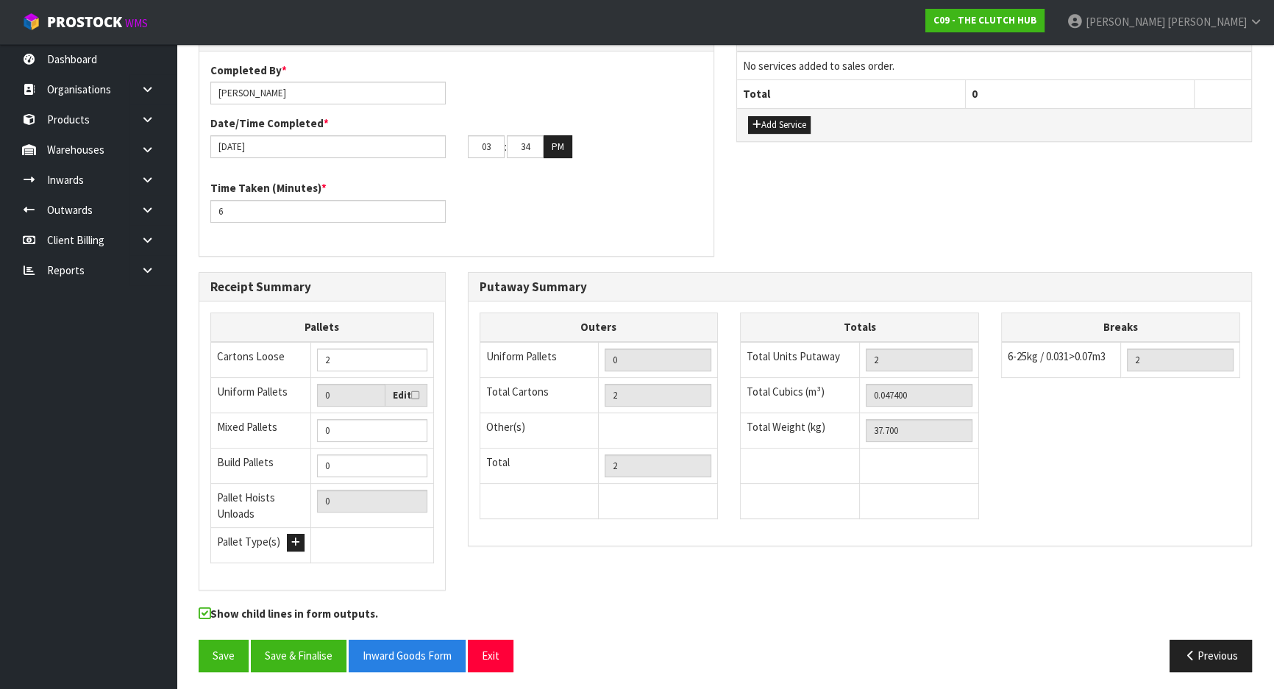
scroll to position [458, 0]
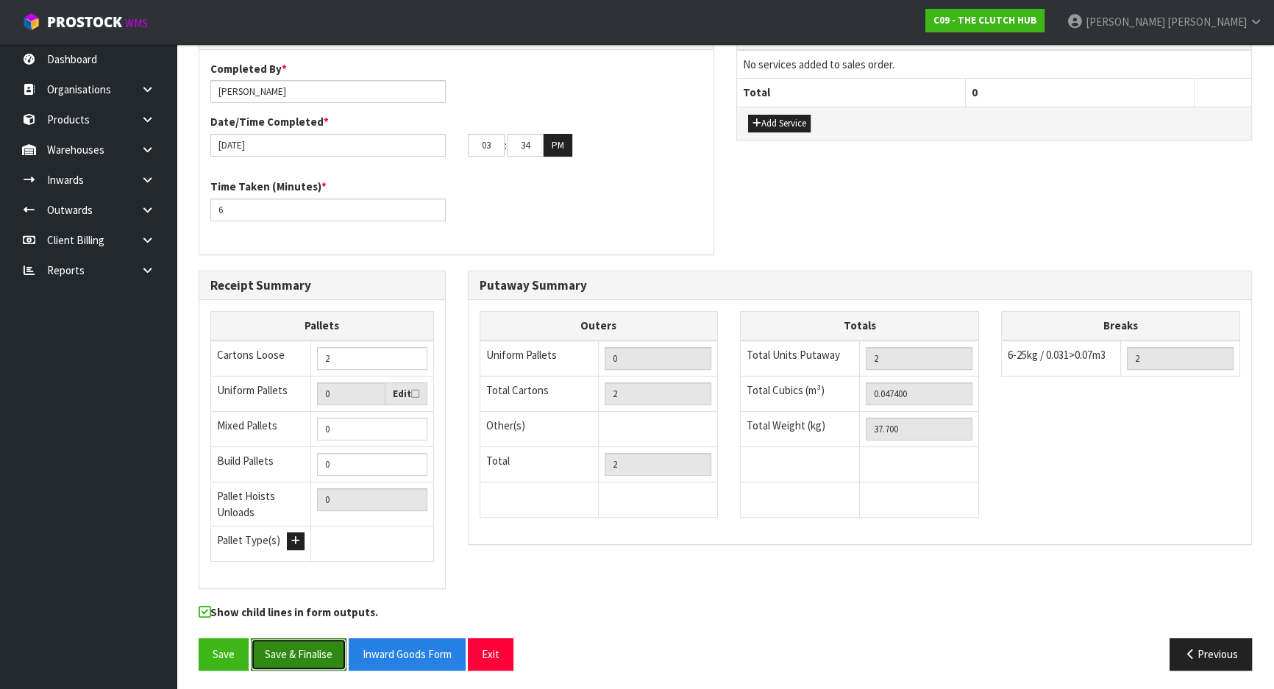
click at [277, 652] on button "Save & Finalise" at bounding box center [299, 655] width 96 height 32
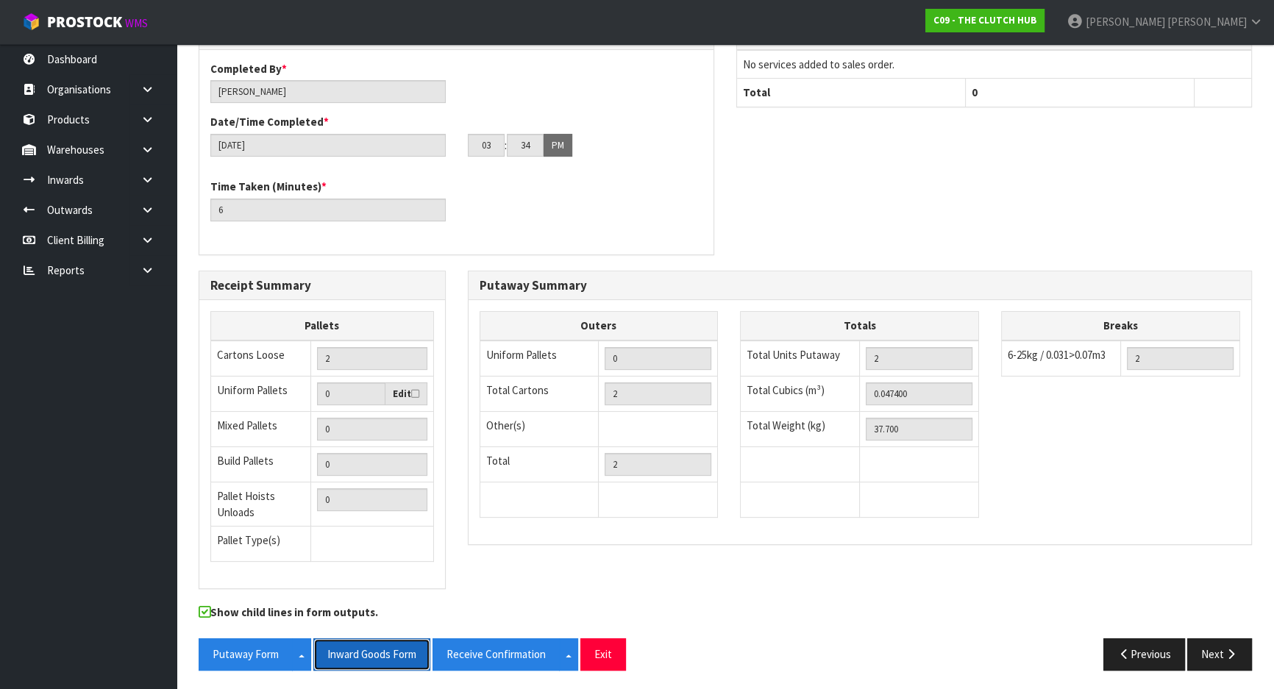
click at [375, 645] on button "Inward Goods Form" at bounding box center [371, 655] width 117 height 32
click at [514, 646] on button "Receive Confirmation" at bounding box center [496, 655] width 127 height 32
click at [227, 644] on button "Putaway Form" at bounding box center [246, 655] width 94 height 32
click at [87, 116] on link "Products" at bounding box center [88, 119] width 177 height 30
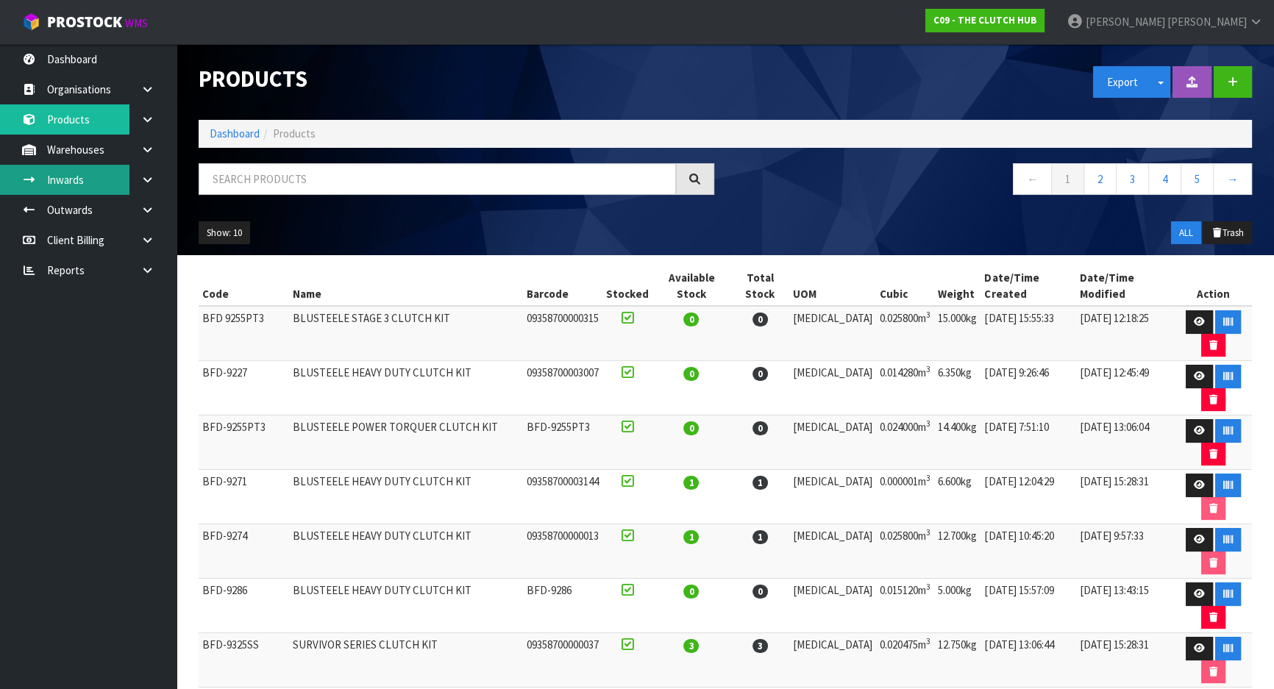
click at [74, 170] on link "Inwards" at bounding box center [88, 180] width 177 height 30
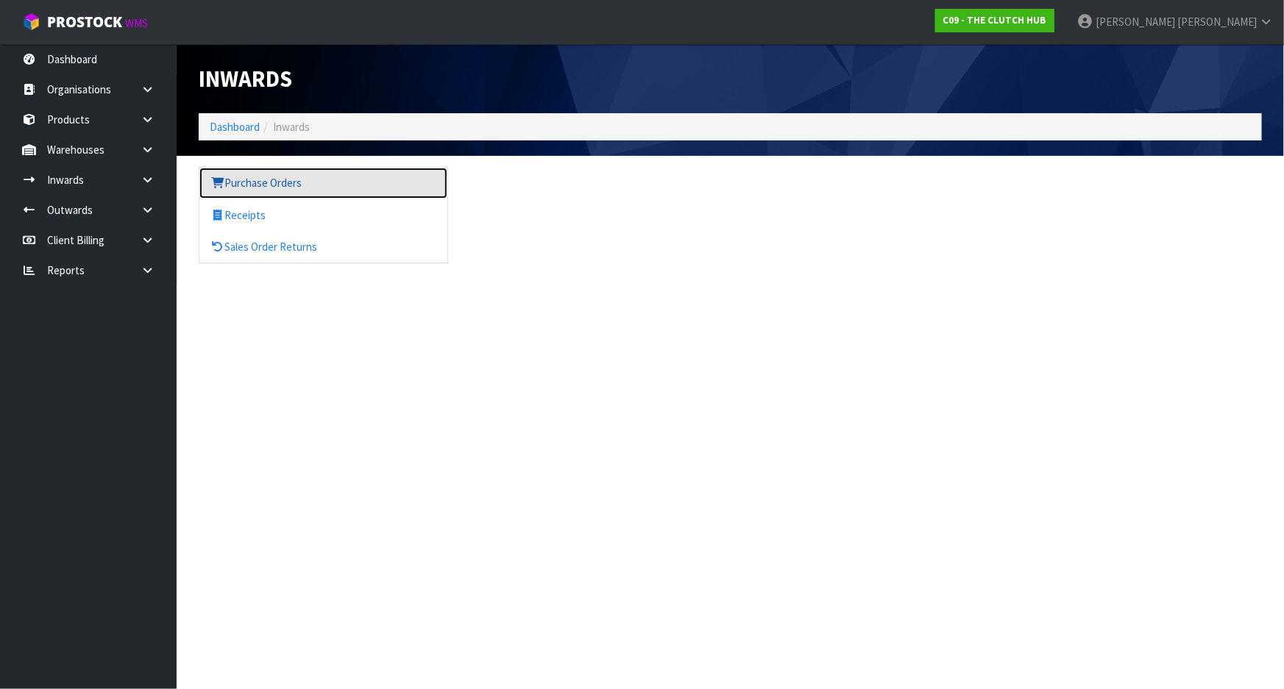
click at [288, 174] on link "Purchase Orders" at bounding box center [323, 183] width 248 height 30
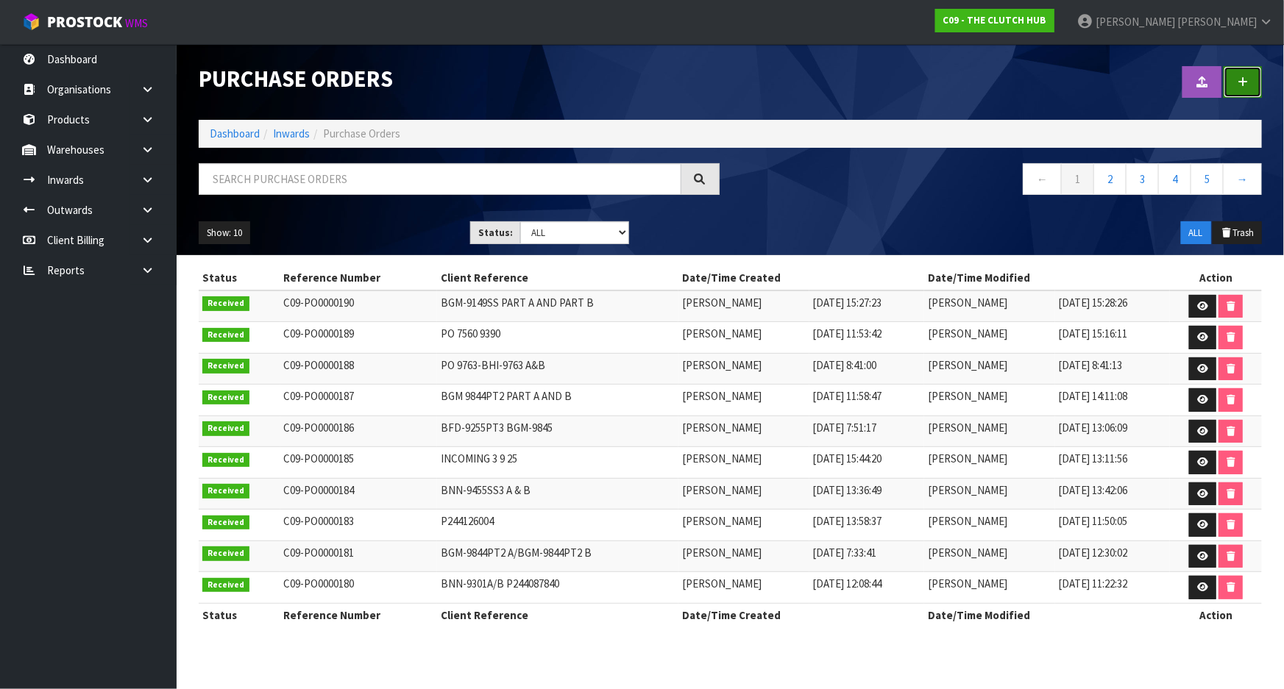
click at [1244, 75] on link at bounding box center [1243, 82] width 38 height 32
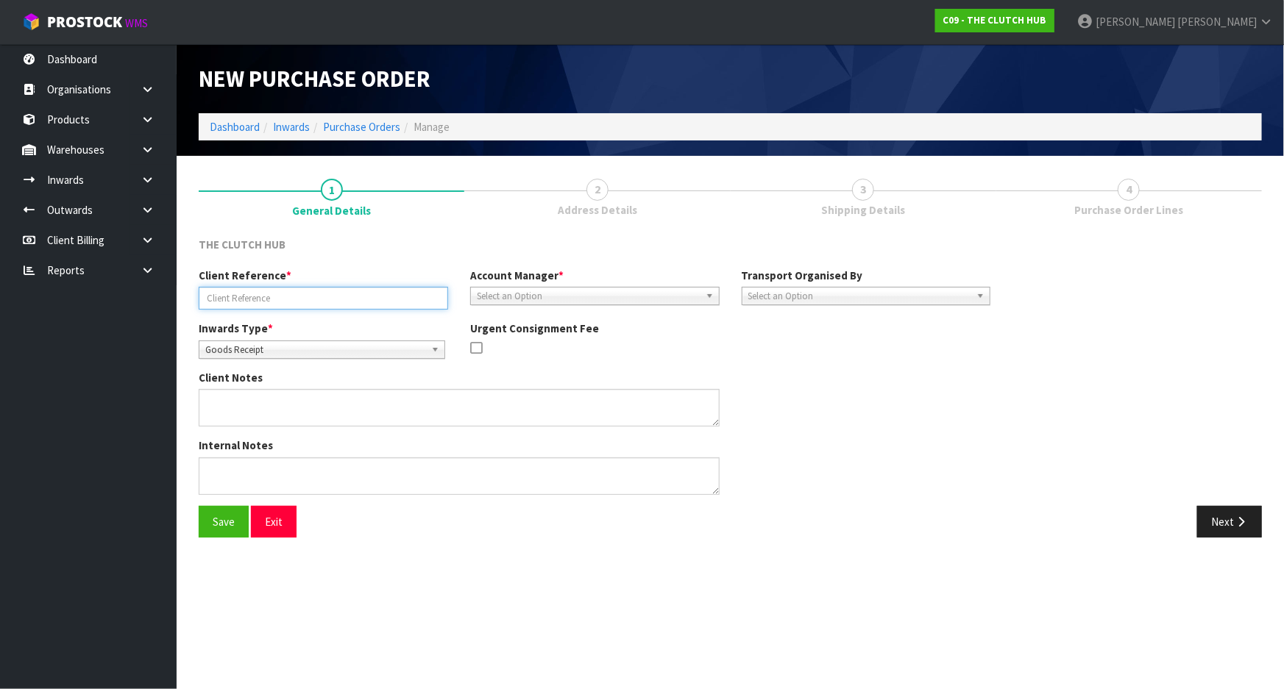
drag, startPoint x: 348, startPoint y: 299, endPoint x: 330, endPoint y: 302, distance: 17.8
click at [348, 299] on input "text" at bounding box center [323, 298] width 249 height 23
drag, startPoint x: 348, startPoint y: 302, endPoint x: 341, endPoint y: 296, distance: 8.9
click at [348, 302] on input "text" at bounding box center [323, 298] width 249 height 23
drag, startPoint x: 255, startPoint y: 294, endPoint x: 232, endPoint y: 294, distance: 23.6
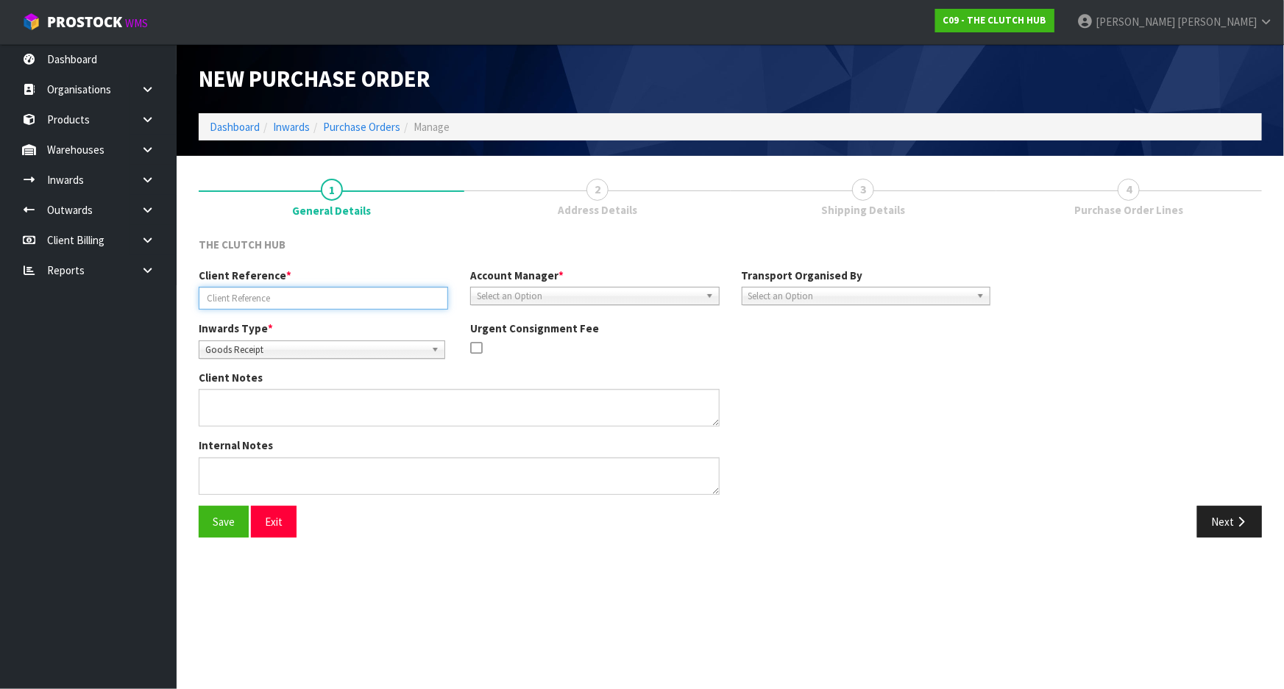
click at [255, 294] on input "text" at bounding box center [323, 298] width 249 height 23
paste input "PO"
click at [240, 300] on input "PO" at bounding box center [323, 298] width 249 height 23
paste input "9678"
drag, startPoint x: 216, startPoint y: 299, endPoint x: 230, endPoint y: 302, distance: 13.6
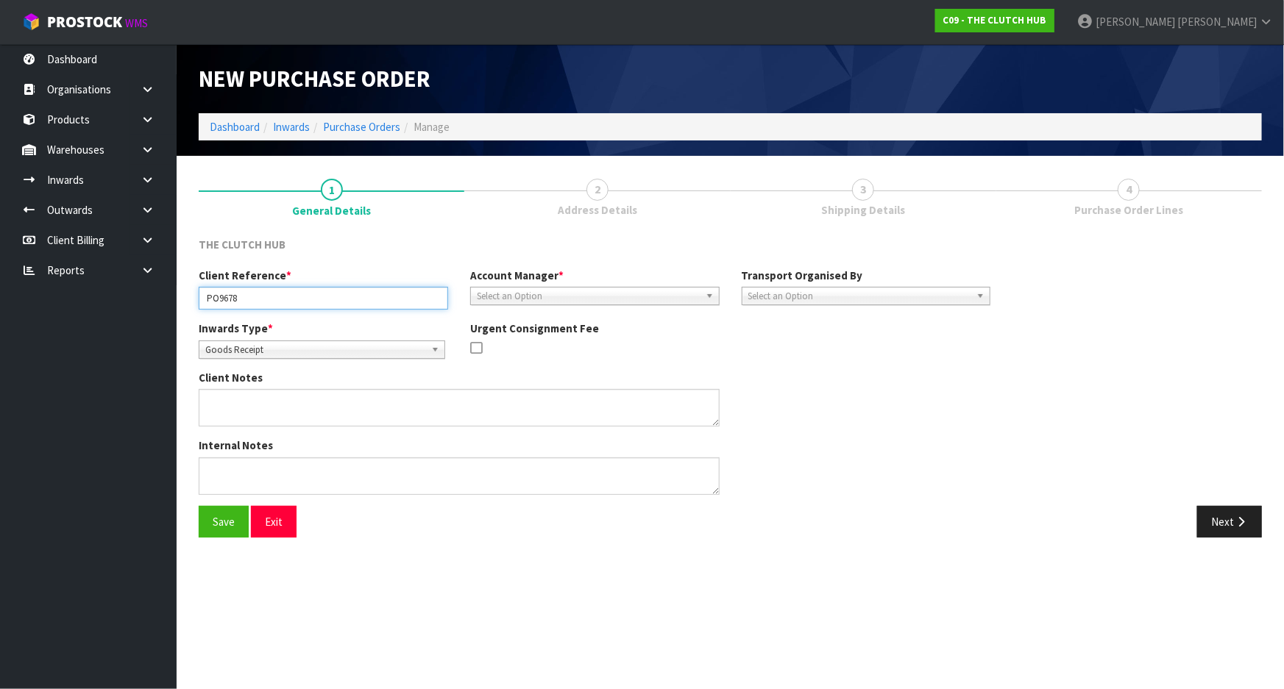
click at [217, 299] on input "PO9678" at bounding box center [323, 298] width 249 height 23
click at [676, 294] on span "Select an Option" at bounding box center [588, 297] width 223 height 18
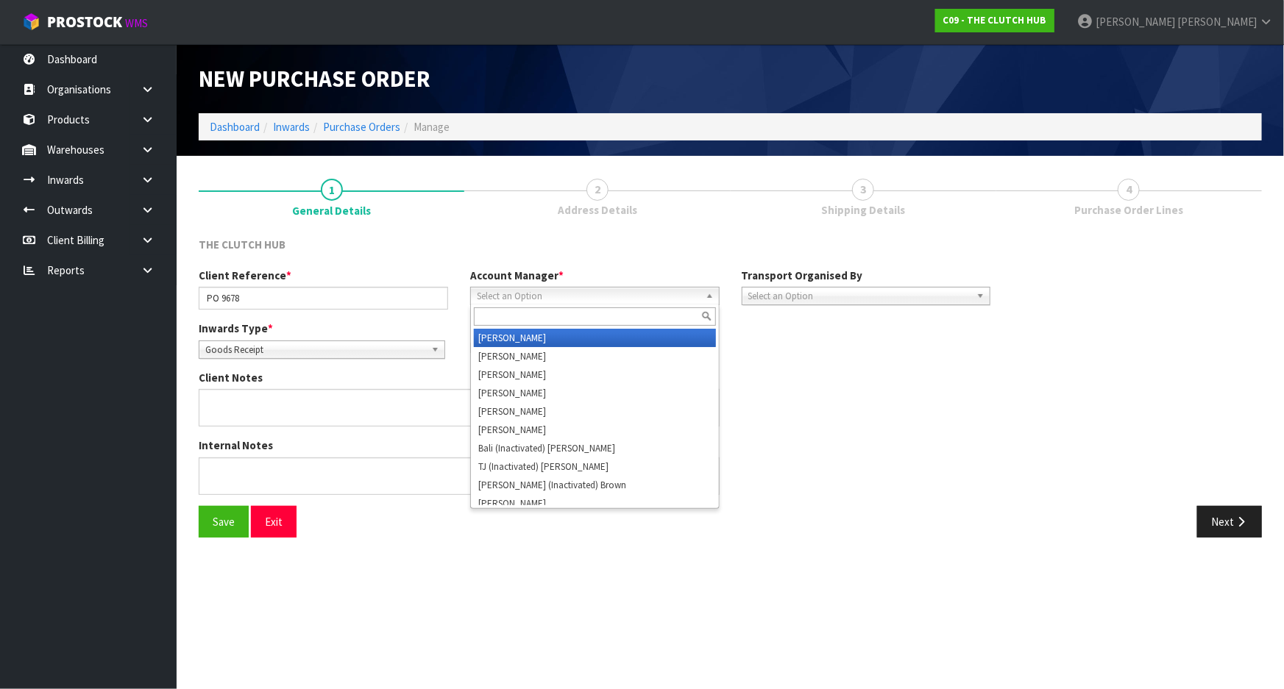
click at [599, 321] on input "text" at bounding box center [595, 317] width 242 height 18
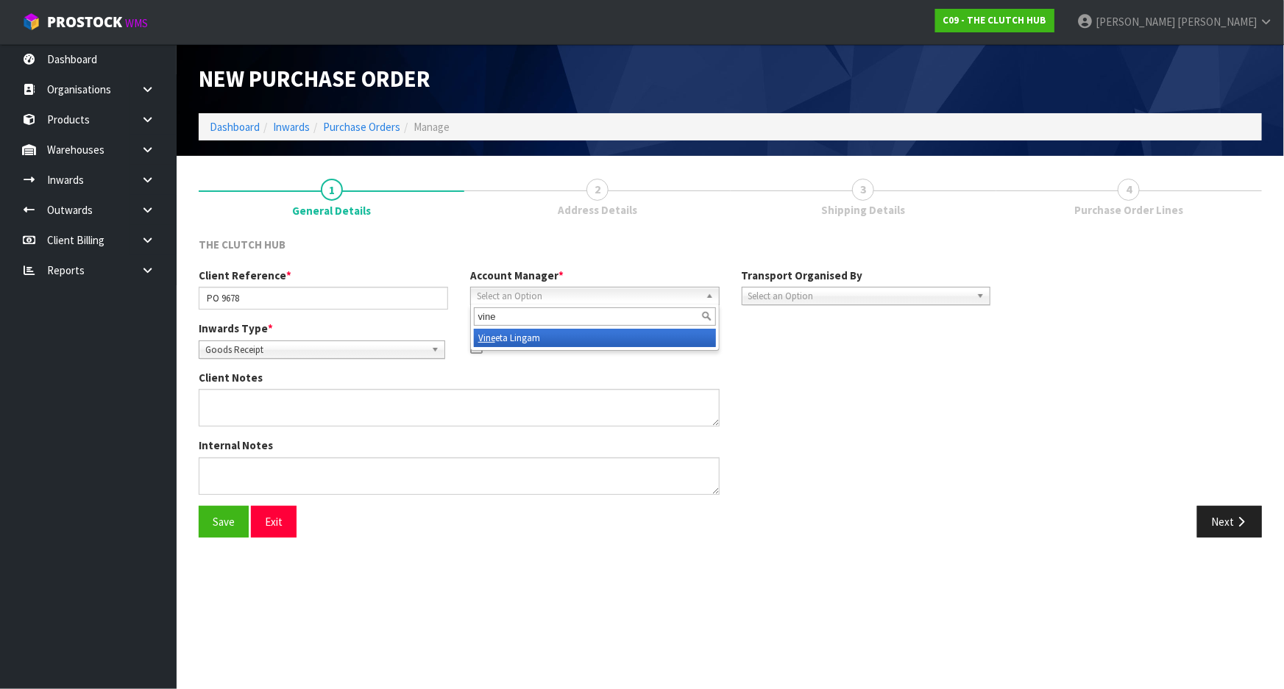
click at [567, 347] on div "vine Vine eta [GEOGRAPHIC_DATA]" at bounding box center [594, 328] width 249 height 46
click at [567, 341] on li "Vine eta Lingam" at bounding box center [595, 338] width 242 height 18
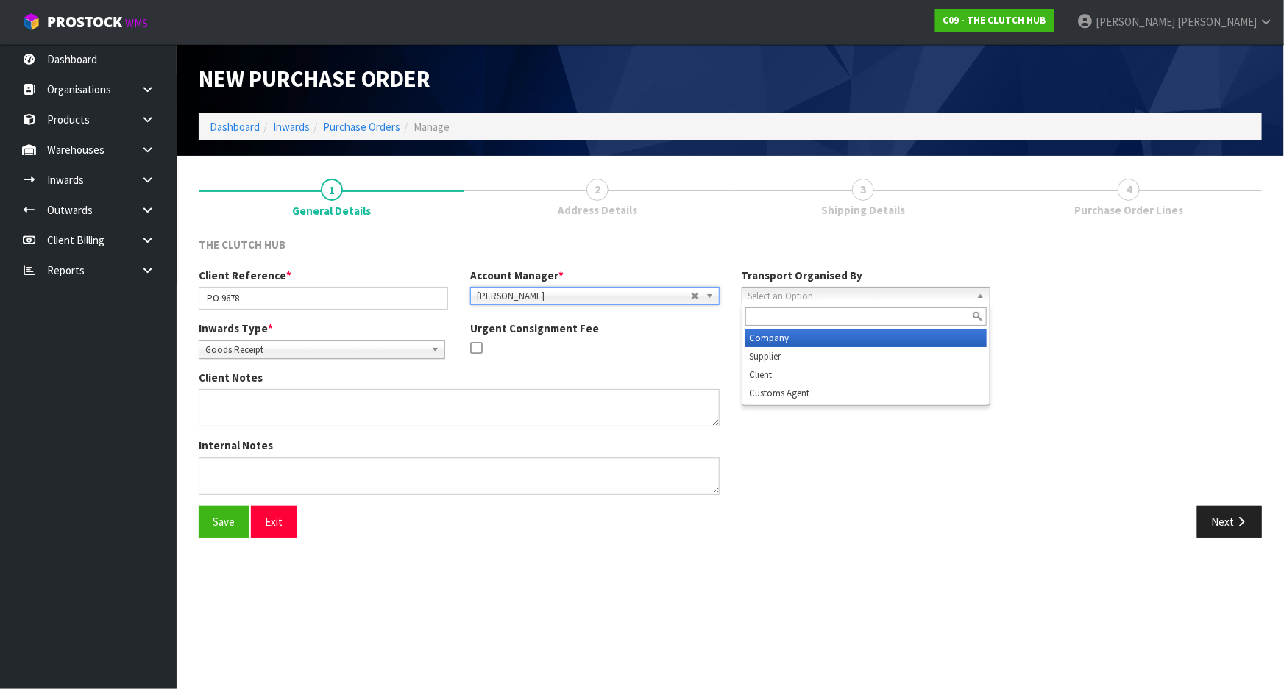
click at [806, 298] on span "Select an Option" at bounding box center [859, 297] width 223 height 18
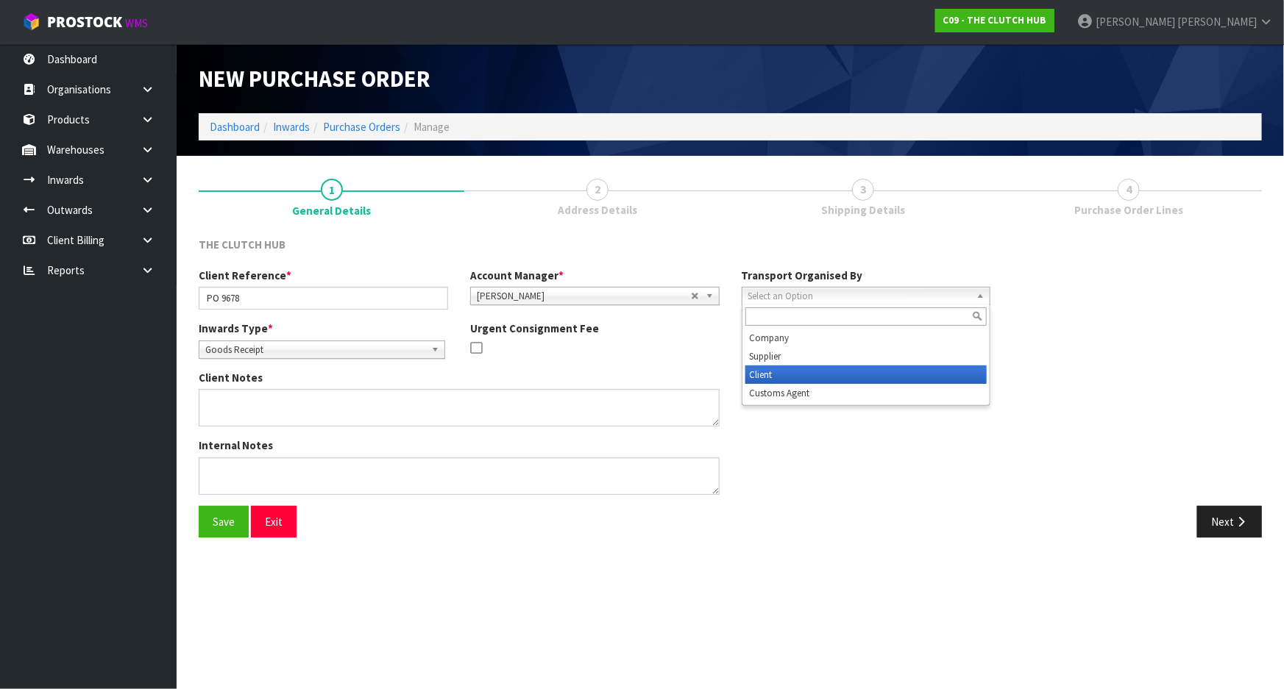
click at [787, 372] on li "Client" at bounding box center [866, 375] width 242 height 18
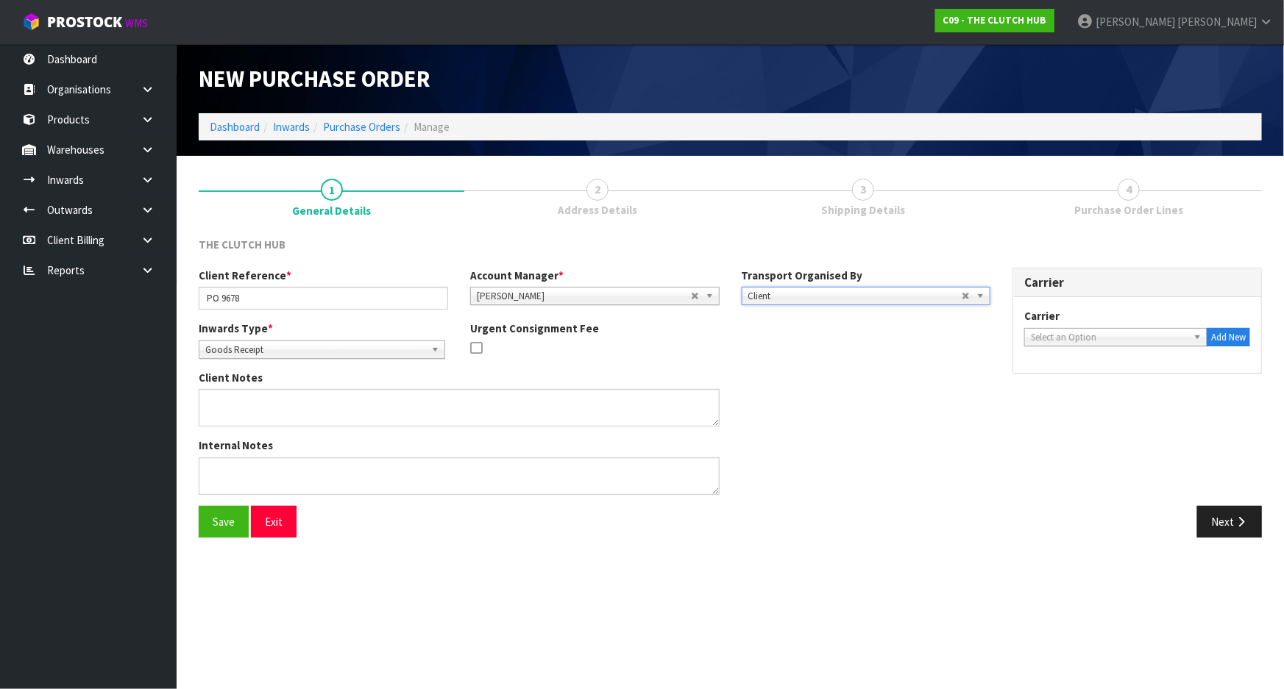
click at [1111, 330] on span "Select an Option" at bounding box center [1109, 338] width 157 height 18
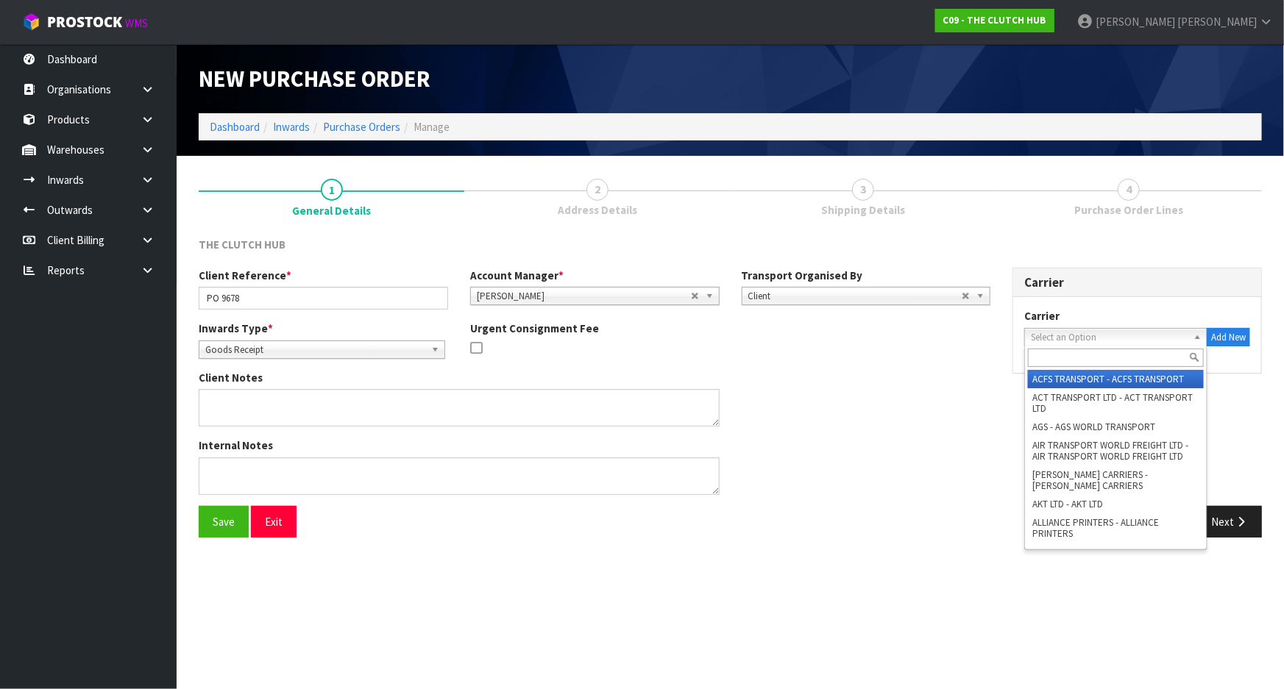
click at [1081, 362] on input "text" at bounding box center [1116, 358] width 176 height 18
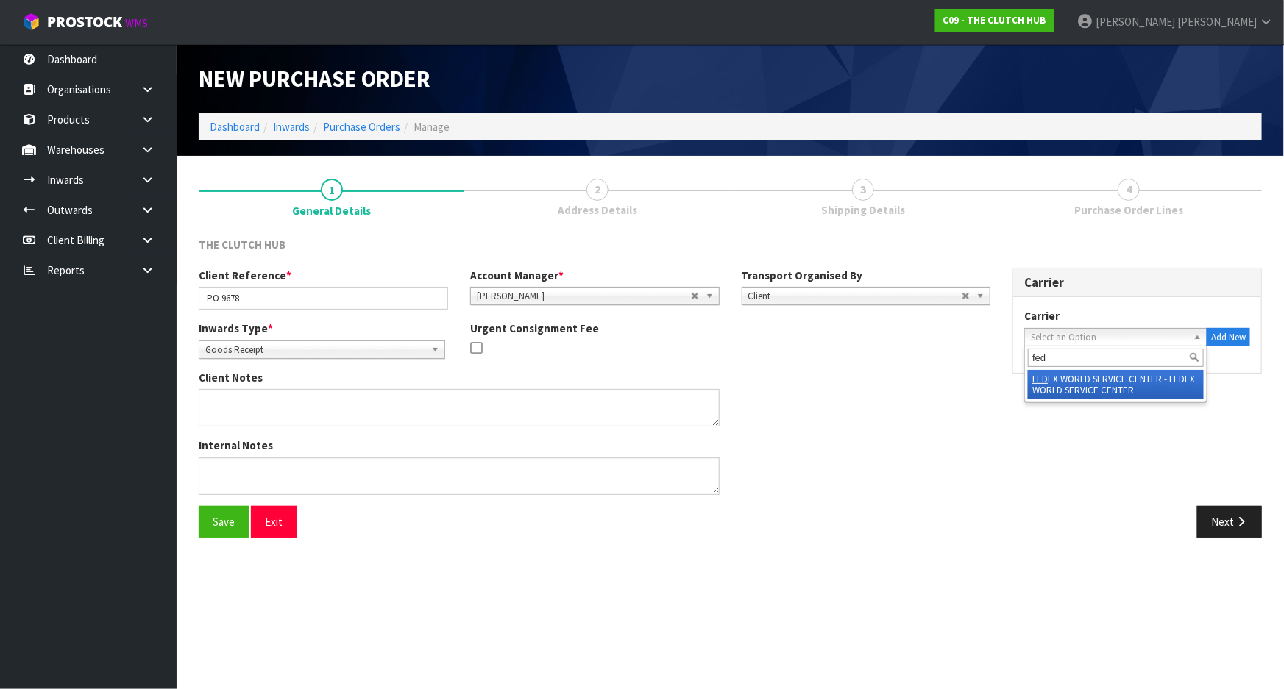
click at [1061, 392] on li "FED EX WORLD SERVICE CENTER - FEDEX WORLD SERVICE CENTER" at bounding box center [1116, 384] width 176 height 29
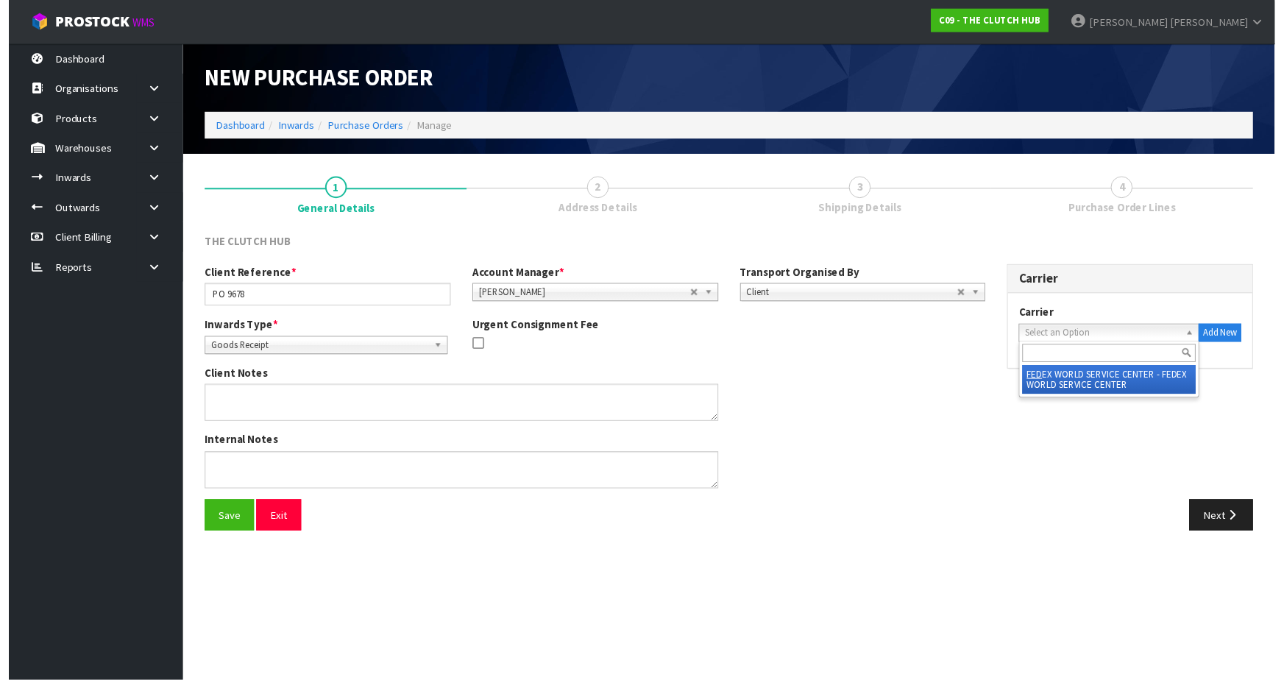
scroll to position [0, 32]
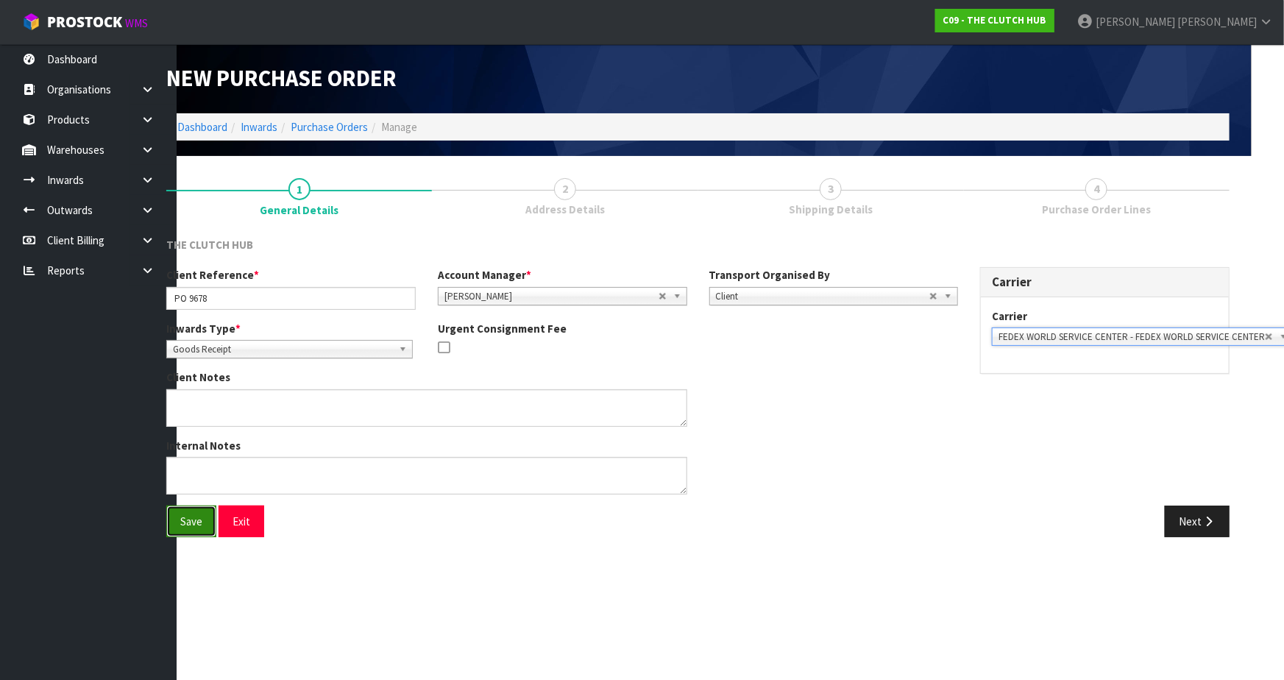
click at [213, 520] on button "Save" at bounding box center [191, 522] width 50 height 32
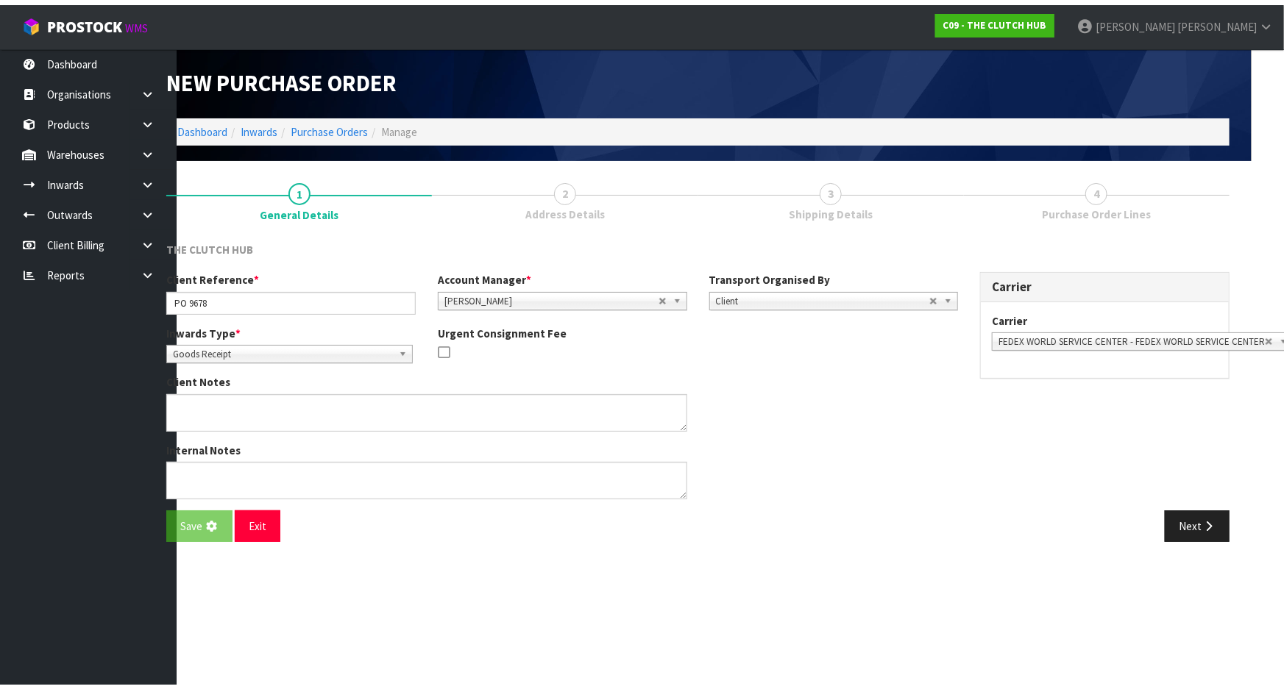
scroll to position [0, 0]
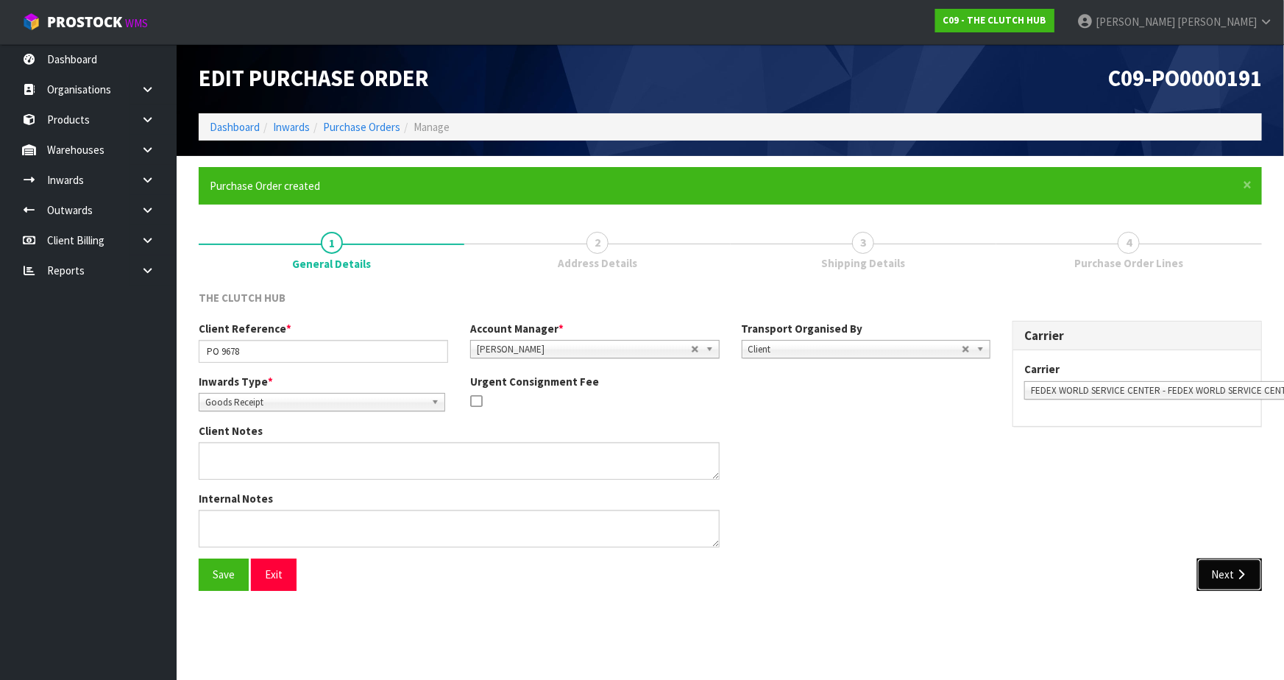
click at [1221, 572] on button "Next" at bounding box center [1229, 574] width 65 height 32
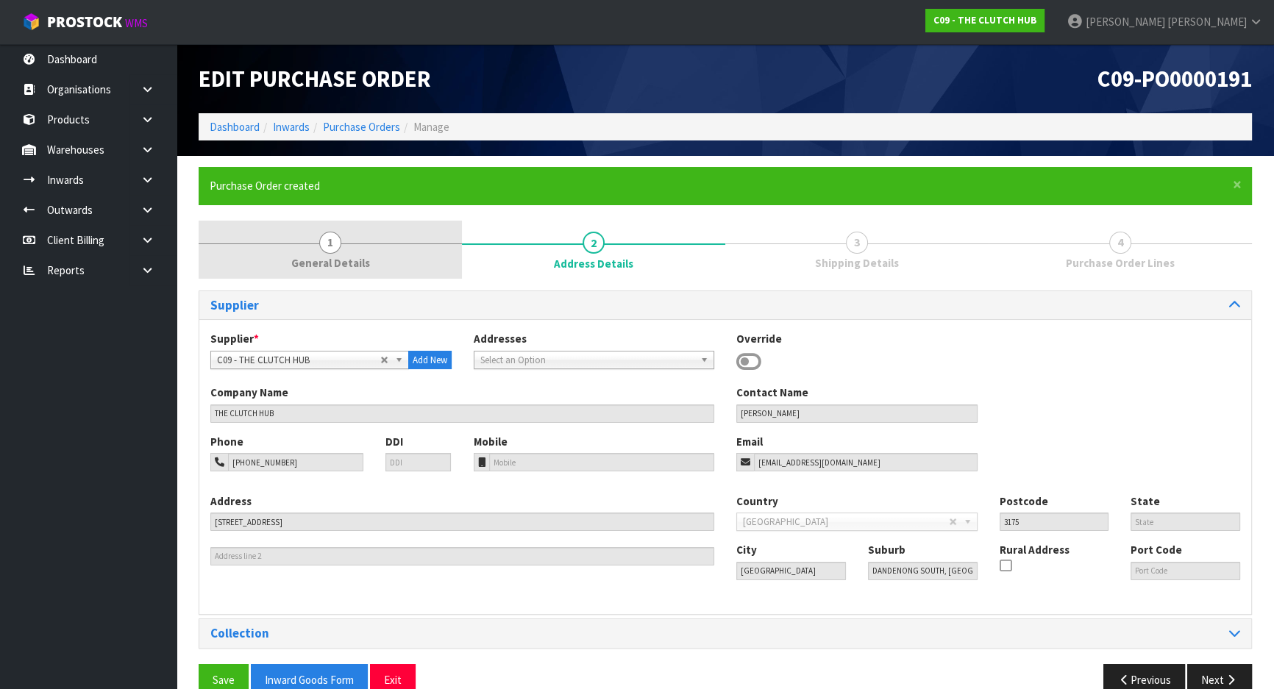
click at [321, 257] on span "General Details" at bounding box center [330, 262] width 79 height 15
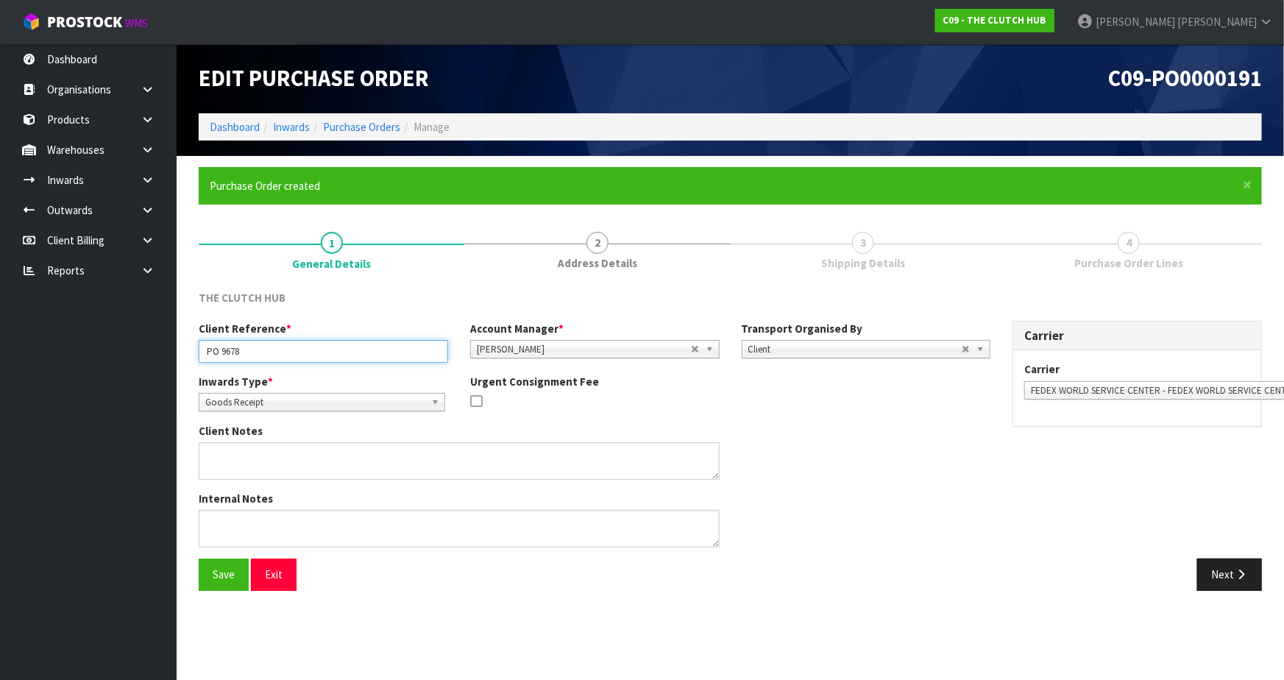
click at [220, 350] on input "PO 9678" at bounding box center [323, 351] width 249 height 23
click at [933, 439] on div "Client Notes" at bounding box center [595, 457] width 814 height 68
click at [202, 561] on button "Save" at bounding box center [224, 574] width 50 height 32
drag, startPoint x: 923, startPoint y: 542, endPoint x: 1063, endPoint y: 553, distance: 140.9
click at [998, 550] on div "Internal Notes" at bounding box center [595, 525] width 814 height 68
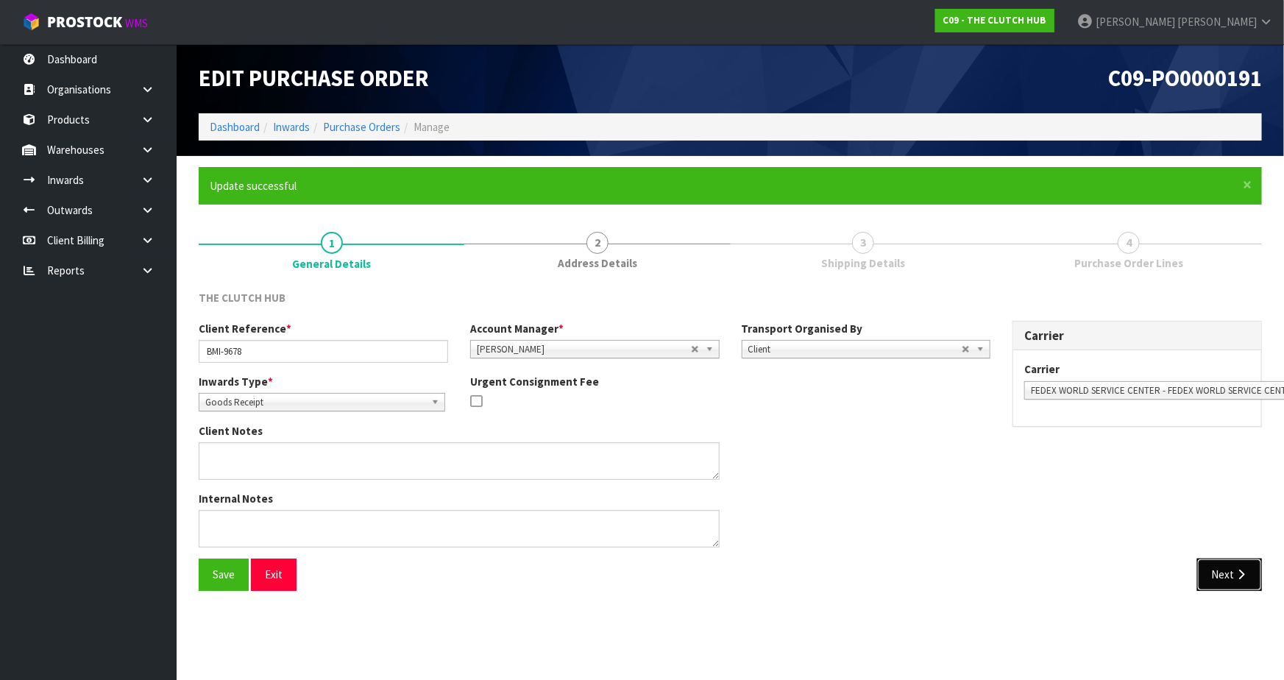
click at [1214, 577] on button "Next" at bounding box center [1229, 574] width 65 height 32
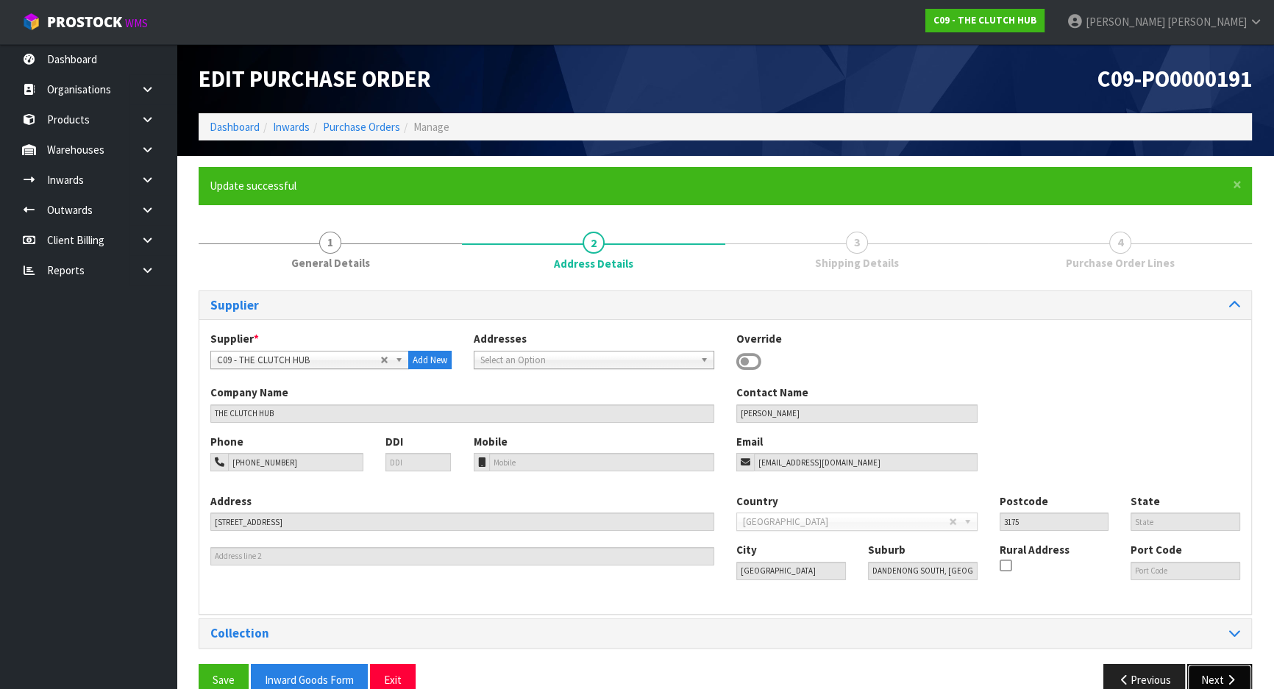
click at [1206, 664] on button "Next" at bounding box center [1220, 680] width 65 height 32
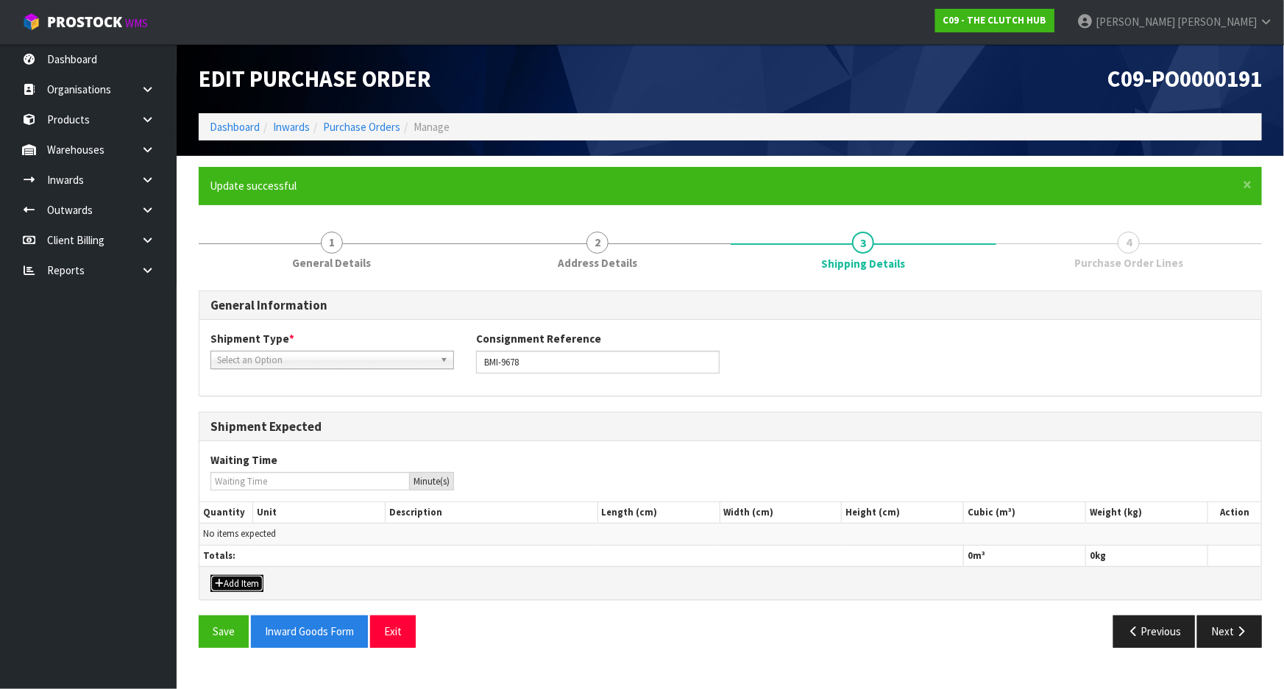
click at [242, 588] on button "Add Item" at bounding box center [236, 584] width 53 height 18
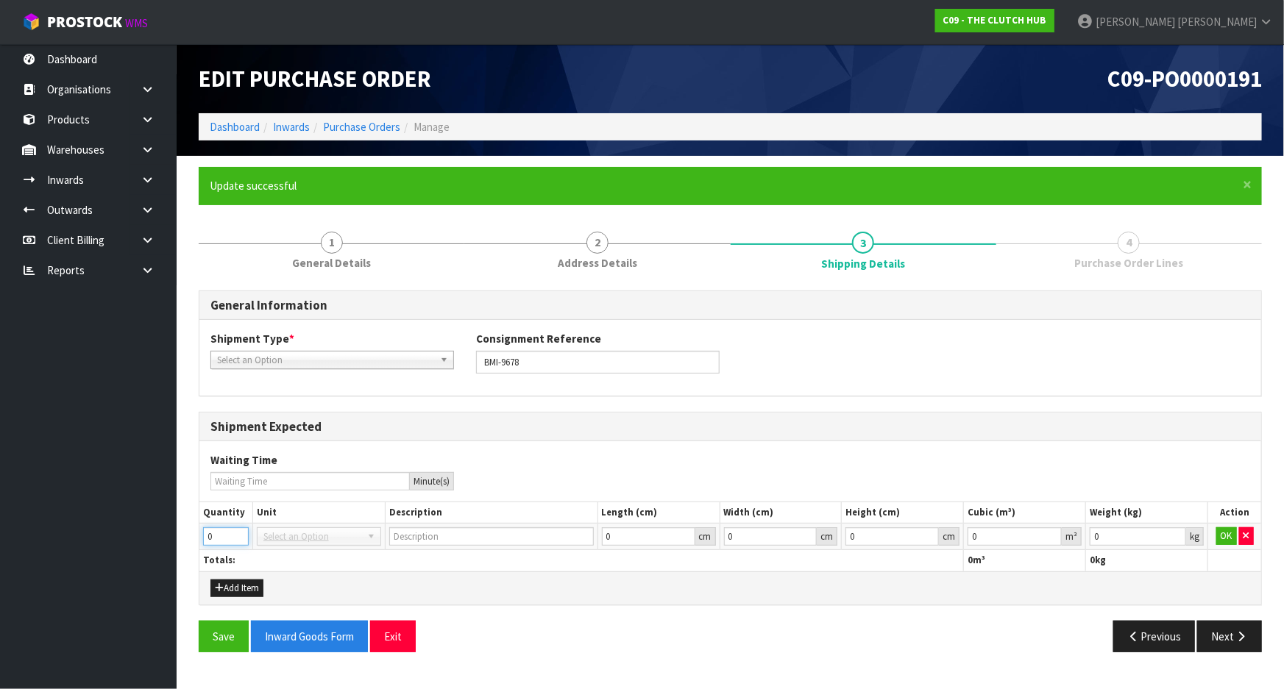
drag, startPoint x: 227, startPoint y: 539, endPoint x: 149, endPoint y: 543, distance: 78.1
click at [149, 543] on body "Toggle navigation ProStock WMS C09 - THE CLUTCH HUB [PERSON_NAME] Logout Dashbo…" at bounding box center [642, 344] width 1284 height 689
click at [323, 572] on div "Add Item" at bounding box center [730, 588] width 1062 height 33
click at [363, 360] on span "Select an Option" at bounding box center [325, 361] width 217 height 18
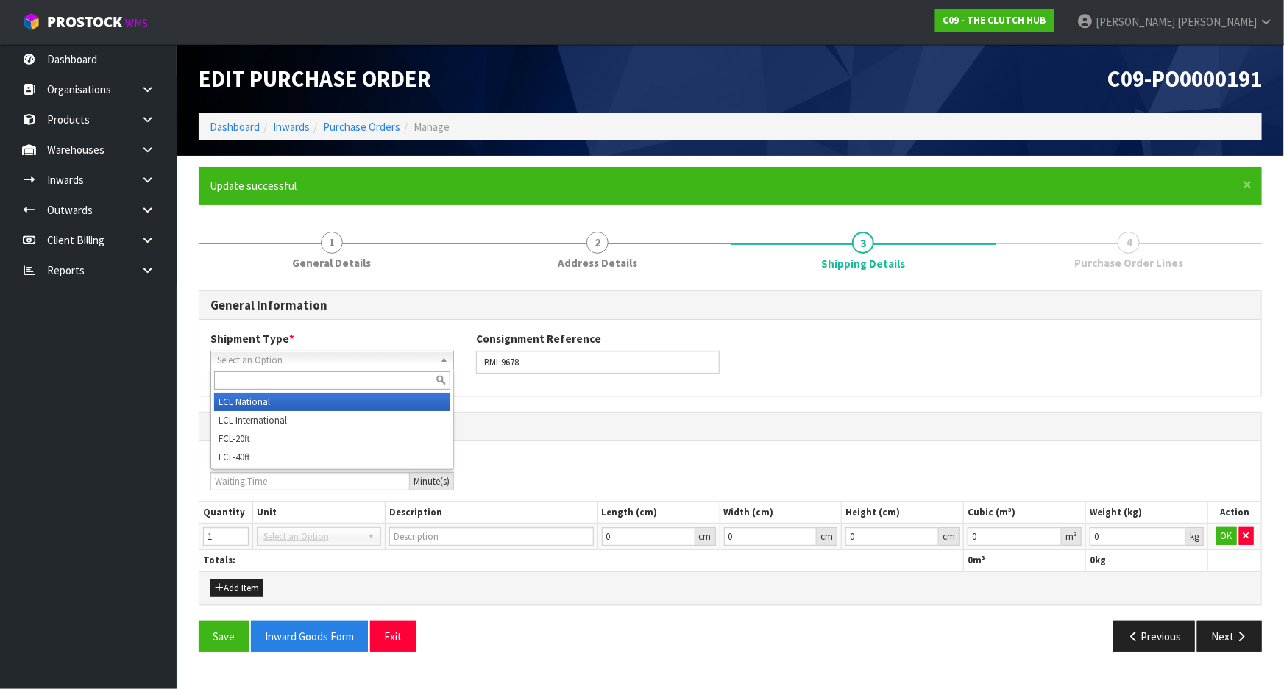
click at [312, 397] on li "LCL National" at bounding box center [332, 402] width 236 height 18
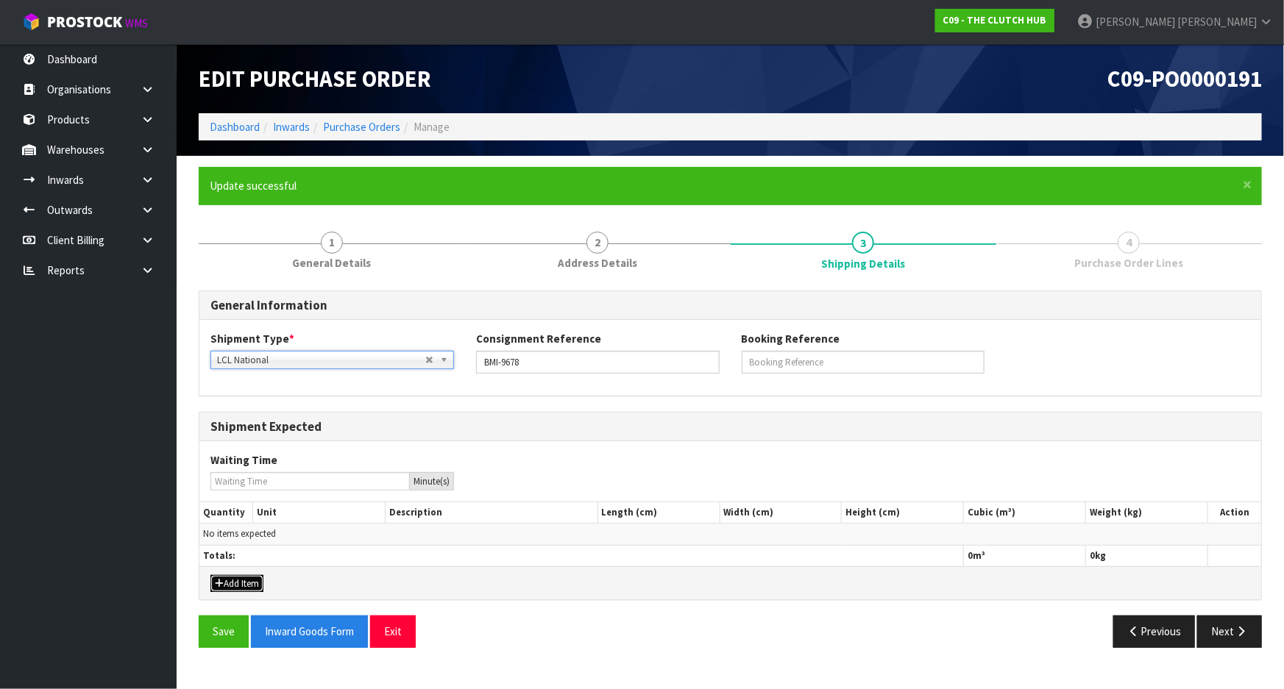
click at [241, 590] on button "Add Item" at bounding box center [236, 584] width 53 height 18
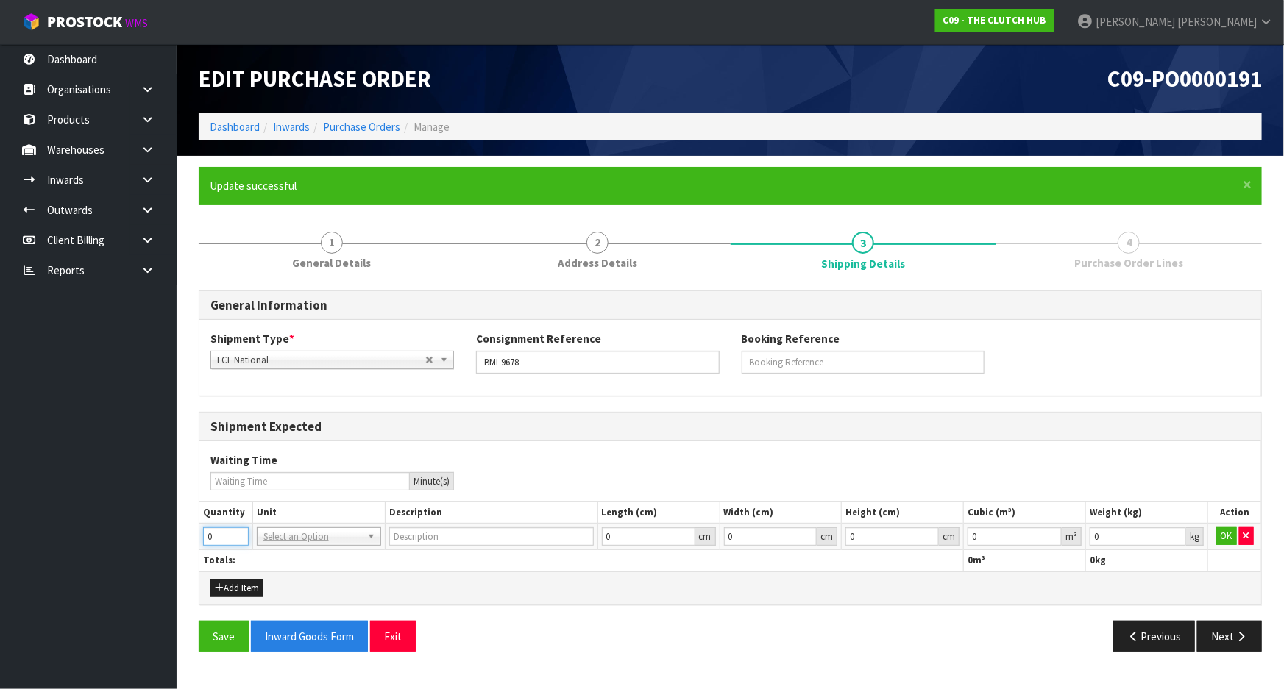
drag, startPoint x: 224, startPoint y: 541, endPoint x: 177, endPoint y: 539, distance: 47.1
click at [177, 539] on section "× Close Update successful 1 General Details 2 Address Details 3 Shipping Detail…" at bounding box center [730, 415] width 1107 height 519
click at [303, 572] on div "Add Item" at bounding box center [730, 588] width 1062 height 33
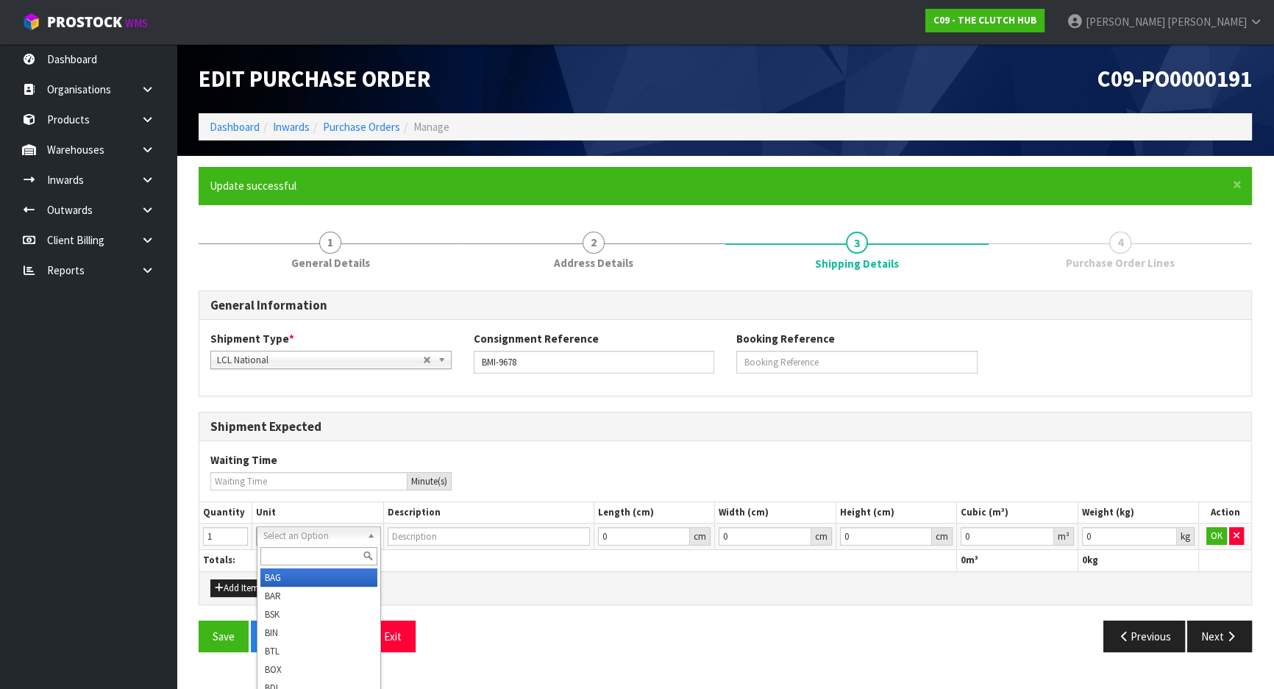
click at [305, 554] on input "text" at bounding box center [319, 556] width 118 height 18
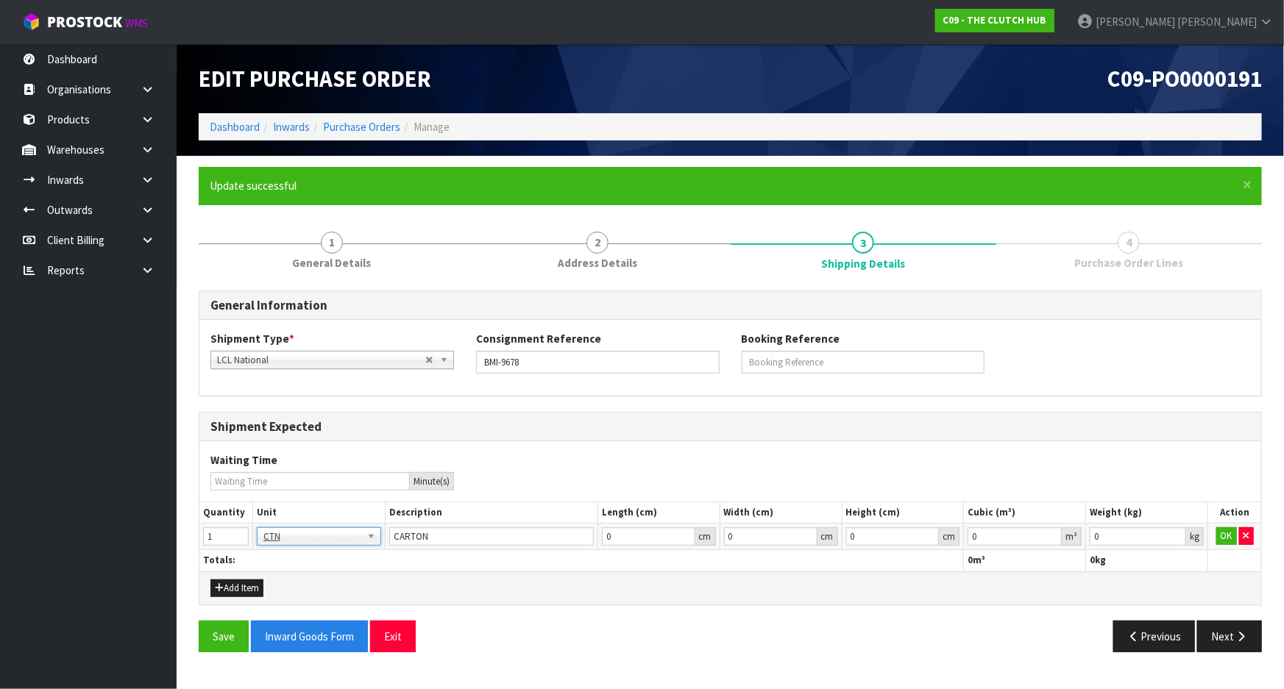
drag, startPoint x: 677, startPoint y: 608, endPoint x: 706, endPoint y: 611, distance: 28.9
click at [685, 611] on div "General Information Shipment Type * LCL National LCL International FCL-20ft FCL…" at bounding box center [730, 478] width 1063 height 374
click at [1224, 536] on button "OK" at bounding box center [1226, 537] width 21 height 18
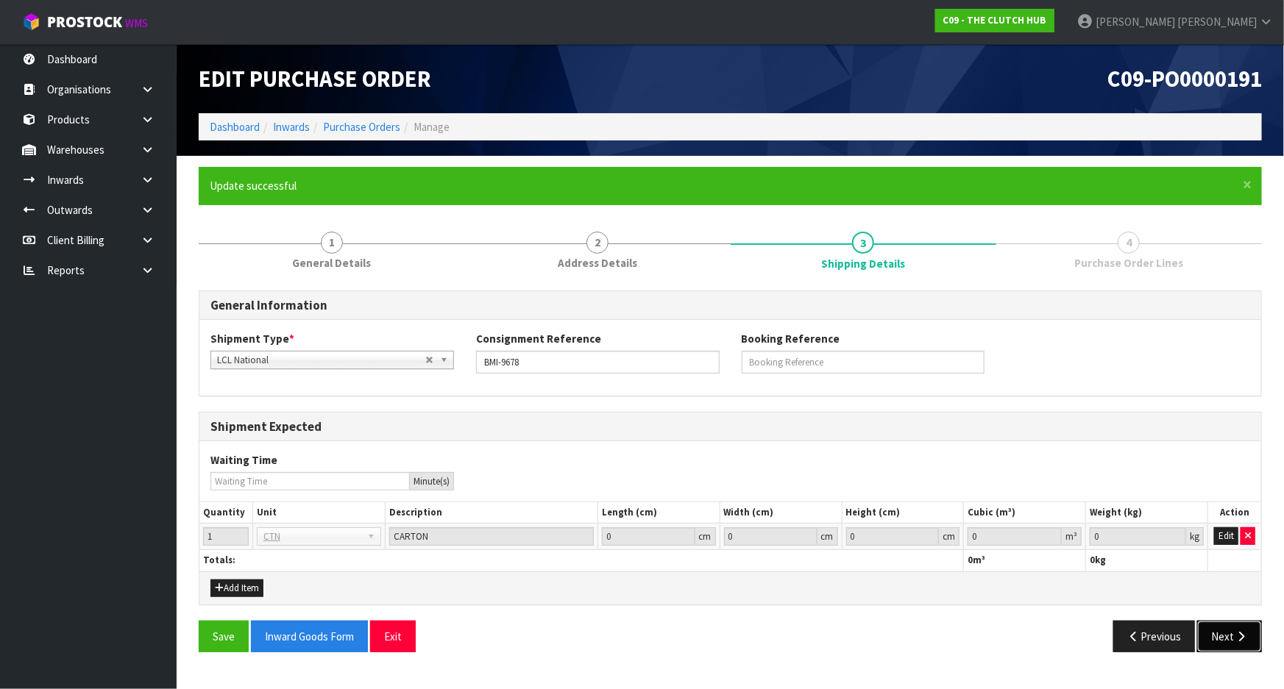
click at [1218, 639] on button "Next" at bounding box center [1229, 637] width 65 height 32
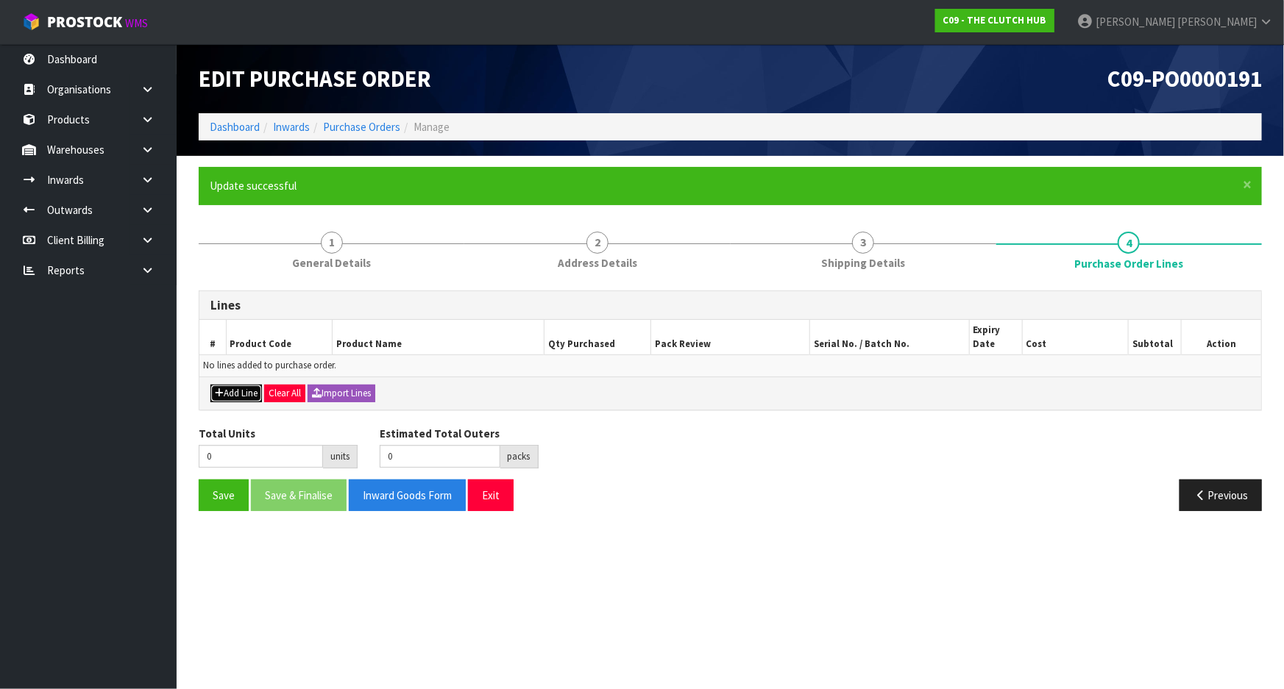
click at [241, 394] on button "Add Line" at bounding box center [236, 394] width 52 height 18
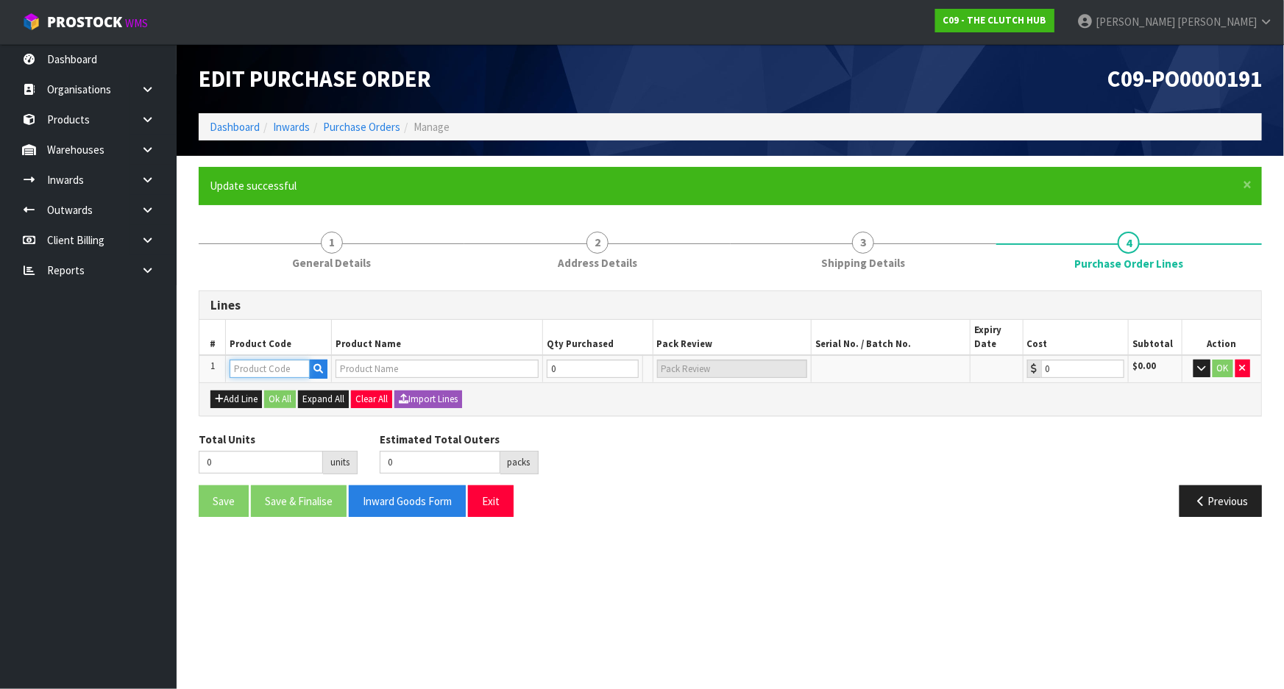
click at [242, 375] on input "text" at bounding box center [270, 369] width 80 height 18
click at [301, 394] on link "BMI-9678 PARTA" at bounding box center [288, 394] width 116 height 20
click at [238, 400] on button "Add Line" at bounding box center [236, 400] width 52 height 18
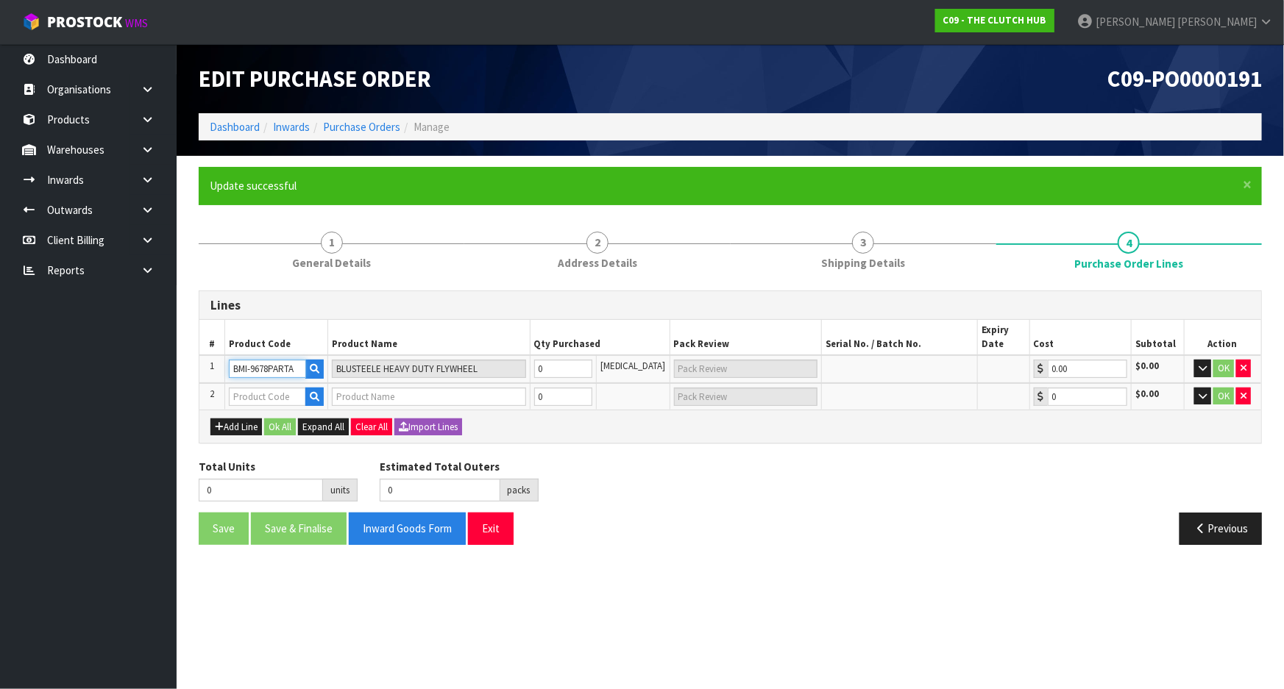
drag, startPoint x: 301, startPoint y: 368, endPoint x: 174, endPoint y: 361, distance: 126.7
click at [174, 361] on body "Toggle navigation ProStock WMS C09 - THE CLUTCH HUB [PERSON_NAME] Logout Dashbo…" at bounding box center [642, 344] width 1284 height 689
click at [266, 397] on input "text" at bounding box center [267, 397] width 77 height 18
paste input "BMI-9678PARTA"
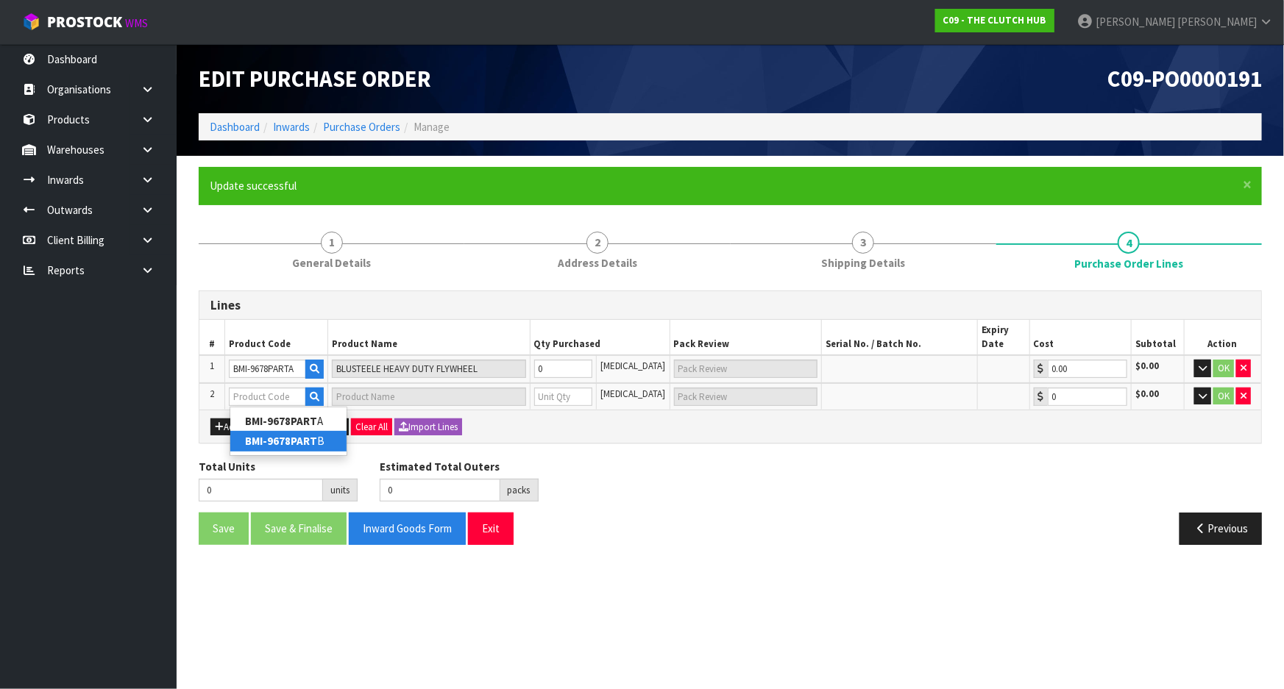
click at [310, 436] on strong "BMI-9678PART" at bounding box center [281, 441] width 72 height 14
click at [612, 455] on div "Lines # Product Code Product Name Qty Purchased Pack Review Serial No. / Batch …" at bounding box center [730, 424] width 1063 height 266
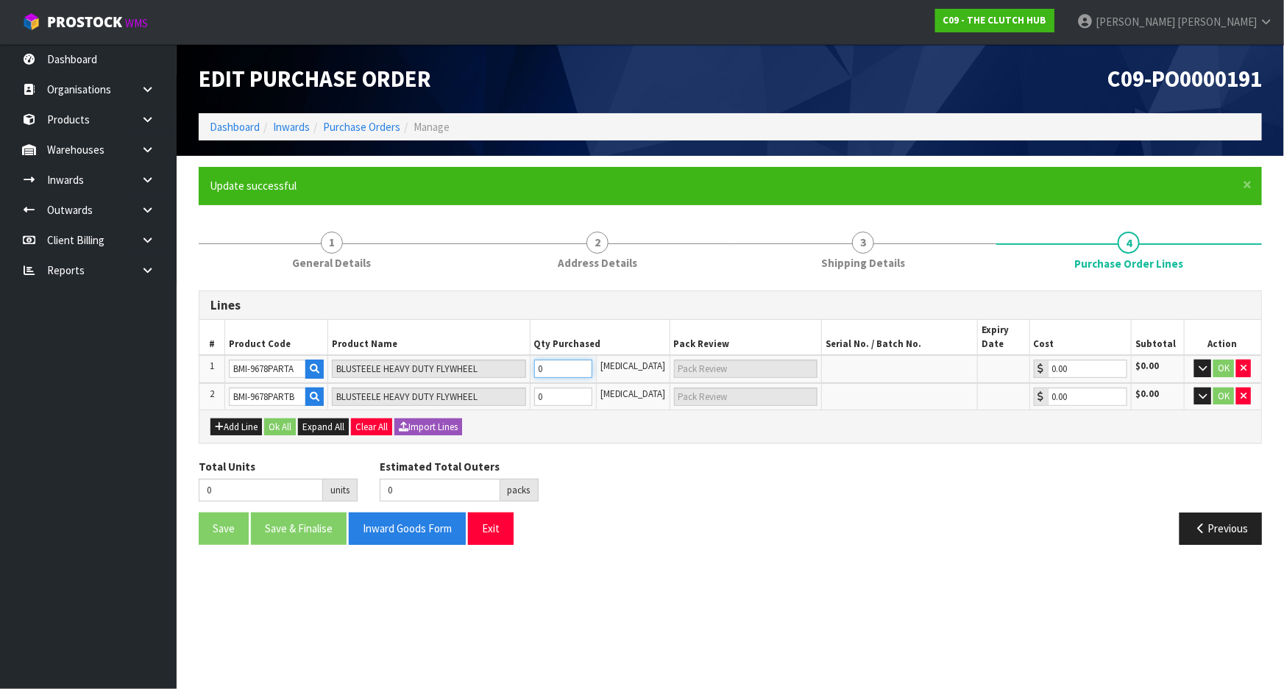
click at [471, 365] on tr "1 BMI-9678PARTA BLUSTEELE HEAVY DUTY FLYWHEEL 0 [MEDICAL_DATA] 0.00 $0.00 OK" at bounding box center [730, 369] width 1062 height 28
click at [466, 392] on tr "2 BMI-9678PARTB BLUSTEELE HEAVY DUTY FLYWHEEL 0 [MEDICAL_DATA] 0.00 $0.00 OK" at bounding box center [730, 396] width 1062 height 27
click at [1221, 391] on button "OK" at bounding box center [1223, 397] width 21 height 18
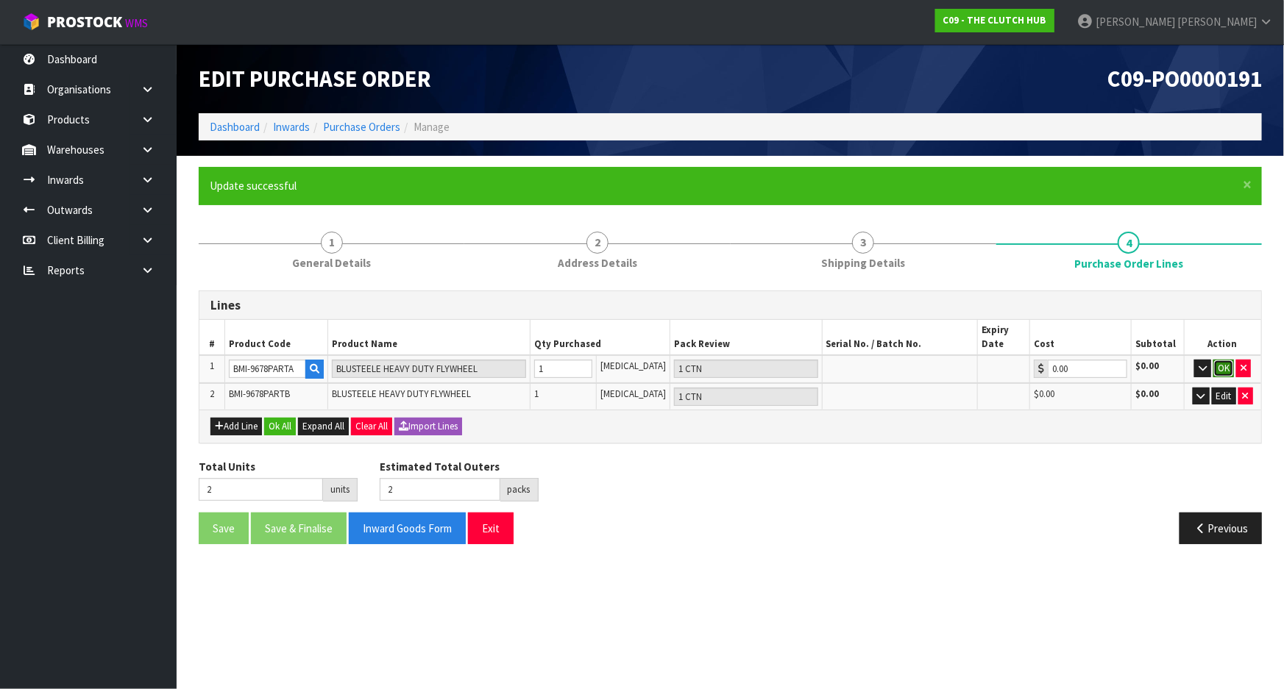
click at [1223, 367] on button "OK" at bounding box center [1223, 369] width 21 height 18
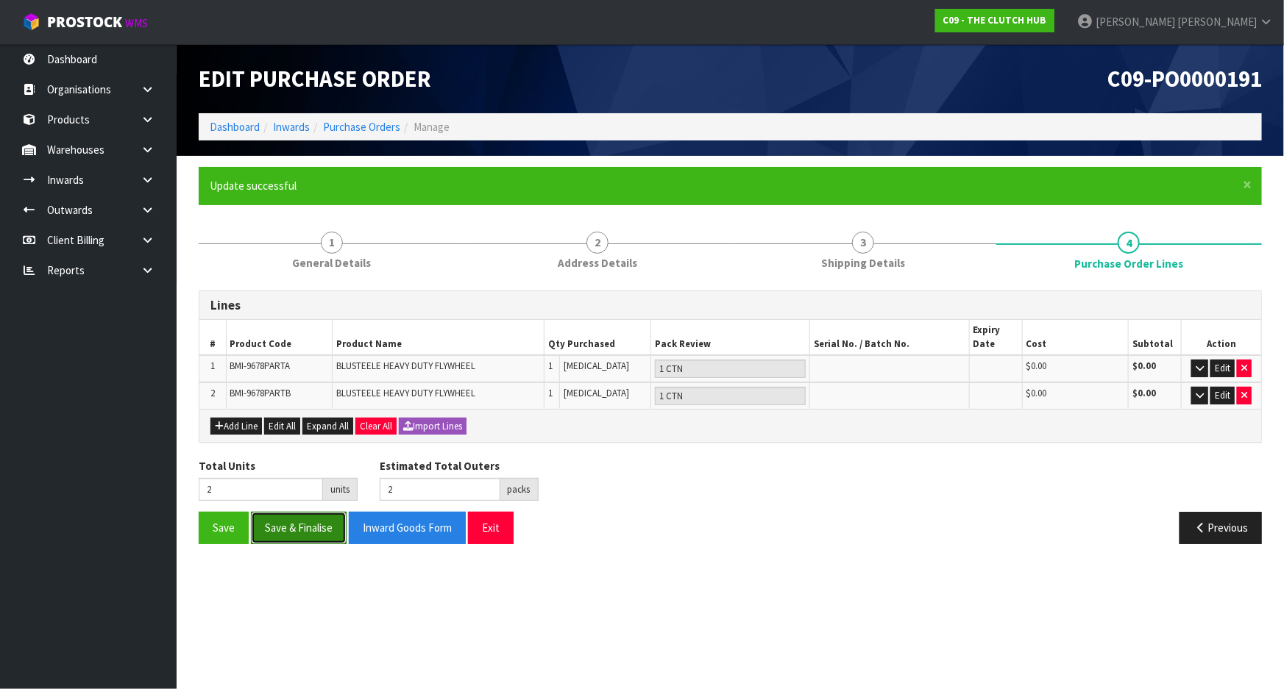
click at [283, 525] on button "Save & Finalise" at bounding box center [299, 528] width 96 height 32
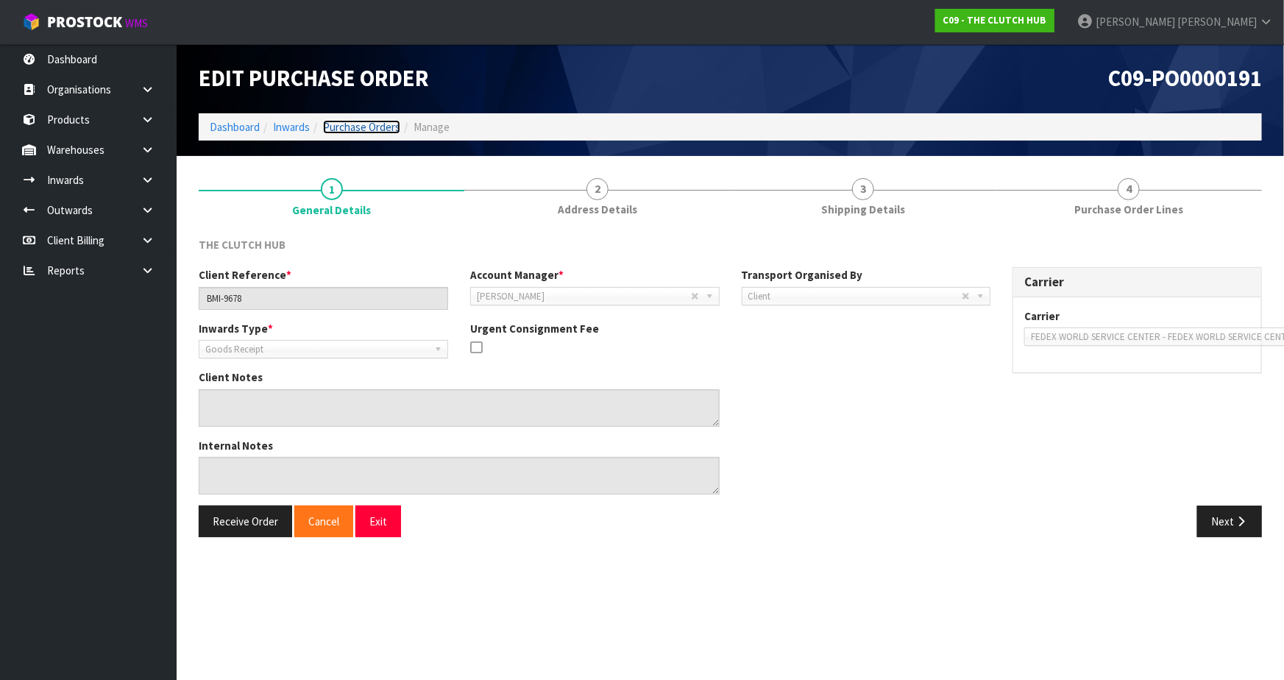
click at [340, 132] on link "Purchase Orders" at bounding box center [361, 127] width 77 height 14
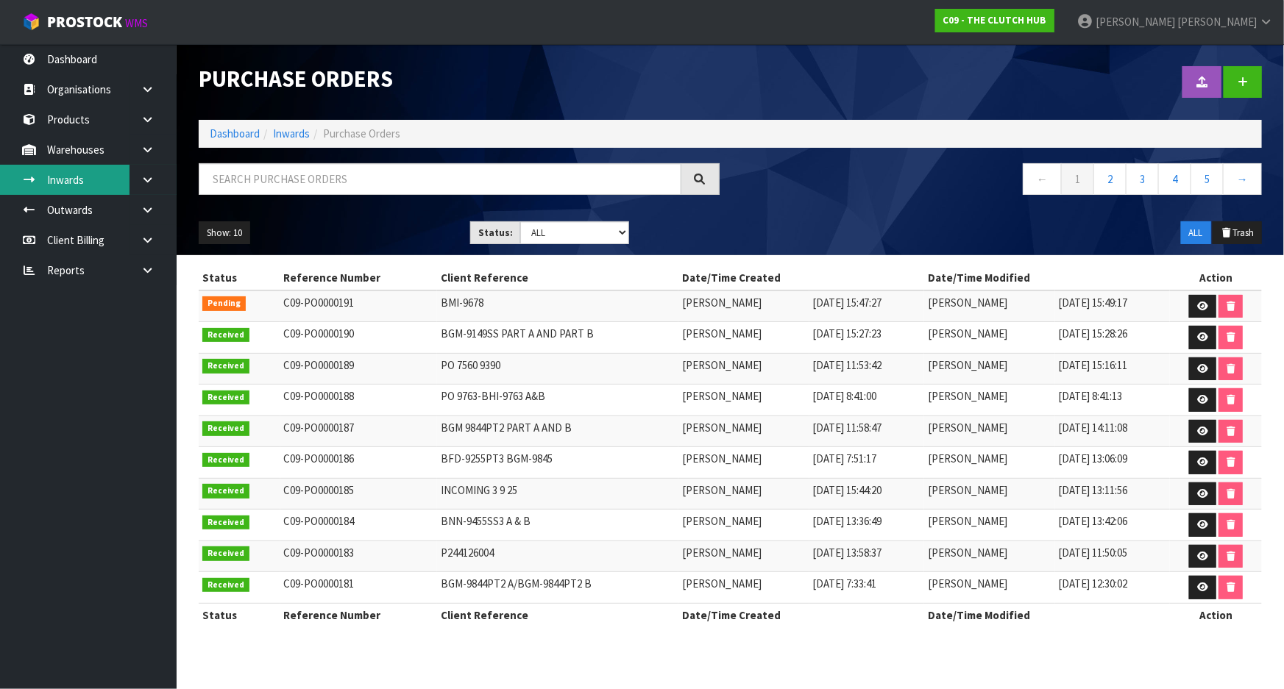
click at [97, 188] on link "Inwards" at bounding box center [88, 180] width 177 height 30
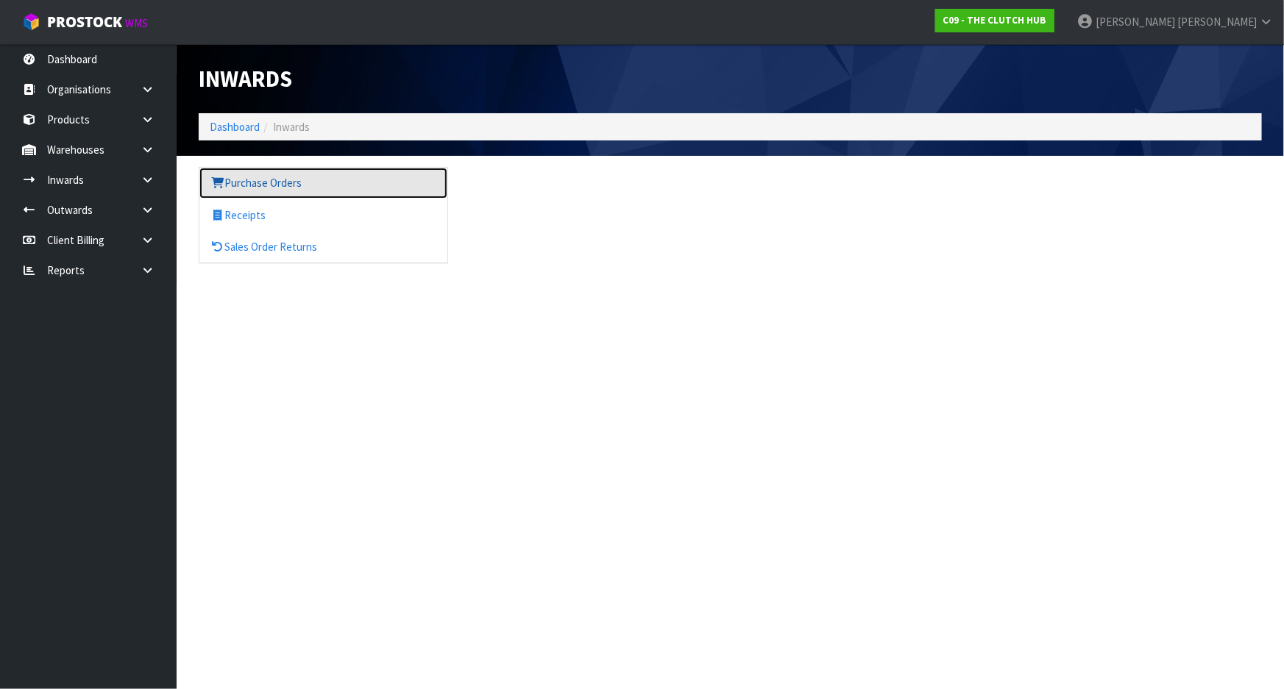
click at [279, 182] on link "Purchase Orders" at bounding box center [323, 183] width 248 height 30
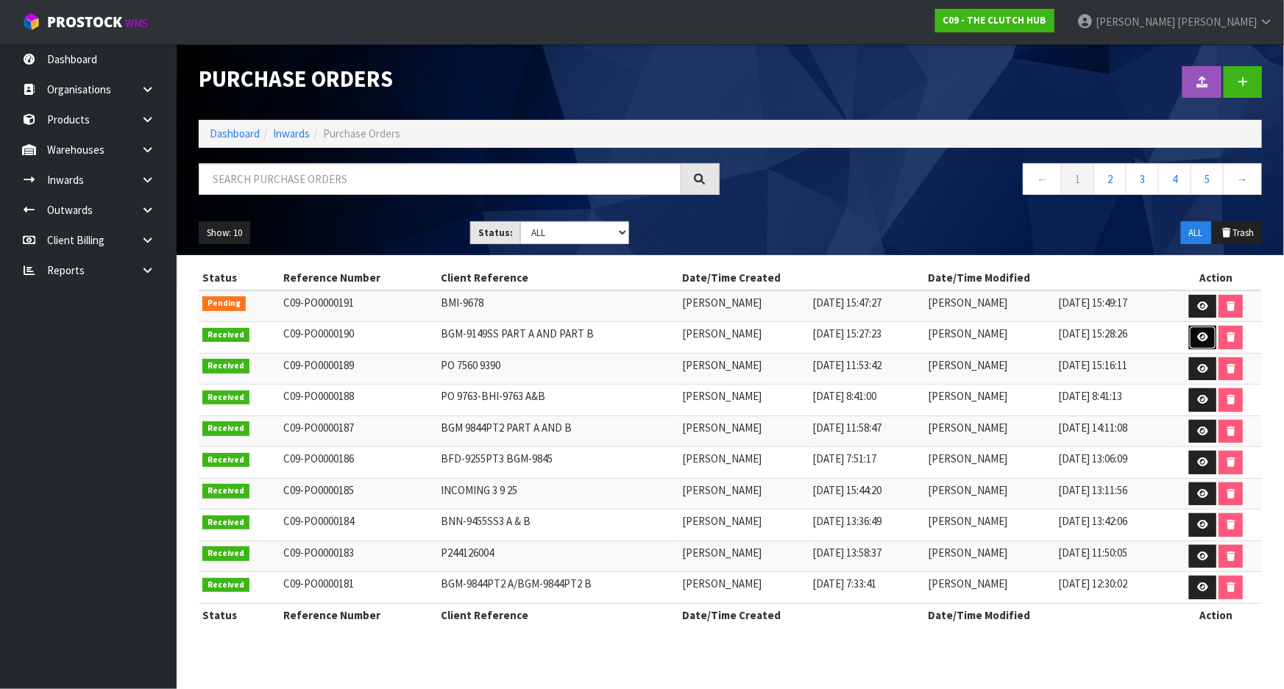
click at [1200, 338] on icon at bounding box center [1202, 338] width 11 height 10
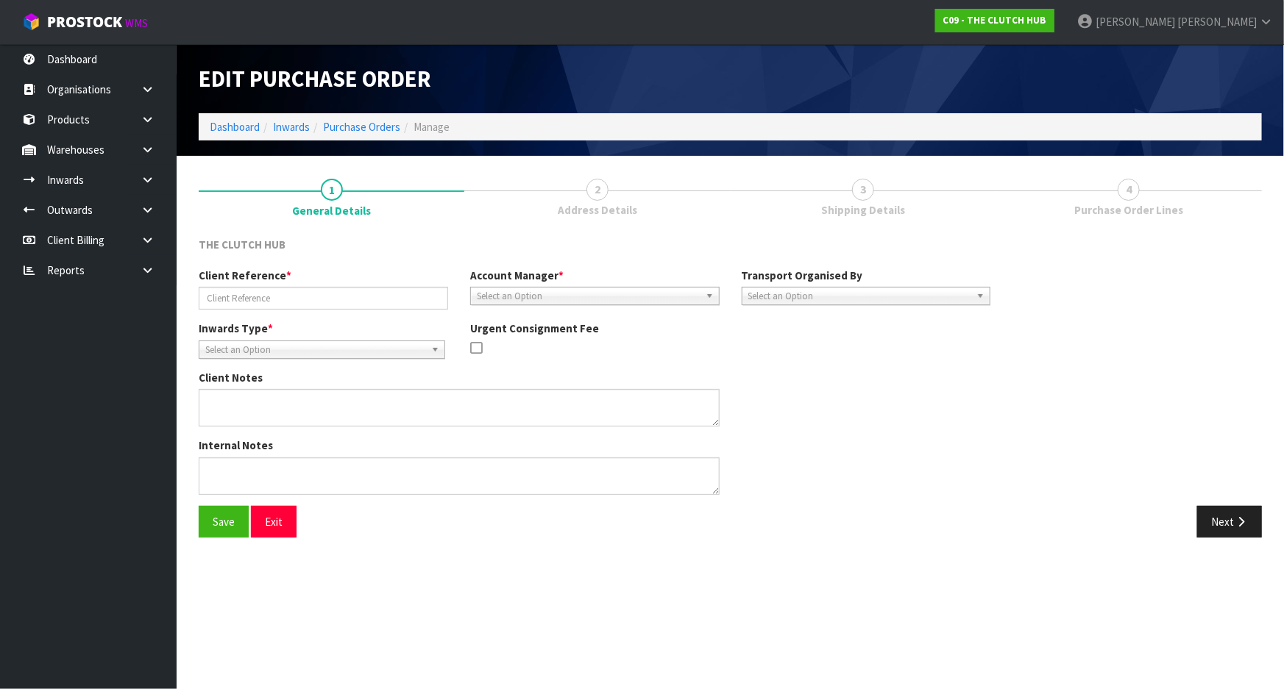
type input "BGM-9149SS PART A AND PART B"
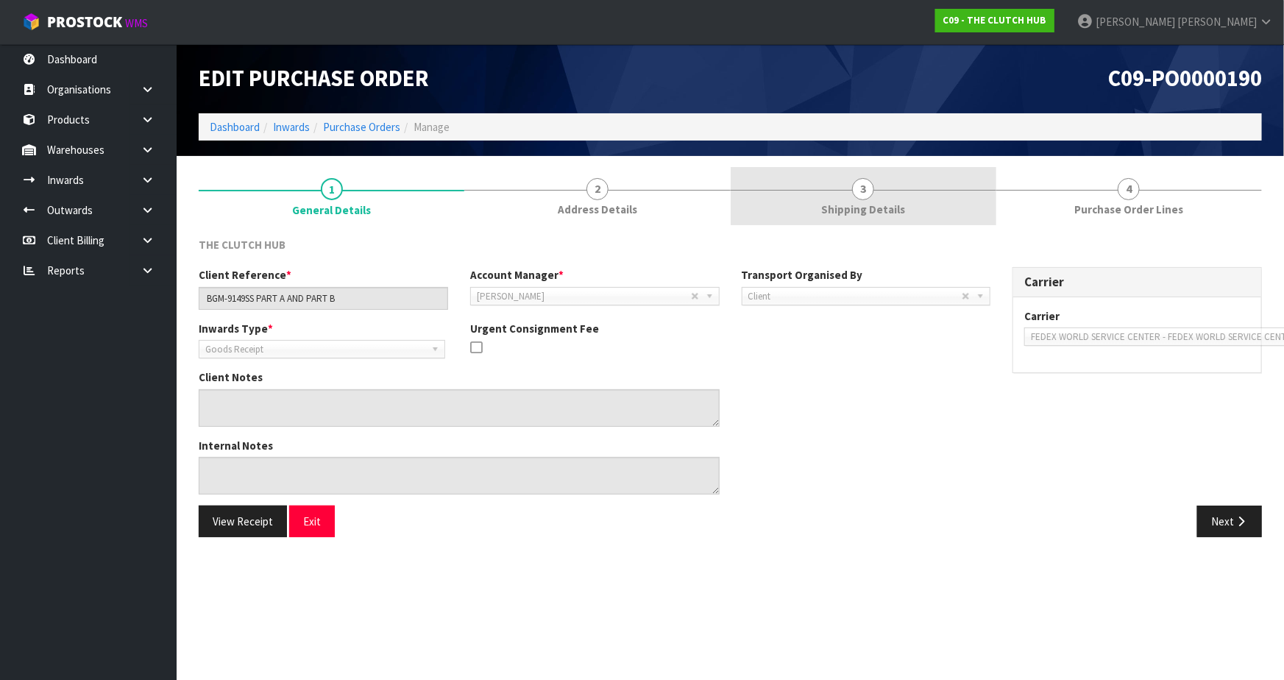
click at [895, 208] on span "Shipping Details" at bounding box center [863, 209] width 84 height 15
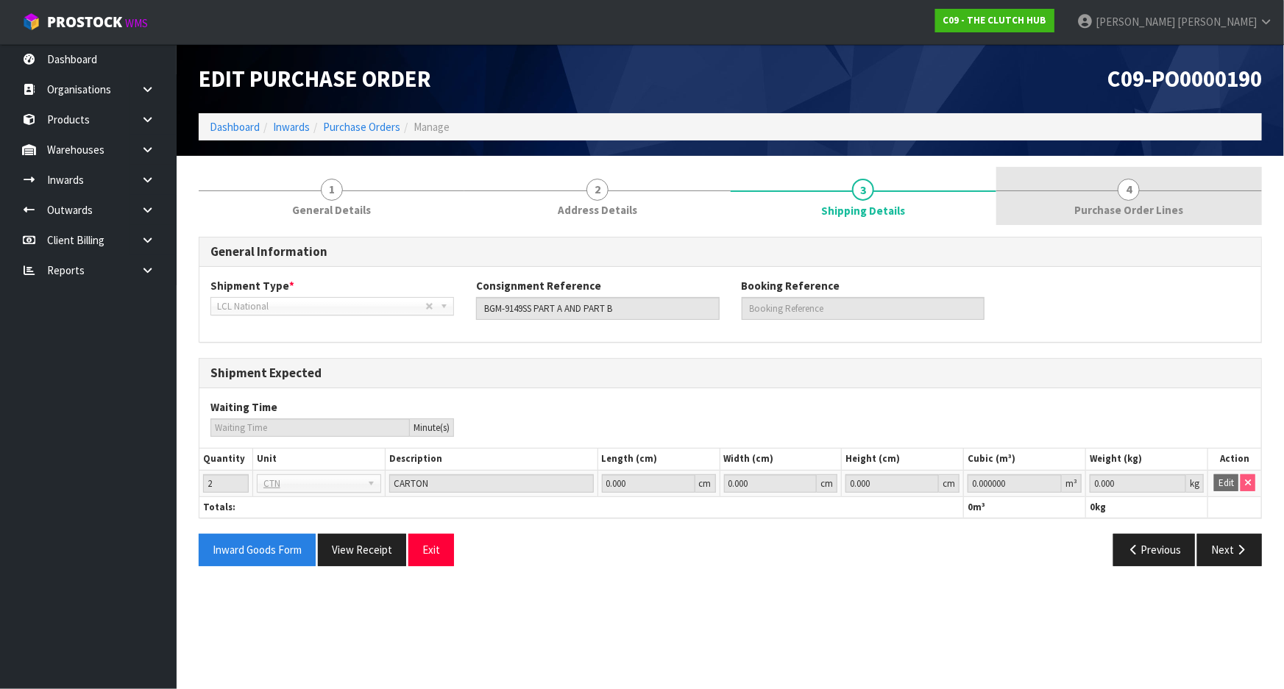
click at [1113, 201] on link "4 Purchase Order Lines" at bounding box center [1129, 196] width 266 height 58
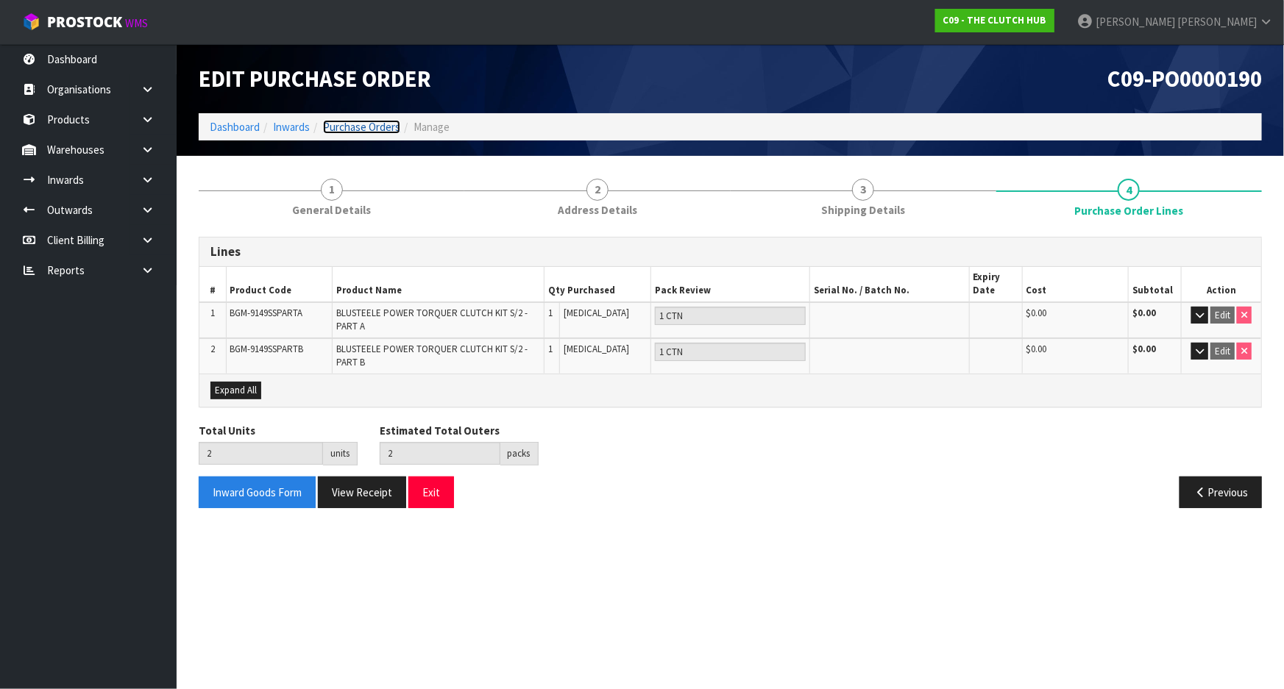
click at [350, 130] on link "Purchase Orders" at bounding box center [361, 127] width 77 height 14
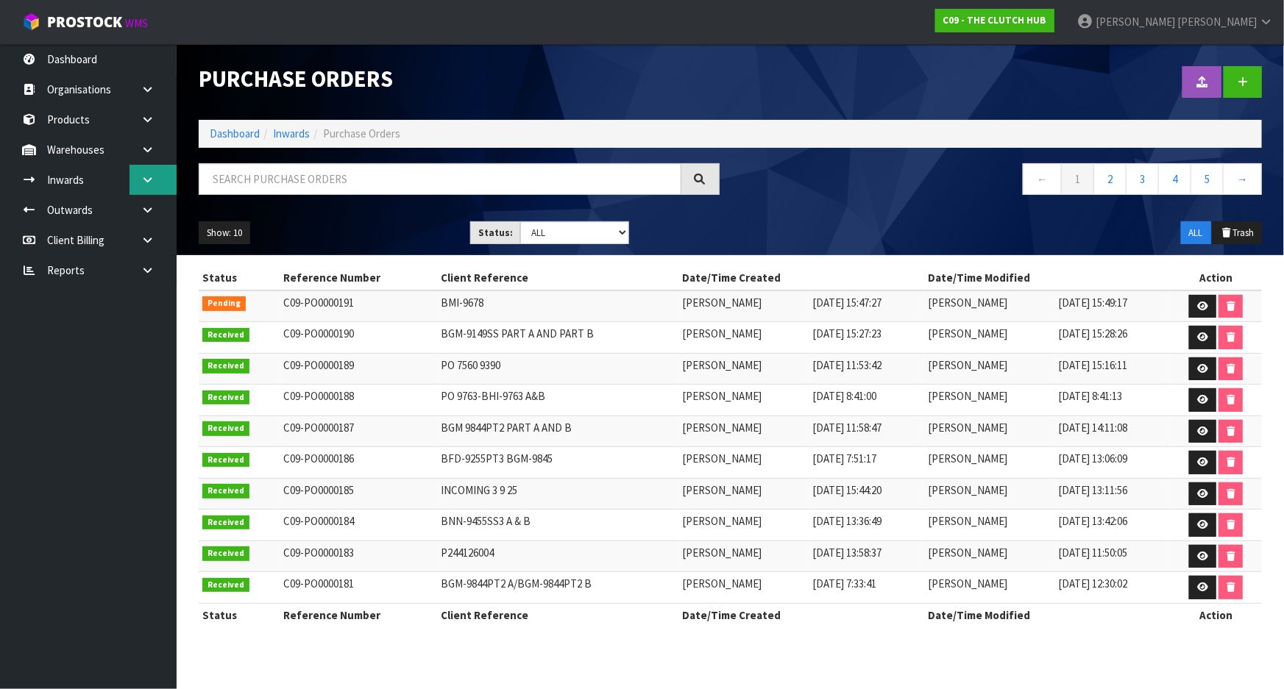
click at [144, 174] on icon at bounding box center [148, 179] width 14 height 11
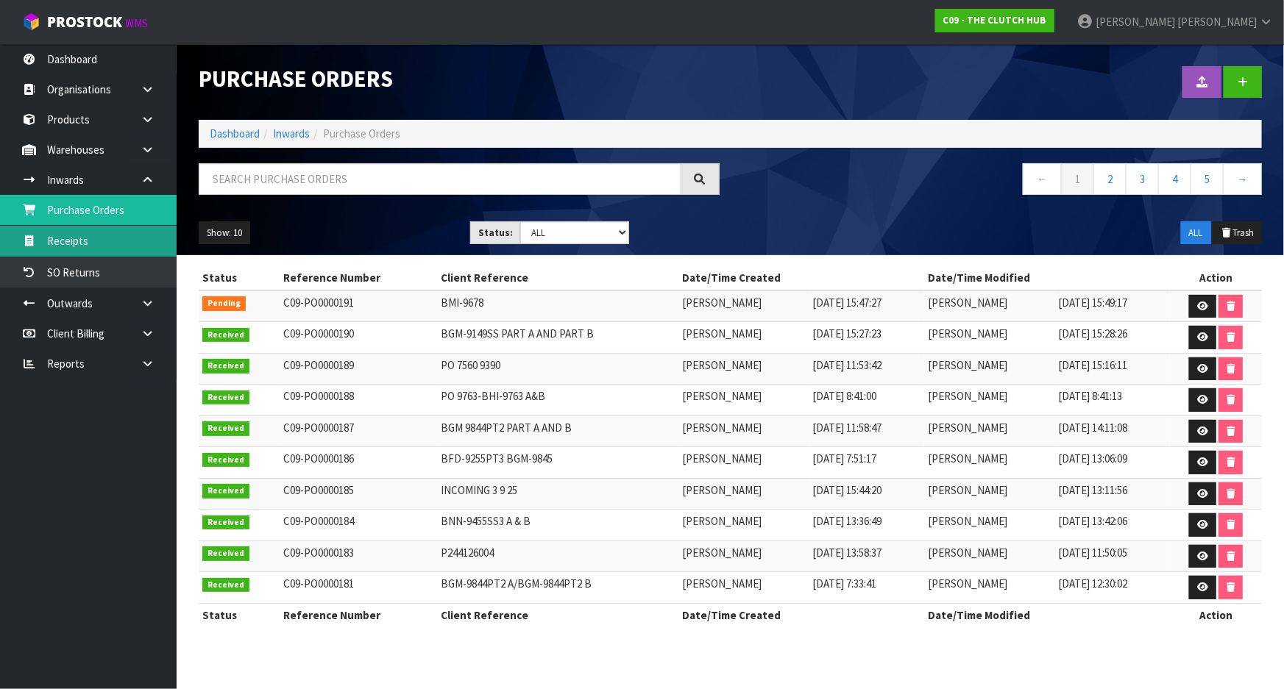
click at [95, 241] on link "Receipts" at bounding box center [88, 241] width 177 height 30
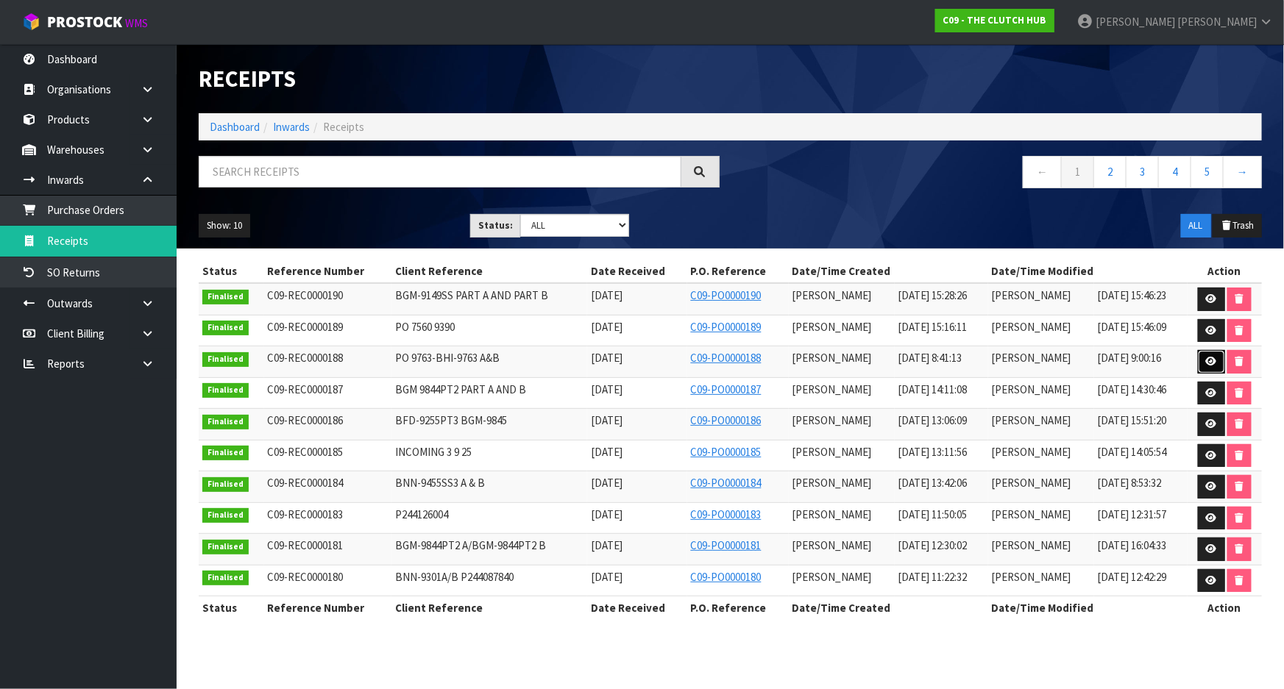
click at [1212, 359] on icon at bounding box center [1211, 362] width 11 height 10
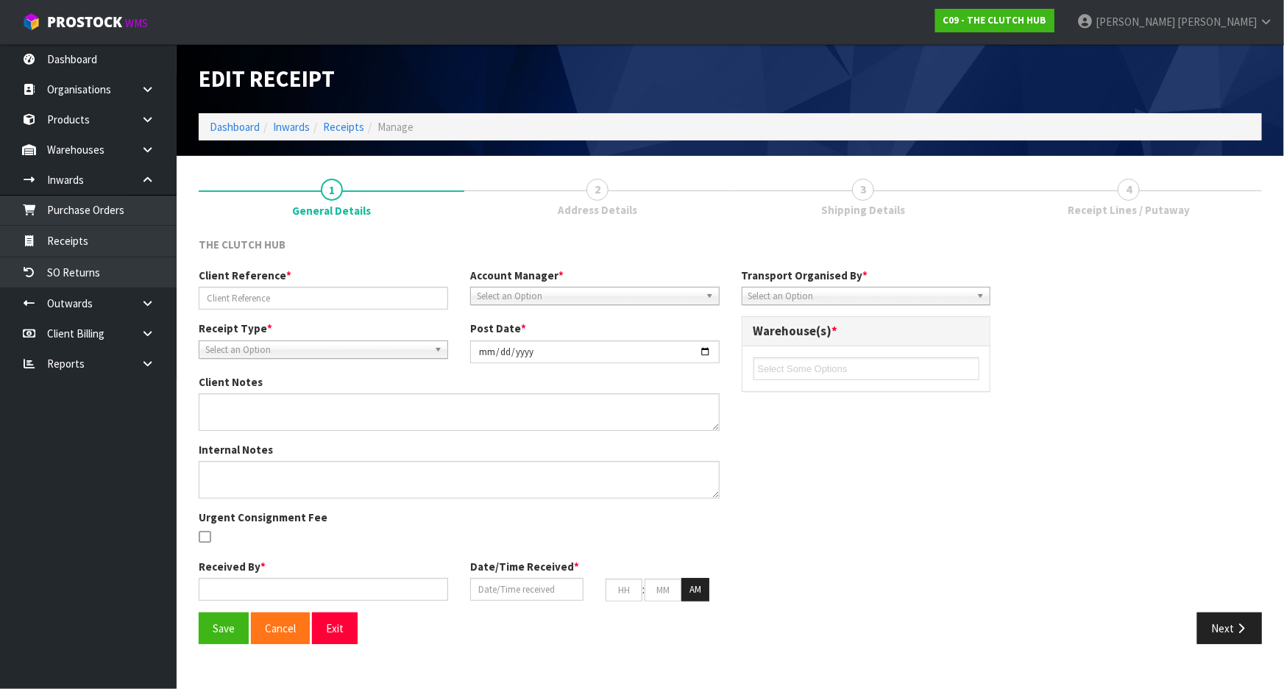
type input "PO 9763-BHI-9763 A&B"
type input "2025-09-11"
type input "[PERSON_NAME]"
type input "11/09/2025"
type input "08"
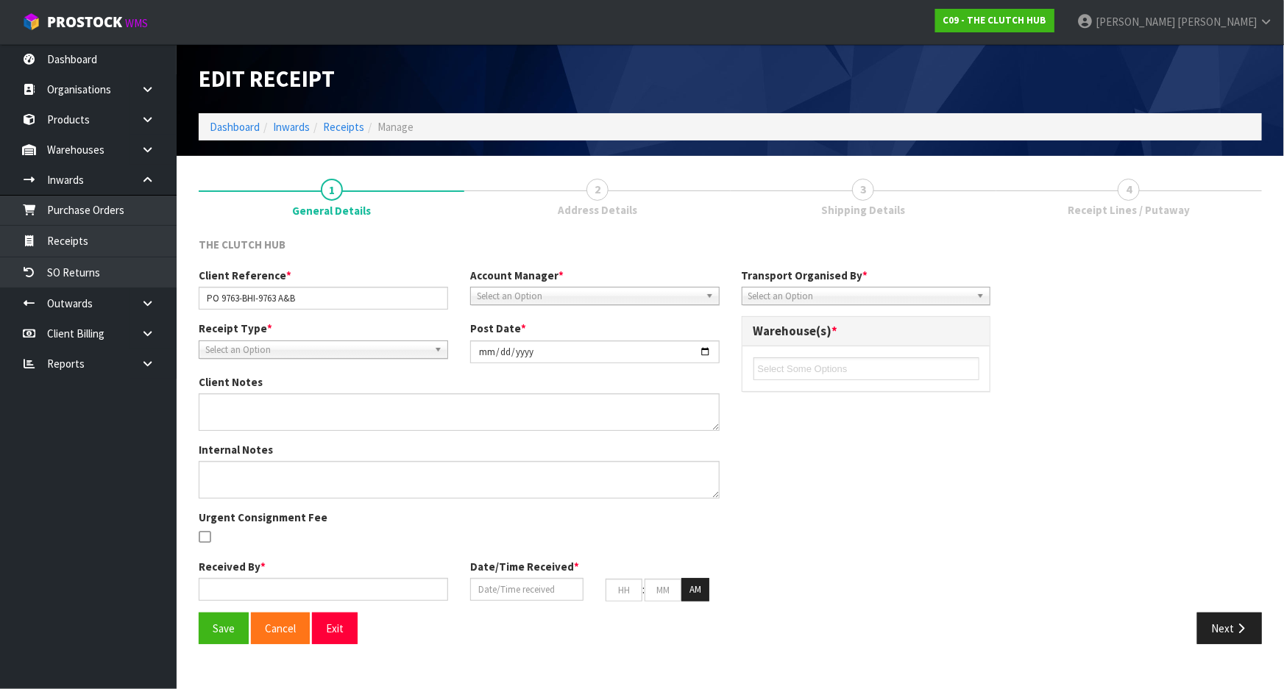
type input "41"
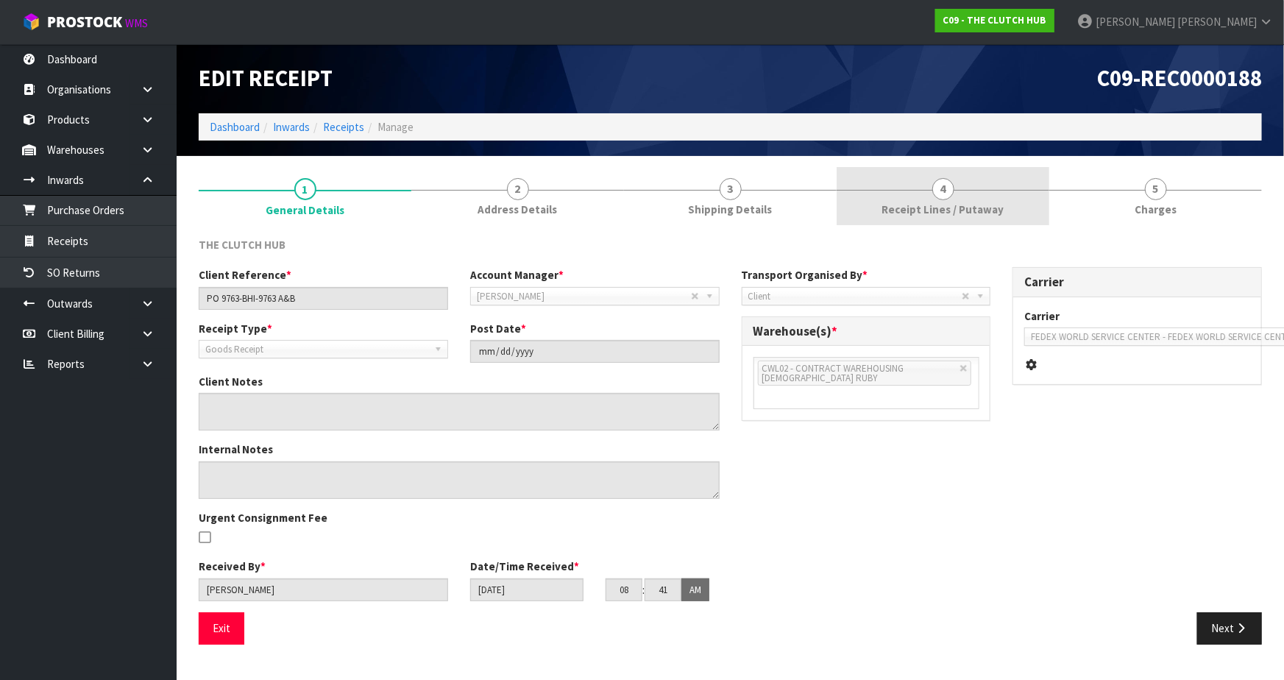
click at [871, 203] on link "4 Receipt Lines / Putaway" at bounding box center [943, 196] width 213 height 58
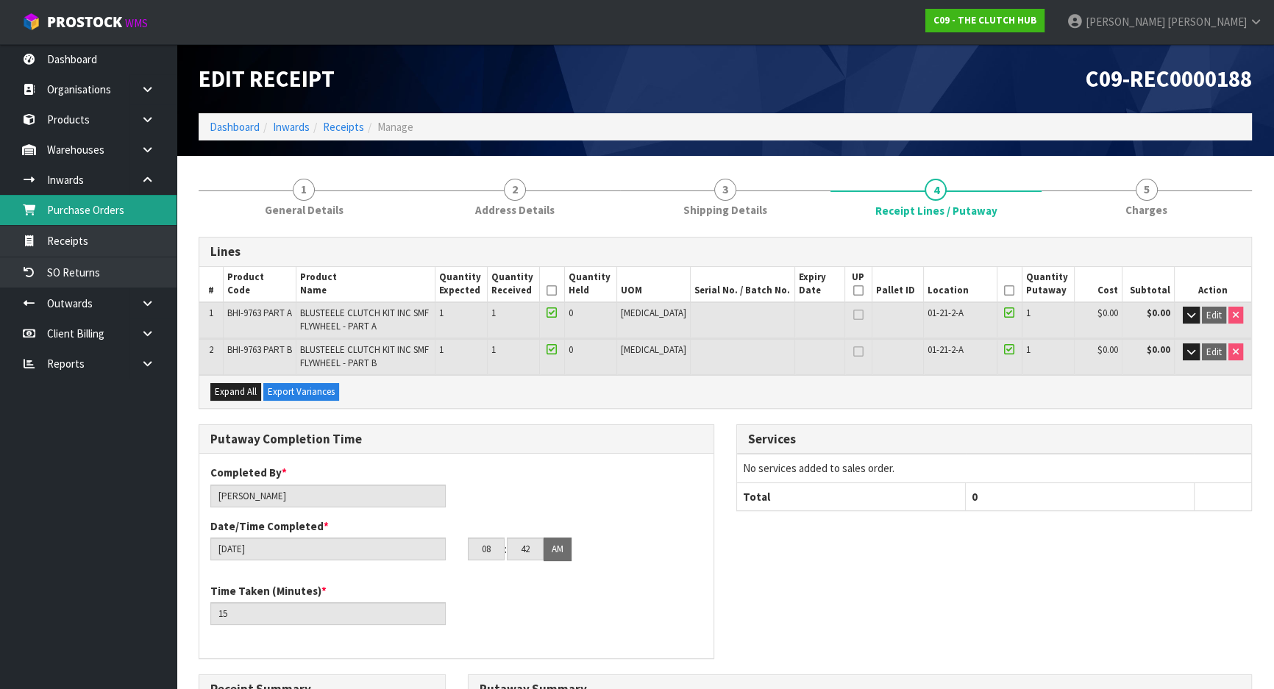
click at [105, 218] on link "Purchase Orders" at bounding box center [88, 210] width 177 height 30
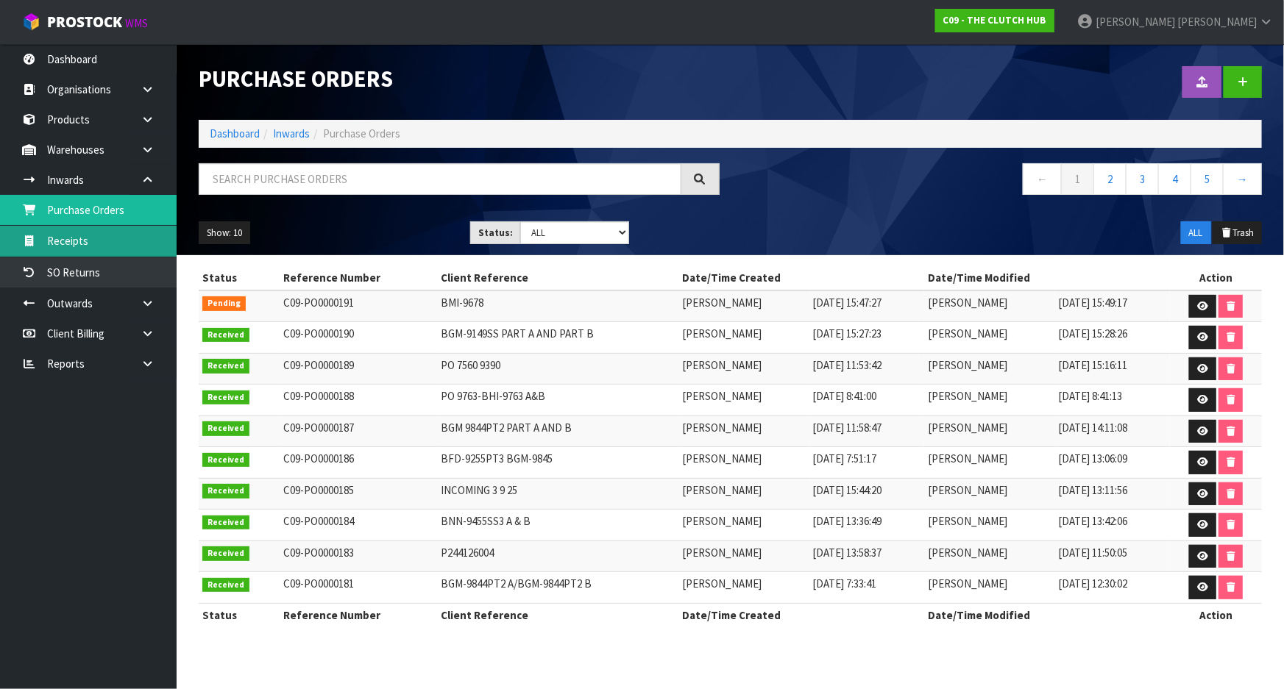
click at [82, 239] on link "Receipts" at bounding box center [88, 241] width 177 height 30
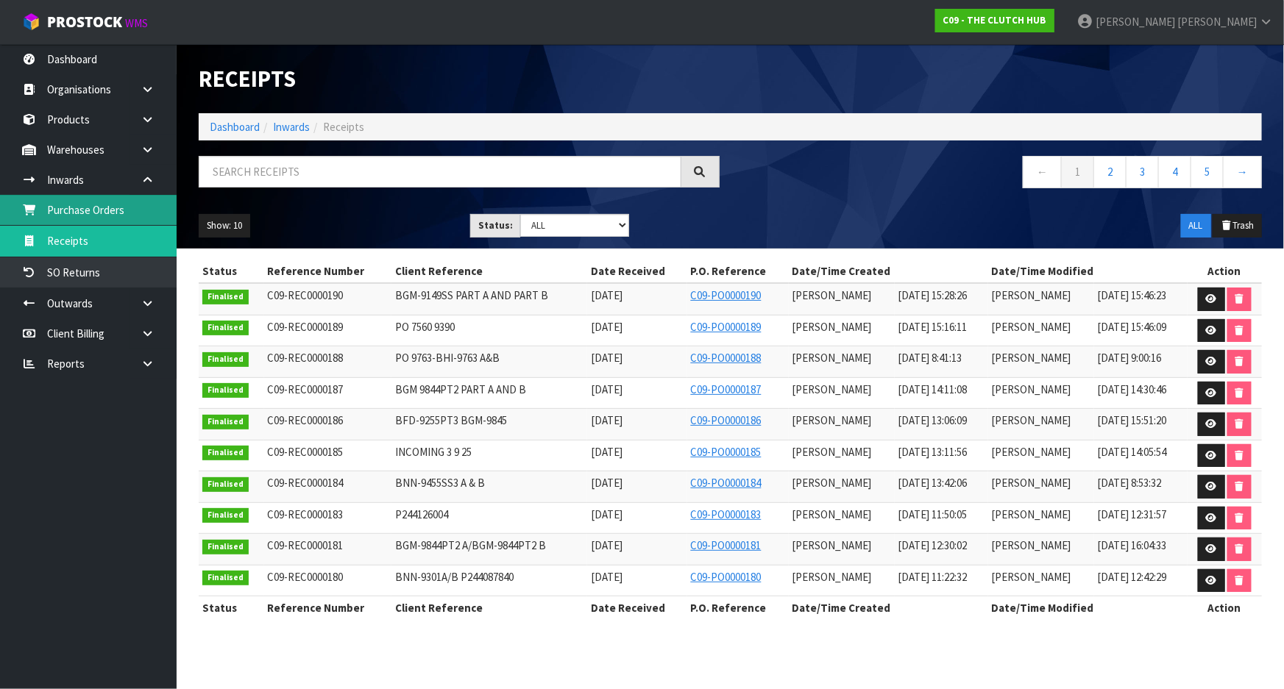
click at [89, 208] on link "Purchase Orders" at bounding box center [88, 210] width 177 height 30
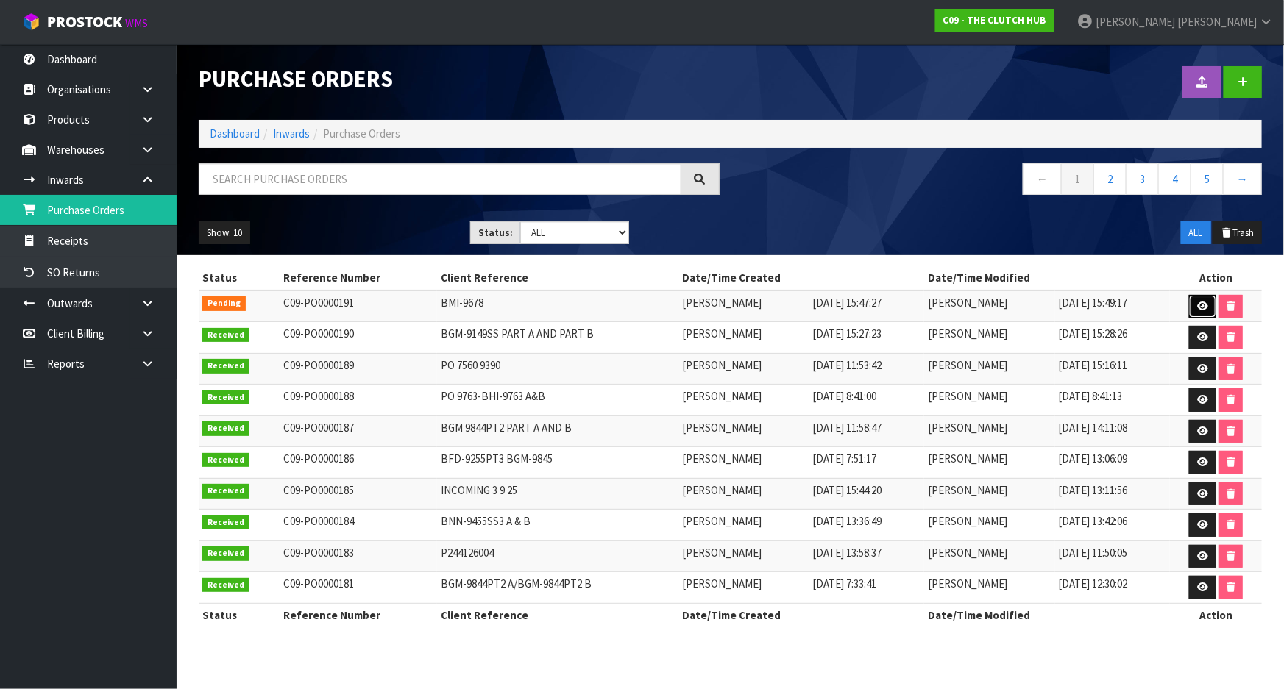
click at [1199, 302] on icon at bounding box center [1202, 307] width 11 height 10
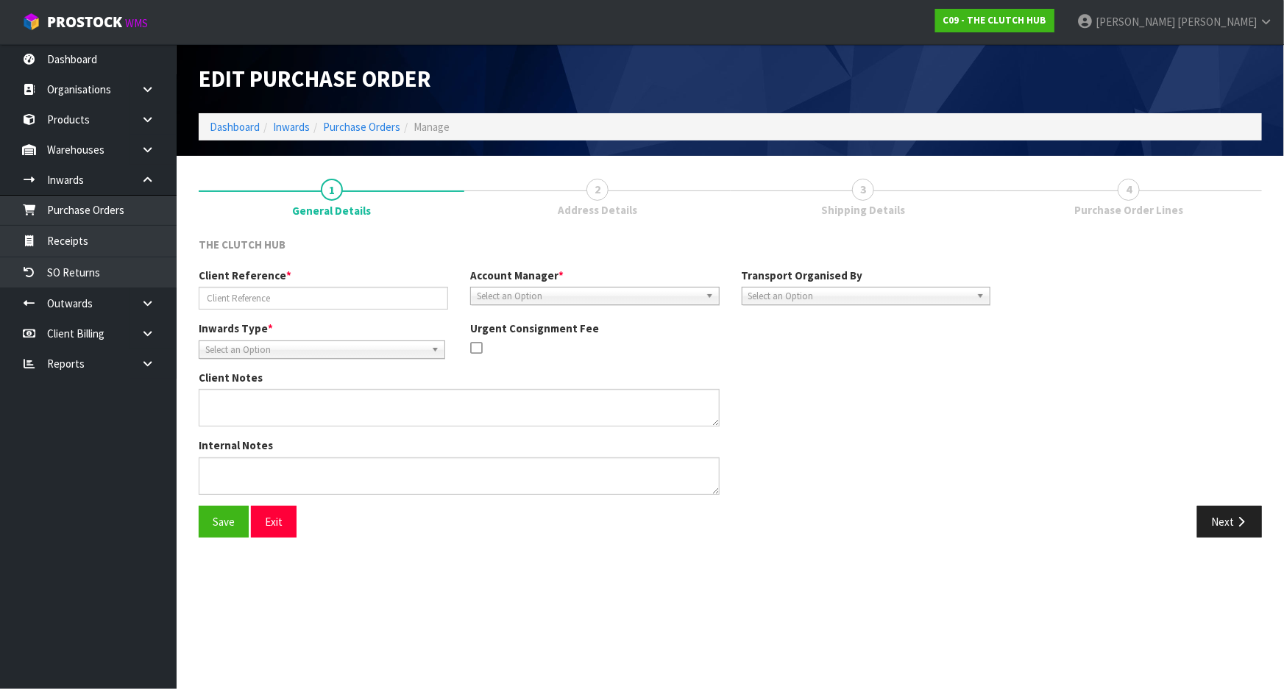
type input "BMI-9678"
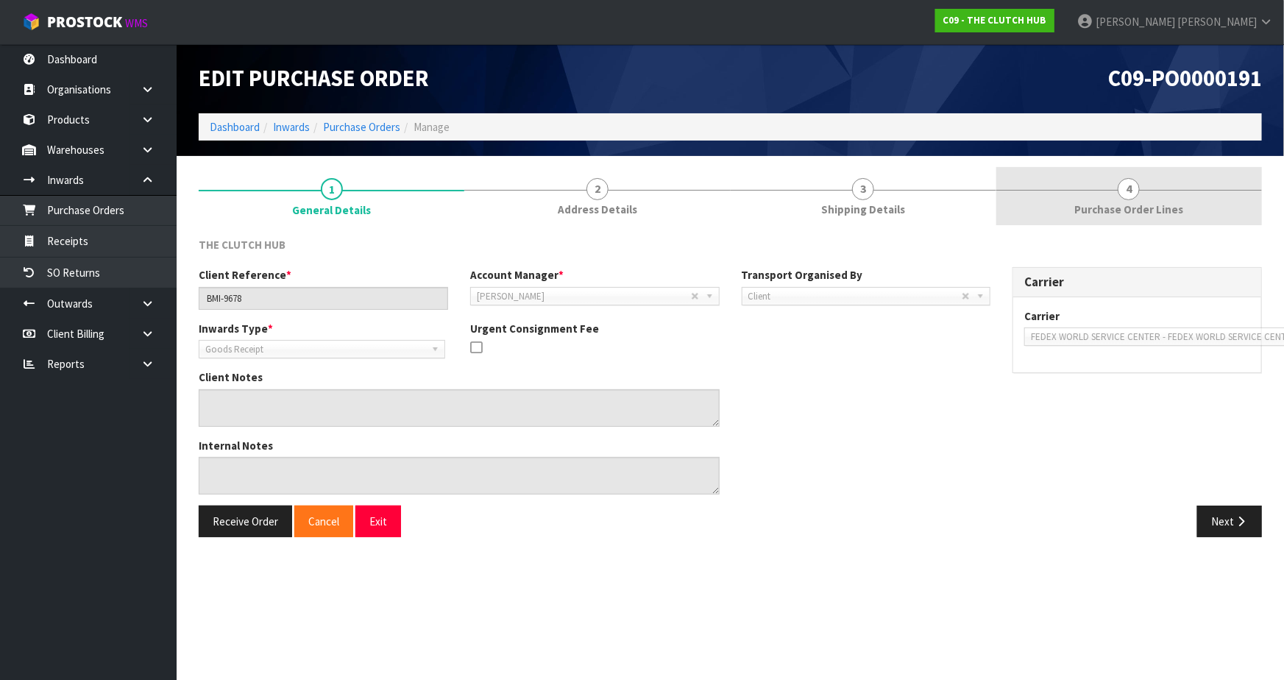
click at [1081, 207] on span "Purchase Order Lines" at bounding box center [1128, 209] width 109 height 15
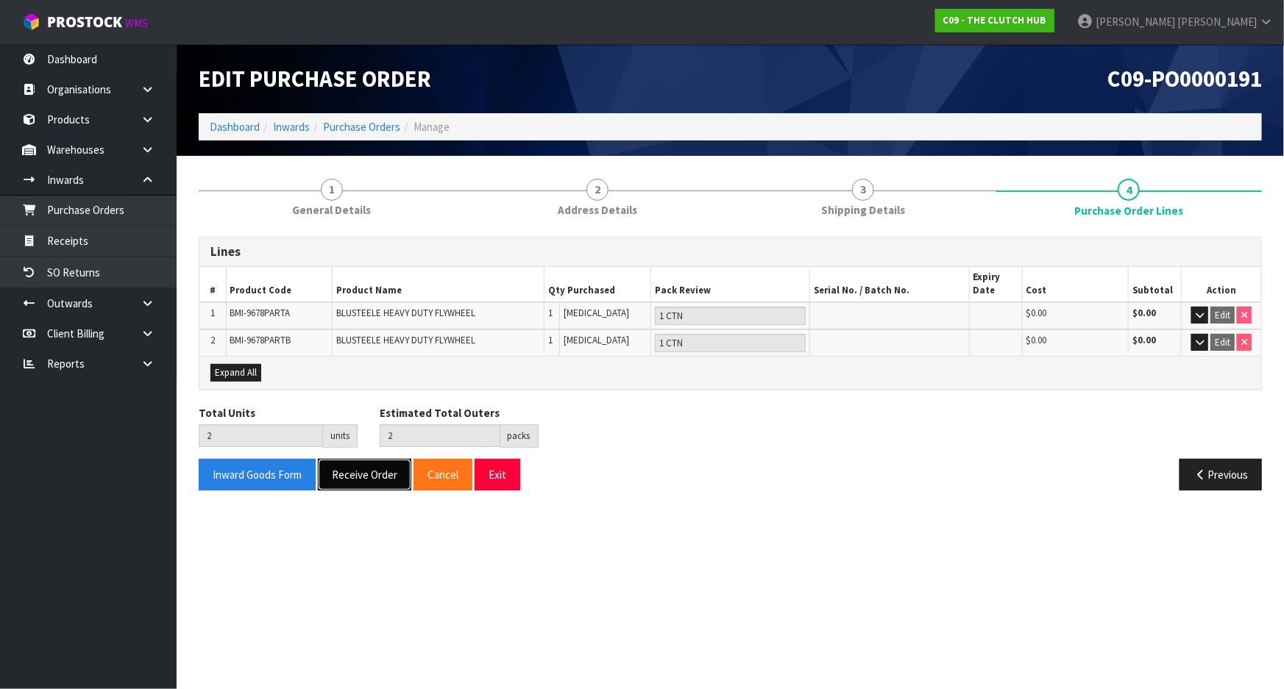
click at [364, 466] on button "Receive Order" at bounding box center [364, 475] width 93 height 32
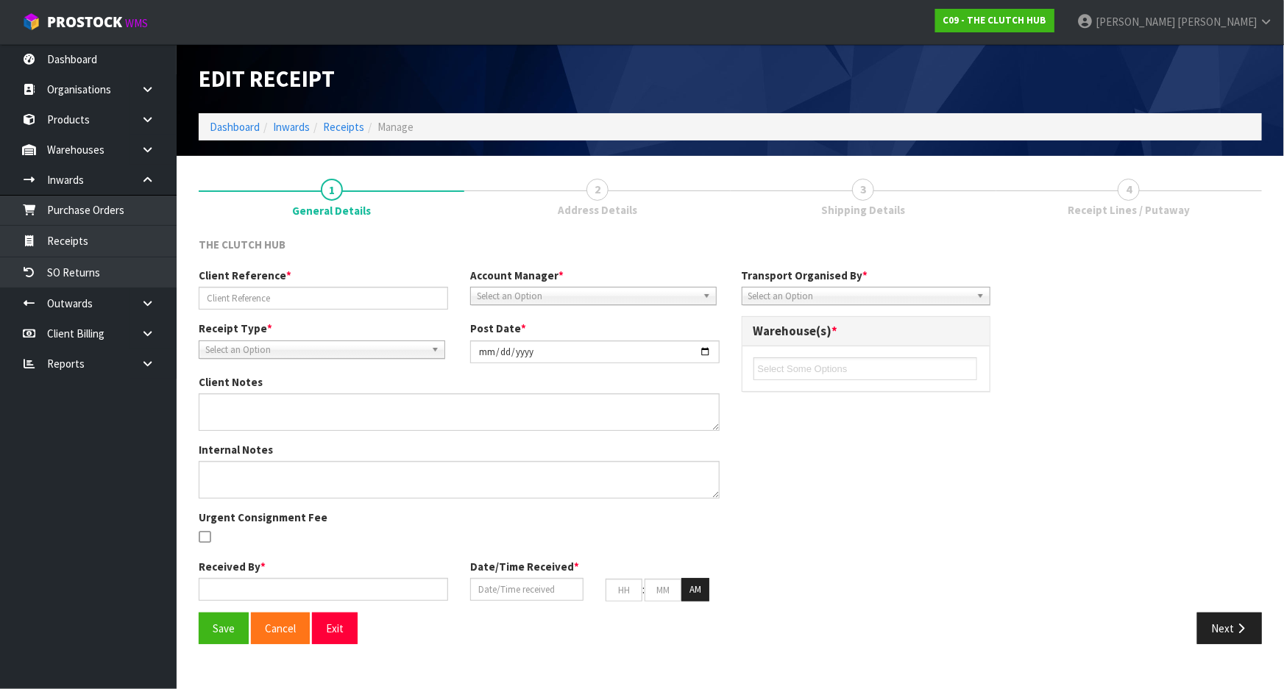
type input "BMI-9678"
type input "[DATE]"
type input "[PERSON_NAME]"
type input "[DATE]"
type input "03"
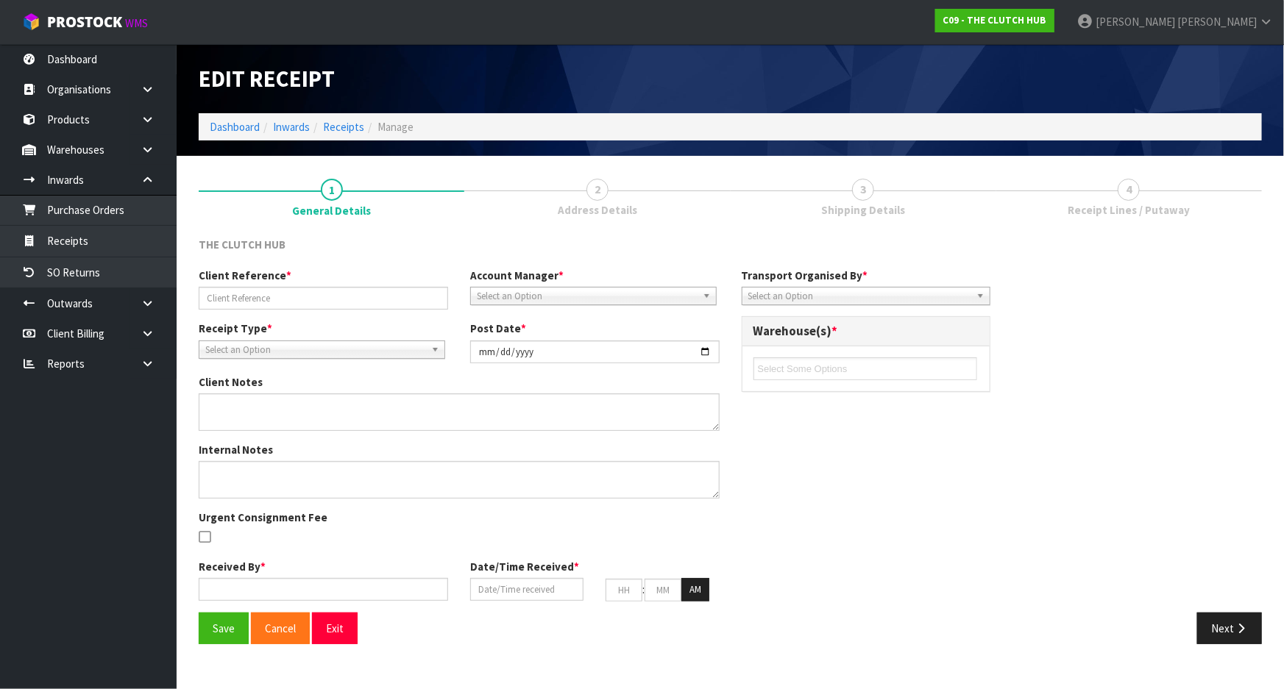
type input "50"
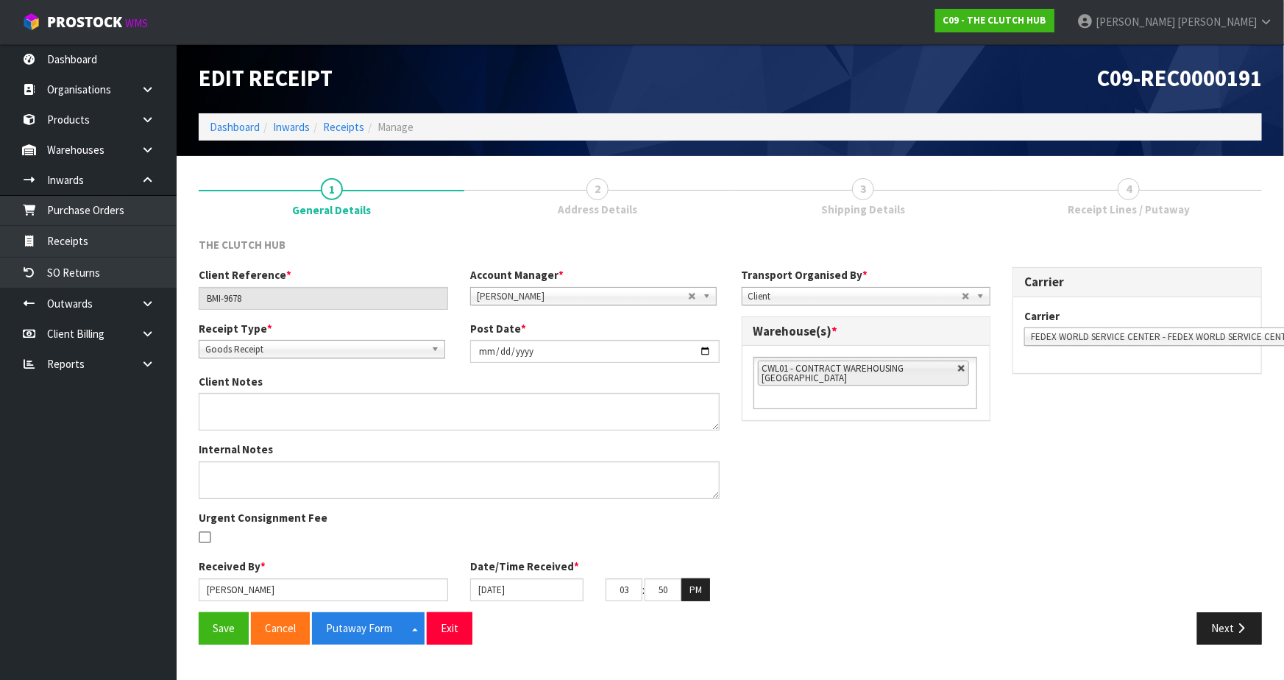
click at [962, 372] on link at bounding box center [961, 368] width 9 height 9
type input "Select Some Options"
click at [876, 373] on ul at bounding box center [865, 368] width 224 height 23
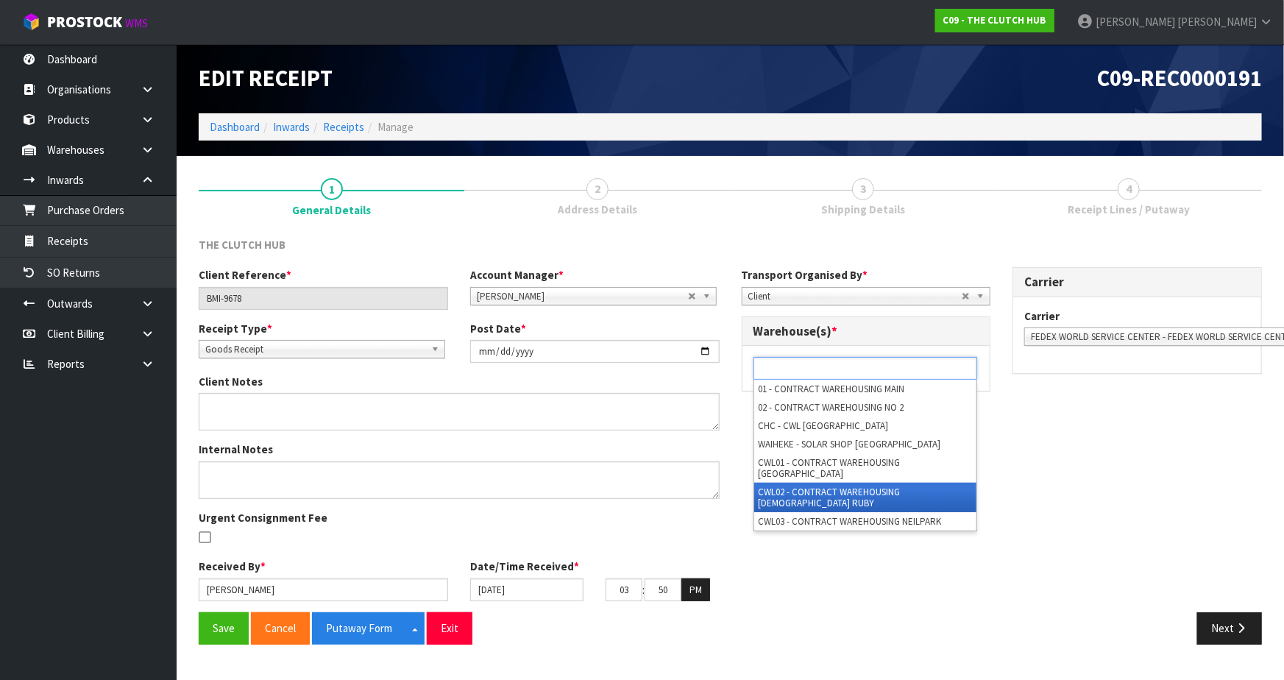
click at [833, 487] on li "CWL02 - CONTRACT WAREHOUSING [DEMOGRAPHIC_DATA] RUBY" at bounding box center [865, 497] width 222 height 29
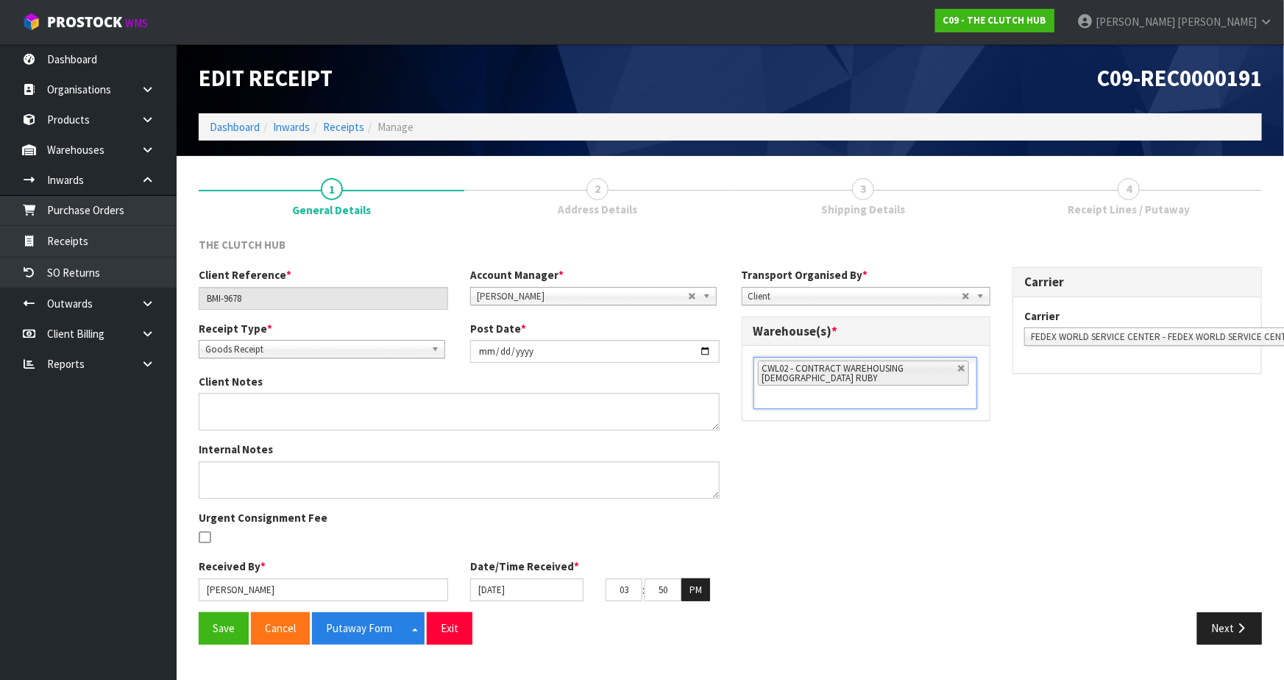
click at [820, 476] on div "Client Reference * BMI-9678 Account Manager * Zubair Moolla Rod Giles Kirsty Gi…" at bounding box center [730, 439] width 1085 height 345
drag, startPoint x: 210, startPoint y: 632, endPoint x: 260, endPoint y: 632, distance: 50.0
click at [210, 632] on button "Save" at bounding box center [224, 628] width 50 height 32
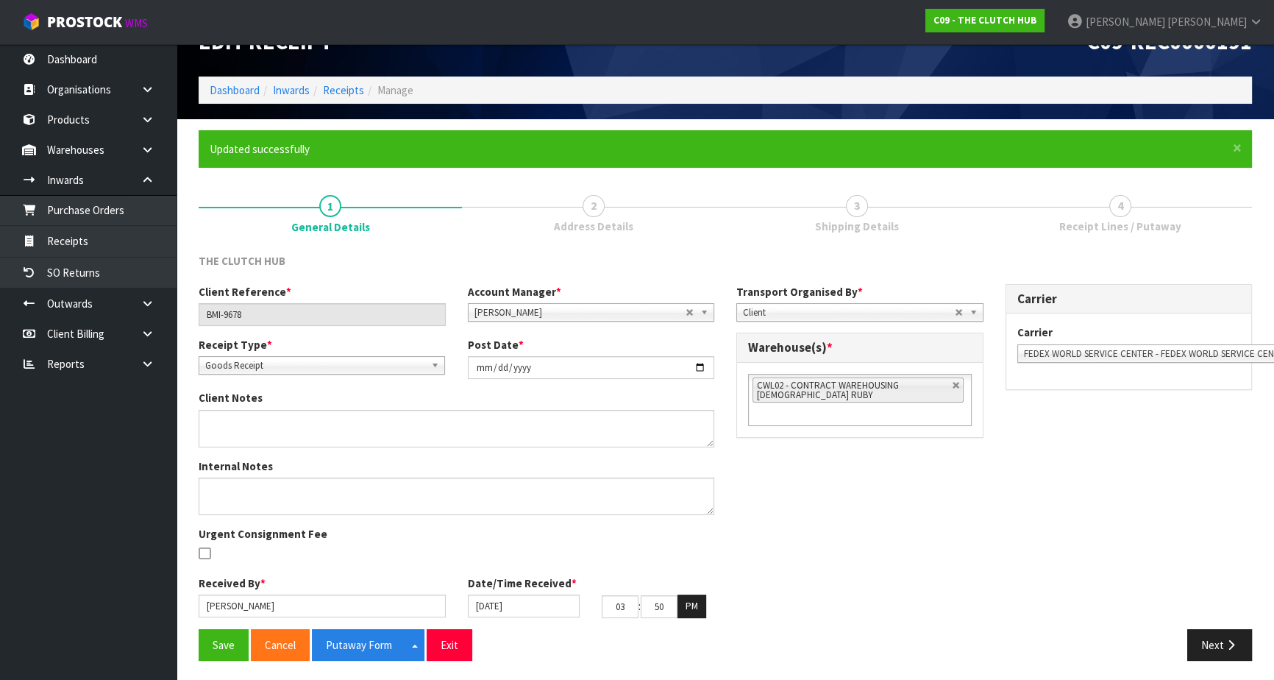
scroll to position [39, 0]
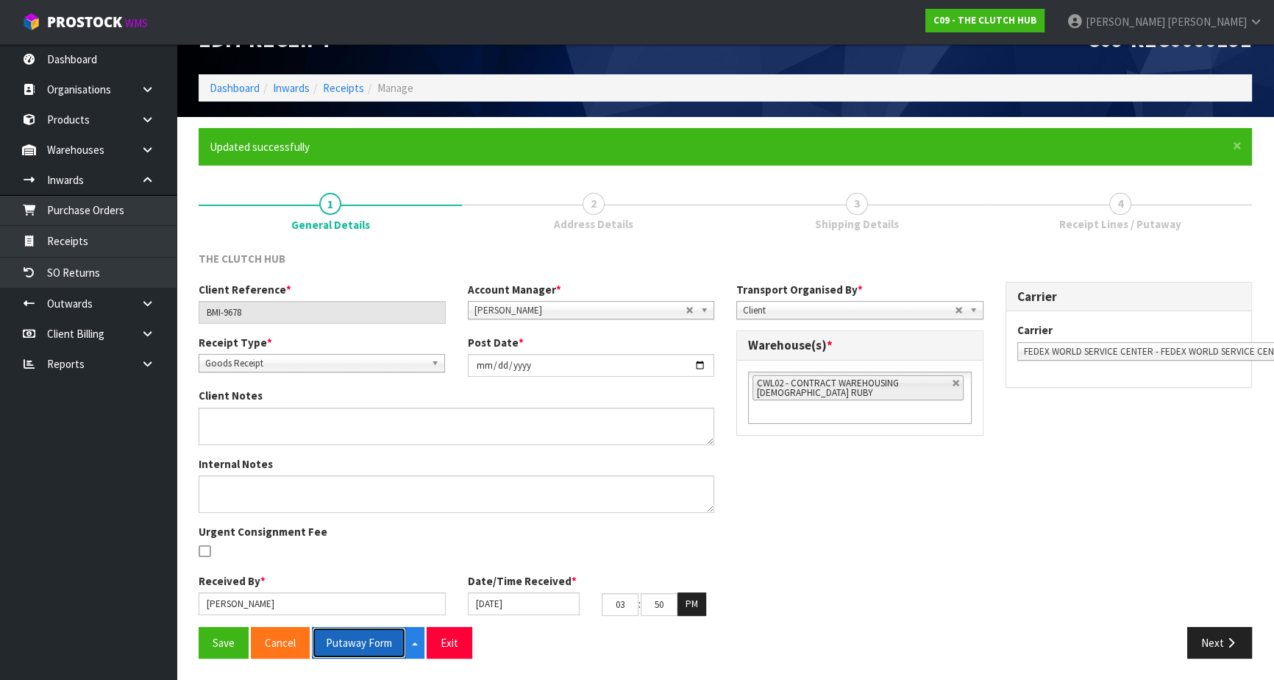
click at [352, 653] on button "Putaway Form" at bounding box center [359, 643] width 94 height 32
click at [1207, 636] on button "Next" at bounding box center [1220, 643] width 65 height 32
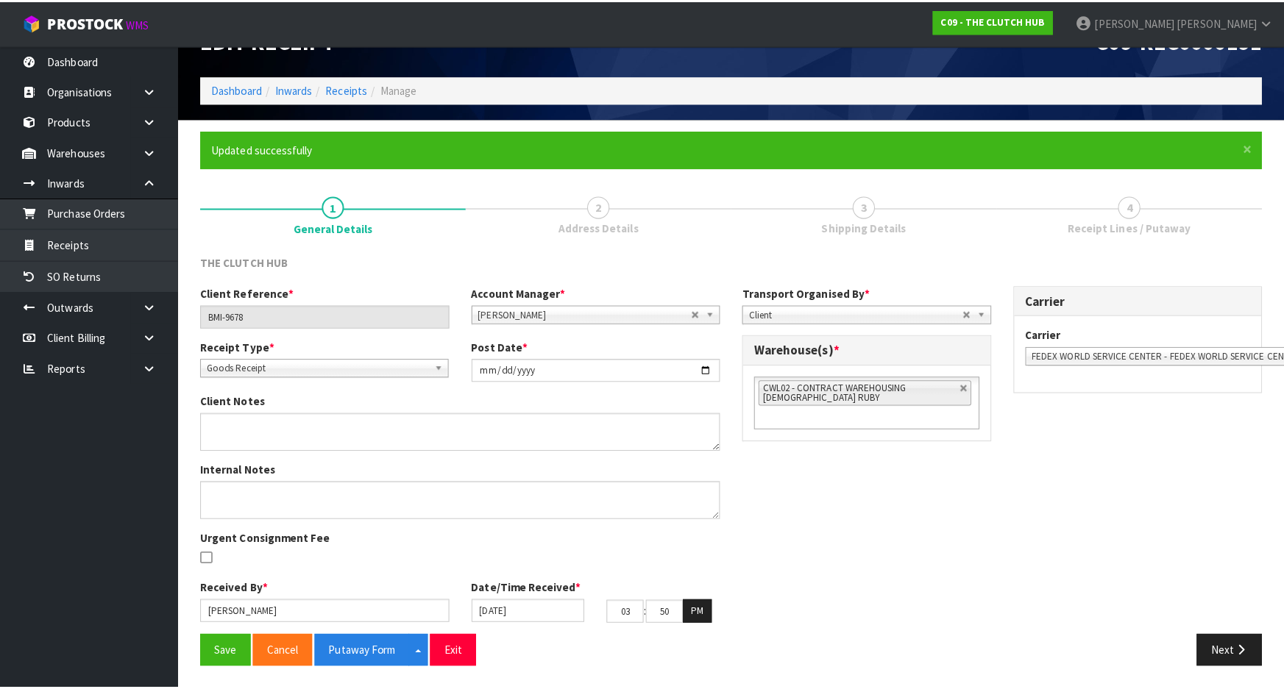
scroll to position [0, 0]
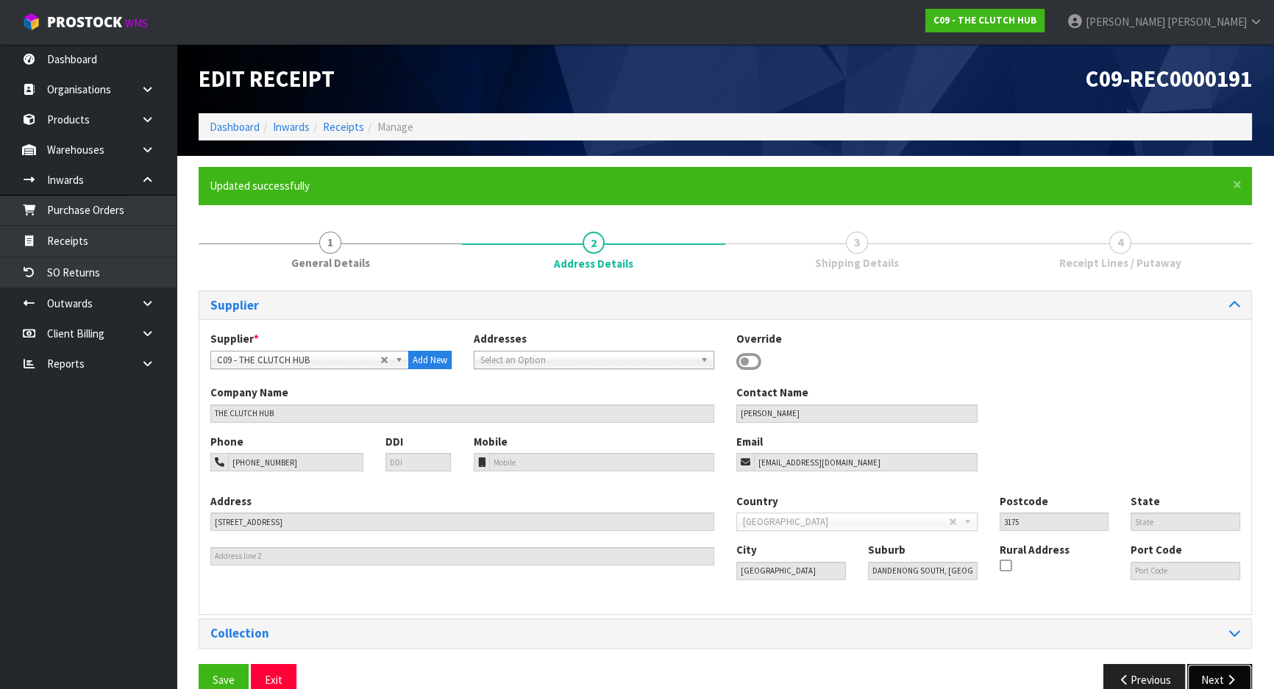
click at [1214, 681] on button "Next" at bounding box center [1220, 680] width 65 height 32
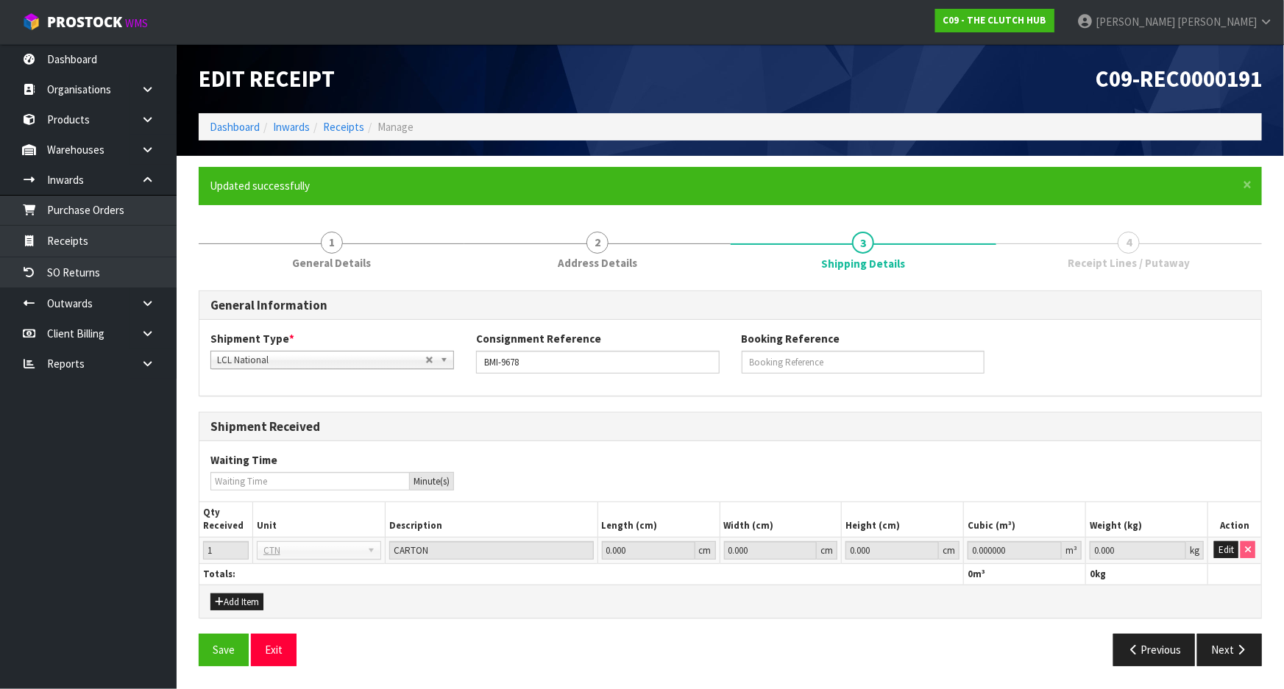
click at [1239, 547] on td "Edit" at bounding box center [1234, 550] width 53 height 26
click at [1228, 545] on button "Edit" at bounding box center [1226, 551] width 24 height 18
drag, startPoint x: 1121, startPoint y: 546, endPoint x: 929, endPoint y: 536, distance: 192.3
click at [957, 536] on table "Qty Received Unit Description Length (cm) Width (cm) Height (cm) Cubic (m³) Wei…" at bounding box center [730, 544] width 1062 height 82
type input "1"
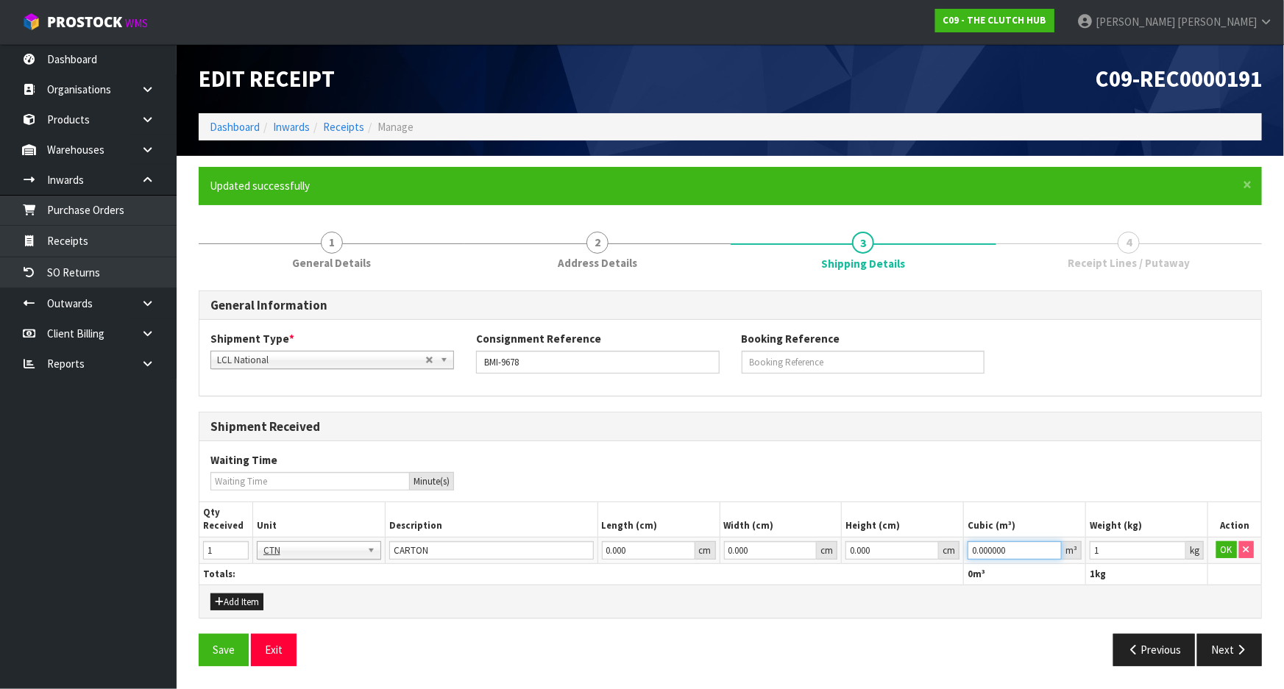
drag, startPoint x: 882, startPoint y: 542, endPoint x: 795, endPoint y: 542, distance: 86.8
click at [792, 542] on tr "1 BAG BAR BSK BIN BTL BOX BDL CAB CGE CTN CSE COI CRA CRT CBE CYL DRM JAR MTR P…" at bounding box center [730, 550] width 1062 height 26
type input "1"
click at [1227, 550] on button "OK" at bounding box center [1226, 551] width 21 height 18
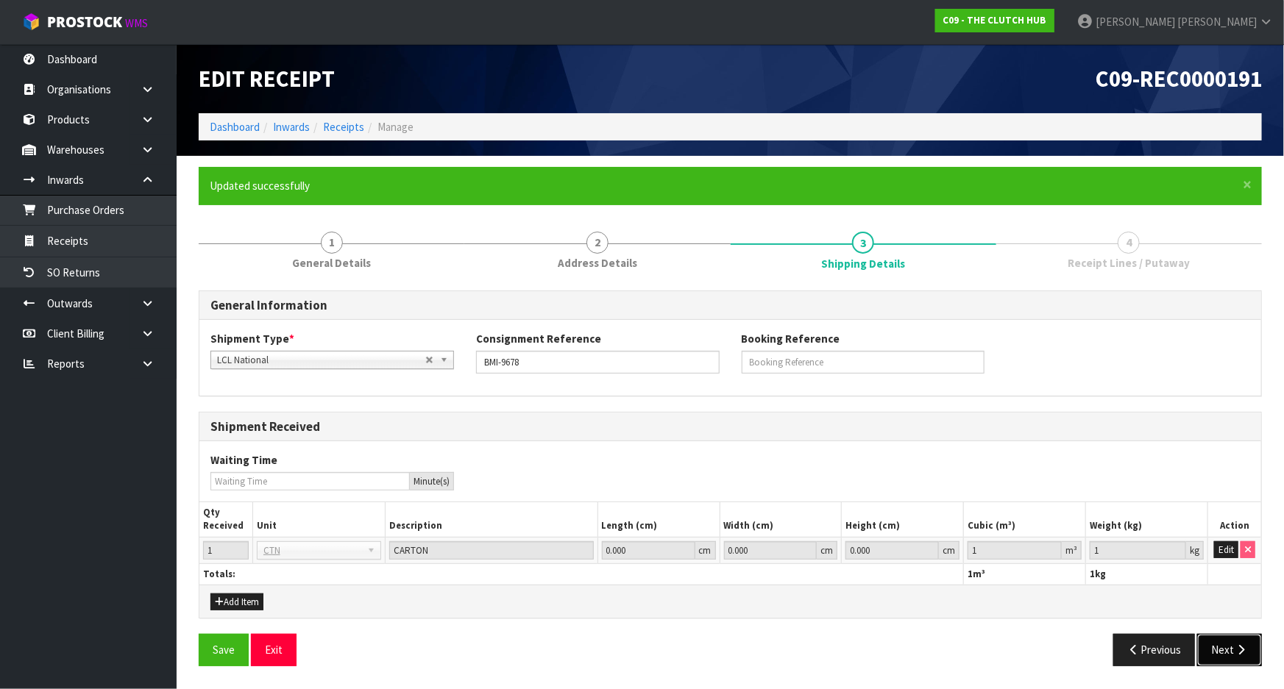
click at [1229, 650] on button "Next" at bounding box center [1229, 650] width 65 height 32
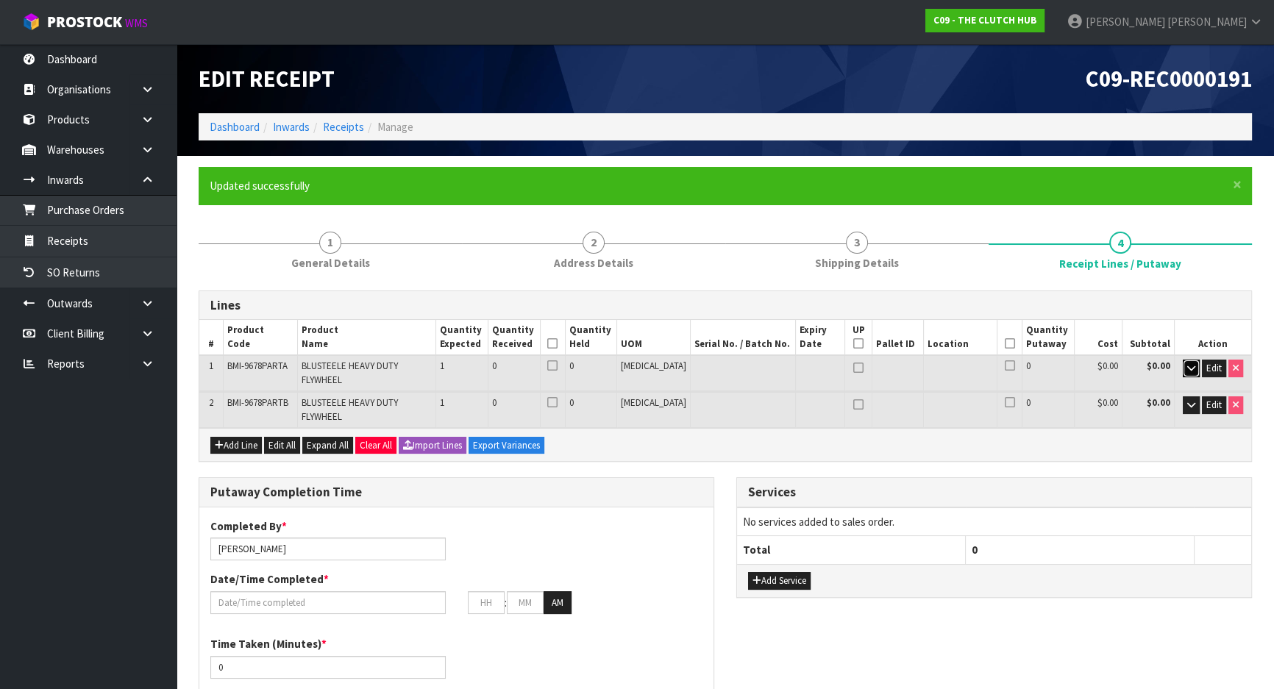
click at [1191, 372] on icon "button" at bounding box center [1192, 368] width 8 height 10
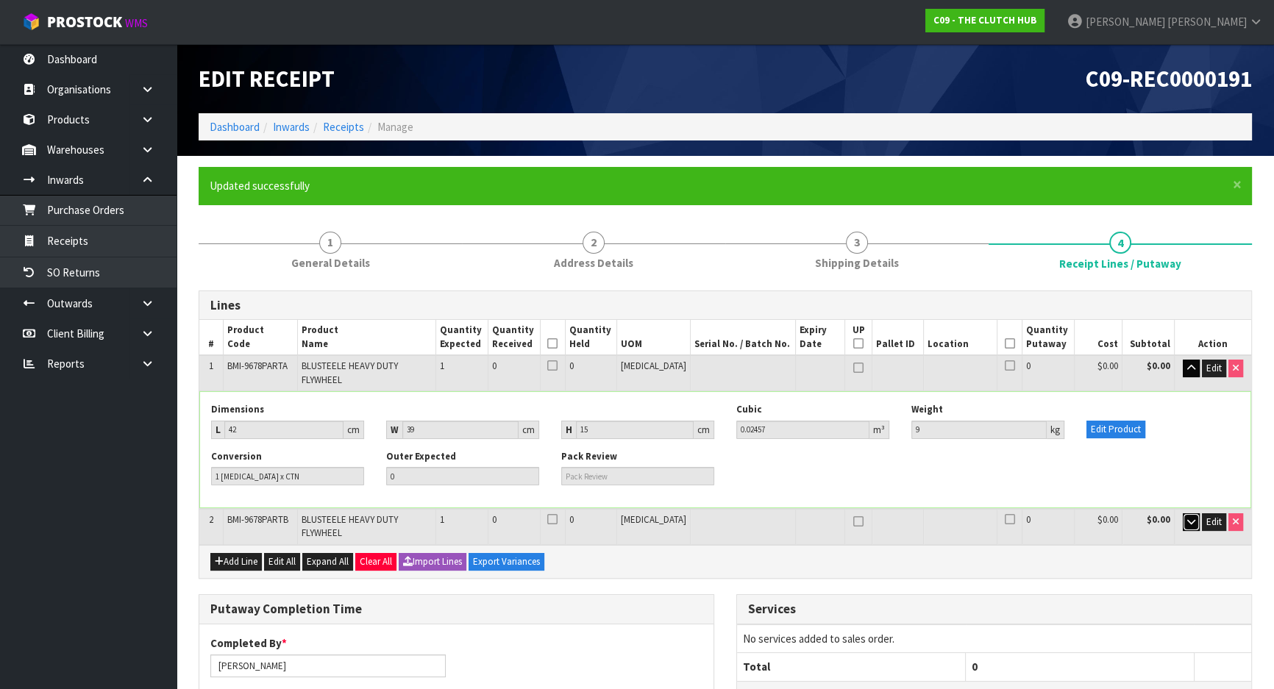
click at [1188, 517] on icon "button" at bounding box center [1192, 522] width 8 height 10
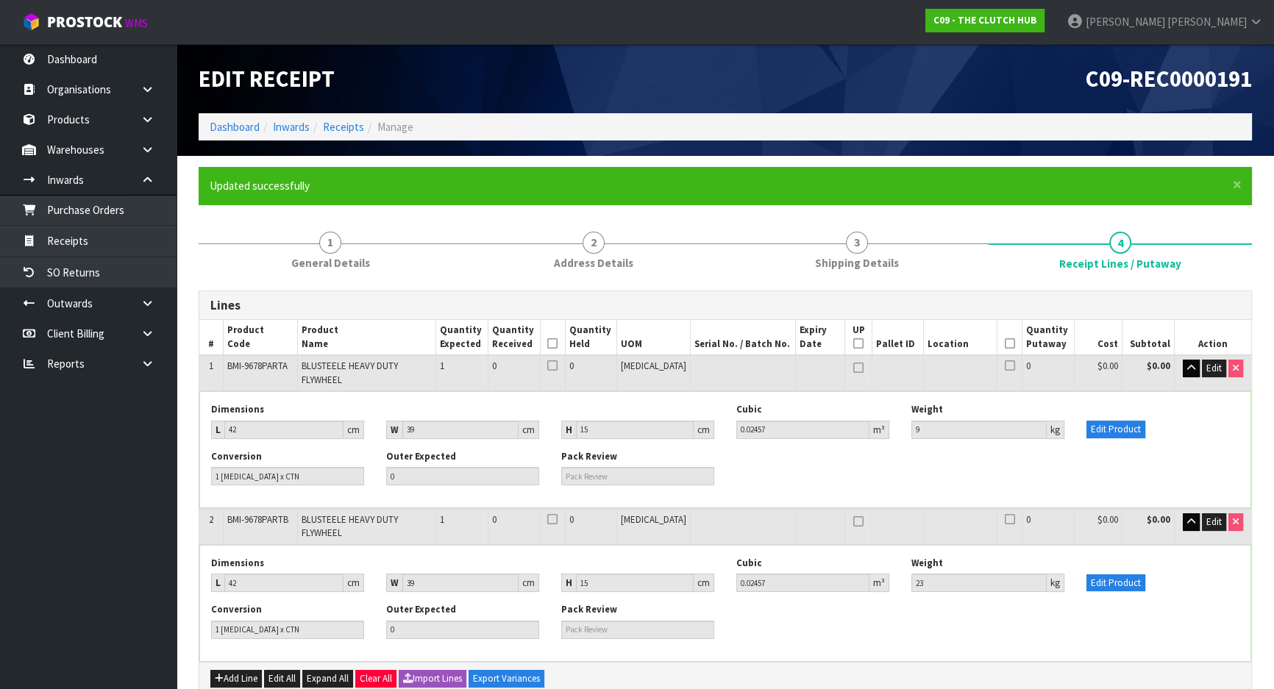
click at [1185, 458] on div "Conversion 1 PCE x CTN Outer Expected 0 Pack Review" at bounding box center [725, 473] width 1051 height 46
click at [1096, 421] on button "Edit Product" at bounding box center [1116, 430] width 59 height 18
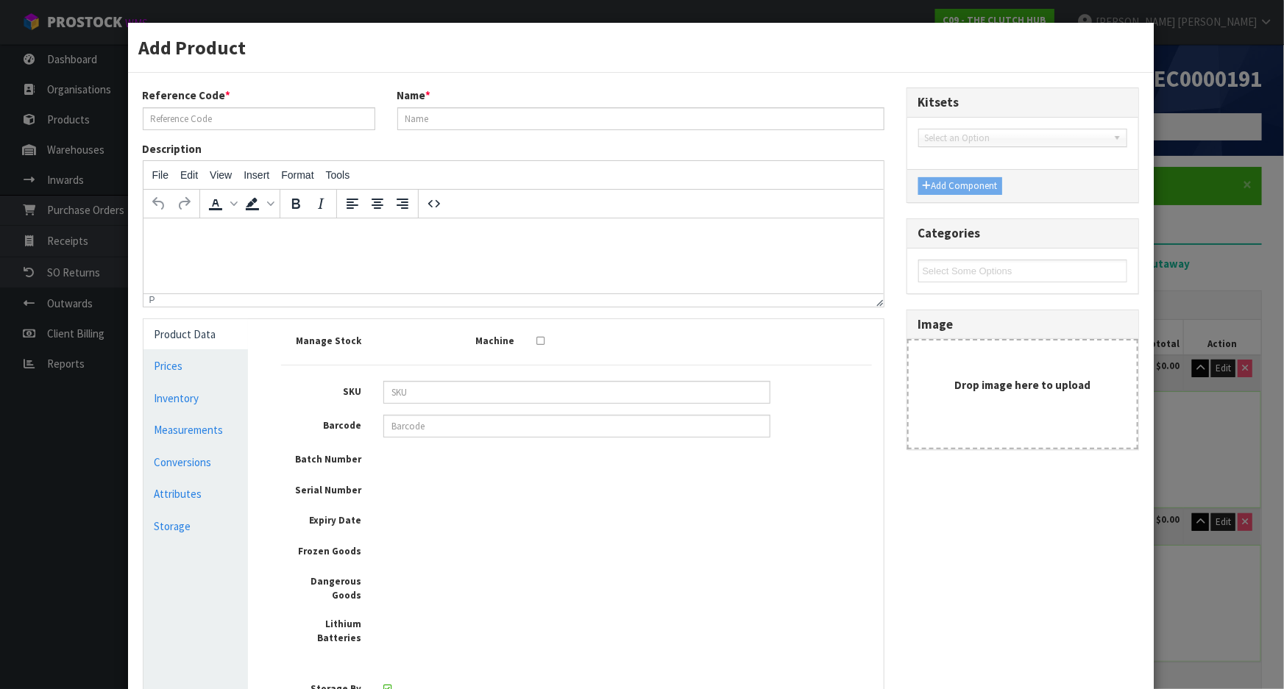
type input "BMI-9678PARTA"
type input "BLUSTEELE HEAVY DUTY FLYWHEEL"
type input "09358700003748"
type input "42"
type input "39"
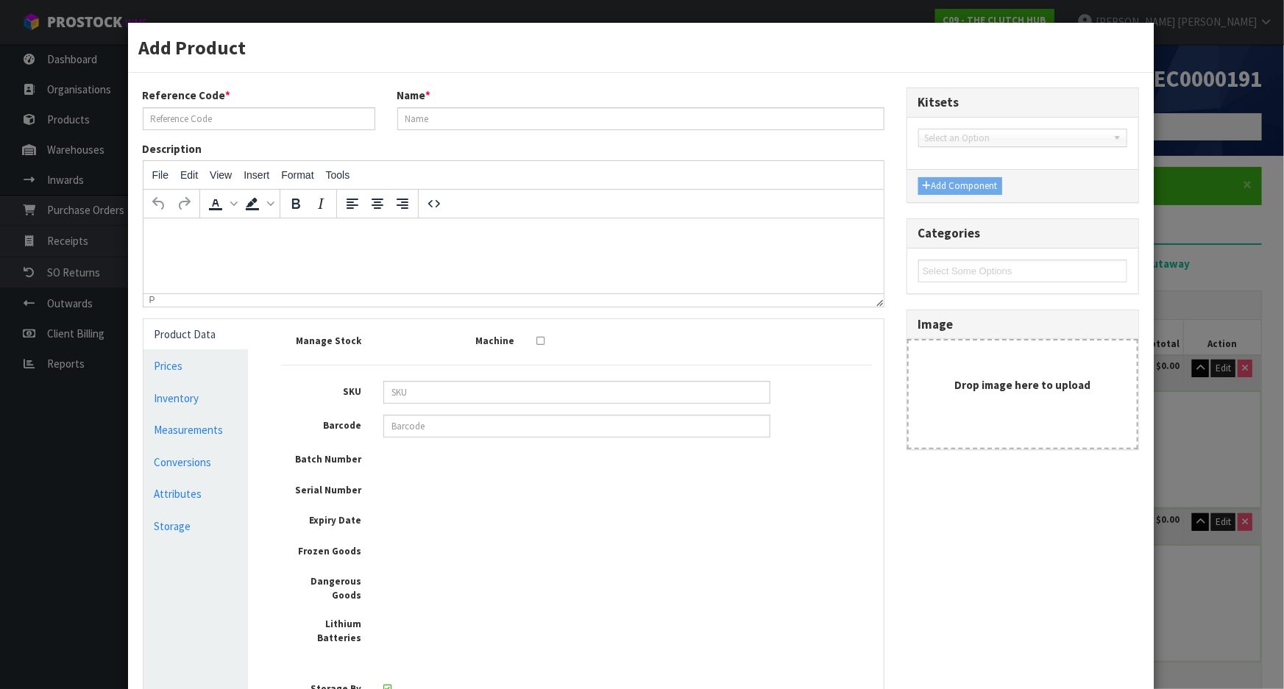
type input "15"
type input "0.02457"
type input "9"
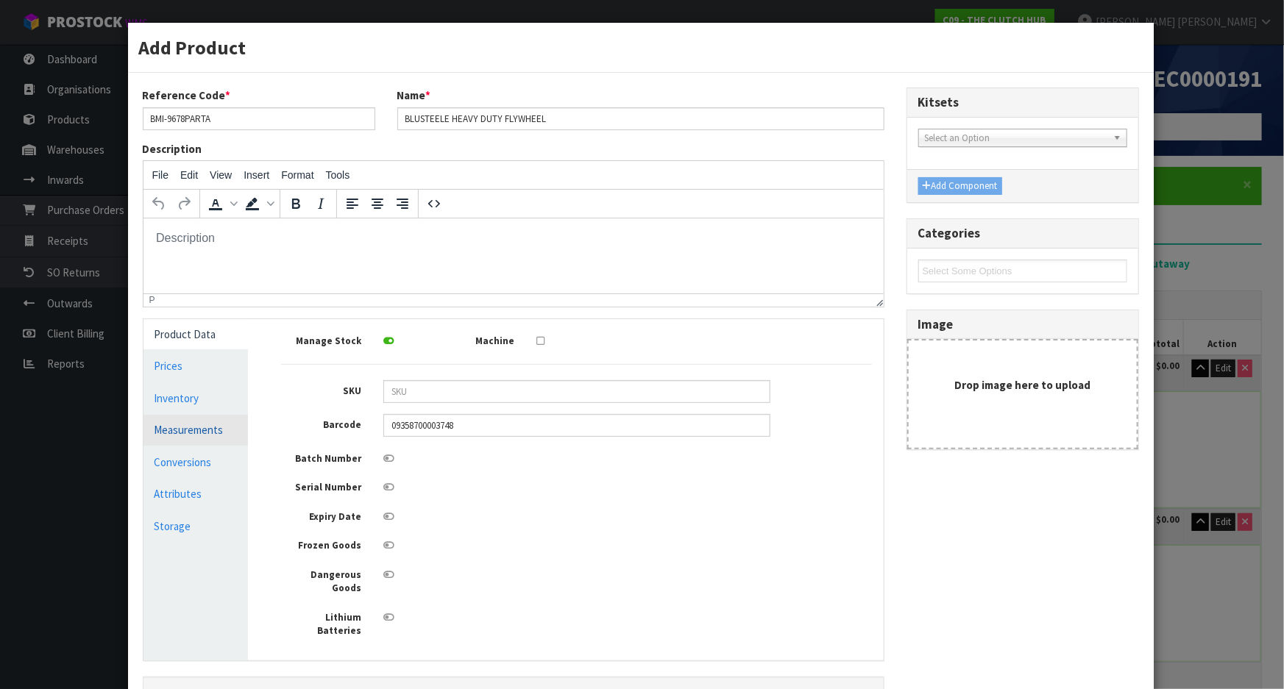
click at [183, 436] on link "Measurements" at bounding box center [195, 430] width 105 height 30
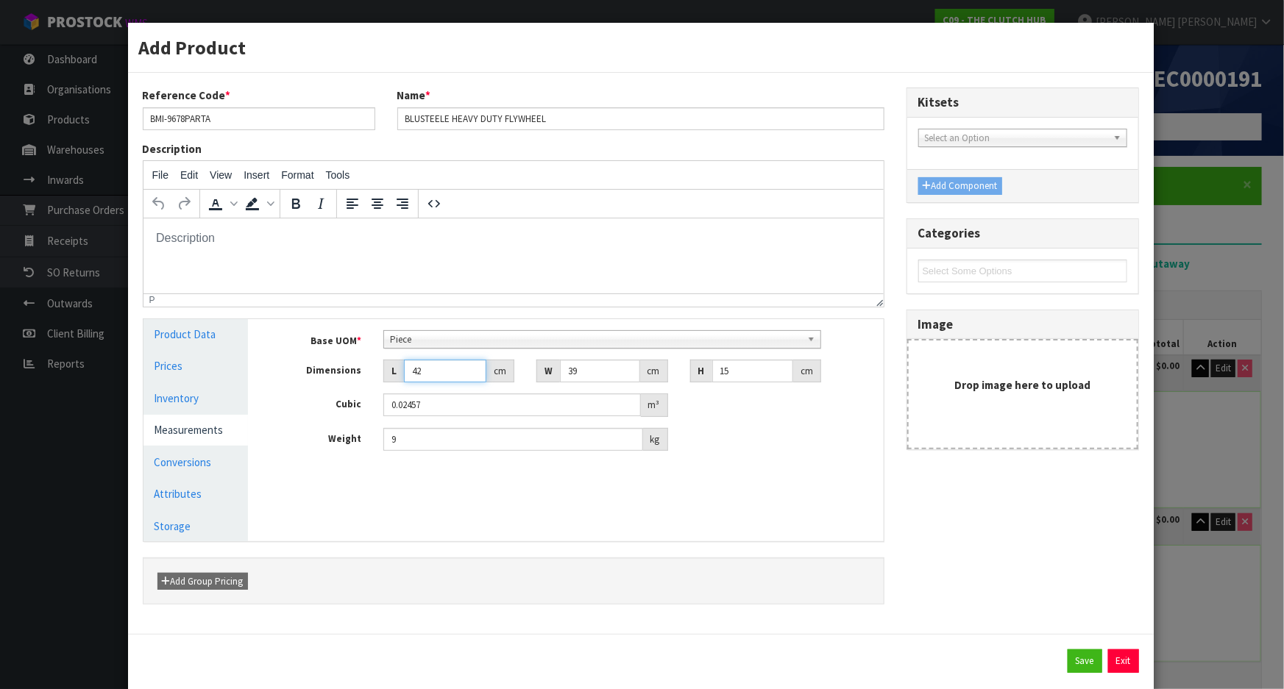
drag, startPoint x: 428, startPoint y: 368, endPoint x: 381, endPoint y: 371, distance: 46.4
click at [383, 371] on div "L 42 cm" at bounding box center [448, 372] width 131 height 24
drag, startPoint x: 598, startPoint y: 372, endPoint x: 476, endPoint y: 366, distance: 122.3
click at [476, 366] on div "Dimensions L 42 cm W 39 cm H 15 cm" at bounding box center [576, 372] width 613 height 24
type input "4"
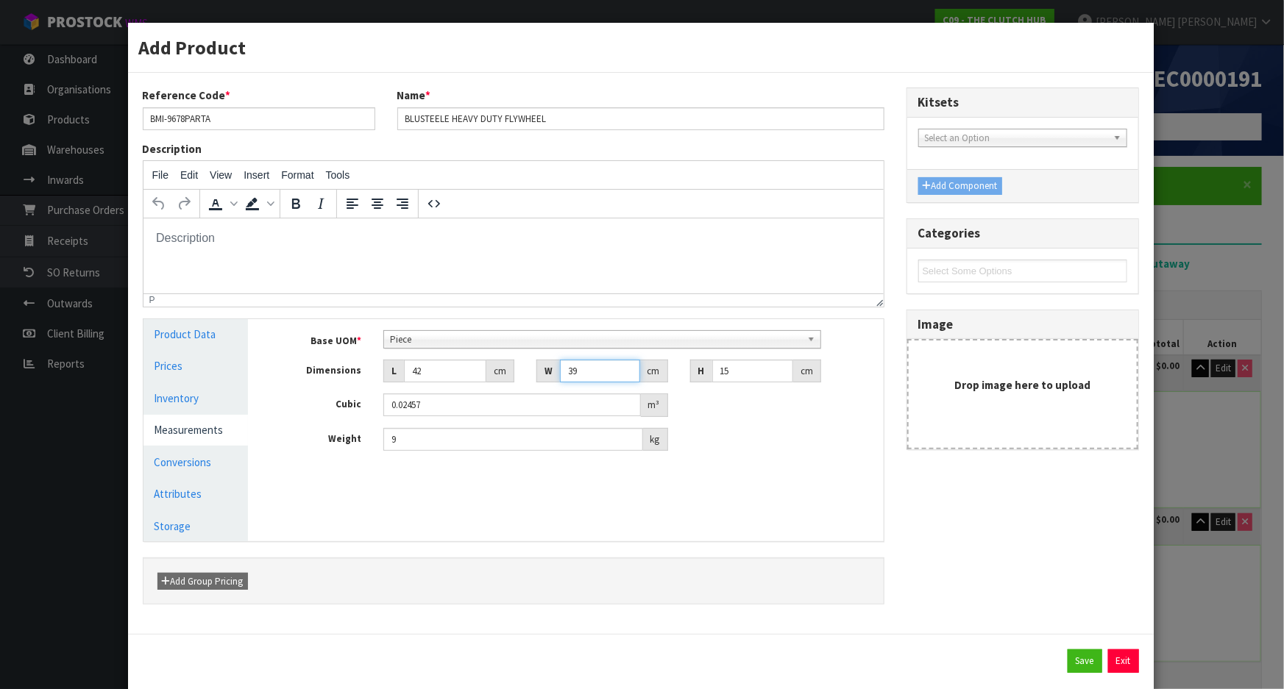
type input "0.00252"
type input "40"
type input "0.0252"
type input "40"
drag, startPoint x: 746, startPoint y: 372, endPoint x: 623, endPoint y: 373, distance: 122.9
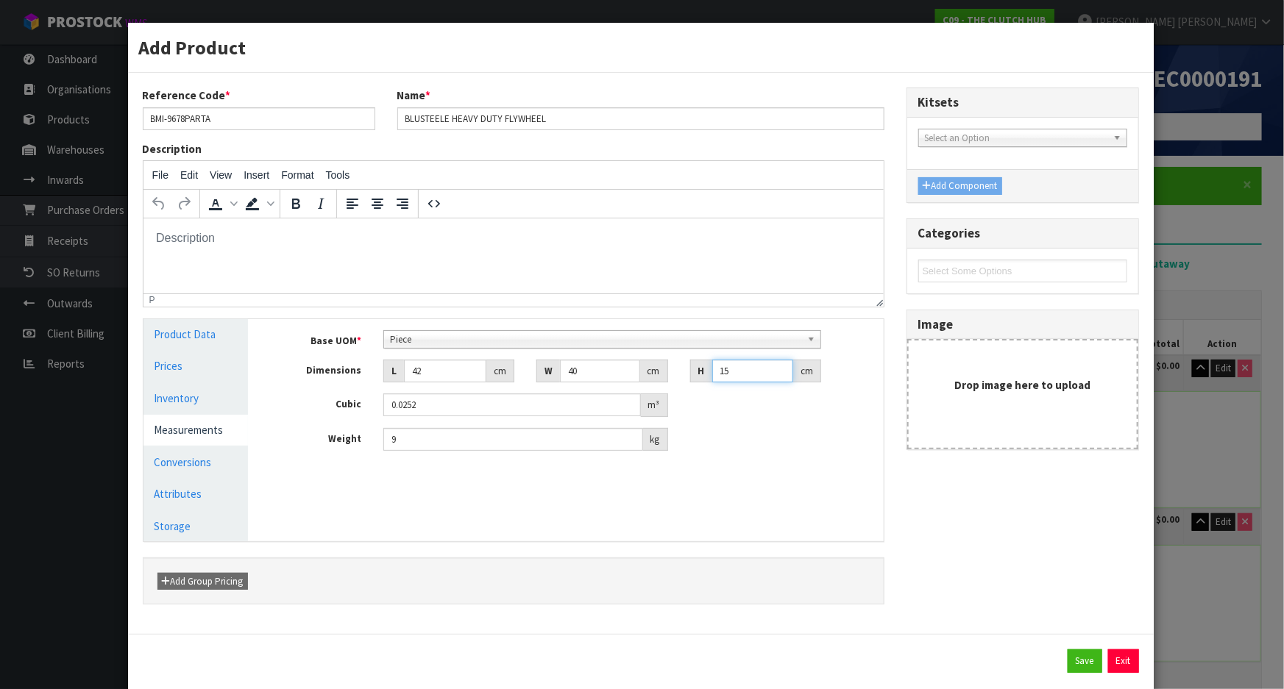
click at [623, 373] on div "Dimensions L 42 cm W 40 cm H 15 cm" at bounding box center [576, 372] width 613 height 24
type input "1"
type input "0.00168"
type input "16"
type input "0.02688"
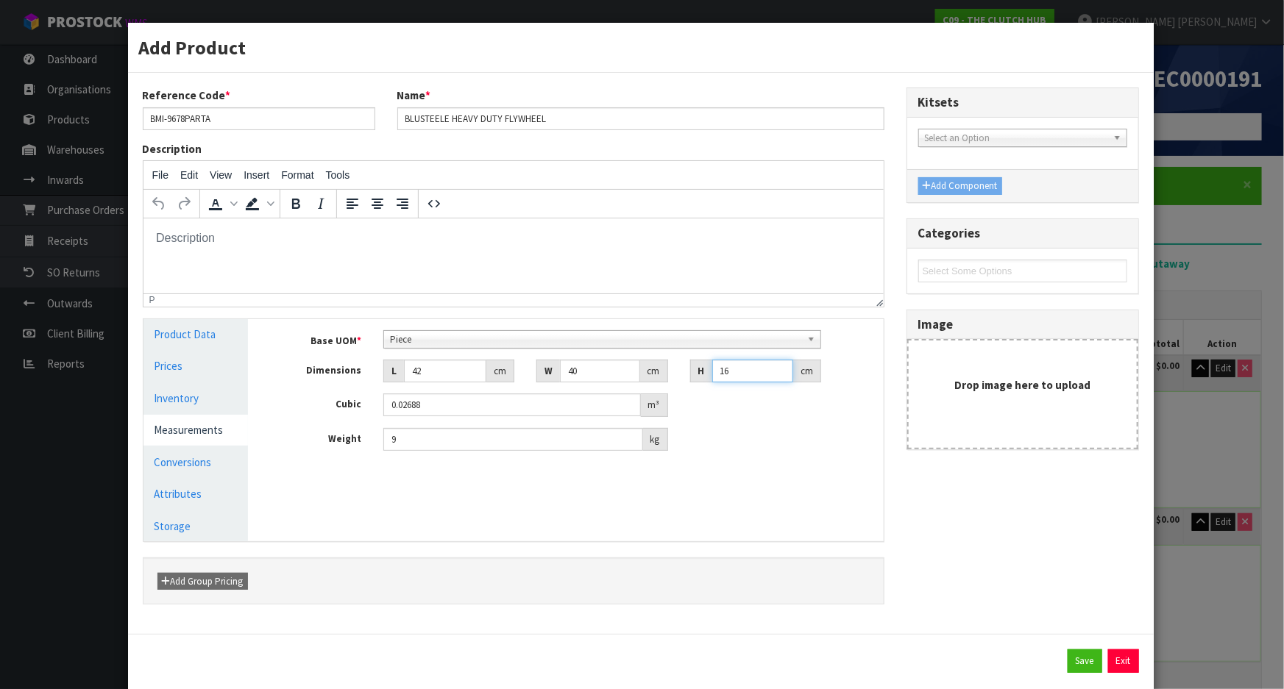
type input "16"
drag, startPoint x: 414, startPoint y: 438, endPoint x: 304, endPoint y: 434, distance: 110.4
click at [308, 434] on div "Weight 9 kg" at bounding box center [576, 440] width 613 height 24
type input "9.55"
click at [202, 453] on link "Conversions" at bounding box center [195, 462] width 105 height 30
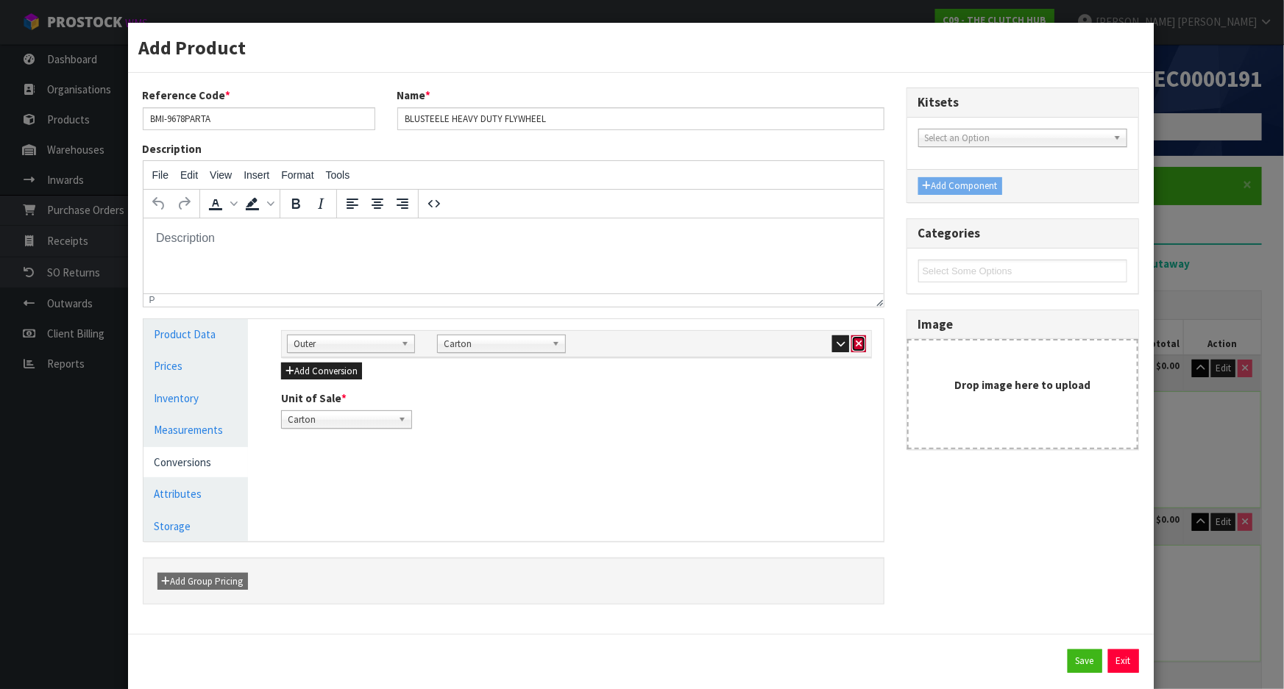
click at [856, 341] on icon "button" at bounding box center [859, 344] width 6 height 10
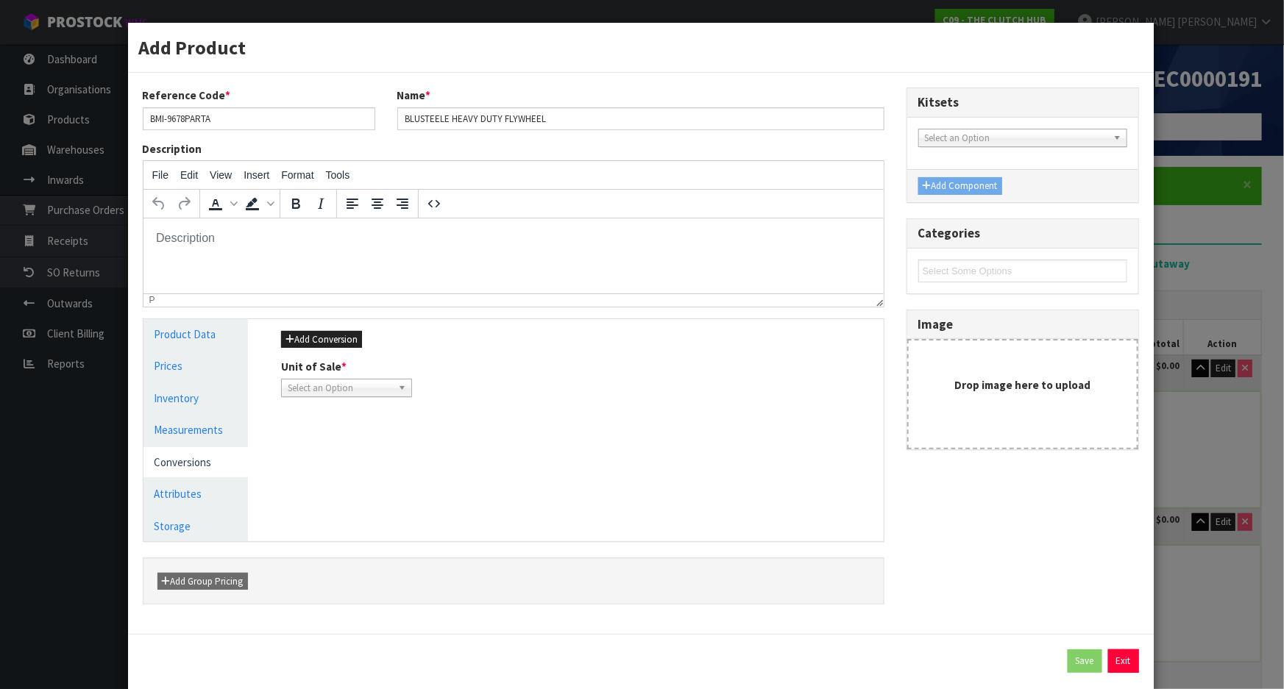
click at [374, 387] on span "Select an Option" at bounding box center [340, 389] width 104 height 18
click at [314, 432] on li "Piece" at bounding box center [347, 430] width 124 height 18
click at [208, 439] on link "Measurements" at bounding box center [195, 430] width 105 height 30
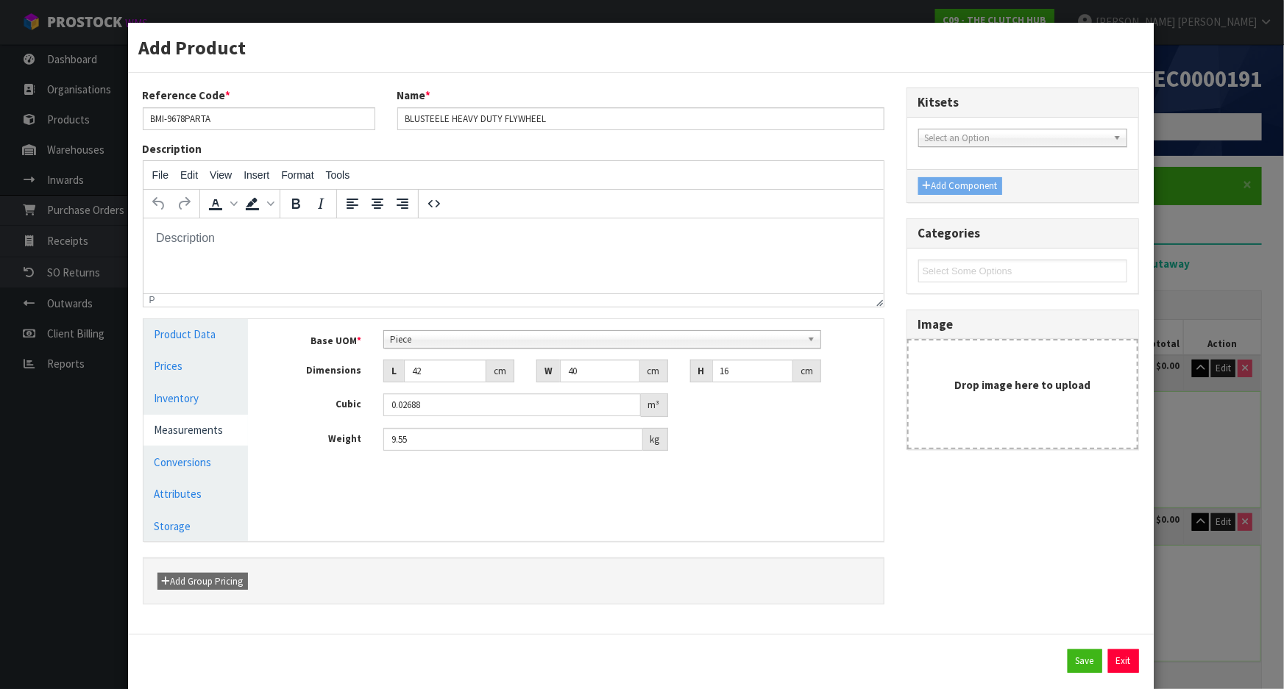
click at [416, 338] on span "Piece" at bounding box center [595, 340] width 411 height 18
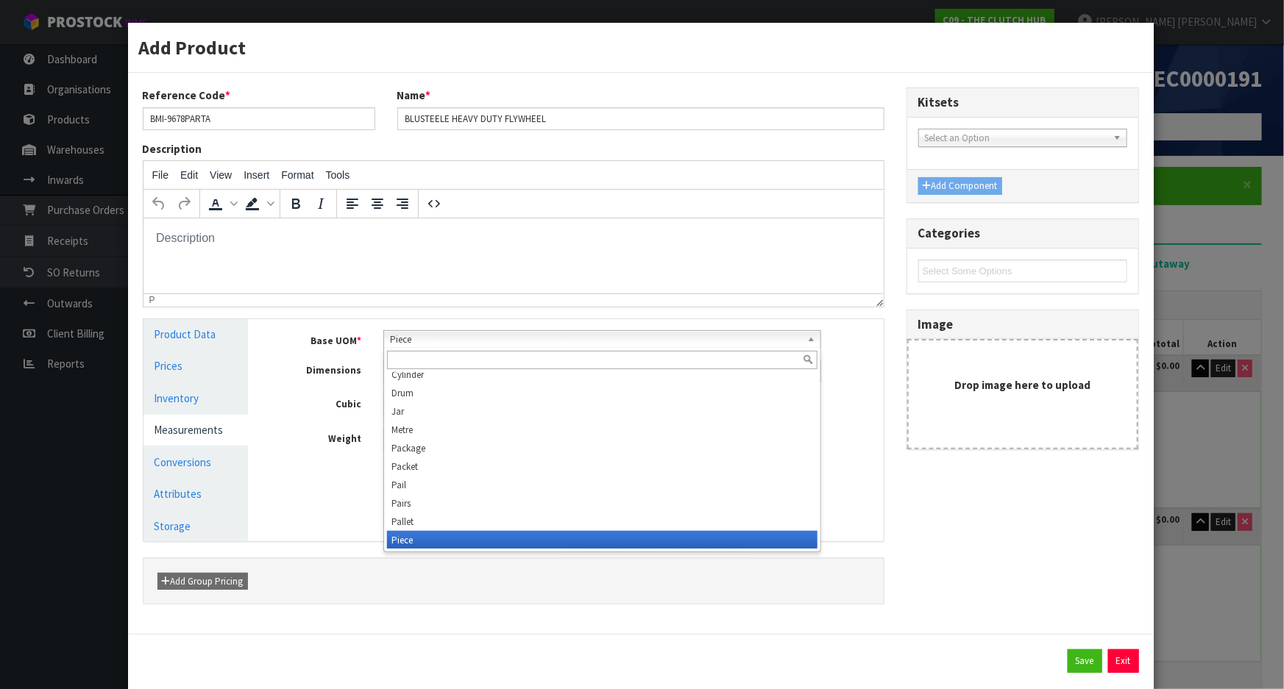
click at [419, 358] on input "text" at bounding box center [602, 360] width 430 height 18
type input "d"
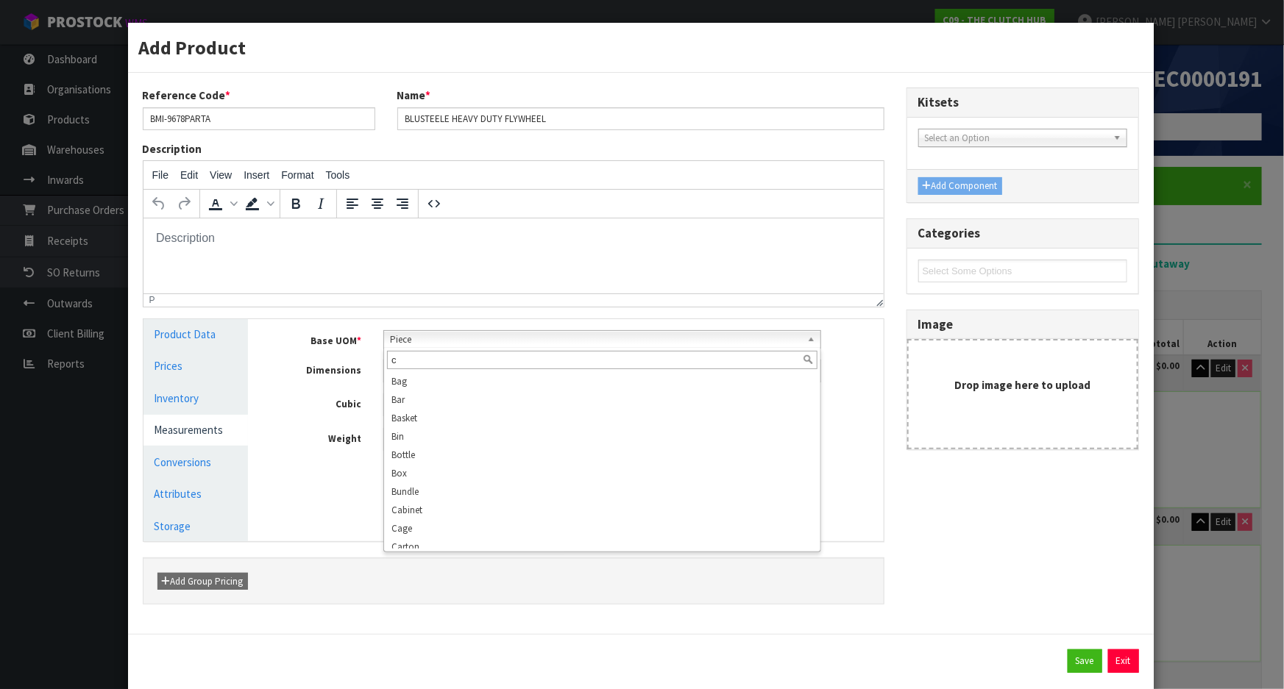
scroll to position [0, 0]
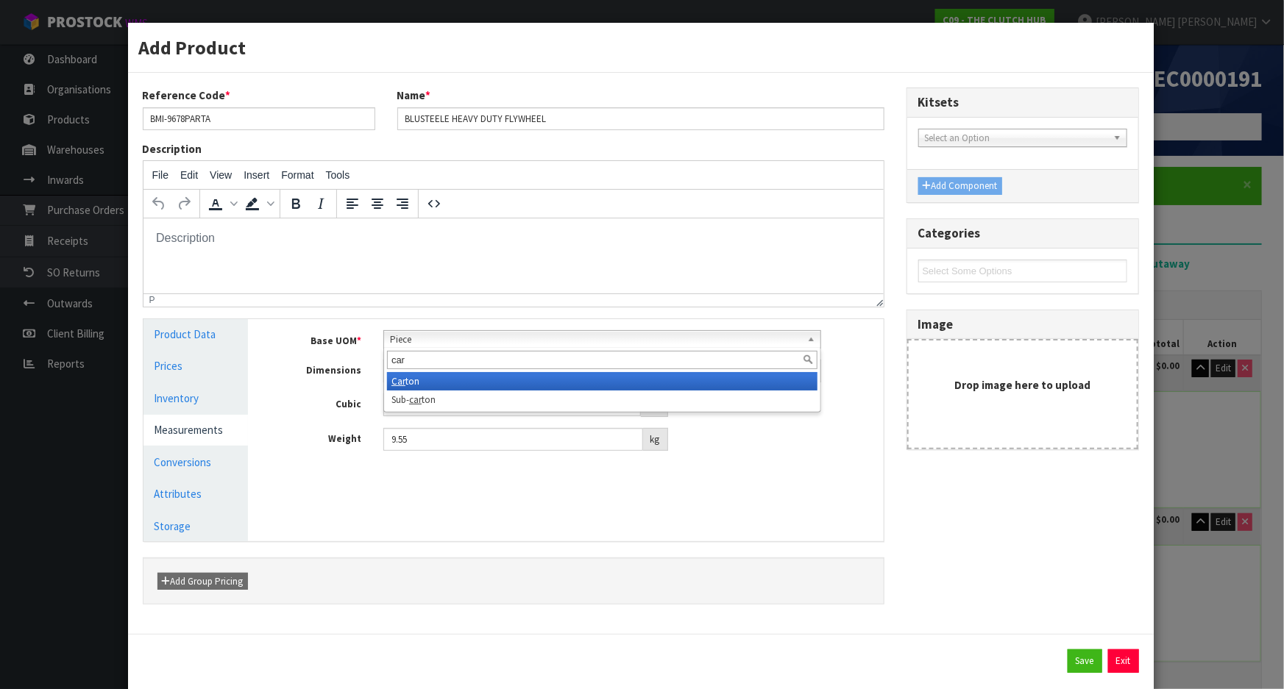
type input "car"
click at [439, 377] on li "Car ton" at bounding box center [602, 381] width 430 height 18
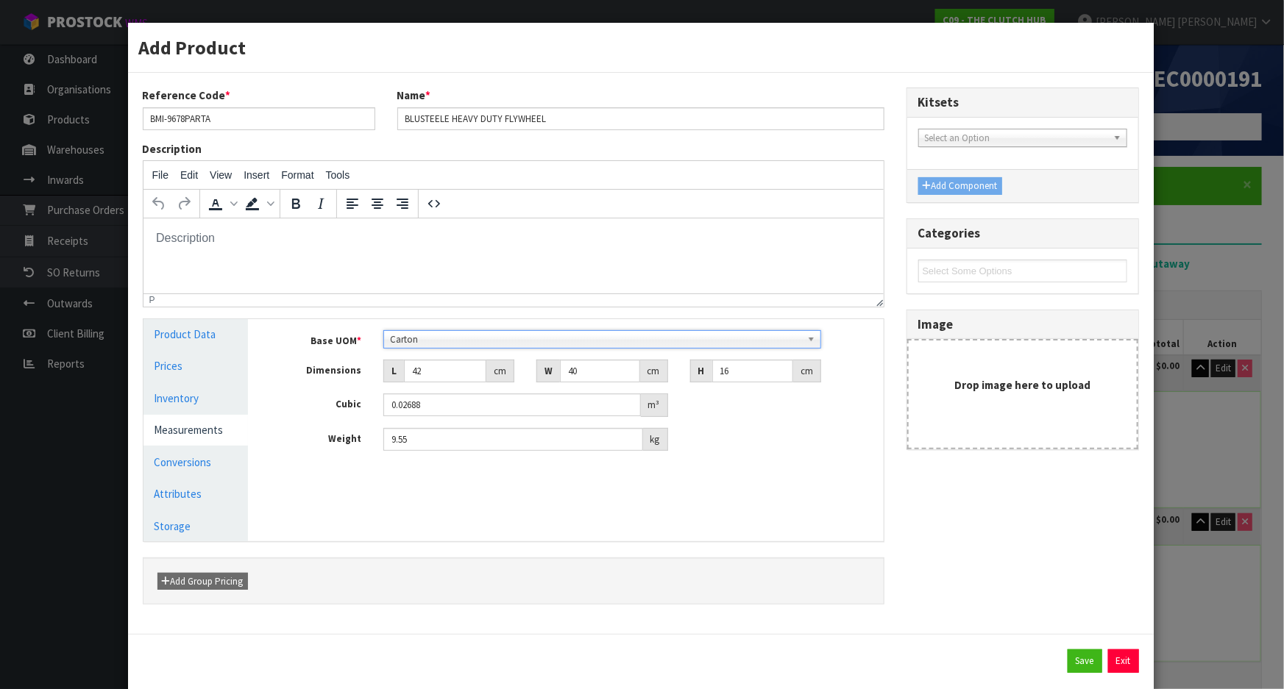
click at [809, 524] on div "Manage Stock Machine SKU Barcode 09358700003748 Batch Number Serial Number Expi…" at bounding box center [576, 430] width 635 height 222
drag, startPoint x: 1044, startPoint y: 600, endPoint x: 1089, endPoint y: 667, distance: 80.0
click at [1045, 600] on div "Reference Code * BMI-9678PARTA Name * BLUSTEELE HEAVY DUTY FLYWHEEL Description…" at bounding box center [641, 354] width 1018 height 532
click at [1068, 659] on button "Save" at bounding box center [1085, 662] width 35 height 24
type input "40"
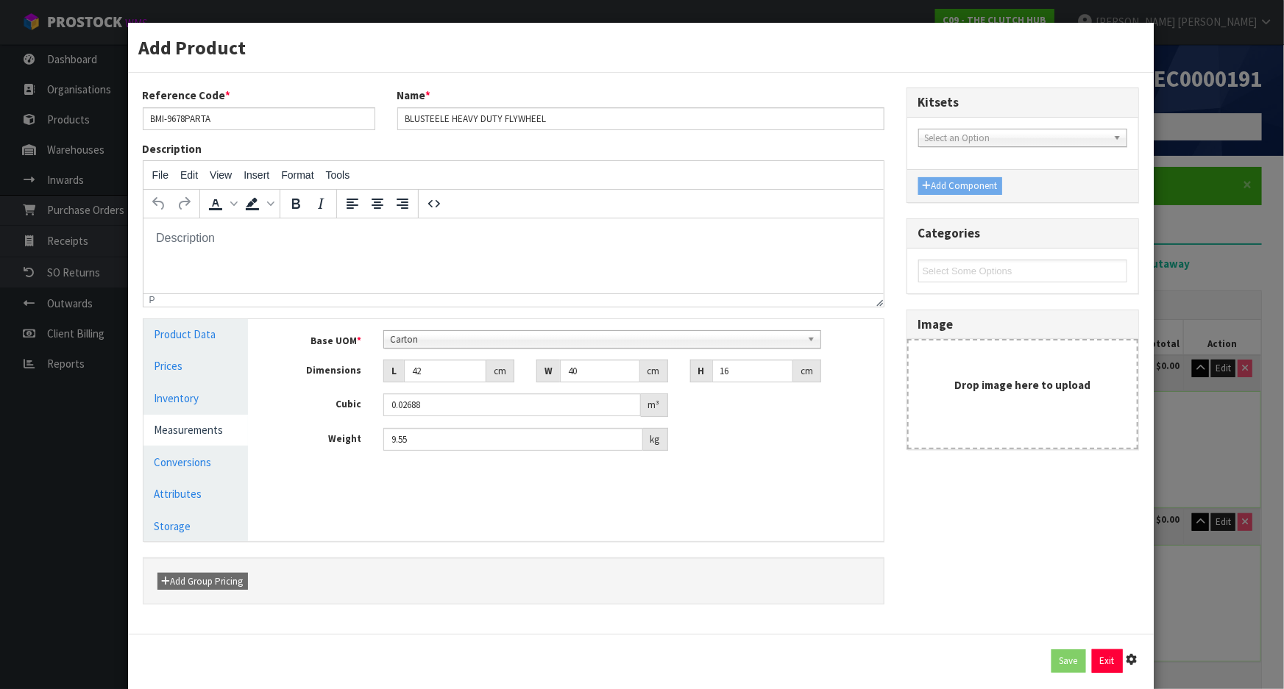
type input "16"
type input "0.02688"
type input "9.55"
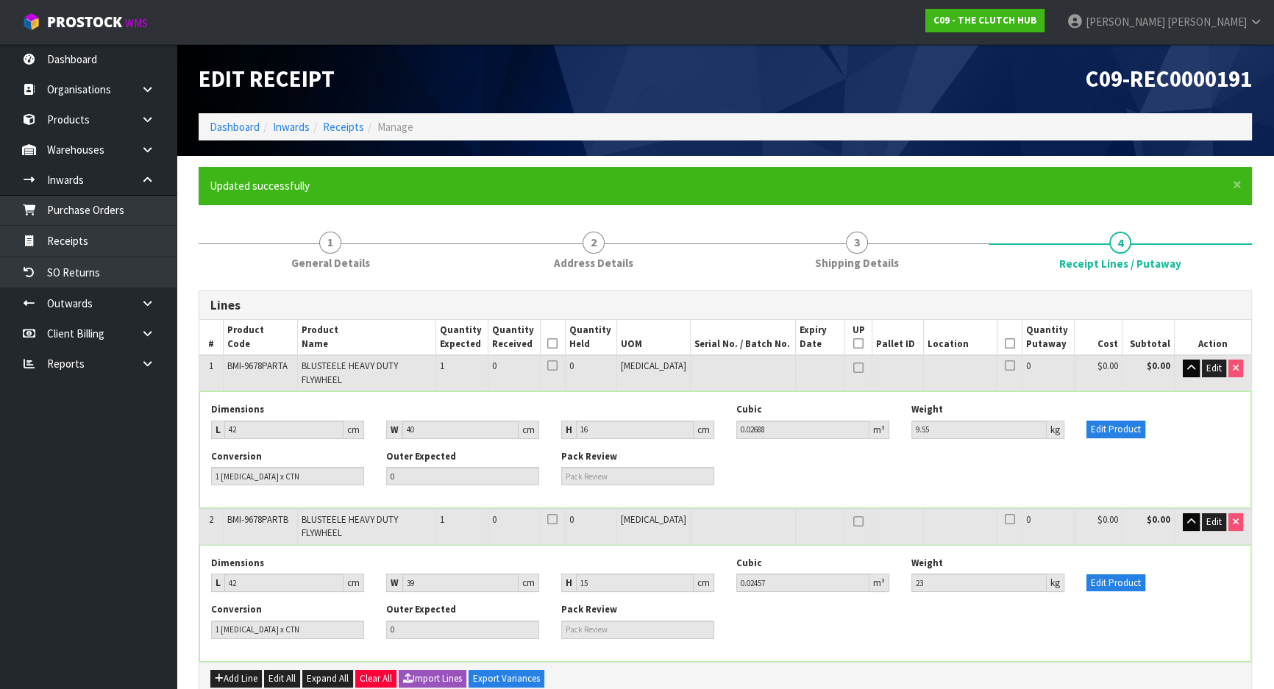
drag, startPoint x: 1082, startPoint y: 466, endPoint x: 1152, endPoint y: 490, distance: 74.7
click at [1082, 466] on div "Conversion 1 PCE x CTN Outer Expected 0 Pack Review" at bounding box center [725, 473] width 1051 height 46
click at [1129, 575] on button "Edit Product" at bounding box center [1116, 584] width 59 height 18
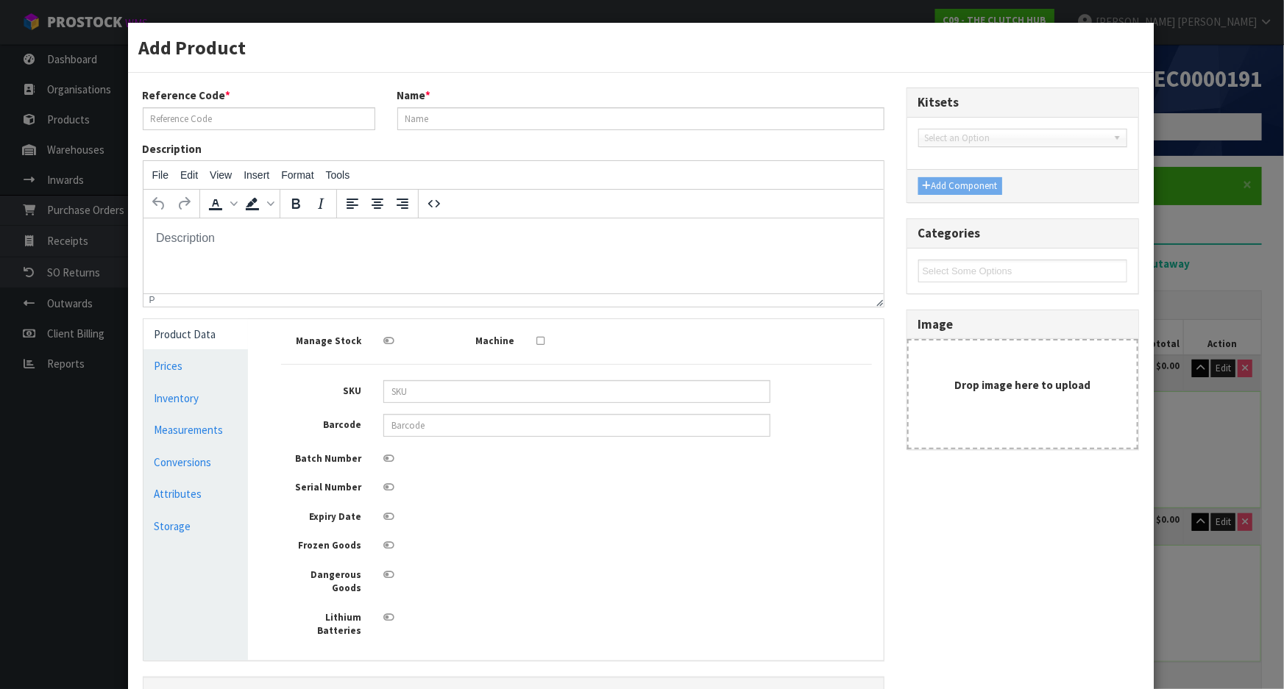
type input "BMI-9678PARTB"
type input "BLUSTEELE HEAVY DUTY FLYWHEEL"
type input "09358700007272"
click at [185, 419] on link "Measurements" at bounding box center [195, 430] width 105 height 30
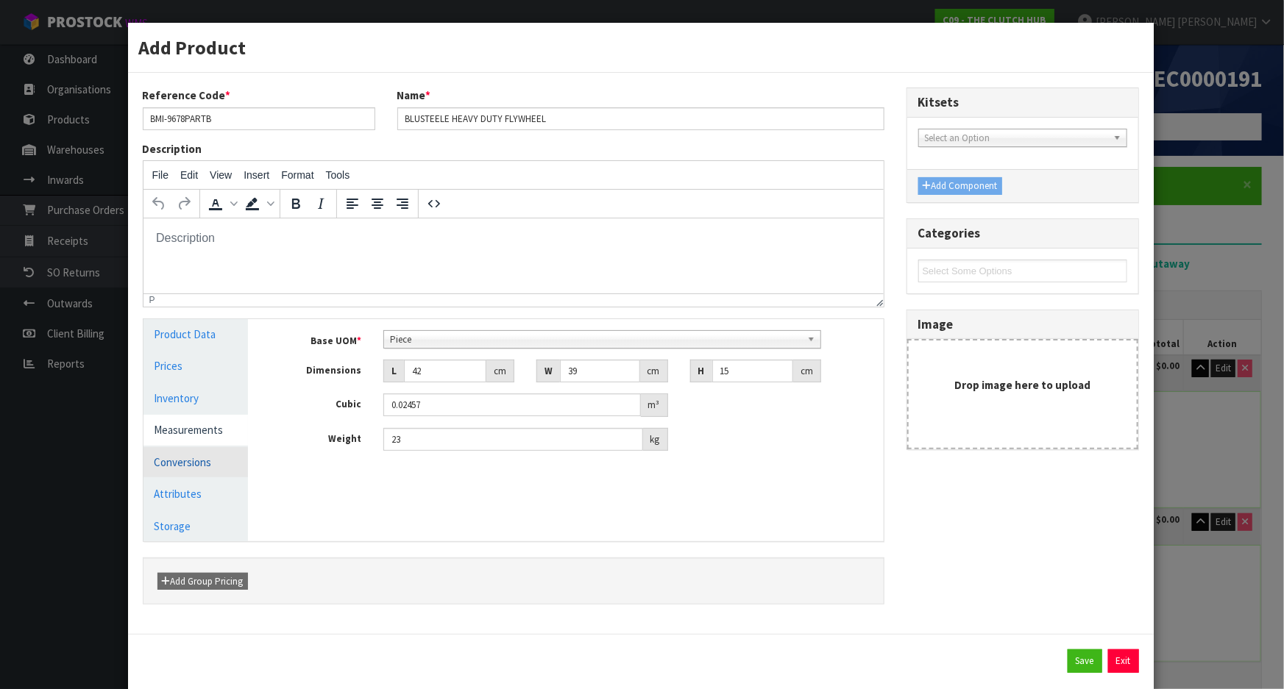
click at [188, 462] on link "Conversions" at bounding box center [195, 462] width 105 height 30
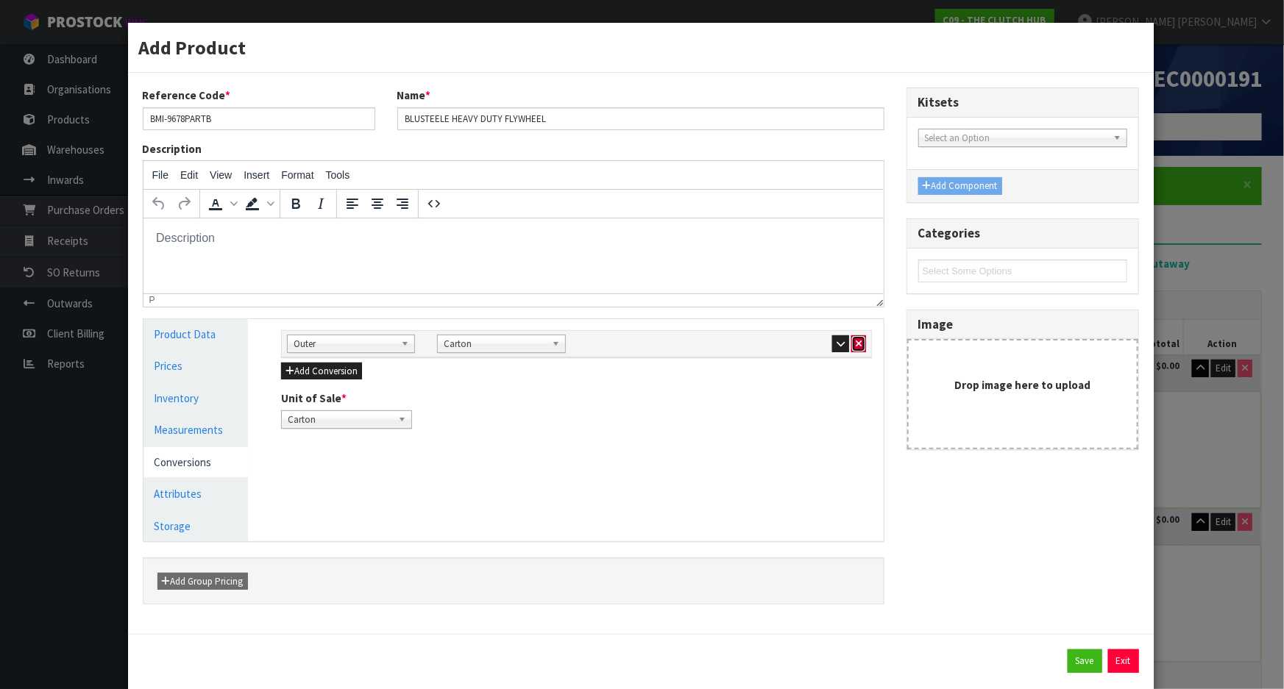
click at [856, 345] on icon "button" at bounding box center [859, 344] width 6 height 10
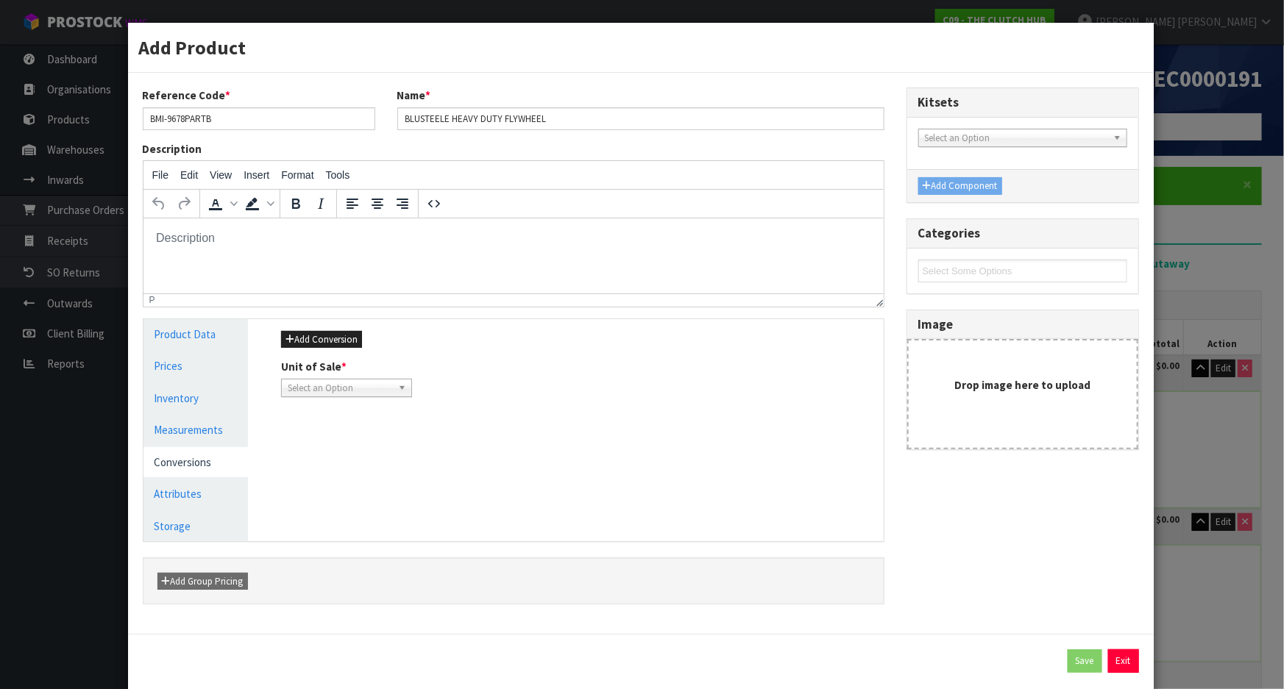
click at [365, 375] on div "Unit of Sale * Piece Select an Option" at bounding box center [346, 378] width 153 height 38
click at [359, 384] on span "Select an Option" at bounding box center [340, 389] width 104 height 18
drag, startPoint x: 301, startPoint y: 428, endPoint x: 273, endPoint y: 428, distance: 28.0
click at [300, 428] on li "Piece" at bounding box center [347, 430] width 124 height 18
drag, startPoint x: 199, startPoint y: 433, endPoint x: 310, endPoint y: 388, distance: 119.8
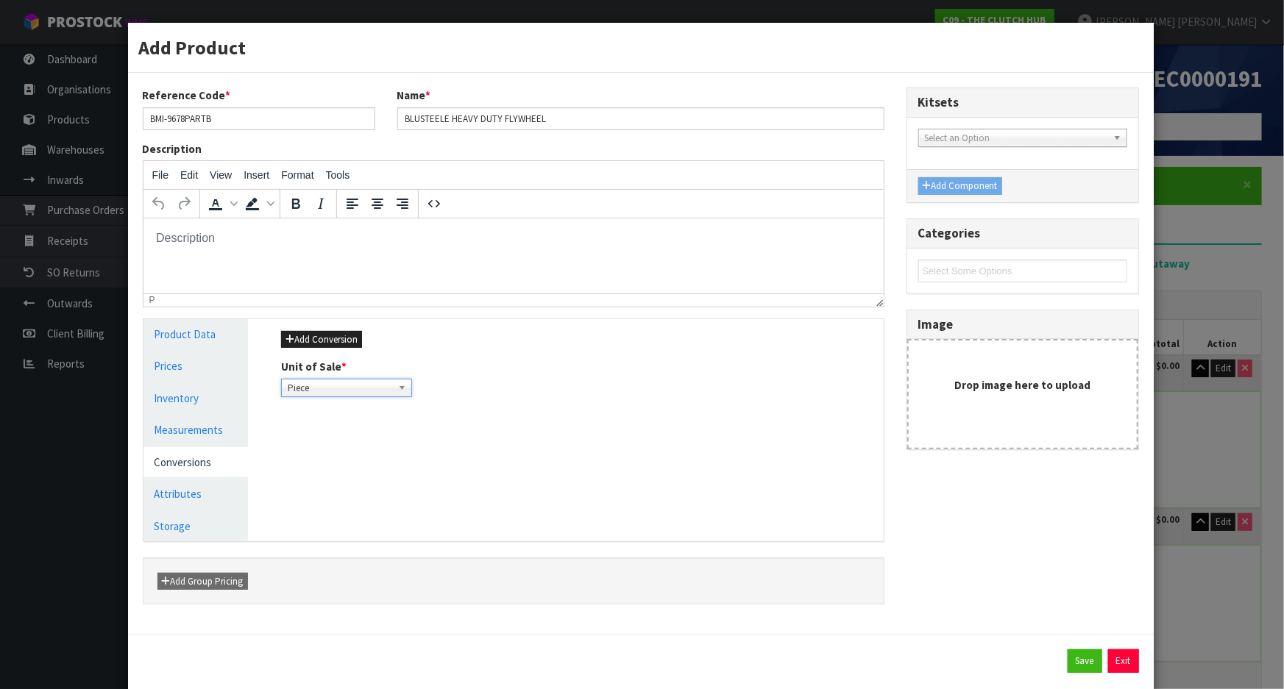
click at [199, 433] on link "Measurements" at bounding box center [195, 430] width 105 height 30
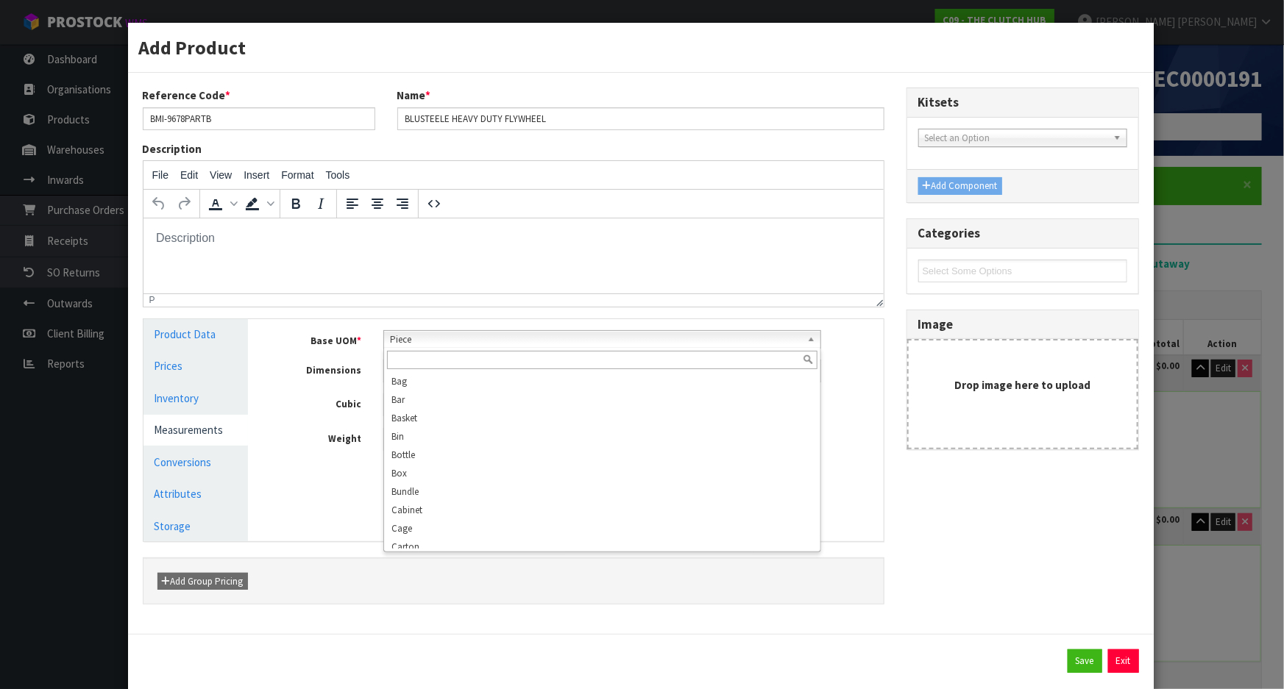
click at [419, 338] on span "Piece" at bounding box center [595, 340] width 411 height 18
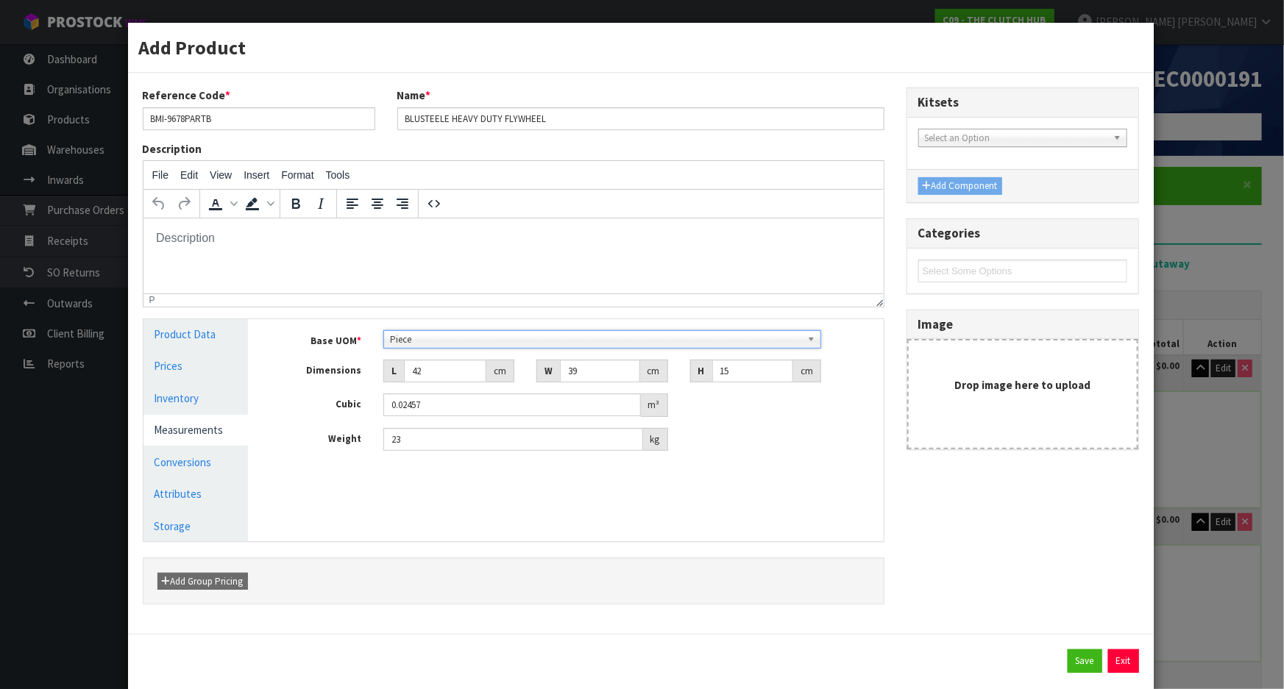
click at [419, 338] on span "Piece" at bounding box center [595, 340] width 411 height 18
drag, startPoint x: 432, startPoint y: 377, endPoint x: 352, endPoint y: 369, distance: 79.8
click at [352, 369] on div "Dimensions L 42 cm W 39 cm H 15 cm" at bounding box center [576, 372] width 613 height 24
type input "4"
type input "0.00234"
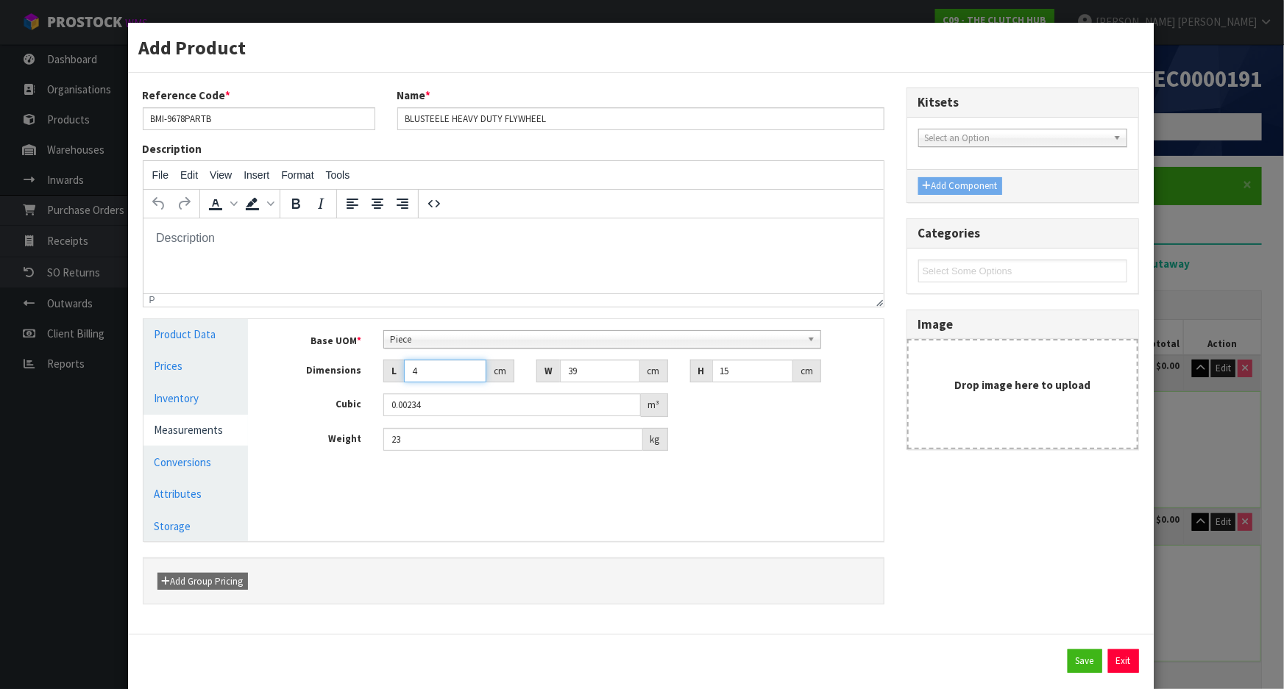
type input "40"
type input "0.0234"
type input "40"
type input "4"
type input "0.0024"
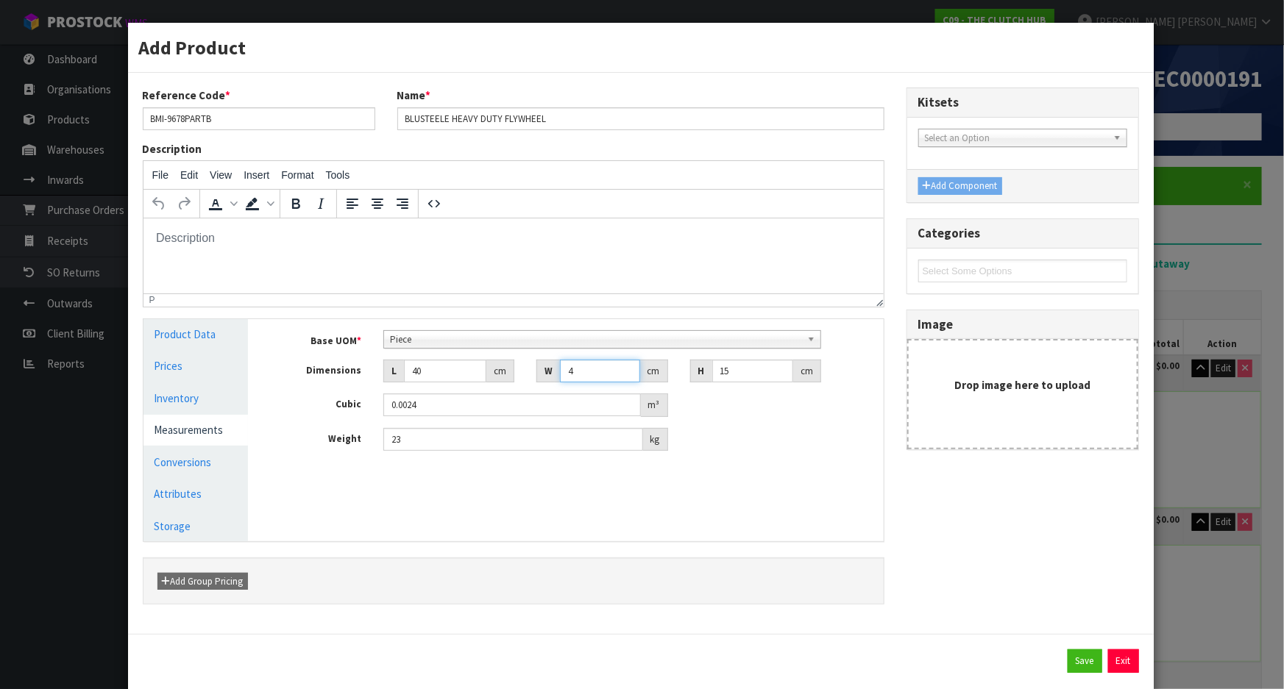
type input "40"
type input "0.024"
type input "40"
type input "22.55"
click at [187, 464] on link "Conversions" at bounding box center [195, 462] width 105 height 30
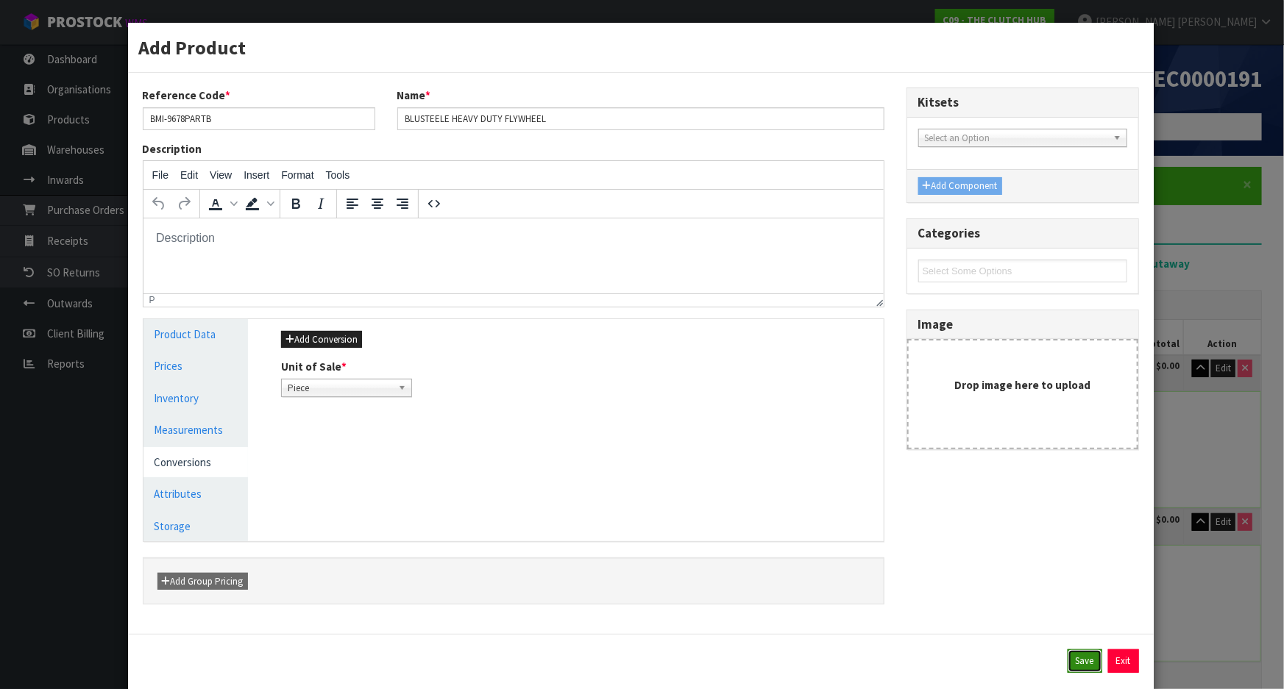
click at [1070, 651] on button "Save" at bounding box center [1085, 662] width 35 height 24
type input "40"
type input "0.024"
type input "22.55"
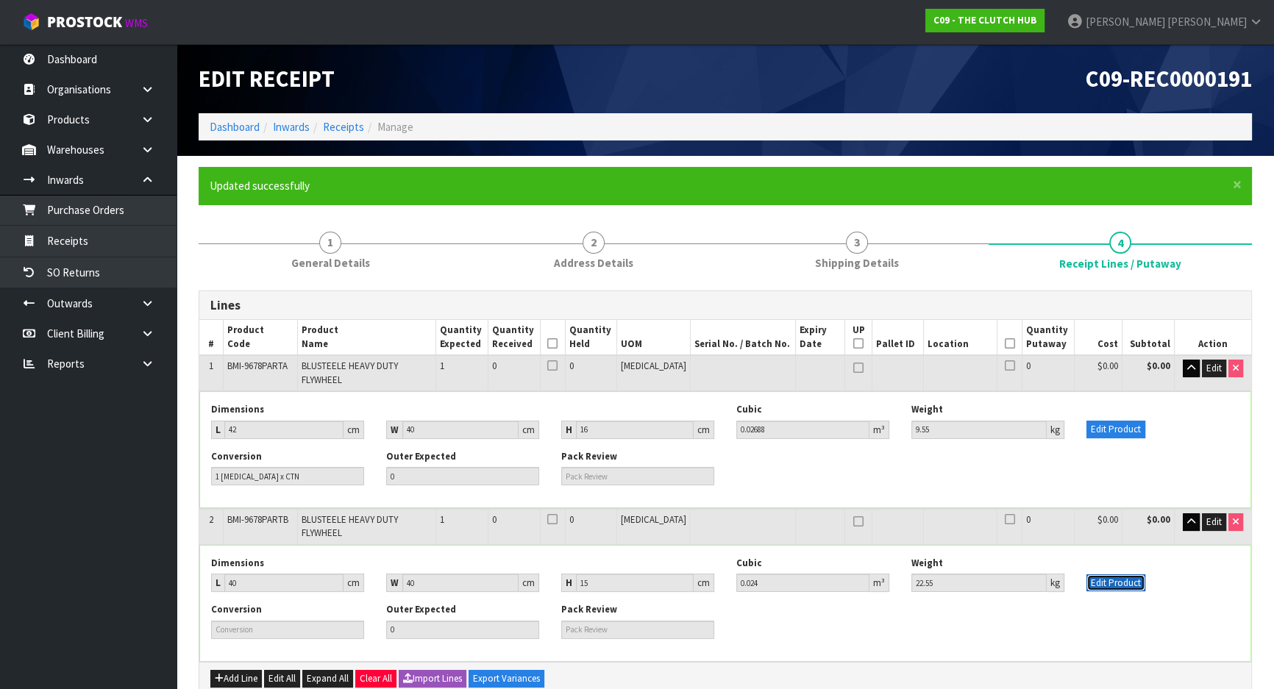
click at [1093, 575] on button "Edit Product" at bounding box center [1116, 584] width 59 height 18
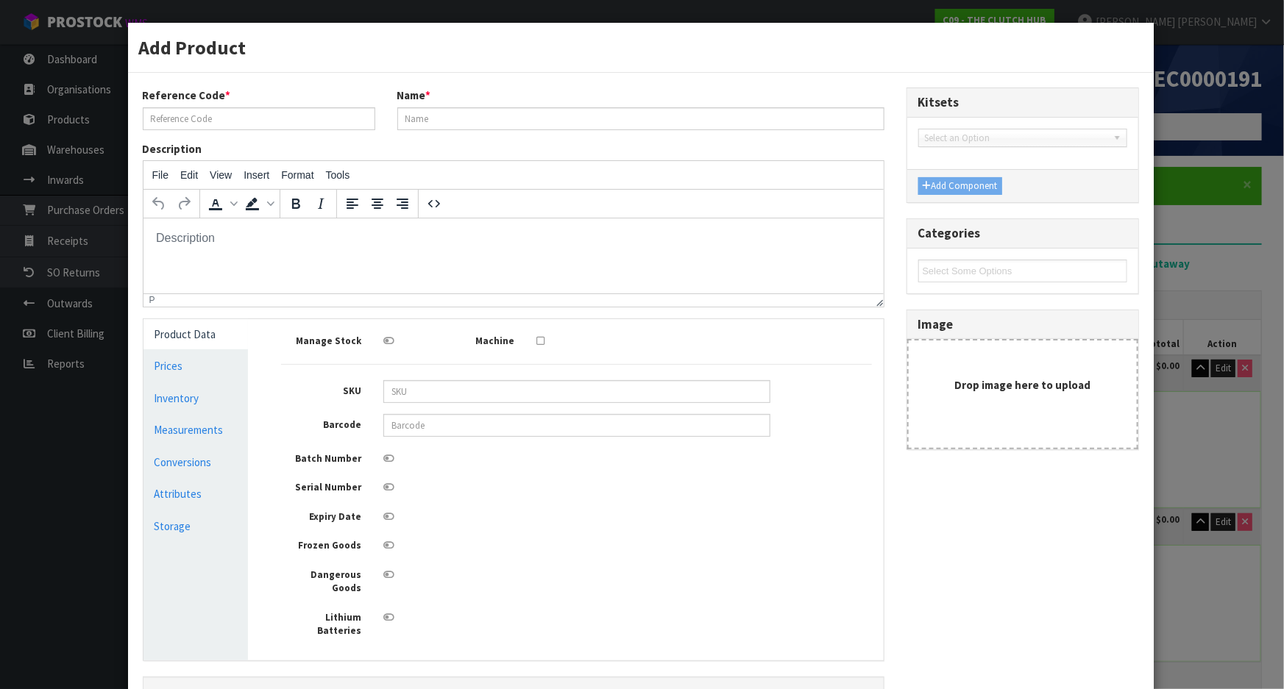
scroll to position [0, 0]
type input "BMI-9678PARTB"
type input "BLUSTEELE HEAVY DUTY FLYWHEEL"
type input "09358700007272"
type input "40"
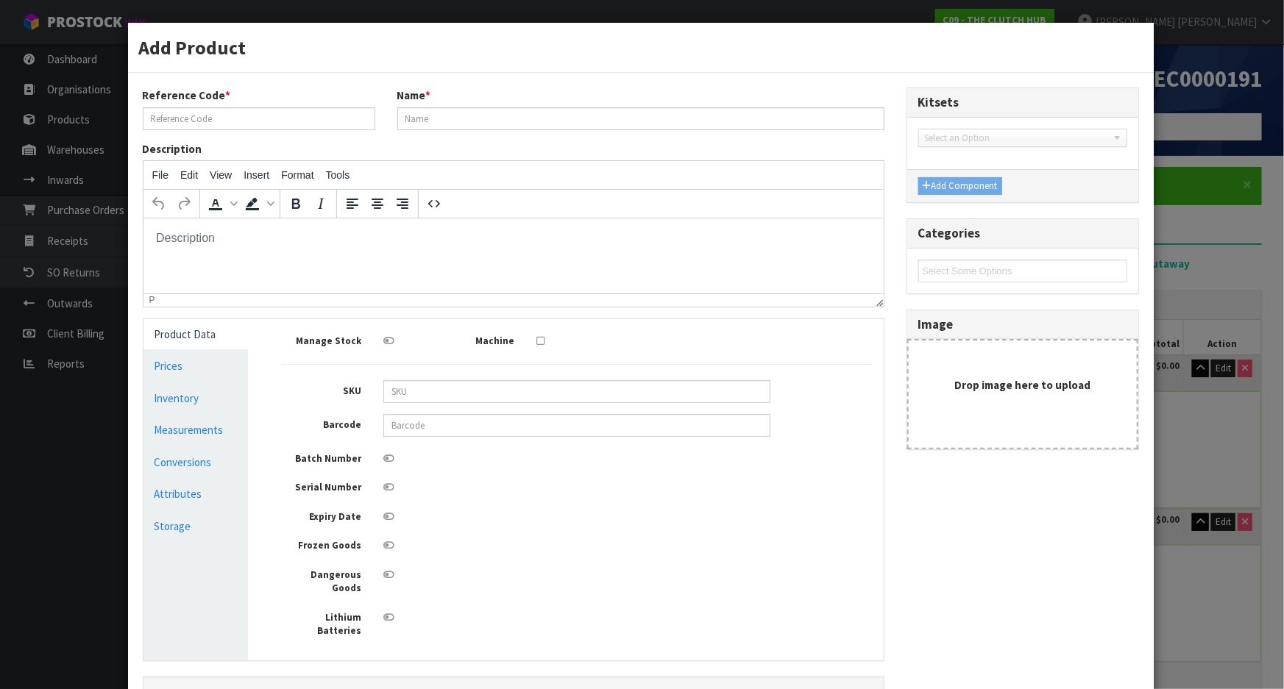
type input "40"
type input "15"
type input "0.024"
type input "22.55"
click at [209, 427] on link "Measurements" at bounding box center [195, 430] width 105 height 30
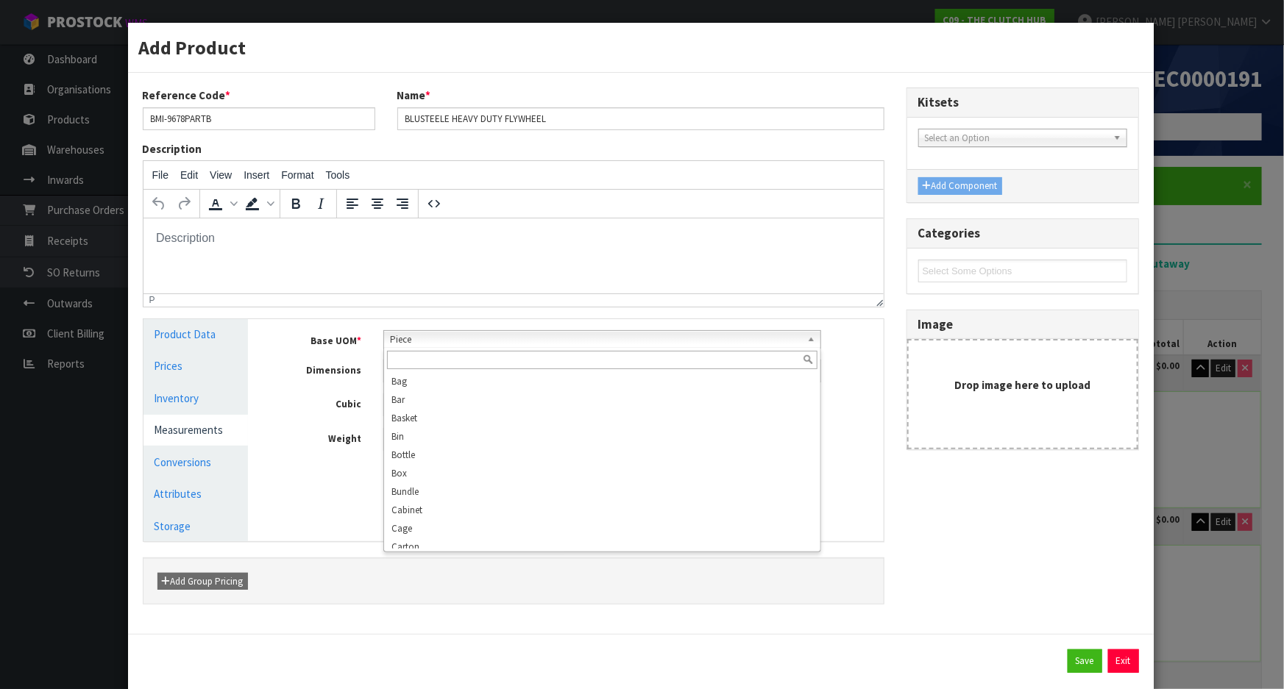
click at [441, 331] on span "Piece" at bounding box center [595, 340] width 411 height 18
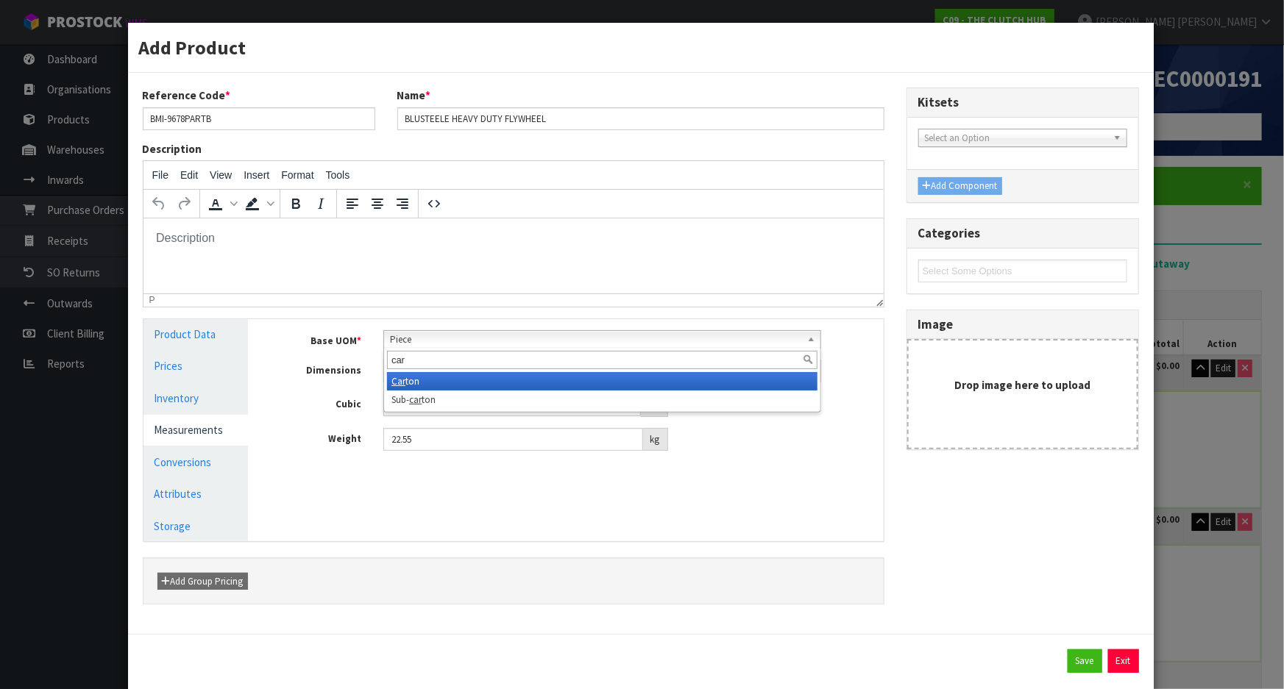
type input "car"
click at [428, 388] on li "Car ton" at bounding box center [602, 381] width 430 height 18
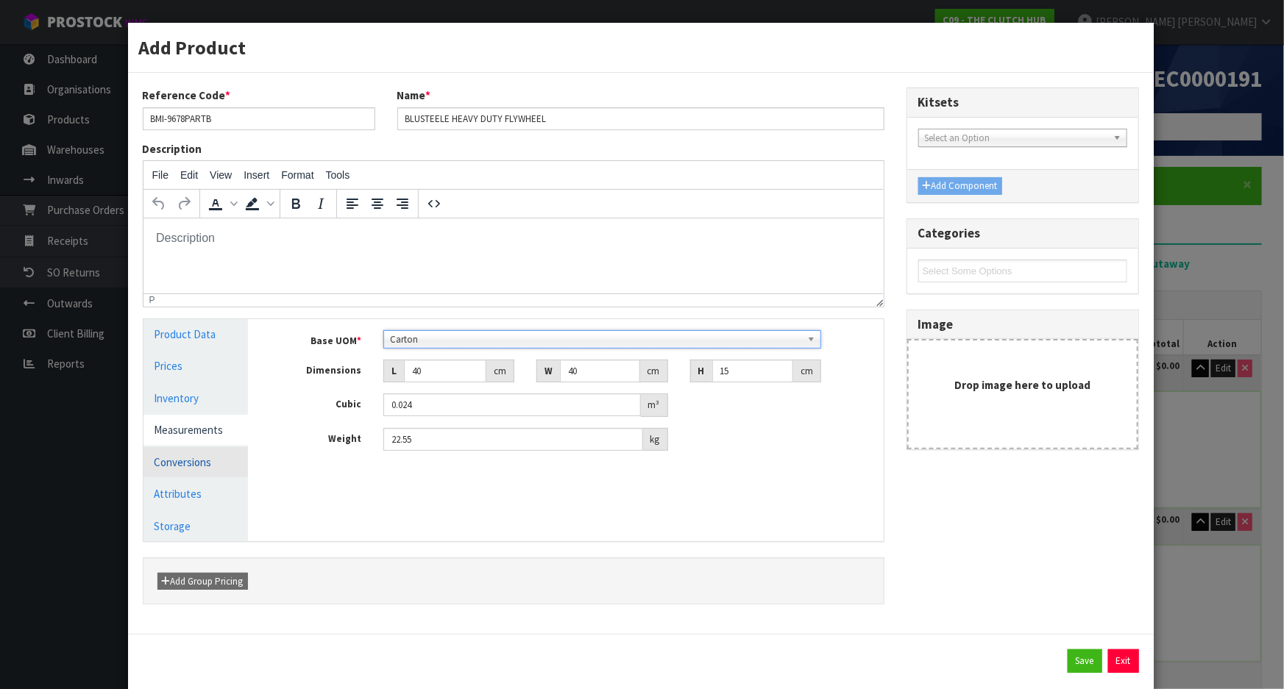
click at [208, 458] on link "Conversions" at bounding box center [195, 462] width 105 height 30
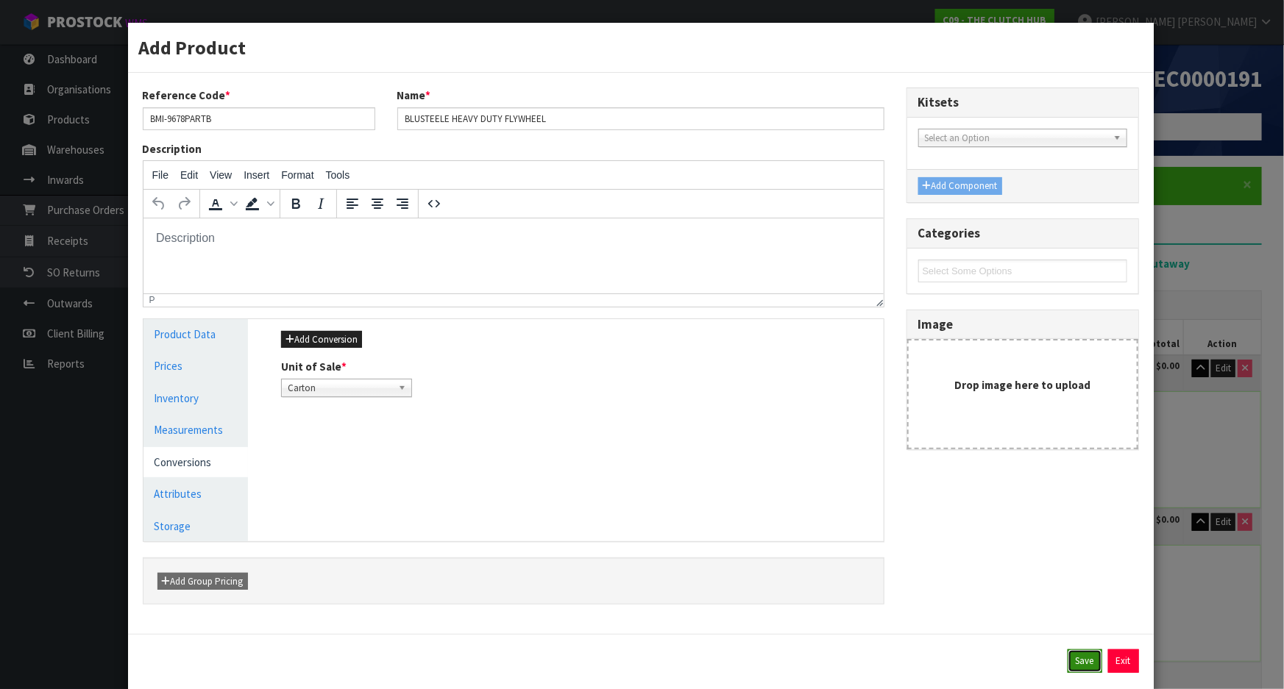
click at [1081, 659] on button "Save" at bounding box center [1085, 662] width 35 height 24
type input "1 [MEDICAL_DATA] x CTN"
type input "0"
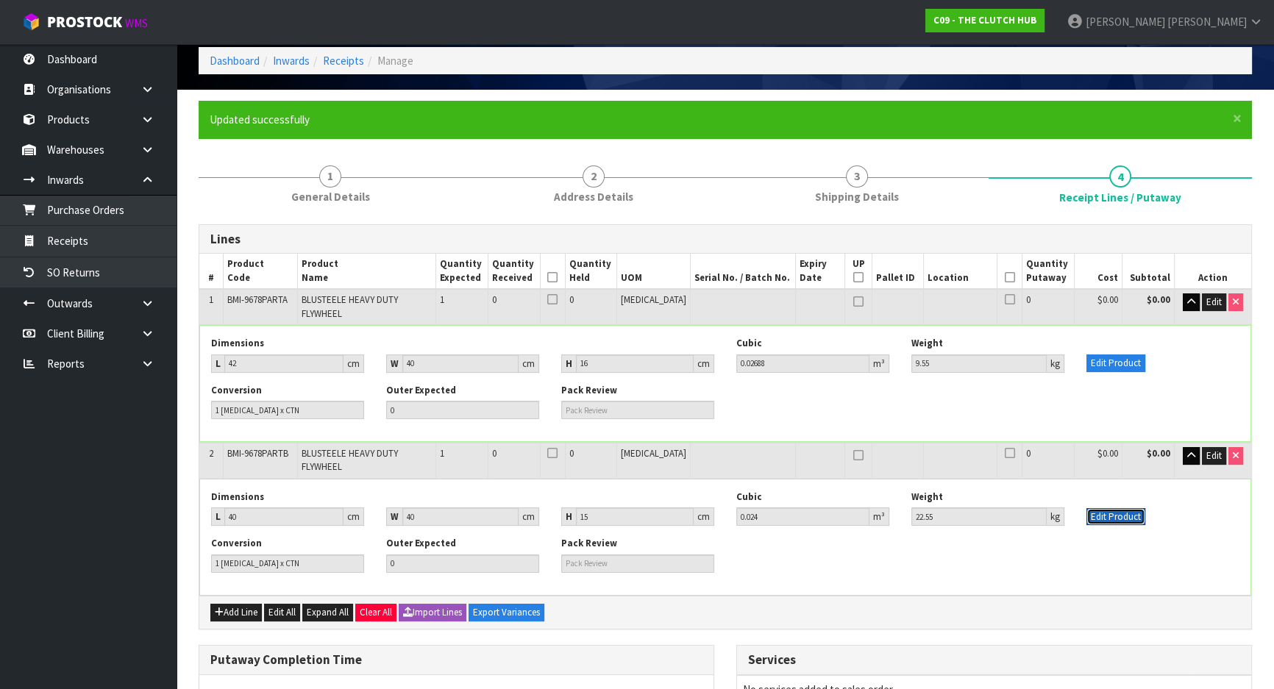
scroll to position [133, 0]
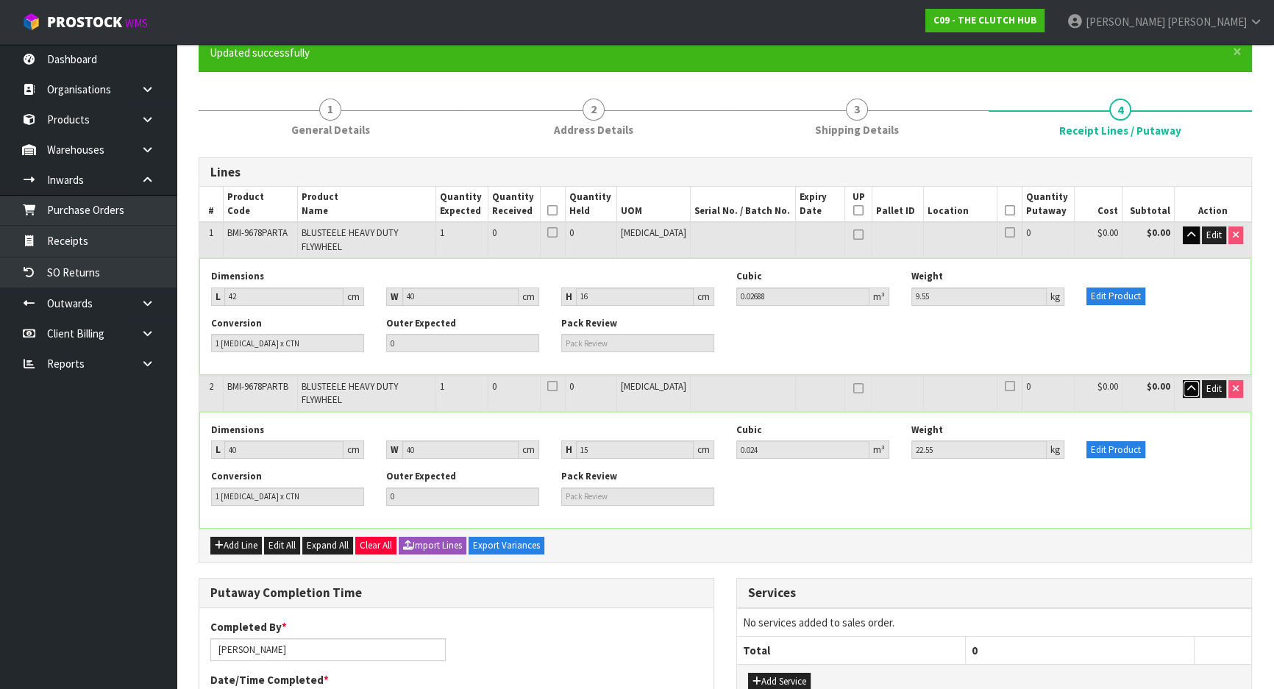
click at [1188, 384] on icon "button" at bounding box center [1192, 389] width 8 height 10
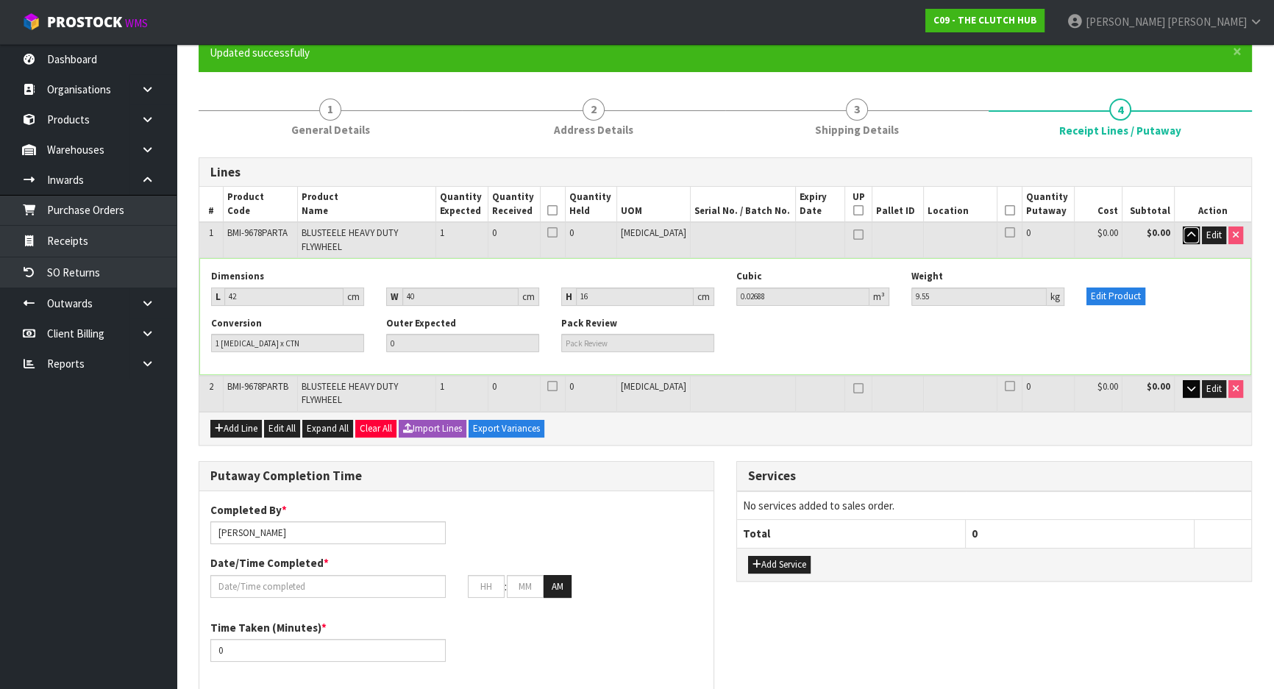
click at [1192, 236] on icon "button" at bounding box center [1192, 235] width 8 height 10
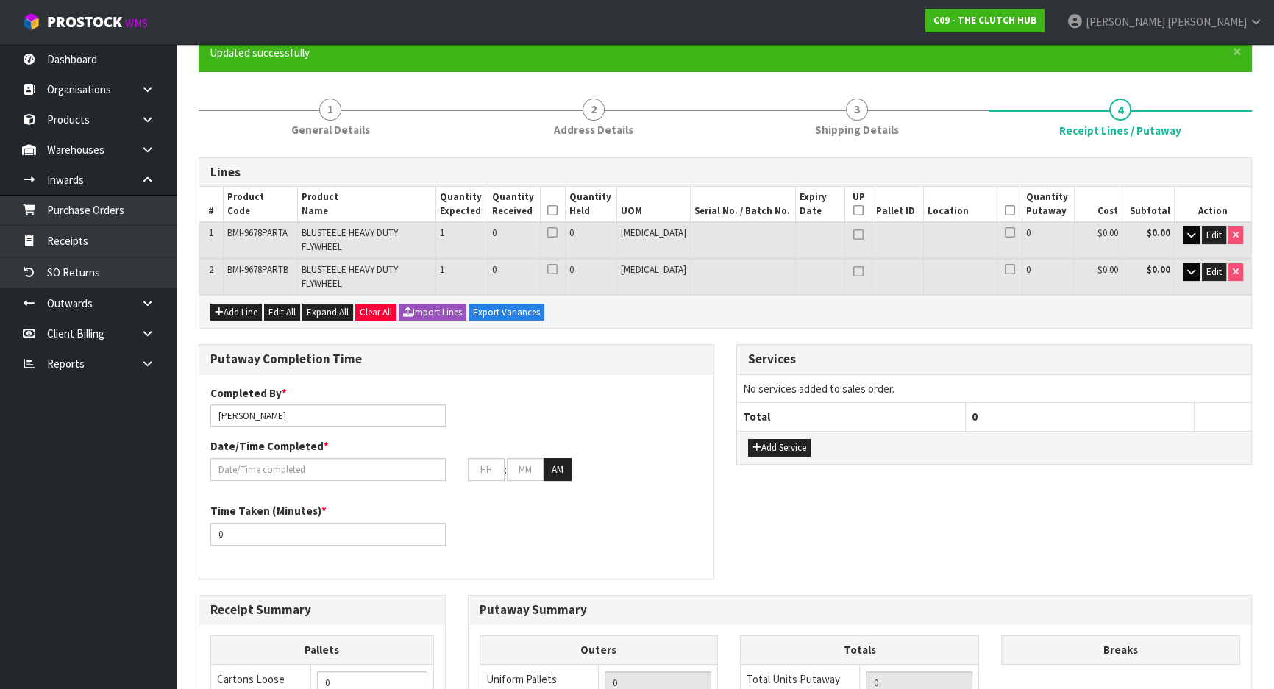
click at [558, 211] on icon at bounding box center [552, 210] width 10 height 1
click at [1209, 235] on span "Edit" at bounding box center [1214, 235] width 15 height 13
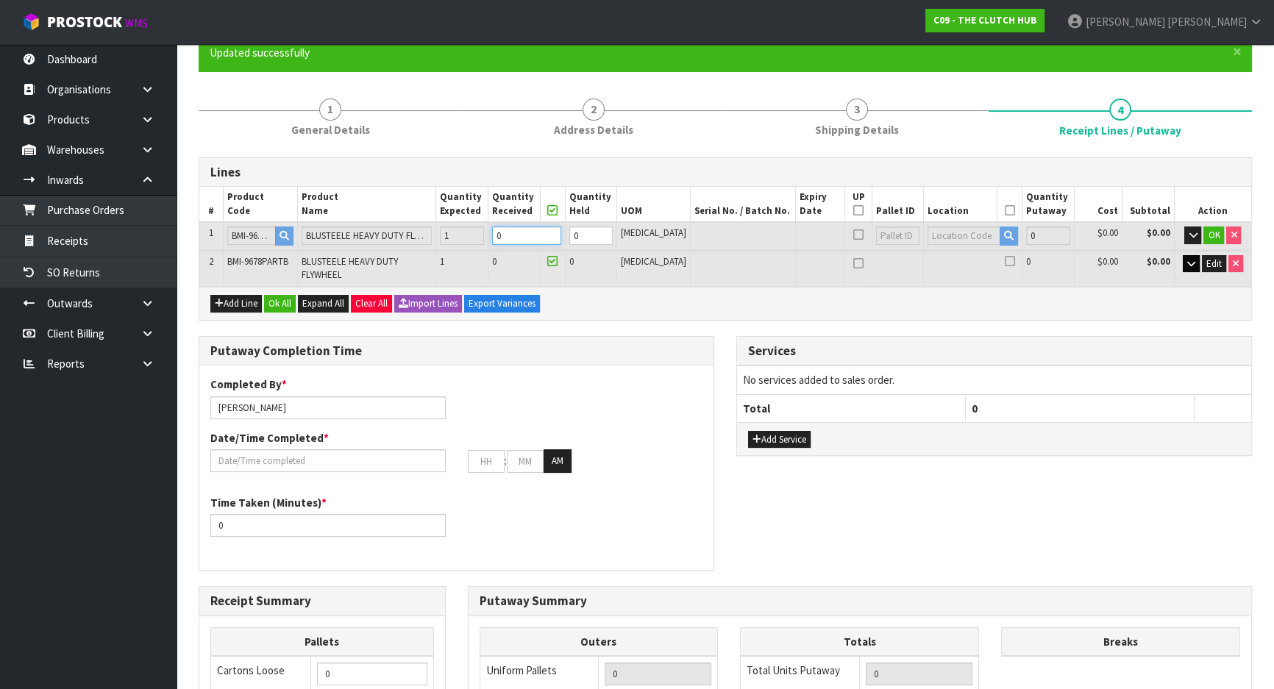
drag, startPoint x: 542, startPoint y: 243, endPoint x: 470, endPoint y: 257, distance: 72.7
click at [477, 253] on table "# Product Code Product Name Quantity Expected Quantity Received Quantity Held U…" at bounding box center [725, 236] width 1052 height 99
type input "1"
type input "0.02688"
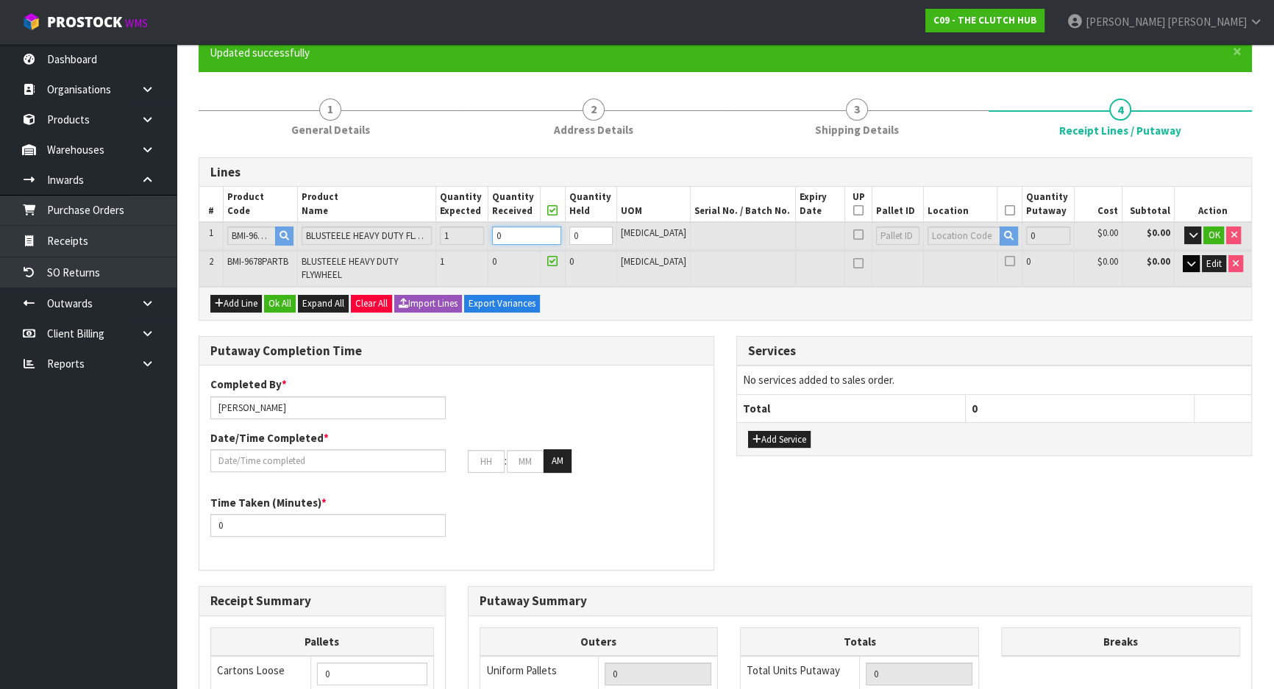
type input "9.55"
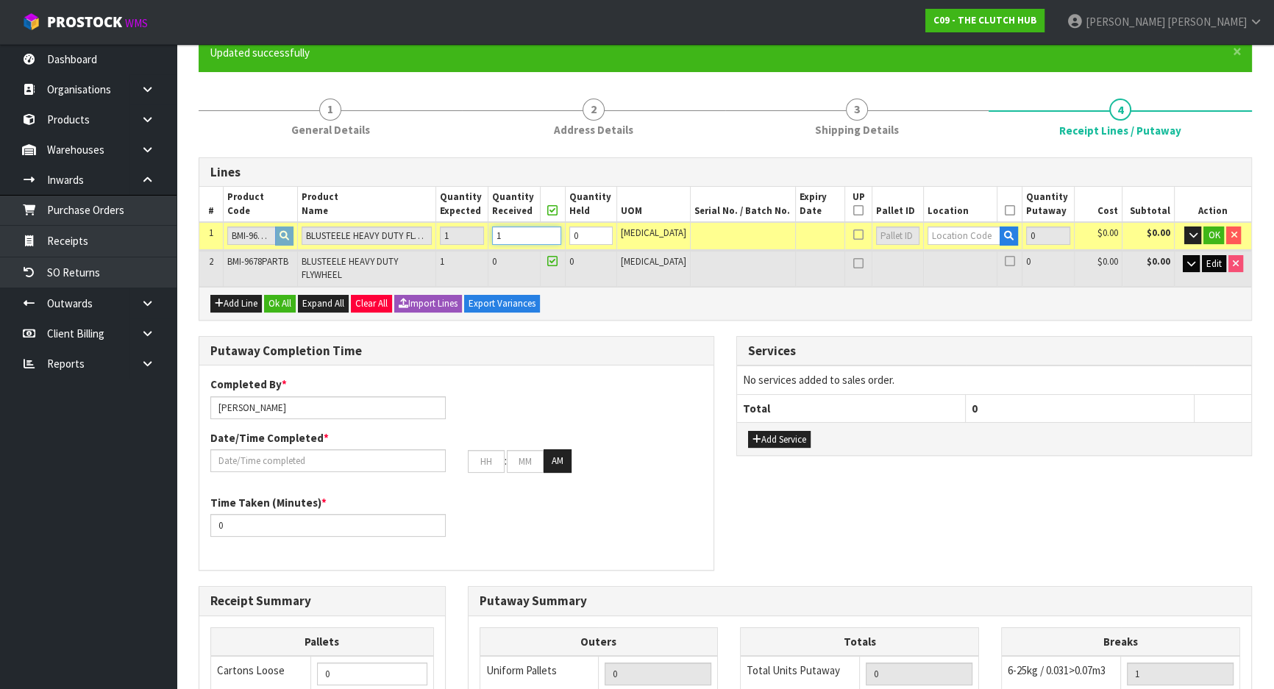
type input "1"
click at [1218, 265] on span "Edit" at bounding box center [1214, 264] width 15 height 13
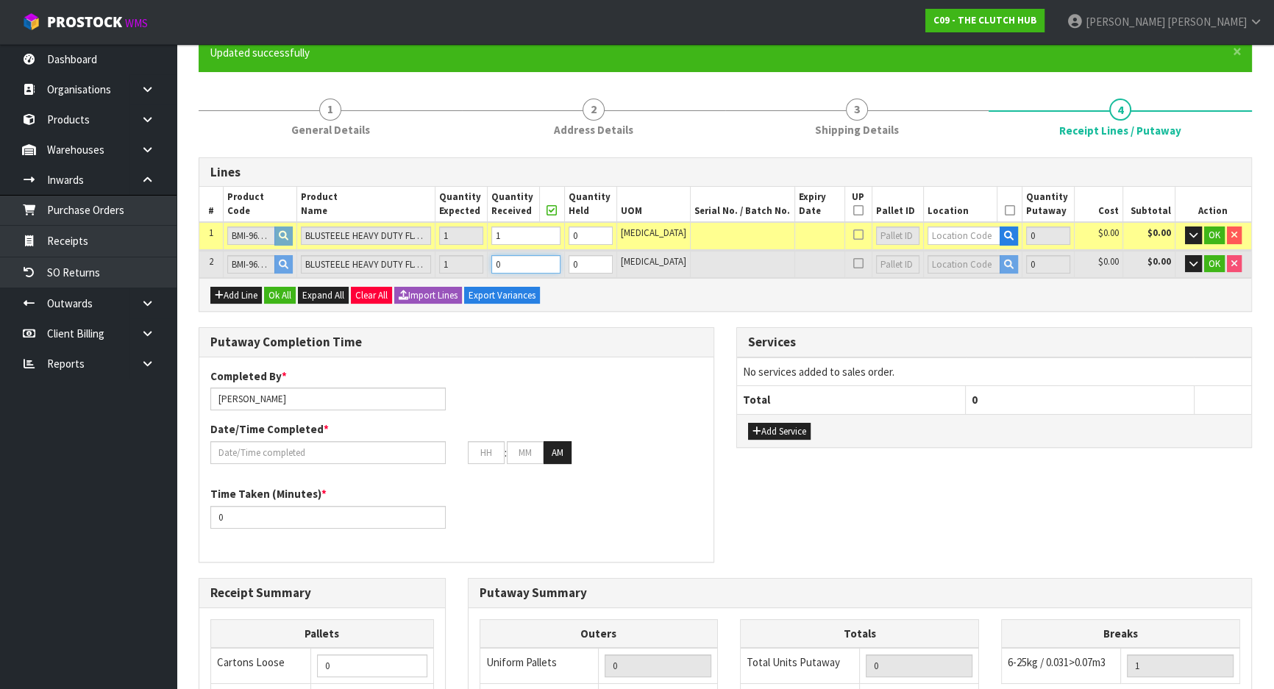
click at [481, 266] on tr "2 BMI-9678PARTB BLUSTEELE HEAVY DUTY FLYWHEEL 1 0 0 PCE 0 $0.00 $0.00 OK" at bounding box center [725, 264] width 1052 height 27
type input "2"
type input "0.05088"
type input "32.1"
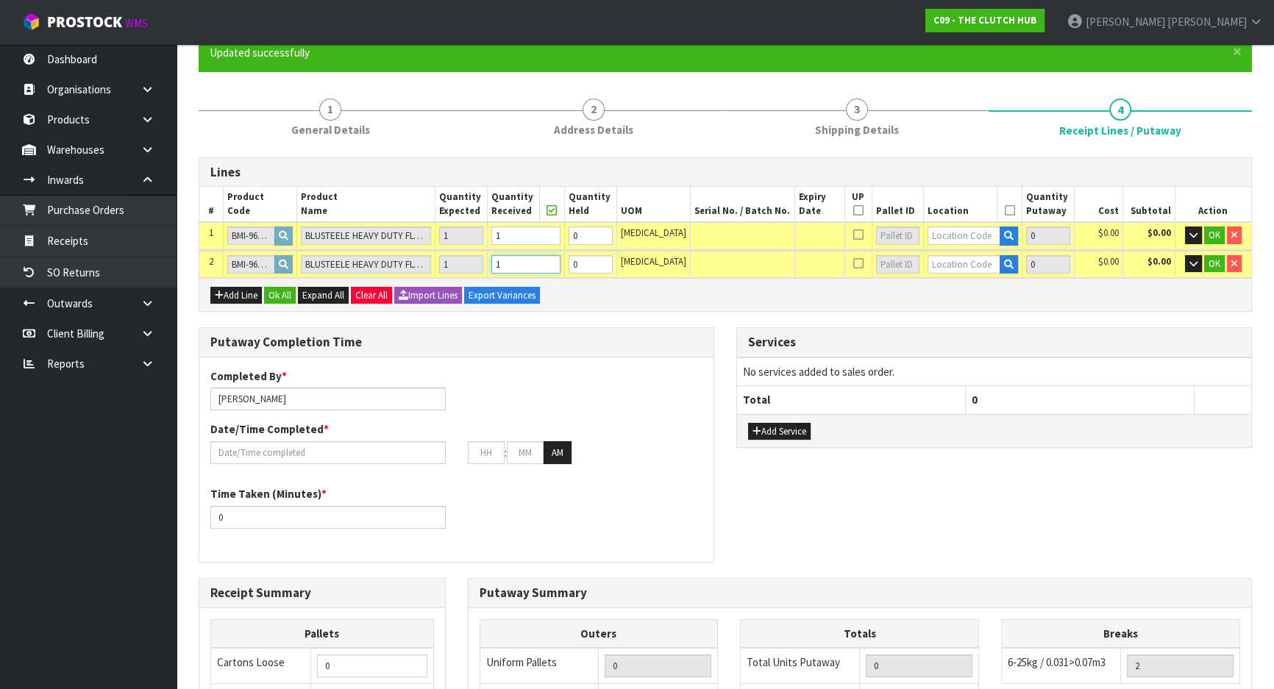
type input "1"
click at [961, 266] on input "text" at bounding box center [964, 264] width 73 height 18
click at [948, 238] on input "text" at bounding box center [964, 236] width 73 height 18
type input "01-21-4-"
click at [973, 272] on link "01-21-4- B" at bounding box center [973, 281] width 116 height 20
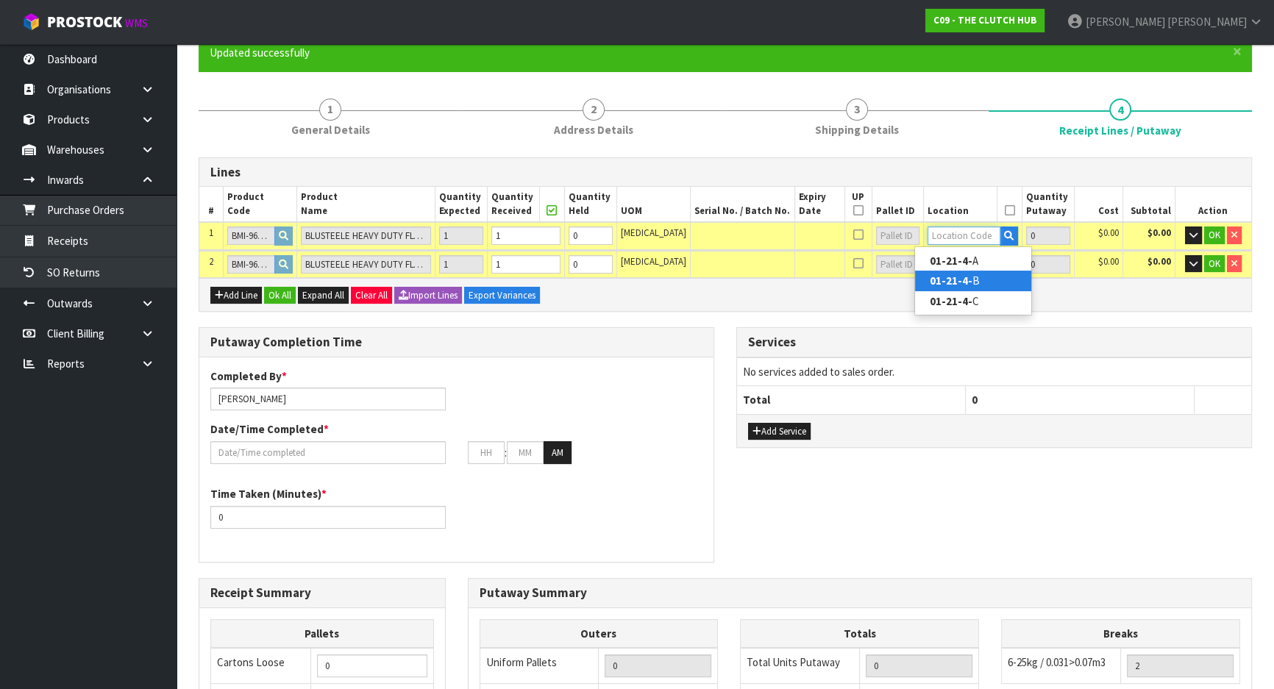
type input "1"
type input "01-21-4-B"
type input "1"
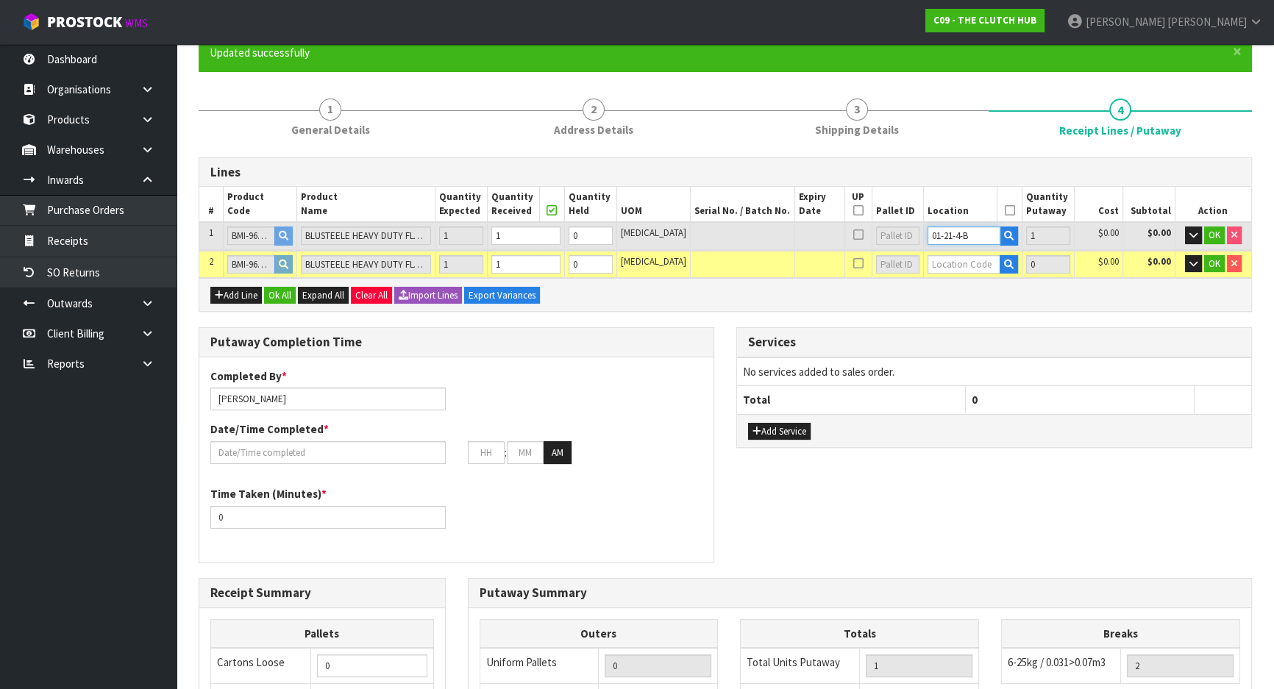
drag, startPoint x: 808, startPoint y: 235, endPoint x: 742, endPoint y: 236, distance: 66.2
click at [742, 235] on tr "1 BMI-9678PARTA BLUSTEELE HEAVY DUTY FLYWHEEL 1 1 0 PCE 01-21-4-B 1 $0.00 $0.00…" at bounding box center [725, 235] width 1052 height 27
click at [928, 267] on input "text" at bounding box center [964, 264] width 73 height 18
paste input "01-21-4-B"
type input "01-21-4-B"
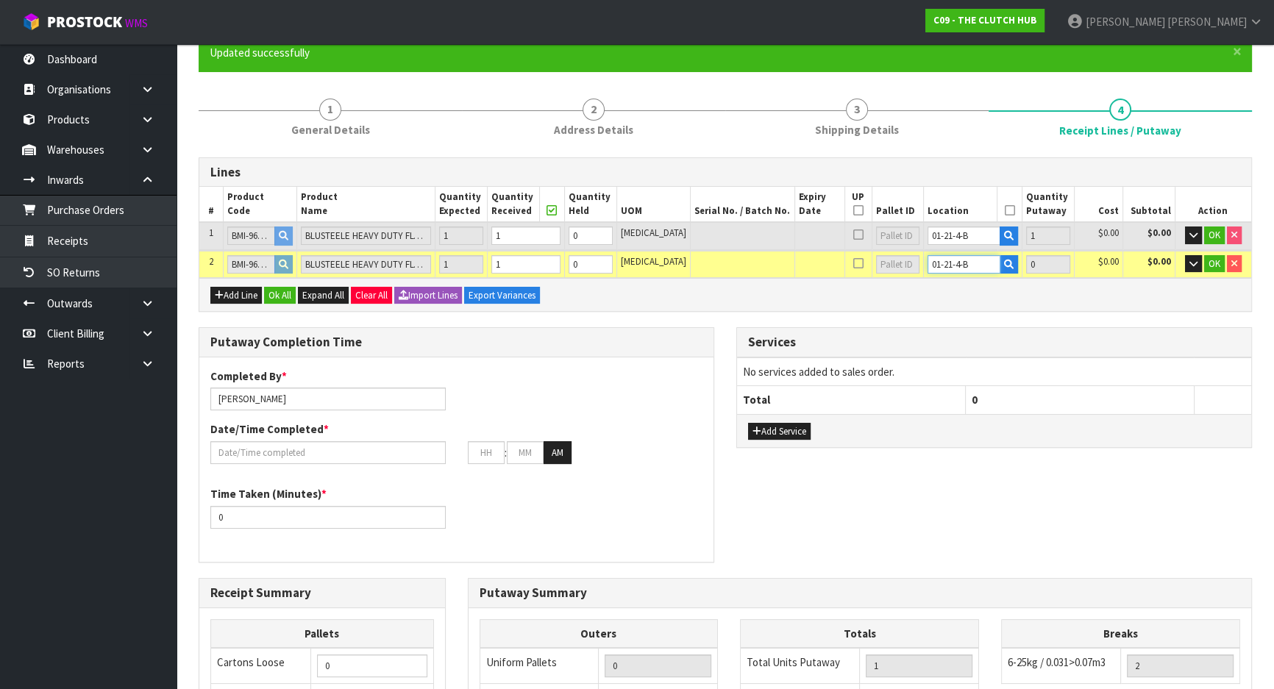
type input "2"
type input "1"
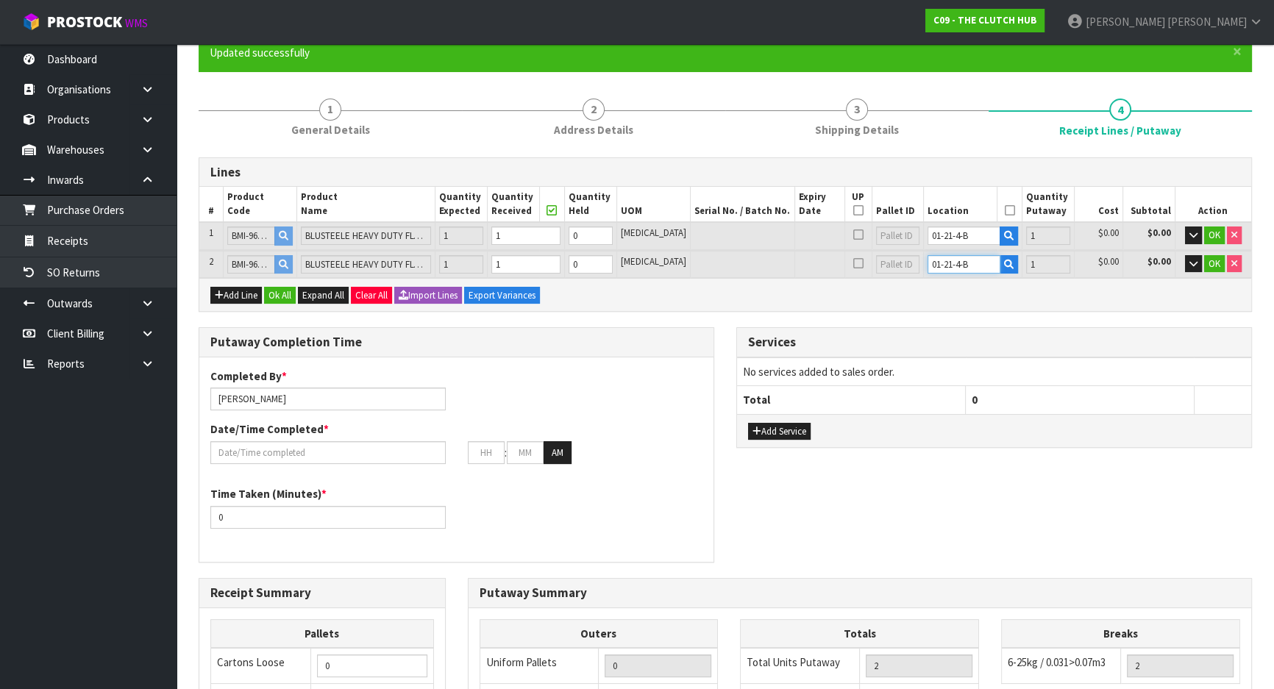
type input "01-21-4-B"
drag, startPoint x: 962, startPoint y: 305, endPoint x: 1087, endPoint y: 292, distance: 125.8
click at [962, 305] on div "Add Line Ok All Expand All Clear All Import Lines Export Variances" at bounding box center [725, 294] width 1052 height 33
click at [1210, 229] on span "OK" at bounding box center [1215, 235] width 12 height 13
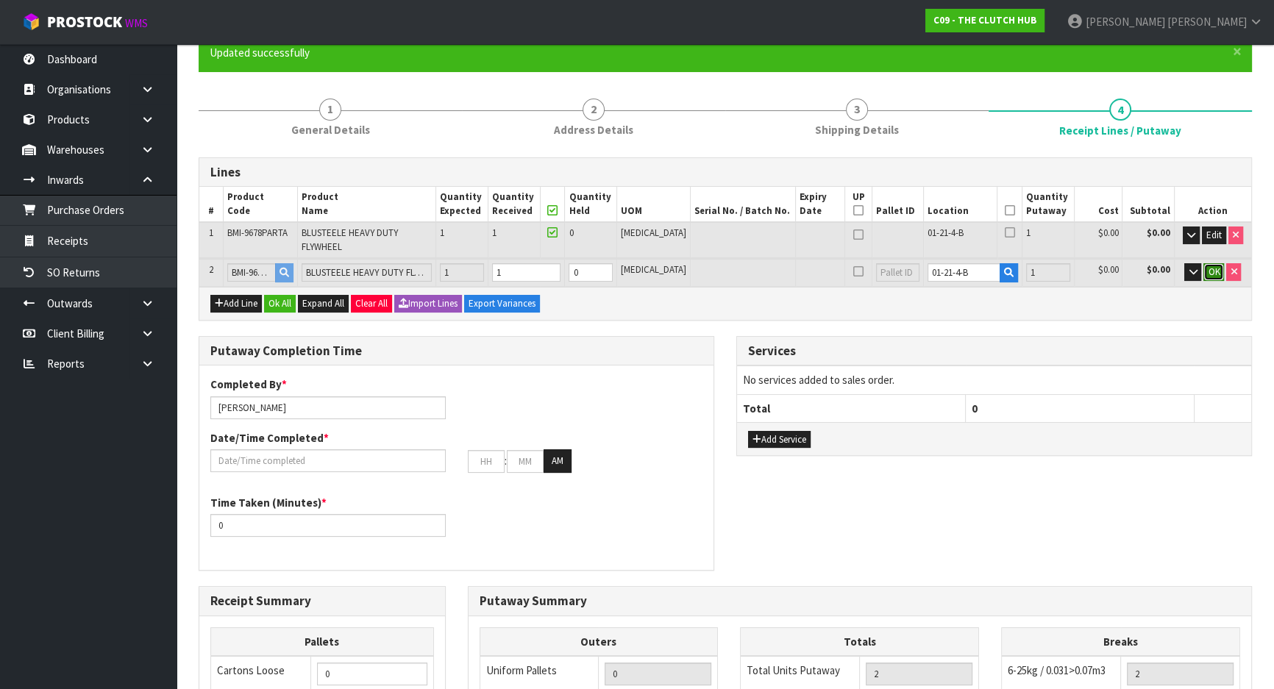
click at [1213, 266] on span "OK" at bounding box center [1214, 272] width 12 height 13
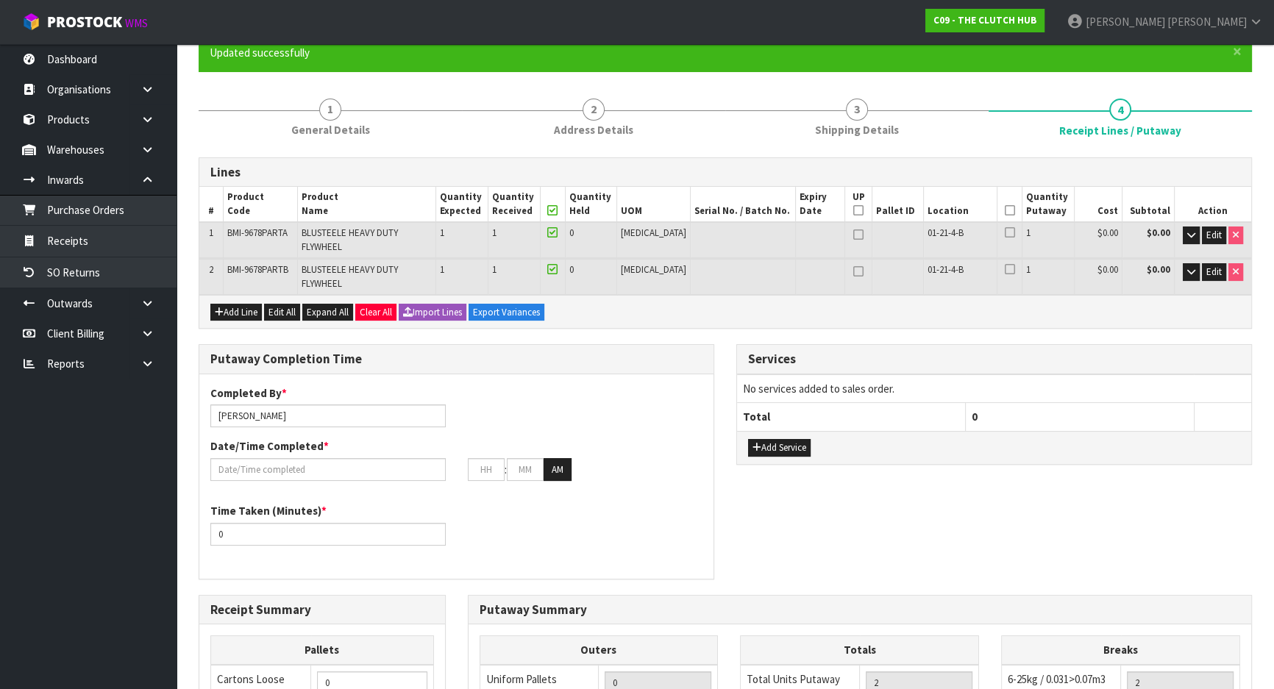
click at [1005, 210] on icon at bounding box center [1010, 210] width 10 height 1
click at [805, 345] on div "Services" at bounding box center [994, 359] width 514 height 29
click at [1211, 235] on span "Edit" at bounding box center [1214, 235] width 15 height 13
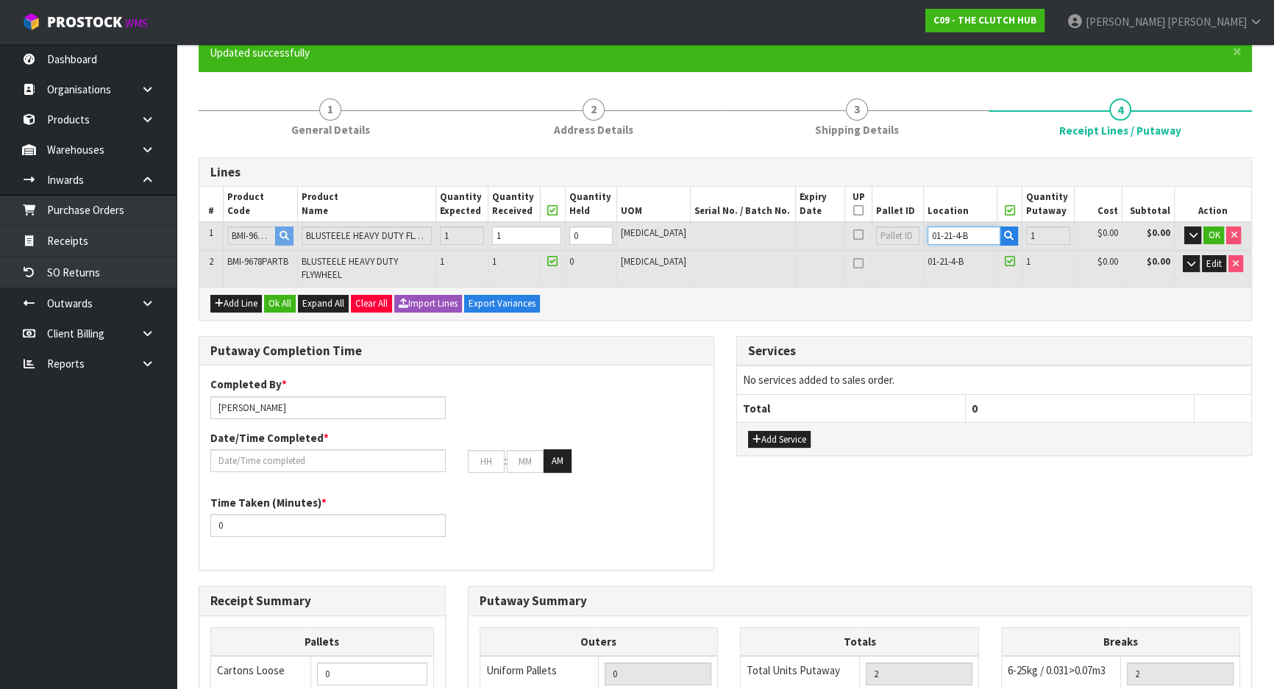
click at [949, 233] on input "01-21-4-B" at bounding box center [964, 236] width 73 height 18
type input "01-21-2-B"
drag, startPoint x: 1214, startPoint y: 223, endPoint x: 1219, endPoint y: 231, distance: 9.6
click at [1215, 225] on td "OK" at bounding box center [1212, 235] width 77 height 27
click at [1219, 234] on button "OK" at bounding box center [1214, 236] width 21 height 18
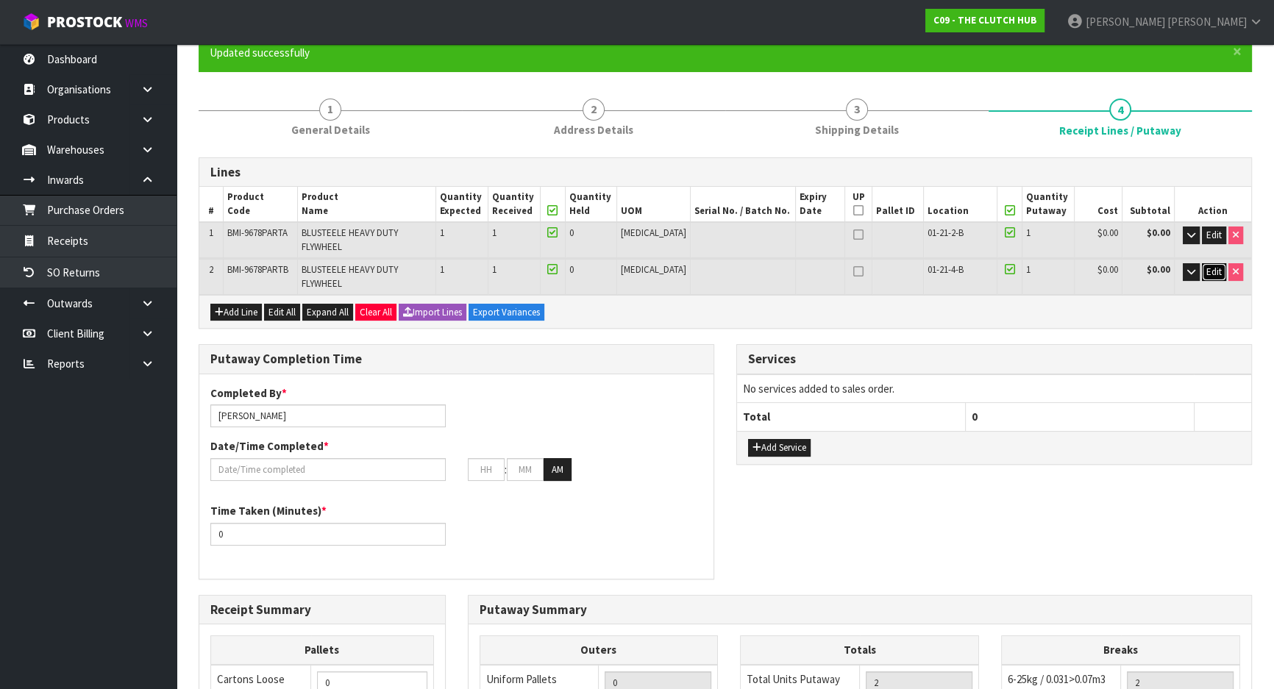
click at [1214, 266] on span "Edit" at bounding box center [1214, 272] width 15 height 13
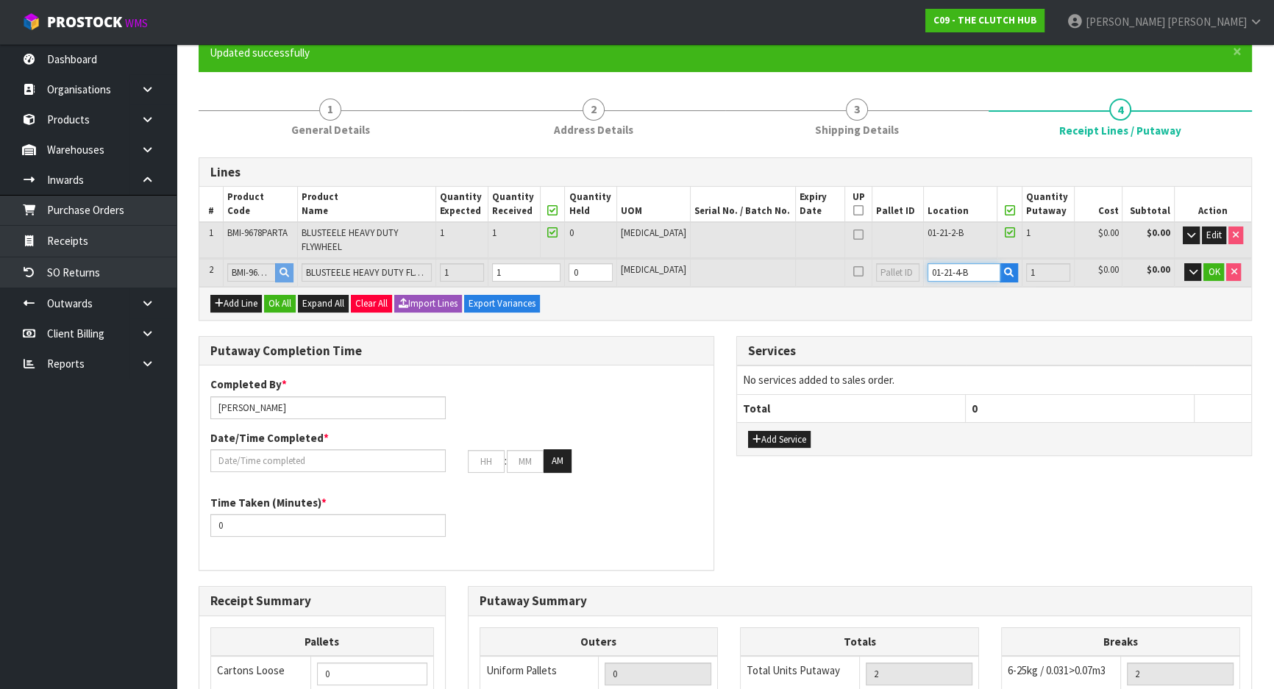
click at [946, 263] on input "01-21-4-B" at bounding box center [964, 272] width 73 height 18
type input "01-21-2-B"
click at [1207, 263] on button "OK" at bounding box center [1214, 272] width 21 height 18
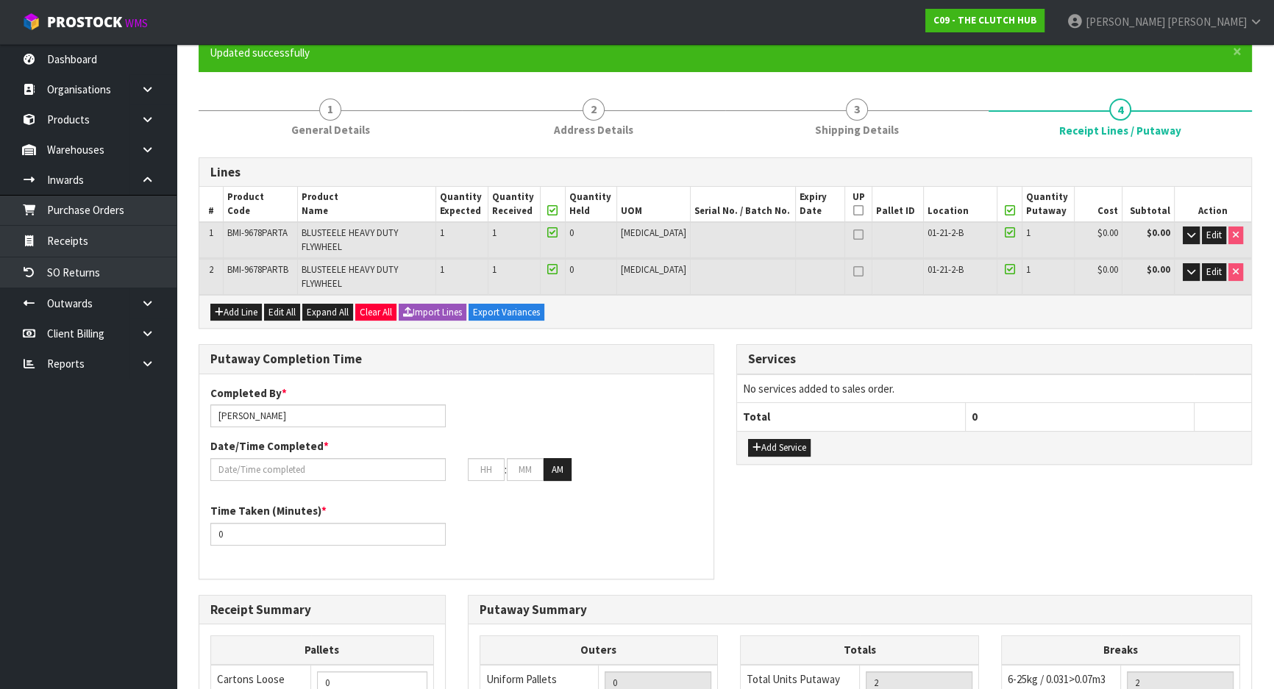
click at [917, 311] on div "Lines # Product Code Product Name Quantity Expected Quantity Received Quantity …" at bounding box center [726, 581] width 1054 height 849
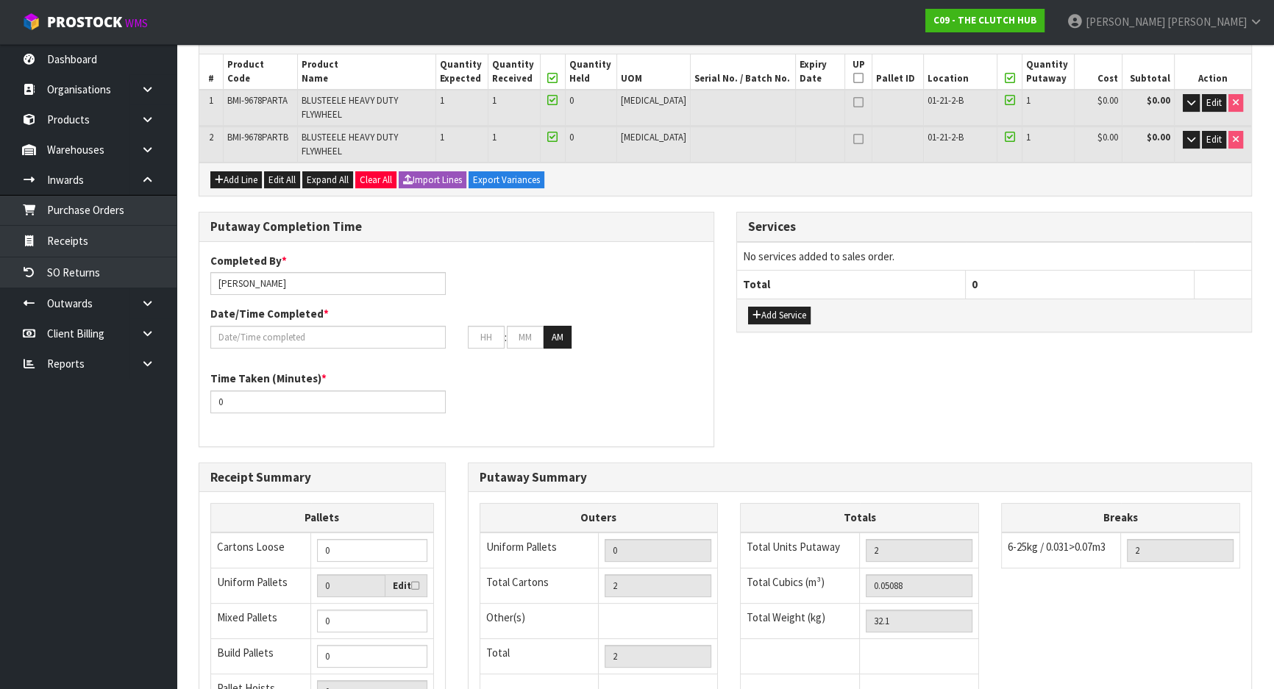
scroll to position [267, 0]
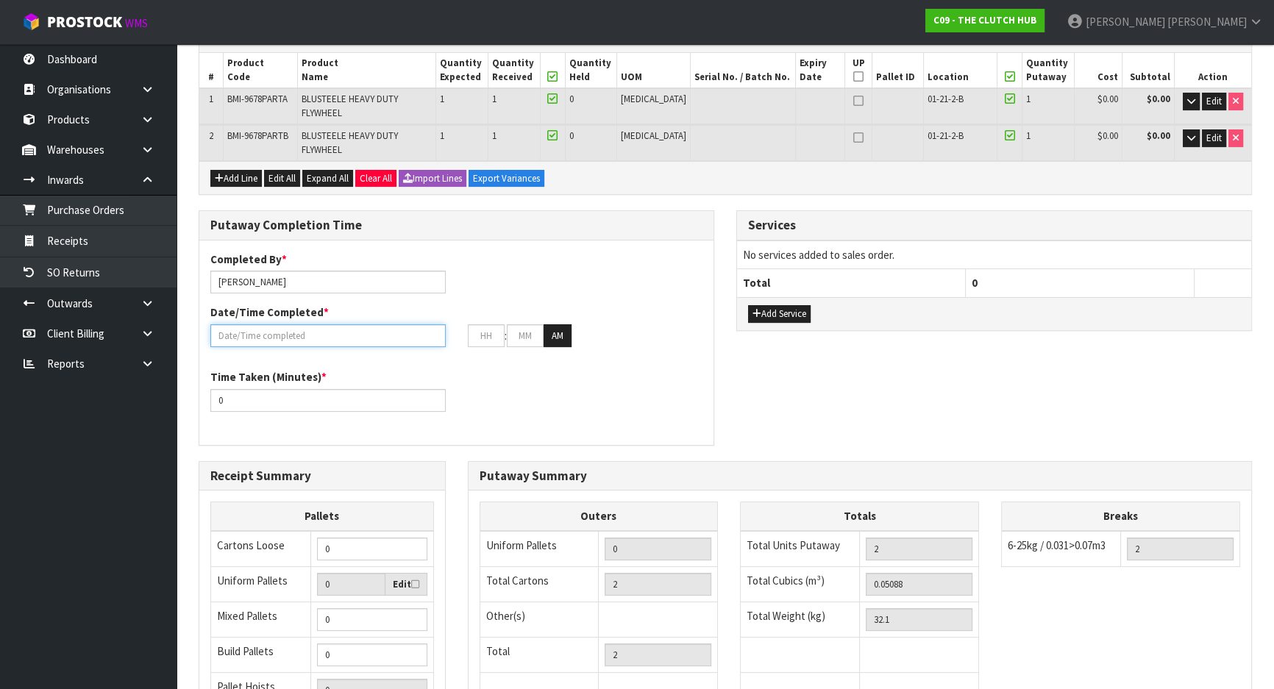
click at [367, 324] on input "text" at bounding box center [327, 335] width 235 height 23
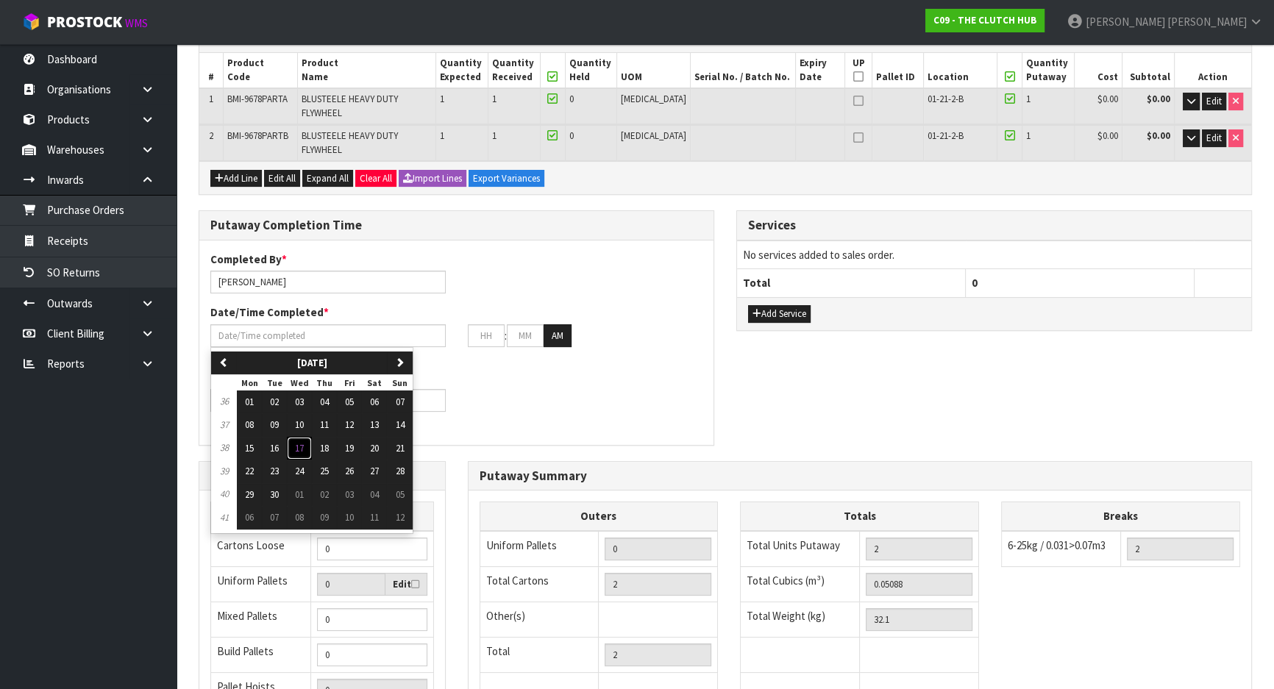
click at [302, 442] on span "17" at bounding box center [299, 448] width 9 height 13
type input "[DATE]"
type input "12"
type input "00"
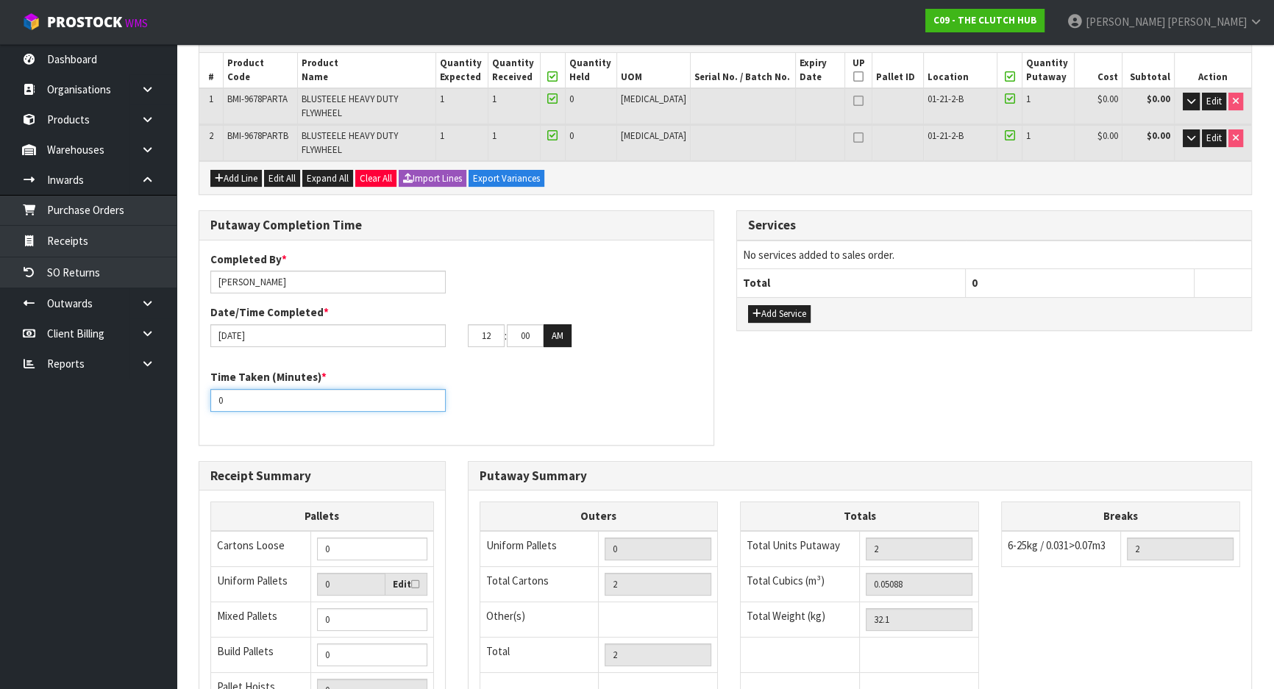
drag, startPoint x: 213, startPoint y: 384, endPoint x: 149, endPoint y: 384, distance: 64.0
click at [139, 384] on body "Toggle navigation ProStock WMS C09 - THE CLUTCH HUB [PERSON_NAME] Logout Dashbo…" at bounding box center [637, 77] width 1274 height 689
drag, startPoint x: 489, startPoint y: 316, endPoint x: 443, endPoint y: 318, distance: 46.4
click at [443, 324] on div "[DATE] 12 : 00 : 00 AM" at bounding box center [456, 336] width 514 height 24
type input "03"
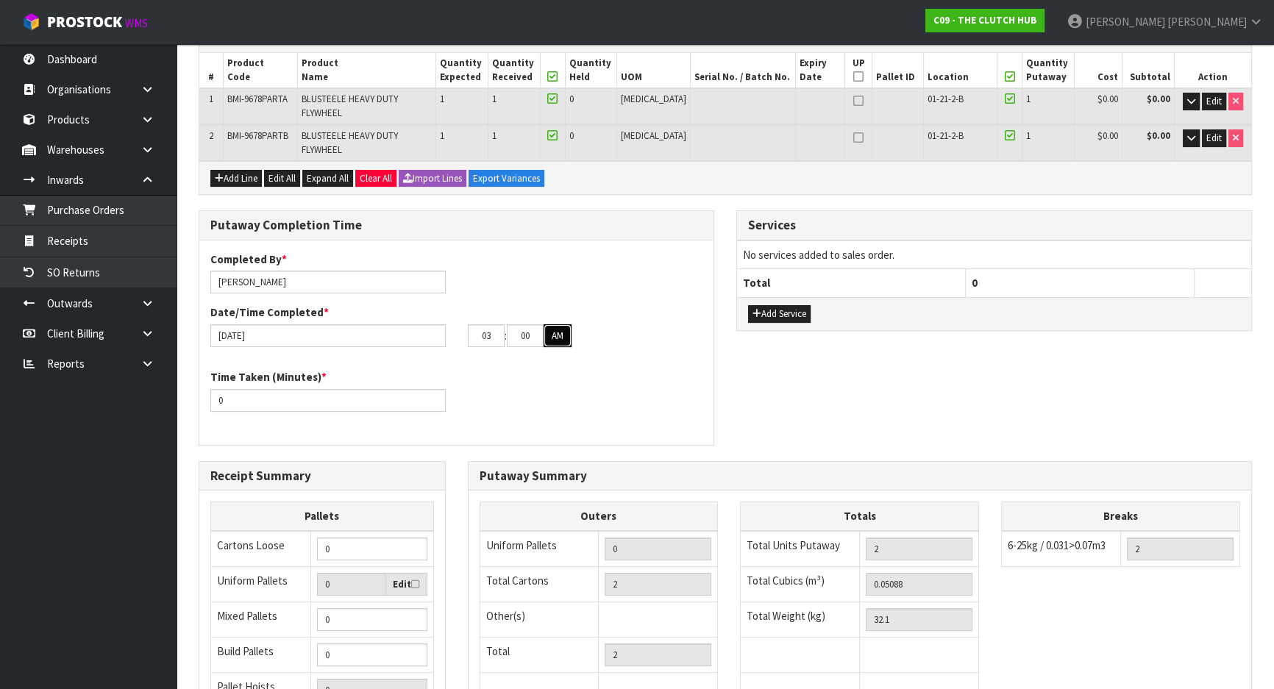
click at [558, 324] on button "AM" at bounding box center [558, 336] width 28 height 24
drag, startPoint x: 530, startPoint y: 316, endPoint x: 491, endPoint y: 316, distance: 39.0
click at [491, 324] on tr "03 : 00 : 00 PM" at bounding box center [520, 336] width 104 height 24
type input "54"
drag, startPoint x: 559, startPoint y: 342, endPoint x: 427, endPoint y: 353, distance: 132.9
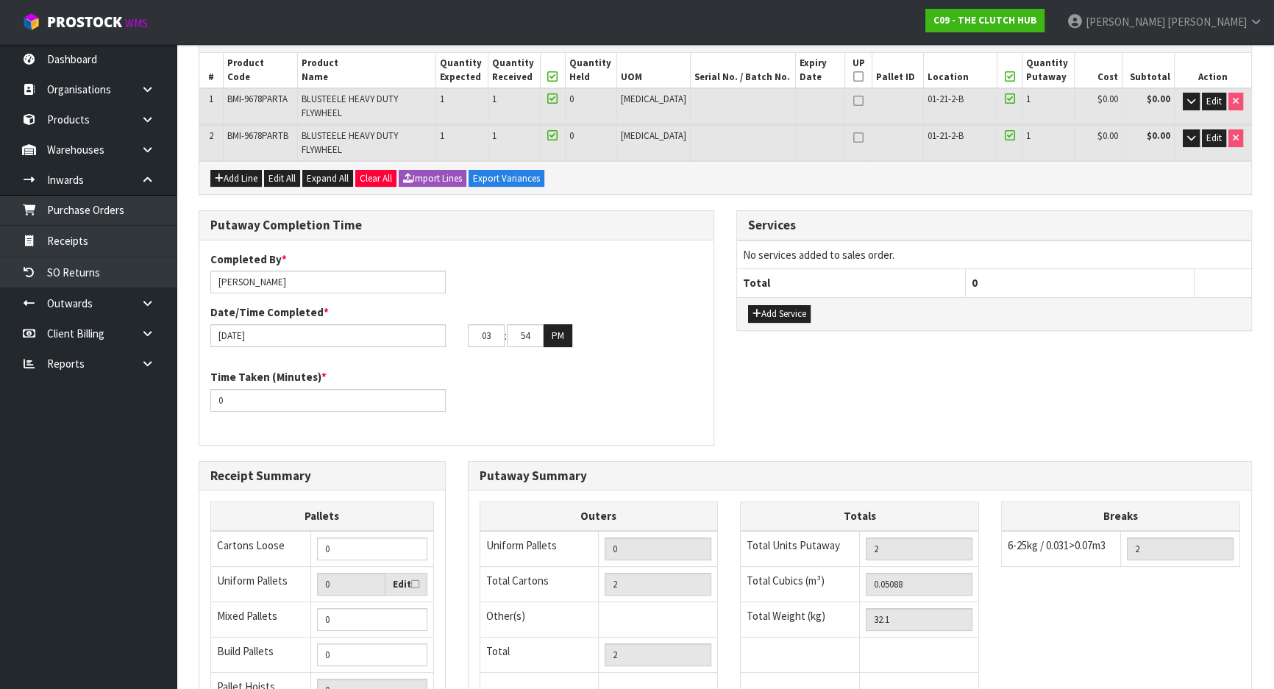
click at [559, 343] on div "Completed By * Michael Drugan Date/Time Completed * 17/09/2025 03 : 54 : 00 PM …" at bounding box center [456, 343] width 514 height 182
drag, startPoint x: 239, startPoint y: 380, endPoint x: 115, endPoint y: 379, distance: 124.4
click at [115, 379] on body "Toggle navigation ProStock WMS C09 - THE CLUTCH HUB [PERSON_NAME] Logout Dashbo…" at bounding box center [637, 77] width 1274 height 689
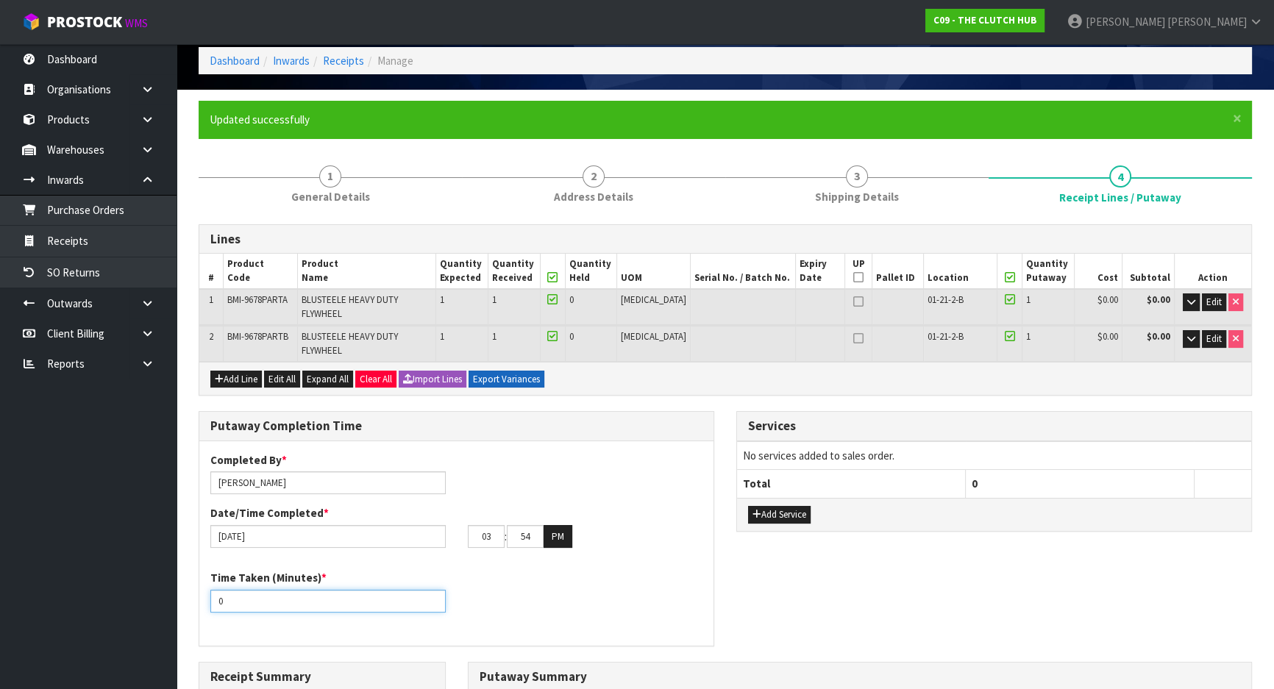
scroll to position [0, 0]
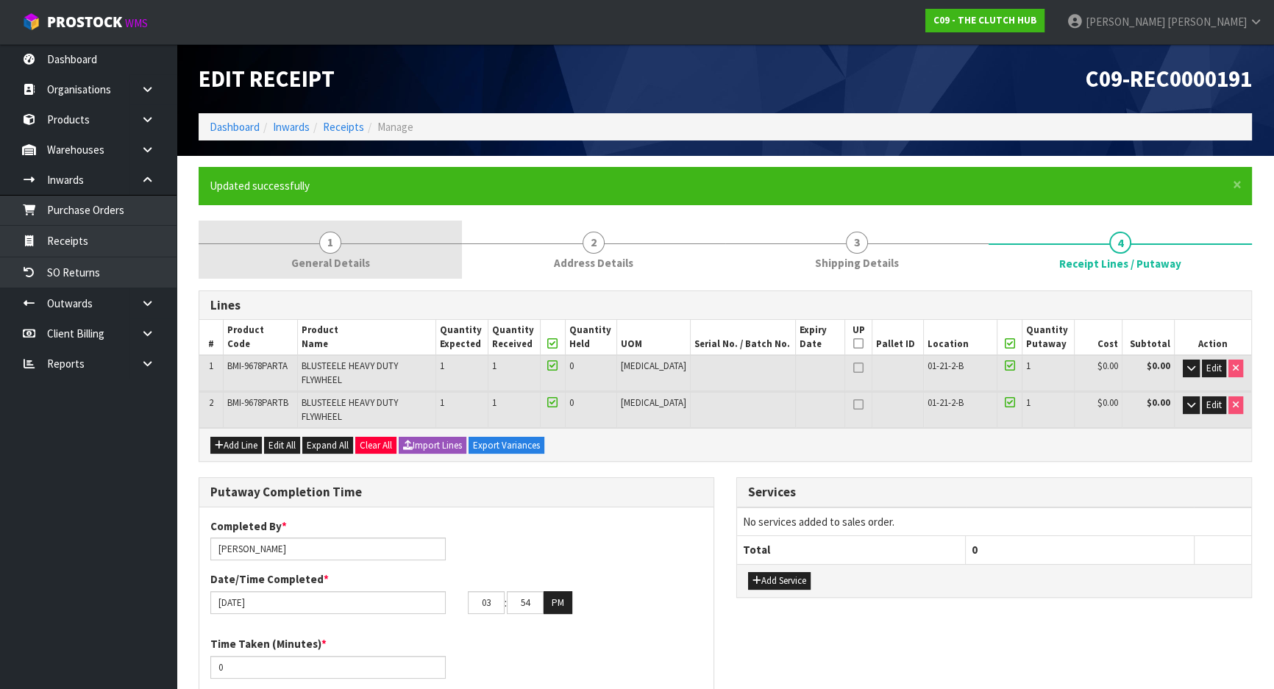
click at [388, 266] on link "1 General Details" at bounding box center [330, 250] width 263 height 58
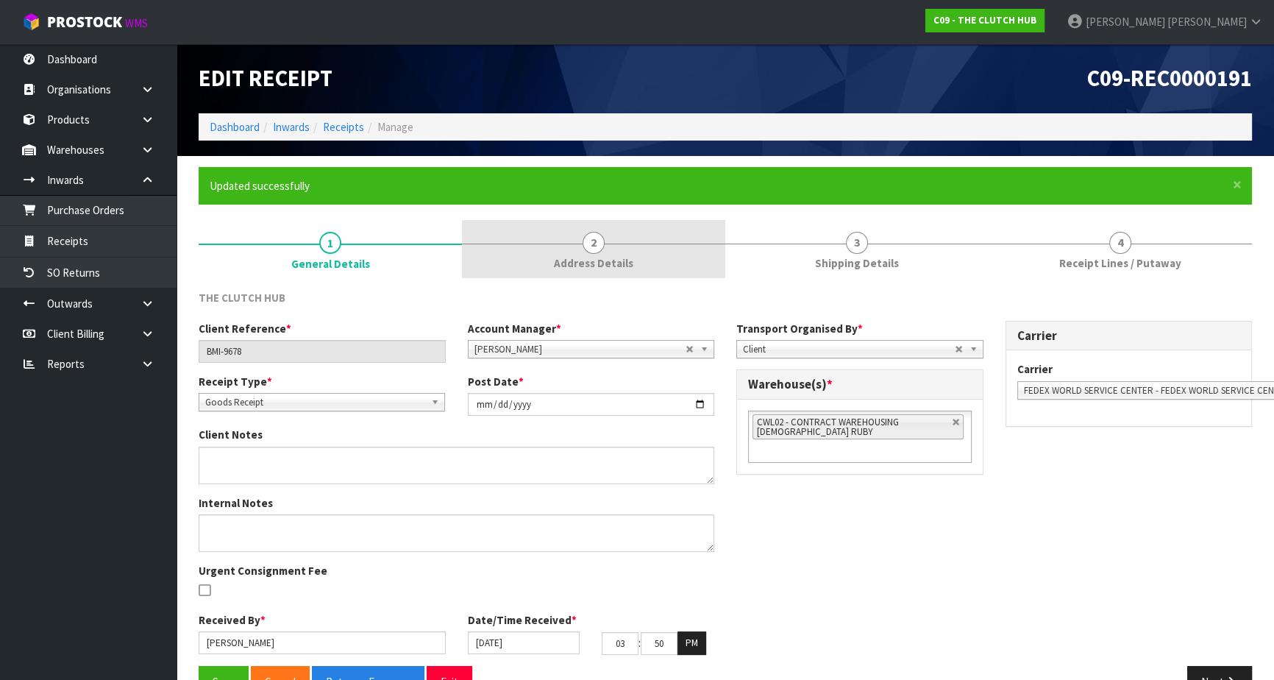
click at [664, 246] on link "2 Address Details" at bounding box center [593, 249] width 263 height 58
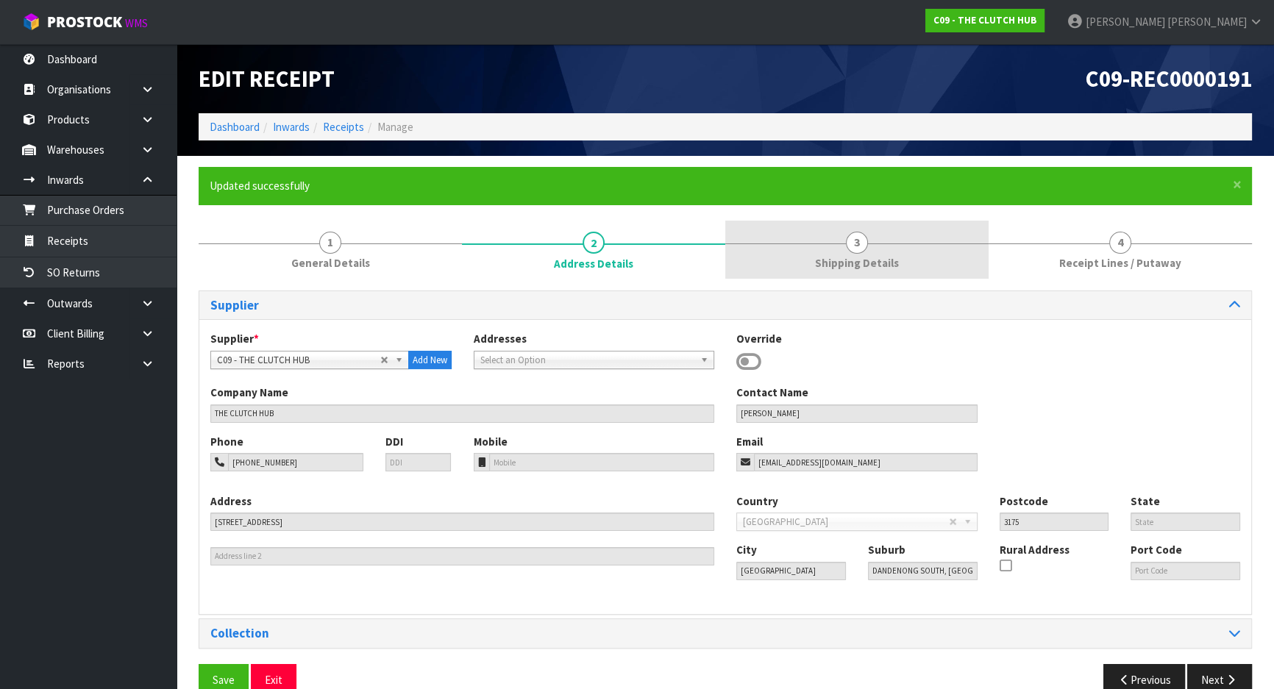
click at [805, 249] on link "3 Shipping Details" at bounding box center [857, 250] width 263 height 58
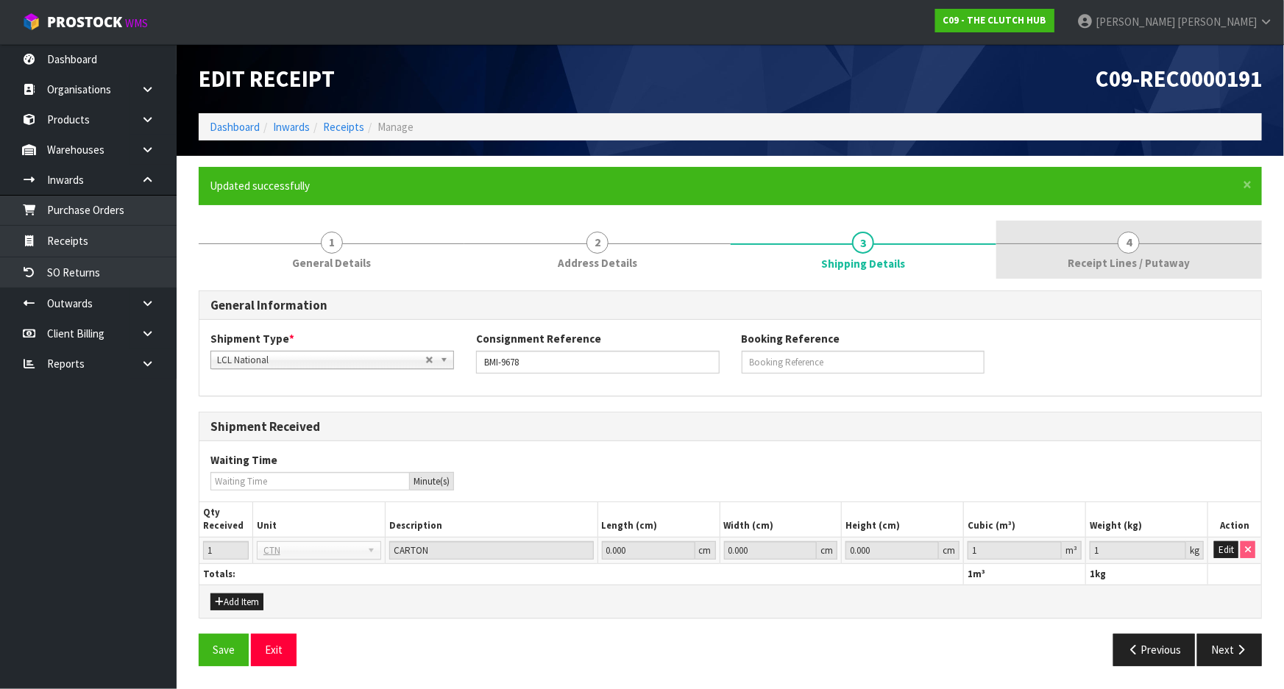
click at [1107, 273] on link "4 Receipt Lines / Putaway" at bounding box center [1129, 250] width 266 height 58
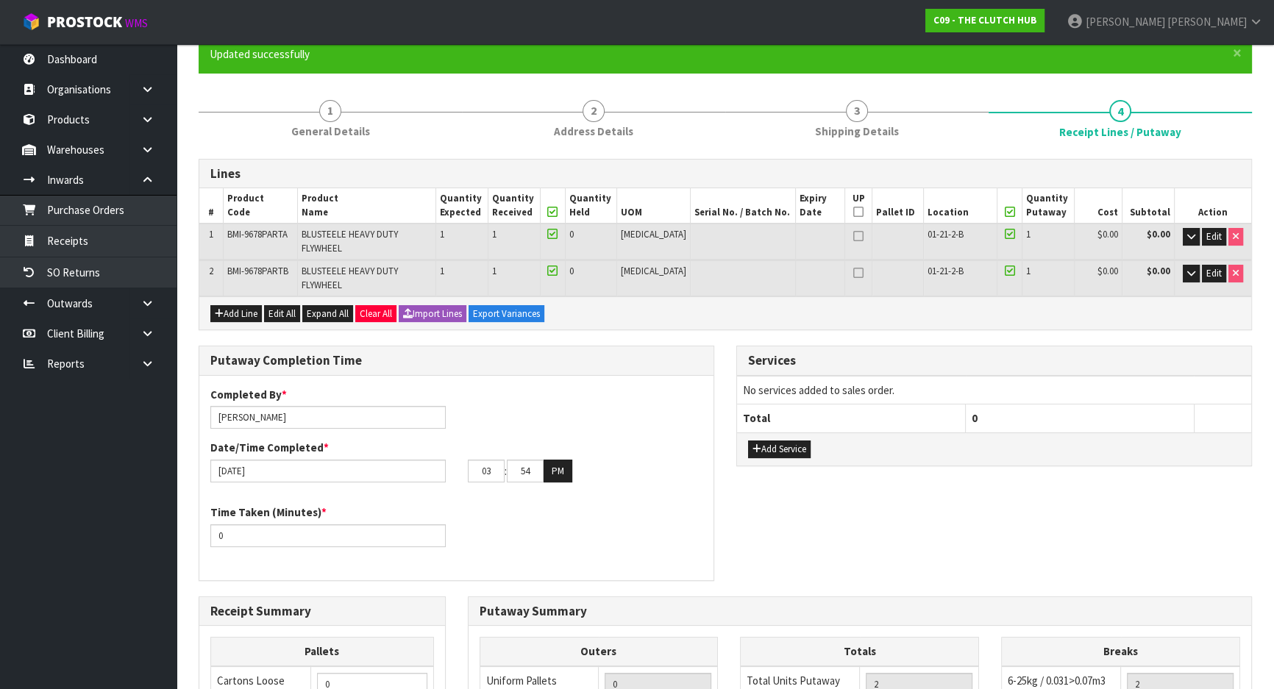
scroll to position [133, 0]
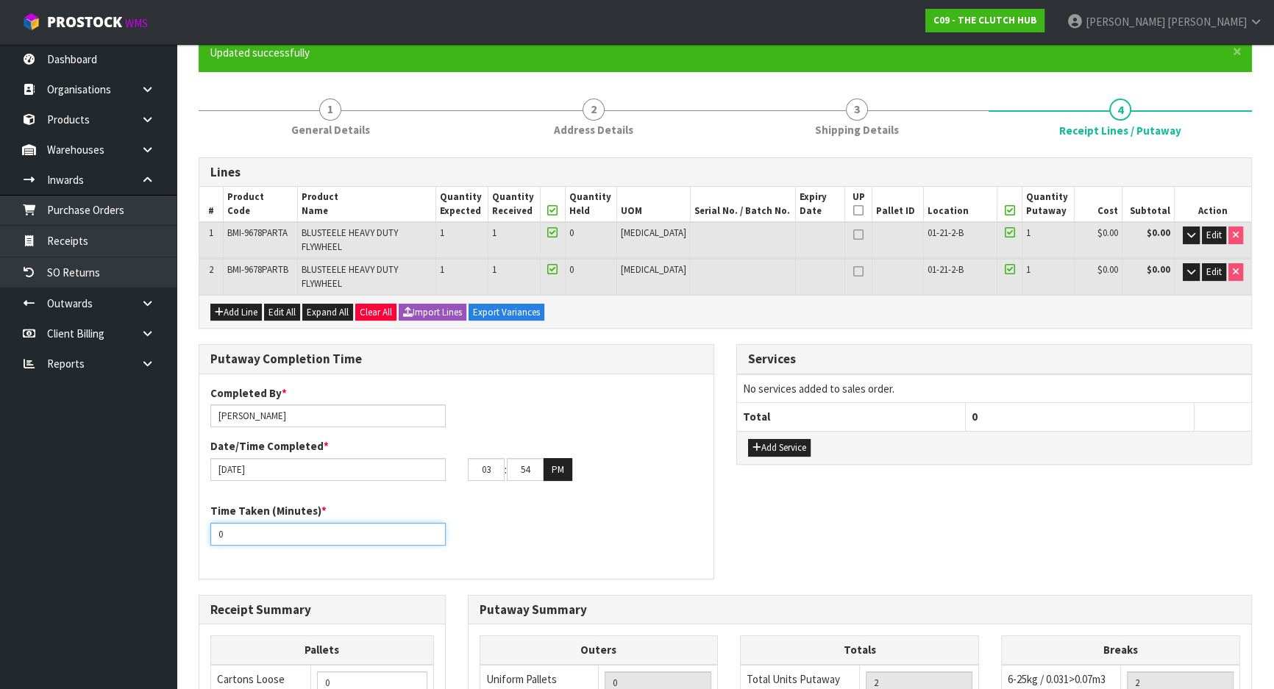
drag, startPoint x: 353, startPoint y: 504, endPoint x: -54, endPoint y: 536, distance: 408.9
click at [0, 536] on html "Toggle navigation ProStock WMS C09 - THE CLUTCH HUB [PERSON_NAME] Logout Dashbo…" at bounding box center [637, 211] width 1274 height 689
drag, startPoint x: 295, startPoint y: 125, endPoint x: 427, endPoint y: 149, distance: 133.9
click at [295, 125] on span "General Details" at bounding box center [330, 129] width 79 height 15
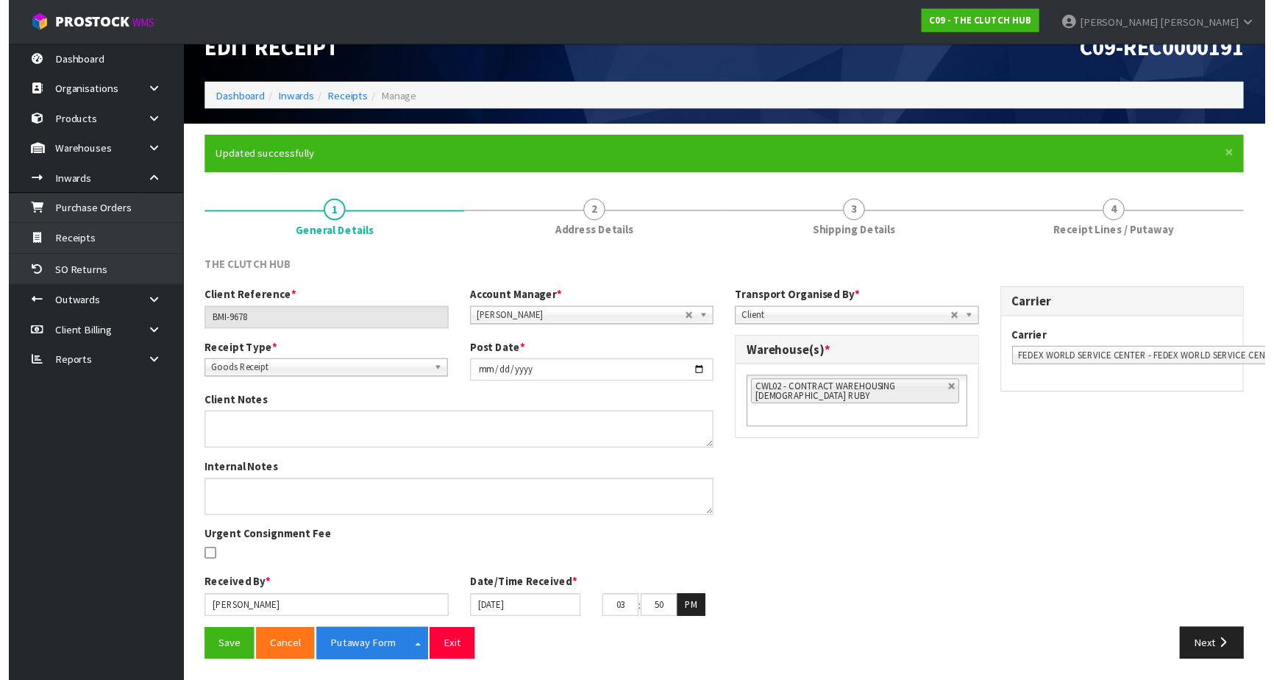
scroll to position [39, 0]
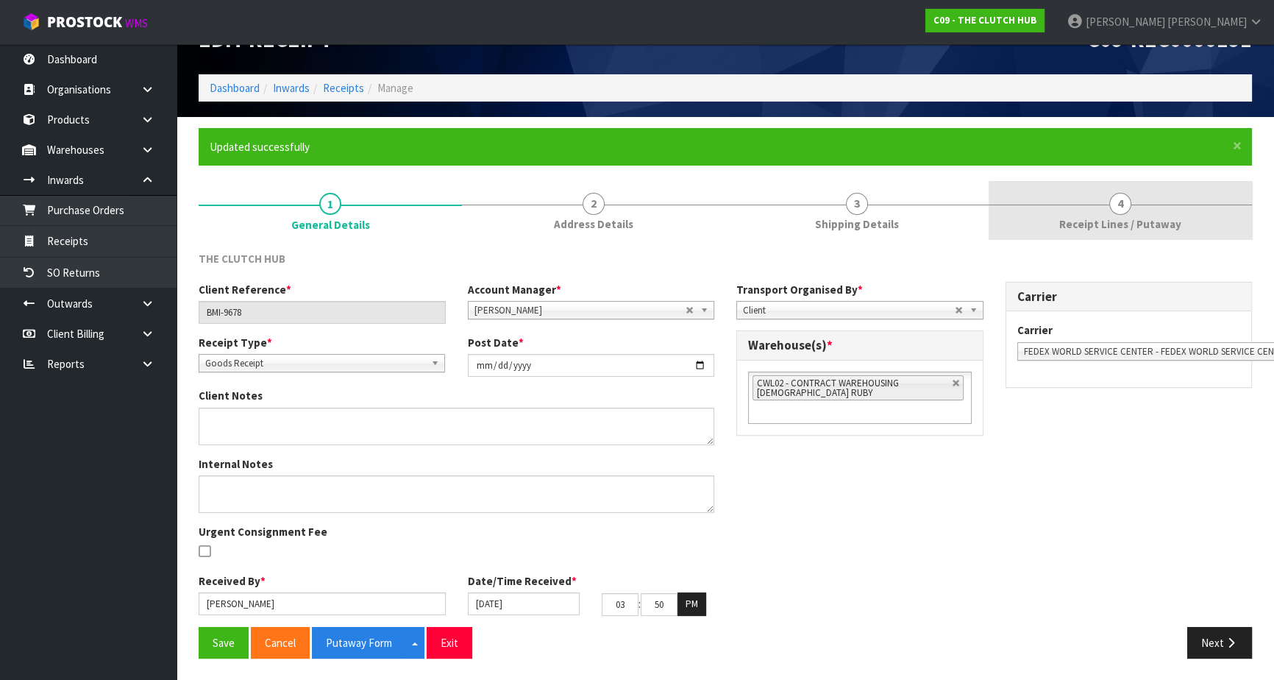
click at [1074, 205] on div at bounding box center [1120, 205] width 263 height 1
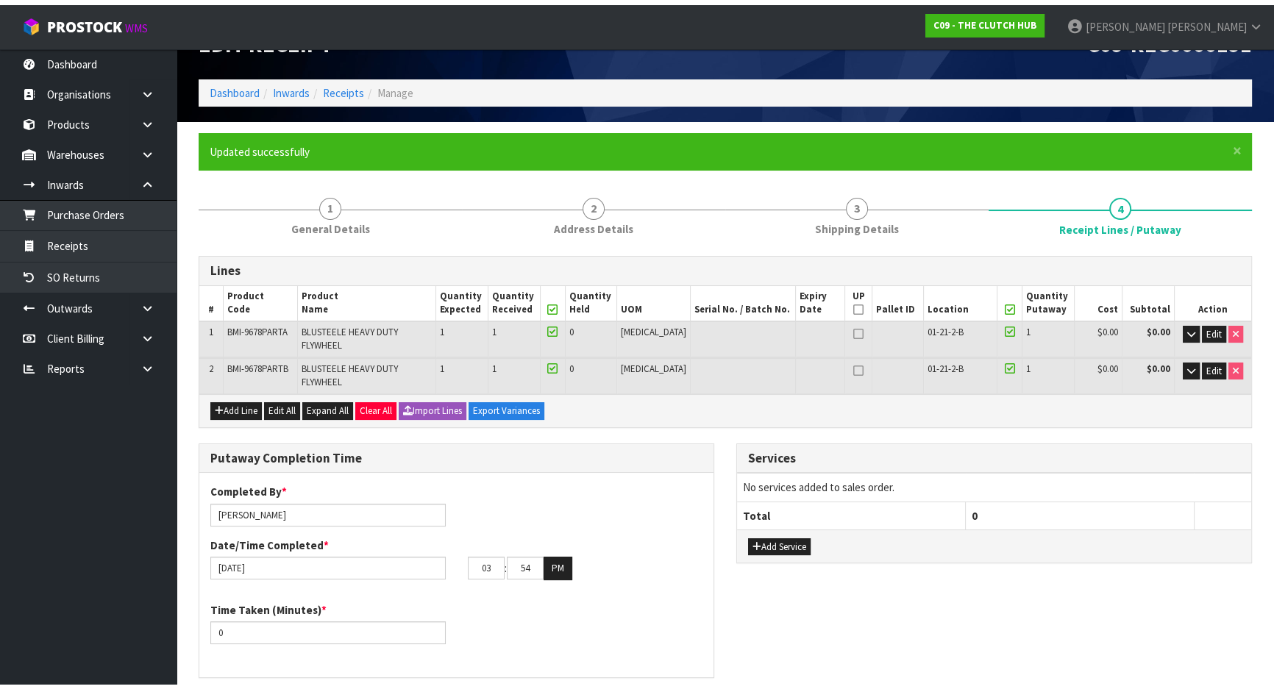
scroll to position [133, 0]
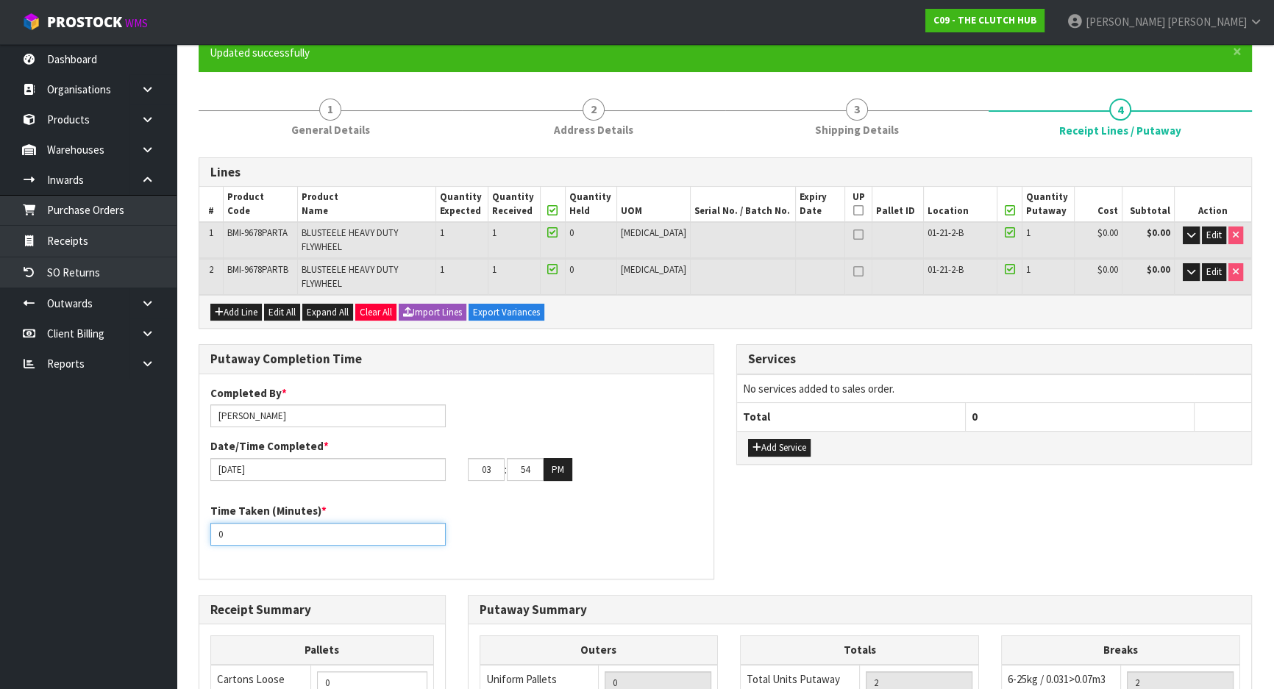
drag, startPoint x: 252, startPoint y: 523, endPoint x: 155, endPoint y: 511, distance: 97.9
click at [155, 511] on body "Toggle navigation ProStock WMS C09 - THE CLUTCH HUB [PERSON_NAME] Logout Dashbo…" at bounding box center [637, 211] width 1274 height 689
drag, startPoint x: 241, startPoint y: 511, endPoint x: 142, endPoint y: 511, distance: 98.6
click at [136, 511] on body "Toggle navigation ProStock WMS C09 - THE CLUTCH HUB [PERSON_NAME] Logout Dashbo…" at bounding box center [637, 211] width 1274 height 689
type input "4"
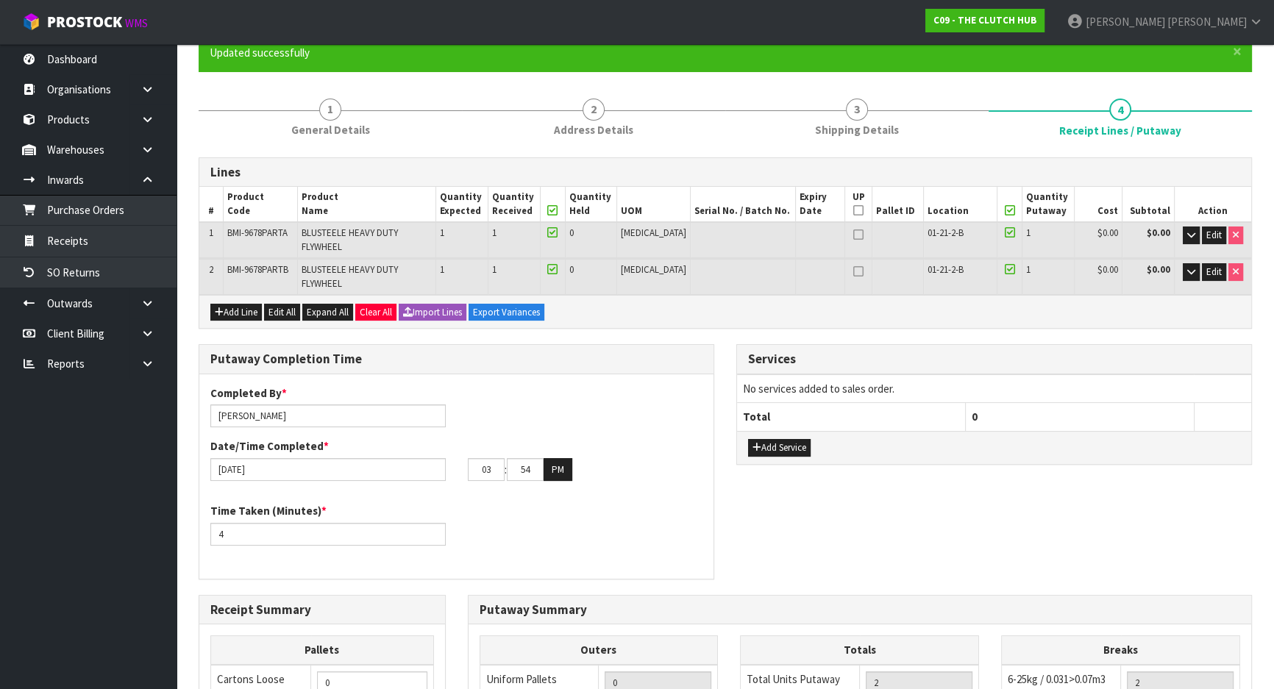
click at [475, 522] on div "Time Taken (Minutes) * 4" at bounding box center [456, 529] width 514 height 53
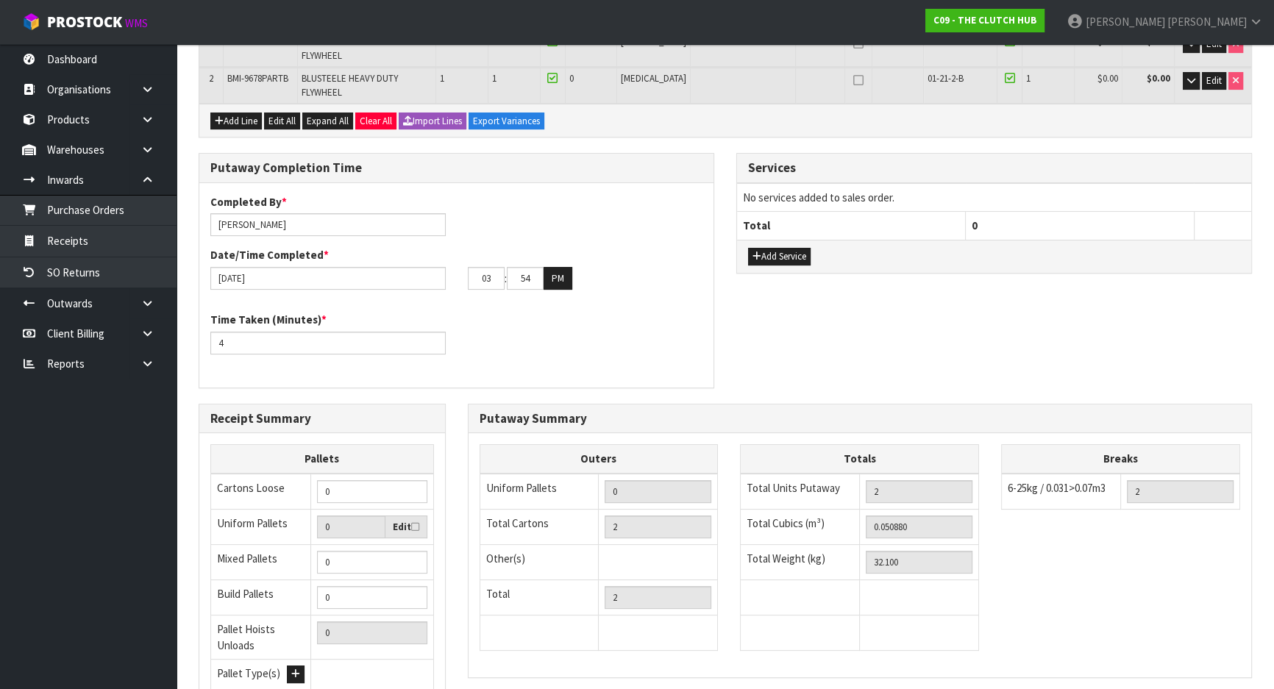
scroll to position [439, 0]
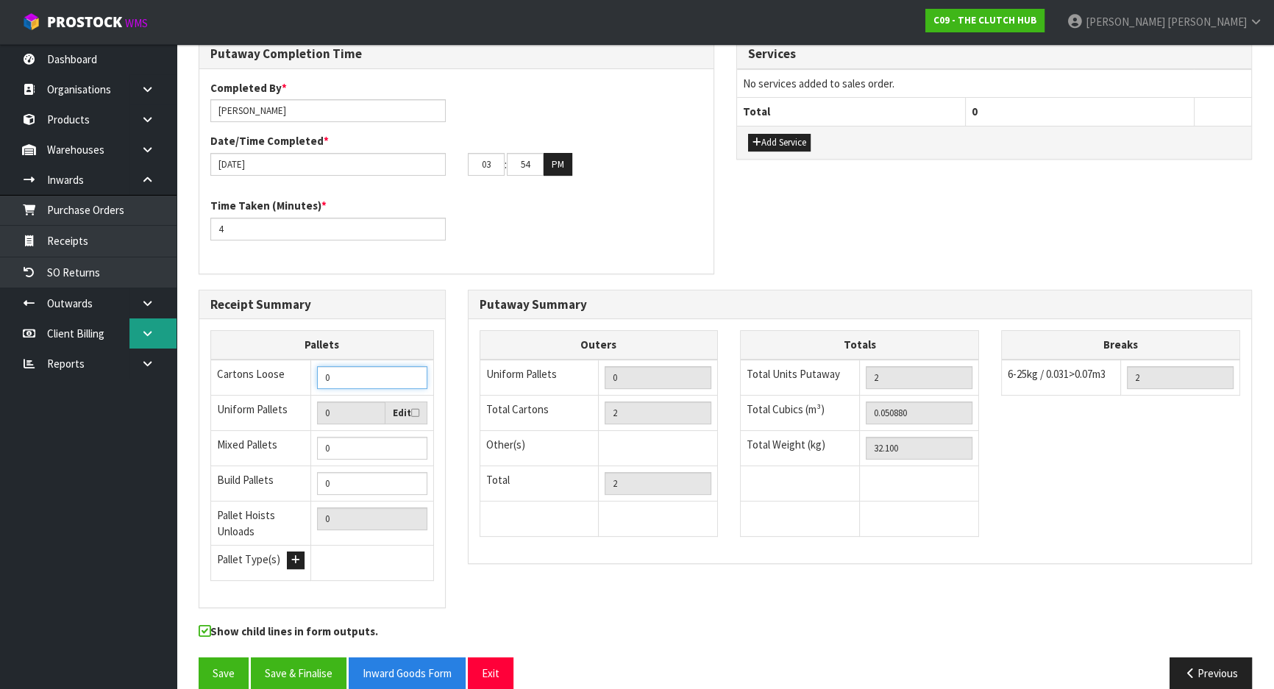
drag, startPoint x: 369, startPoint y: 345, endPoint x: 138, endPoint y: 345, distance: 230.3
drag, startPoint x: 246, startPoint y: 349, endPoint x: 111, endPoint y: 347, distance: 134.7
type input "2"
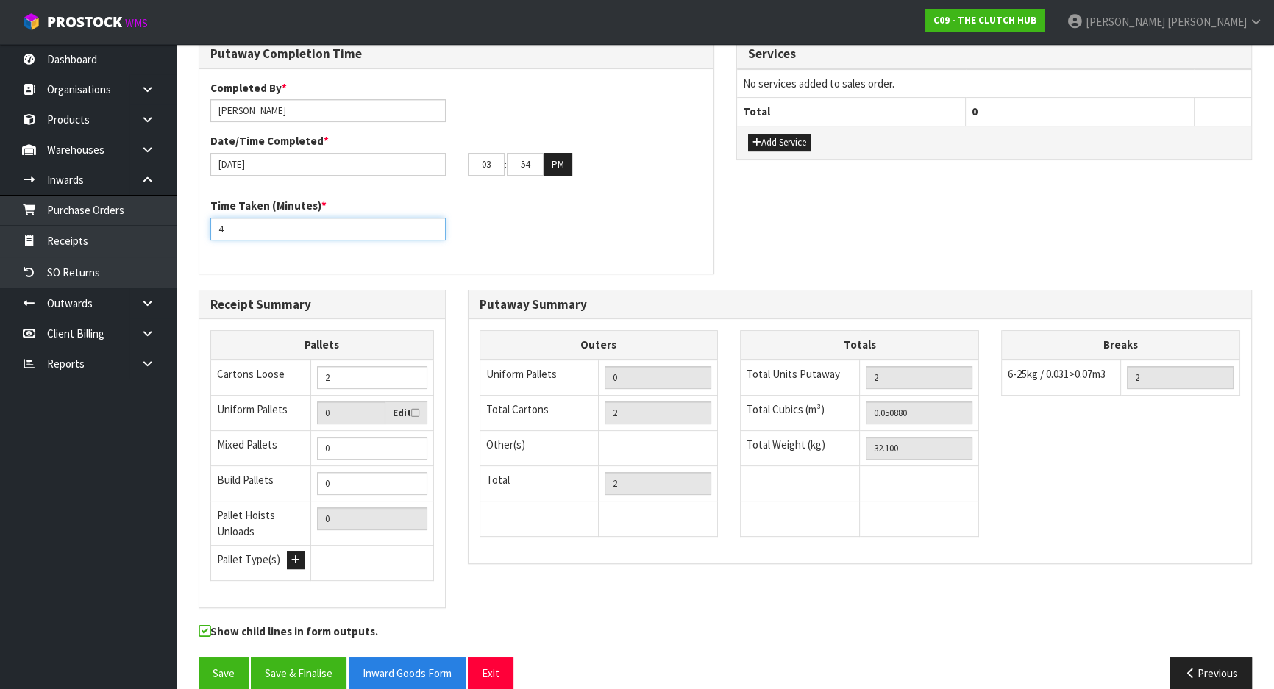
click at [478, 224] on div "Time Taken (Minutes) * 4" at bounding box center [456, 224] width 514 height 53
click at [235, 658] on button "Save" at bounding box center [224, 674] width 50 height 32
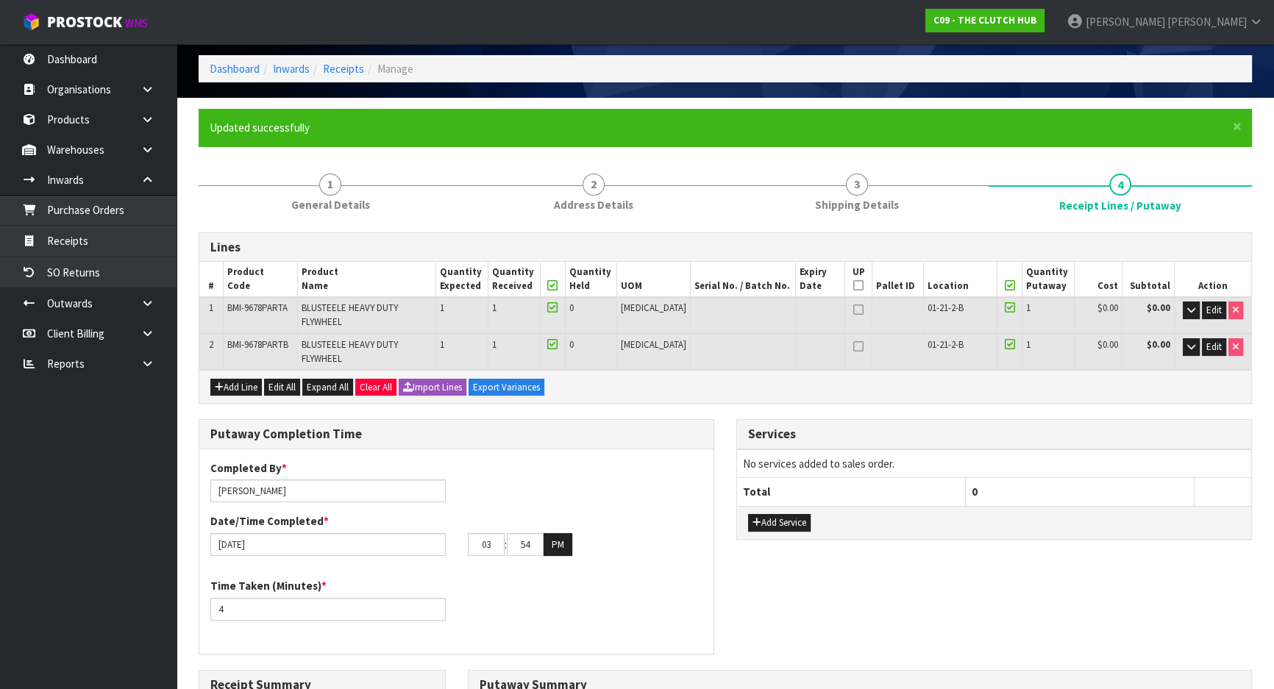
scroll to position [200, 0]
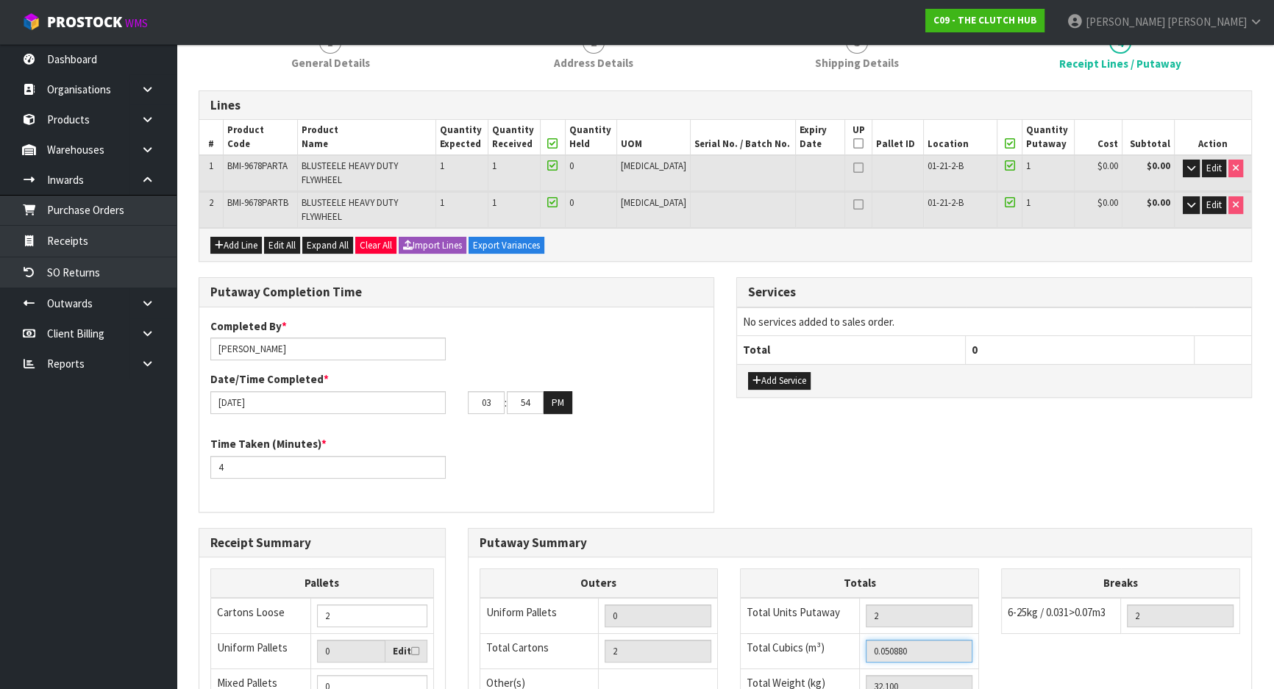
drag, startPoint x: 899, startPoint y: 625, endPoint x: 759, endPoint y: 604, distance: 141.3
click at [782, 608] on tbody "Total Units Putaway 2 Total Cubics (m³) 0.050880 Total Weight (kg) 32.100" at bounding box center [860, 686] width 238 height 177
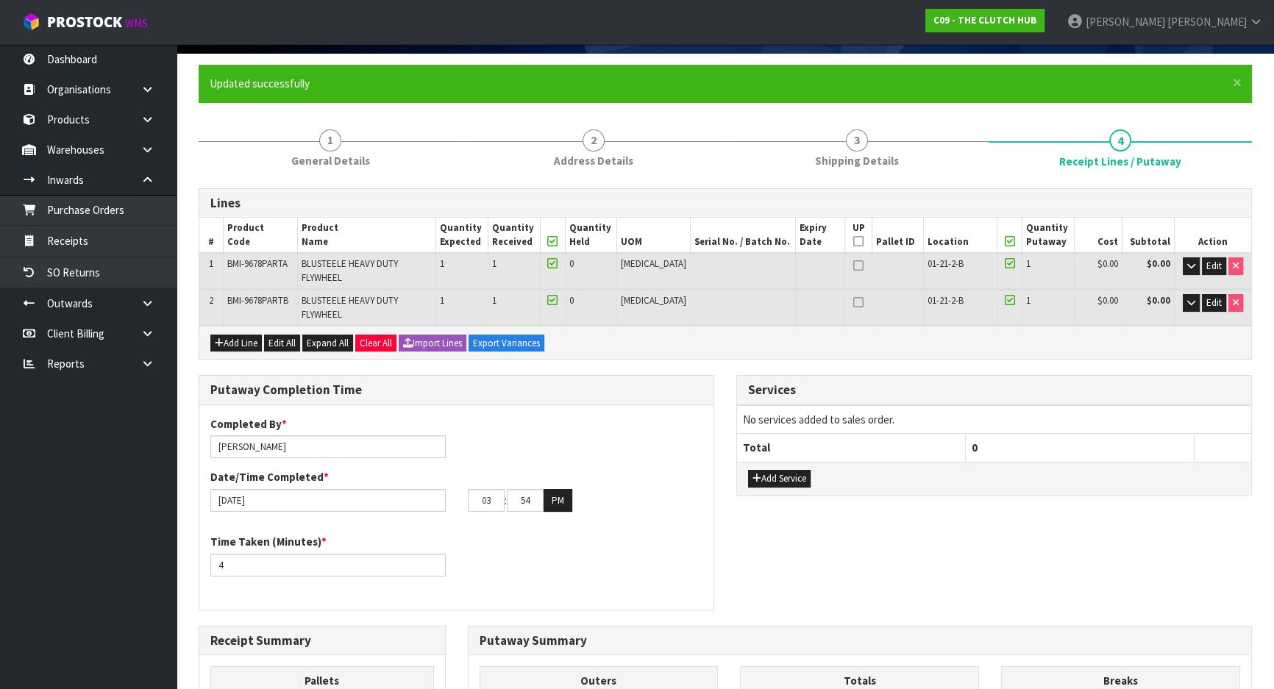
scroll to position [0, 0]
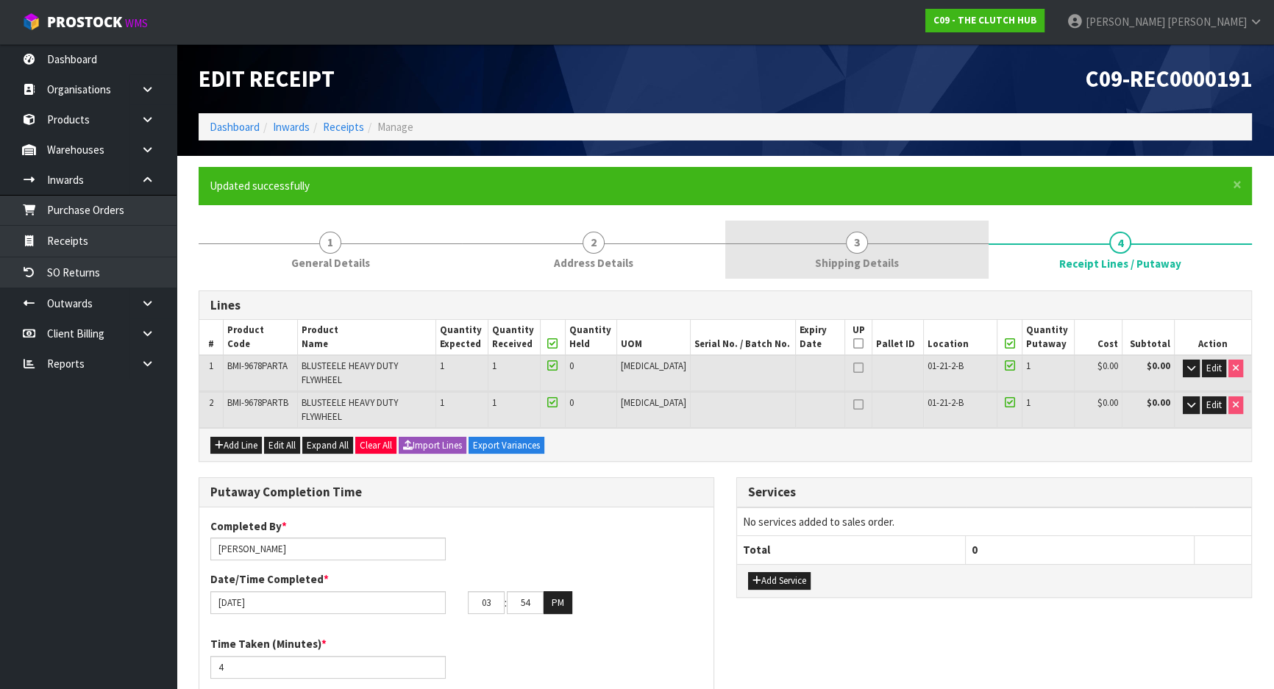
click at [851, 260] on span "Shipping Details" at bounding box center [857, 262] width 84 height 15
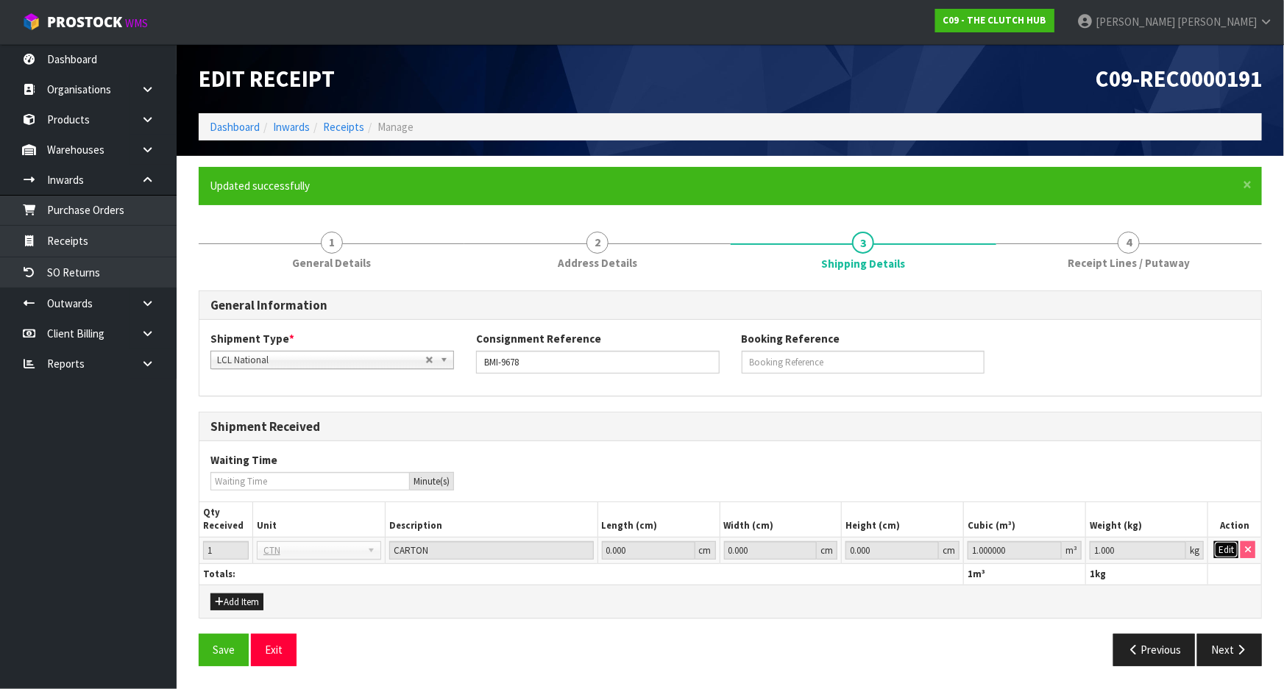
click at [1223, 546] on button "Edit" at bounding box center [1226, 551] width 24 height 18
drag, startPoint x: 1013, startPoint y: 553, endPoint x: 806, endPoint y: 461, distance: 227.0
click at [859, 514] on table "Qty Received Unit Description Length (cm) Width (cm) Height (cm) Cubic (m³) Wei…" at bounding box center [730, 544] width 1062 height 82
paste input "0.05088"
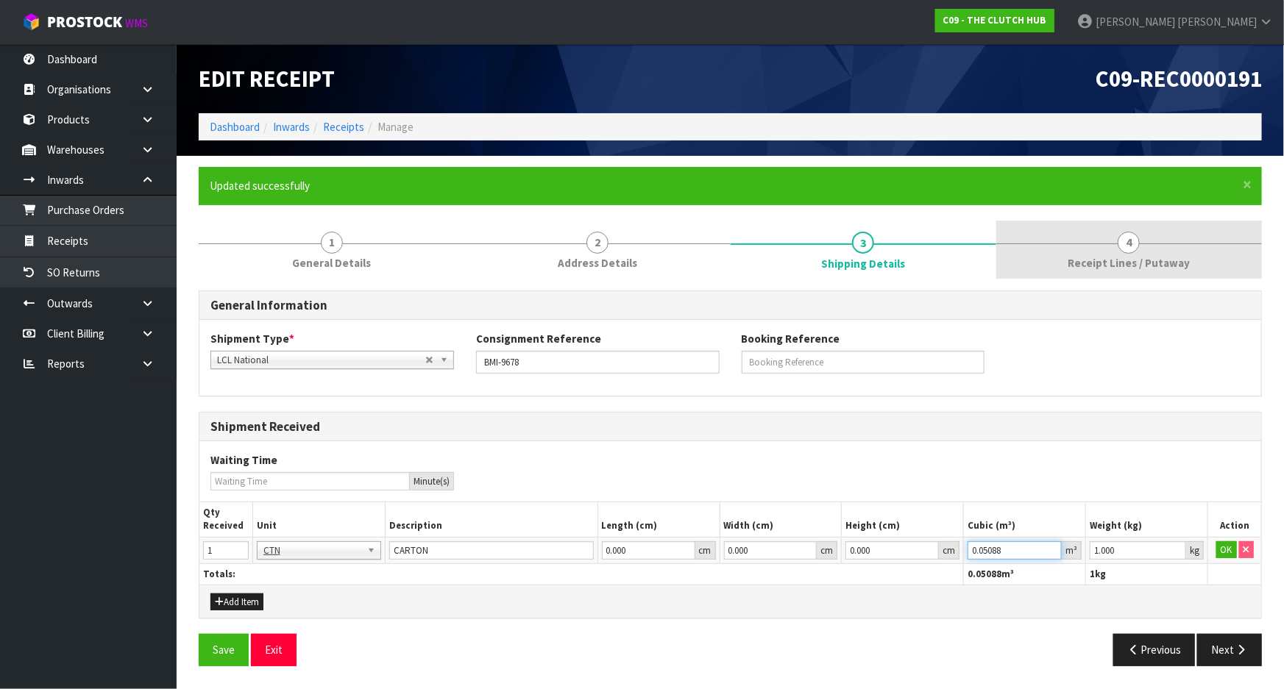
type input "0.05088"
click at [1071, 249] on link "4 Receipt Lines / Putaway" at bounding box center [1129, 250] width 266 height 58
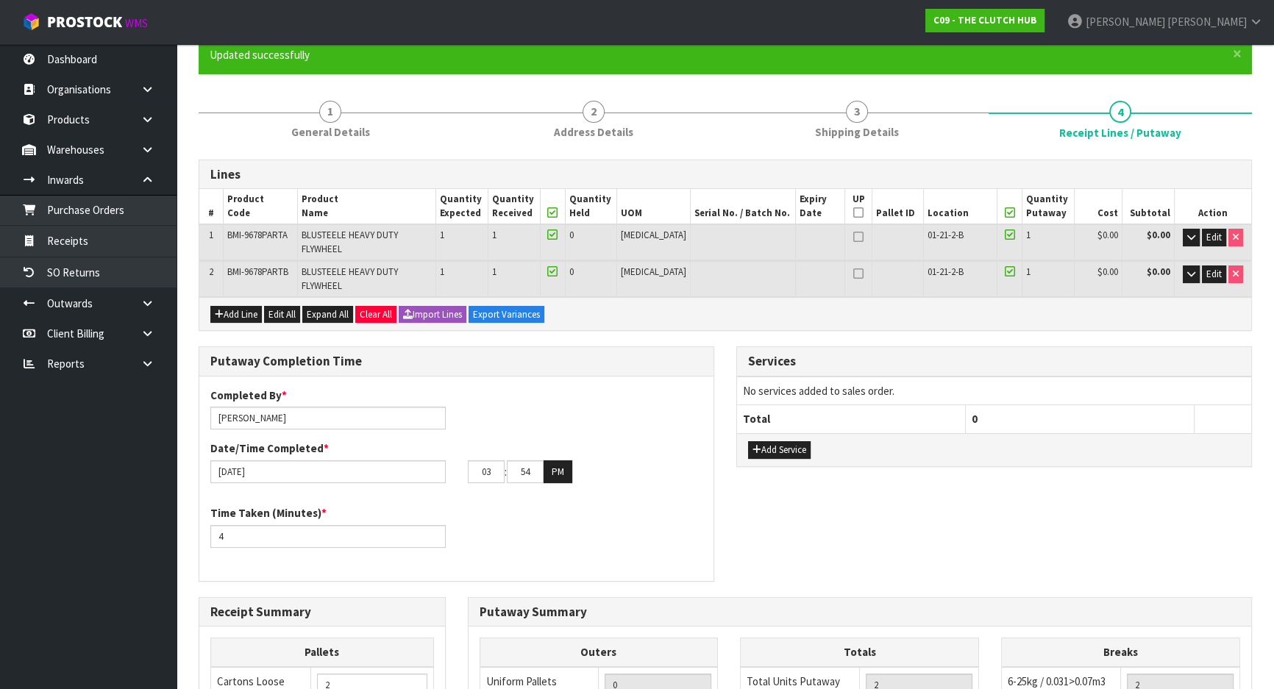
scroll to position [334, 0]
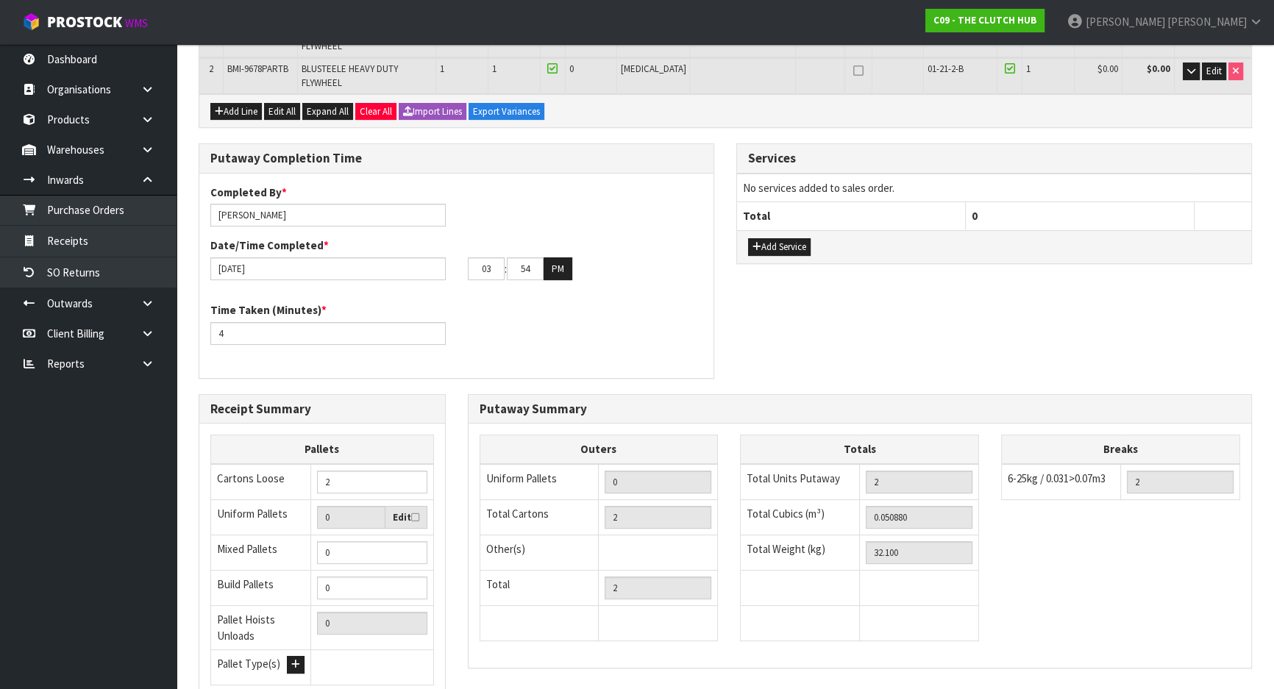
drag, startPoint x: 916, startPoint y: 542, endPoint x: 831, endPoint y: 528, distance: 86.4
click at [831, 535] on tr "Total Weight (kg) 32.100" at bounding box center [860, 552] width 238 height 35
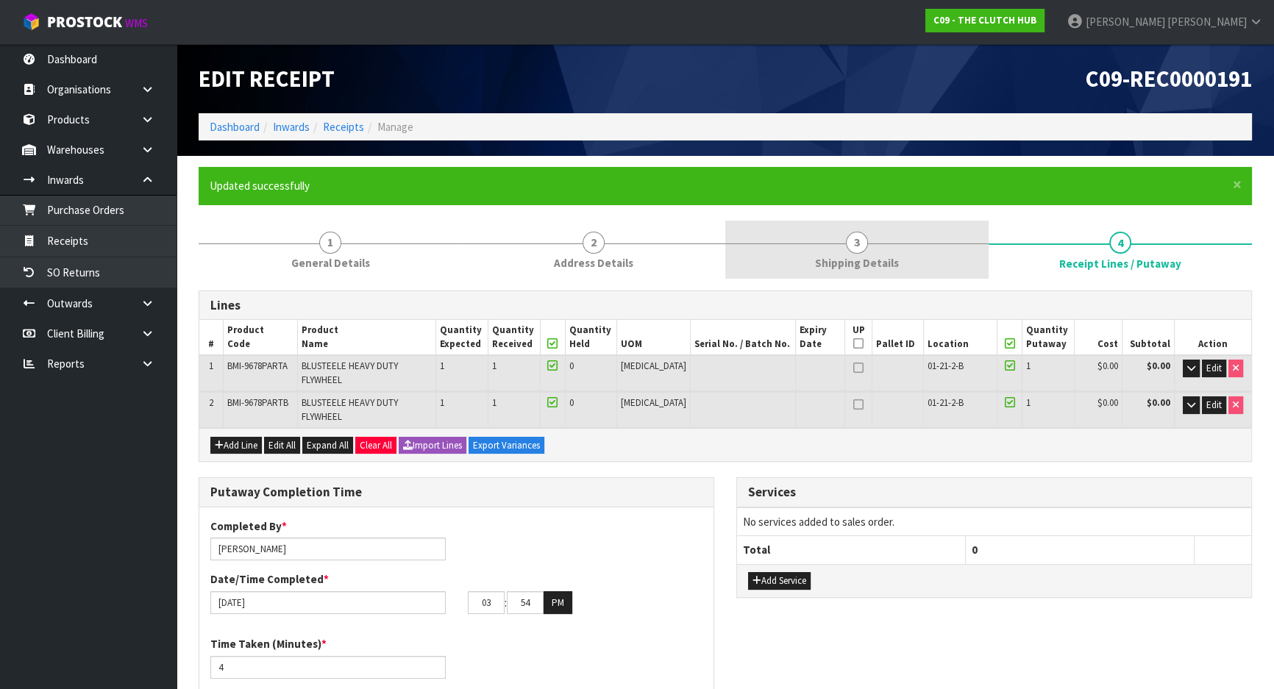
click at [889, 258] on span "Shipping Details" at bounding box center [857, 262] width 84 height 15
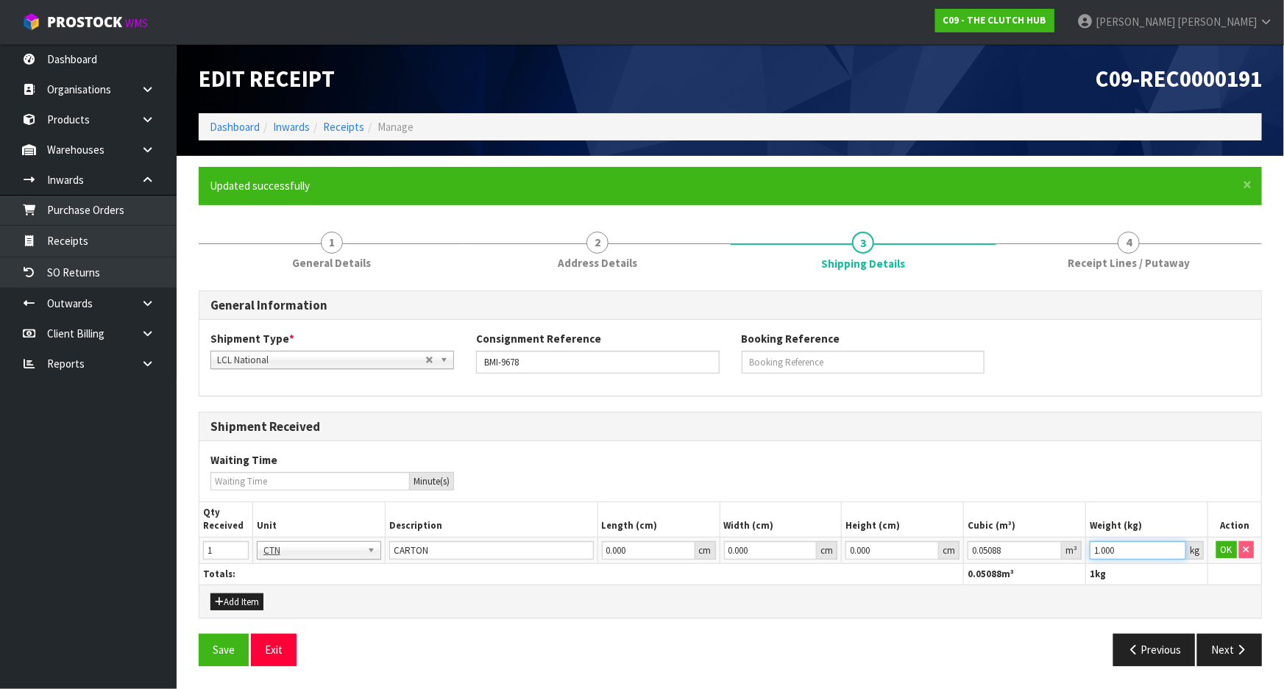
drag, startPoint x: 1148, startPoint y: 549, endPoint x: 1153, endPoint y: 535, distance: 14.9
click at [989, 539] on tr "1 BAG BAR BSK BIN BTL BOX BDL CAB CGE CTN CSE COI CRA CRT CBE CYL DRM JAR MTR P…" at bounding box center [730, 550] width 1062 height 26
paste input "32.1"
type input "32.1"
click at [1232, 546] on button "OK" at bounding box center [1226, 551] width 21 height 18
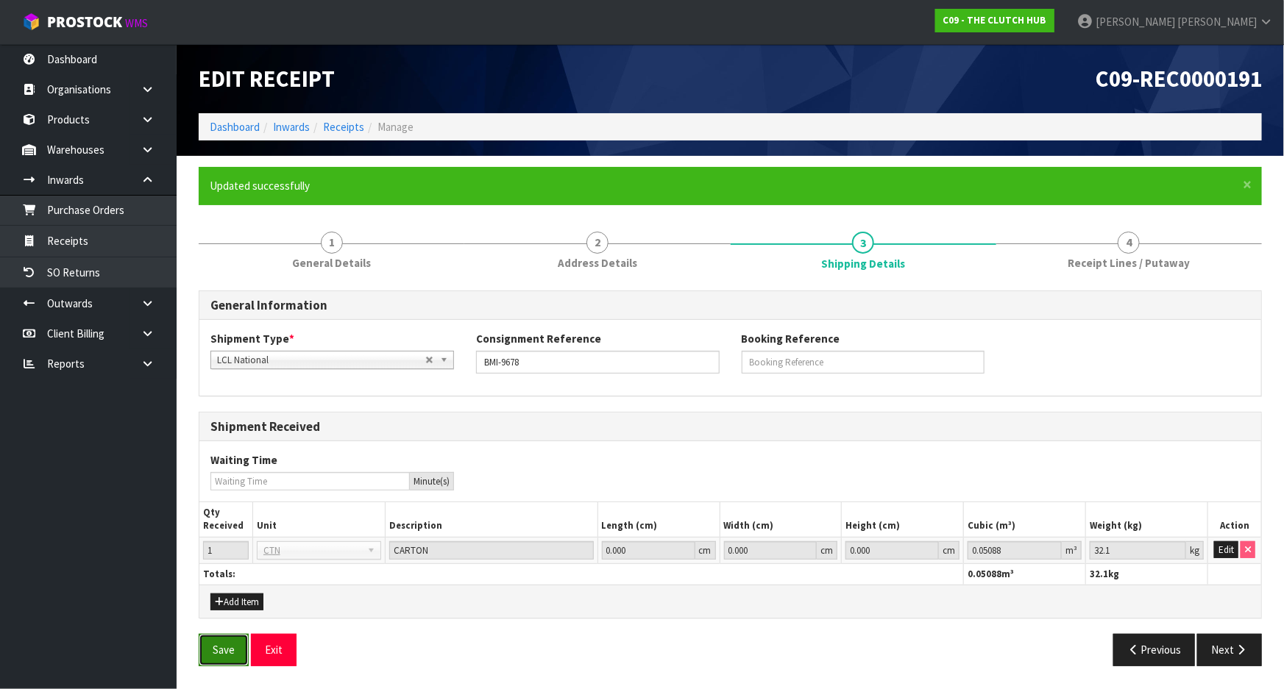
click at [220, 652] on button "Save" at bounding box center [224, 650] width 50 height 32
click at [1221, 658] on button "Next" at bounding box center [1229, 650] width 65 height 32
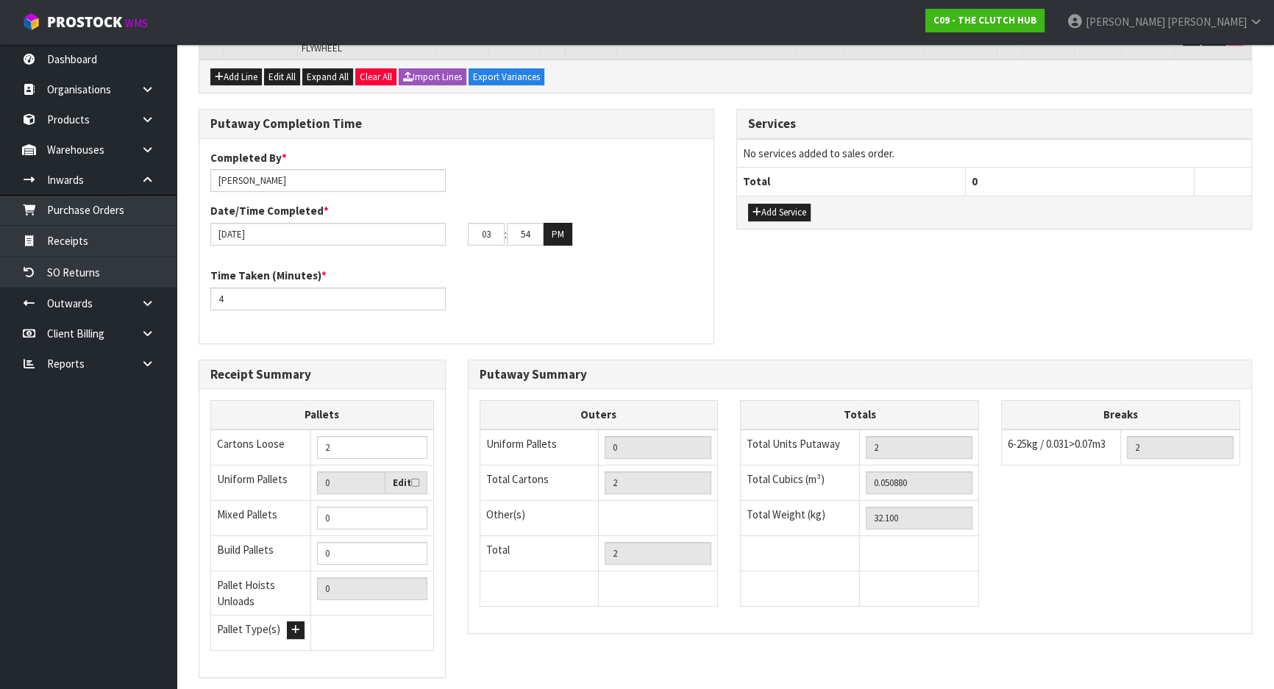
scroll to position [439, 0]
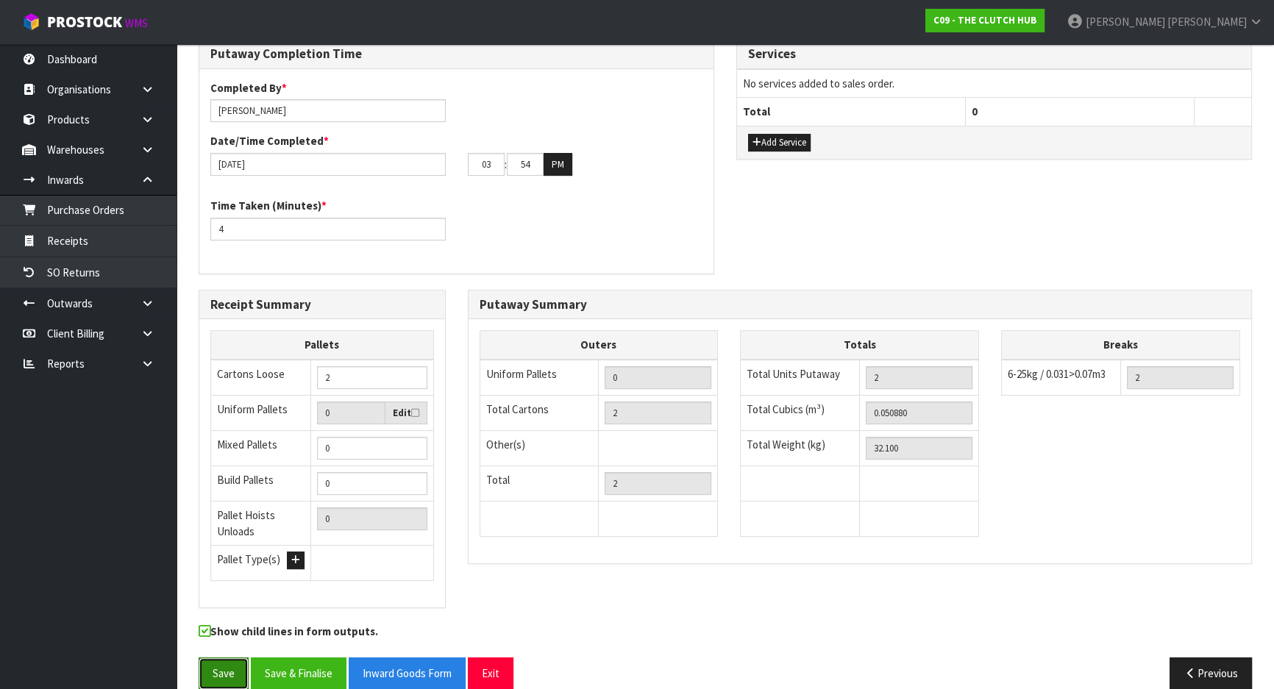
click at [207, 658] on button "Save" at bounding box center [224, 674] width 50 height 32
click at [188, 206] on div "Putaway Completion Time Completed By * Michael Drugan Date/Time Completed * 17/…" at bounding box center [457, 164] width 538 height 250
type input "5"
drag, startPoint x: 536, startPoint y: 138, endPoint x: 508, endPoint y: 141, distance: 28.2
click at [508, 153] on input "54" at bounding box center [525, 164] width 37 height 23
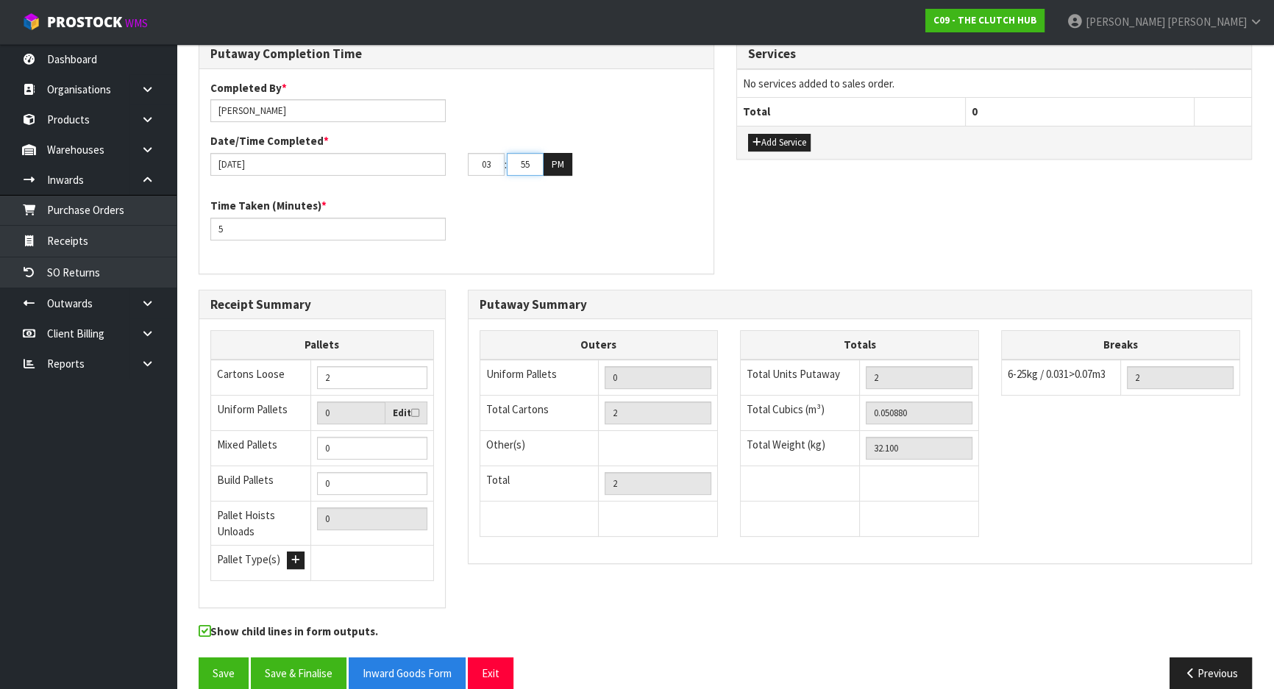
type input "55"
drag, startPoint x: 538, startPoint y: 205, endPoint x: 394, endPoint y: 345, distance: 200.8
click at [536, 208] on div "Time Taken (Minutes) * 5" at bounding box center [456, 224] width 514 height 53
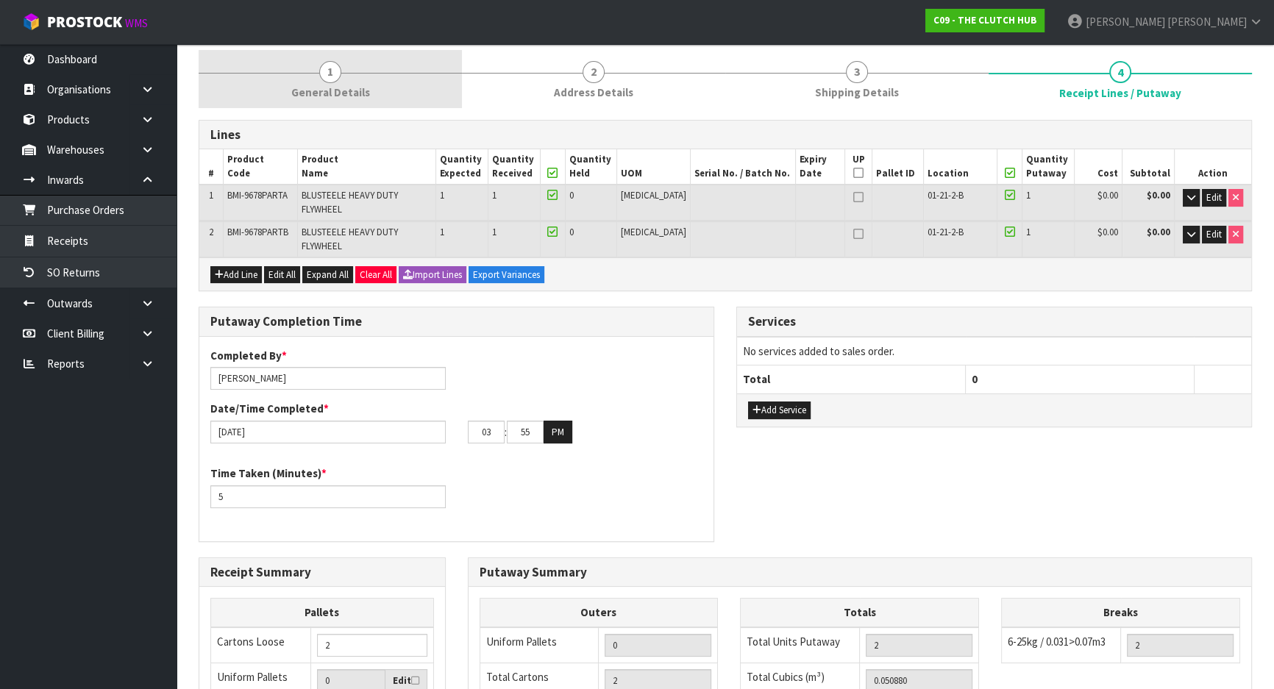
click at [389, 95] on link "1 General Details" at bounding box center [330, 79] width 263 height 58
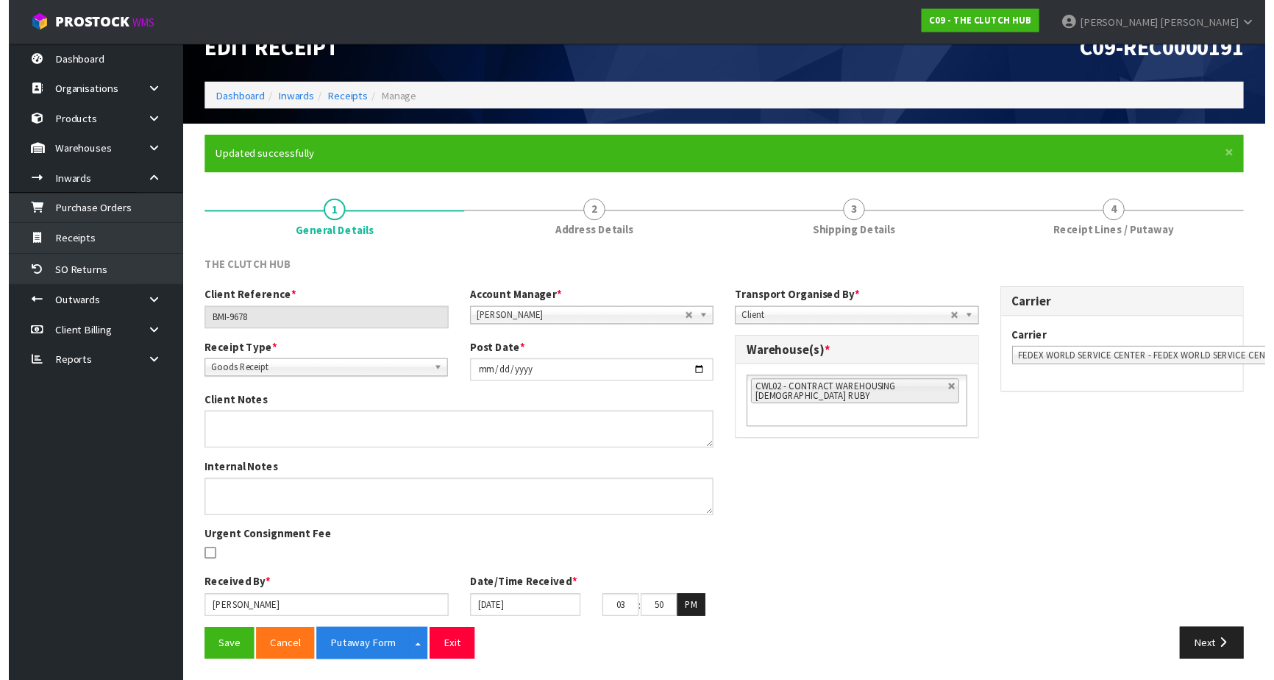
scroll to position [39, 0]
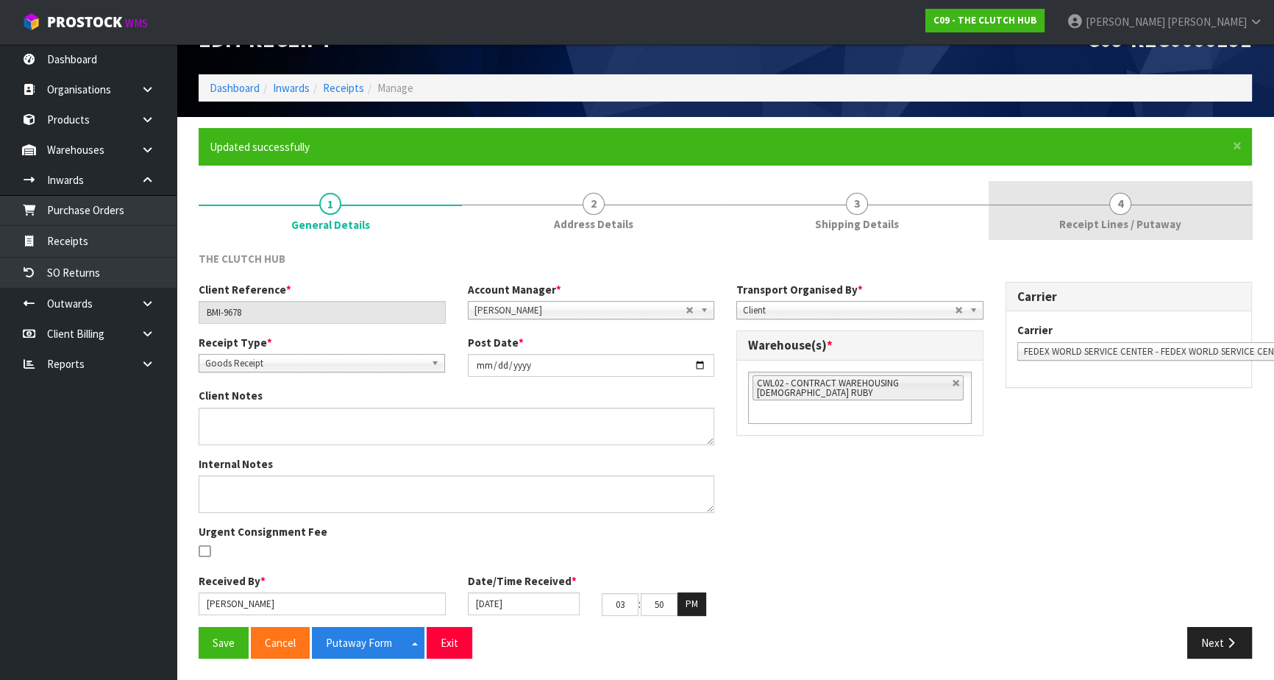
click at [1063, 220] on span "Receipt Lines / Putaway" at bounding box center [1121, 223] width 122 height 15
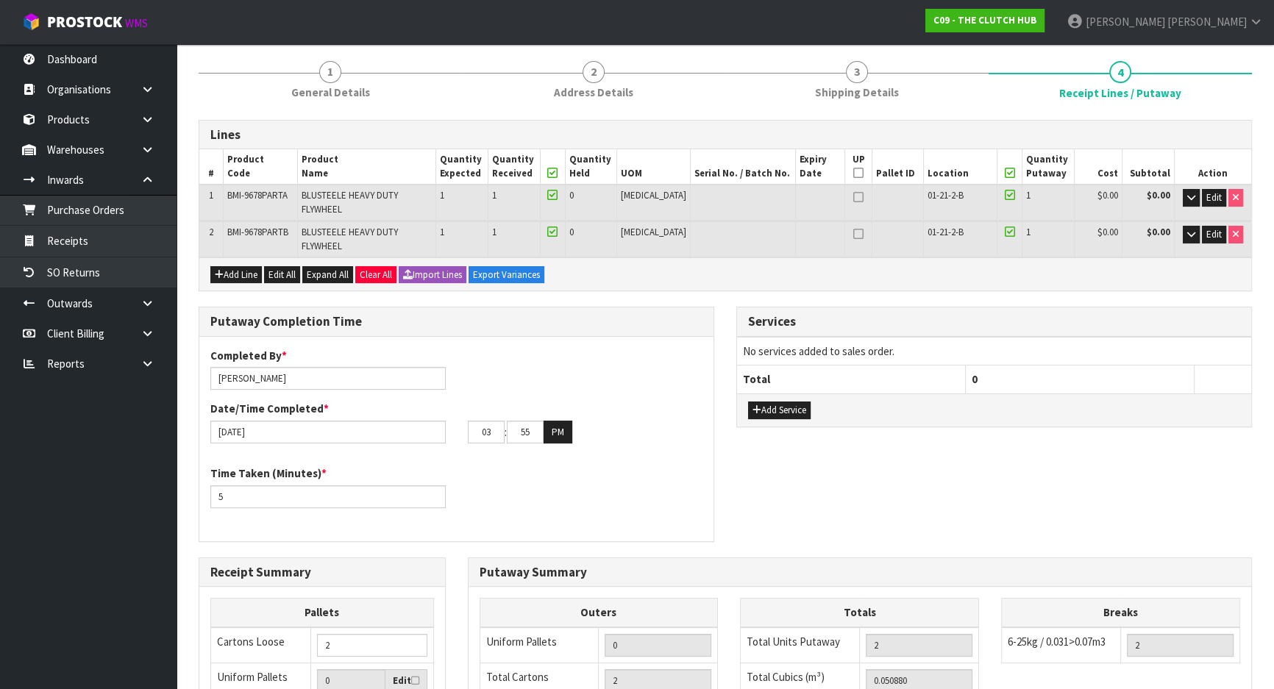
scroll to position [439, 0]
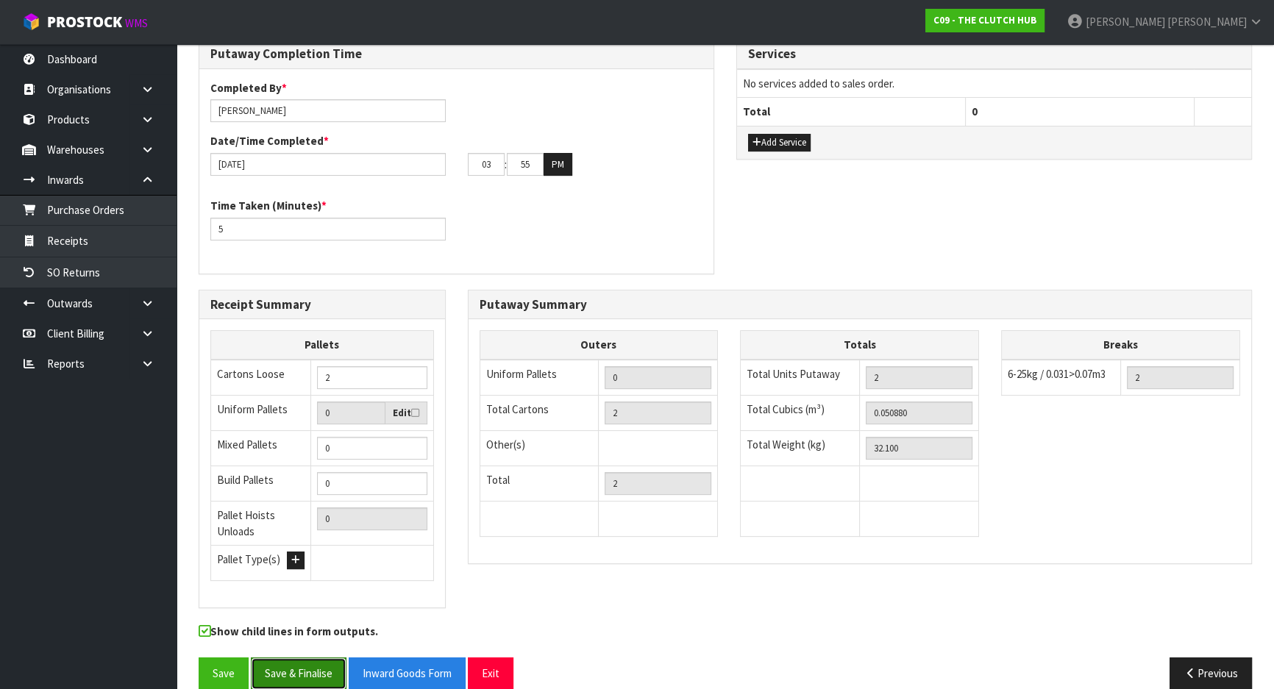
click at [336, 658] on button "Save & Finalise" at bounding box center [299, 674] width 96 height 32
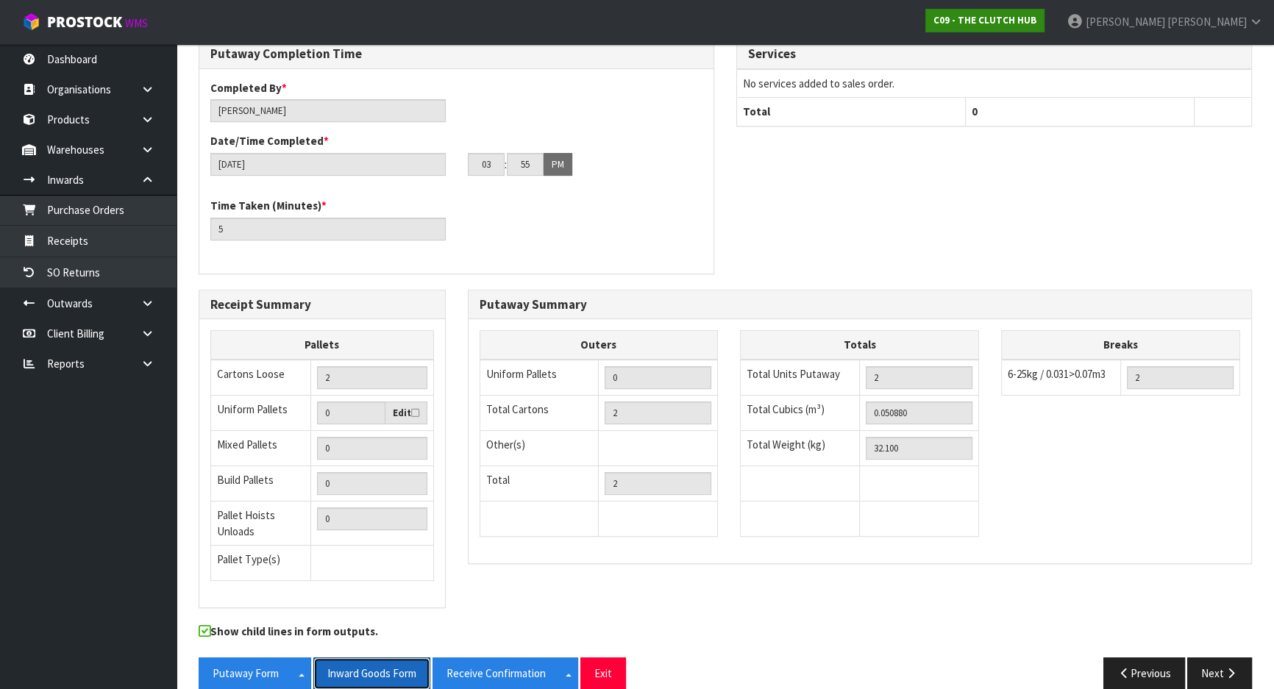
drag, startPoint x: 354, startPoint y: 648, endPoint x: 1118, endPoint y: 15, distance: 992.4
click at [354, 658] on button "Inward Goods Form" at bounding box center [371, 674] width 117 height 32
click at [812, 166] on div "Putaway Completion Time Completed By * Michael Drugan Date/Time Completed * 17/…" at bounding box center [726, 164] width 1076 height 250
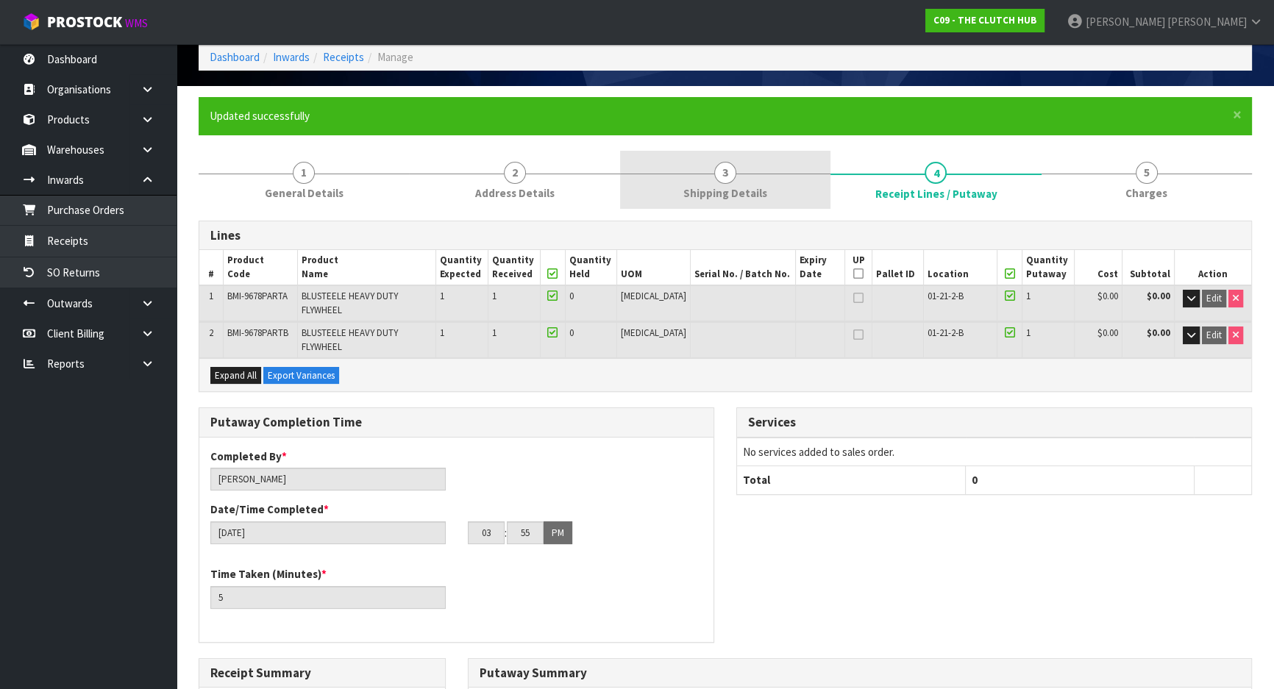
scroll to position [0, 0]
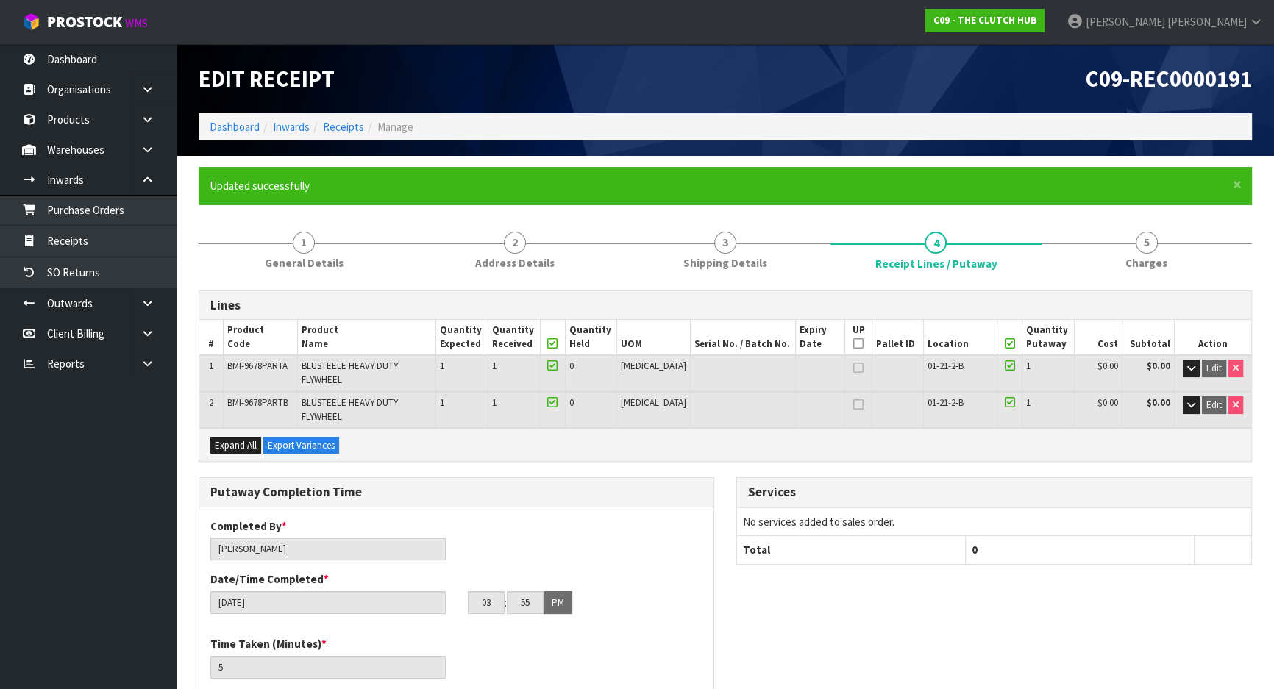
click at [720, 478] on div "Putaway Completion Time Completed By * Michael Drugan Date/Time Completed * 17/…" at bounding box center [457, 603] width 538 height 250
click at [718, 489] on div "Putaway Completion Time Completed By * Michael Drugan Date/Time Completed * 17/…" at bounding box center [457, 603] width 538 height 250
click at [721, 478] on div "Putaway Completion Time Completed By * Michael Drugan Date/Time Completed * 17/…" at bounding box center [457, 603] width 538 height 250
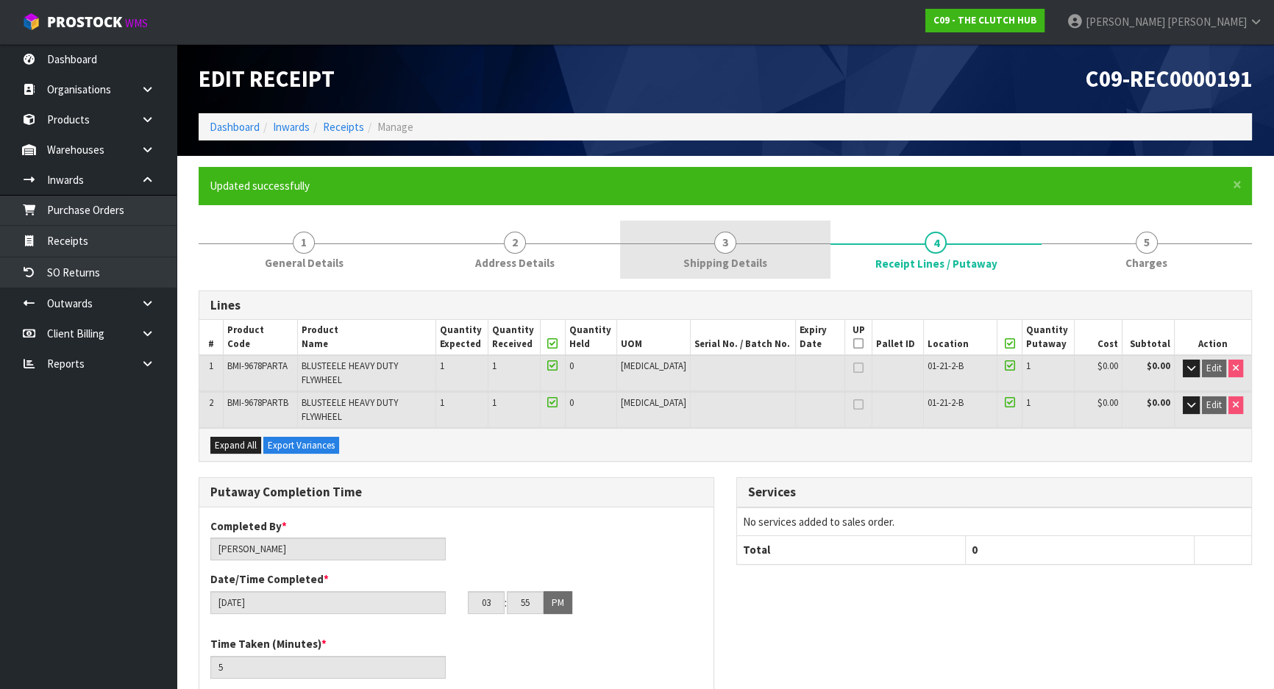
click at [768, 265] on link "3 Shipping Details" at bounding box center [725, 250] width 210 height 58
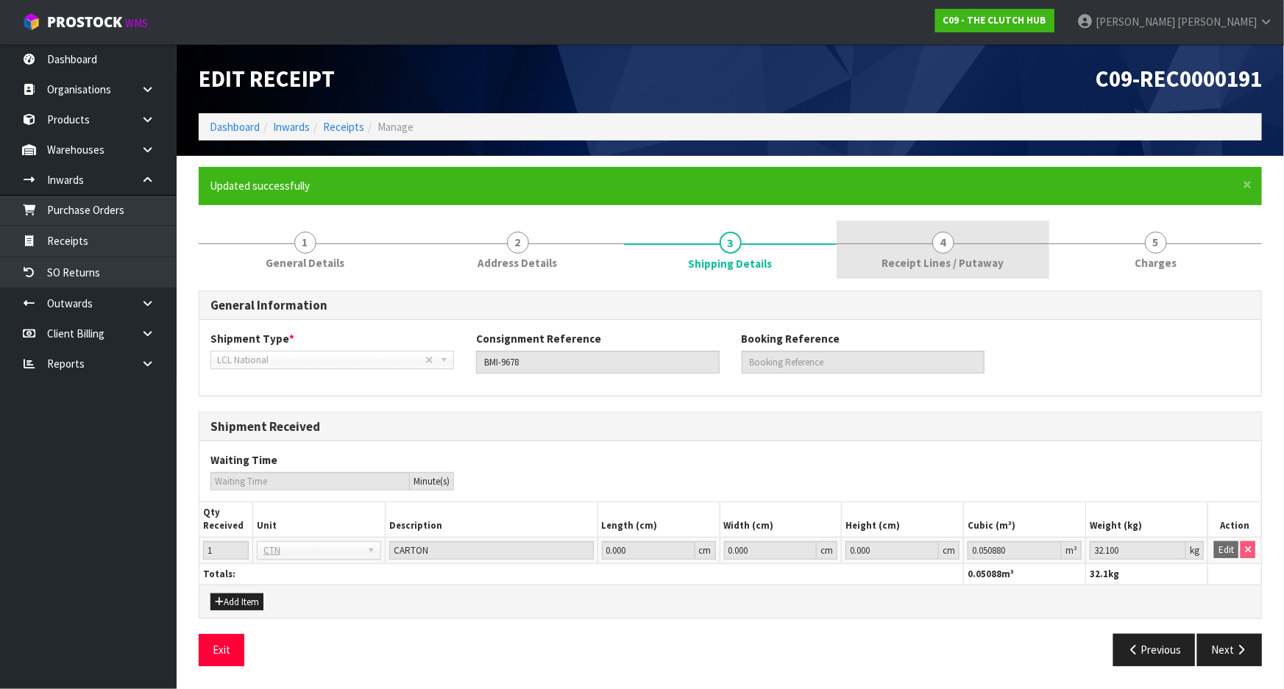
click at [911, 262] on span "Receipt Lines / Putaway" at bounding box center [943, 262] width 122 height 15
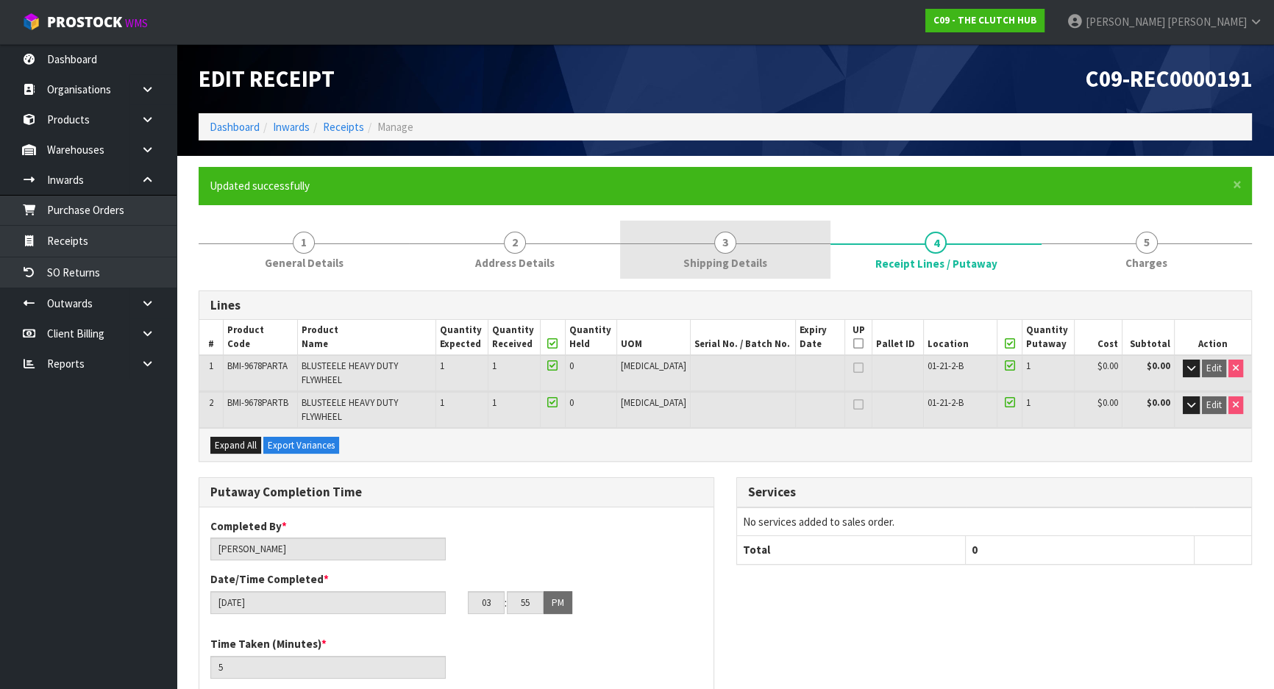
click at [737, 260] on span "Shipping Details" at bounding box center [726, 262] width 84 height 15
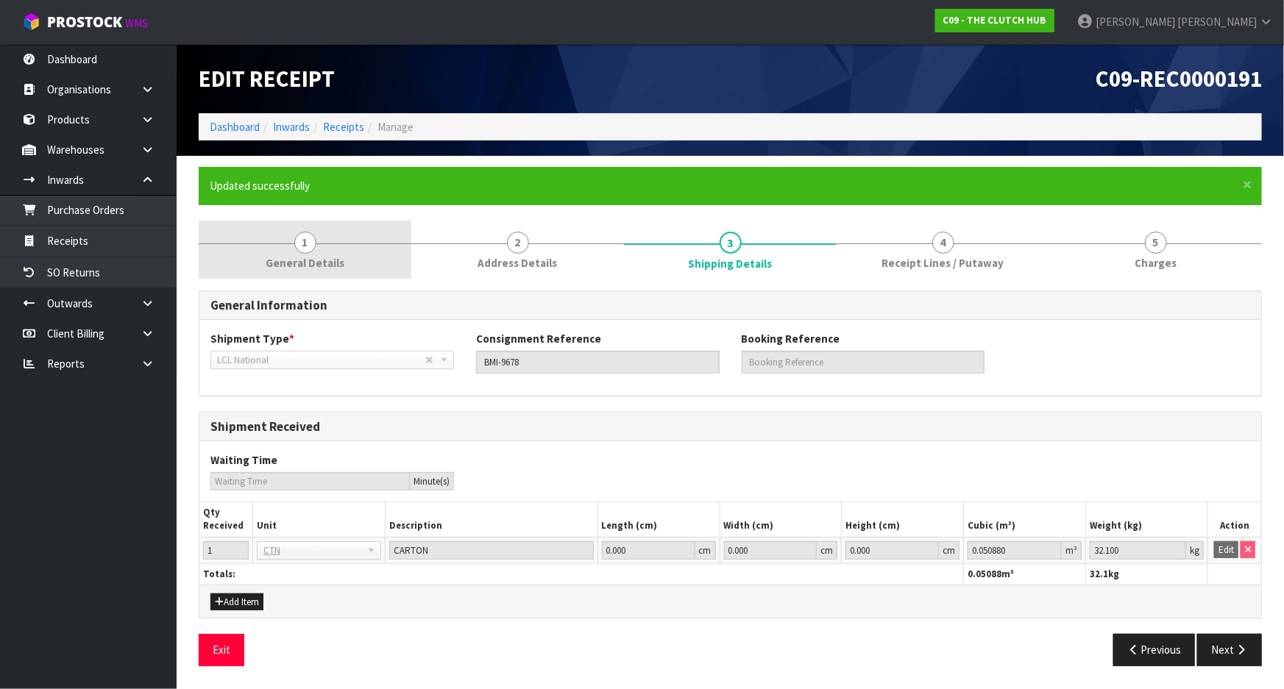
click at [347, 261] on link "1 General Details" at bounding box center [305, 250] width 213 height 58
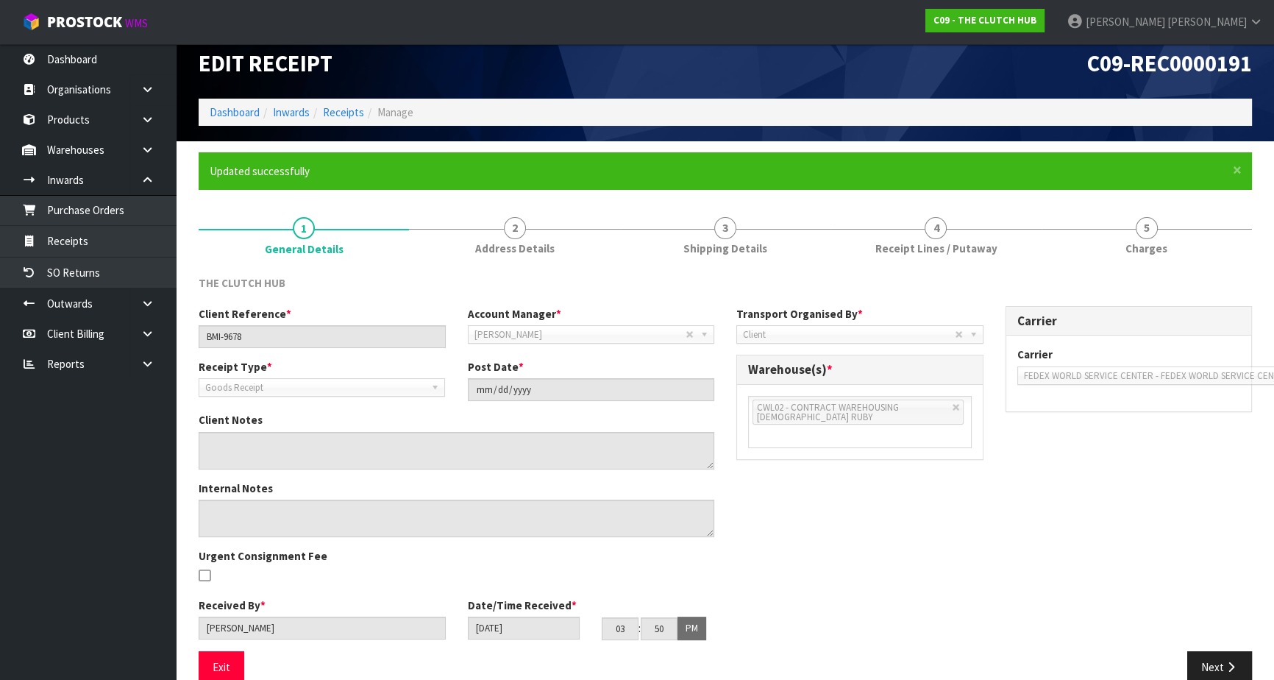
scroll to position [39, 0]
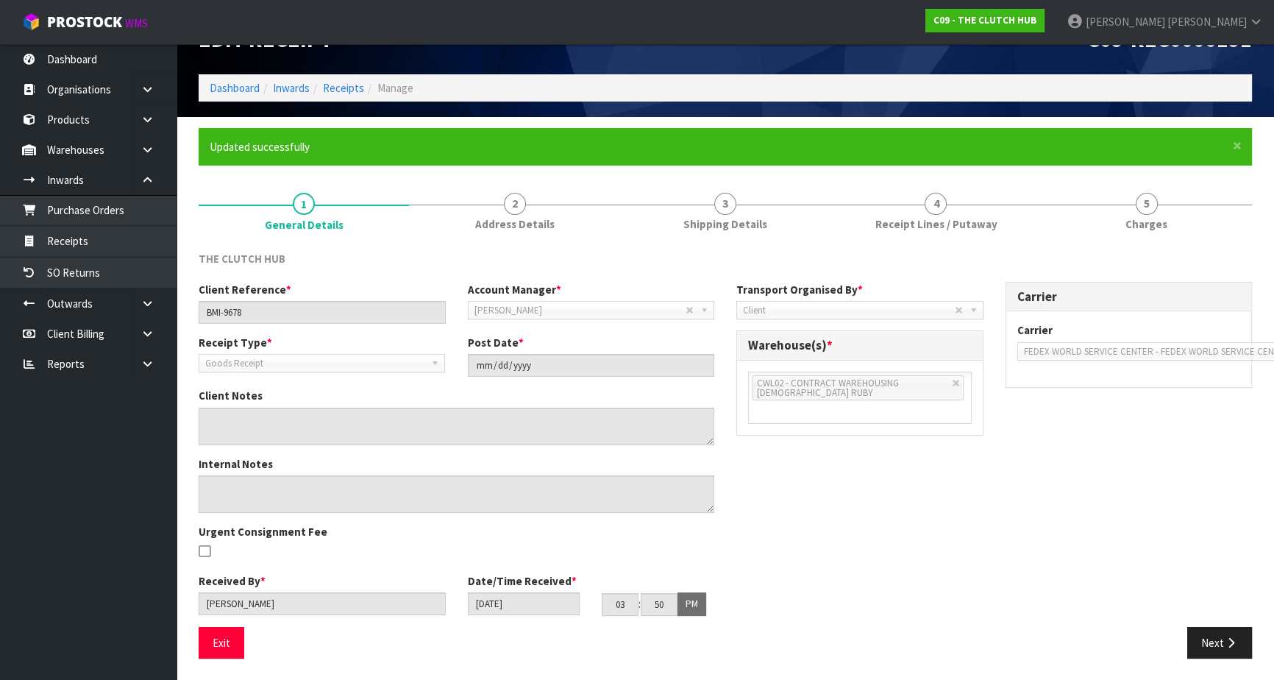
click at [770, 503] on div "Client Reference * BMI-9678 Account Manager * Zubair Moolla Rod Giles Kirsty Gi…" at bounding box center [726, 454] width 1076 height 345
click at [801, 551] on div "Client Reference * BMI-9678 Account Manager * Zubair Moolla Rod Giles Kirsty Gi…" at bounding box center [726, 454] width 1076 height 345
click at [1002, 503] on div "Client Reference * BMI-9678 Account Manager * Zubair Moolla Rod Giles Kirsty Gi…" at bounding box center [726, 454] width 1076 height 345
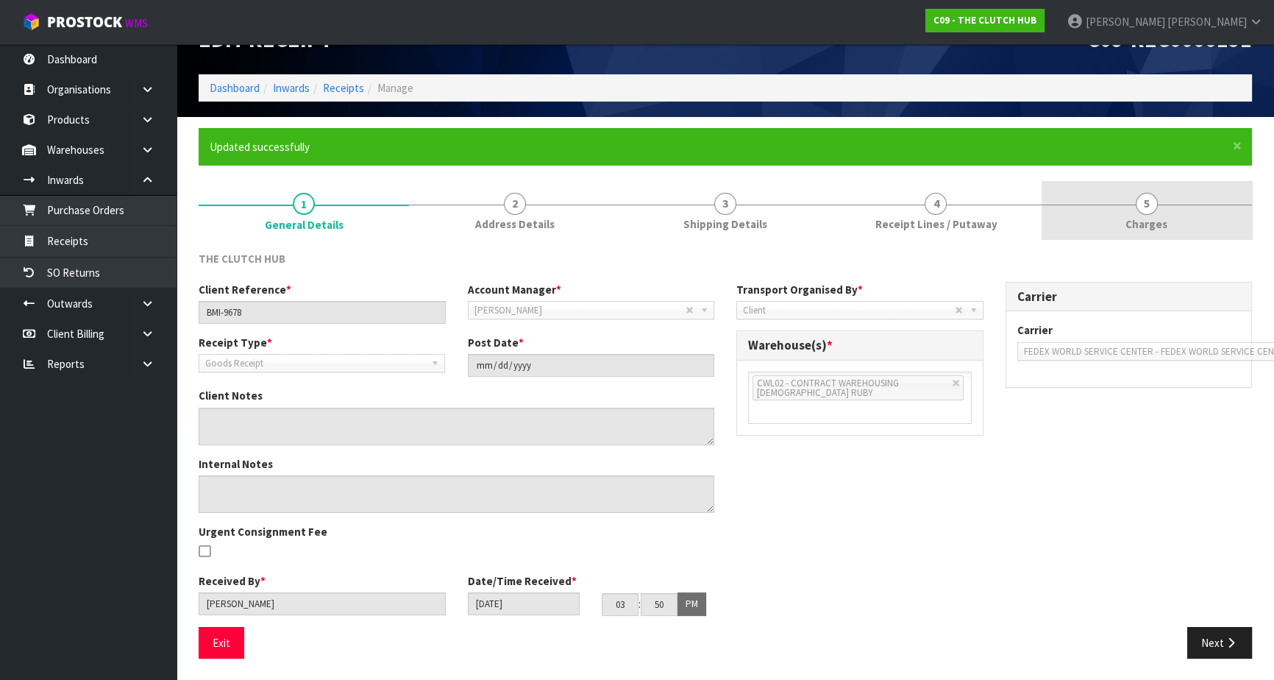
click at [1066, 210] on link "5 Charges" at bounding box center [1147, 210] width 210 height 58
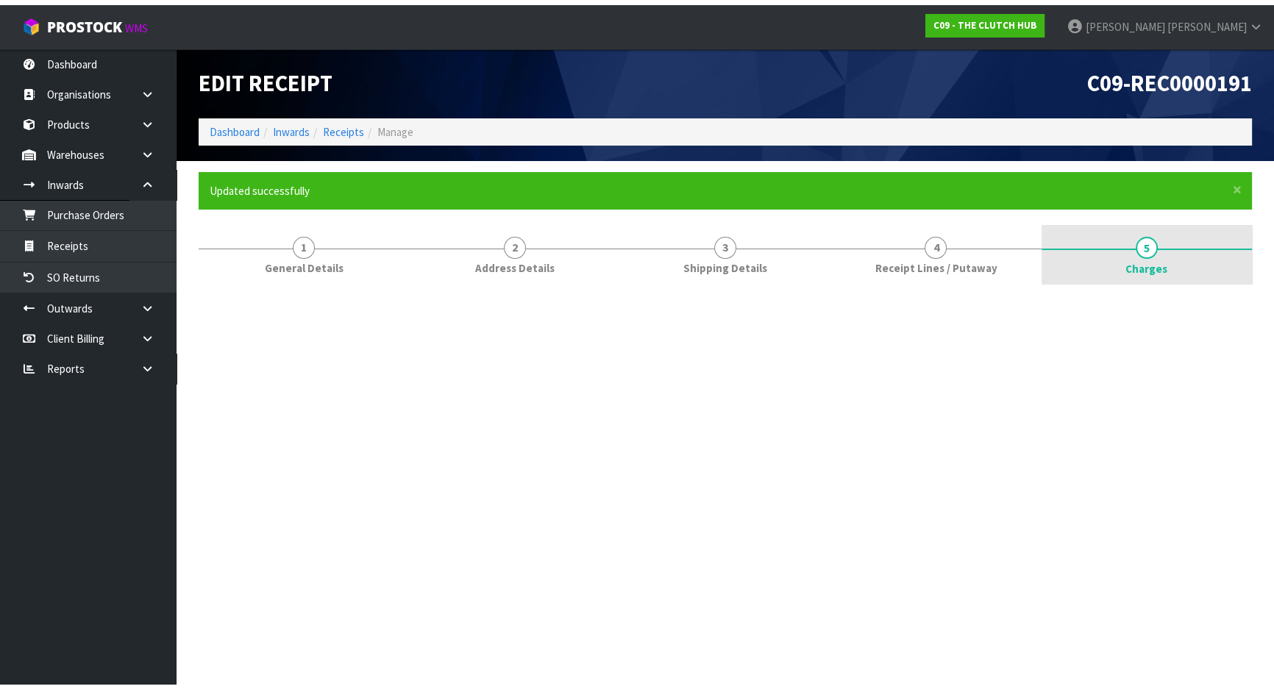
scroll to position [0, 0]
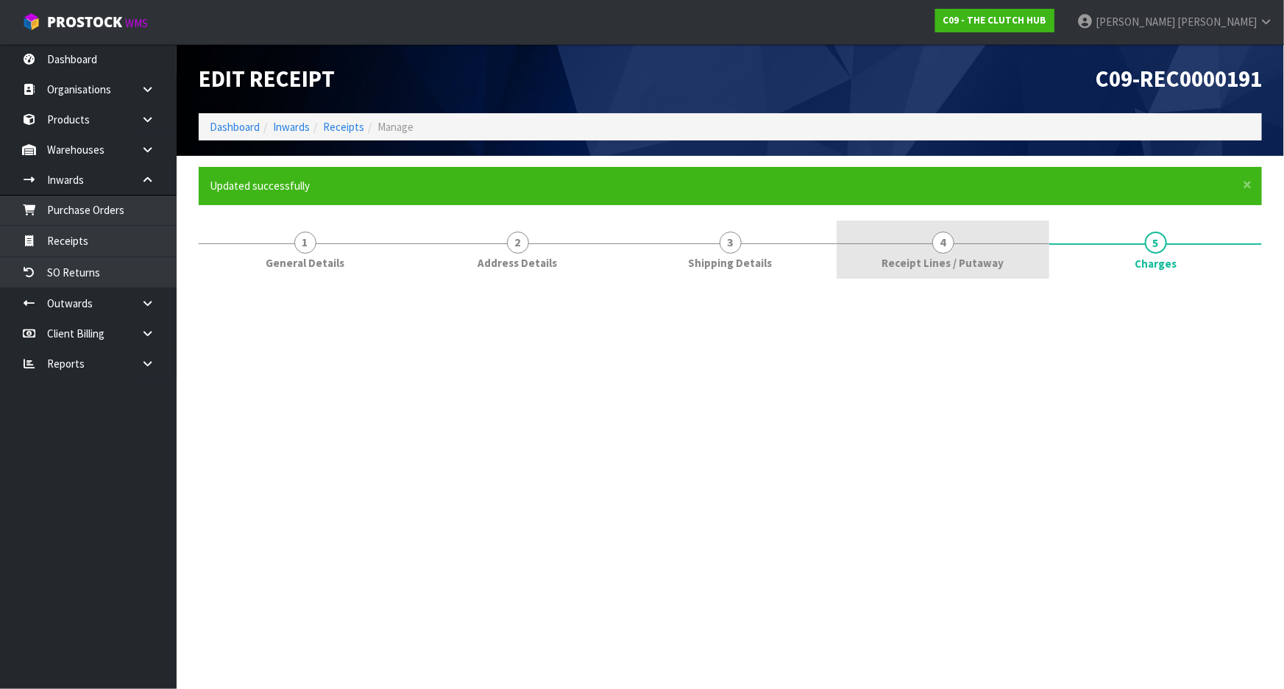
click at [967, 240] on link "4 Receipt Lines / Putaway" at bounding box center [943, 250] width 213 height 58
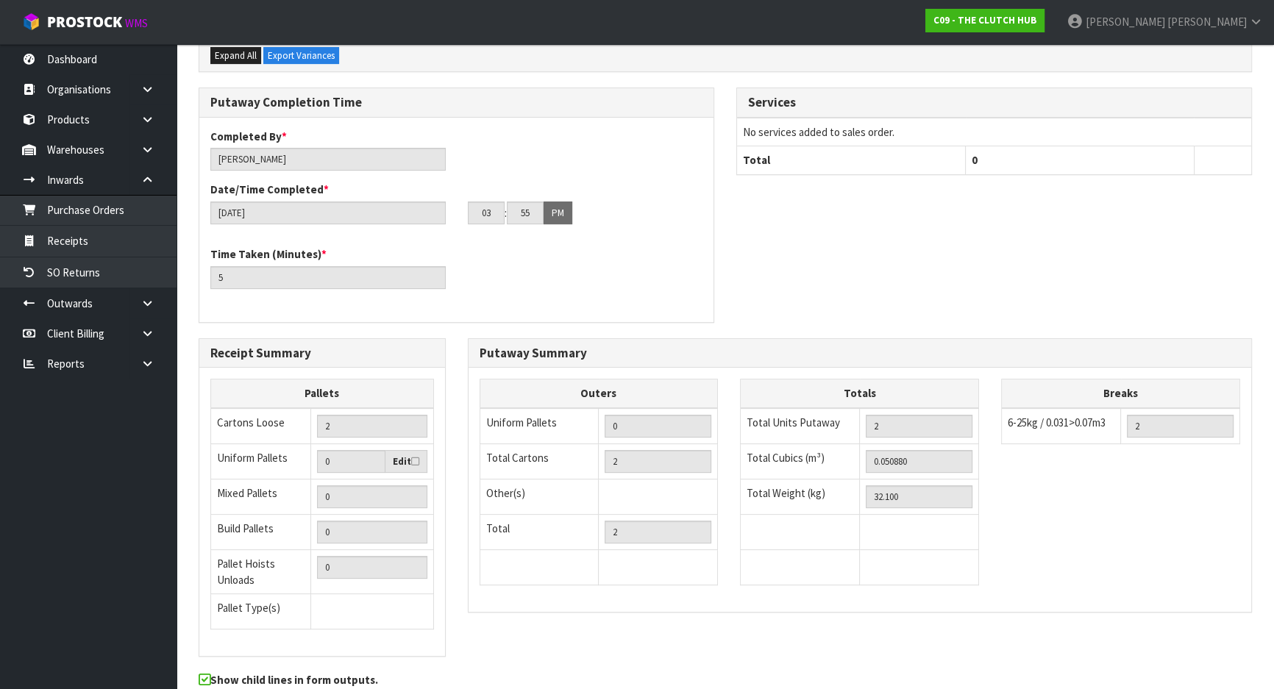
scroll to position [439, 0]
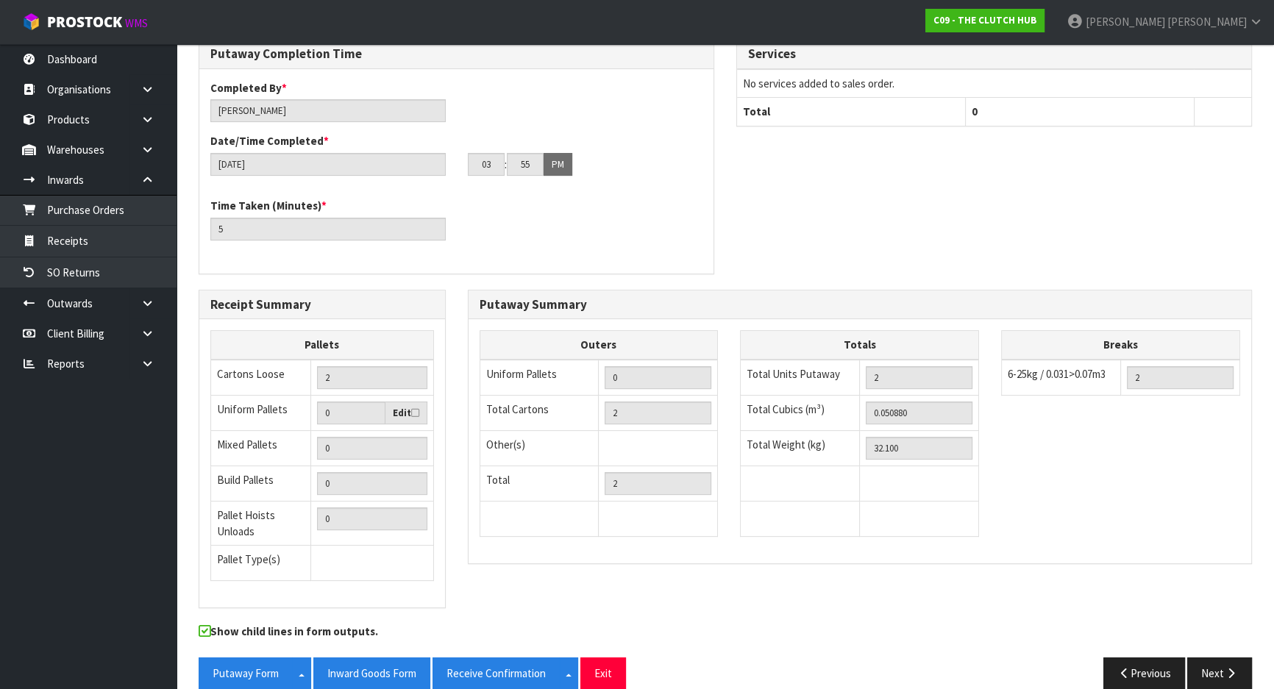
click at [731, 443] on div "Totals Total Units Putaway 2 Total Cubics (m³) 0.050880 Total Weight (kg) 32.100" at bounding box center [859, 440] width 261 height 221
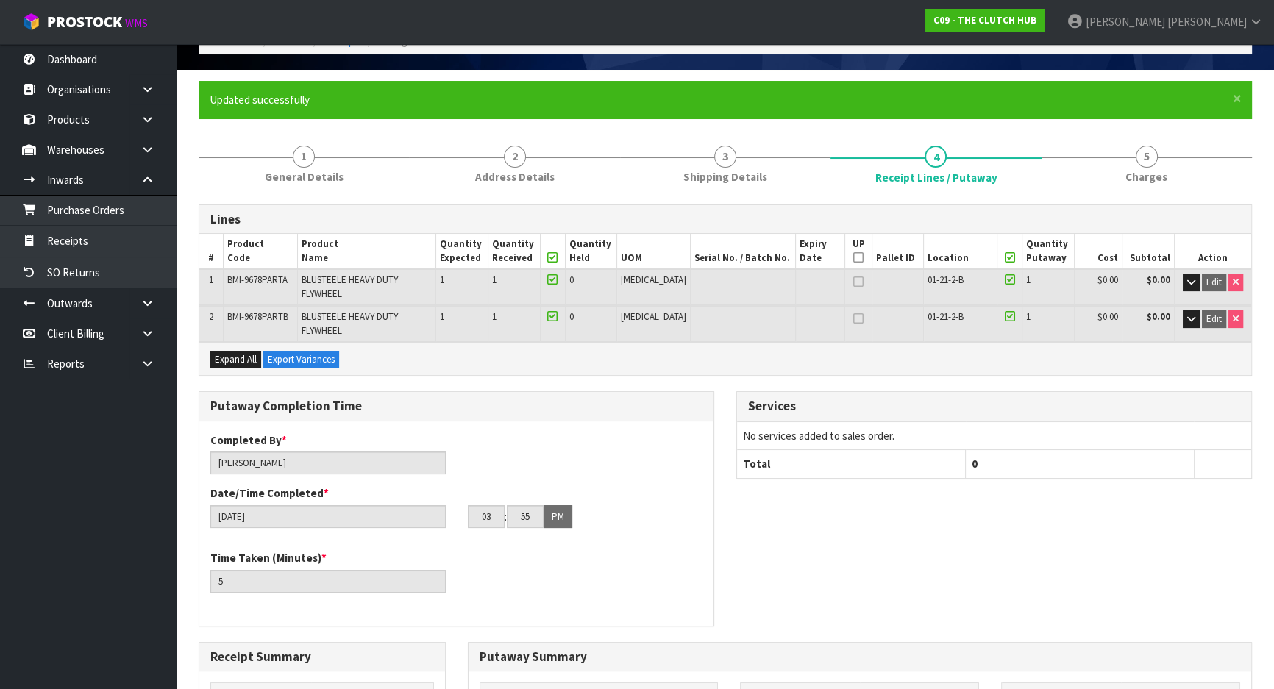
scroll to position [0, 0]
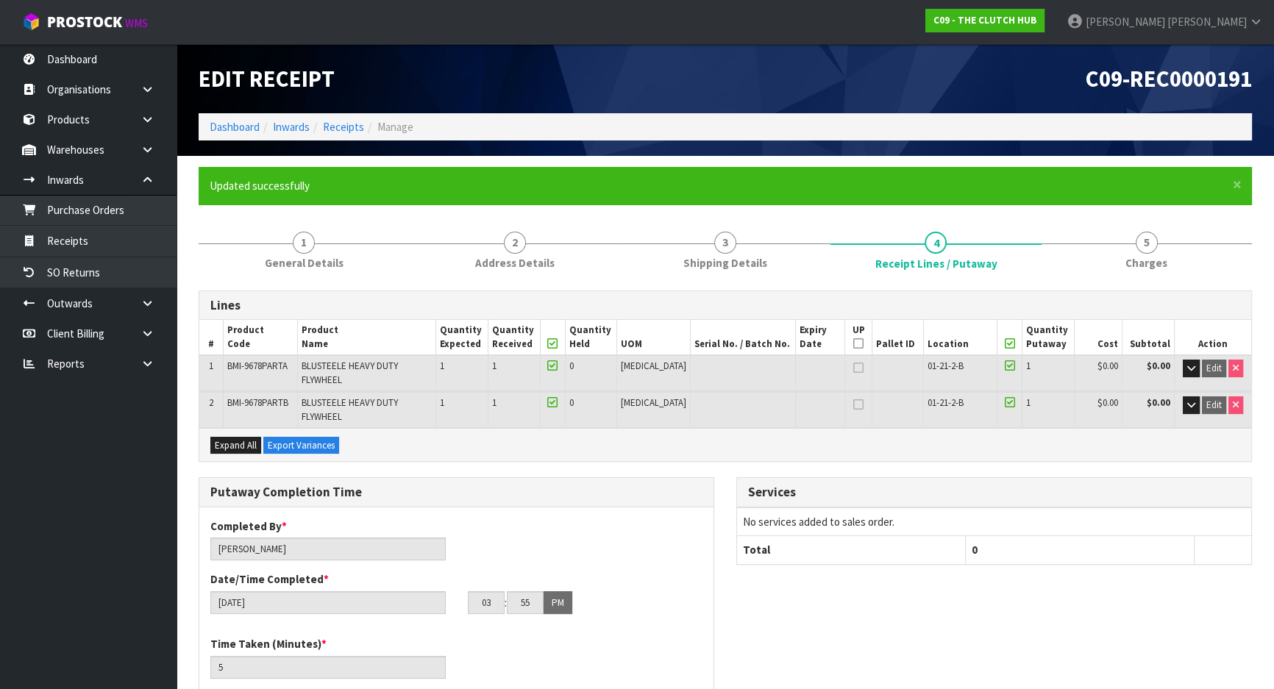
click at [717, 434] on div "Expand All Export Variances" at bounding box center [725, 444] width 1052 height 33
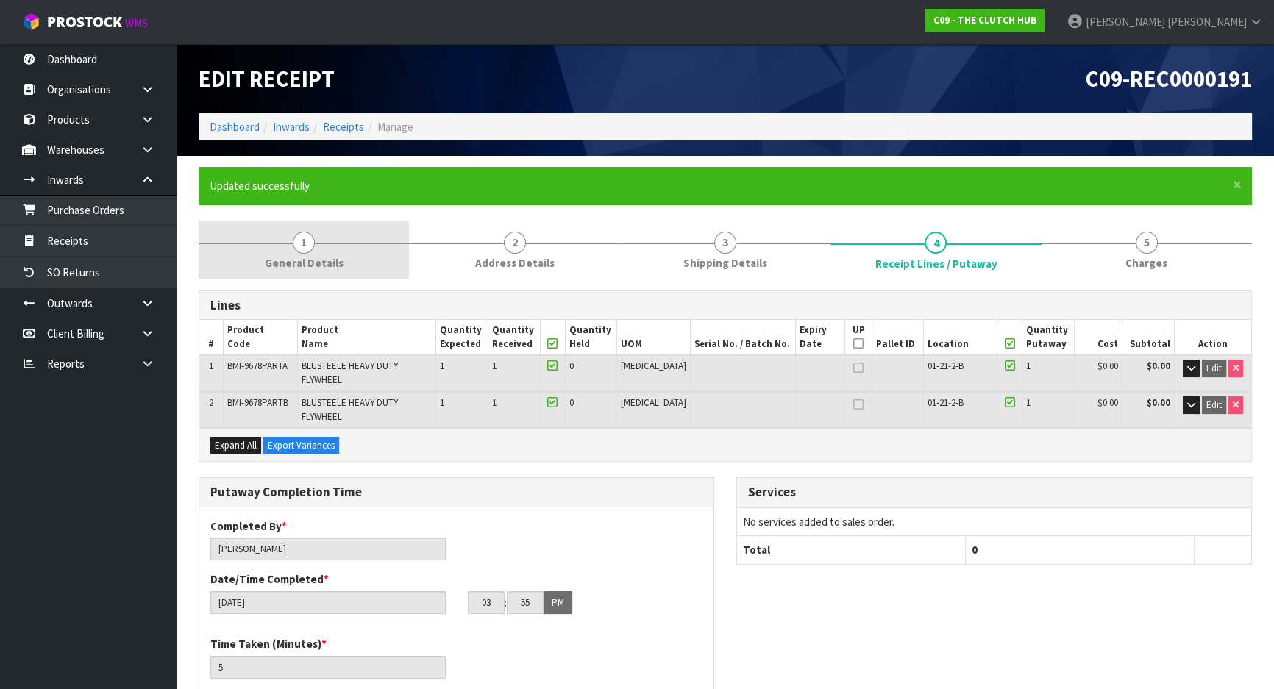
click at [357, 244] on div at bounding box center [304, 244] width 210 height 1
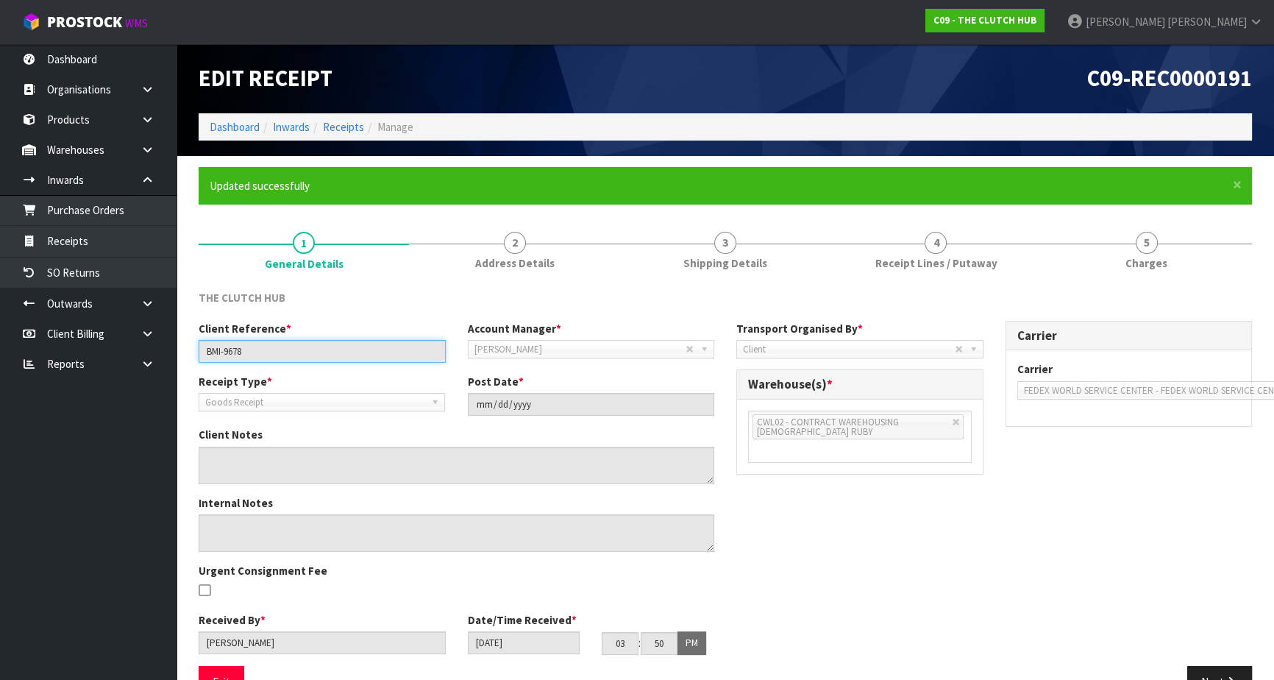
drag, startPoint x: 267, startPoint y: 355, endPoint x: 201, endPoint y: 352, distance: 66.3
click at [201, 352] on input "BMI-9678" at bounding box center [322, 351] width 247 height 23
click at [337, 125] on link "Receipts" at bounding box center [343, 127] width 41 height 14
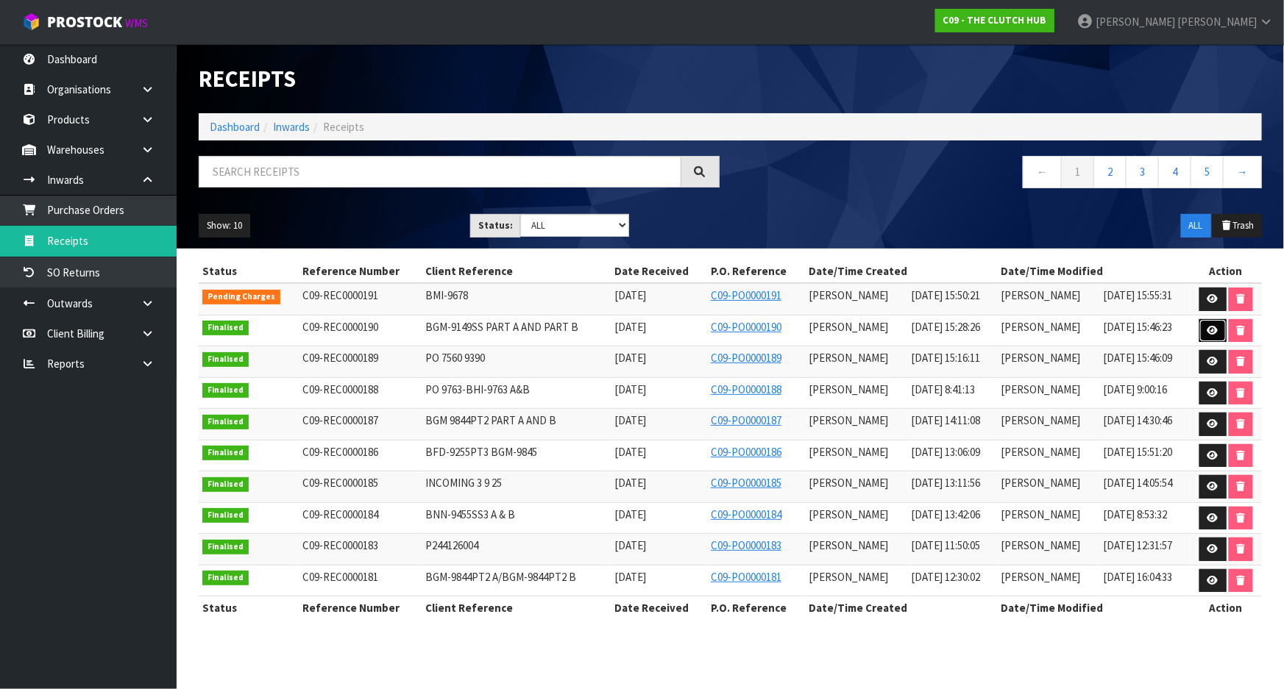
click at [1214, 332] on icon at bounding box center [1212, 331] width 11 height 10
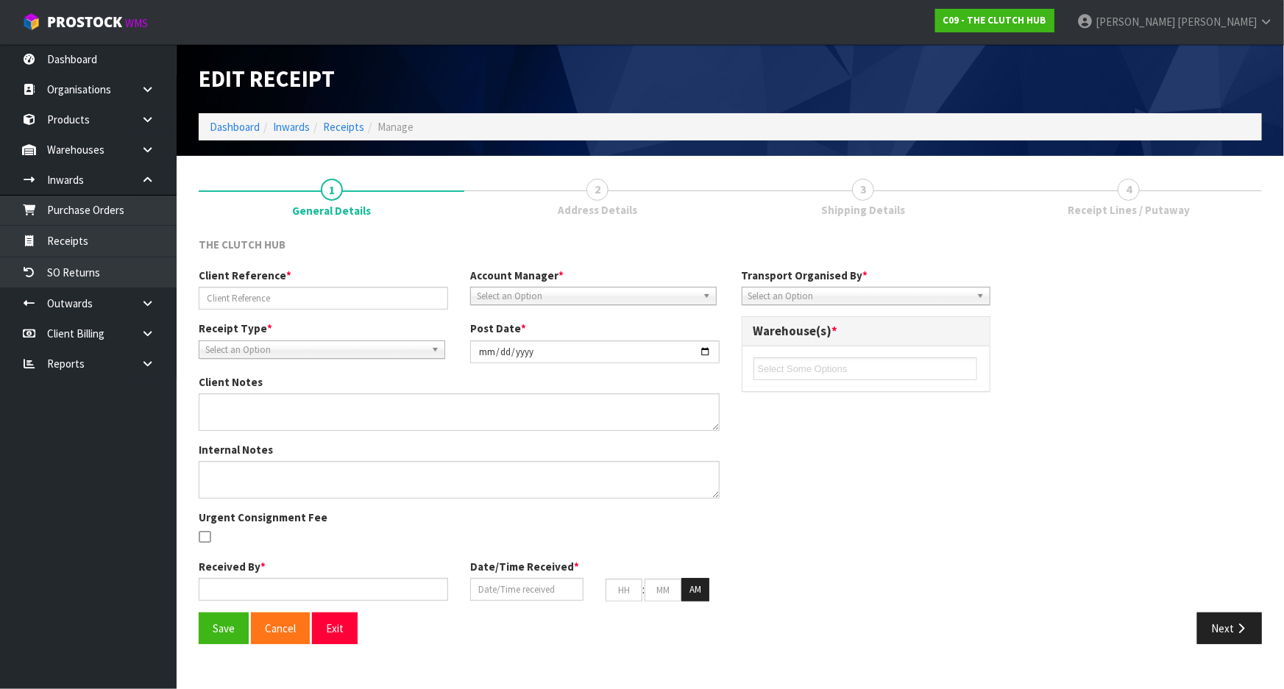
type input "BGM-9149SS PART A AND PART B"
type input "[DATE]"
type input "[PERSON_NAME]"
type input "[DATE]"
type input "03"
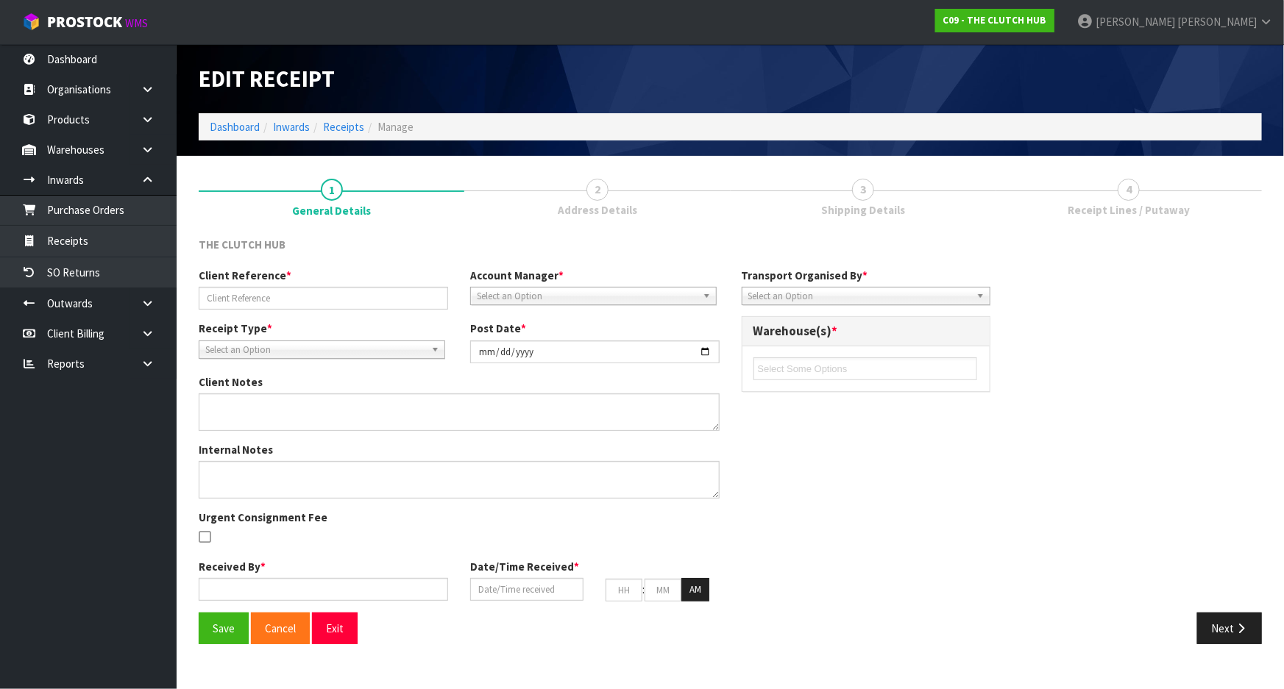
type input "28"
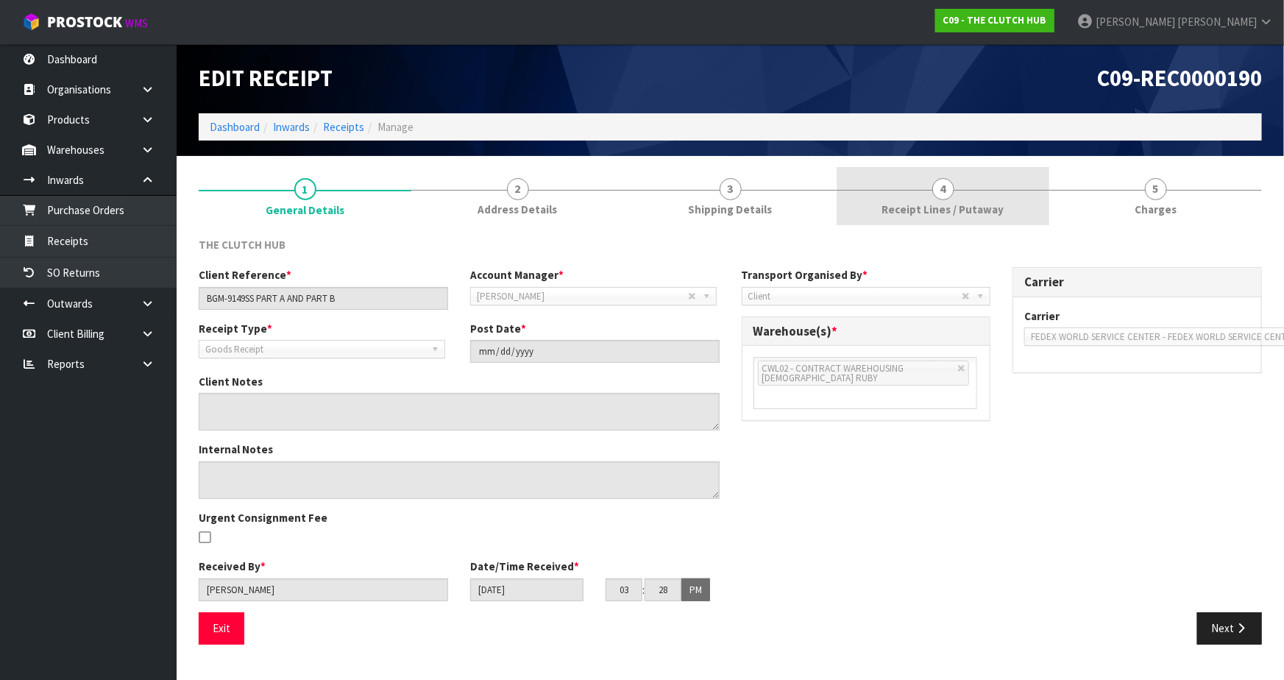
click at [1030, 201] on link "4 Receipt Lines / Putaway" at bounding box center [943, 196] width 213 height 58
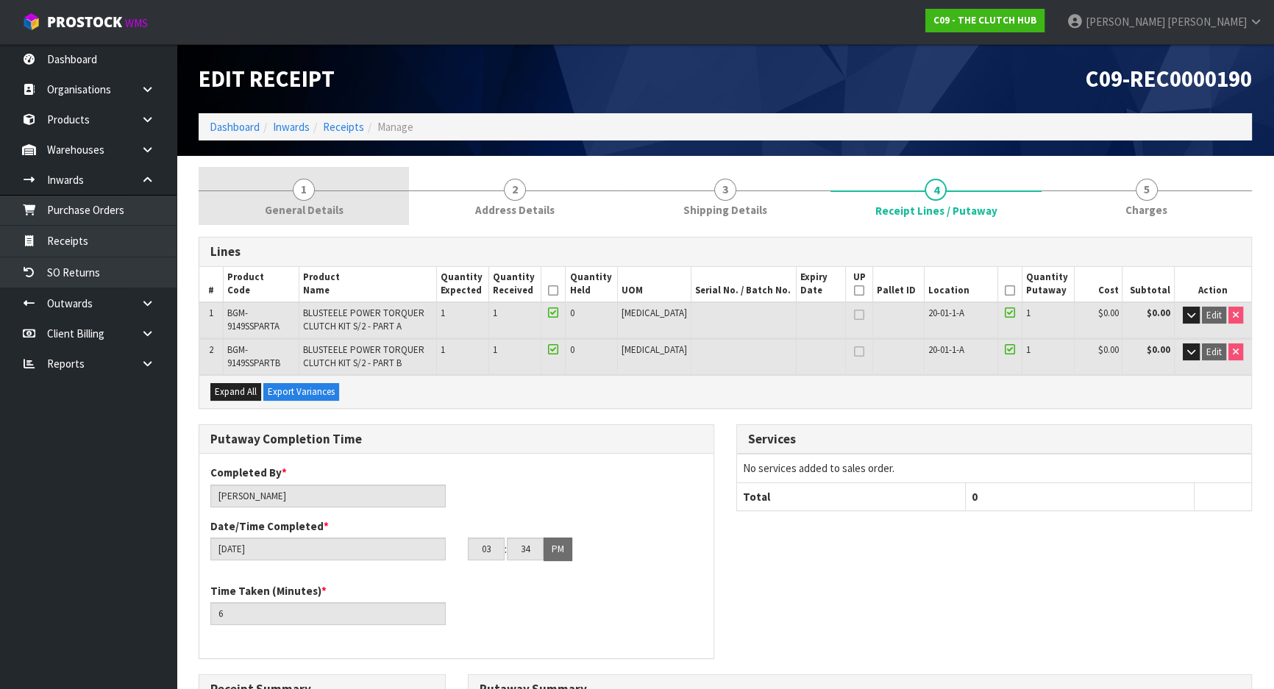
click at [360, 194] on link "1 General Details" at bounding box center [304, 196] width 210 height 58
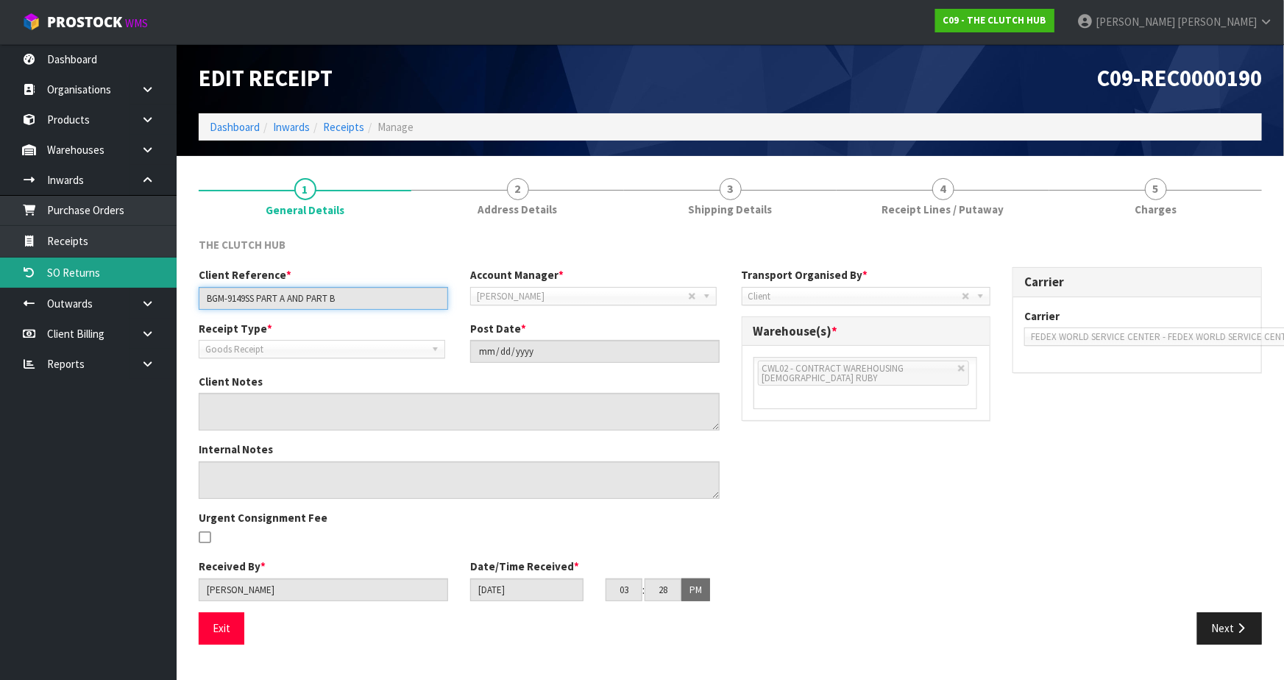
drag, startPoint x: 336, startPoint y: 296, endPoint x: 128, endPoint y: 275, distance: 208.5
click at [128, 275] on body "Toggle navigation ProStock WMS C09 - THE CLUTCH HUB [PERSON_NAME] Logout Dashbo…" at bounding box center [642, 340] width 1284 height 680
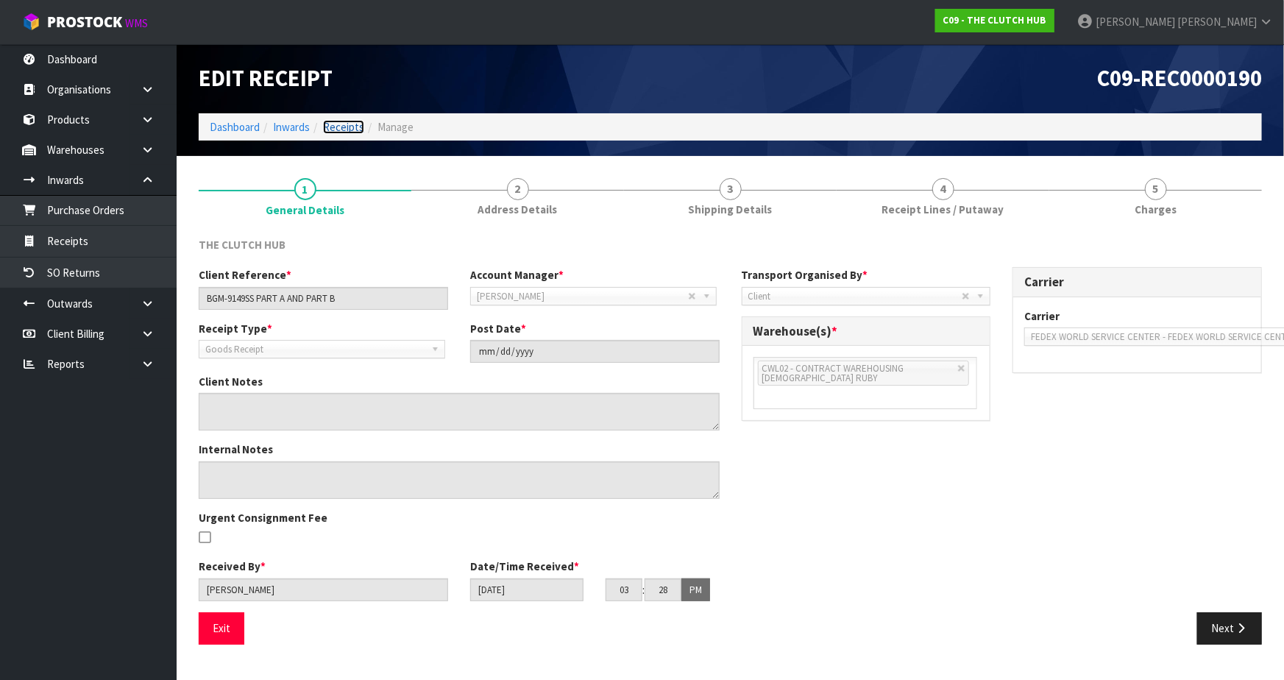
click at [347, 121] on link "Receipts" at bounding box center [343, 127] width 41 height 14
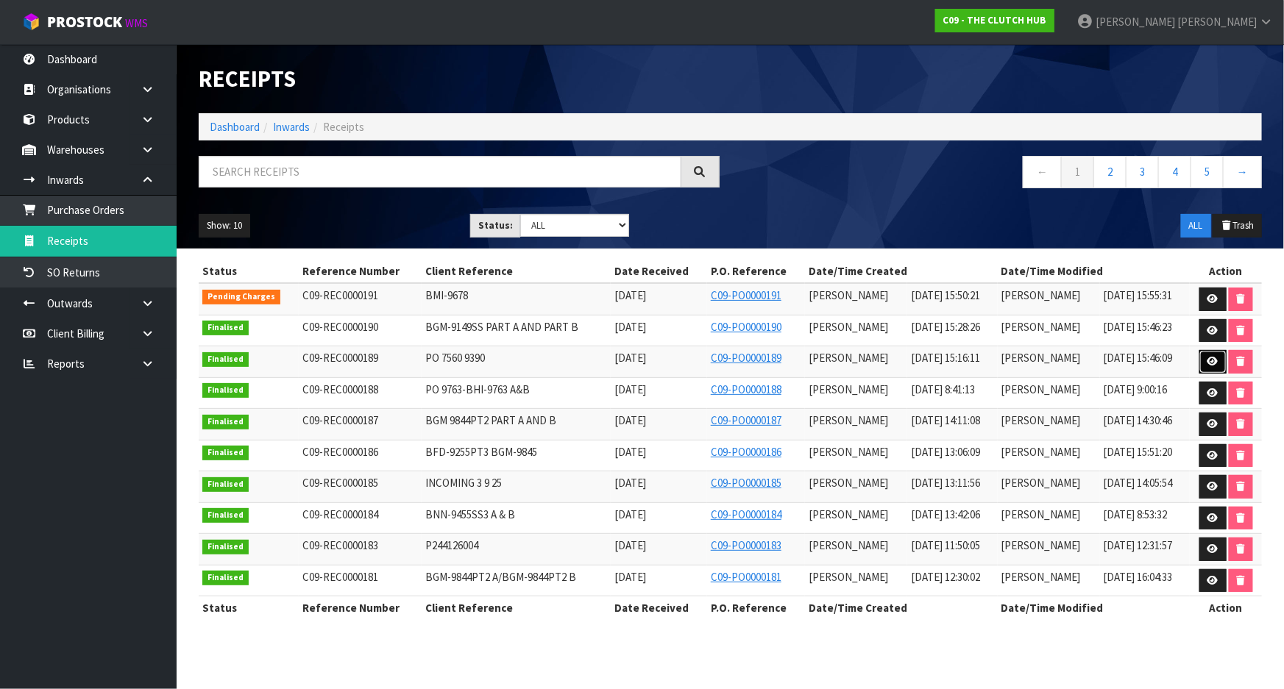
click at [1214, 361] on icon at bounding box center [1212, 362] width 11 height 10
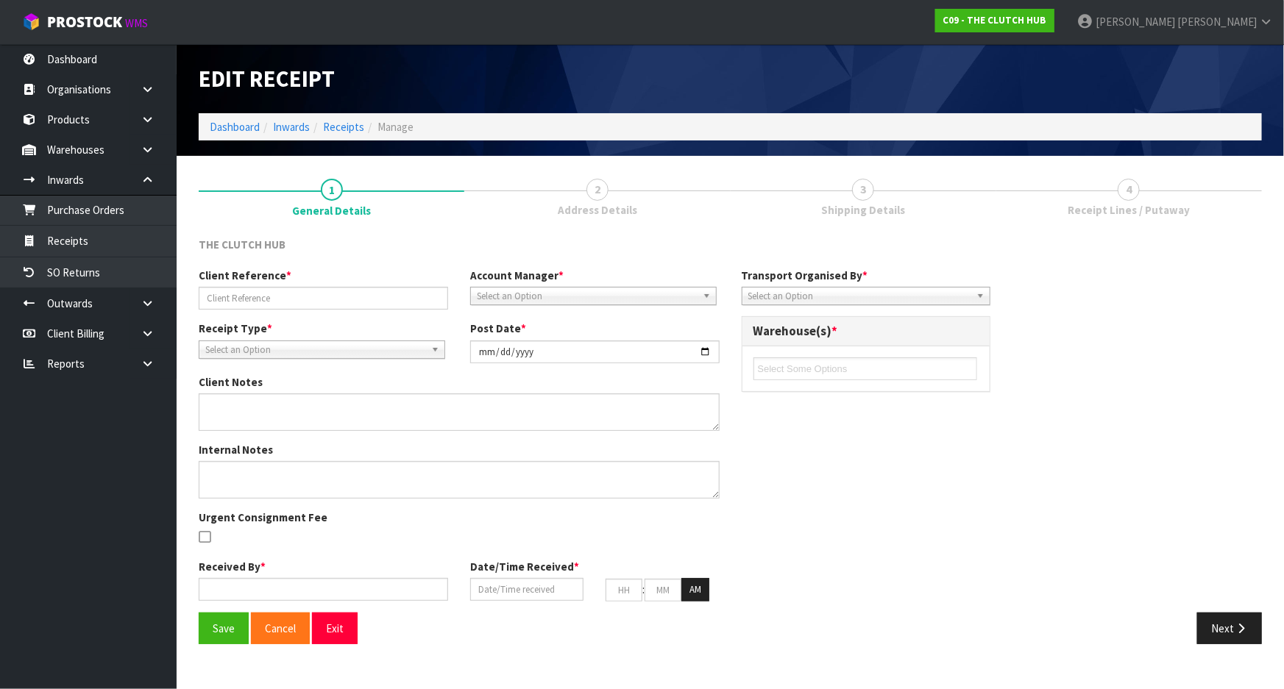
type input "PO 7560 9390"
type input "[DATE]"
type input "[PERSON_NAME]"
type input "[DATE]"
type input "03"
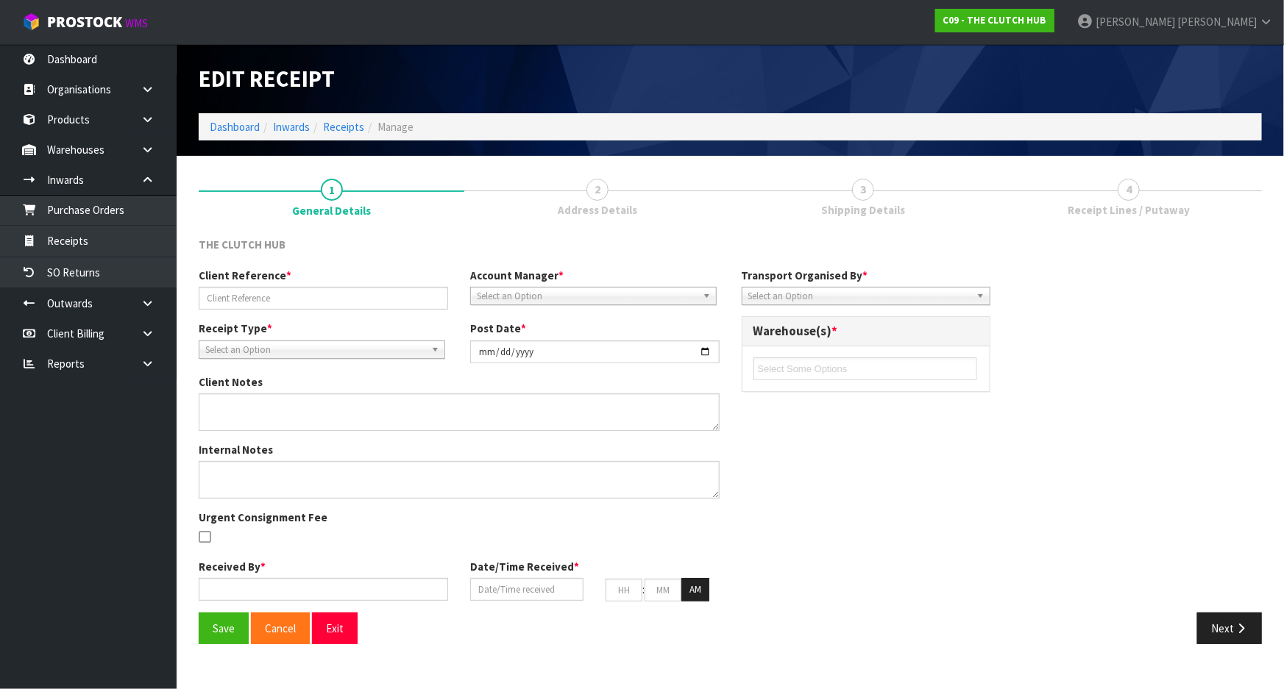
type input "16"
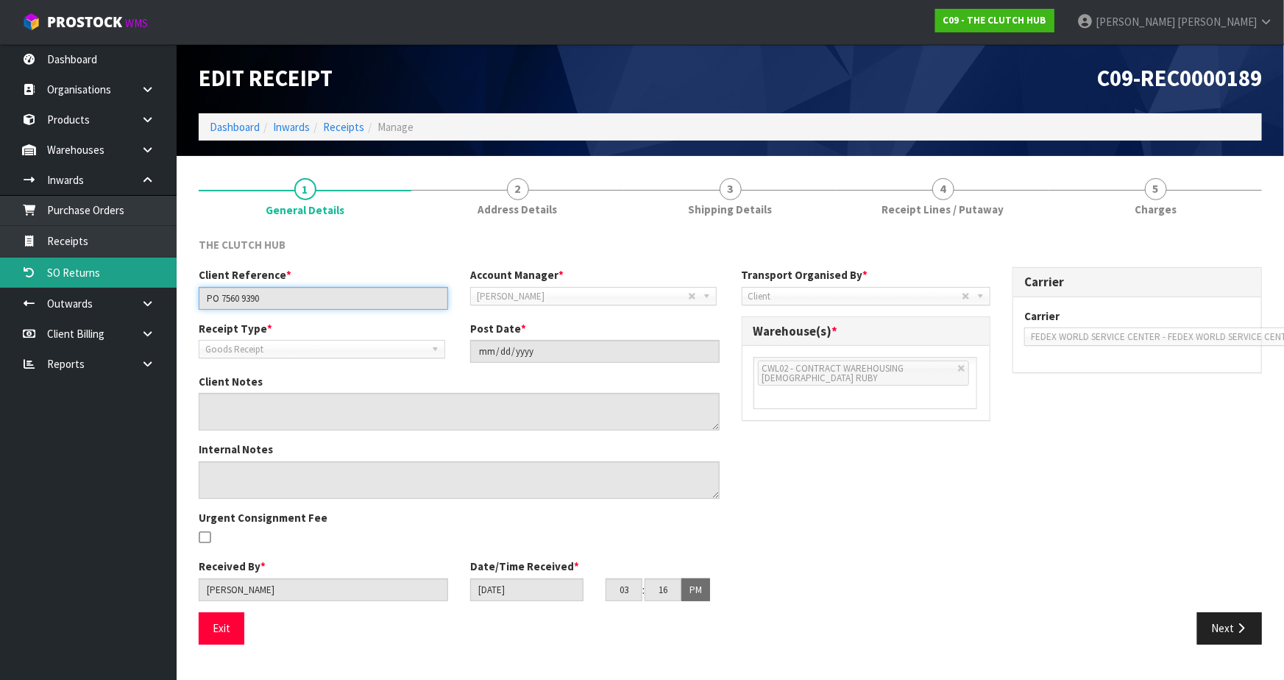
drag, startPoint x: 336, startPoint y: 294, endPoint x: 119, endPoint y: 266, distance: 218.9
click at [119, 266] on body "Toggle navigation ProStock WMS C09 - THE CLUTCH HUB [PERSON_NAME] Logout Dashbo…" at bounding box center [642, 340] width 1284 height 680
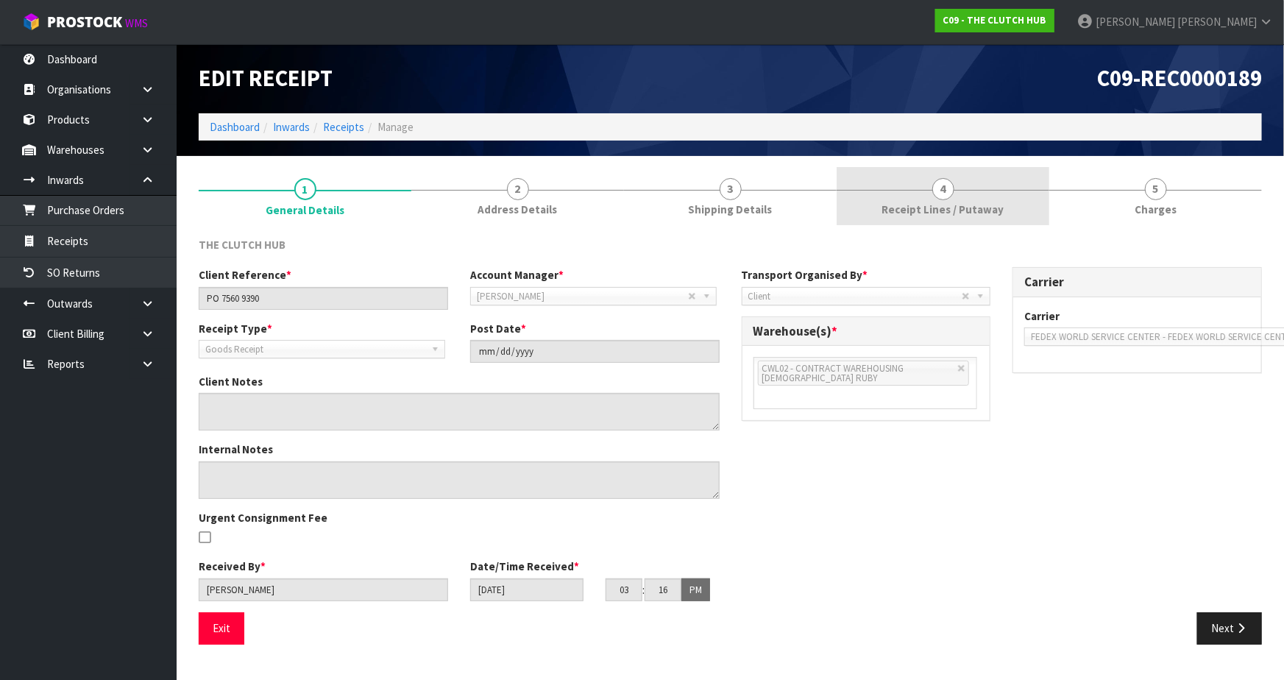
click at [993, 187] on link "4 Receipt Lines / Putaway" at bounding box center [943, 196] width 213 height 58
